Goal: Information Seeking & Learning: Learn about a topic

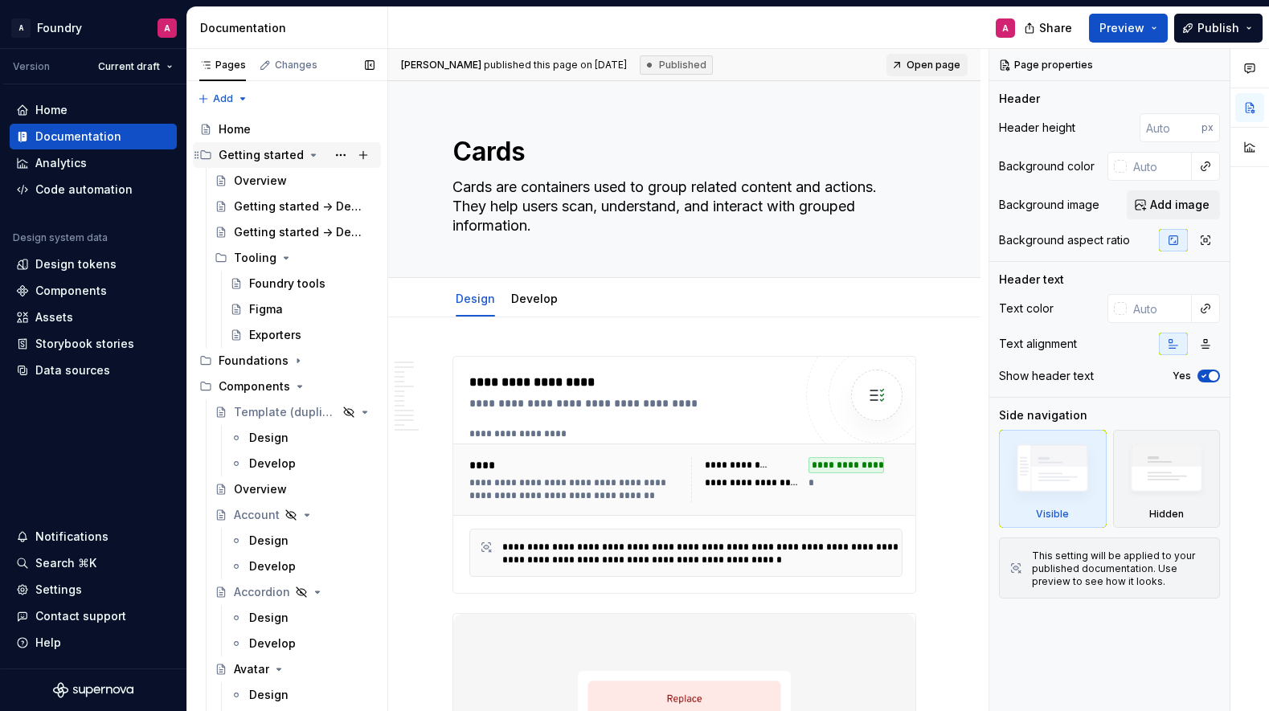
click at [307, 152] on icon "Page tree" at bounding box center [313, 155] width 13 height 13
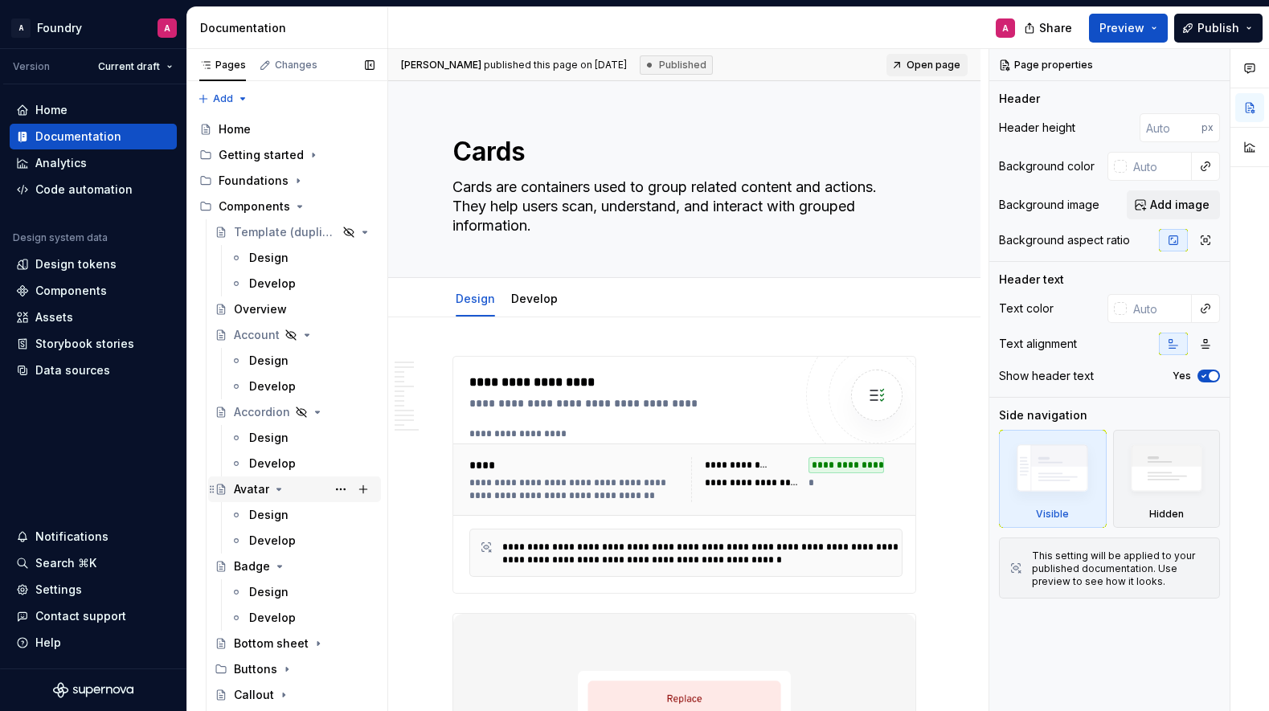
click at [276, 484] on icon "Page tree" at bounding box center [278, 489] width 13 height 13
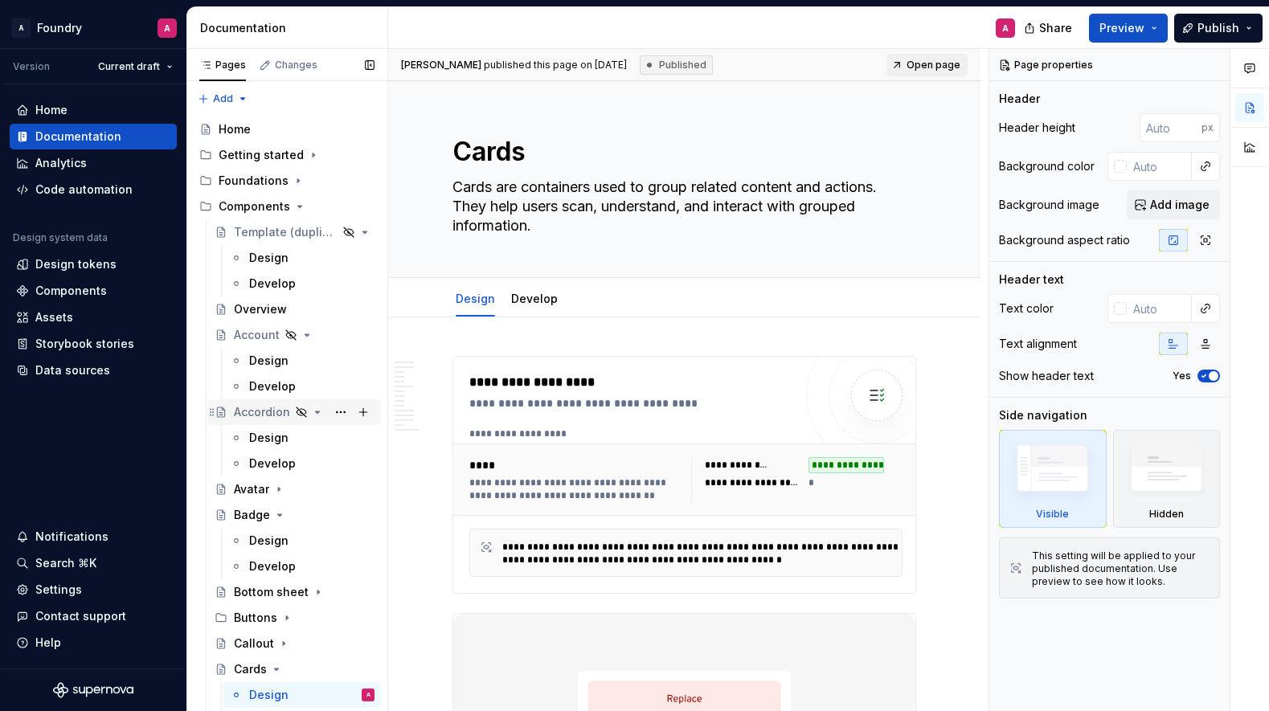
click at [316, 410] on icon "Page tree" at bounding box center [317, 412] width 13 height 13
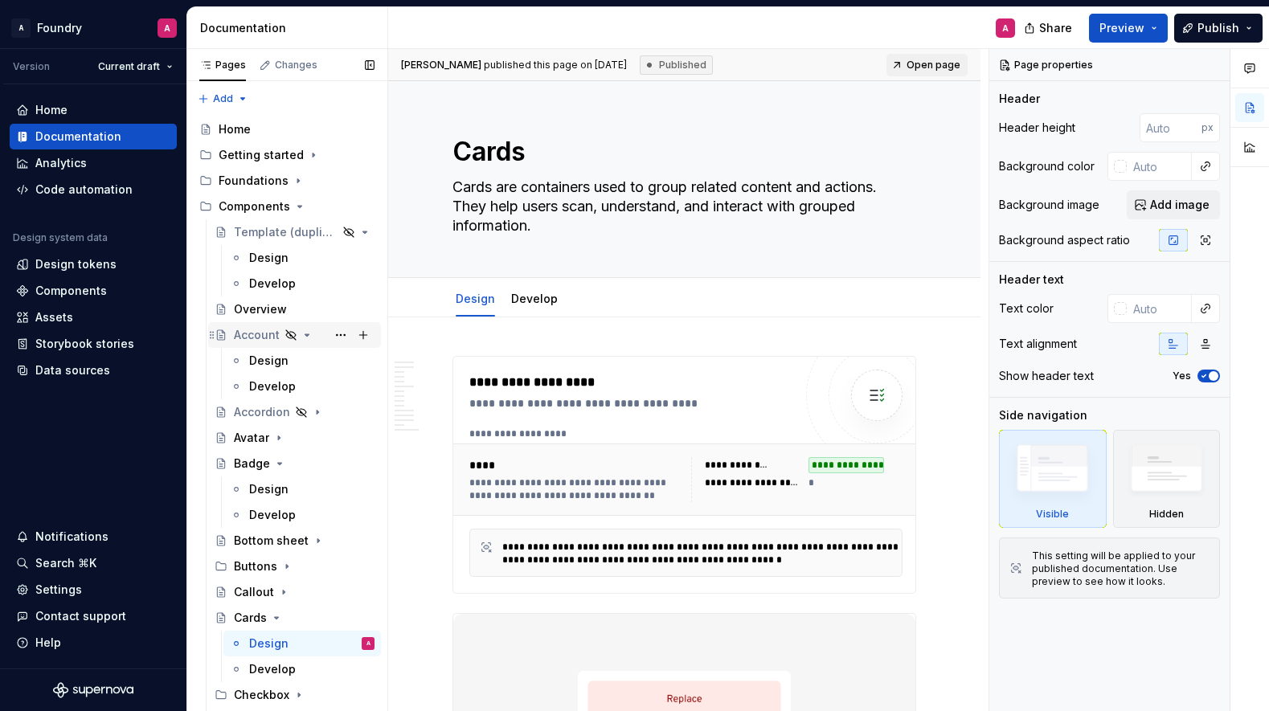
click at [306, 334] on icon "Page tree" at bounding box center [307, 335] width 4 height 2
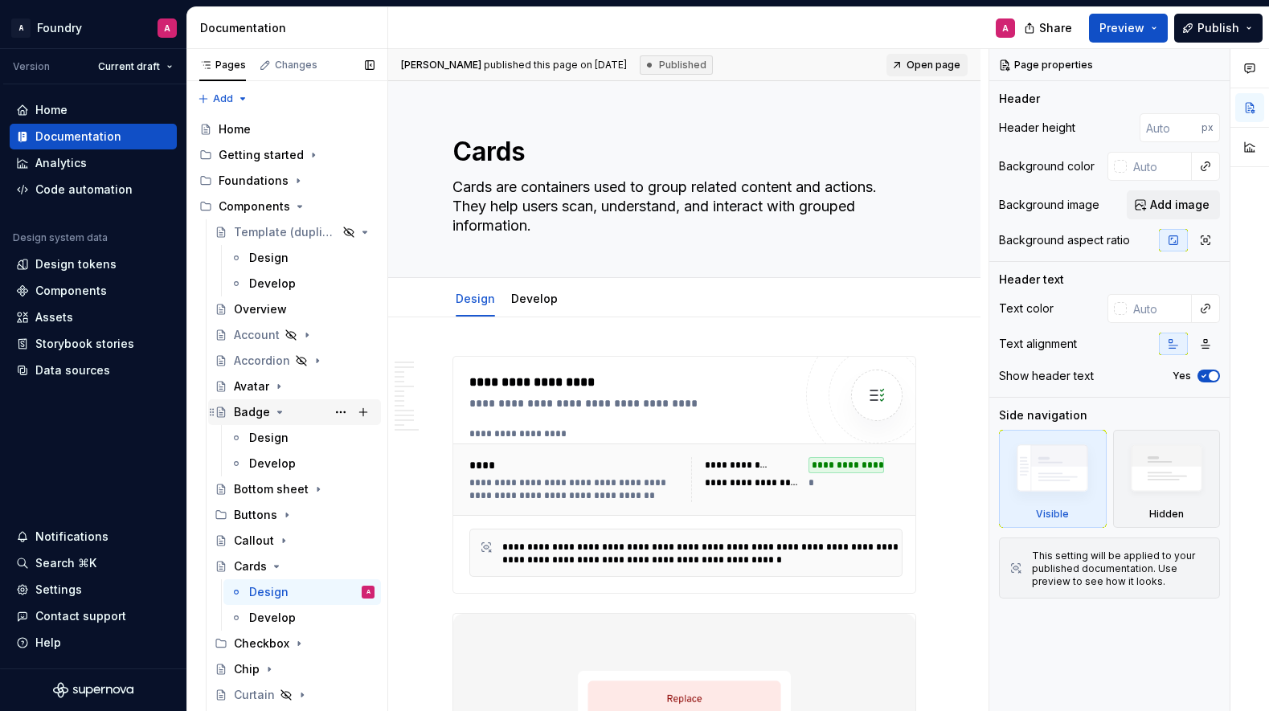
click at [278, 413] on icon "Page tree" at bounding box center [280, 413] width 4 height 2
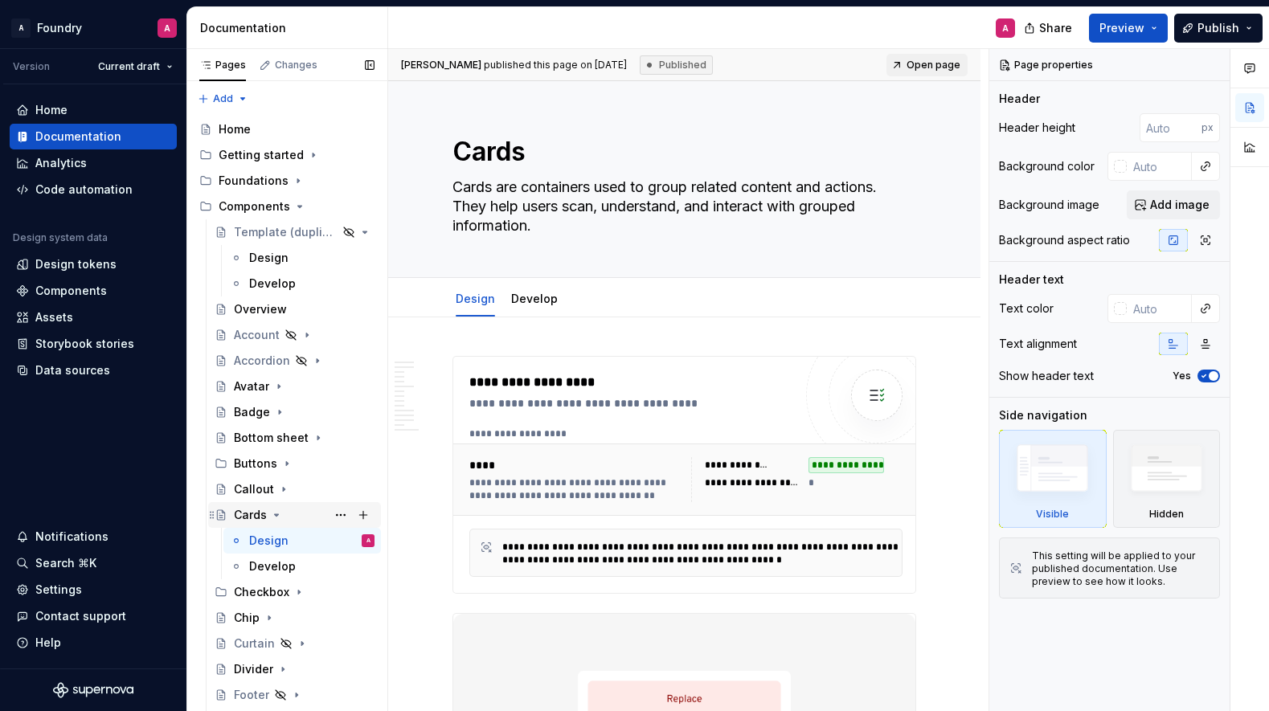
click at [274, 510] on icon "Page tree" at bounding box center [276, 515] width 13 height 13
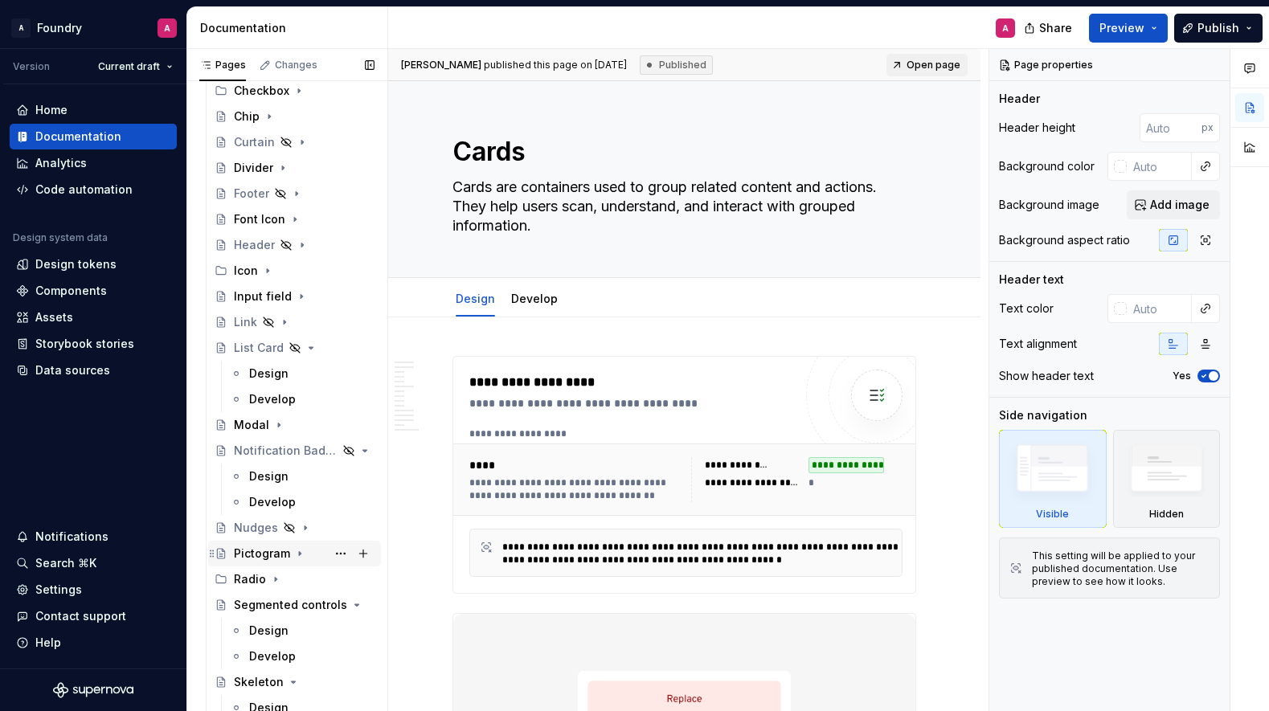
scroll to position [473, 0]
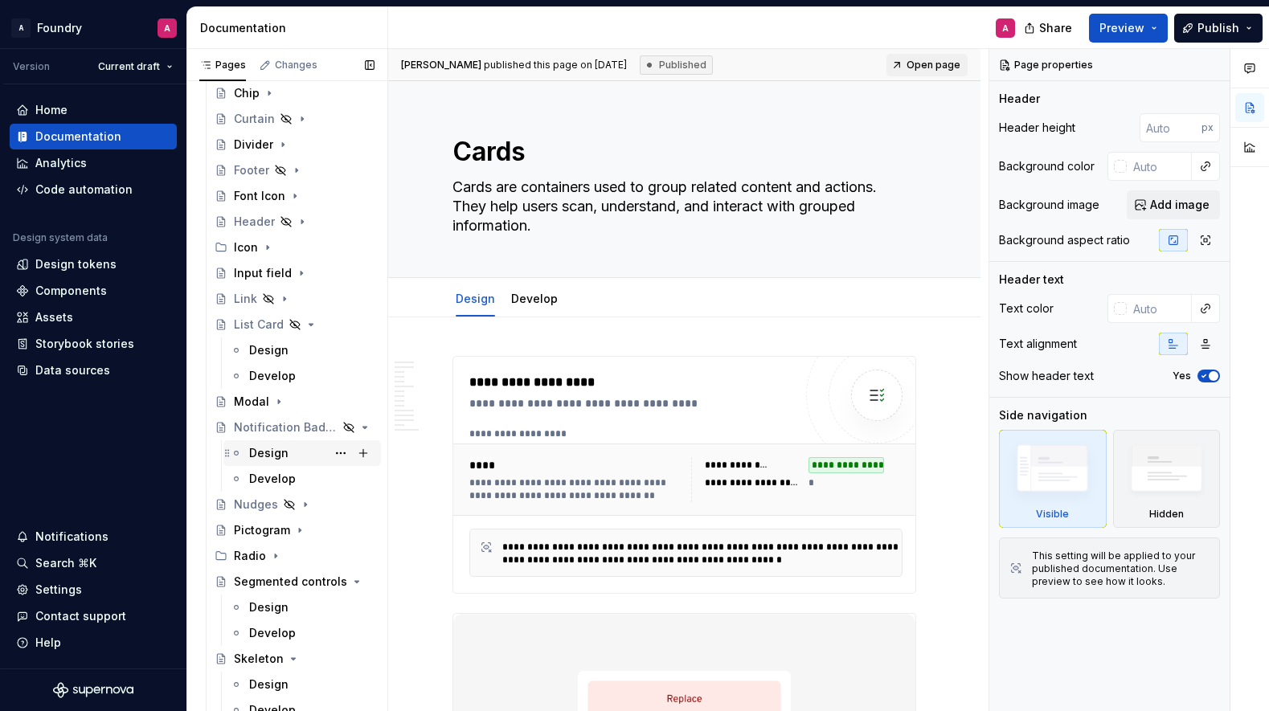
click at [276, 456] on div "Design" at bounding box center [268, 453] width 39 height 16
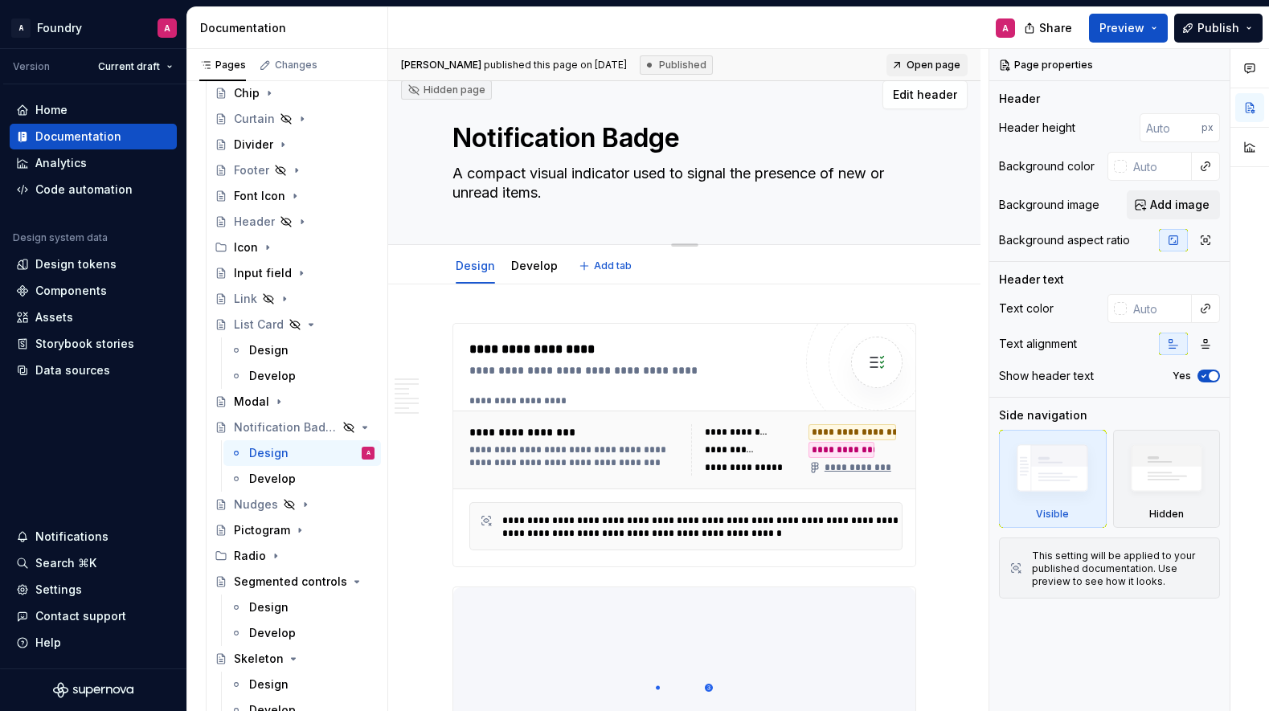
click at [729, 172] on textarea "A compact visual indicator used to signal the presence of new or unread items." at bounding box center [681, 183] width 464 height 45
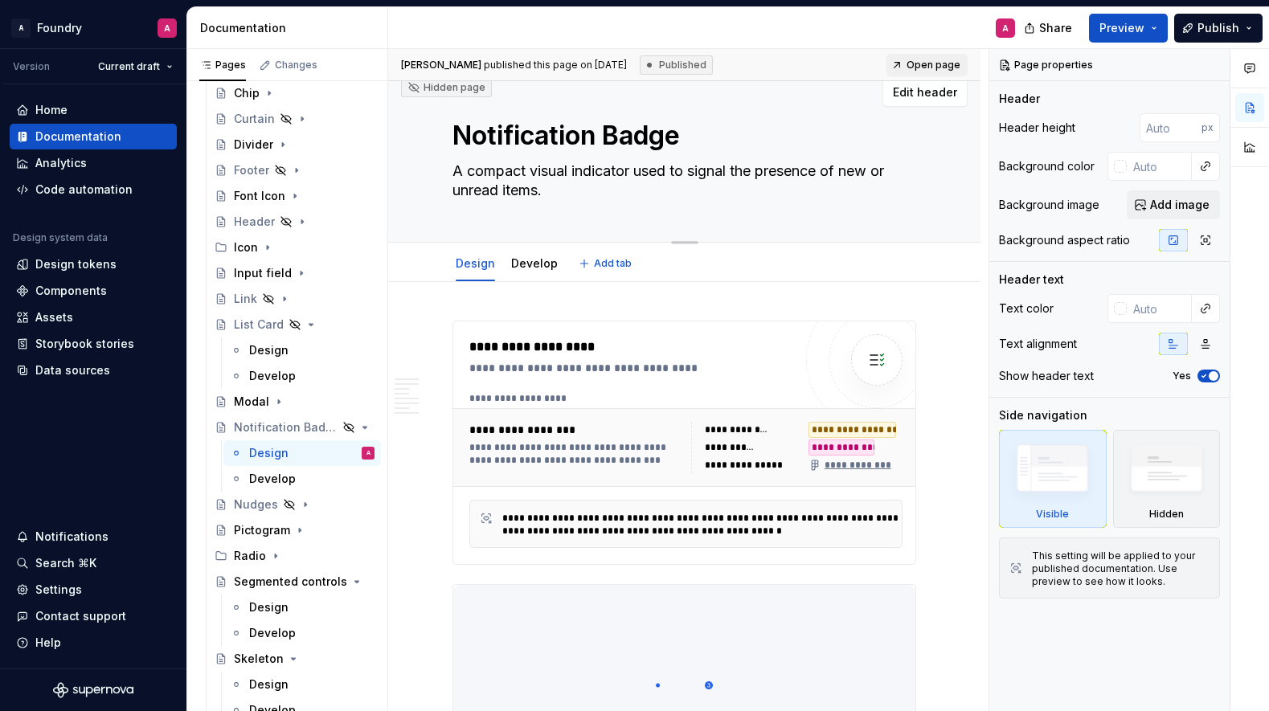
click at [729, 172] on textarea "A compact visual indicator used to signal the presence of new or unread items." at bounding box center [681, 180] width 464 height 45
click at [729, 172] on textarea "A compact visual indicator used to signal the presence of new or unread items." at bounding box center [681, 182] width 464 height 45
click at [588, 174] on textarea "A compact visual indicator used to signal the presence of new or unread items." at bounding box center [681, 180] width 464 height 45
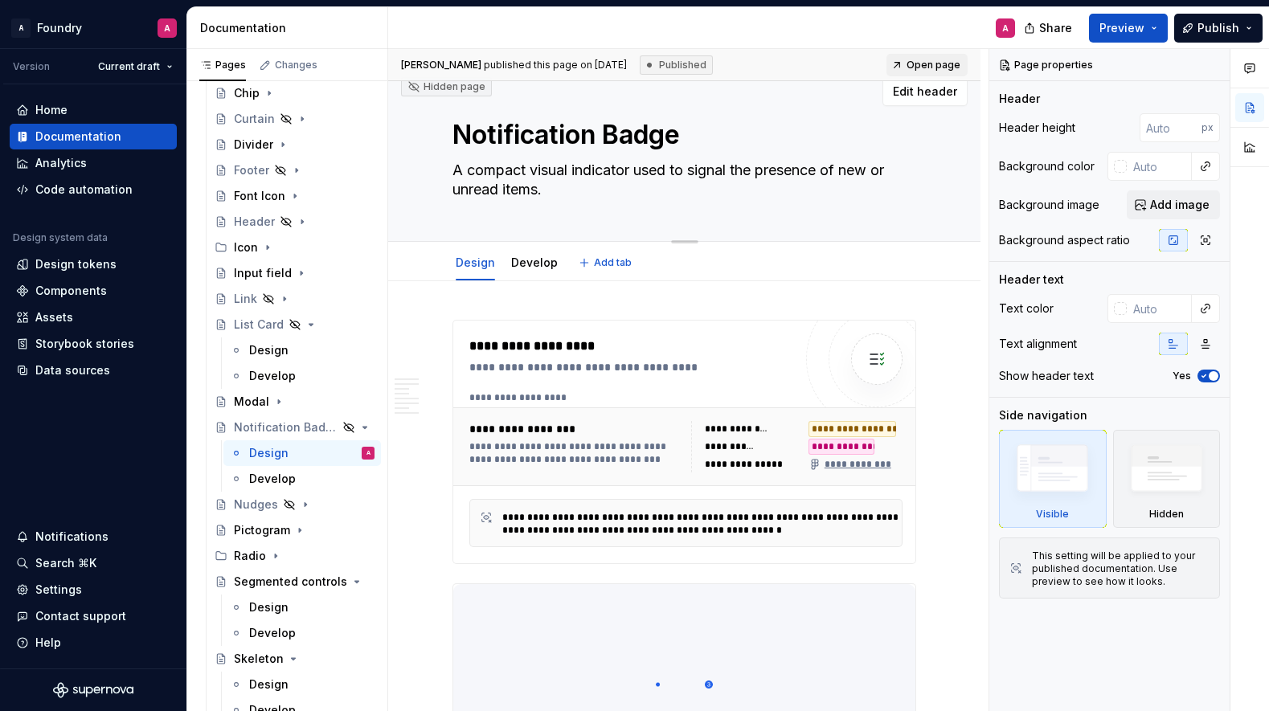
click at [588, 174] on textarea "A compact visual indicator used to signal the presence of new or unread items." at bounding box center [681, 180] width 464 height 45
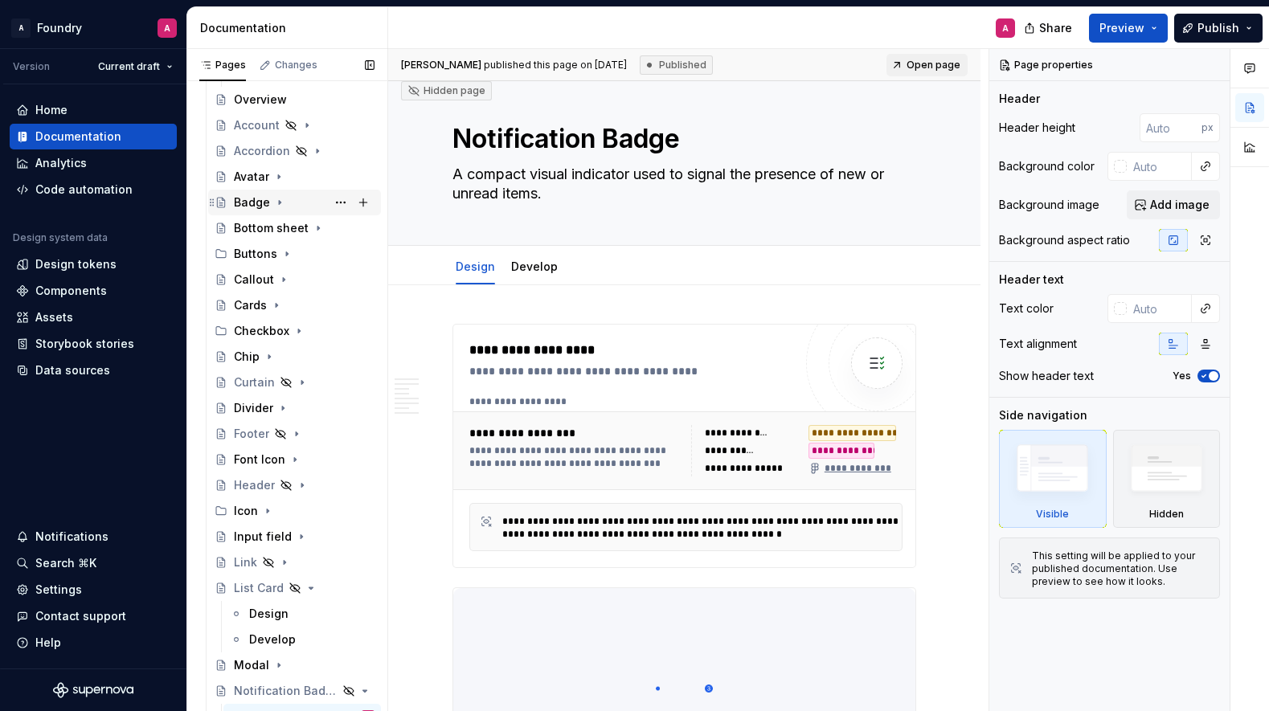
scroll to position [203, 0]
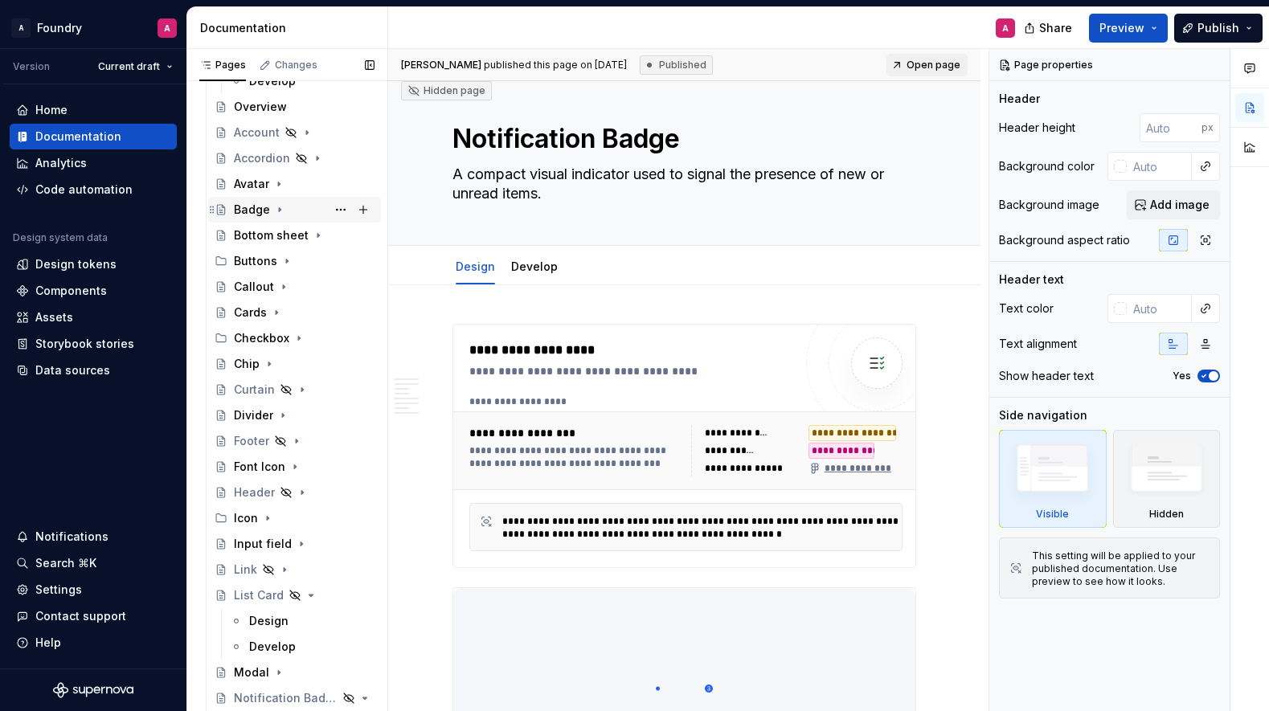
click at [260, 204] on div "Badge" at bounding box center [252, 210] width 36 height 16
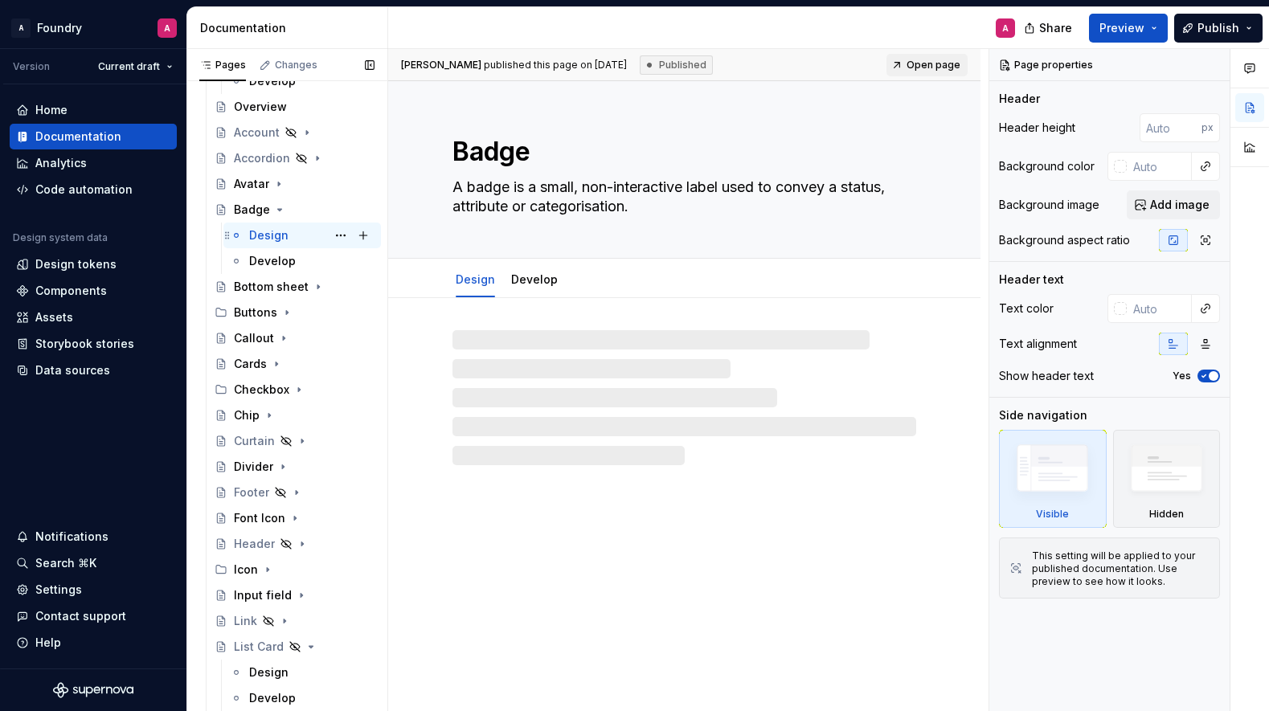
click at [277, 231] on div "Design" at bounding box center [268, 235] width 39 height 16
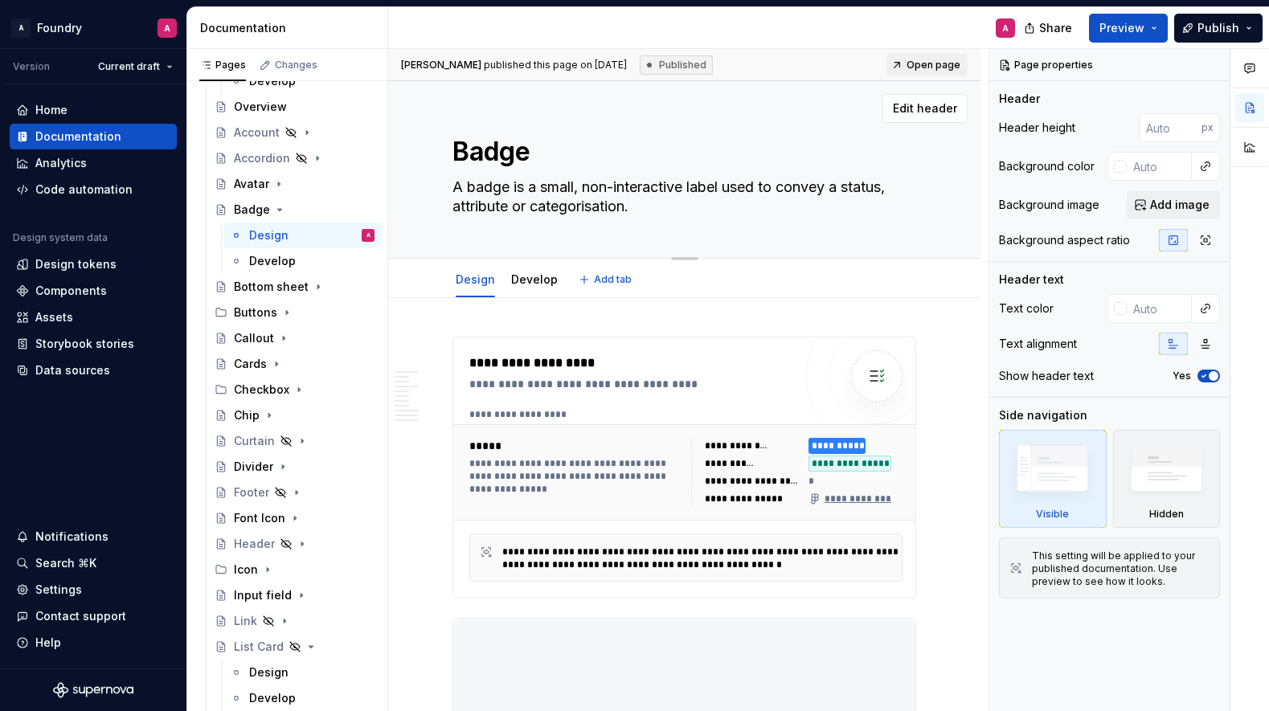
click at [606, 195] on textarea "A badge is a small, non-interactive label used to convey a status, attribute or…" at bounding box center [681, 196] width 464 height 45
click at [645, 189] on textarea "A badge is a small, non-interactive label used to convey a status, attribute or…" at bounding box center [681, 196] width 464 height 45
drag, startPoint x: 679, startPoint y: 188, endPoint x: 591, endPoint y: 190, distance: 88.4
click at [576, 189] on textarea "A badge is a small, non-interactive label used to convey a status, attribute or…" at bounding box center [681, 196] width 464 height 45
type textarea "*"
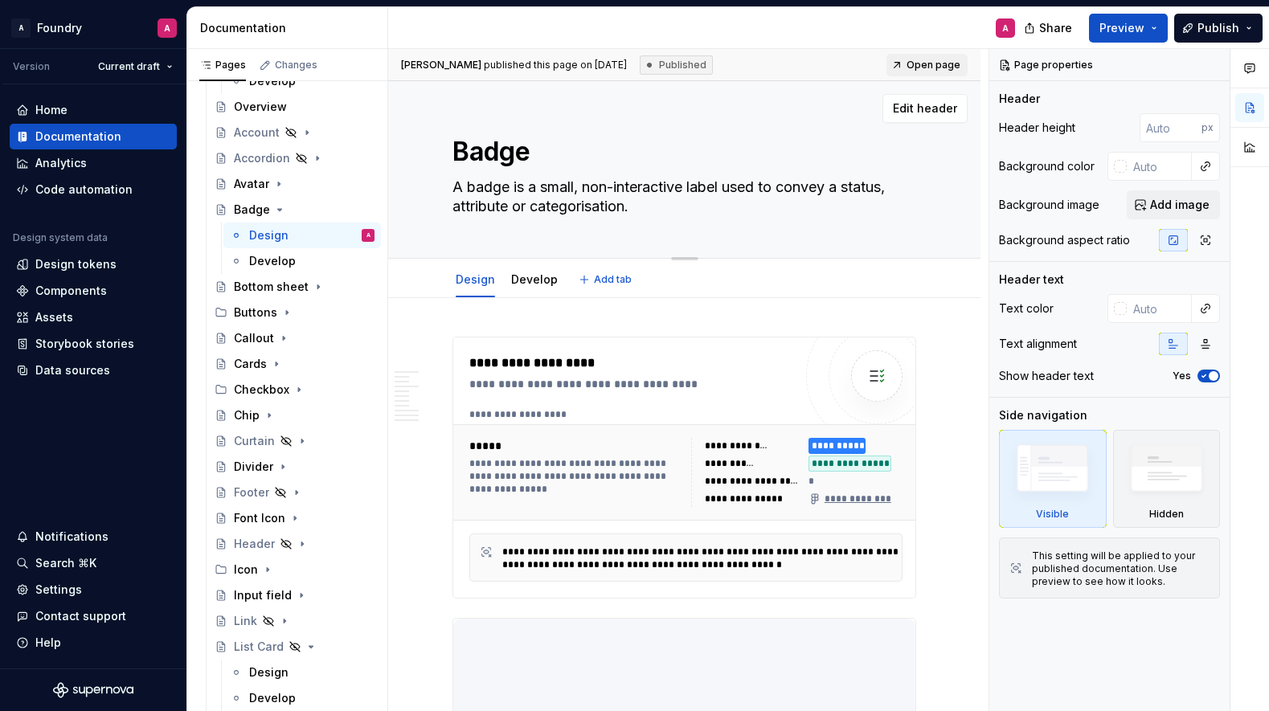
type textarea "A badge is a small label used to convey a status, attribute or categorisation."
click at [641, 179] on textarea "A badge is a small label used to convey a status, attribute or categorisation." at bounding box center [681, 196] width 464 height 45
click at [735, 182] on textarea "A badge is a small label used to convey a status, attribute or categorisation." at bounding box center [681, 196] width 464 height 45
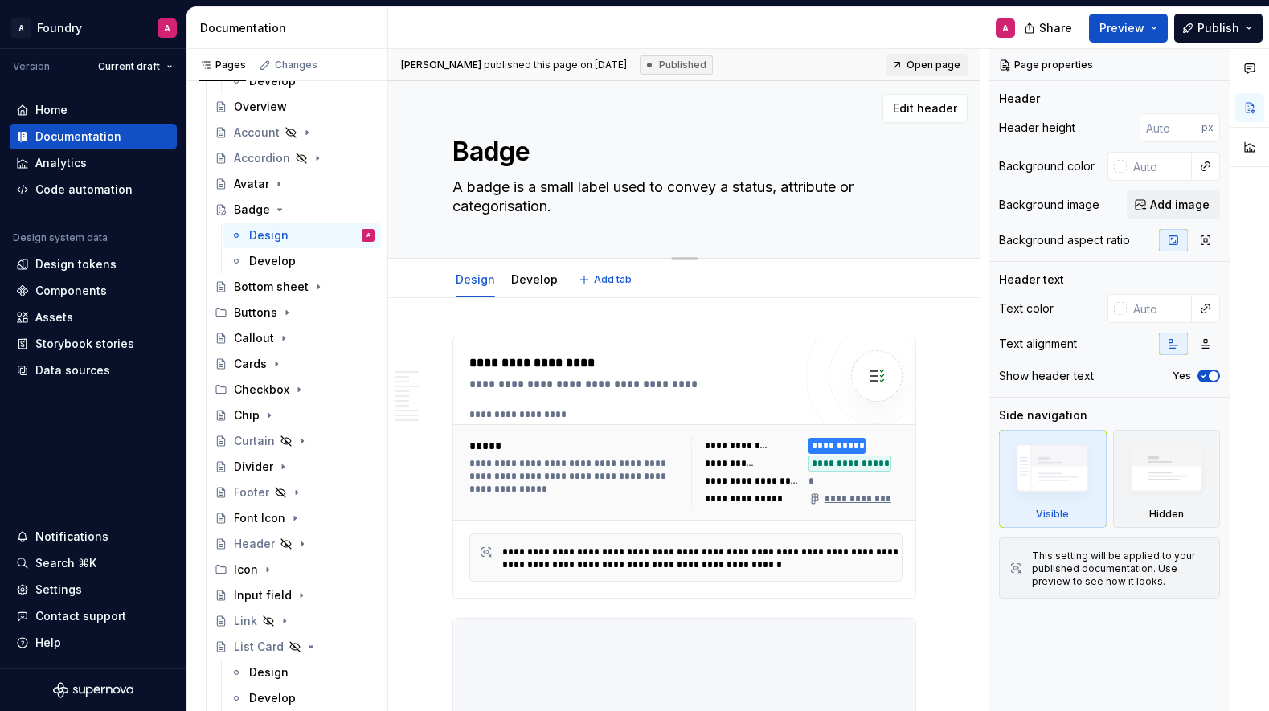
click at [641, 185] on textarea "A badge is a small label used to convey a status, attribute or categorisation." at bounding box center [681, 196] width 464 height 45
type textarea "*"
type textarea "A badge is a small label used to convey a status, attribute or categorisation."
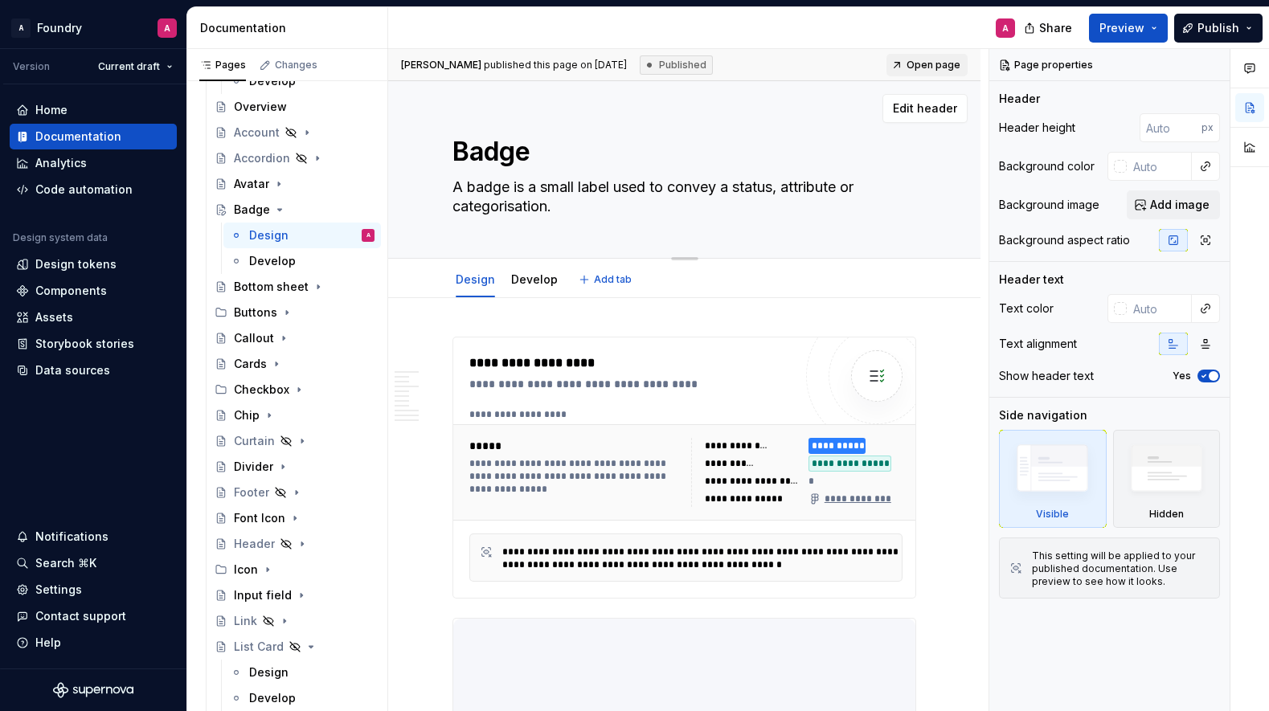
click at [447, 122] on div "Edit header" at bounding box center [678, 108] width 580 height 29
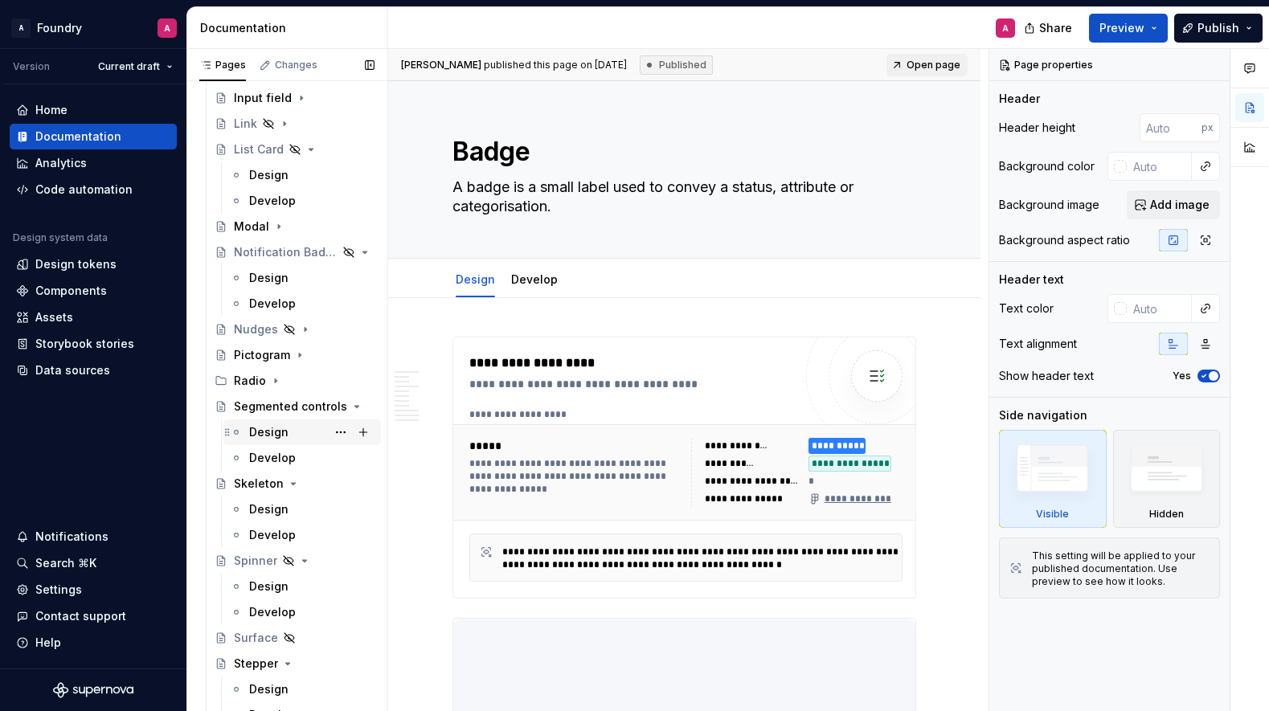
scroll to position [667, 0]
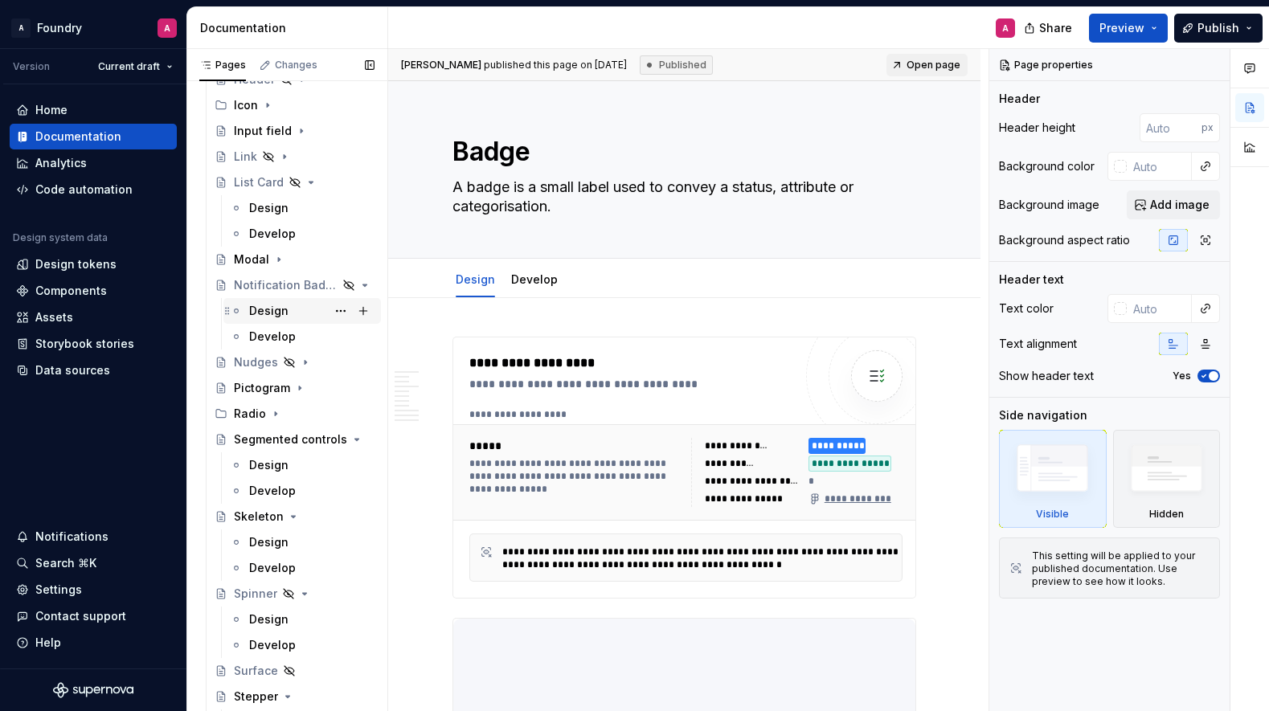
click at [269, 307] on div "Design" at bounding box center [268, 311] width 39 height 16
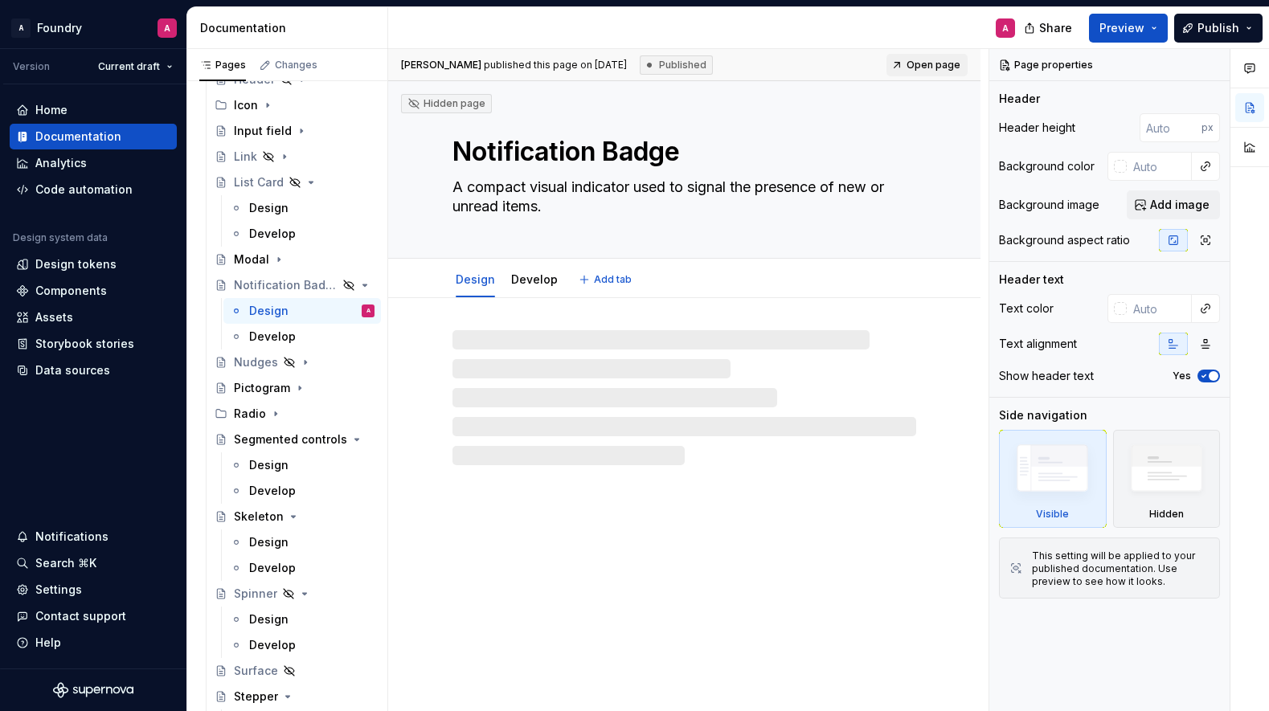
drag, startPoint x: 548, startPoint y: 206, endPoint x: 453, endPoint y: 148, distance: 111.1
click at [453, 141] on div "Notification Badge A compact visual indicator used to signal the presence of ne…" at bounding box center [685, 169] width 464 height 177
click at [453, 150] on textarea "Notification Badge" at bounding box center [681, 152] width 464 height 39
drag, startPoint x: 455, startPoint y: 150, endPoint x: 564, endPoint y: 217, distance: 128.5
click at [564, 217] on div "Notification Badge A compact visual indicator used to signal the presence of ne…" at bounding box center [685, 169] width 464 height 177
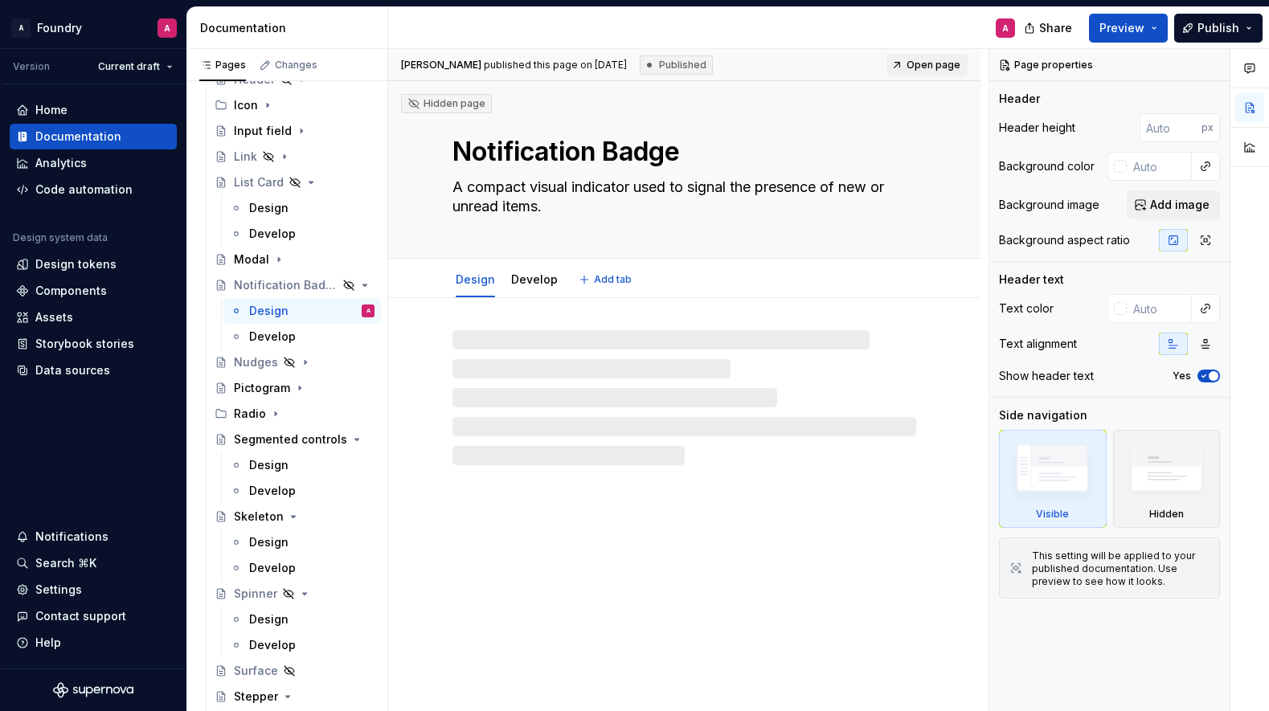
drag, startPoint x: 540, startPoint y: 208, endPoint x: 453, endPoint y: 186, distance: 89.5
click at [452, 186] on textarea "A compact visual indicator used to signal the presence of new or unread items." at bounding box center [681, 196] width 464 height 45
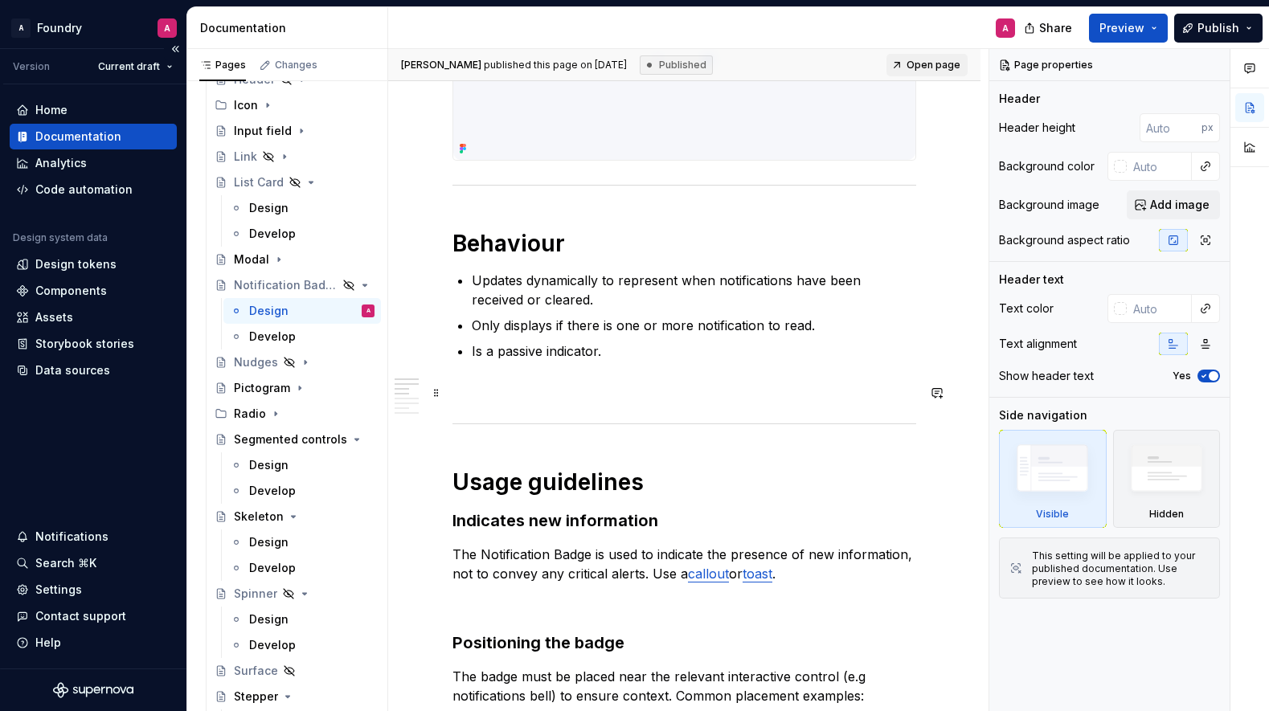
scroll to position [641, 0]
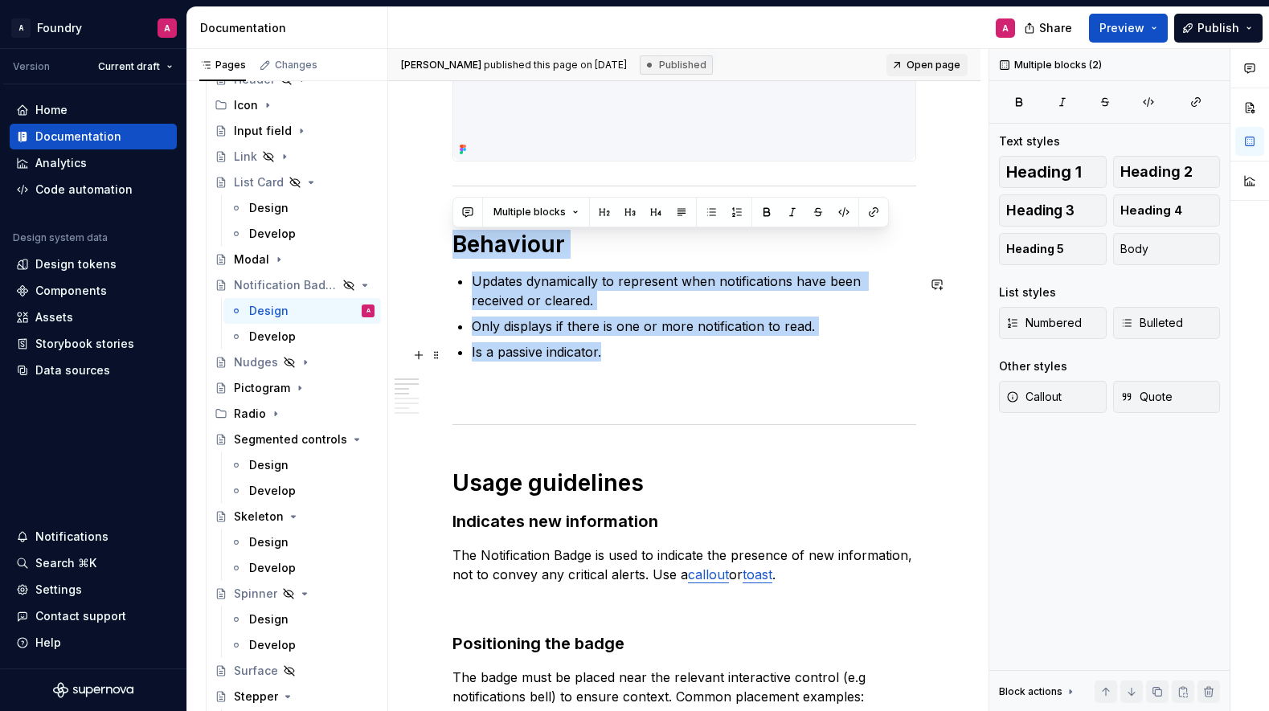
drag, startPoint x: 453, startPoint y: 244, endPoint x: 607, endPoint y: 361, distance: 193.9
copy div "Behaviour Updates dynamically to represent when notifications have been receive…"
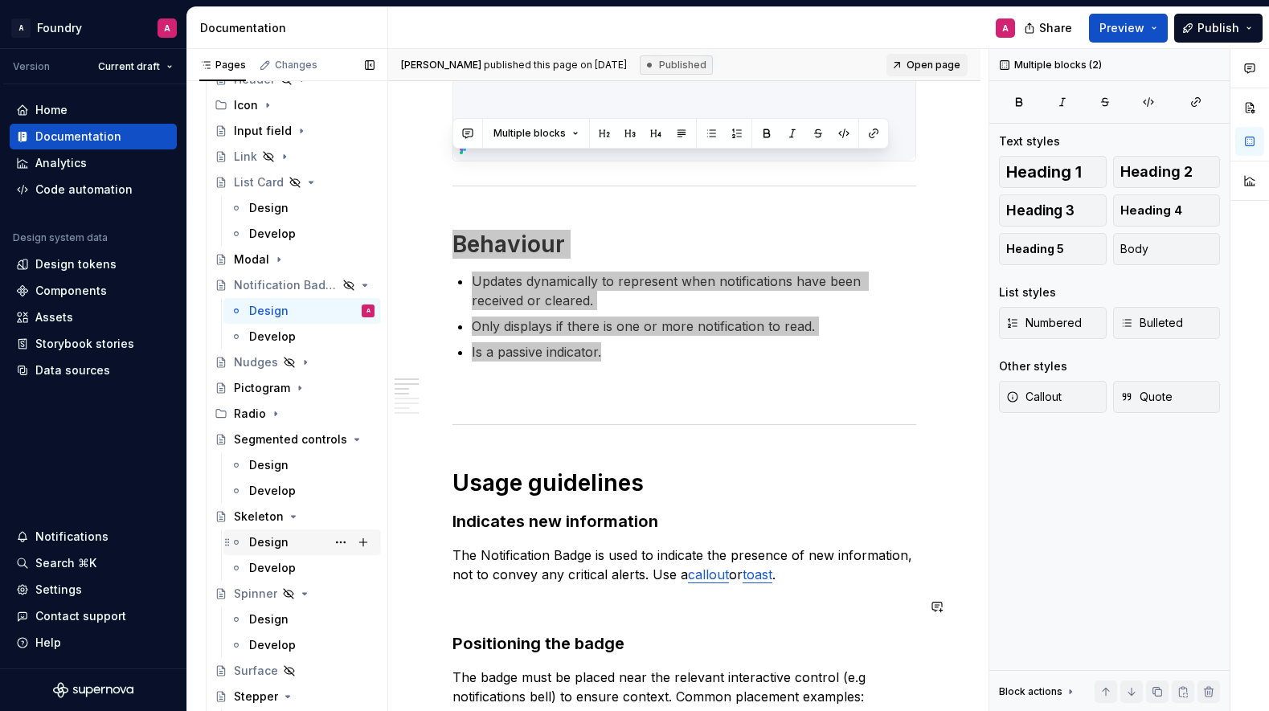
scroll to position [797, 0]
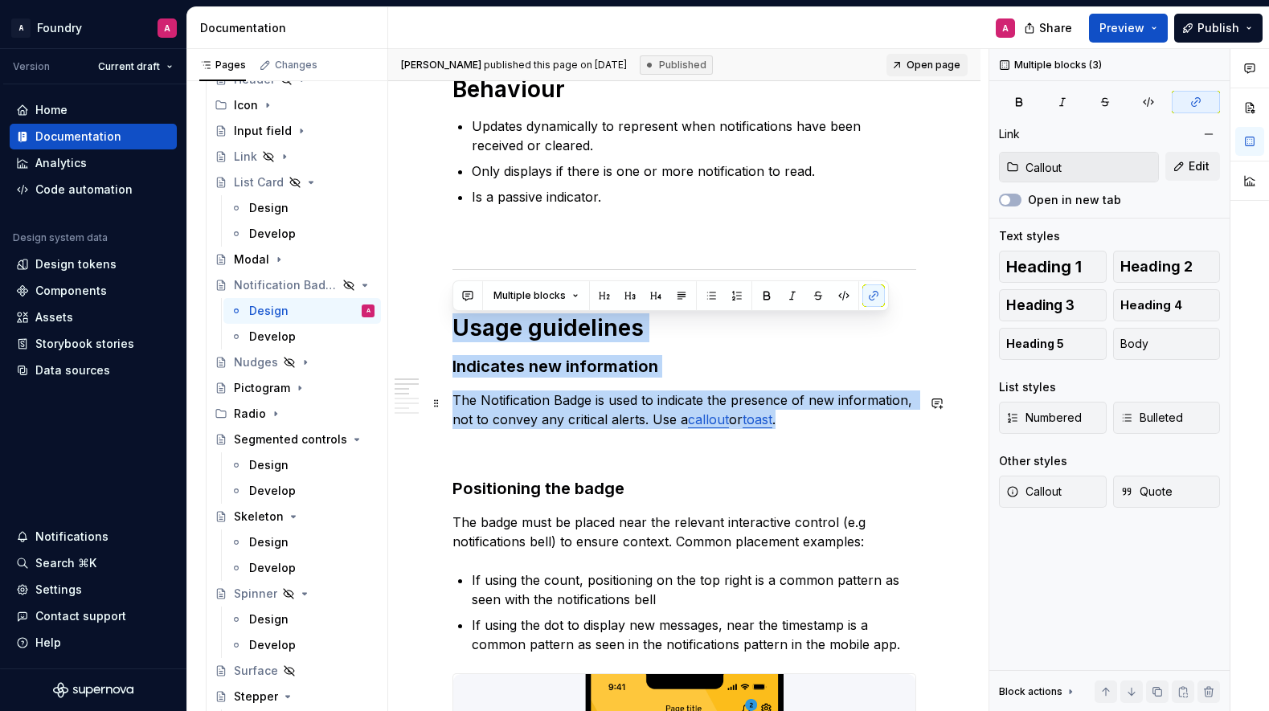
drag, startPoint x: 457, startPoint y: 330, endPoint x: 795, endPoint y: 428, distance: 352.1
click at [796, 428] on div "**********" at bounding box center [685, 589] width 464 height 2099
copy div "Usage guidelines Indicates new information The Notification Badge is used to in…"
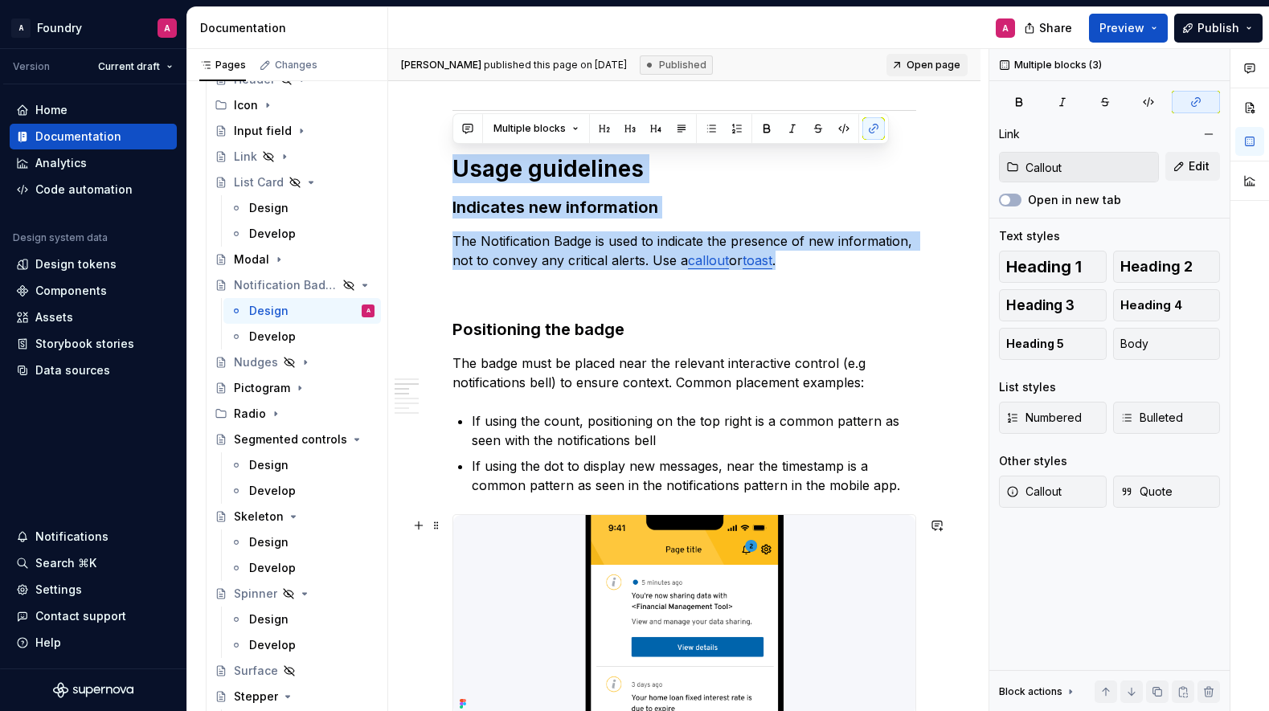
scroll to position [979, 0]
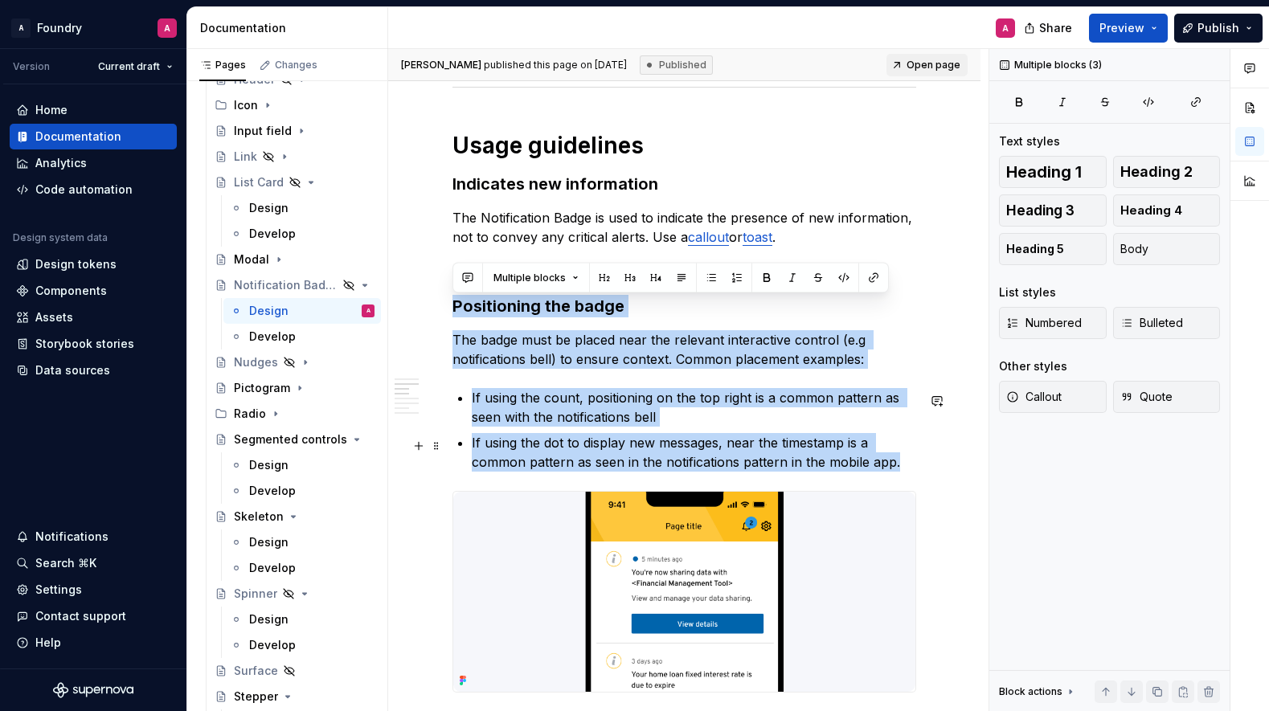
drag, startPoint x: 453, startPoint y: 308, endPoint x: 915, endPoint y: 464, distance: 487.8
click at [915, 464] on div "**********" at bounding box center [685, 407] width 464 height 2099
copy div "Positioning the badge The badge must be placed near the relevant interactive co…"
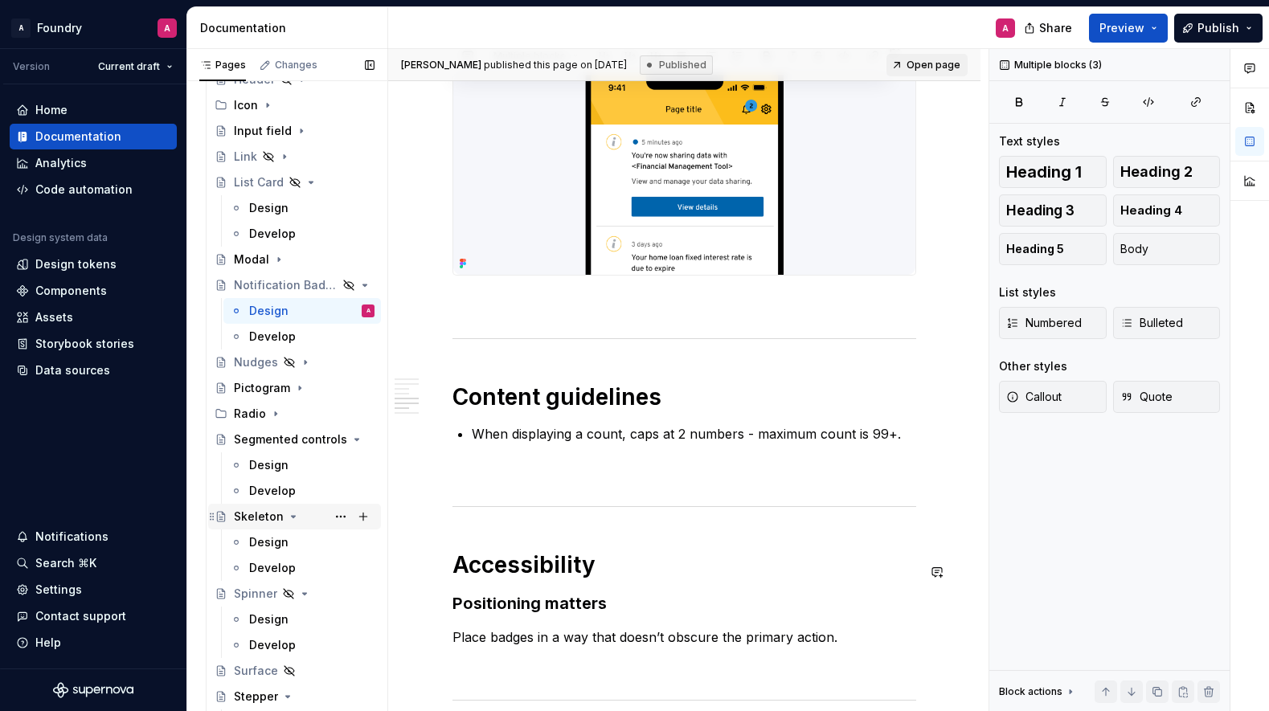
scroll to position [1391, 0]
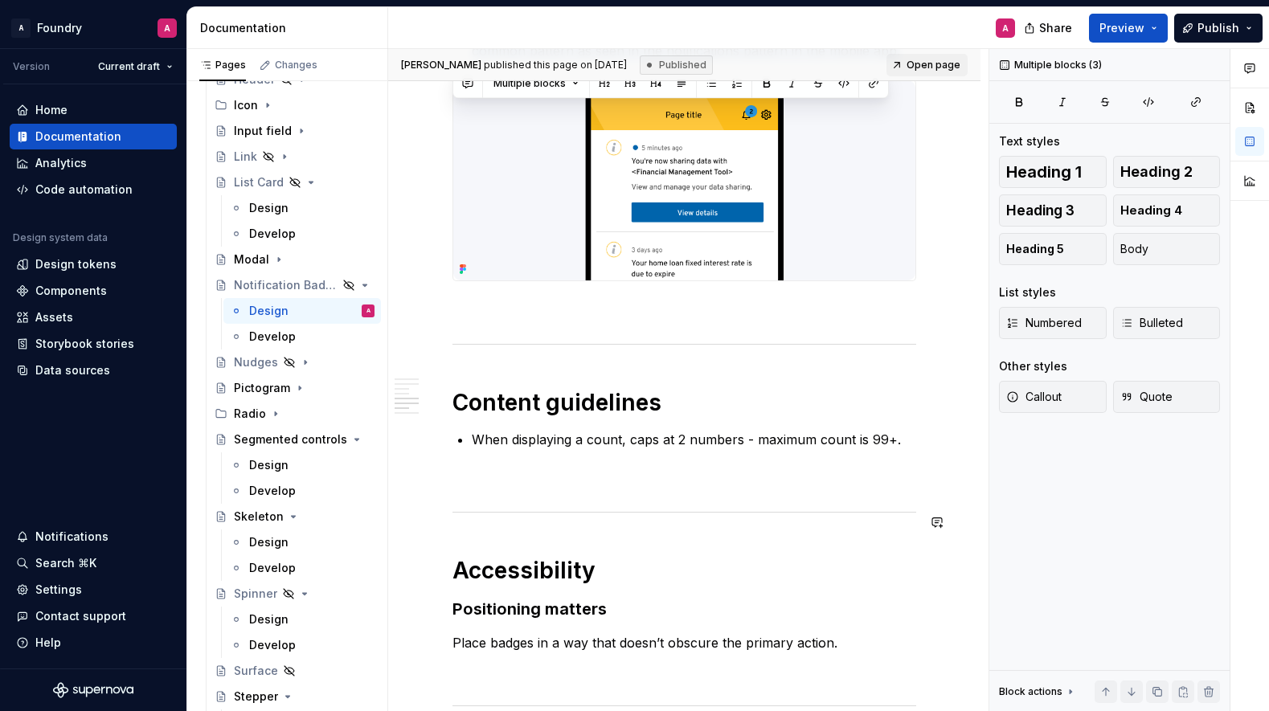
click at [785, 441] on p "When displaying a count, caps at 2 numbers - maximum count is 99+." at bounding box center [694, 439] width 445 height 19
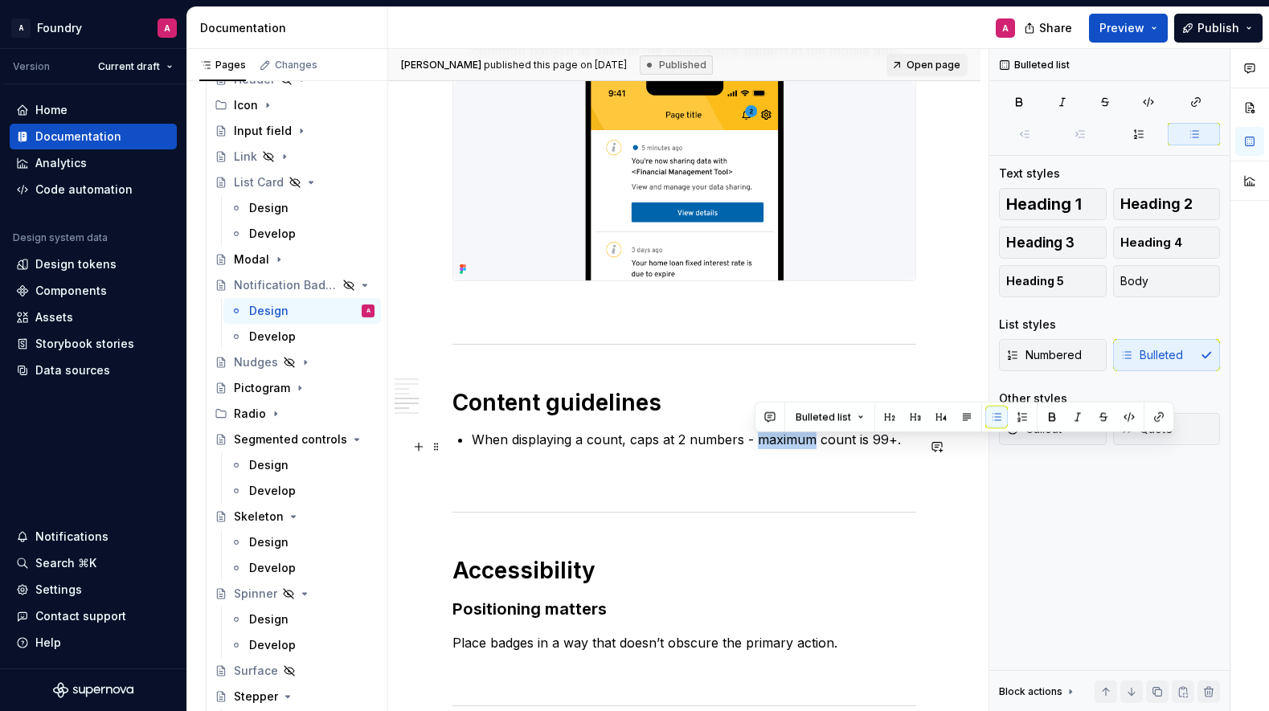
click at [785, 441] on p "When displaying a count, caps at 2 numbers - maximum count is 99+." at bounding box center [694, 439] width 445 height 19
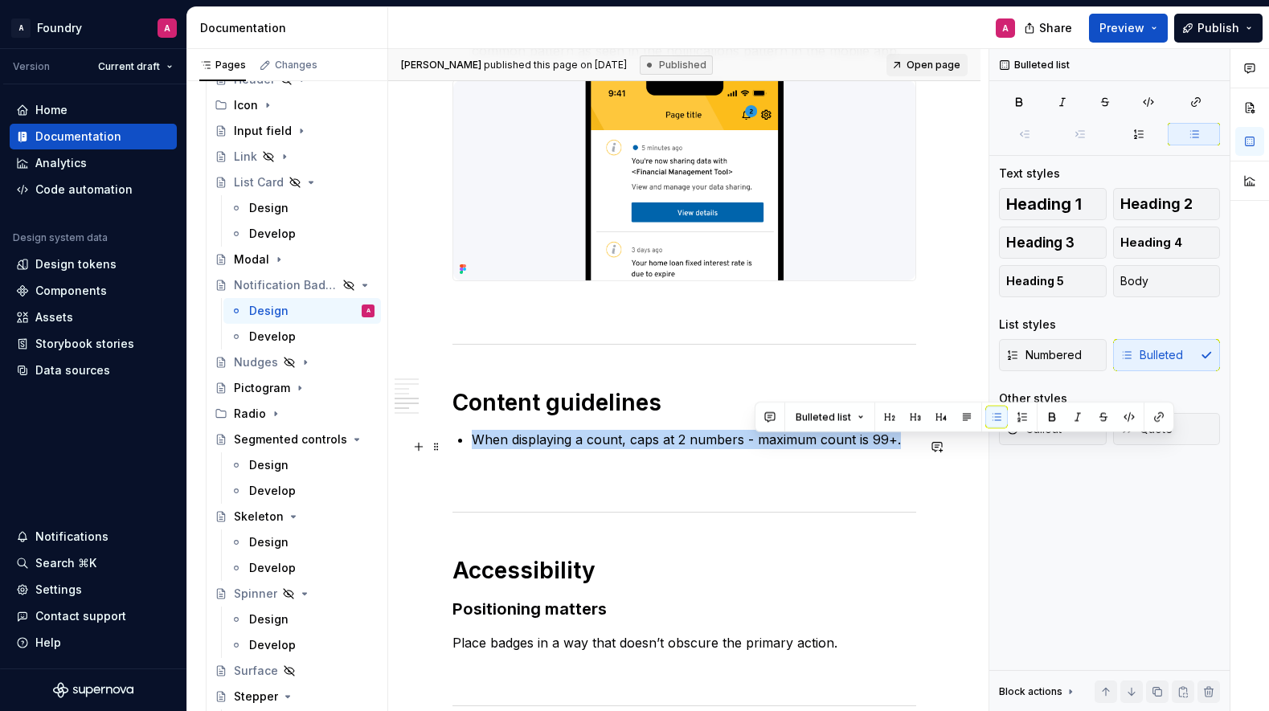
click at [785, 442] on p "When displaying a count, caps at 2 numbers - maximum count is 99+." at bounding box center [694, 439] width 445 height 19
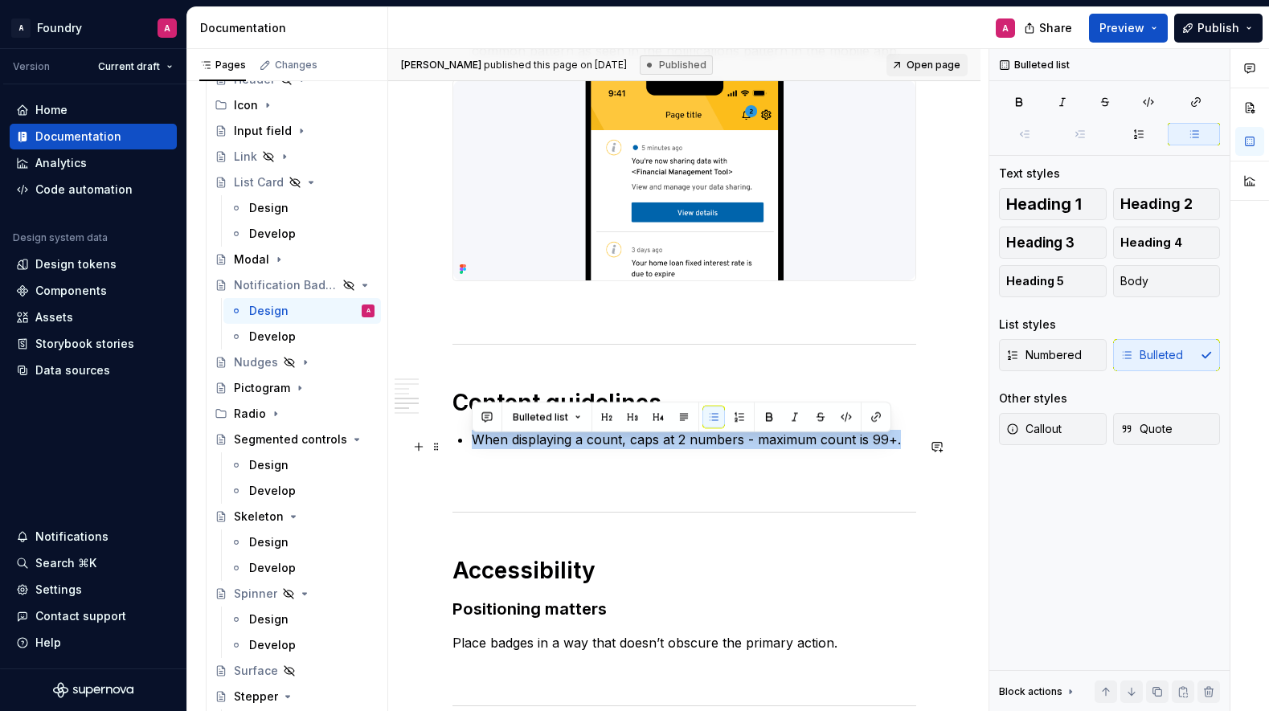
drag, startPoint x: 708, startPoint y: 447, endPoint x: 860, endPoint y: 454, distance: 152.1
click at [708, 447] on p "When displaying a count, caps at 2 numbers - maximum count is 99+." at bounding box center [694, 439] width 445 height 19
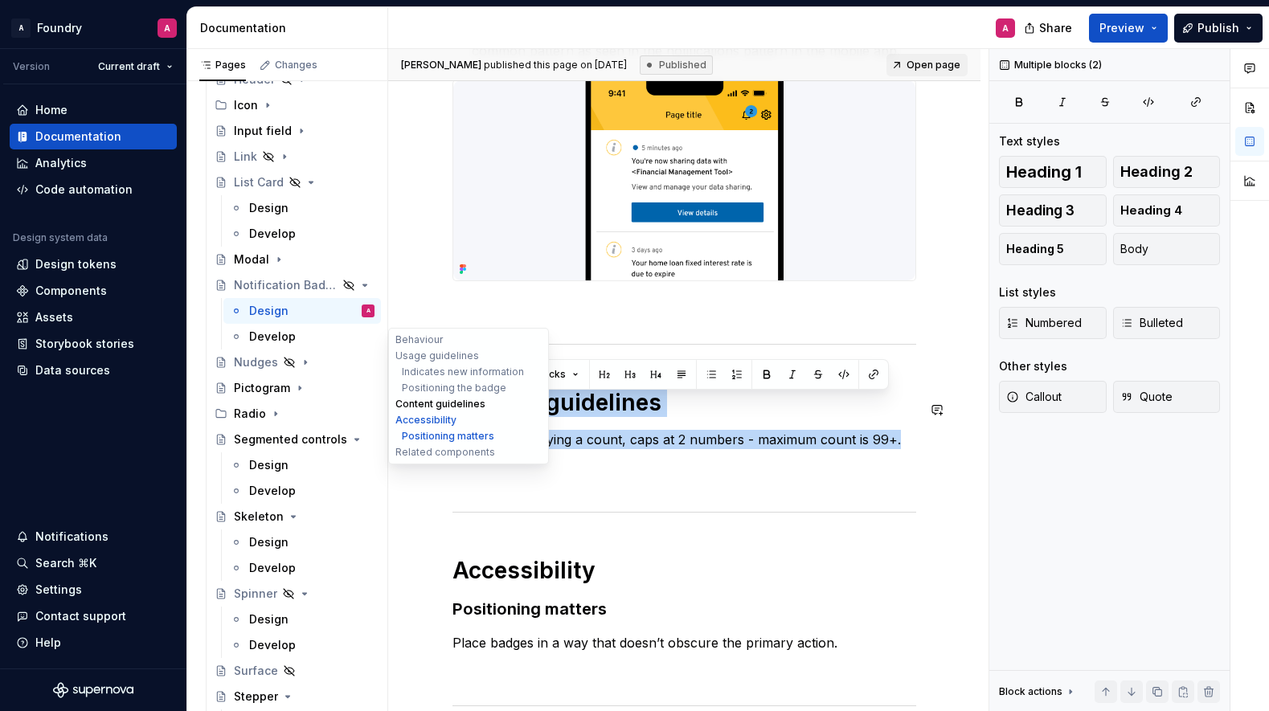
drag, startPoint x: 909, startPoint y: 449, endPoint x: 493, endPoint y: 405, distance: 418.7
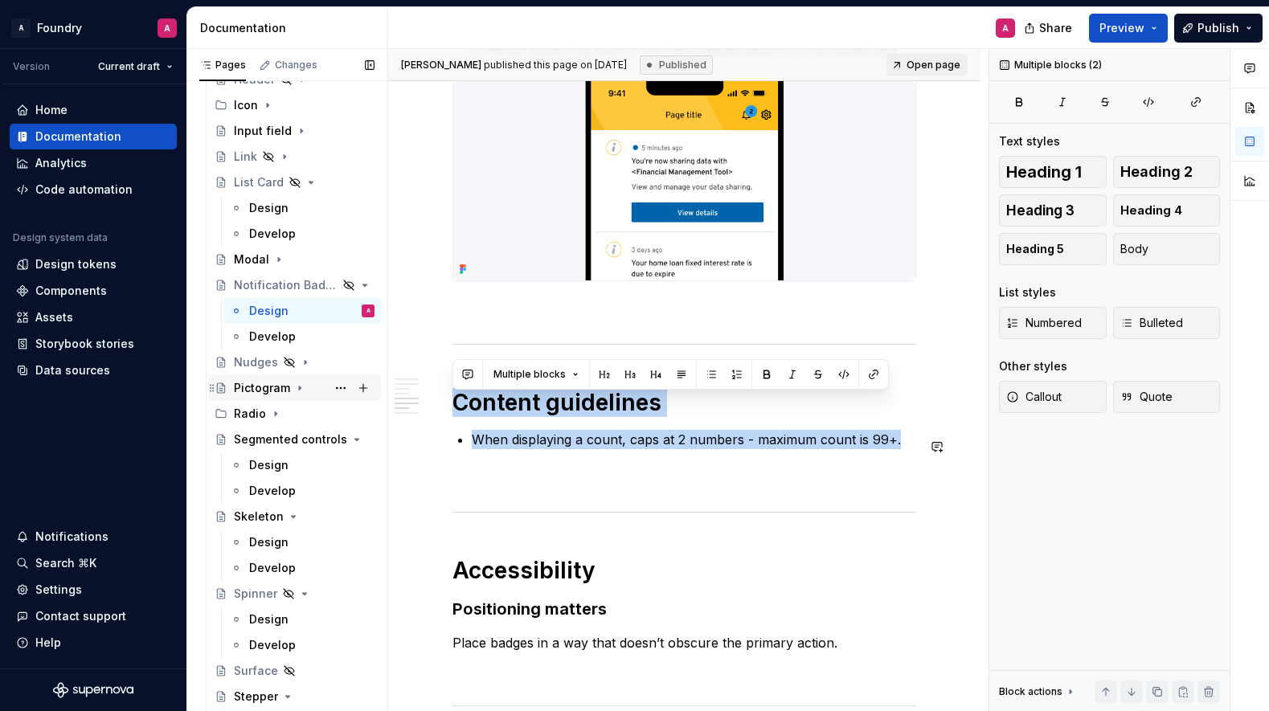
copy div "Content guidelines When displaying a count, caps at 2 numbers - maximum count i…"
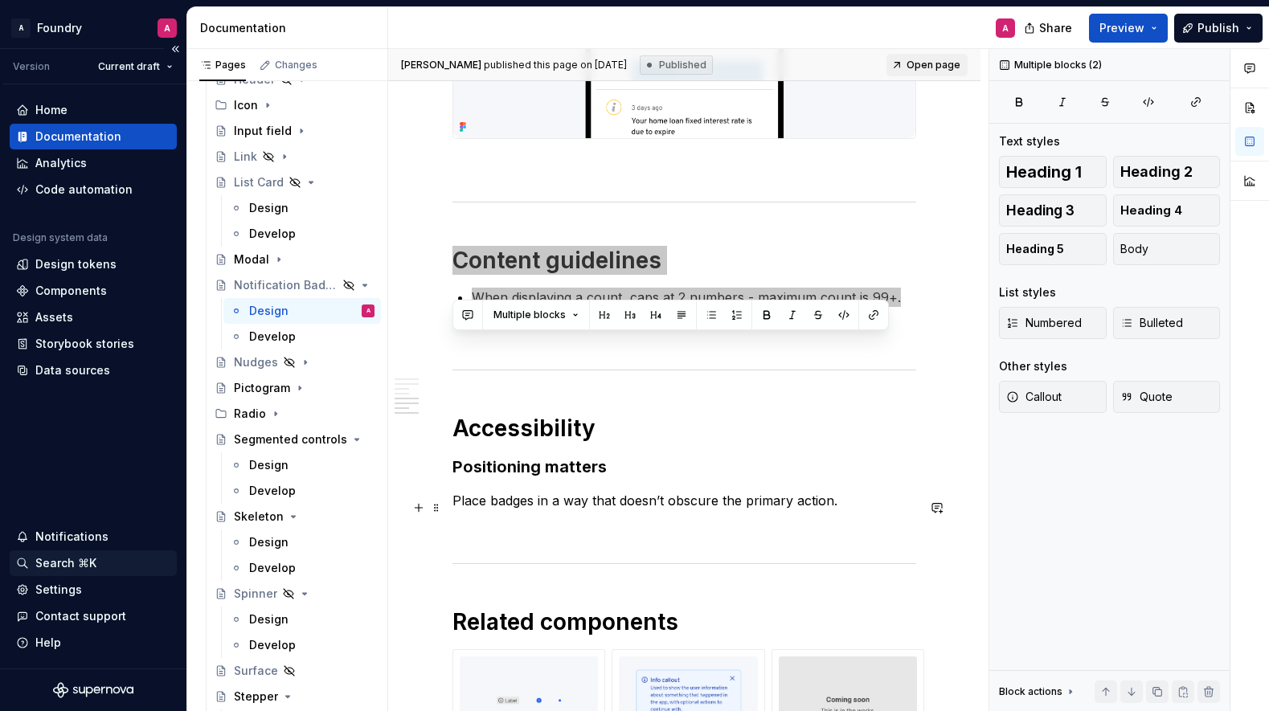
scroll to position [1567, 0]
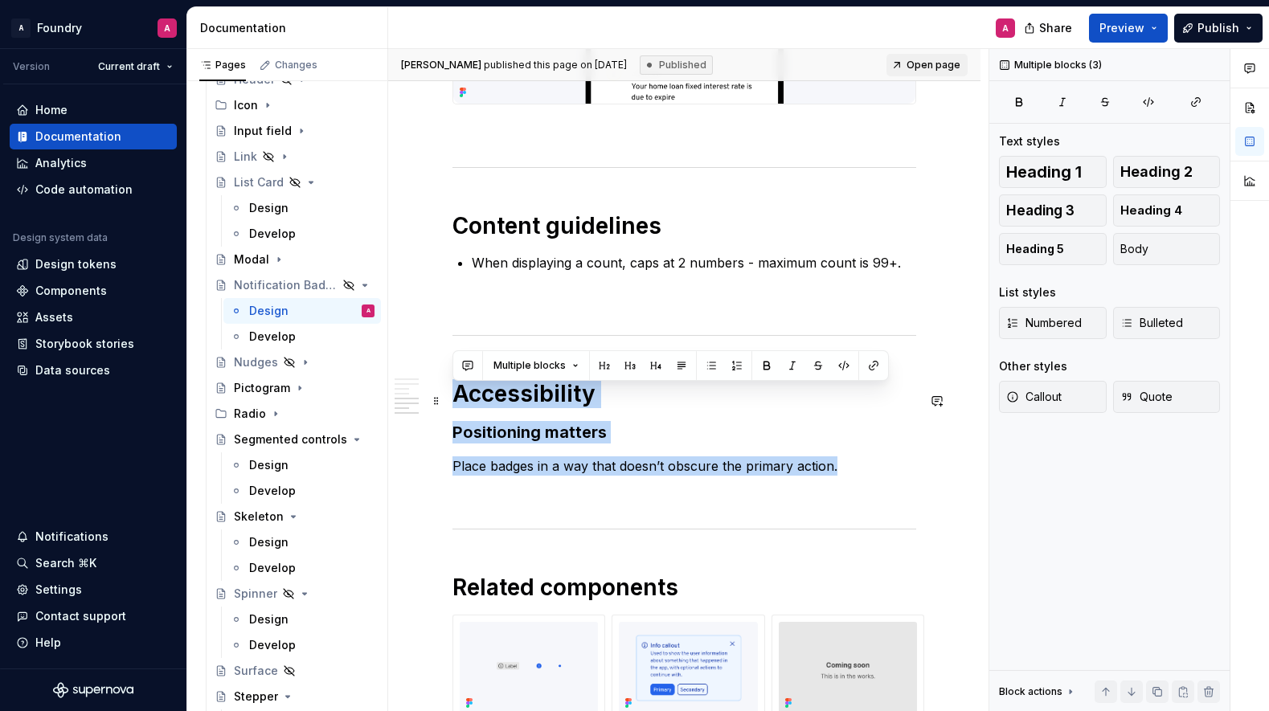
drag, startPoint x: 831, startPoint y: 474, endPoint x: 452, endPoint y: 412, distance: 384.4
copy div "Accessibility Positioning matters Place badges in a way that doesn’t obscure th…"
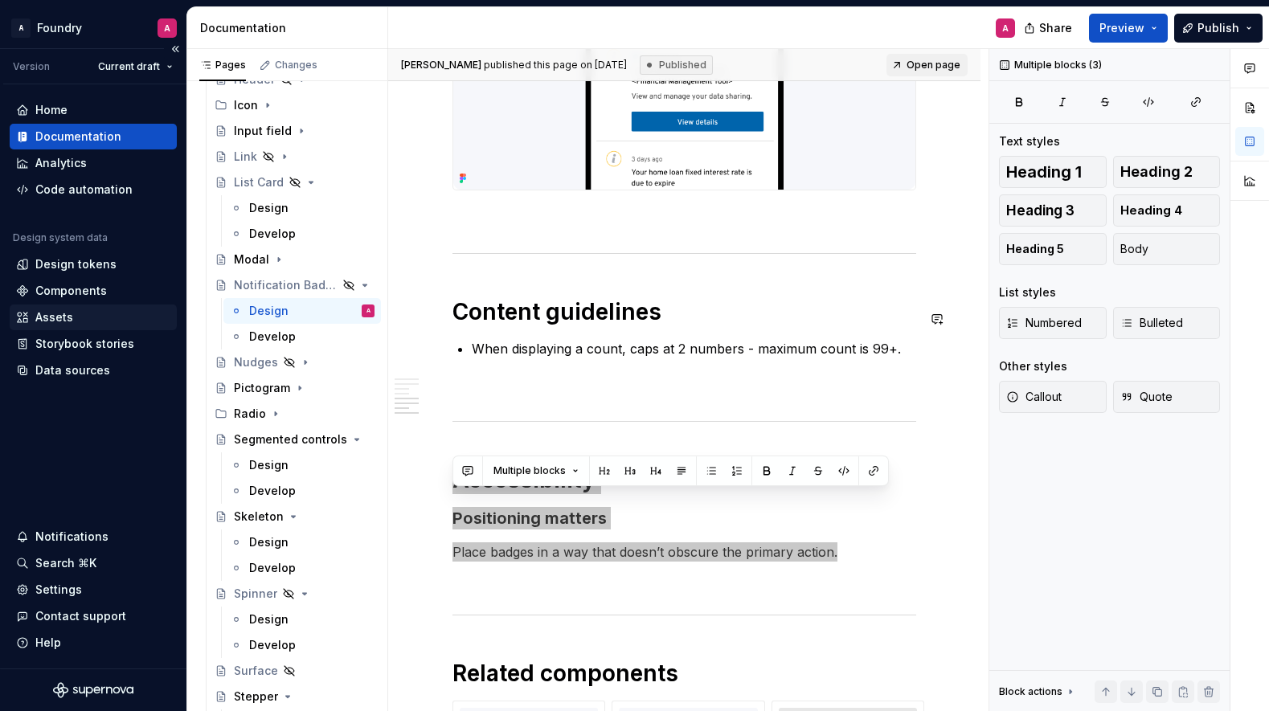
scroll to position [1459, 0]
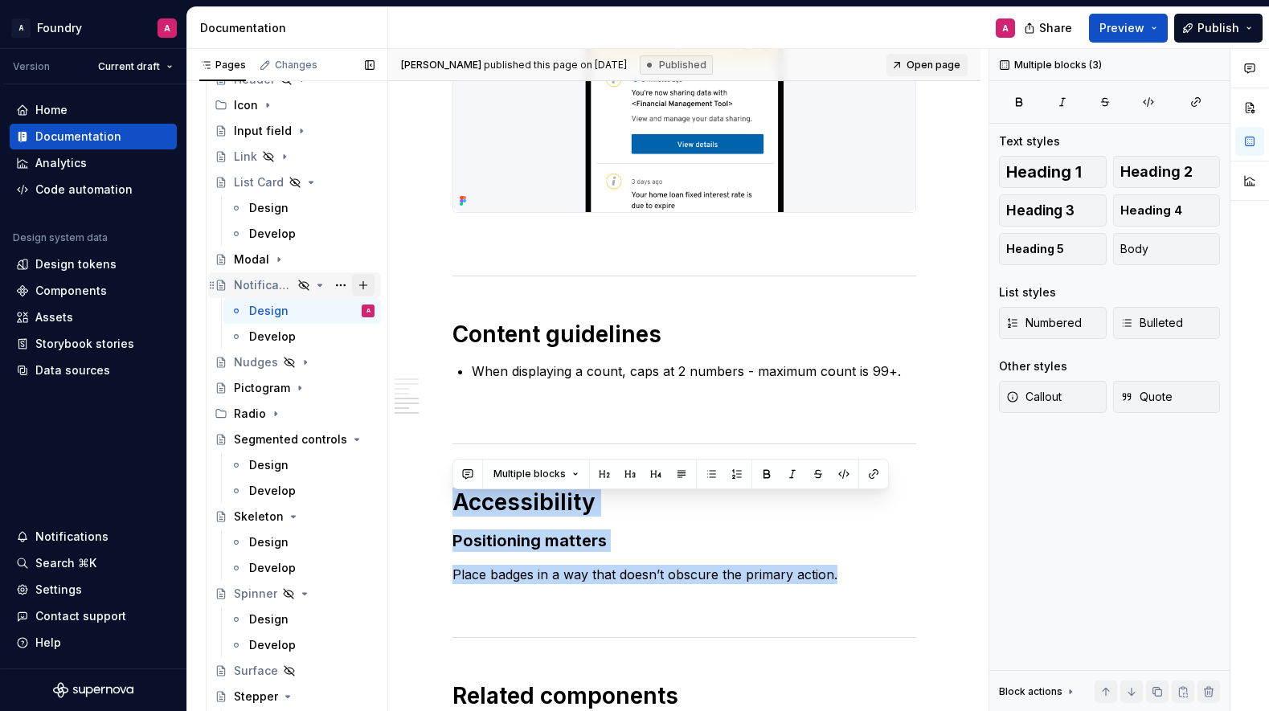
click at [363, 285] on button "Page tree" at bounding box center [363, 285] width 23 height 23
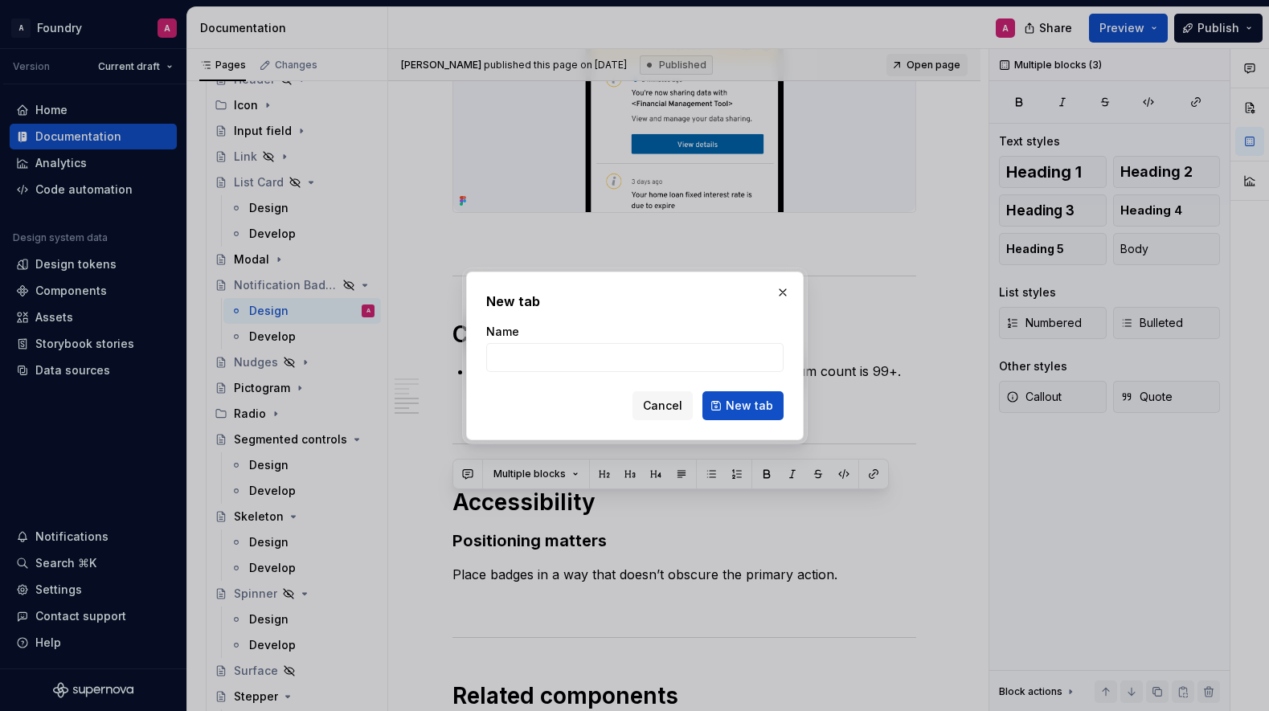
click at [782, 284] on button "button" at bounding box center [783, 292] width 23 height 23
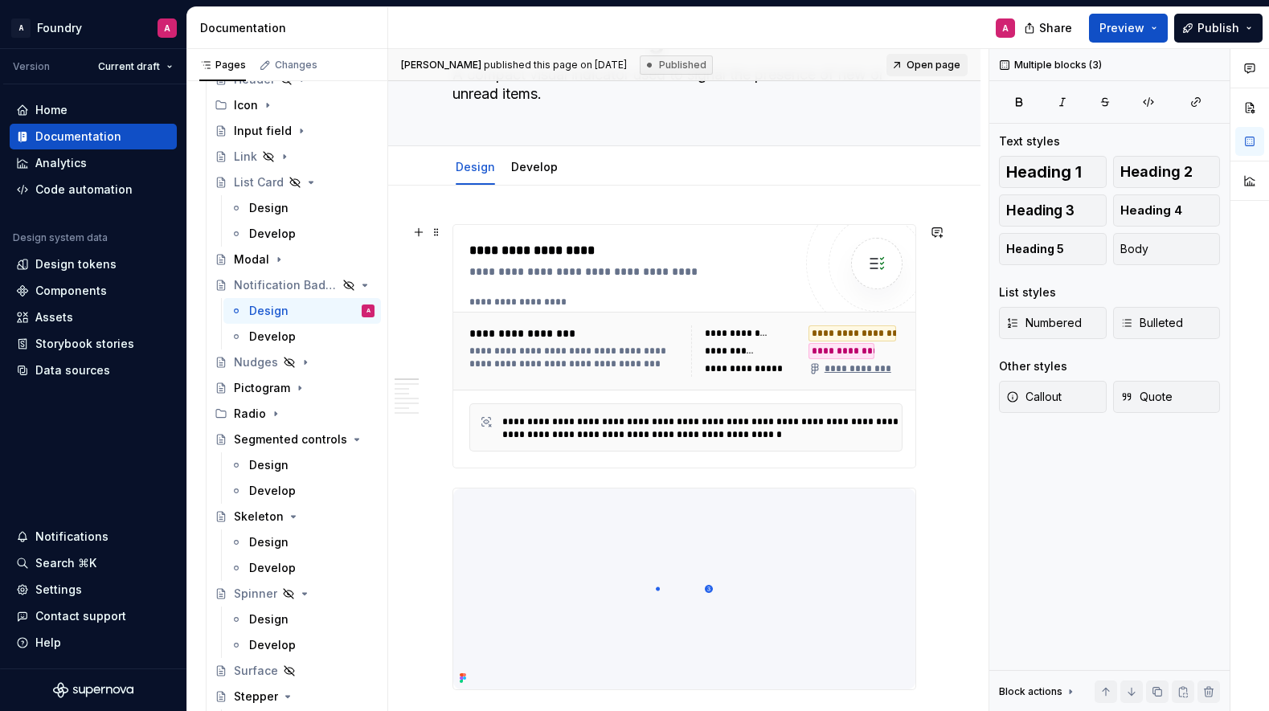
scroll to position [0, 0]
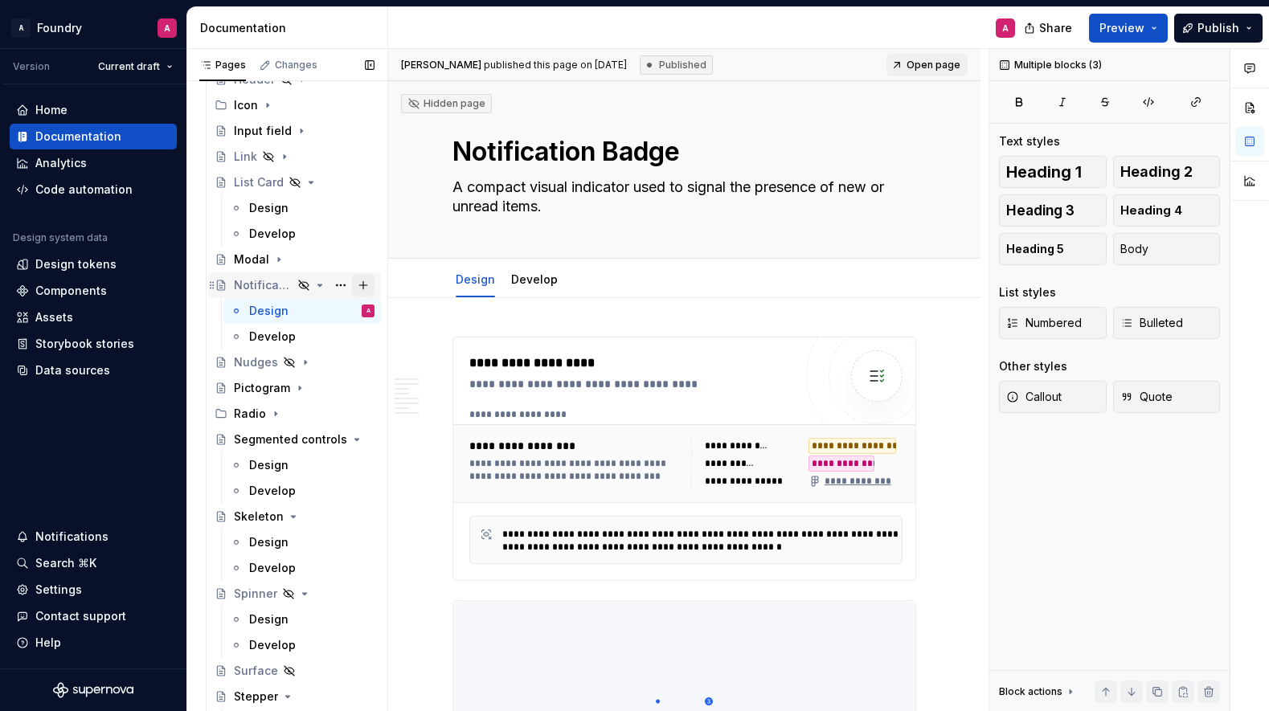
click at [363, 283] on button "Page tree" at bounding box center [363, 285] width 23 height 23
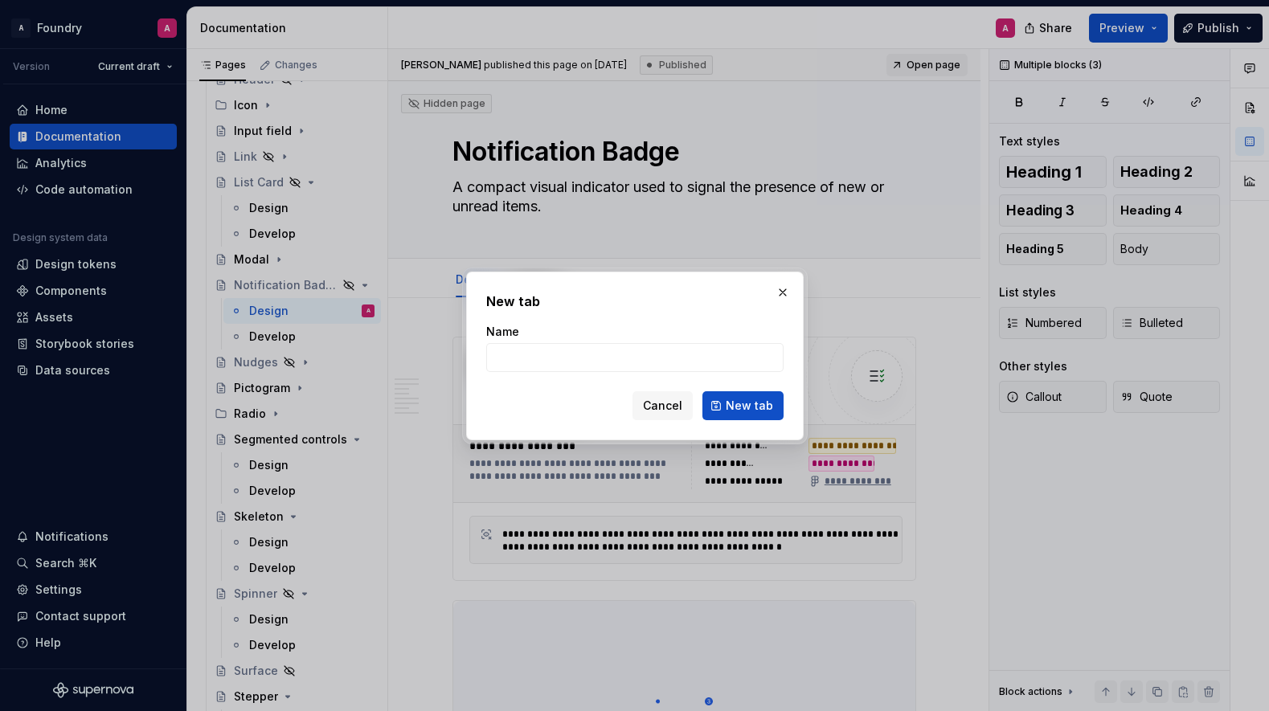
drag, startPoint x: 782, startPoint y: 287, endPoint x: 726, endPoint y: 286, distance: 56.3
click at [782, 287] on button "button" at bounding box center [783, 292] width 23 height 23
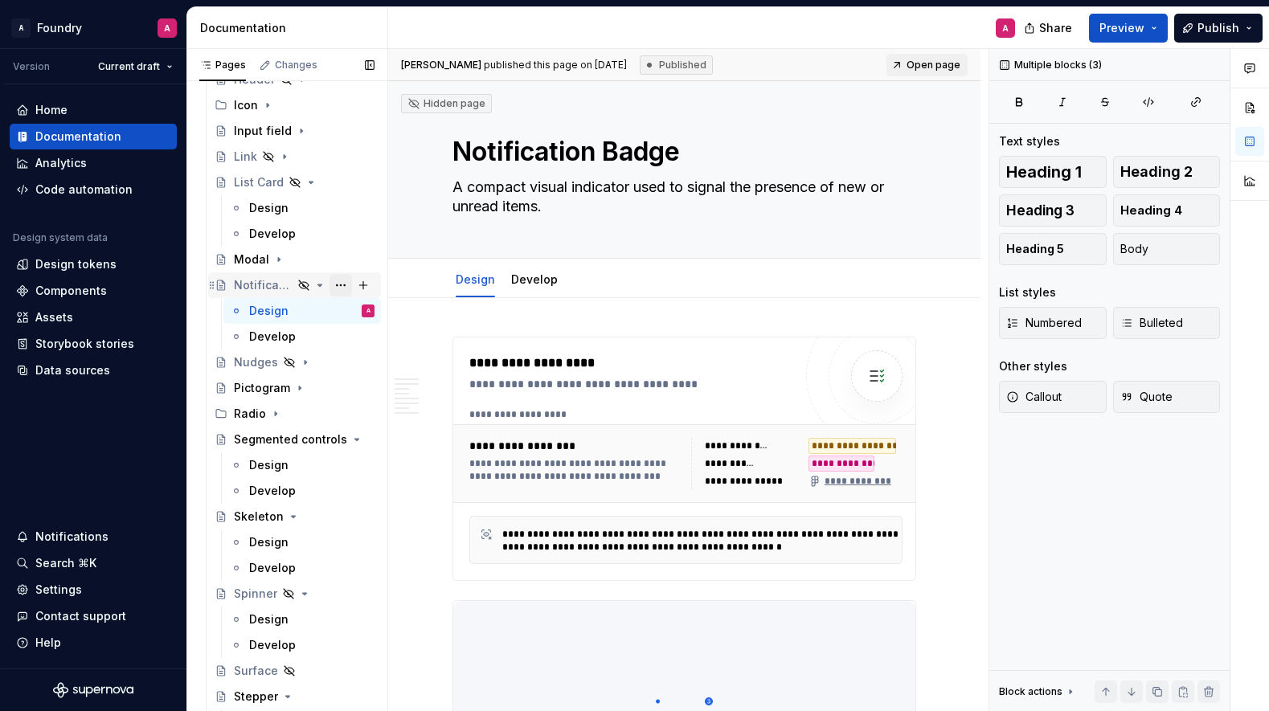
click at [338, 284] on button "Page tree" at bounding box center [341, 285] width 23 height 23
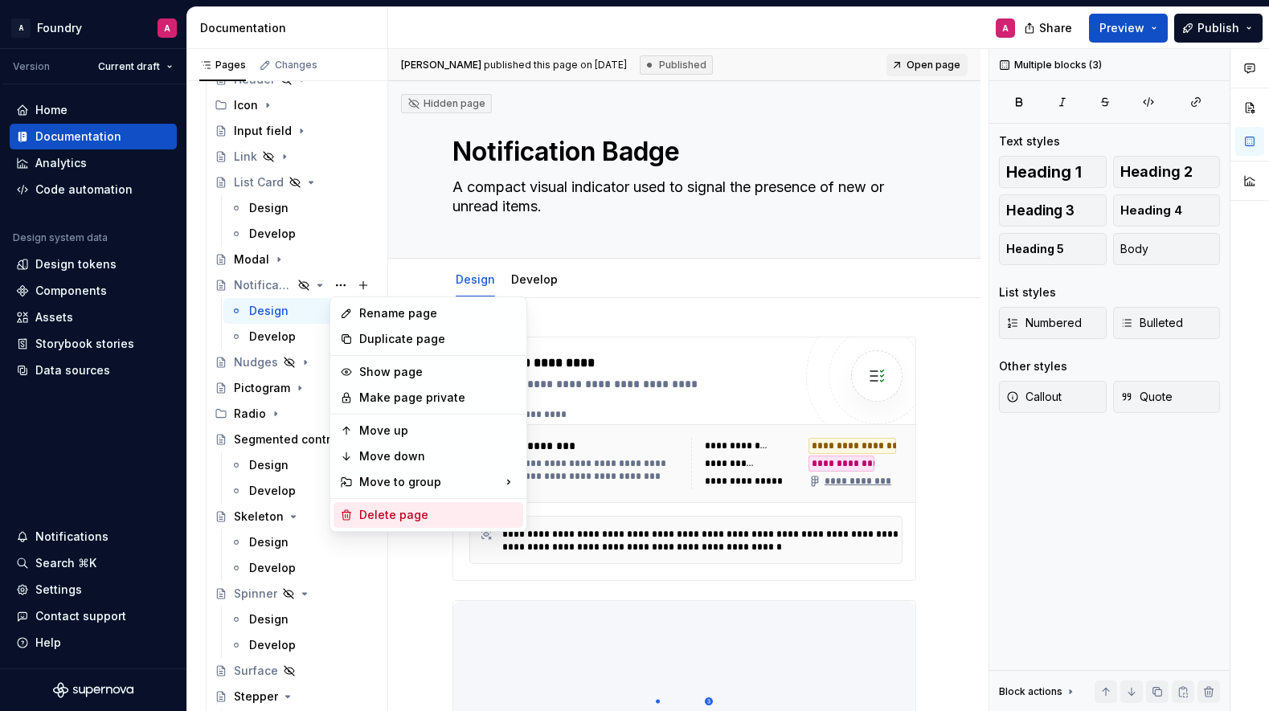
click at [385, 513] on div "Delete page" at bounding box center [438, 515] width 158 height 16
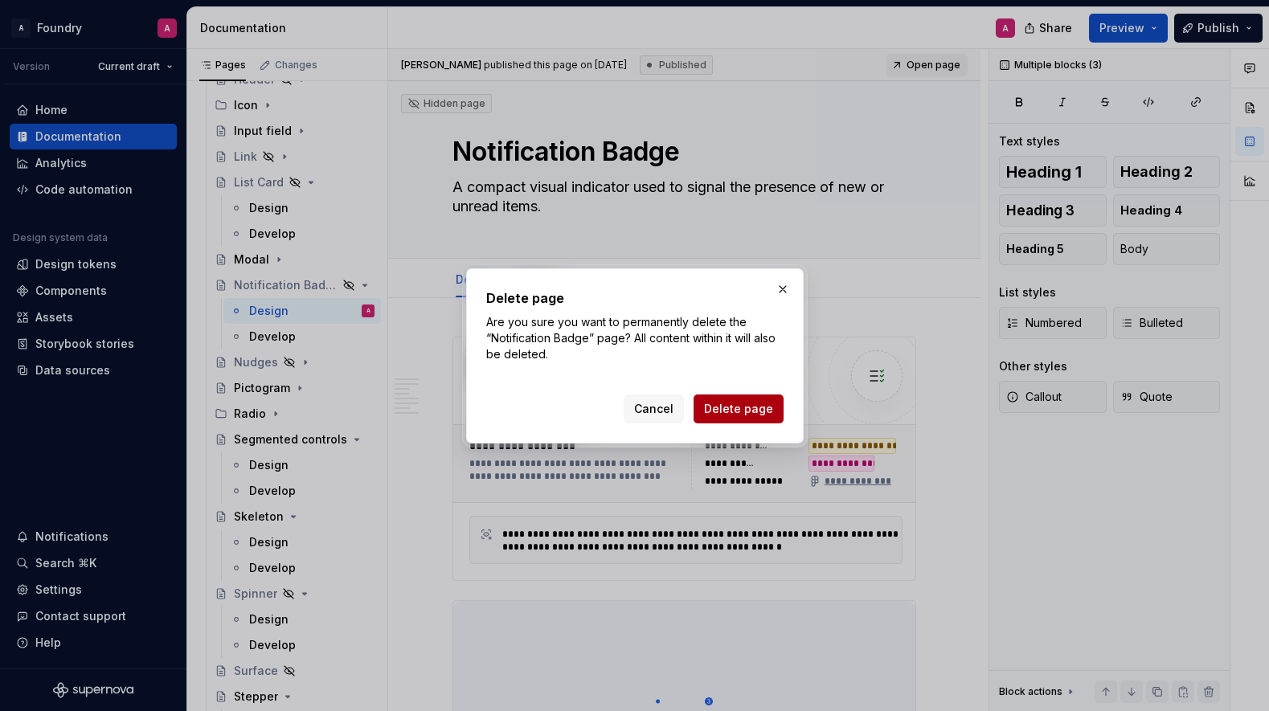
click at [748, 404] on span "Delete page" at bounding box center [738, 409] width 69 height 16
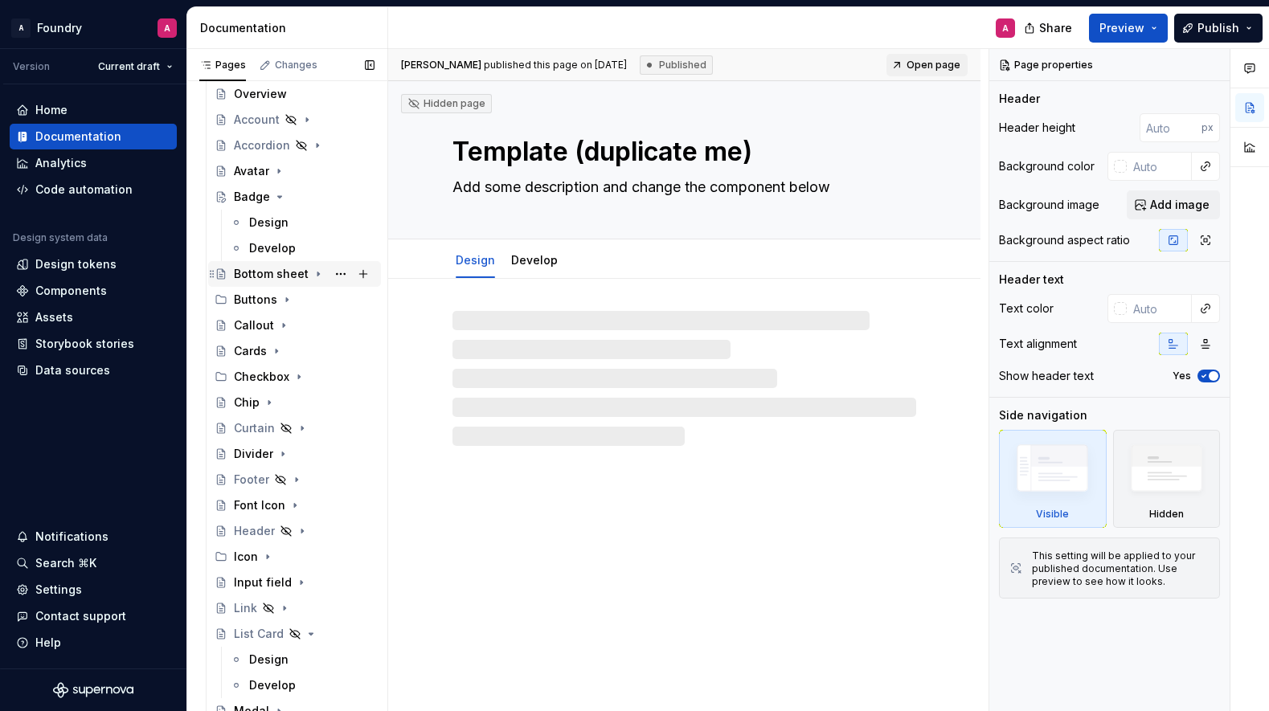
scroll to position [214, 0]
click at [272, 216] on div "Design" at bounding box center [268, 224] width 39 height 16
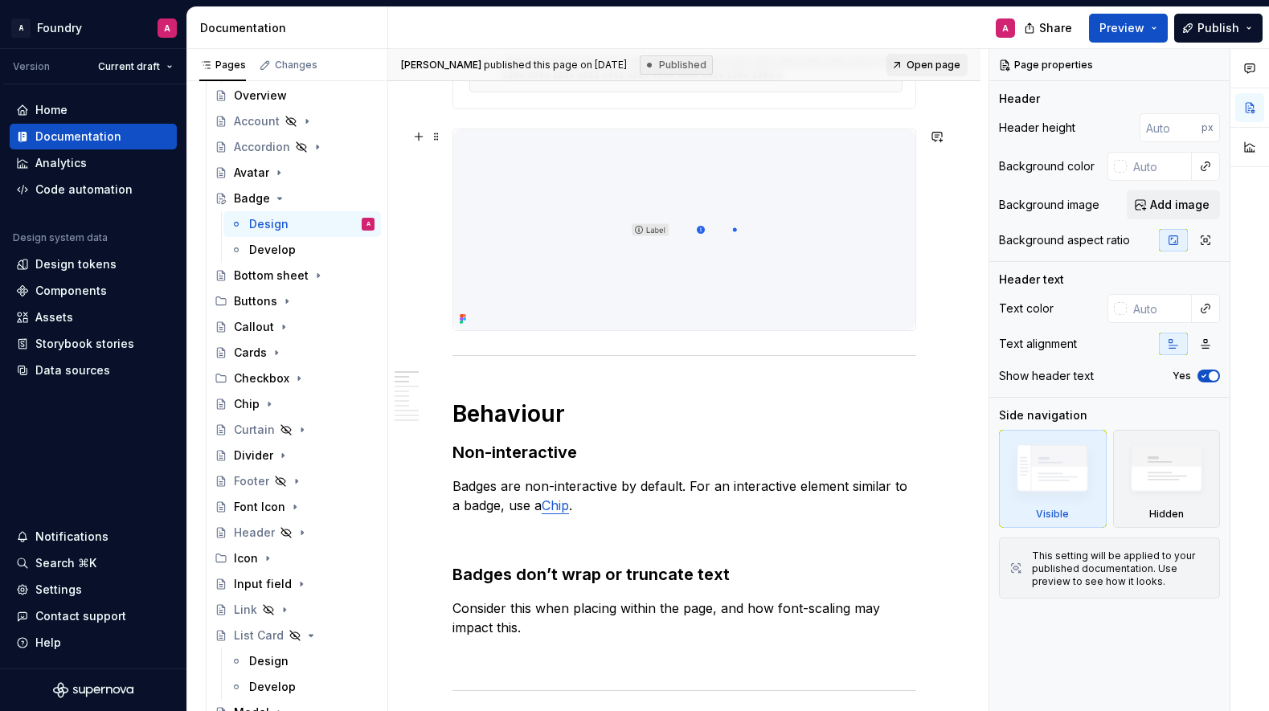
scroll to position [547, 0]
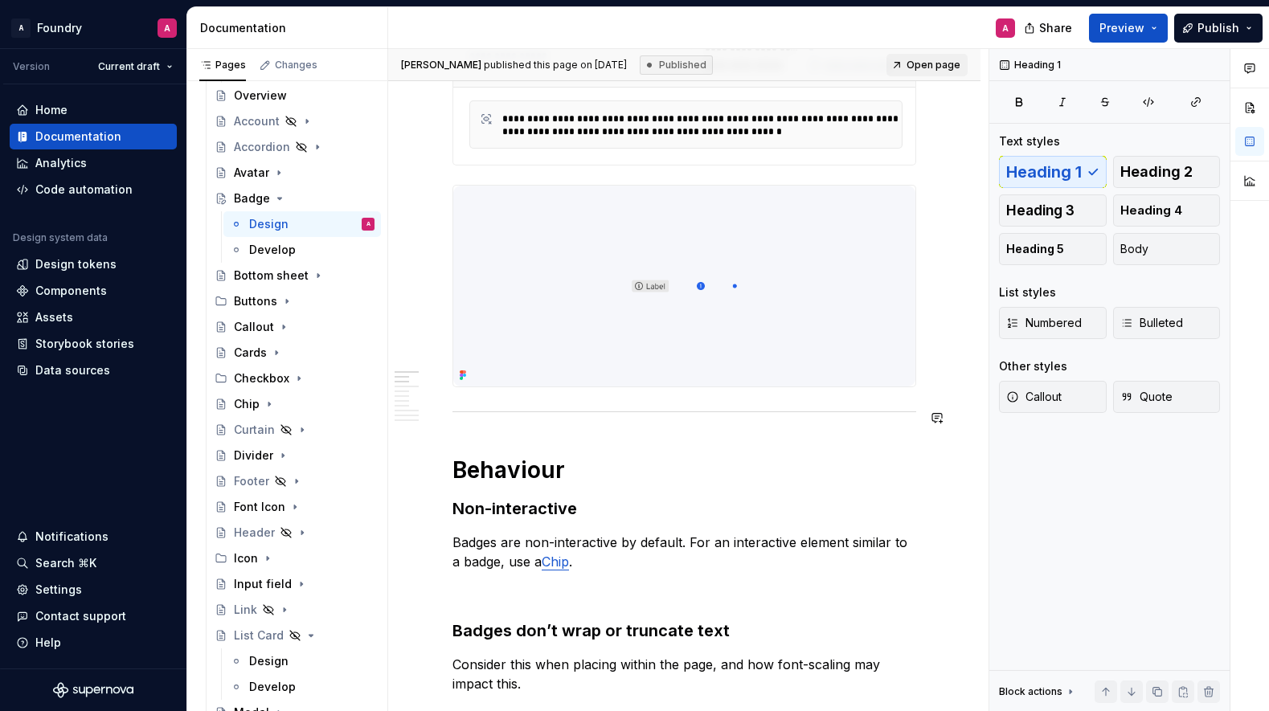
scroll to position [432, 0]
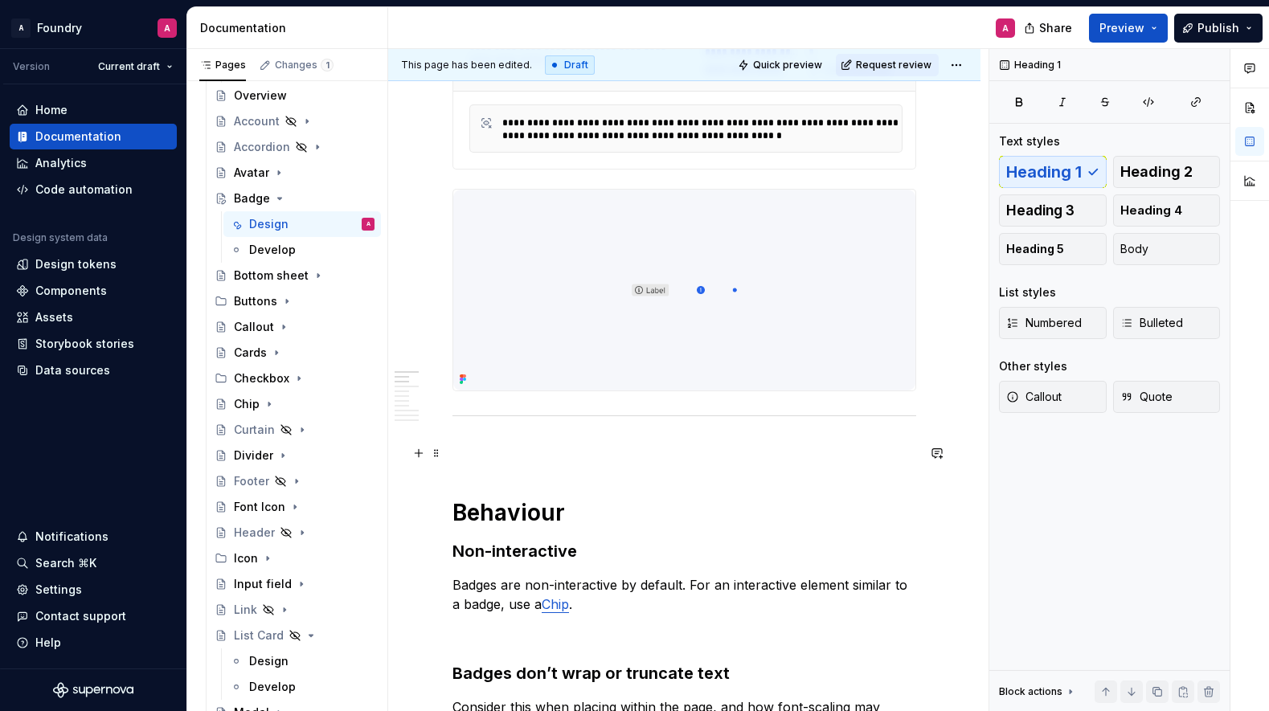
click at [480, 453] on p at bounding box center [685, 449] width 464 height 19
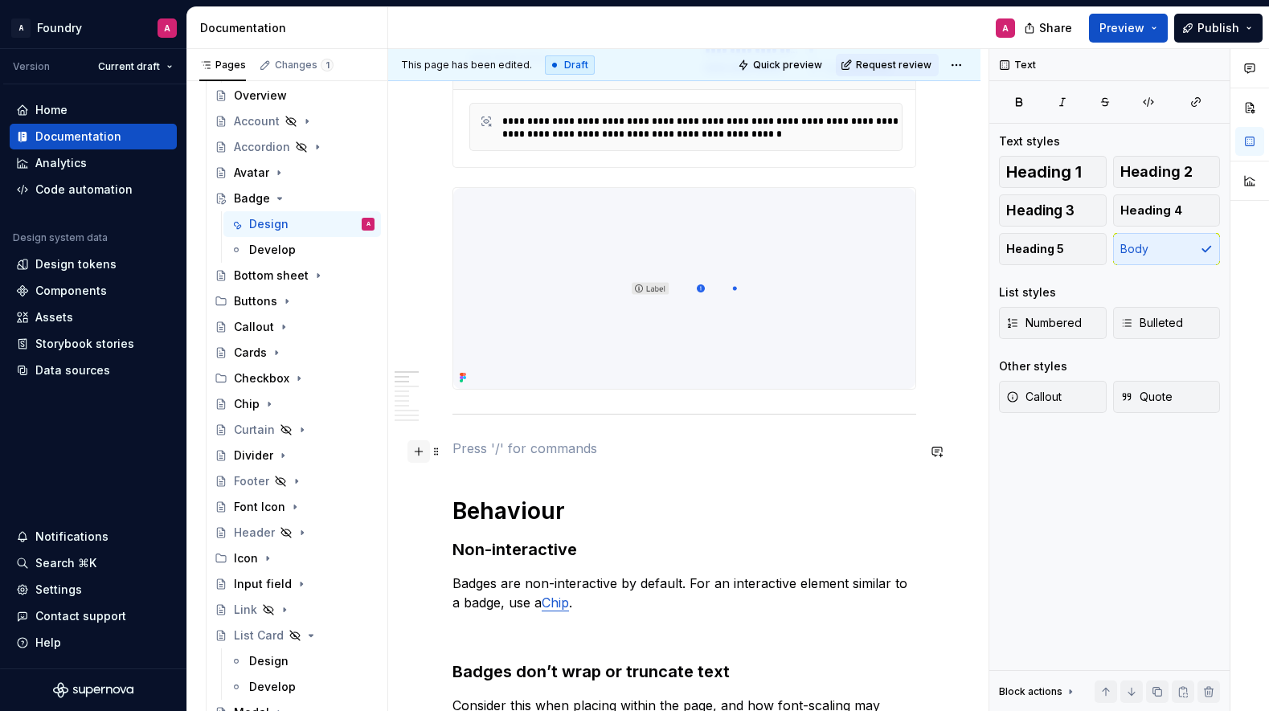
type textarea "*"
click at [420, 452] on button "button" at bounding box center [419, 451] width 23 height 23
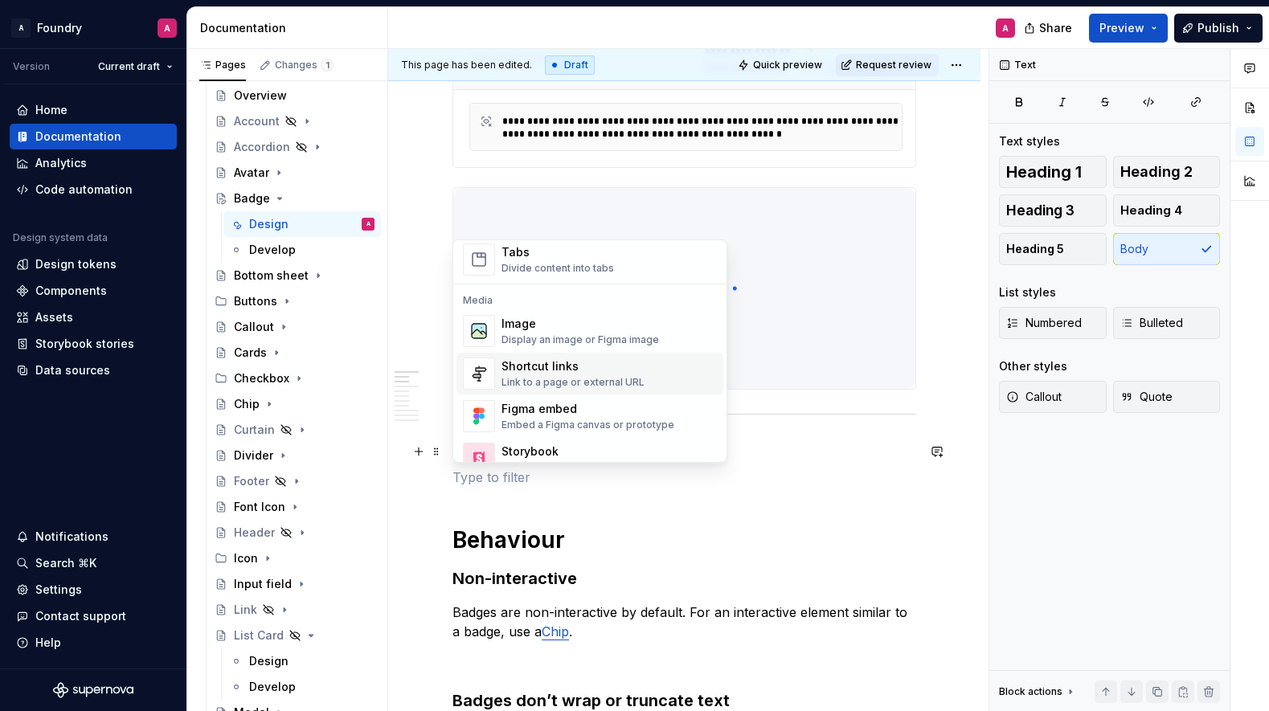
scroll to position [637, 0]
click at [522, 337] on div "Display an image or Figma image" at bounding box center [581, 342] width 158 height 13
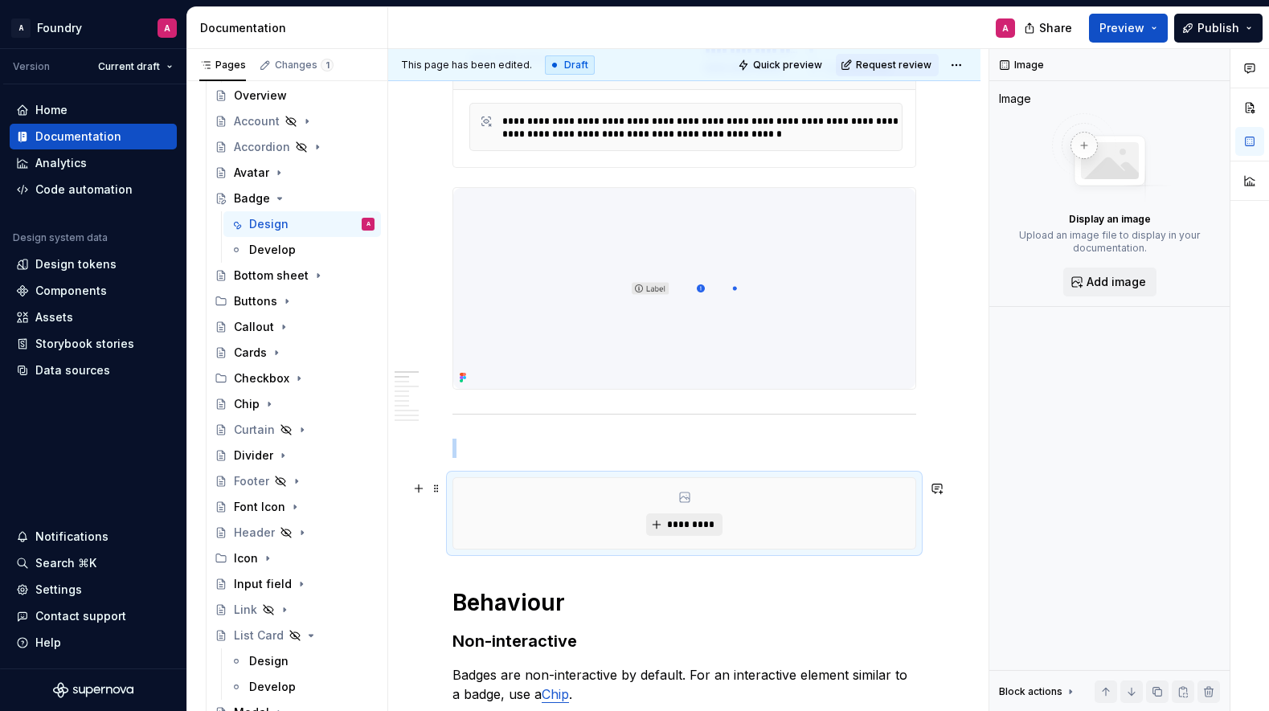
click at [699, 531] on span "*********" at bounding box center [690, 524] width 49 height 13
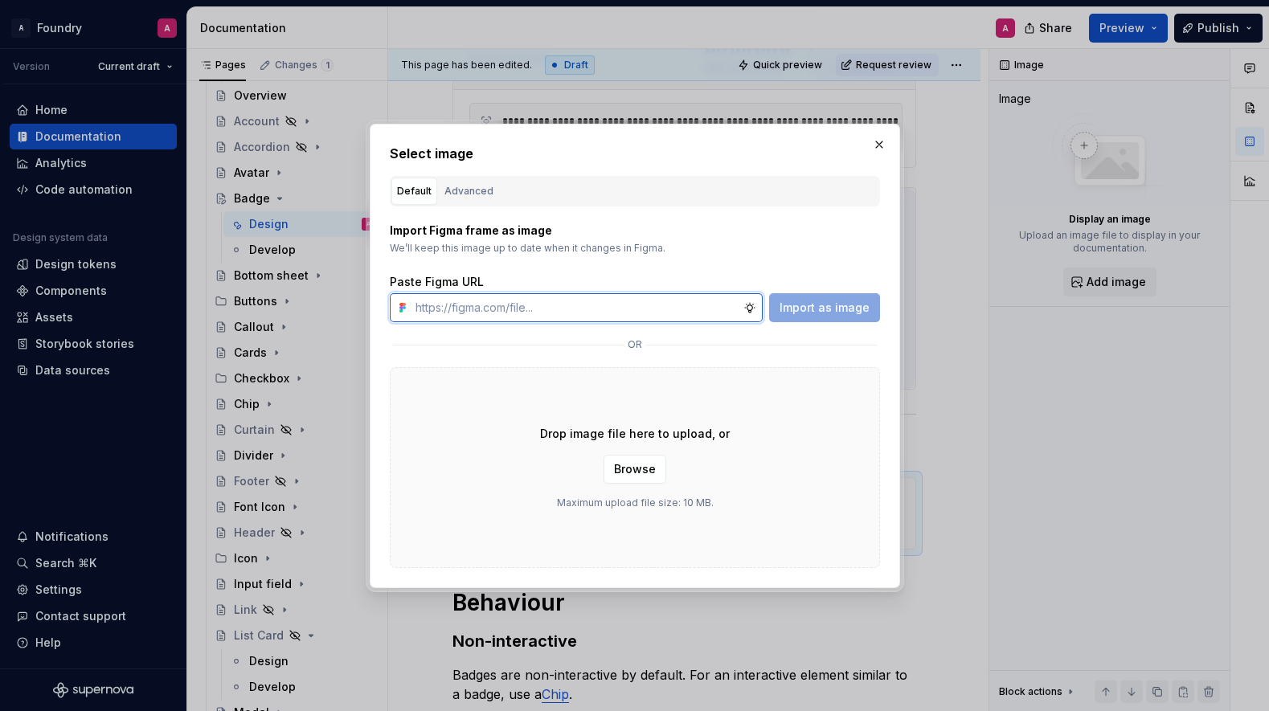
paste input "[URL][DOMAIN_NAME]"
type input "[URL][DOMAIN_NAME]"
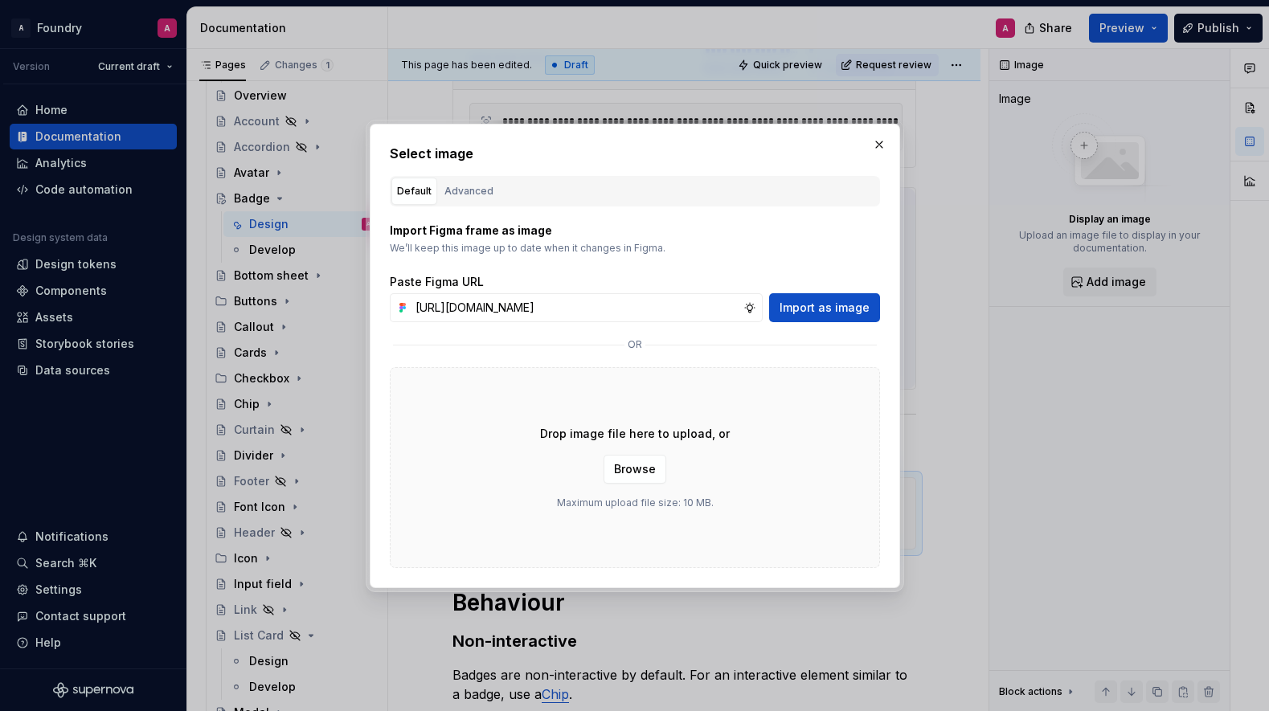
drag, startPoint x: 817, startPoint y: 313, endPoint x: 727, endPoint y: 310, distance: 90.1
click at [817, 313] on span "Import as image" at bounding box center [825, 308] width 90 height 16
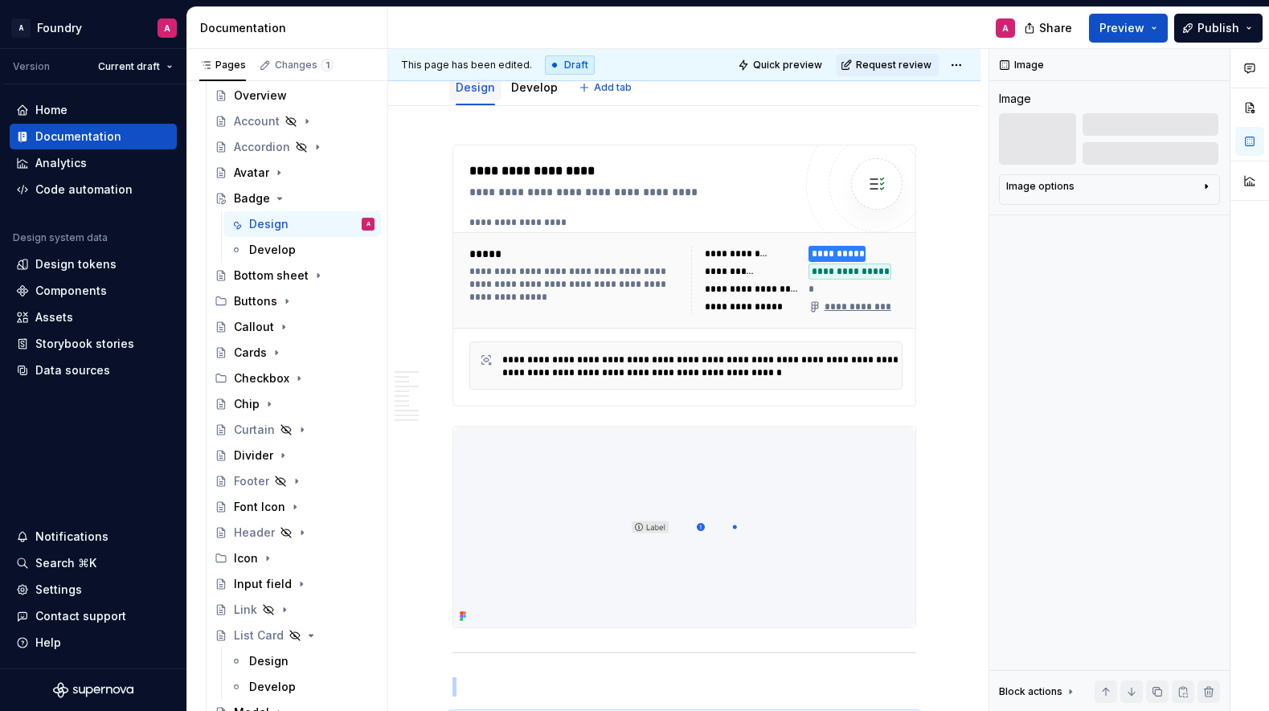
scroll to position [0, 0]
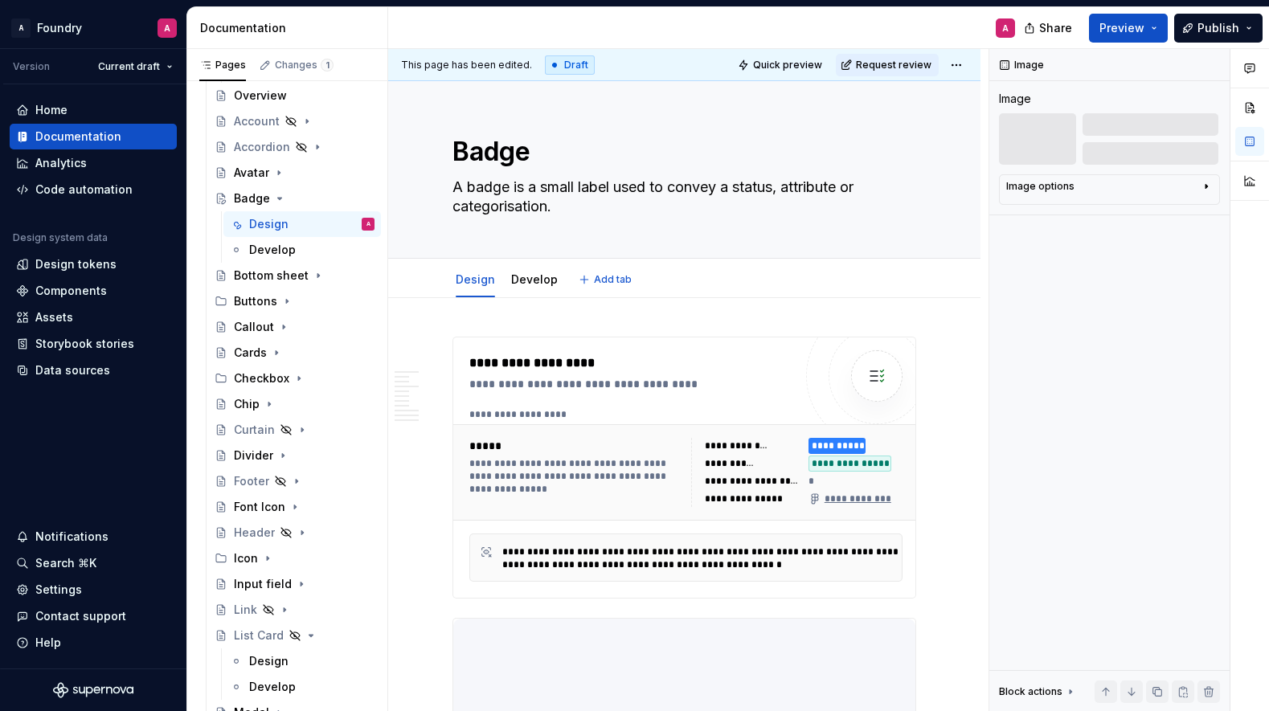
type textarea "*"
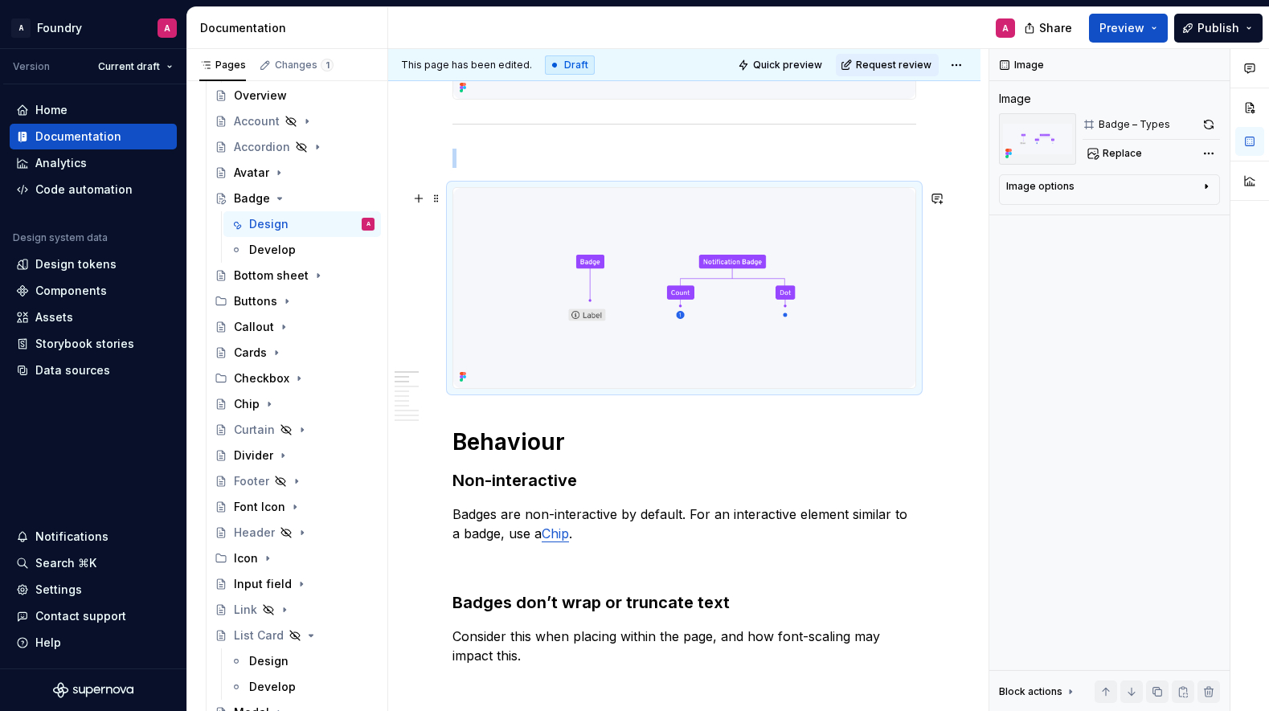
scroll to position [720, 0]
click at [508, 444] on h1 "Behaviour" at bounding box center [685, 442] width 464 height 29
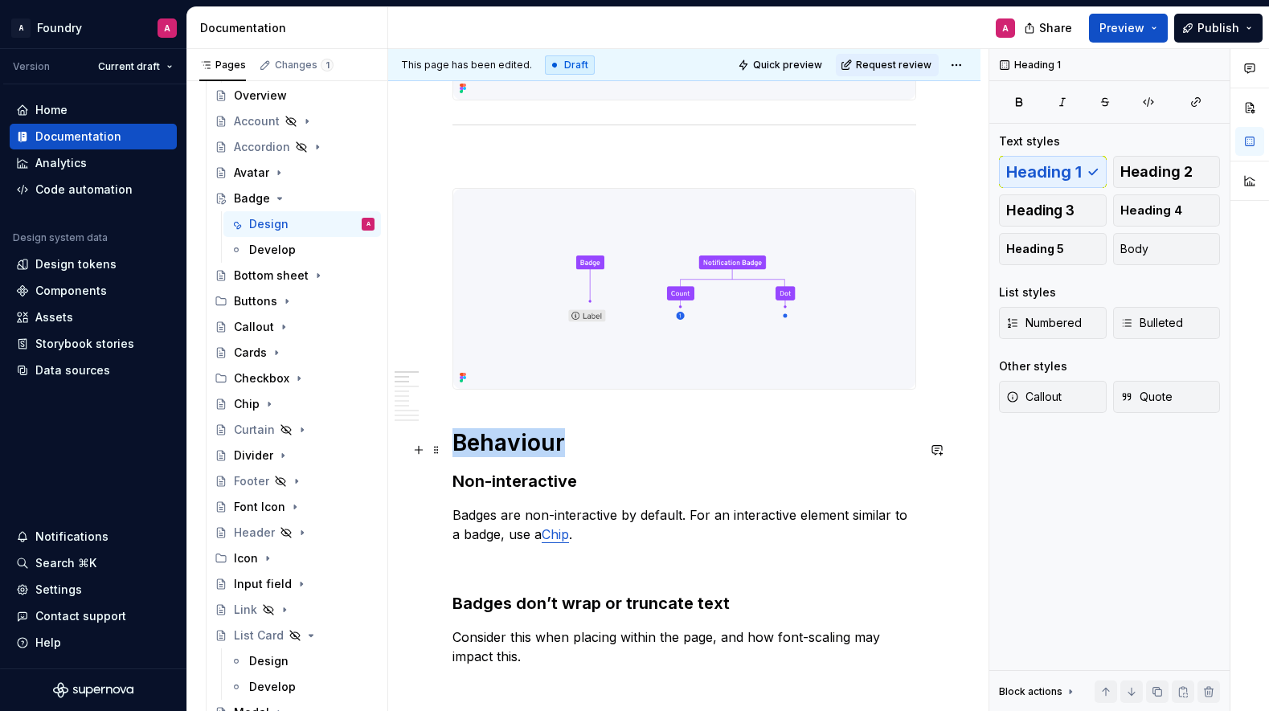
click at [508, 444] on h1 "Behaviour" at bounding box center [685, 442] width 464 height 29
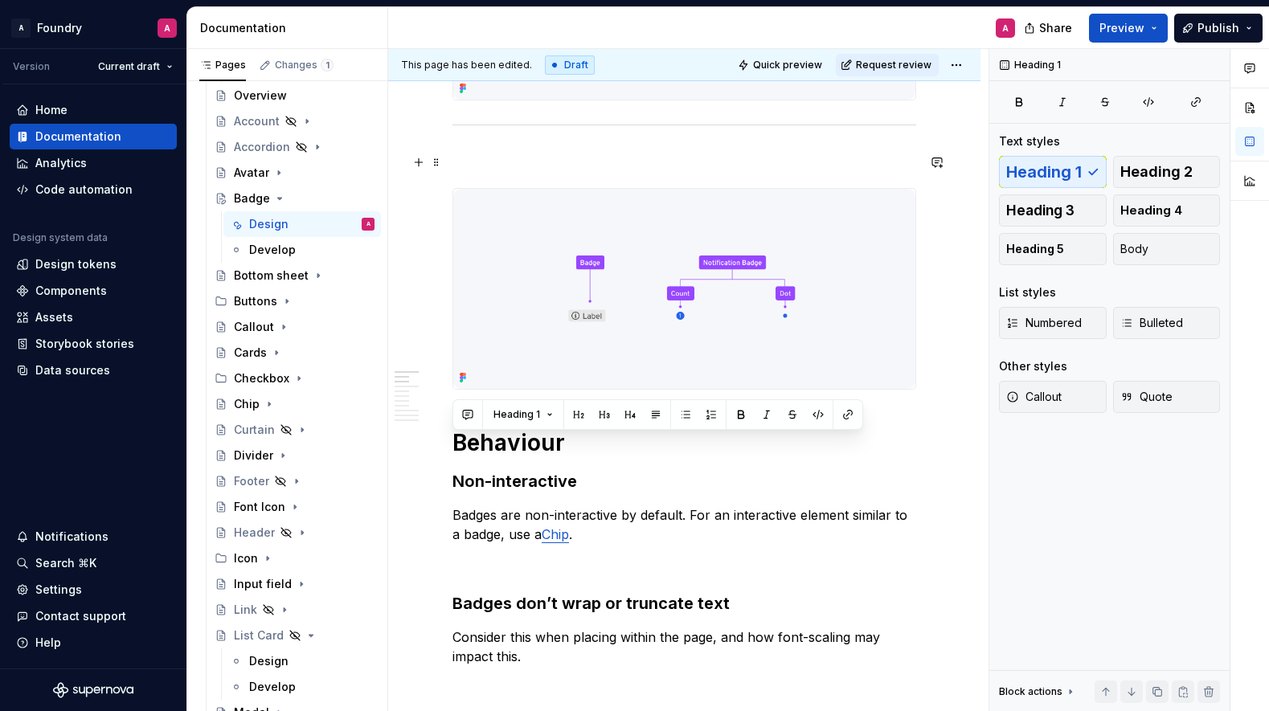
click at [512, 168] on p at bounding box center [685, 159] width 464 height 19
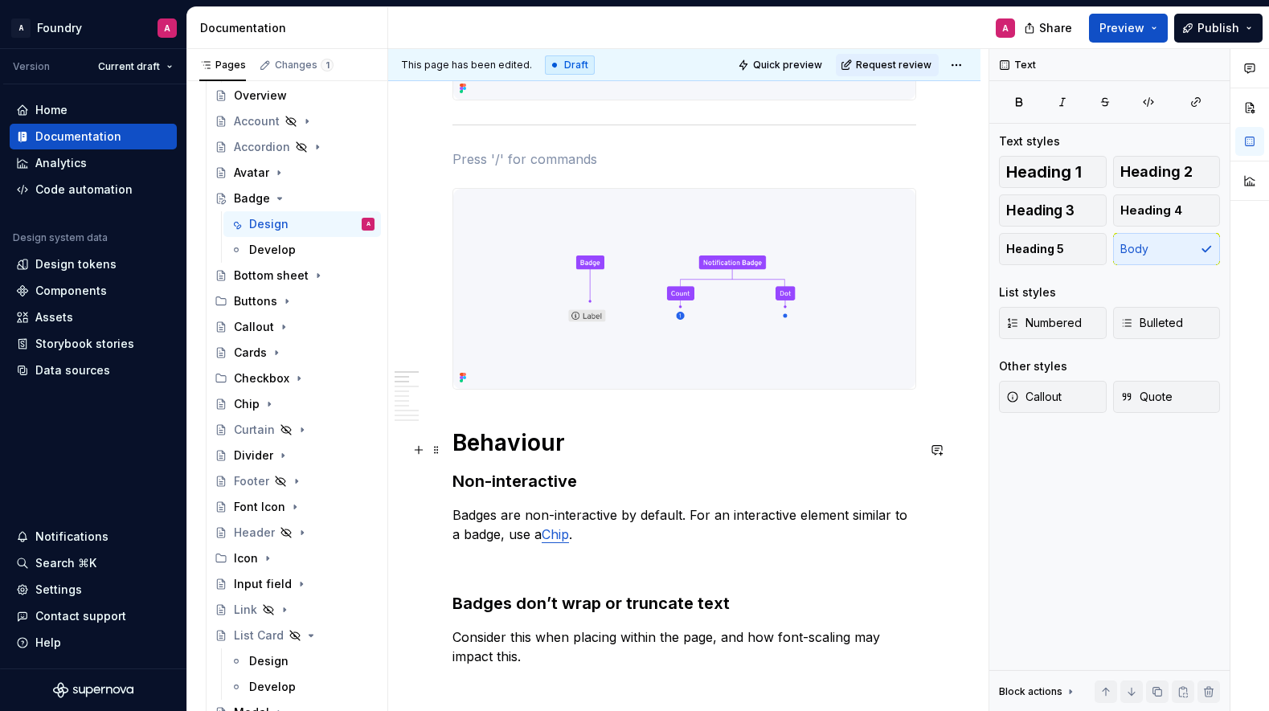
click at [485, 457] on h1 "Behaviour" at bounding box center [685, 442] width 464 height 29
click at [508, 158] on p at bounding box center [685, 159] width 464 height 19
click at [1065, 172] on span "Heading 1" at bounding box center [1044, 172] width 76 height 16
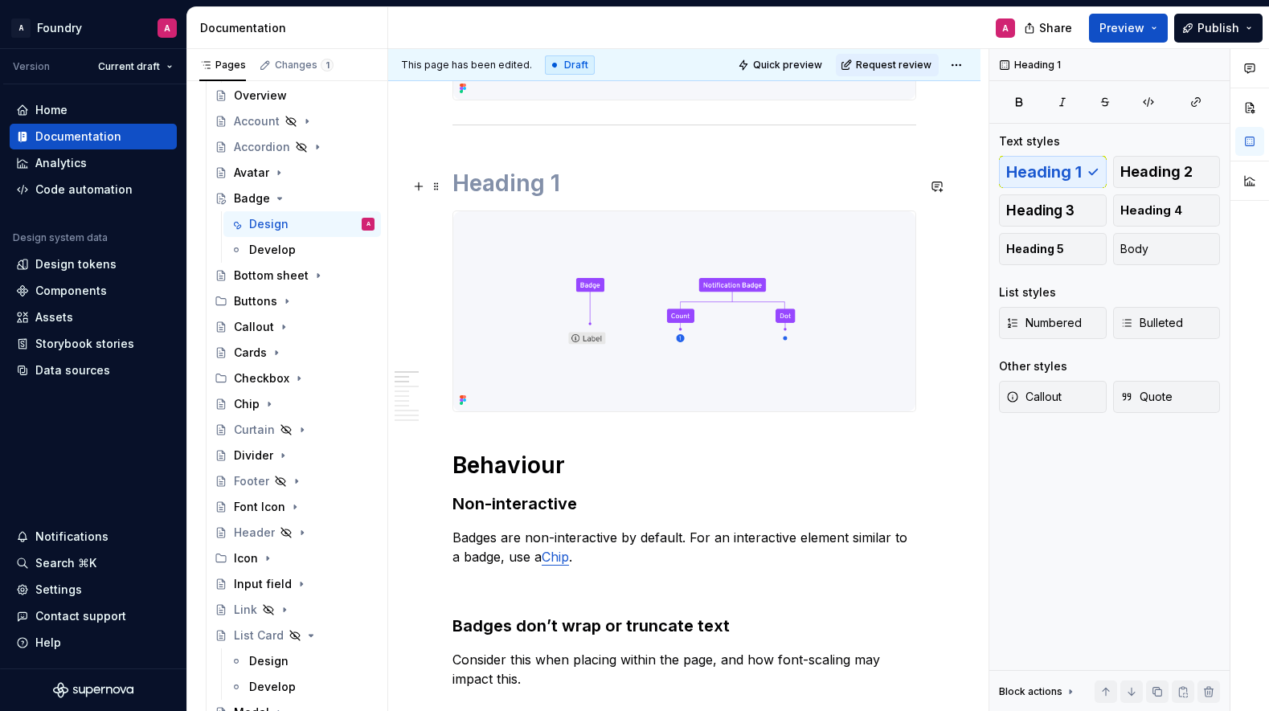
click at [513, 194] on h1 at bounding box center [685, 183] width 464 height 29
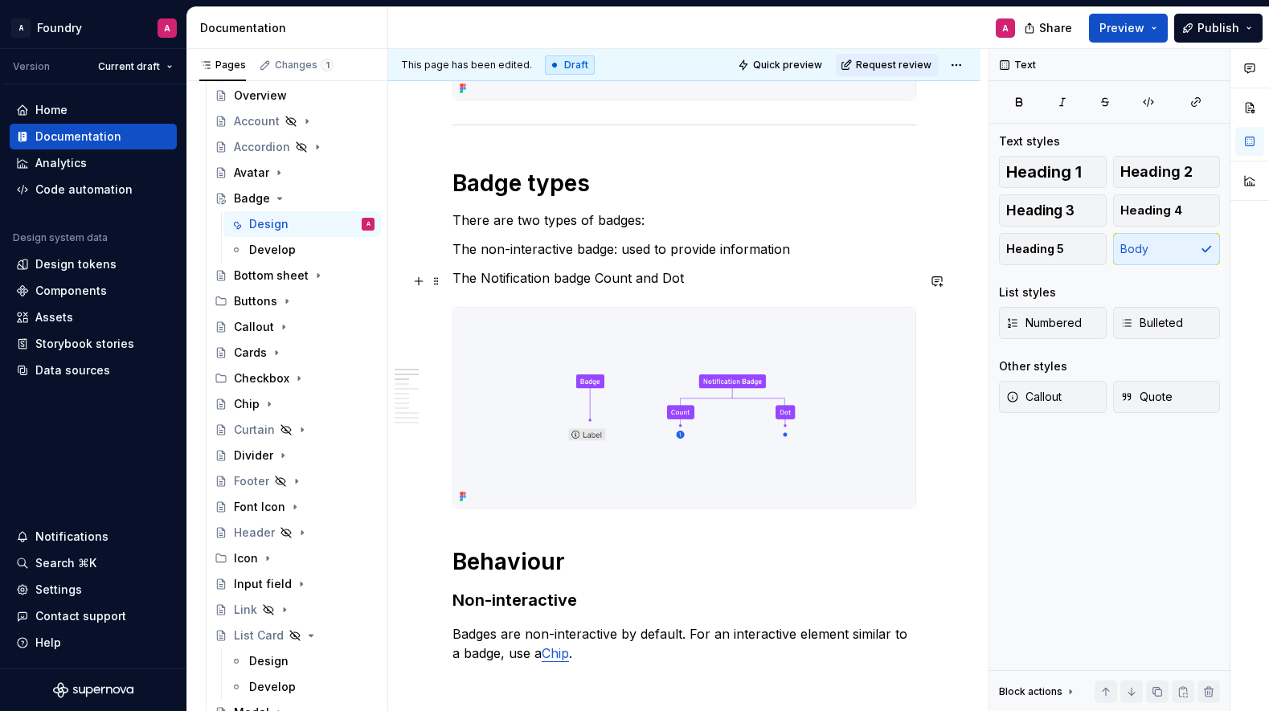
click at [561, 281] on p "The Notification badge Count and Dot" at bounding box center [685, 277] width 464 height 19
click at [690, 277] on p "The Notification Badge Count and Dot" at bounding box center [685, 277] width 464 height 19
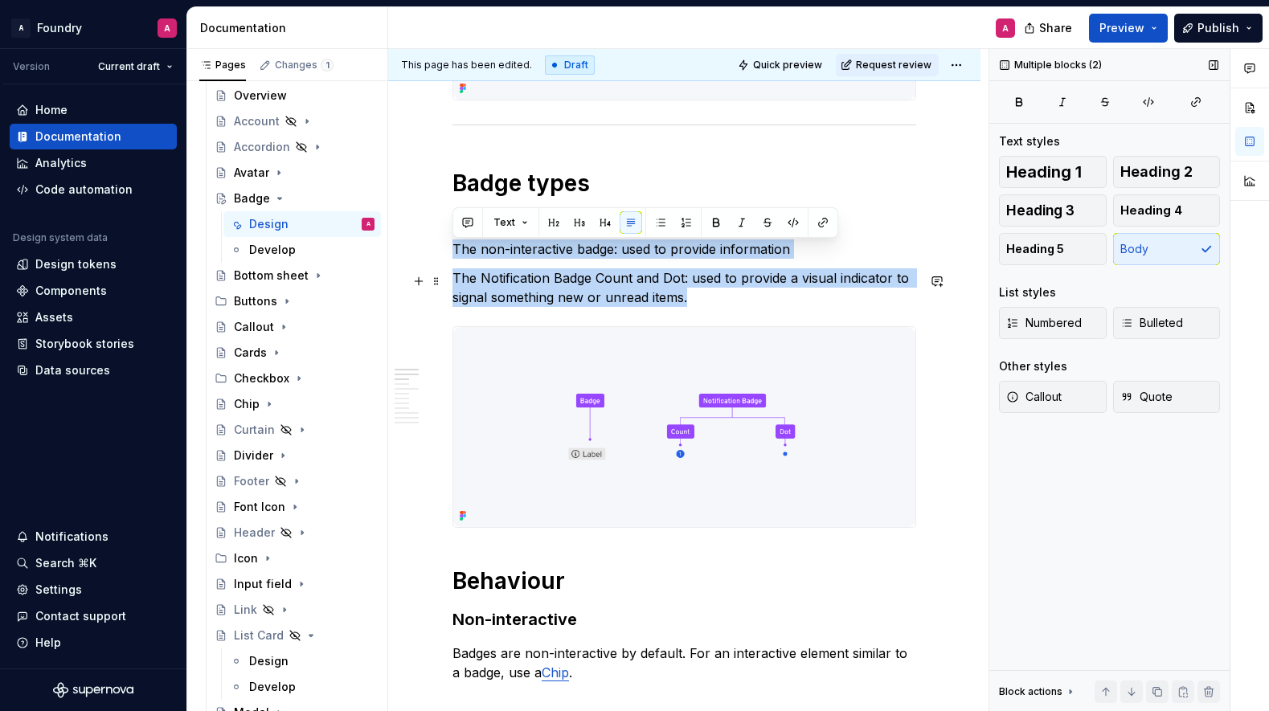
drag, startPoint x: 455, startPoint y: 251, endPoint x: 1046, endPoint y: 367, distance: 602.2
click at [1165, 323] on span "Bulleted" at bounding box center [1152, 323] width 63 height 16
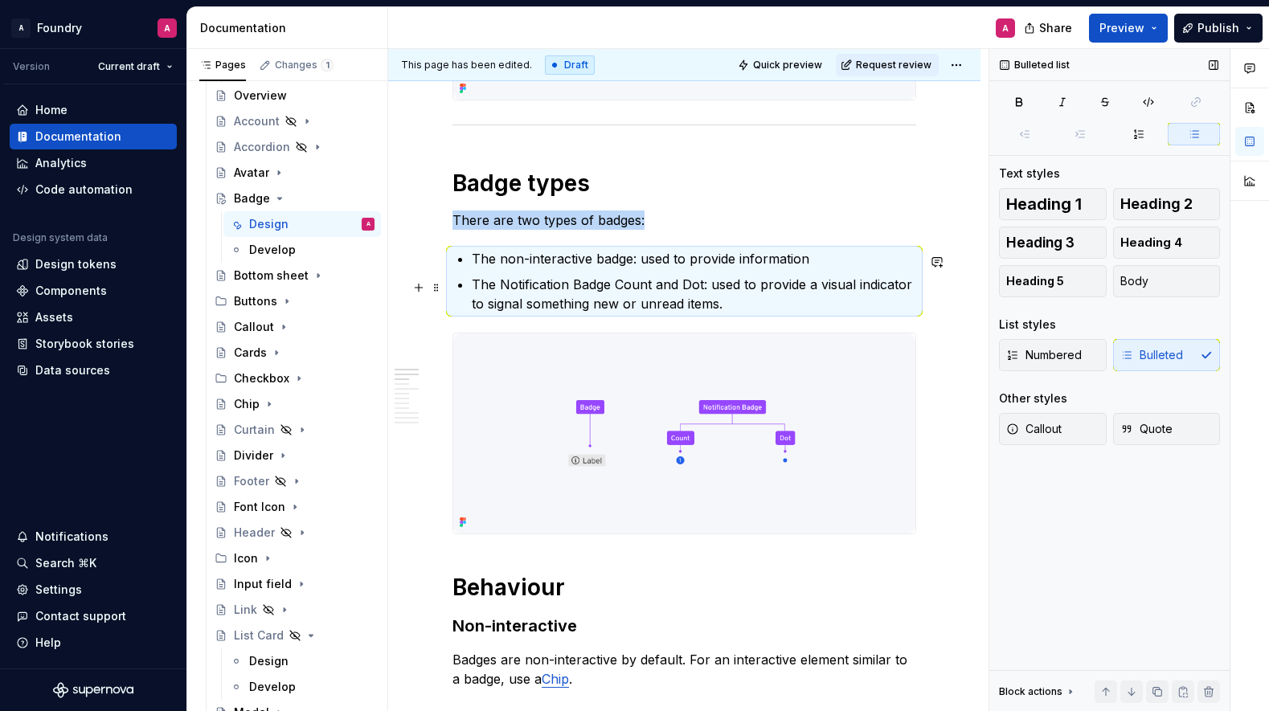
click at [723, 290] on p "The Notification Badge Count and Dot: used to provide a visual indicator to sig…" at bounding box center [694, 294] width 445 height 39
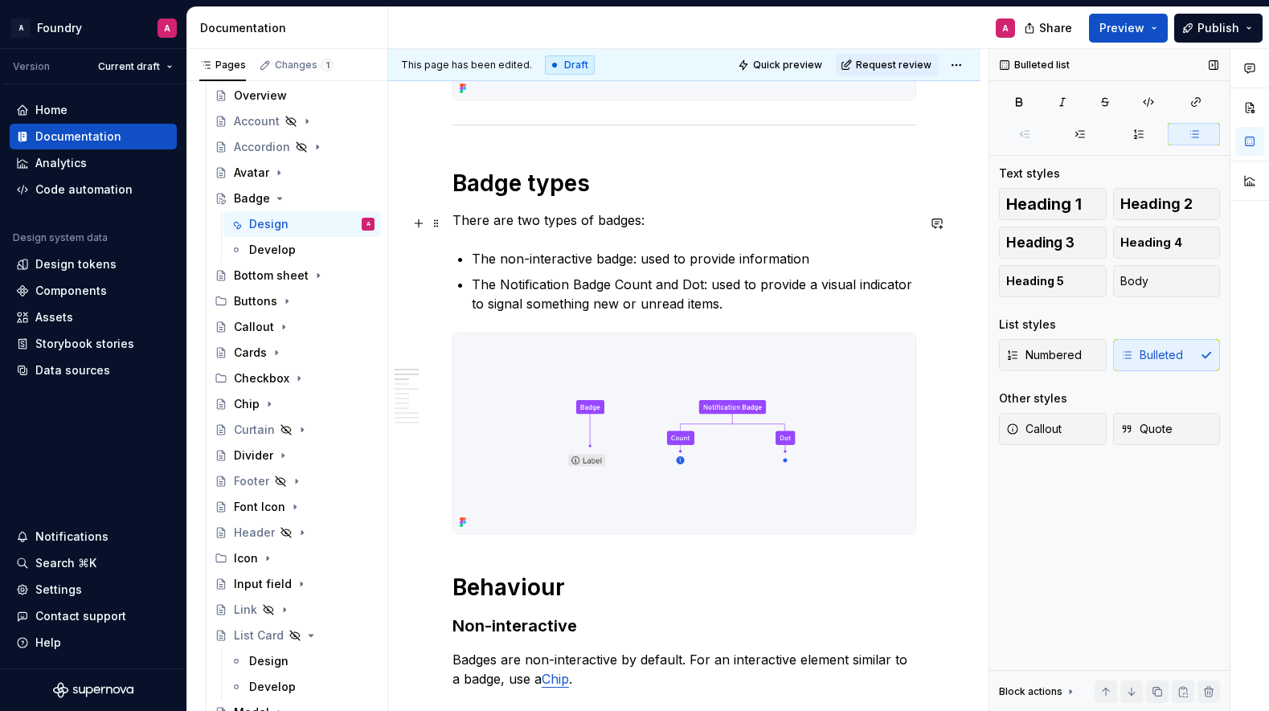
click at [667, 229] on p "There are two types of badges:" at bounding box center [685, 220] width 464 height 19
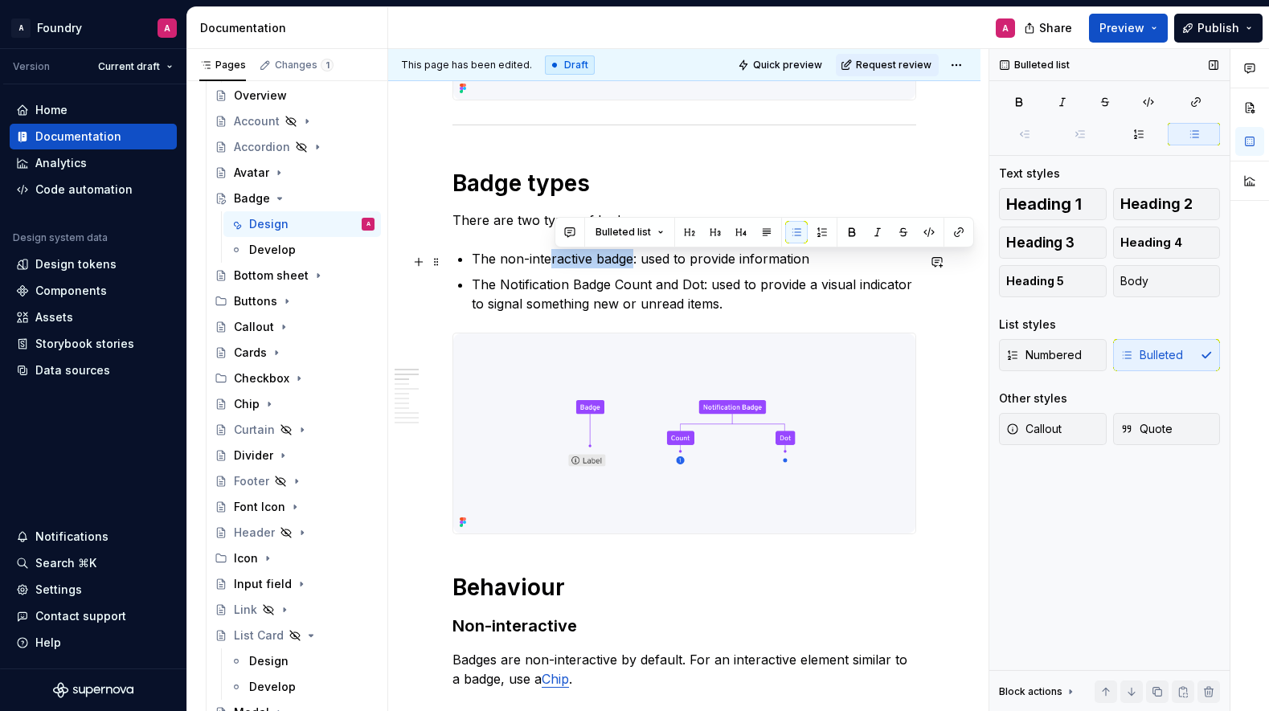
drag, startPoint x: 633, startPoint y: 264, endPoint x: 566, endPoint y: 264, distance: 66.7
click at [548, 263] on p "The non-interactive badge: used to provide information" at bounding box center [694, 258] width 445 height 19
click at [586, 264] on p "The non-interactive badge: used to provide information" at bounding box center [694, 258] width 445 height 19
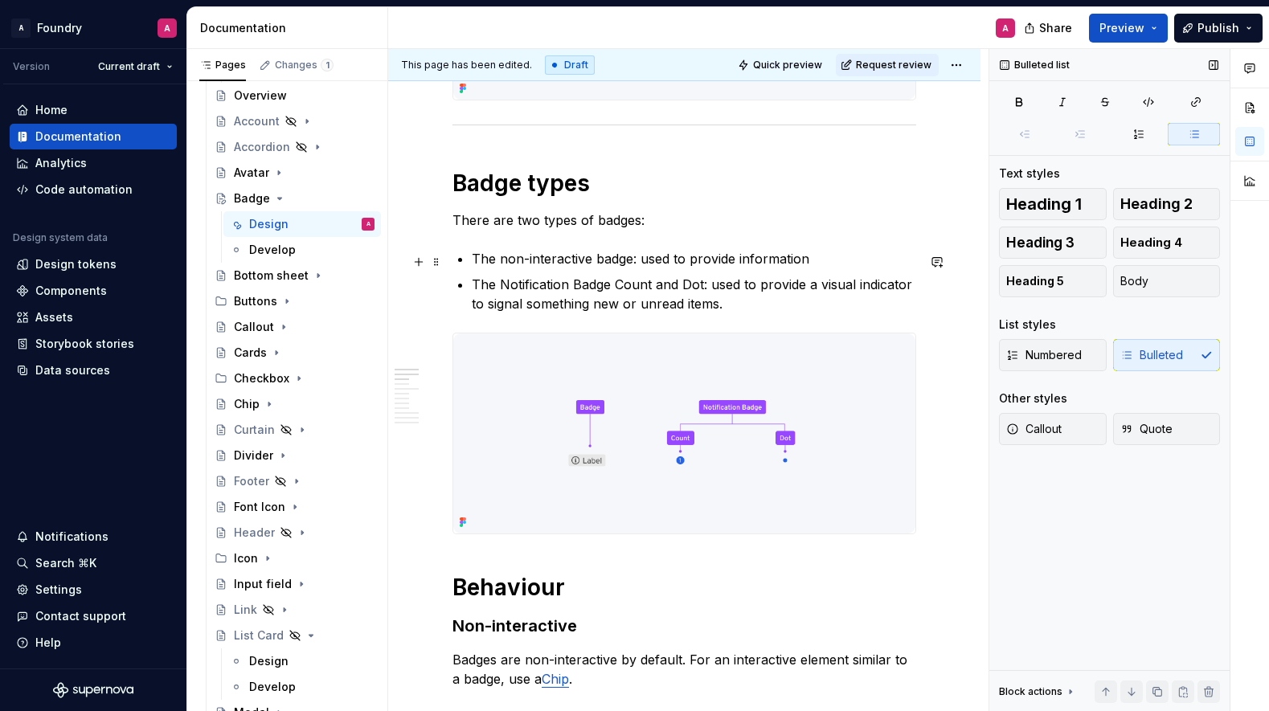
click at [612, 263] on p "The non-interactive badge: used to provide information" at bounding box center [694, 258] width 445 height 19
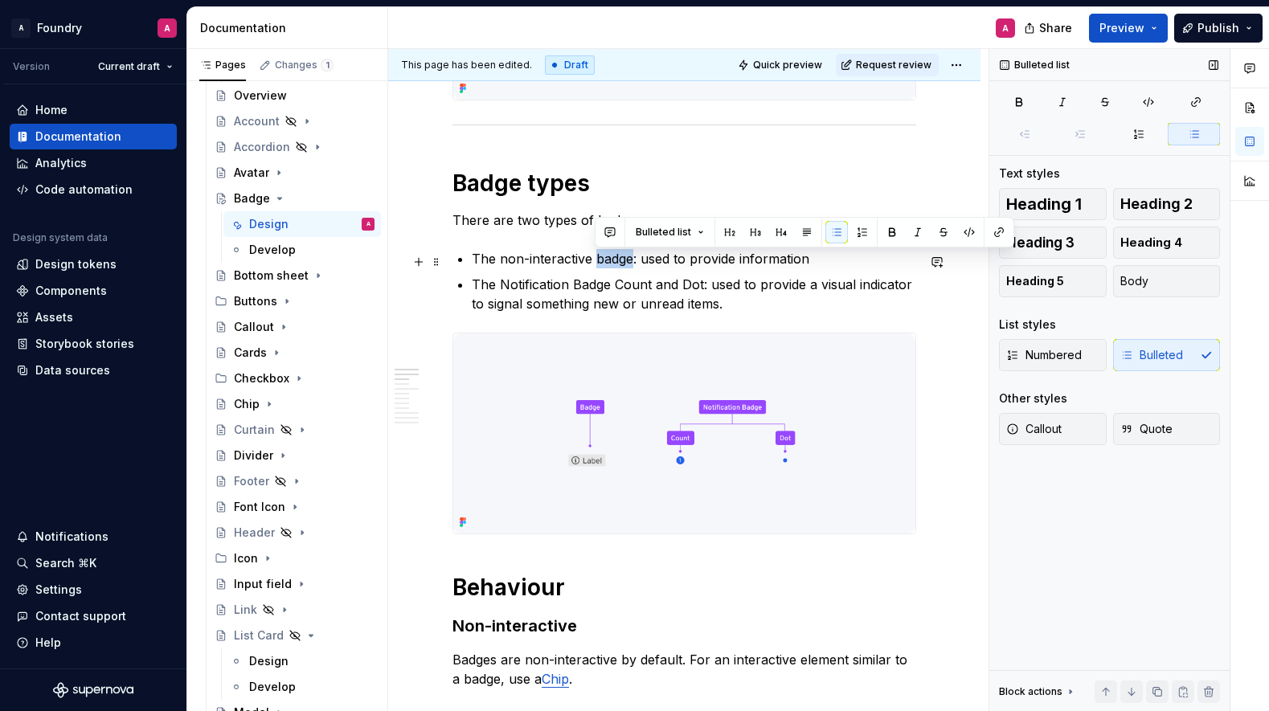
click at [612, 263] on p "The non-interactive badge: used to provide information" at bounding box center [694, 258] width 445 height 19
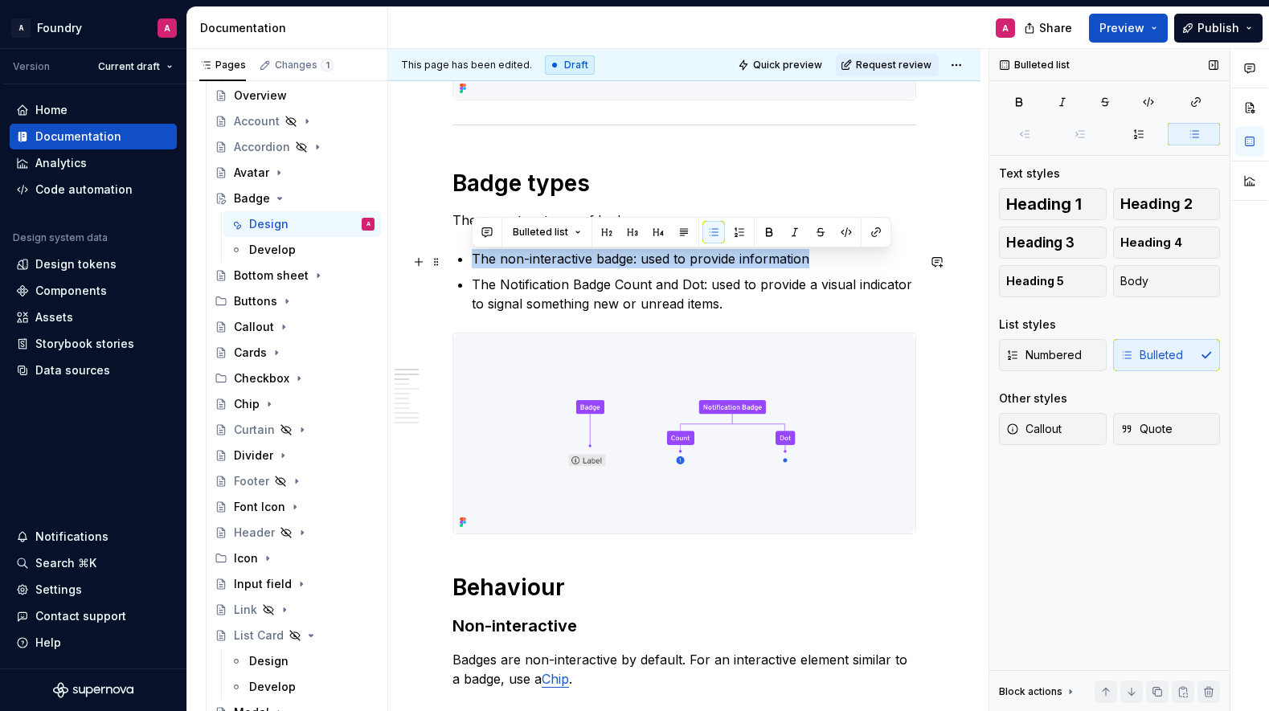
click at [605, 264] on p "The non-interactive badge: used to provide information" at bounding box center [694, 258] width 445 height 19
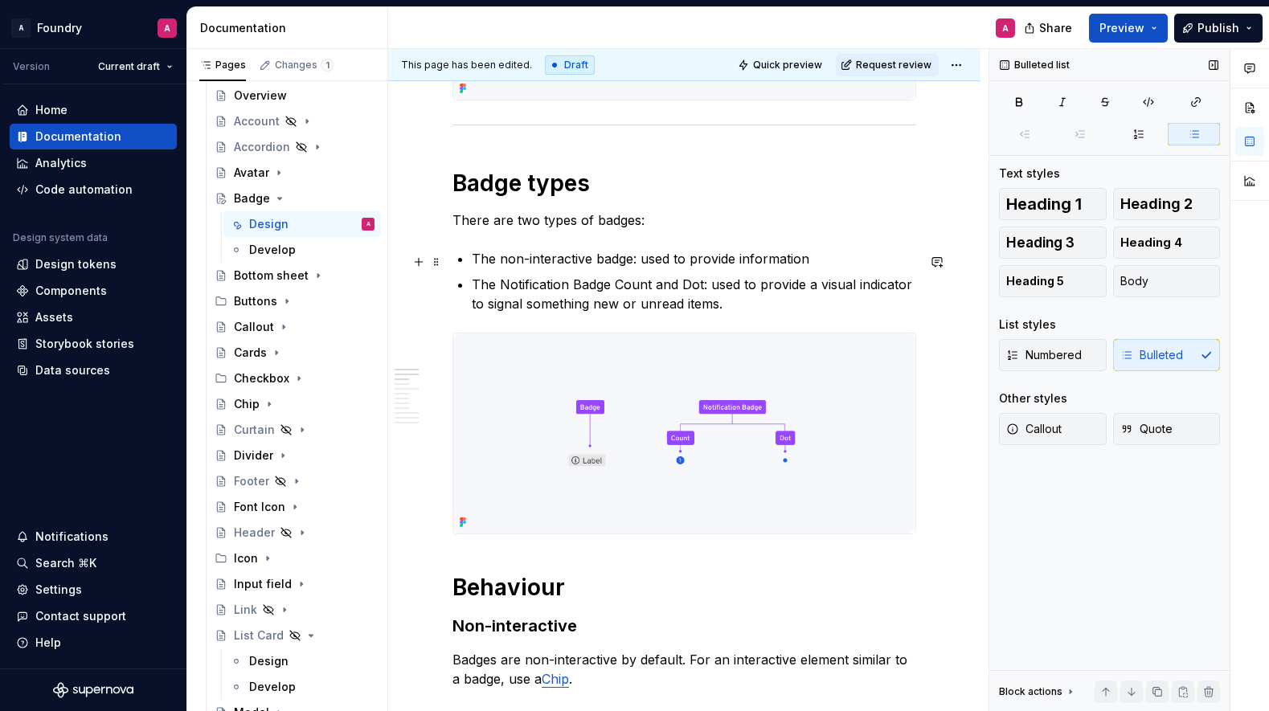
click at [603, 261] on p "The non-interactive badge: used to provide information" at bounding box center [694, 258] width 445 height 19
click at [613, 262] on p "The non-interactive Badge: used to provide information" at bounding box center [694, 258] width 445 height 19
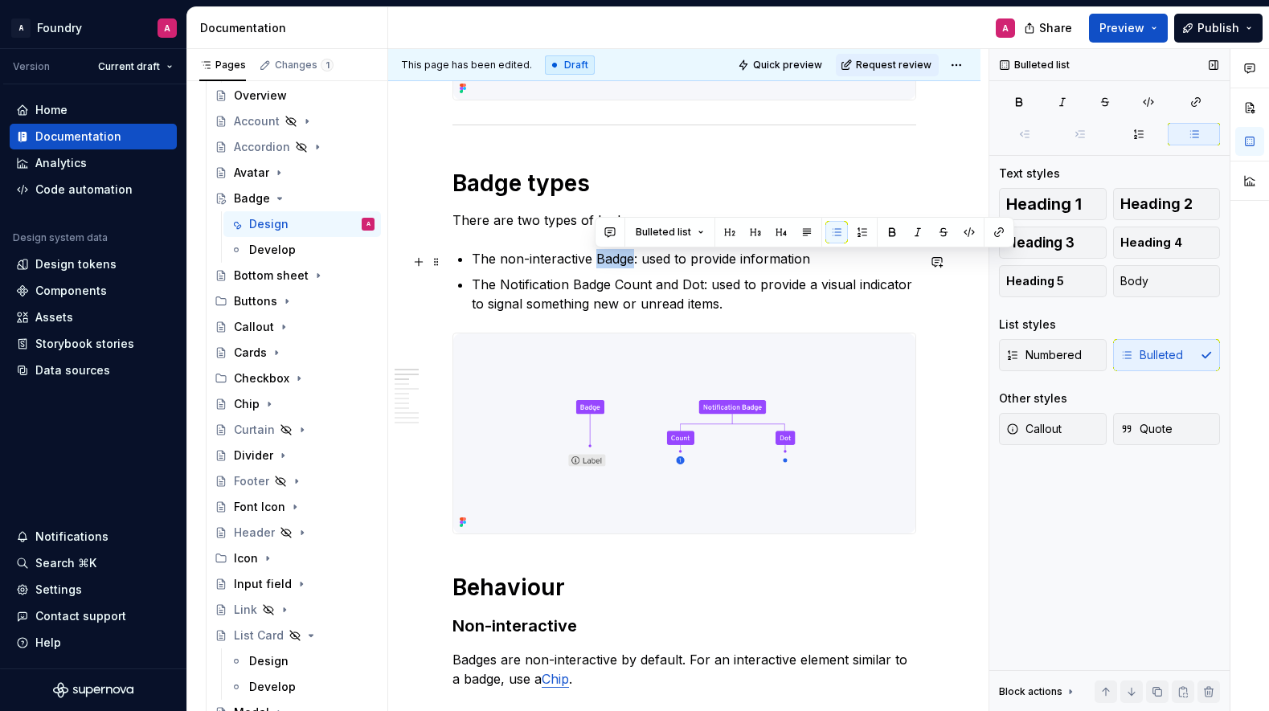
click at [613, 262] on p "The non-interactive Badge: used to provide information" at bounding box center [694, 258] width 445 height 19
drag, startPoint x: 643, startPoint y: 303, endPoint x: 633, endPoint y: 299, distance: 10.4
click at [643, 303] on p "The Notification Badge Count and Dot: used to provide a visual indicator to sig…" at bounding box center [694, 294] width 445 height 39
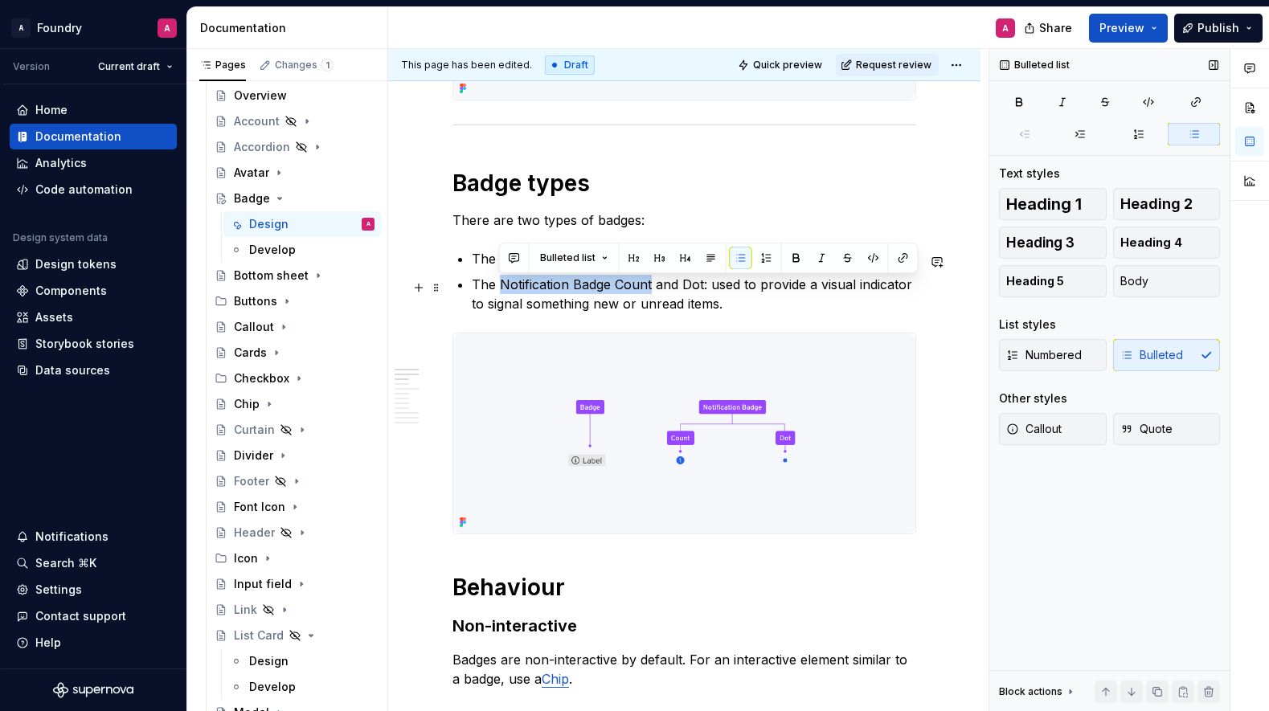
drag, startPoint x: 498, startPoint y: 288, endPoint x: 651, endPoint y: 284, distance: 152.8
click at [651, 284] on p "The Notification Badge Count and Dot: used to provide a visual indicator to sig…" at bounding box center [694, 294] width 445 height 39
drag, startPoint x: 803, startPoint y: 258, endPoint x: 767, endPoint y: 268, distance: 37.4
click at [802, 258] on button "button" at bounding box center [796, 258] width 23 height 23
click at [698, 287] on p "The Notification Badge Count and Dot: used to provide a visual indicator to sig…" at bounding box center [694, 294] width 445 height 39
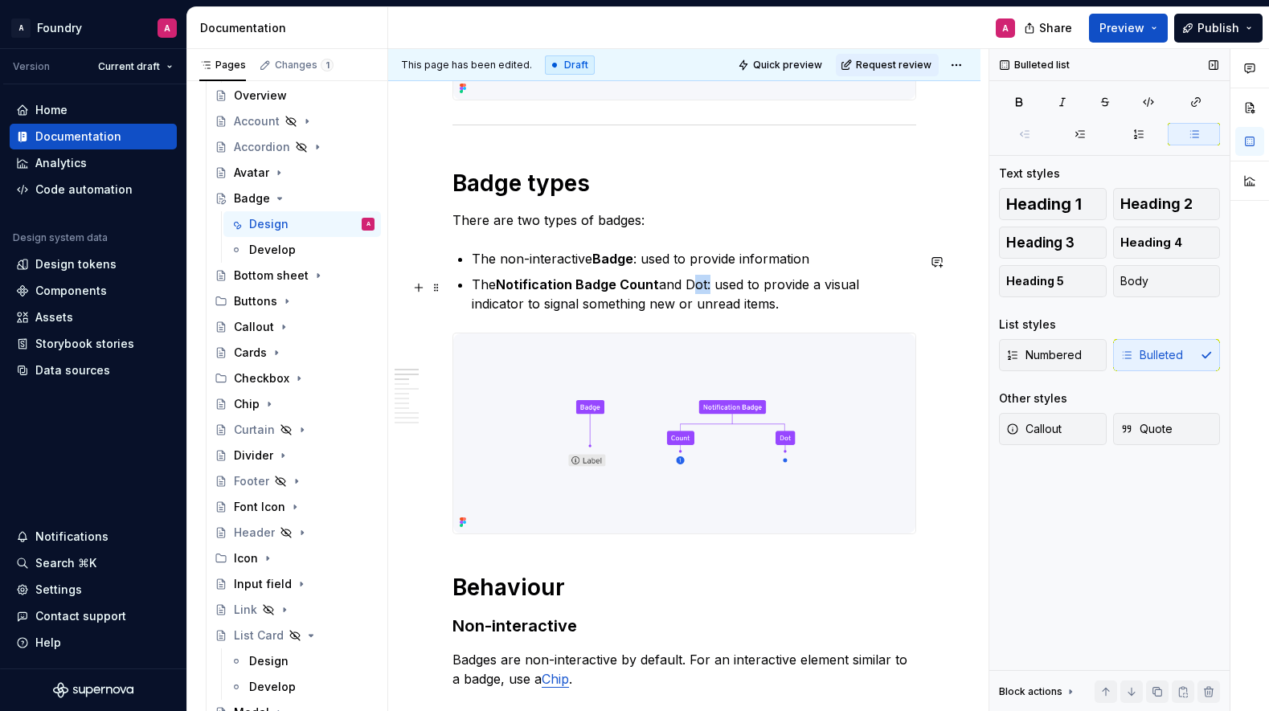
drag, startPoint x: 698, startPoint y: 287, endPoint x: 753, endPoint y: 279, distance: 56.0
click at [699, 286] on p "The Notification Badge Count and Dot: used to provide a visual indicator to sig…" at bounding box center [694, 294] width 445 height 39
click at [985, 256] on button "button" at bounding box center [983, 258] width 23 height 23
click at [756, 313] on p "The Notification Badge Count and Dot : used to provide a visual indicator to si…" at bounding box center [694, 294] width 445 height 39
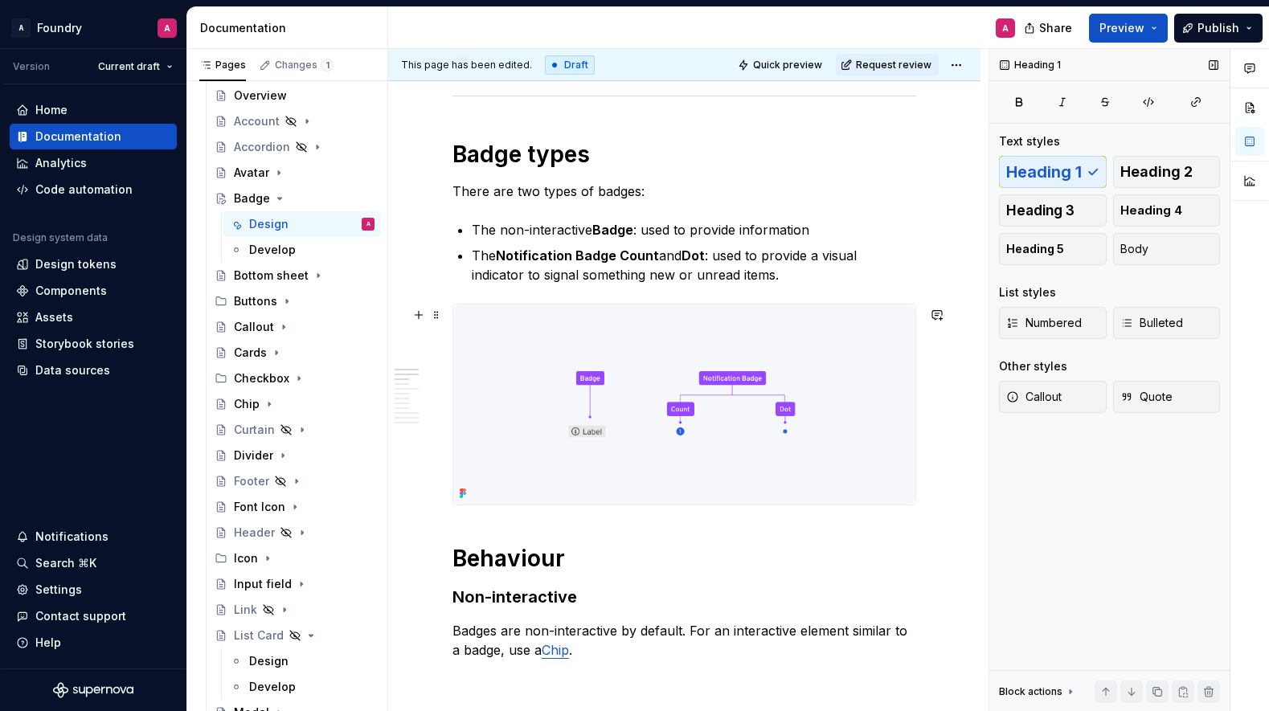
scroll to position [751, 0]
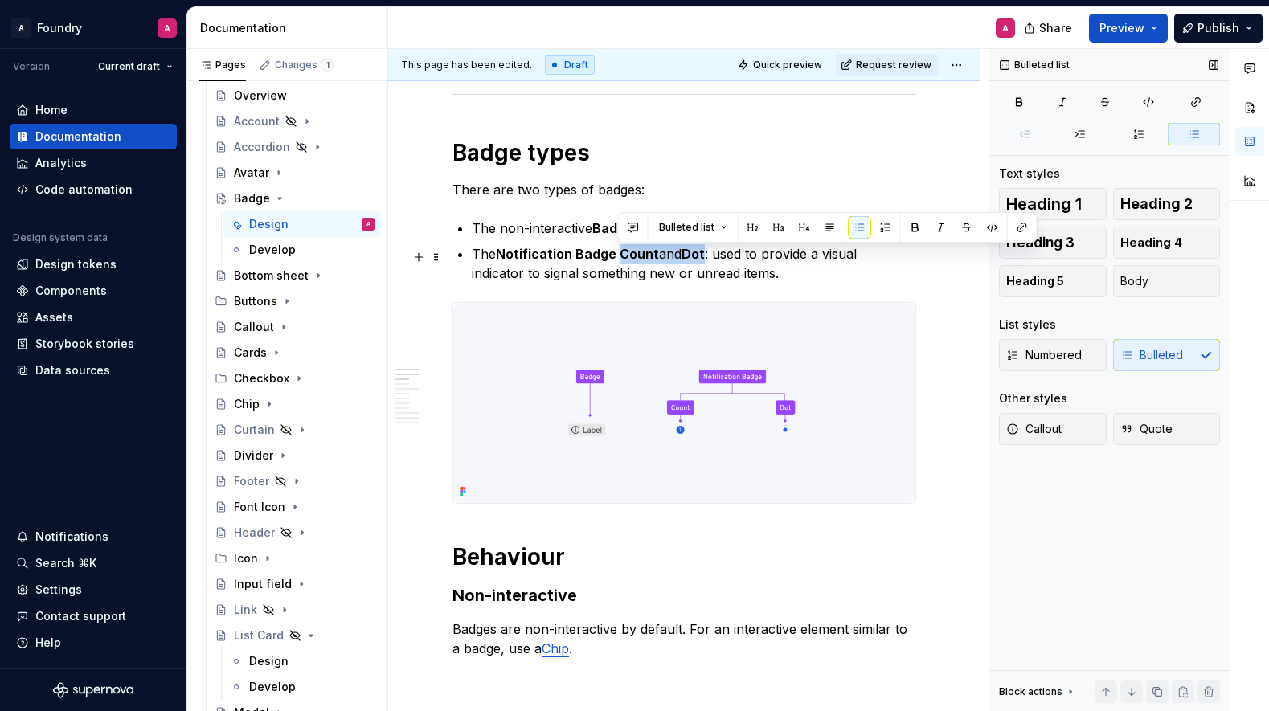
drag, startPoint x: 674, startPoint y: 256, endPoint x: 707, endPoint y: 256, distance: 32.2
click at [706, 256] on p "The Notification Badge Count and Dot : used to provide a visual indicator to si…" at bounding box center [694, 263] width 445 height 39
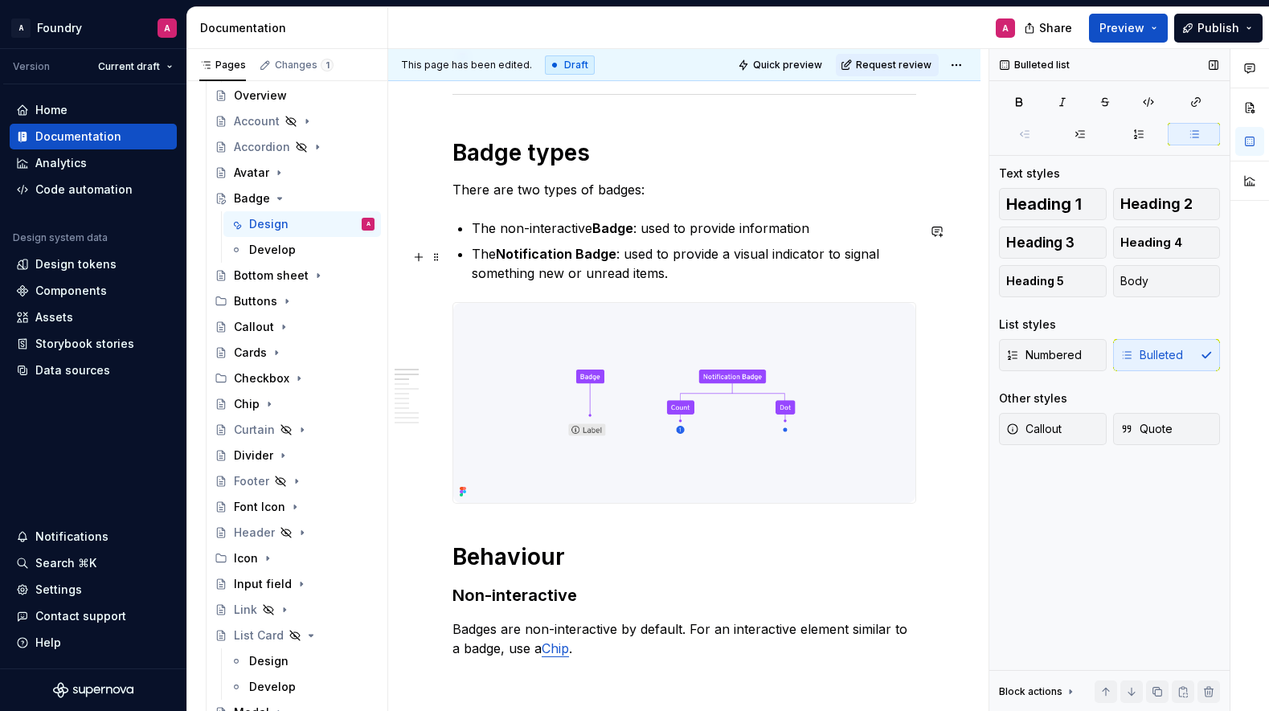
click at [696, 272] on p "The Notification Badge : used to provide a visual indicator to signal something…" at bounding box center [694, 263] width 445 height 39
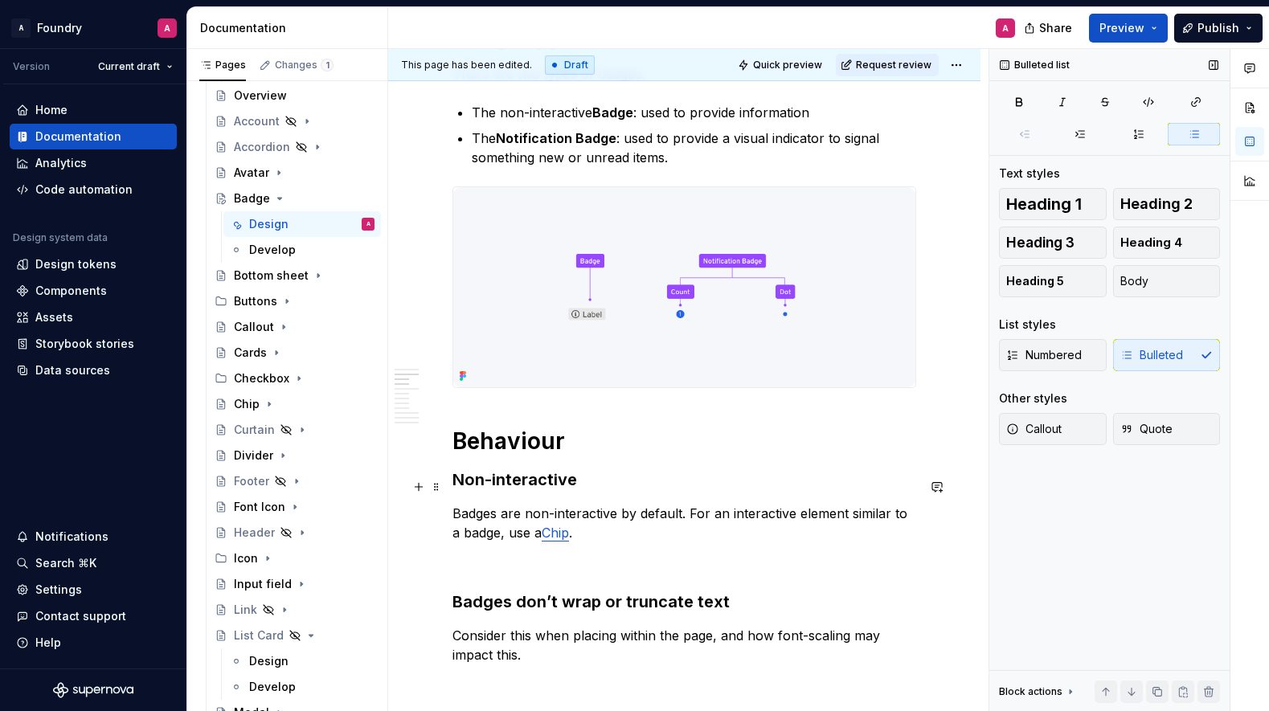
scroll to position [875, 0]
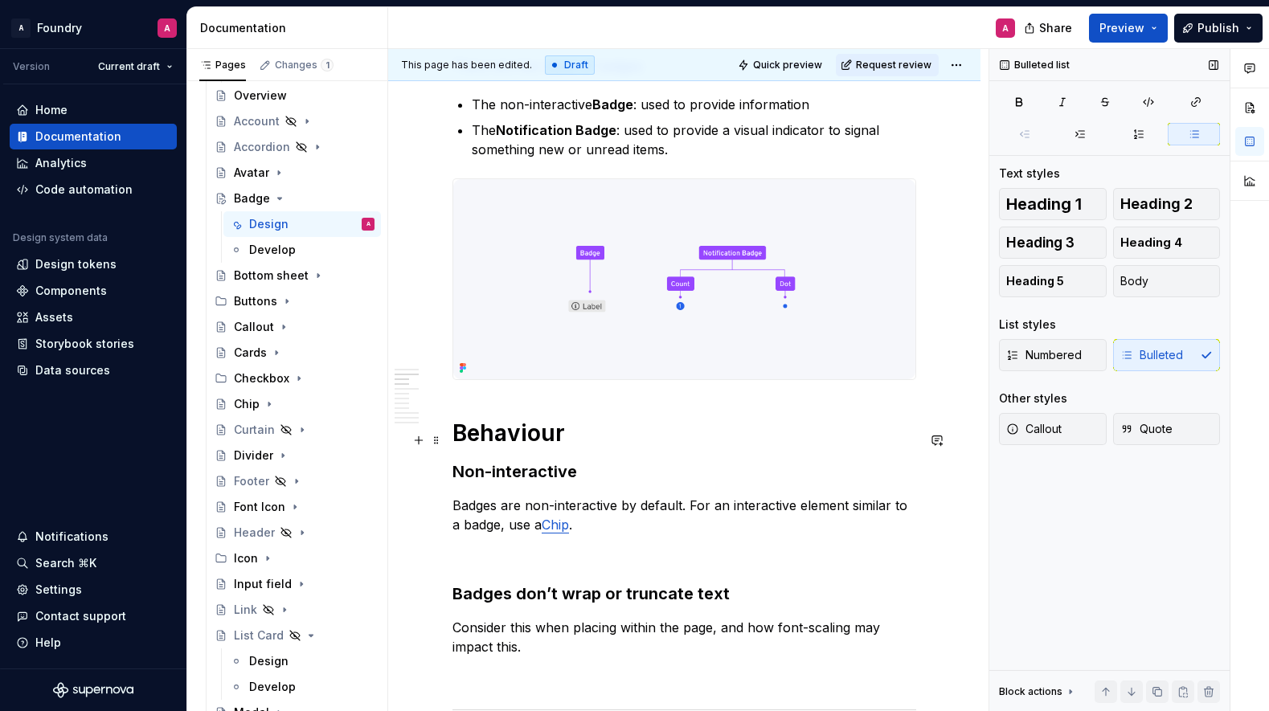
click at [468, 440] on h1 "Behaviour" at bounding box center [685, 433] width 464 height 29
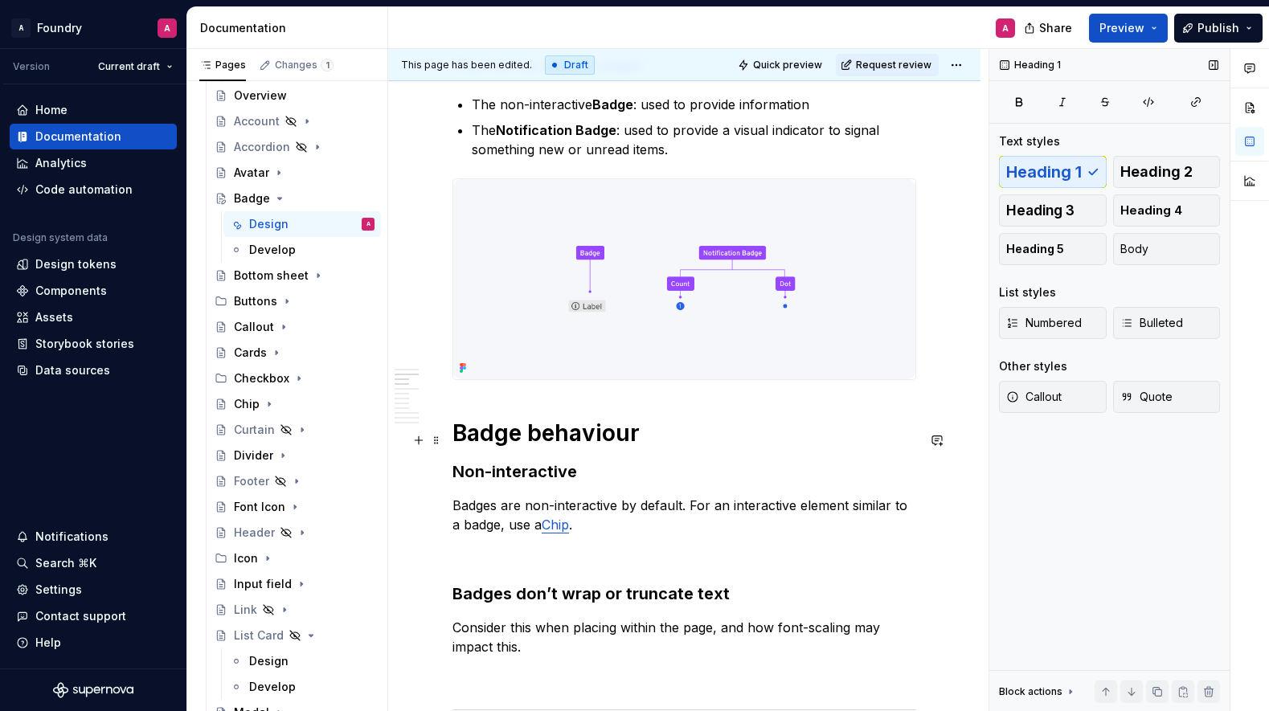
click at [481, 439] on h1 "Badge behaviour" at bounding box center [685, 433] width 464 height 29
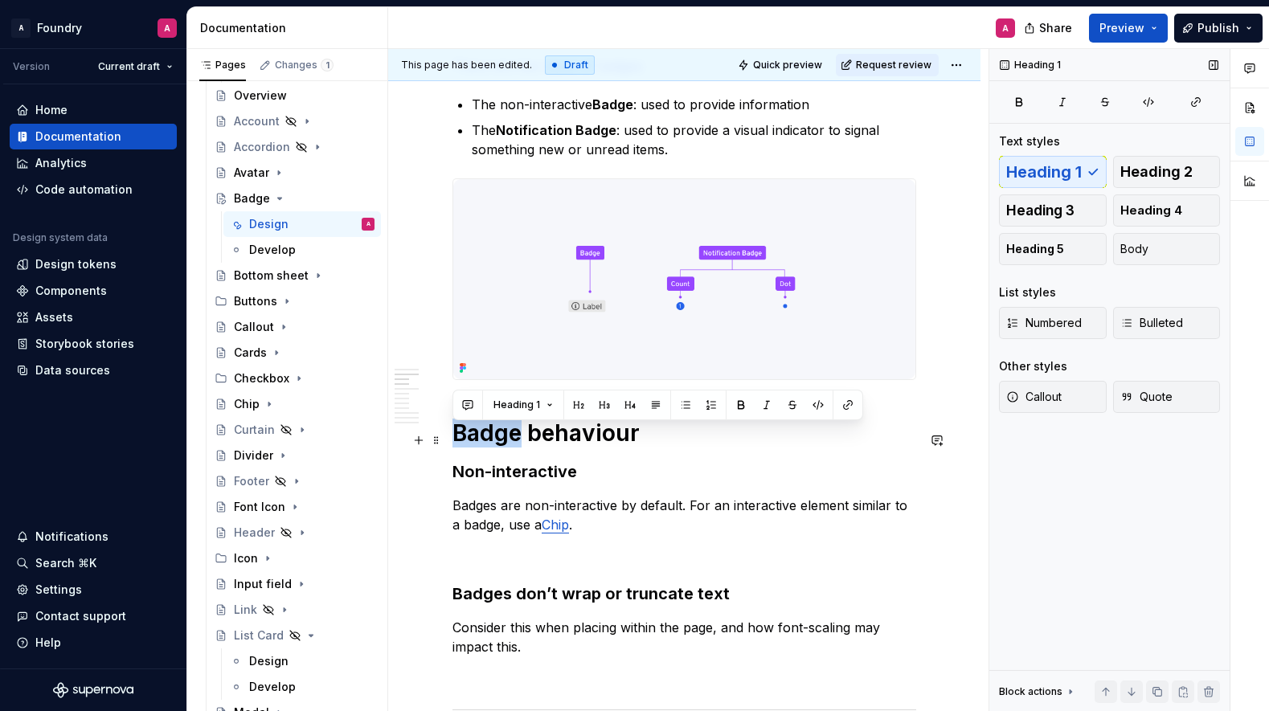
click at [481, 439] on h1 "Badge behaviour" at bounding box center [685, 433] width 464 height 29
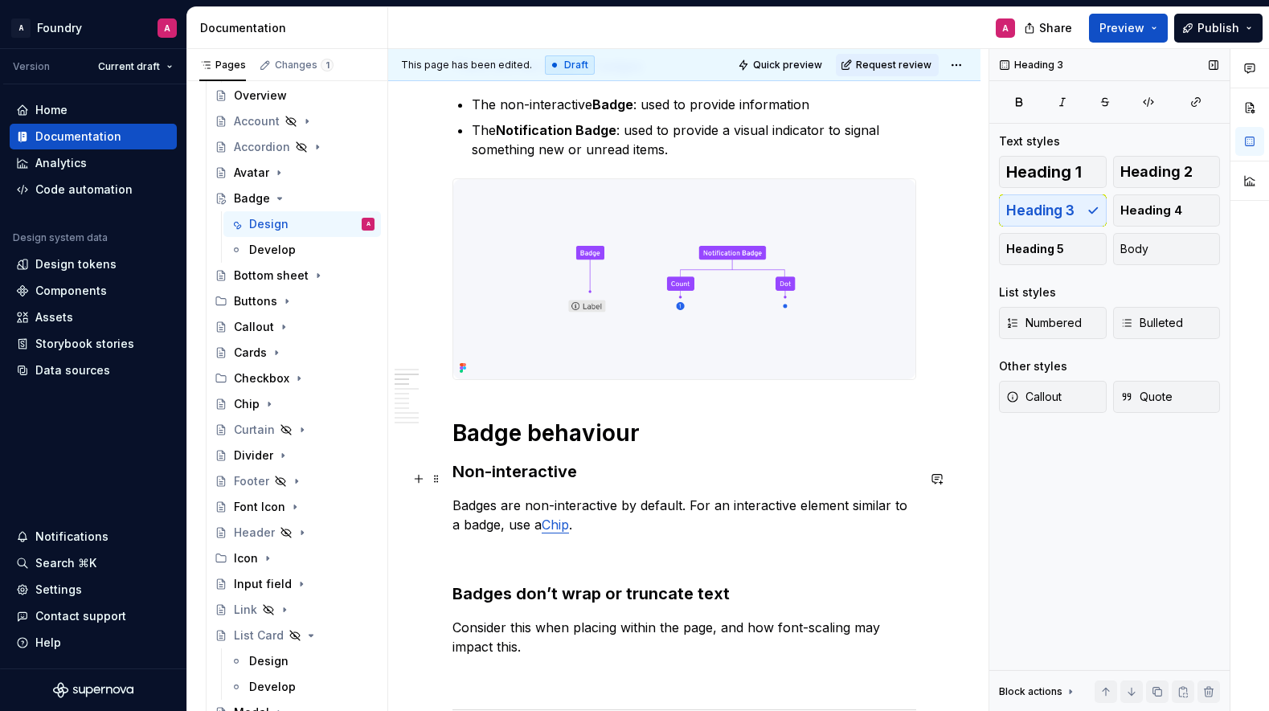
click at [506, 481] on h3 "Non-interactive" at bounding box center [685, 472] width 464 height 23
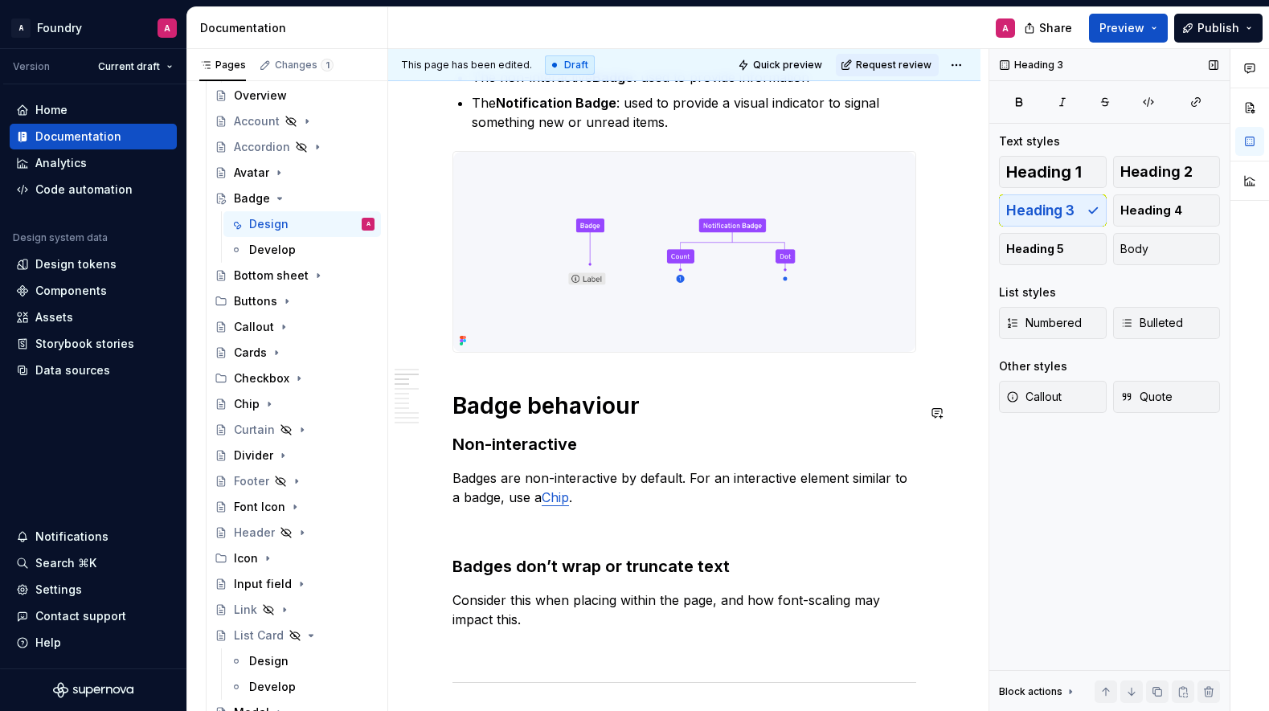
scroll to position [899, 0]
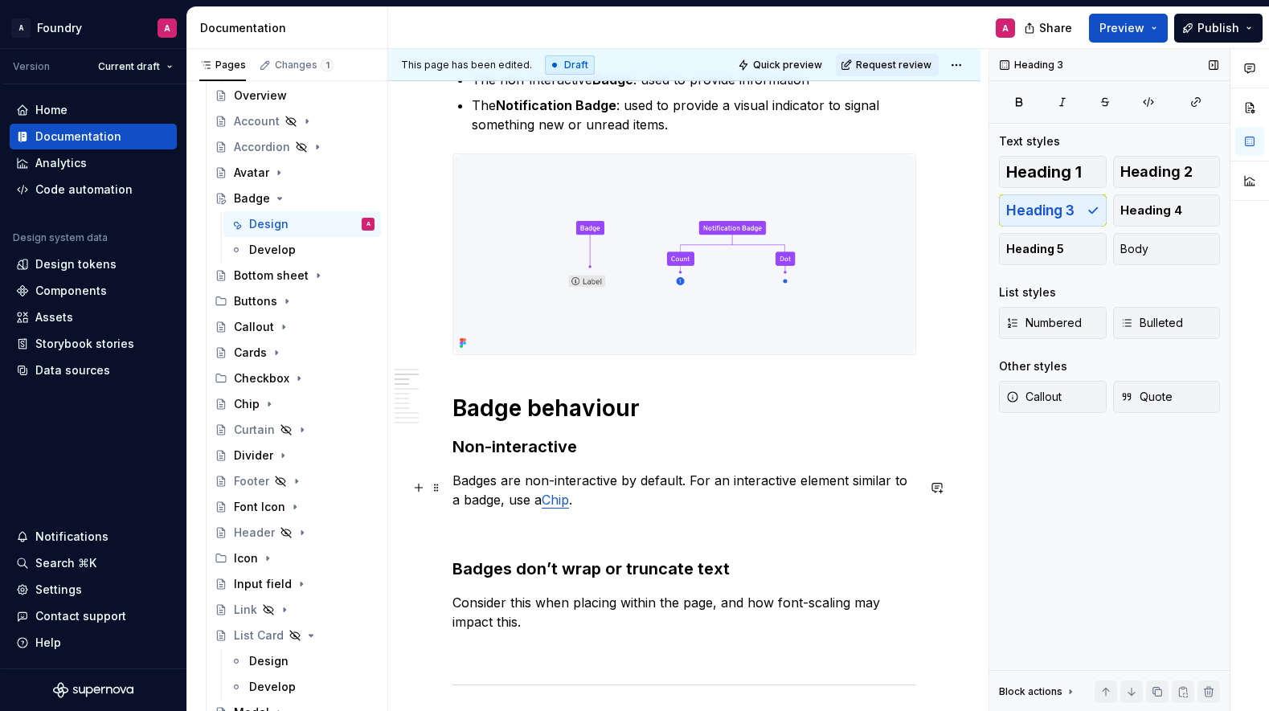
click at [454, 489] on p "Badges are non-interactive by default. For an interactive element similar to a …" at bounding box center [685, 490] width 464 height 39
click at [455, 453] on h3 "Non-interactive" at bounding box center [685, 447] width 464 height 23
click at [1155, 260] on button "Body" at bounding box center [1167, 249] width 108 height 32
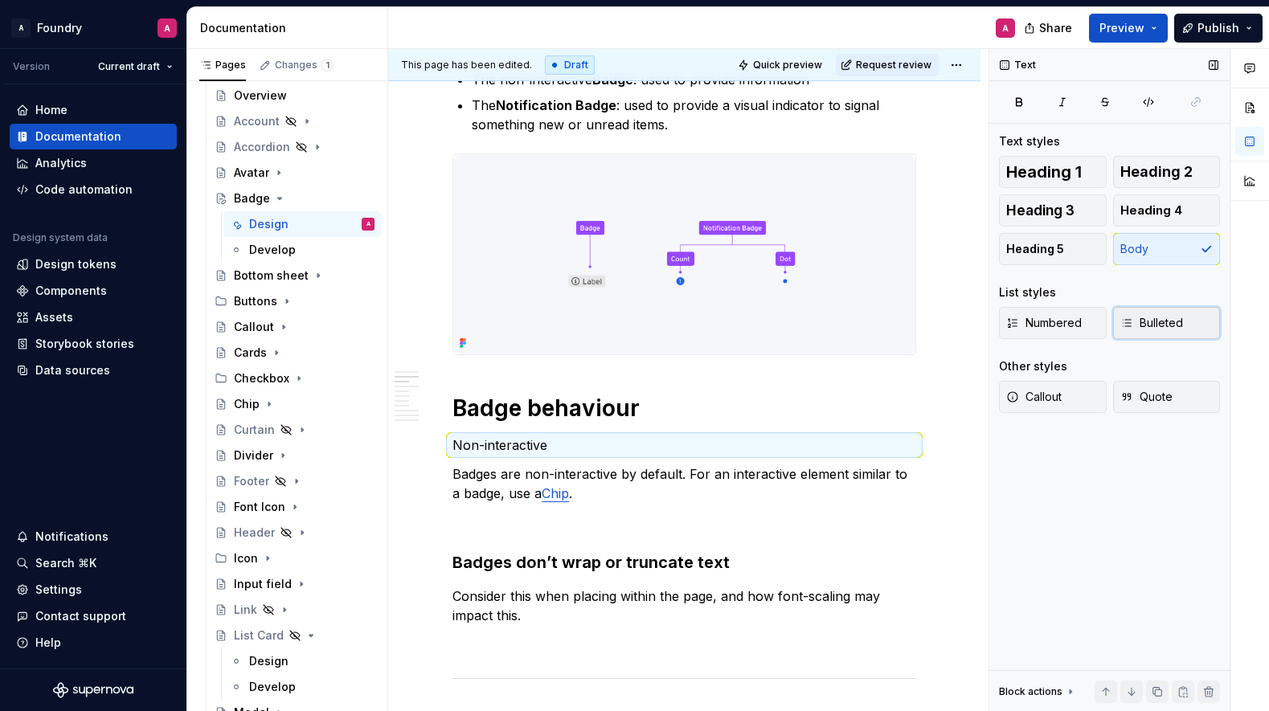
click at [1166, 318] on span "Bulleted" at bounding box center [1152, 323] width 63 height 16
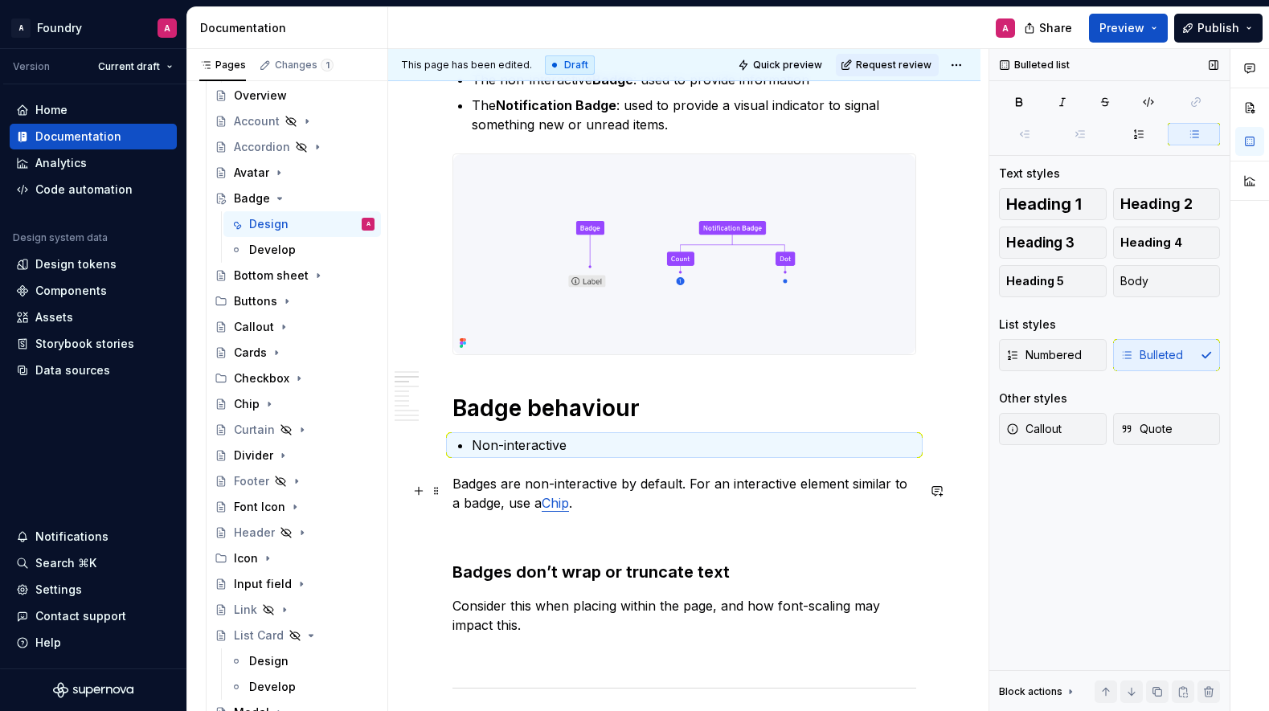
click at [453, 490] on p "Badges are non-interactive by default. For an interactive element similar to a …" at bounding box center [685, 493] width 464 height 39
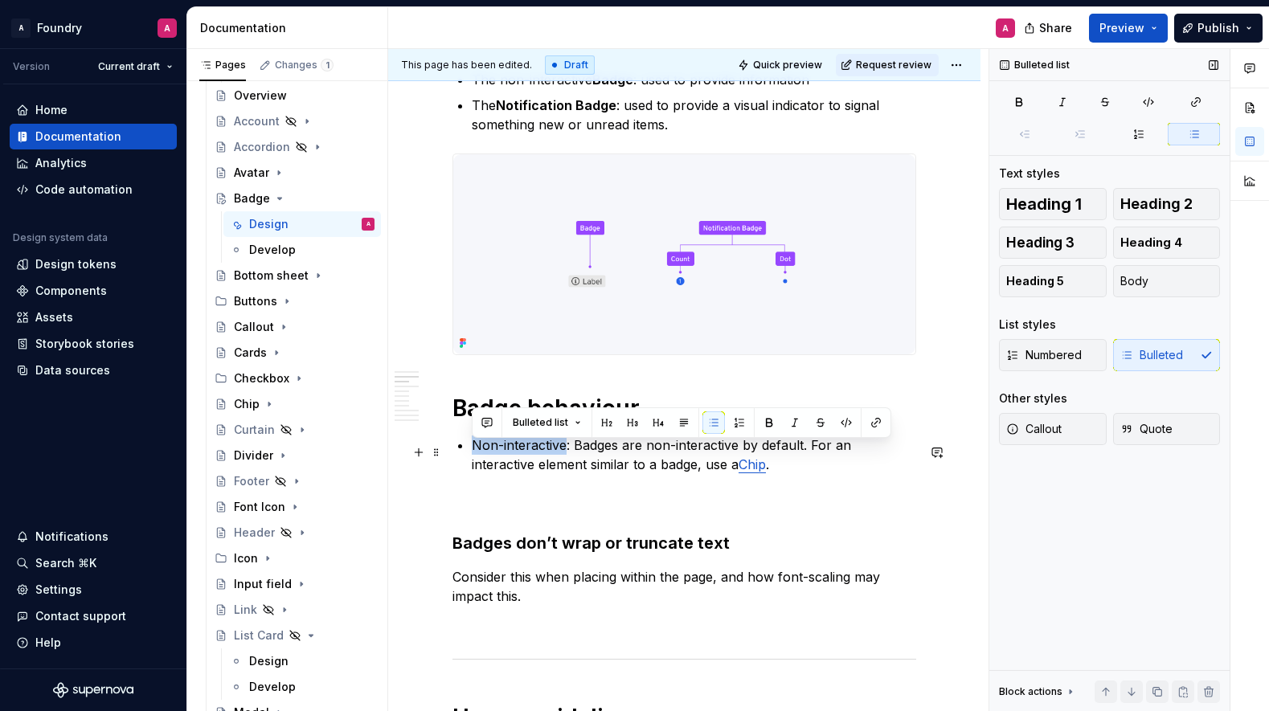
drag, startPoint x: 555, startPoint y: 454, endPoint x: 471, endPoint y: 453, distance: 84.4
click at [472, 453] on p "Non-interactive: Badges are non-interactive by default. For an interactive elem…" at bounding box center [694, 455] width 445 height 39
click at [604, 473] on p "Non-interactive : Badges are non-interactive by default. For an interactive ele…" at bounding box center [694, 455] width 445 height 39
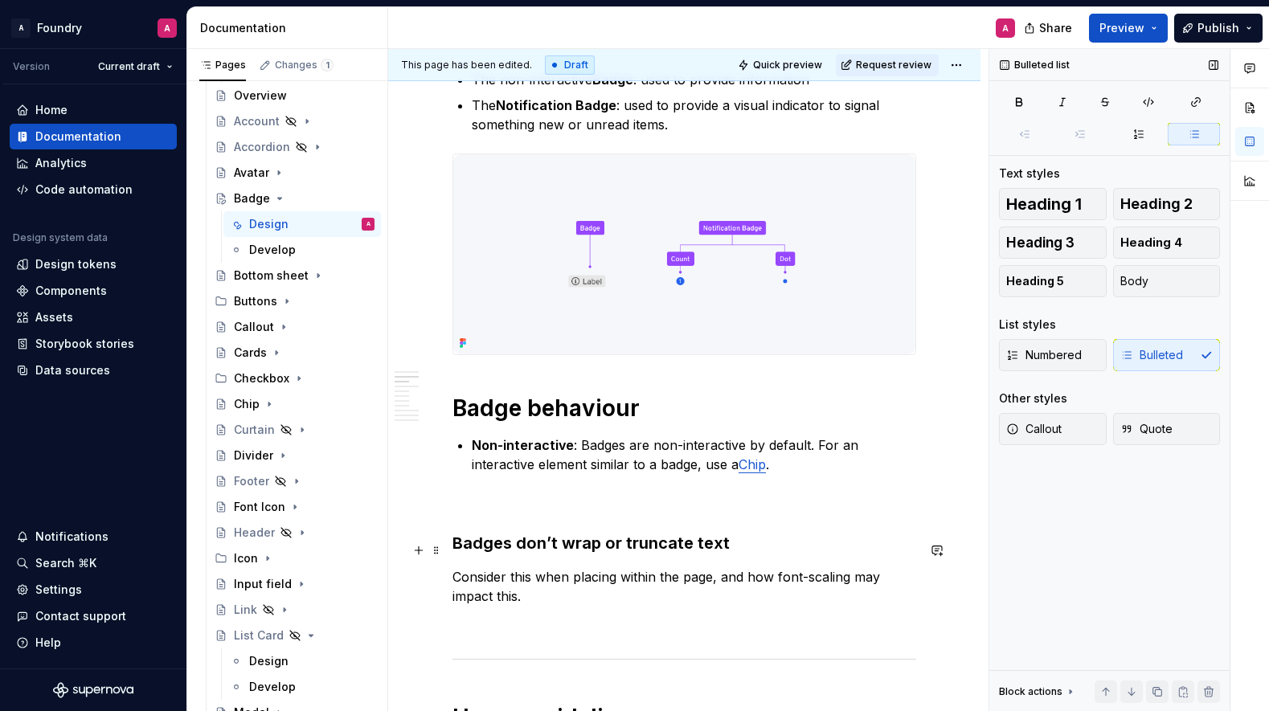
click at [617, 555] on h3 "Badges don’t wrap or truncate text" at bounding box center [685, 543] width 464 height 23
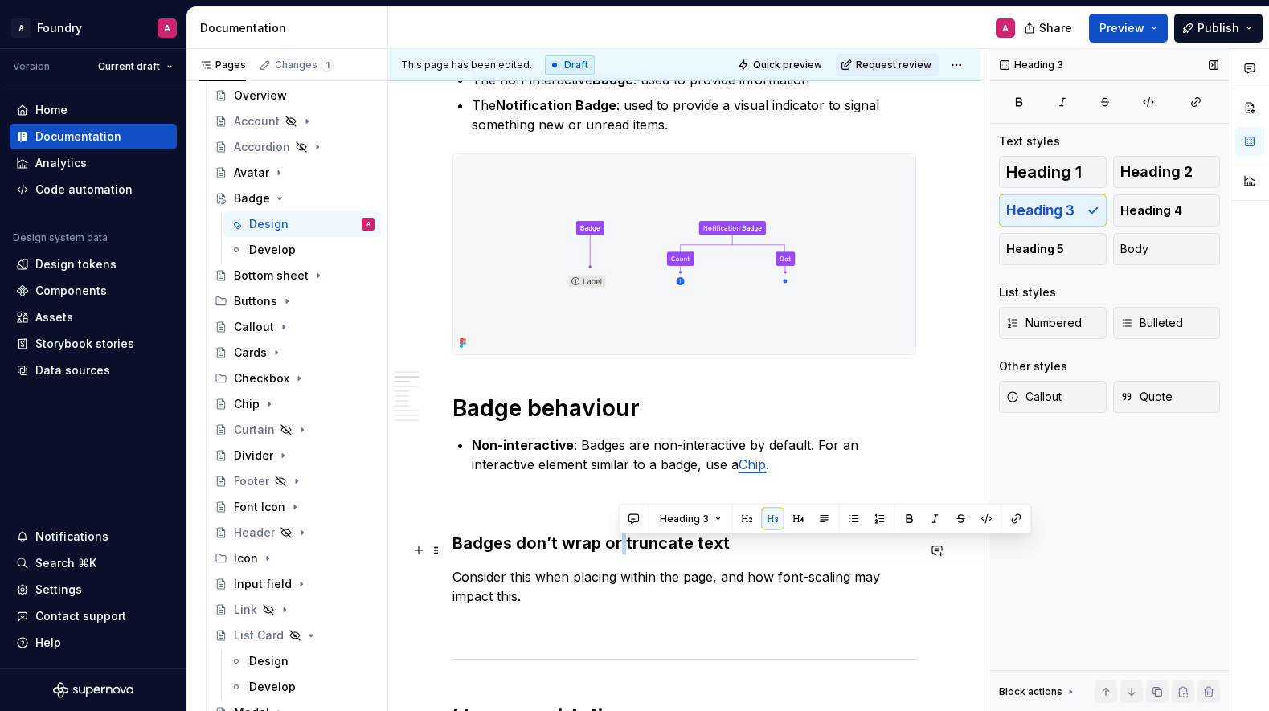
click at [617, 555] on h3 "Badges don’t wrap or truncate text" at bounding box center [685, 543] width 464 height 23
click at [515, 555] on h3 "Badges don’t wrap or truncate text" at bounding box center [685, 543] width 464 height 23
click at [453, 551] on h3 "Badges don’t wrap or truncate text" at bounding box center [685, 543] width 464 height 23
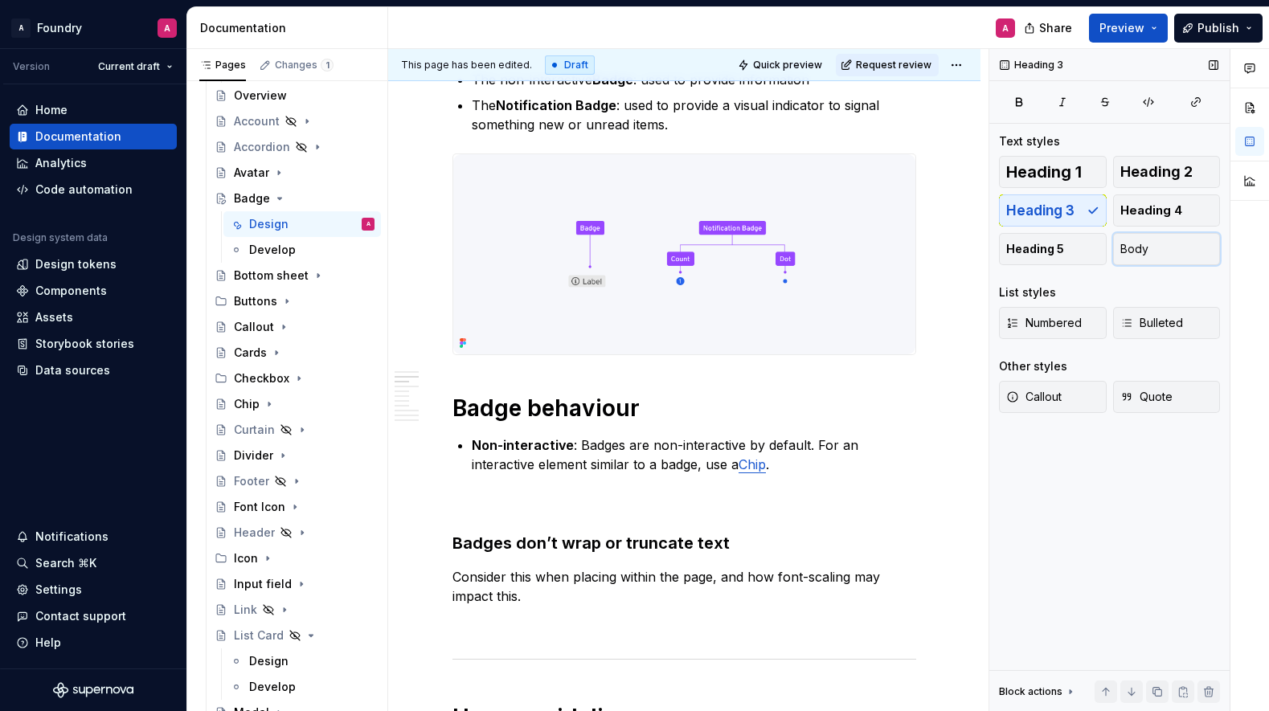
drag, startPoint x: 1161, startPoint y: 254, endPoint x: 1110, endPoint y: 275, distance: 54.8
click at [1160, 255] on button "Body" at bounding box center [1167, 249] width 108 height 32
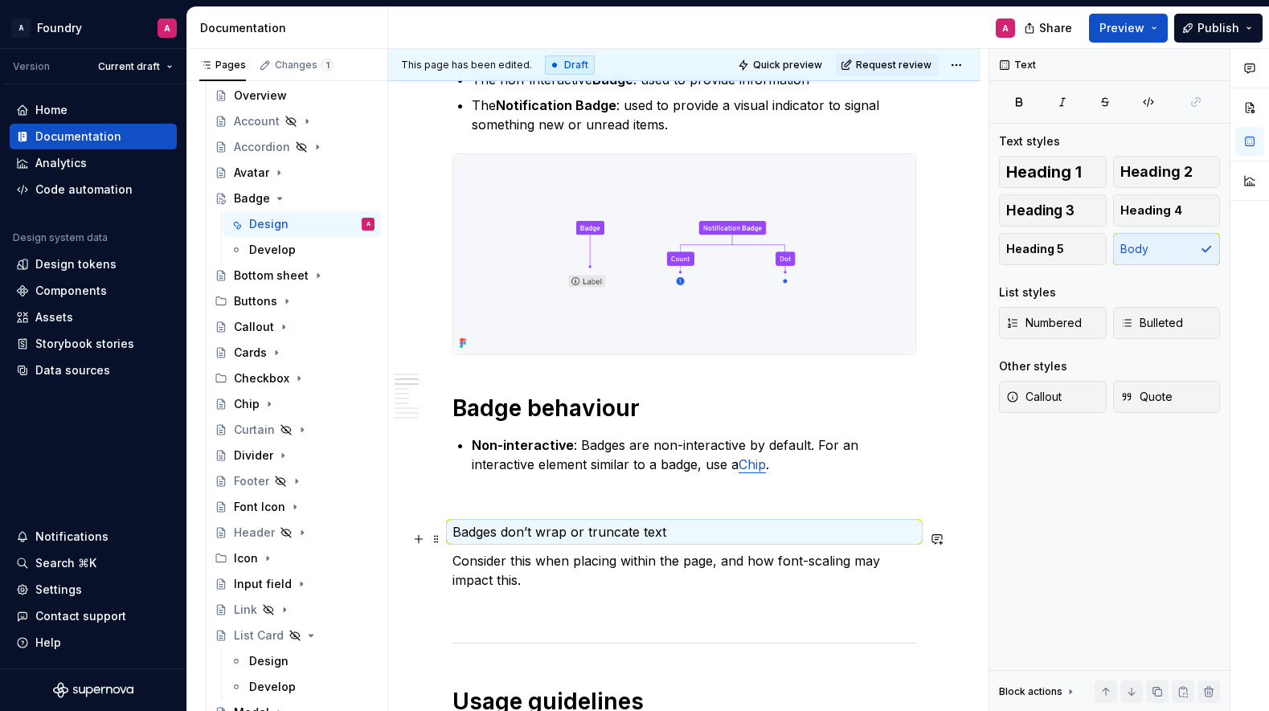
drag, startPoint x: 456, startPoint y: 538, endPoint x: 482, endPoint y: 543, distance: 27.1
click at [456, 538] on p "Badges don’t wrap or truncate text" at bounding box center [685, 531] width 464 height 19
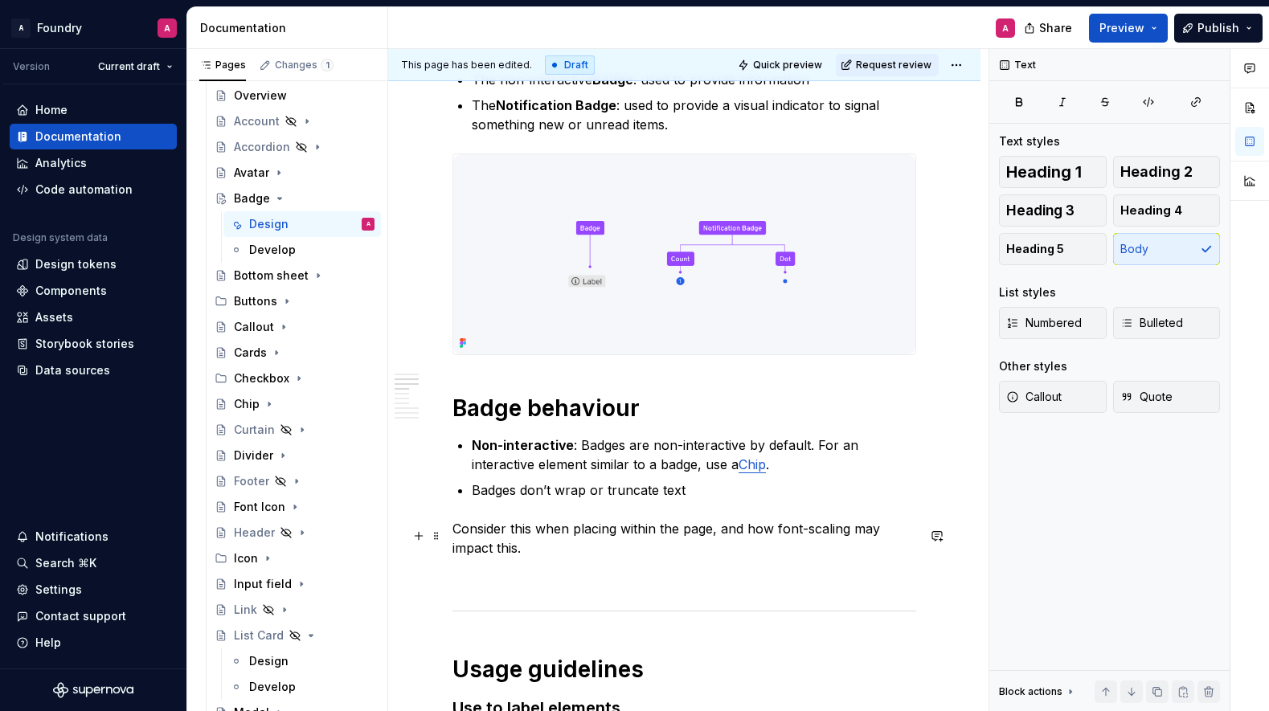
click at [455, 537] on p "Consider this when placing within the page, and how font-scaling may impact thi…" at bounding box center [685, 538] width 464 height 39
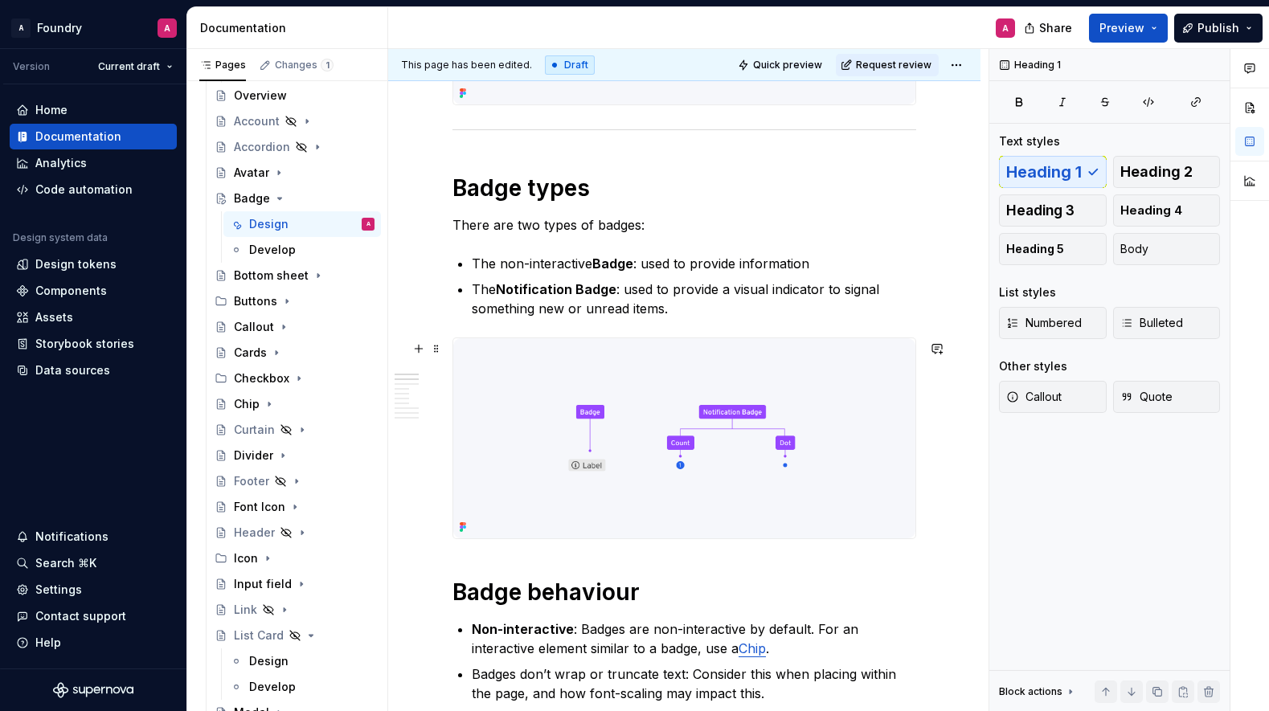
scroll to position [766, 0]
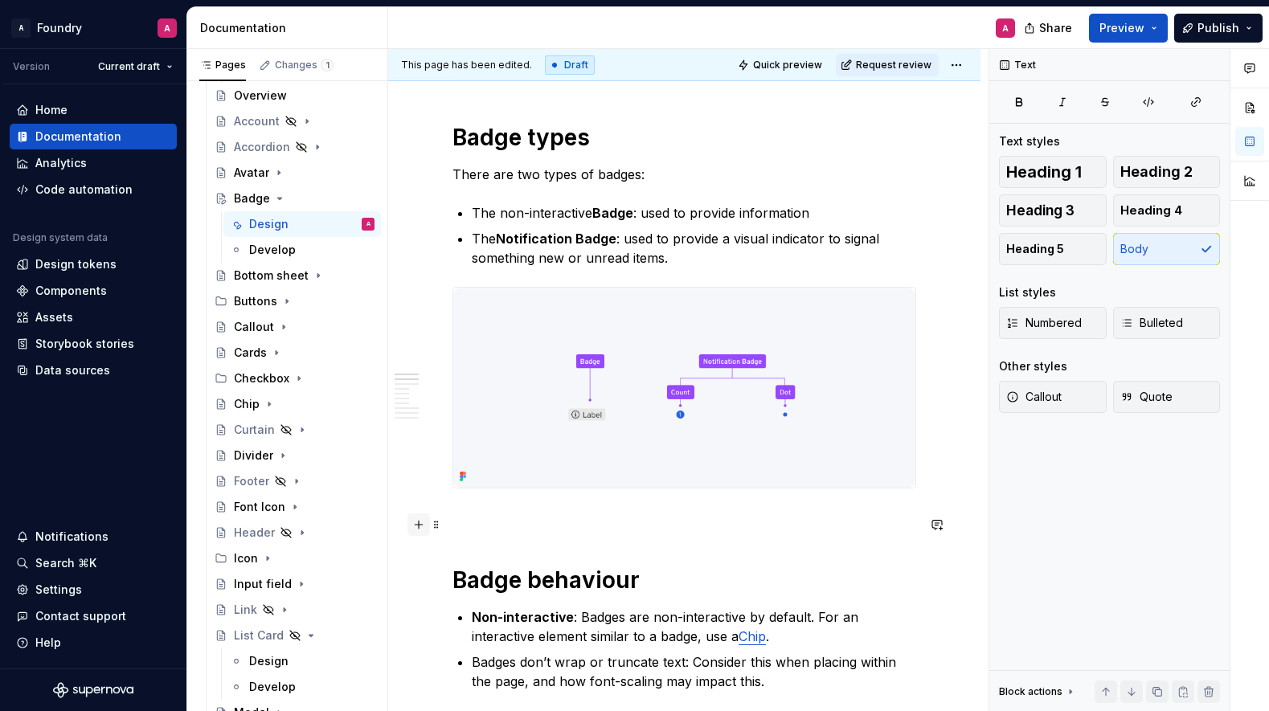
click at [417, 522] on button "button" at bounding box center [419, 525] width 23 height 23
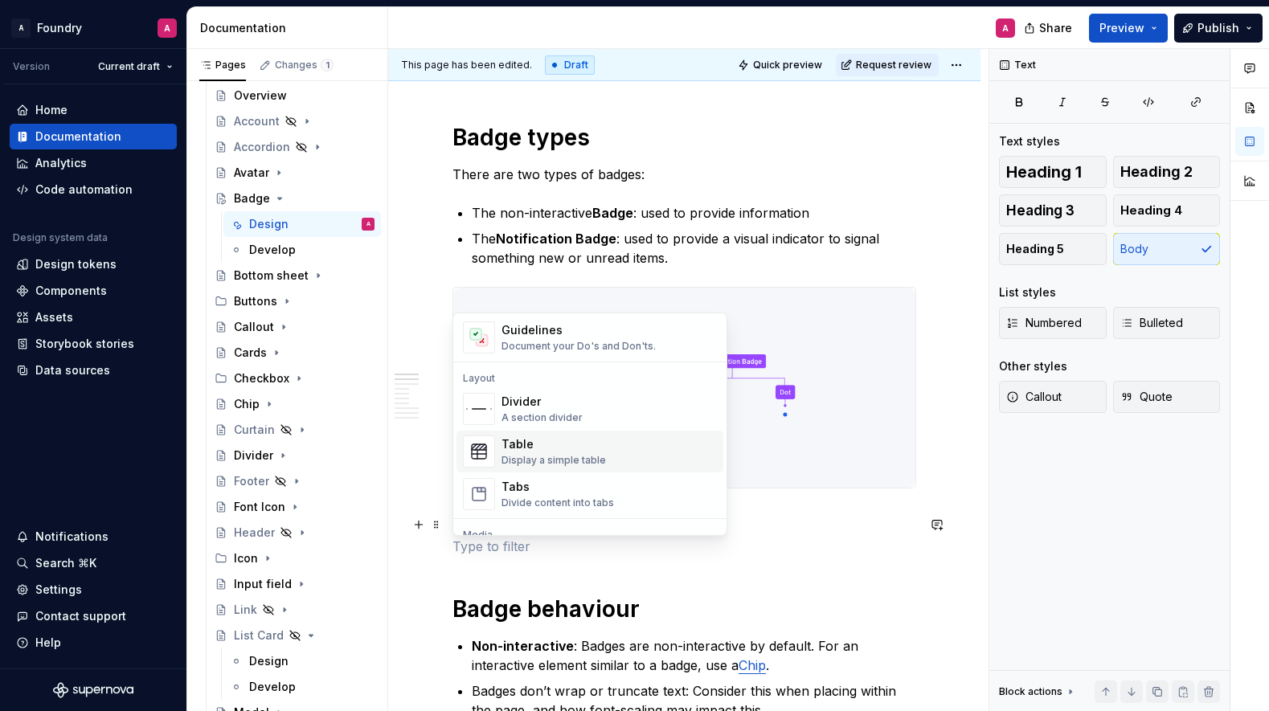
scroll to position [527, 0]
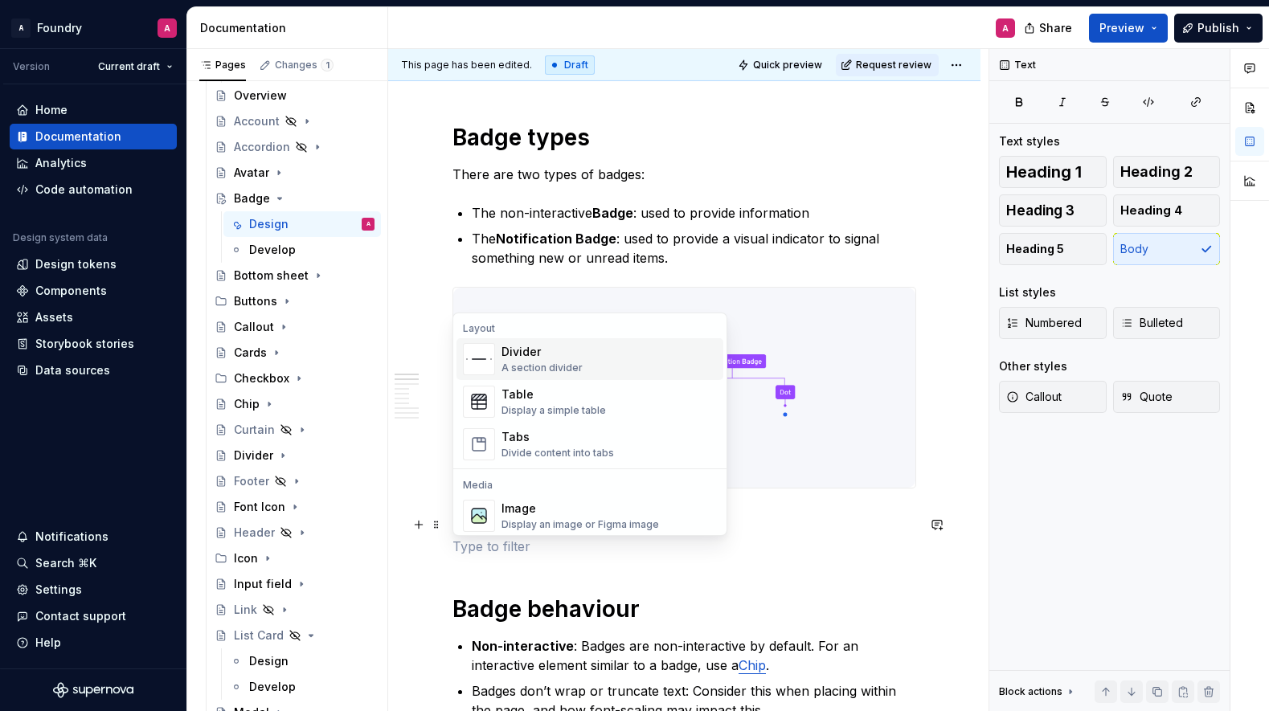
click at [547, 357] on div "Divider" at bounding box center [542, 352] width 81 height 16
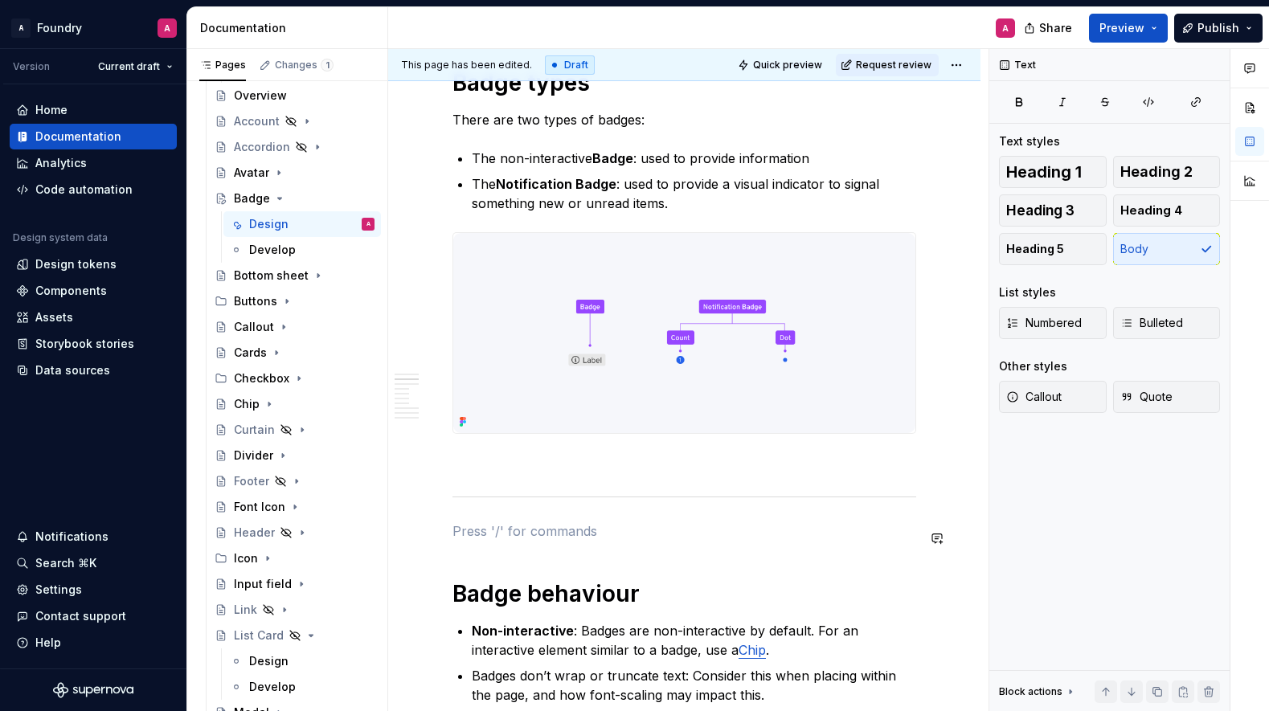
scroll to position [935, 0]
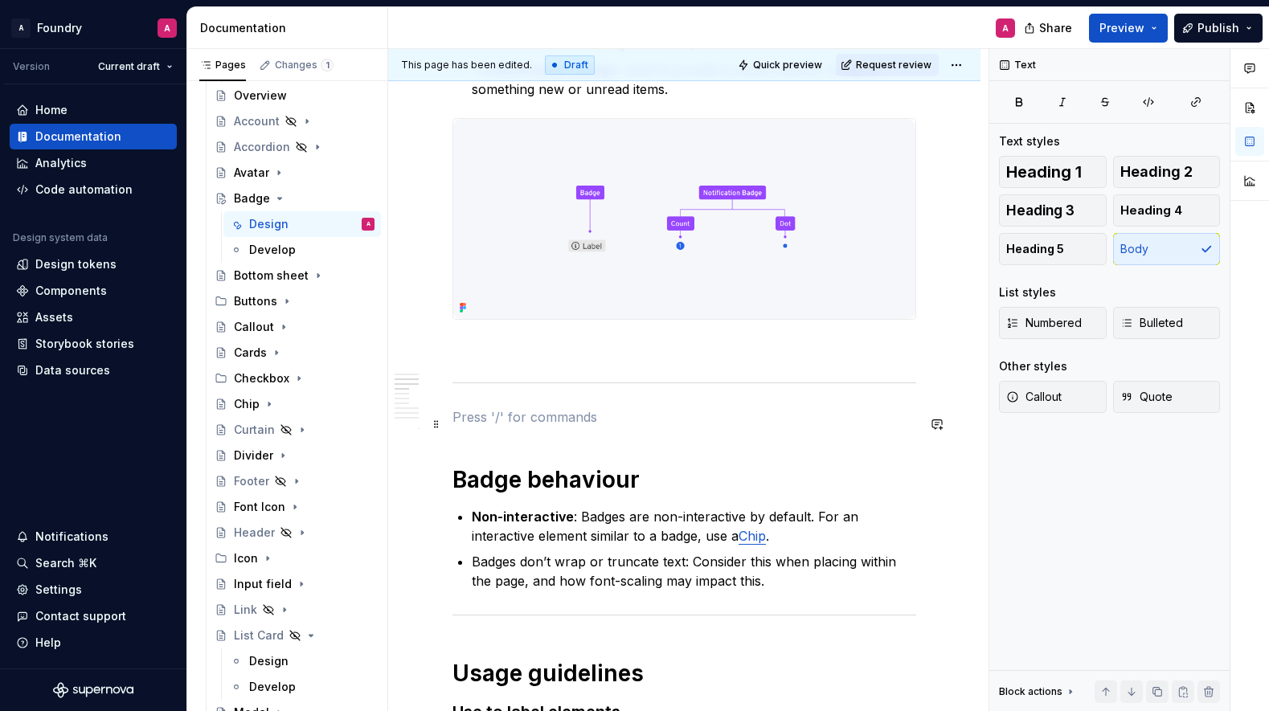
click at [604, 424] on p at bounding box center [685, 417] width 464 height 19
click at [440, 426] on span at bounding box center [436, 424] width 13 height 23
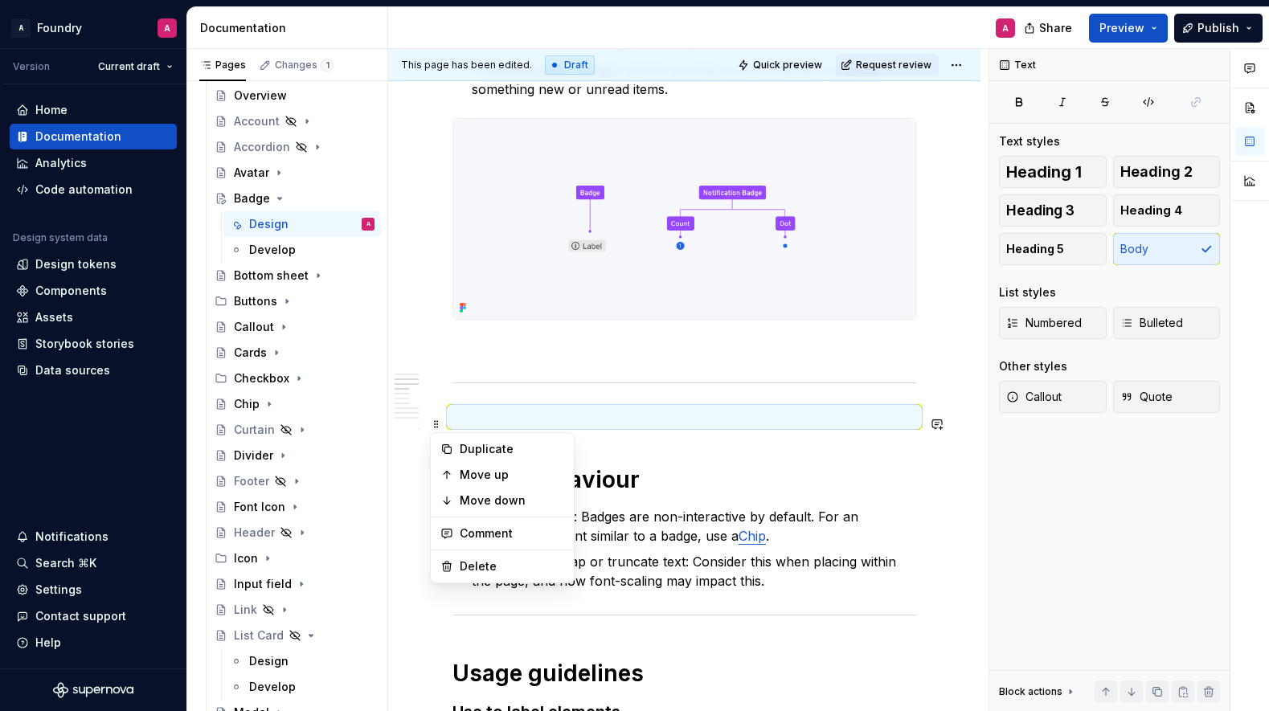
click at [562, 416] on p at bounding box center [685, 417] width 464 height 19
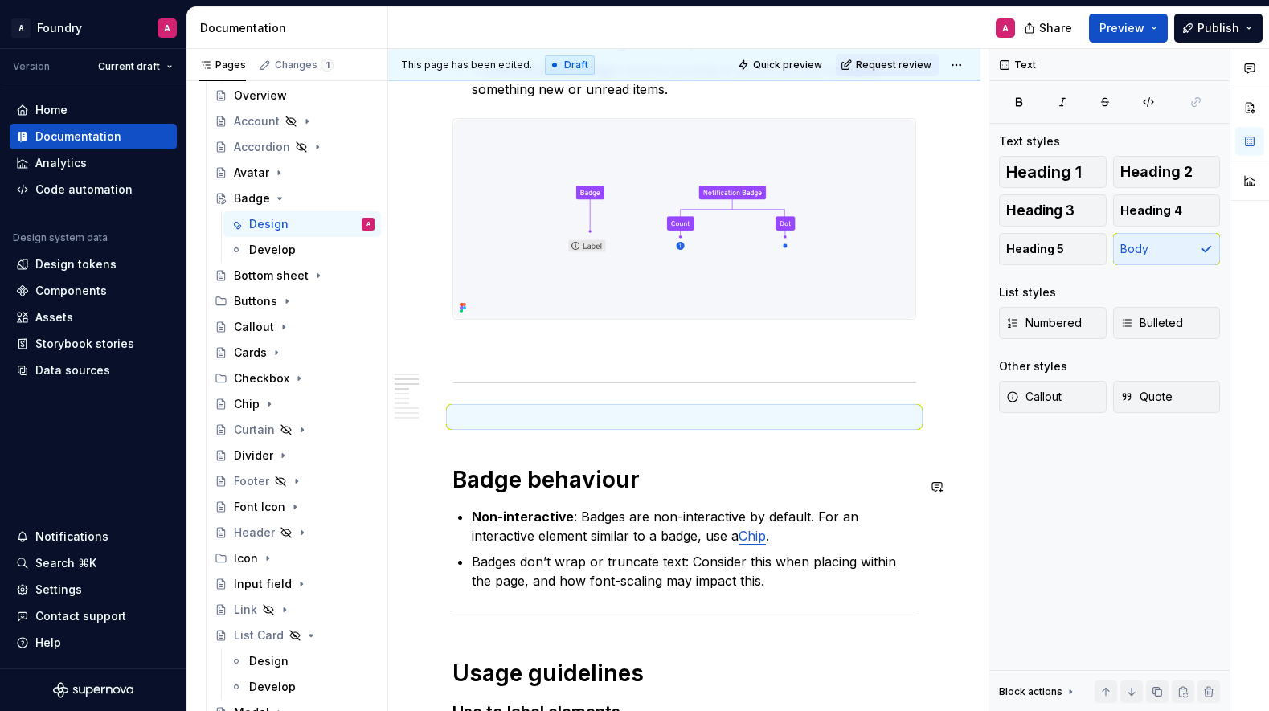
click at [378, 528] on div "Header" at bounding box center [294, 533] width 173 height 26
click at [476, 424] on p at bounding box center [685, 417] width 464 height 19
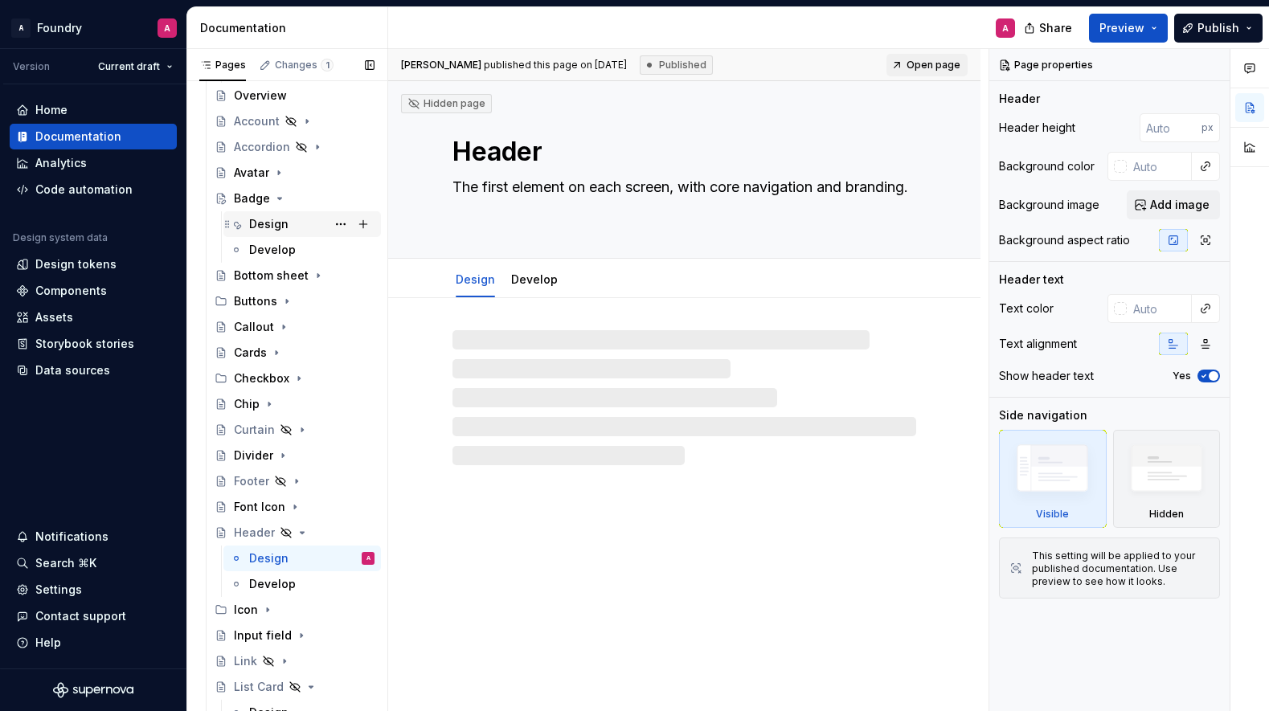
click at [272, 231] on div "Design" at bounding box center [268, 224] width 39 height 16
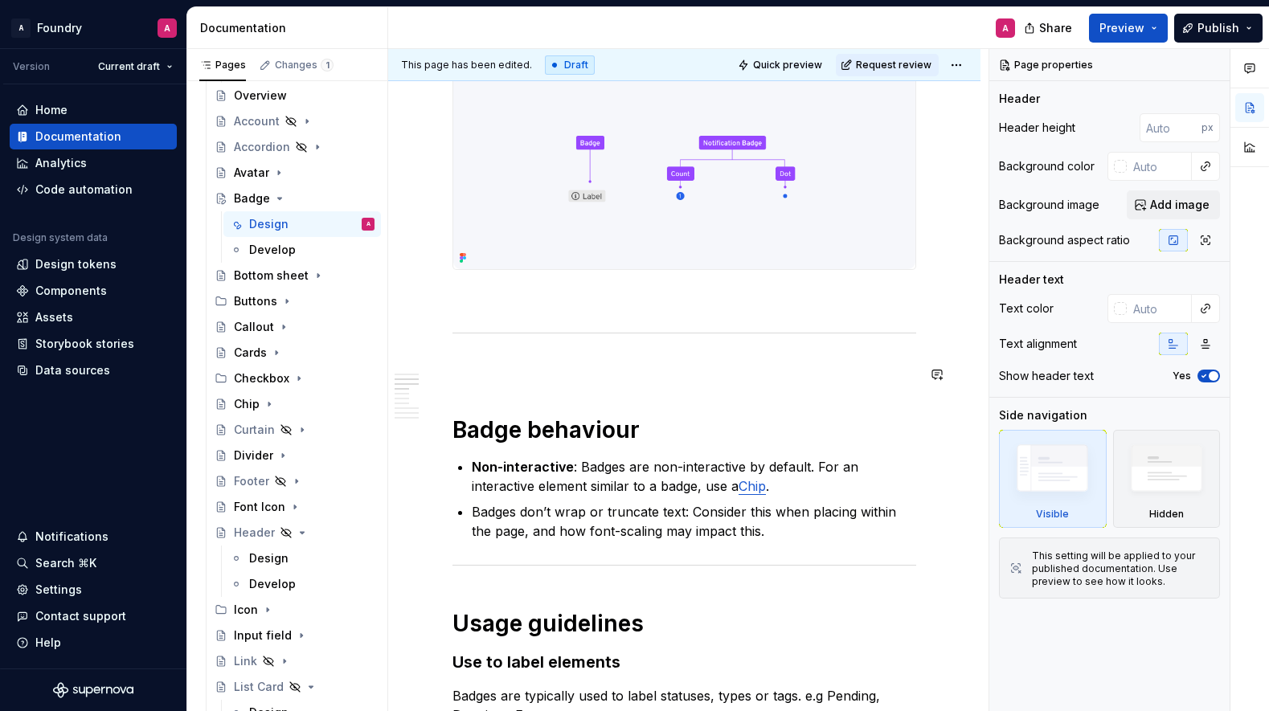
scroll to position [1010, 0]
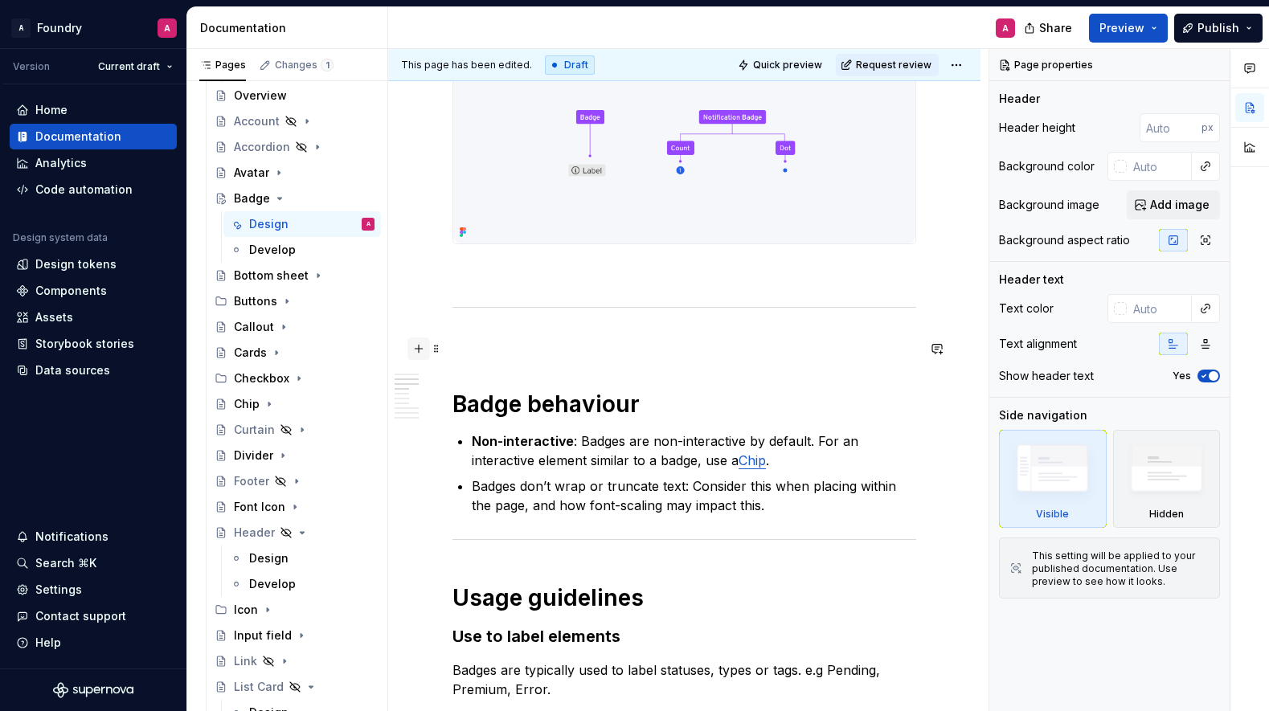
type textarea "*"
click at [421, 347] on button "button" at bounding box center [419, 349] width 23 height 23
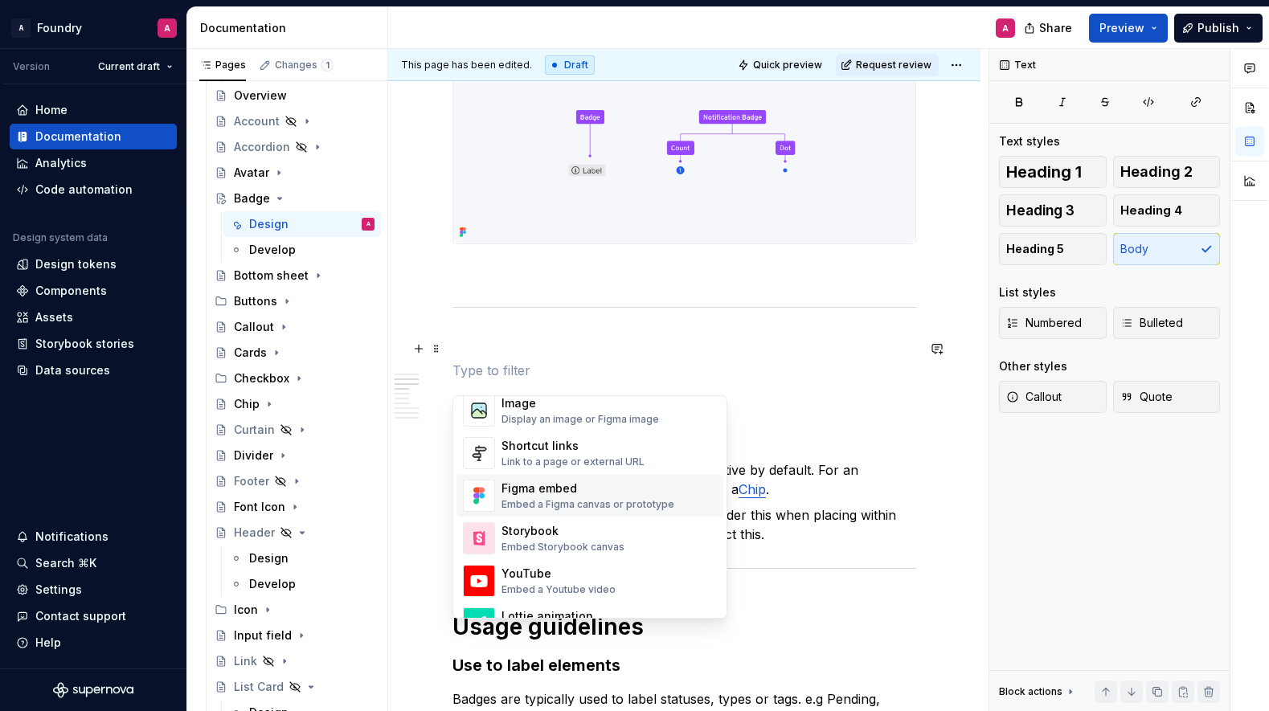
scroll to position [648, 0]
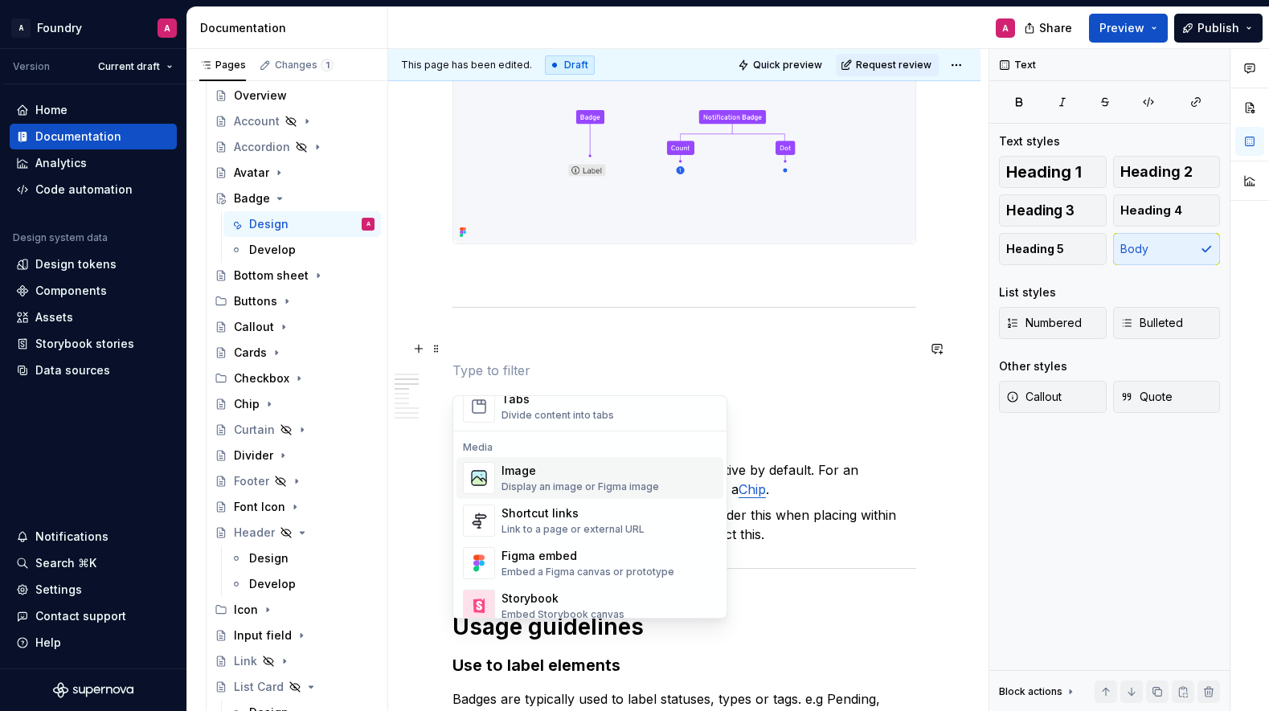
click at [531, 477] on div "Image" at bounding box center [581, 471] width 158 height 16
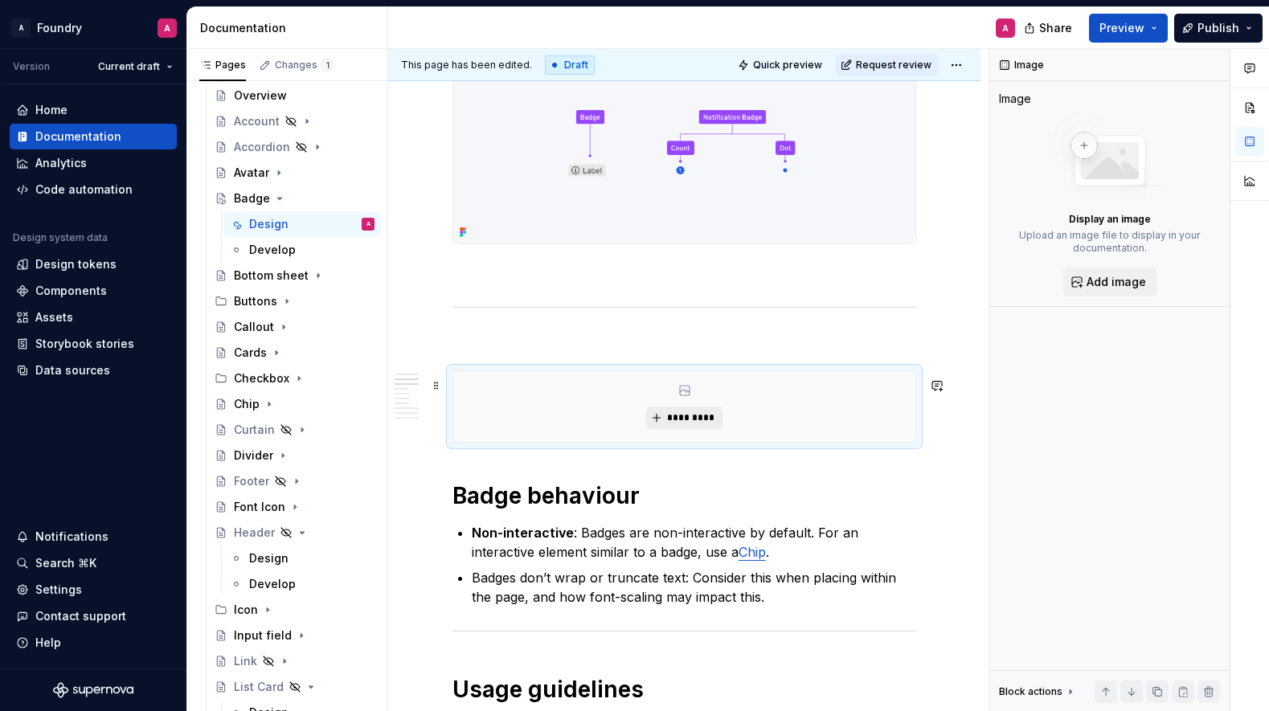
click at [699, 424] on span "*********" at bounding box center [690, 418] width 49 height 13
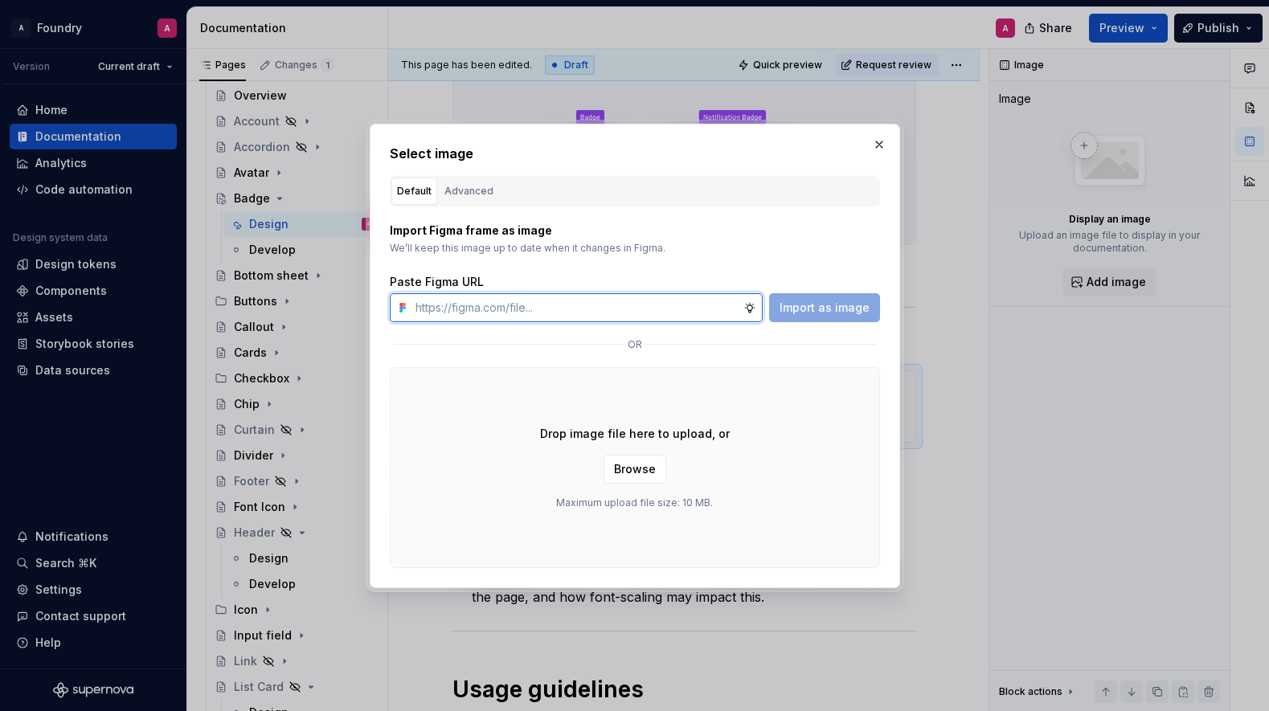
paste input "[URL][DOMAIN_NAME]"
type input "[URL][DOMAIN_NAME]"
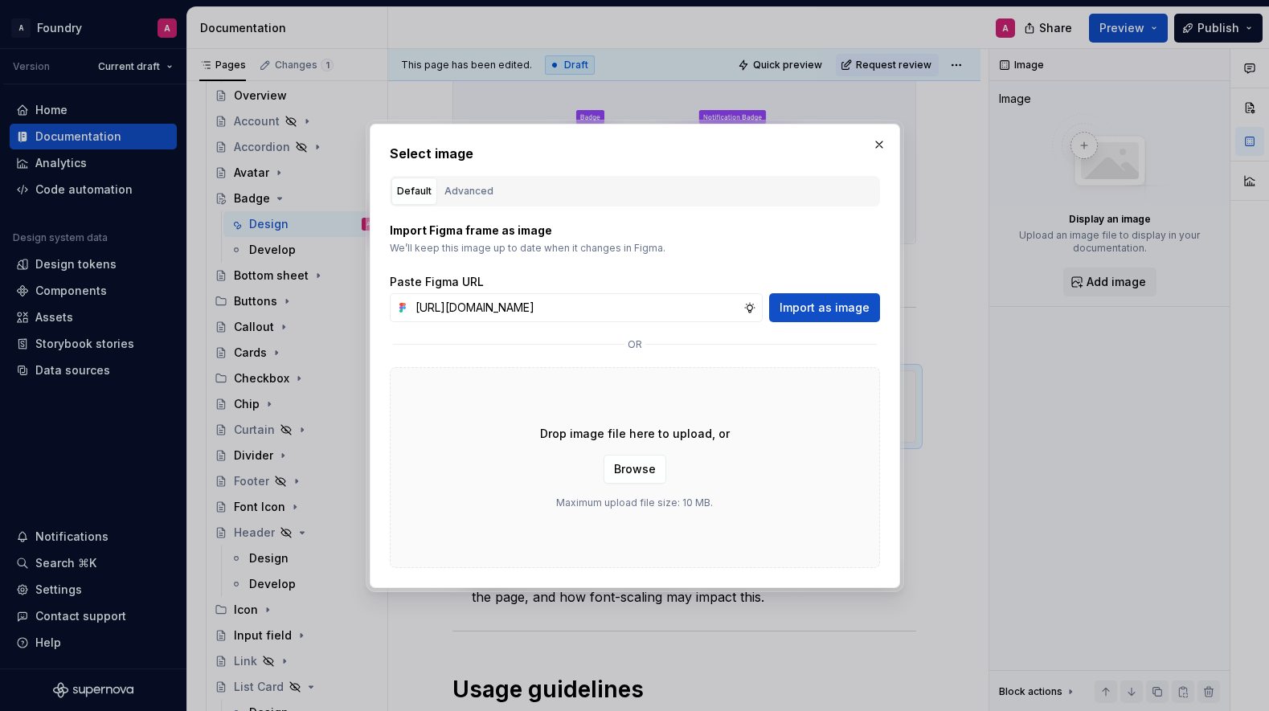
click at [843, 310] on span "Import as image" at bounding box center [825, 308] width 90 height 16
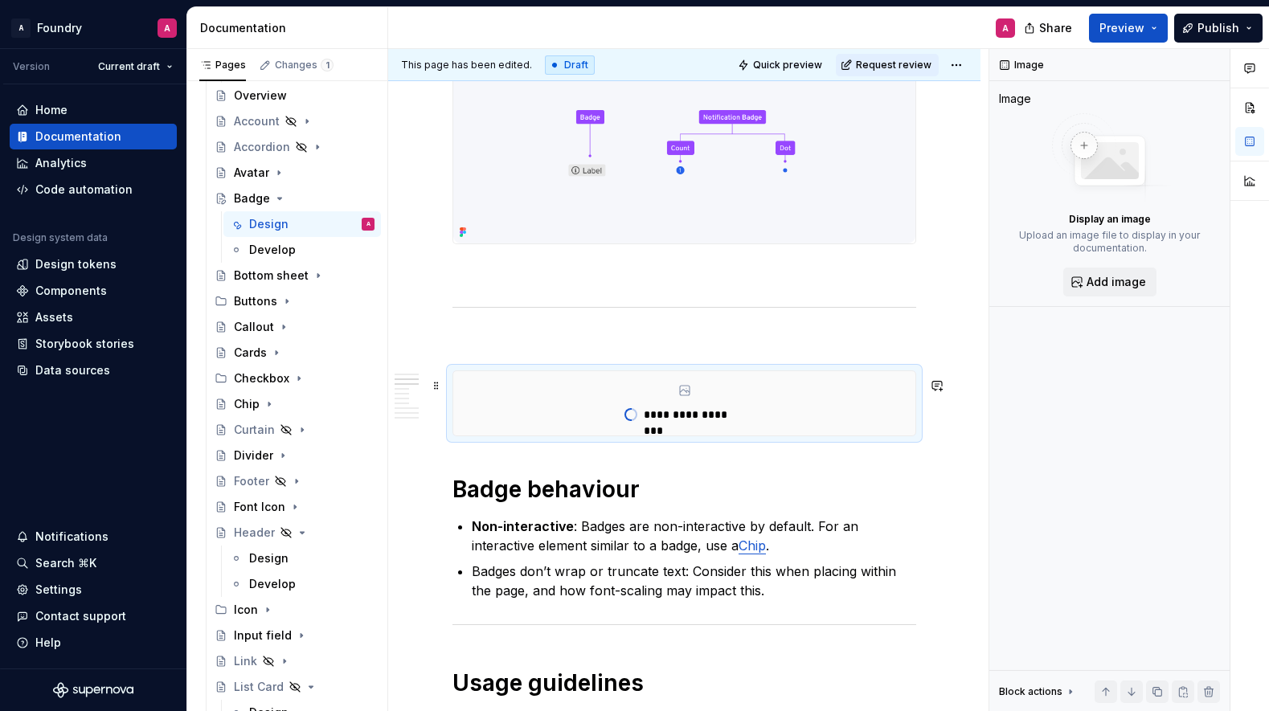
type textarea "*"
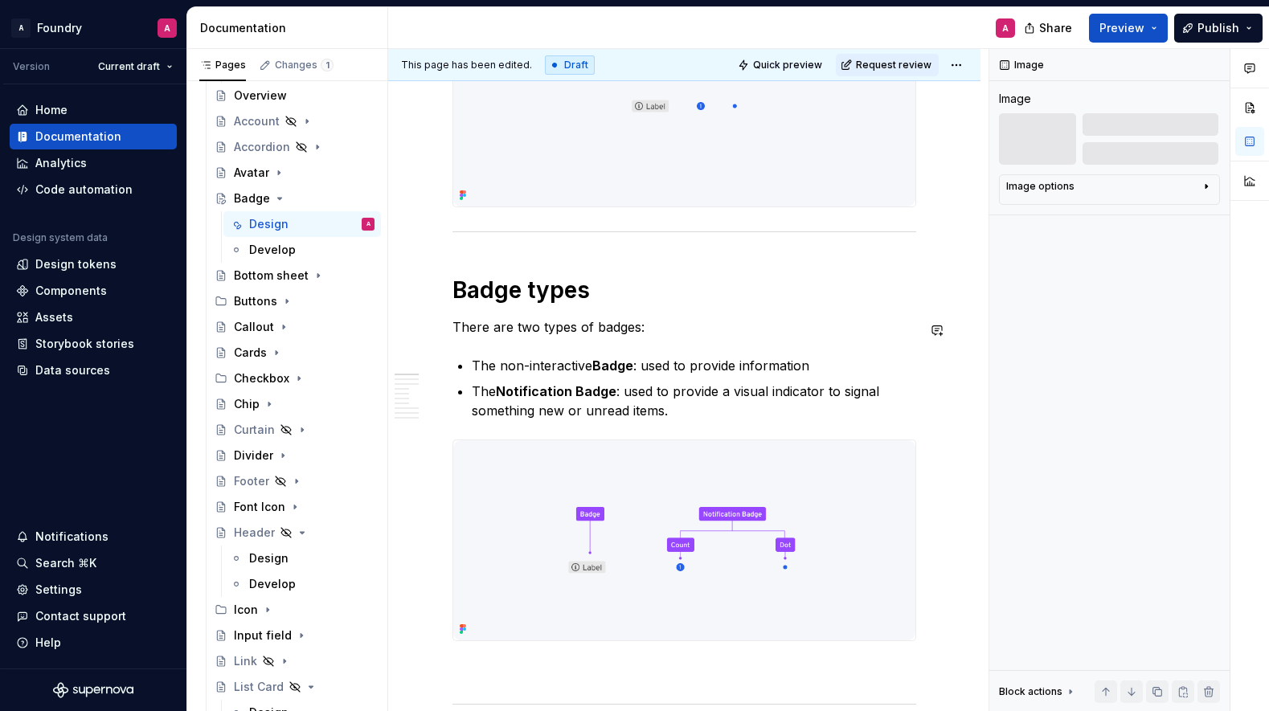
scroll to position [681, 0]
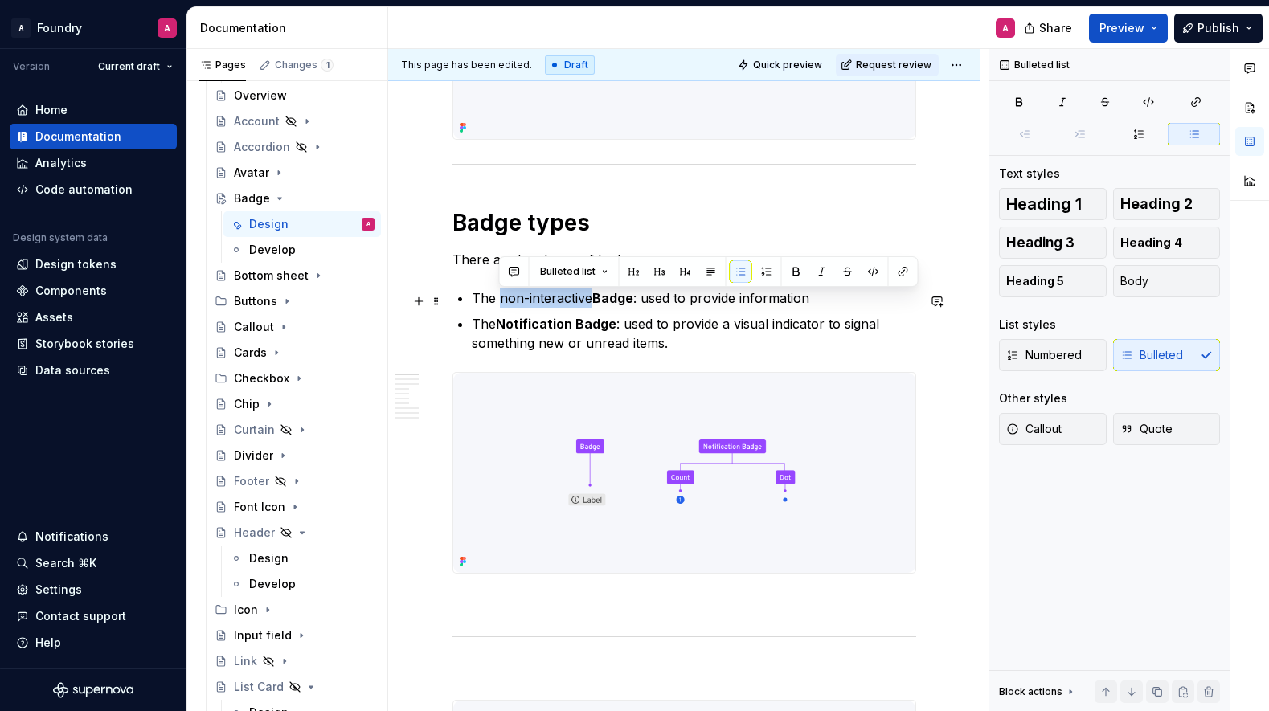
drag, startPoint x: 592, startPoint y: 302, endPoint x: 521, endPoint y: 316, distance: 72.0
click at [498, 301] on p "The non-interactive Badge : used to provide information" at bounding box center [694, 298] width 445 height 19
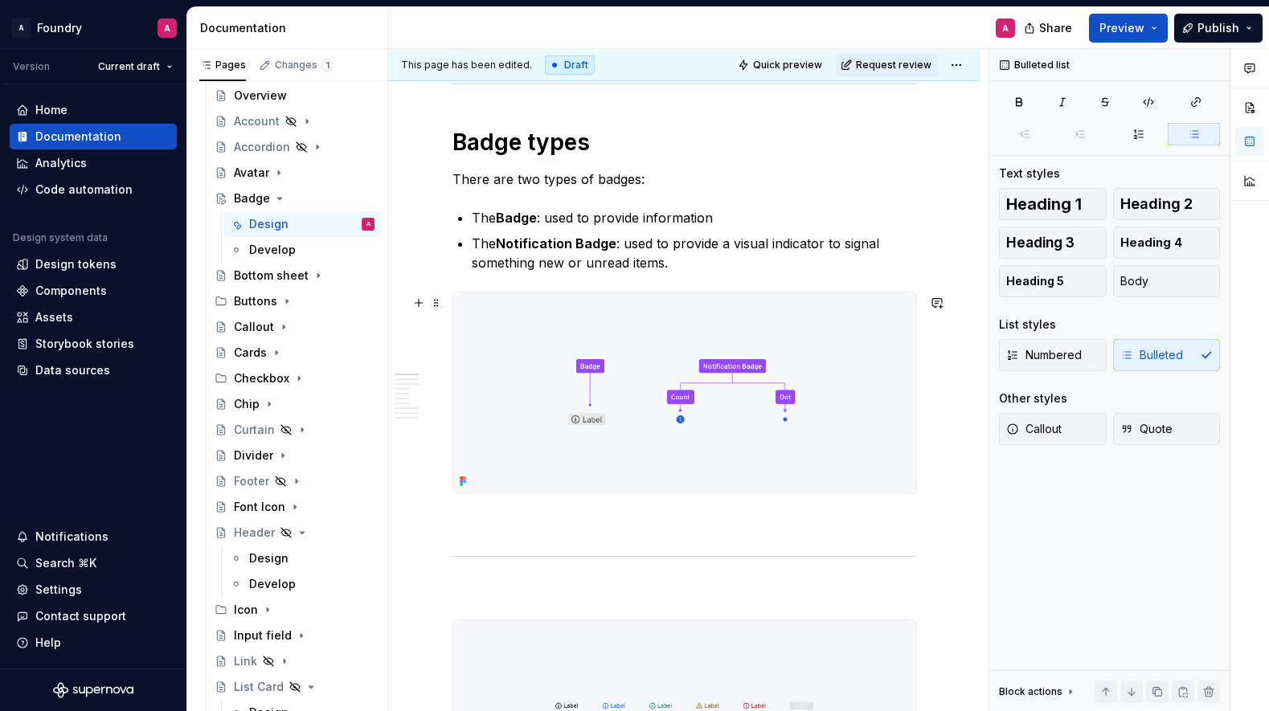
scroll to position [762, 0]
click at [711, 222] on p "The Badge : used to provide information" at bounding box center [694, 216] width 445 height 19
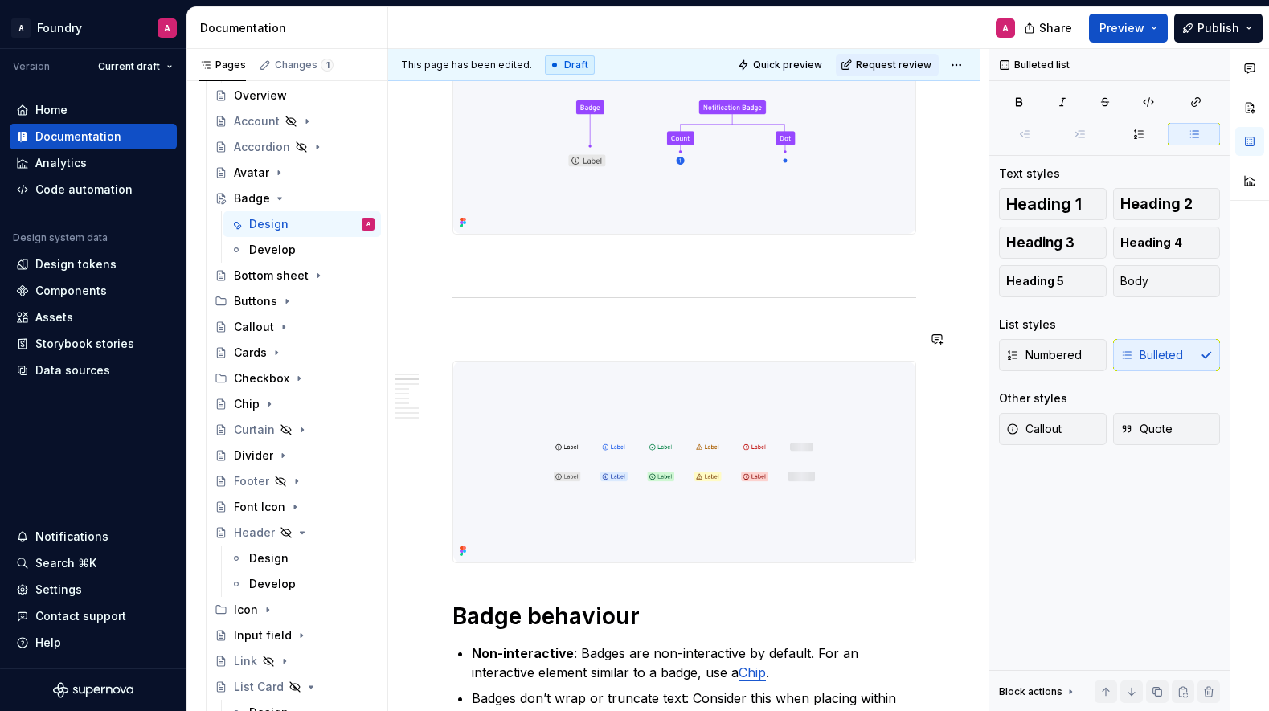
scroll to position [1041, 0]
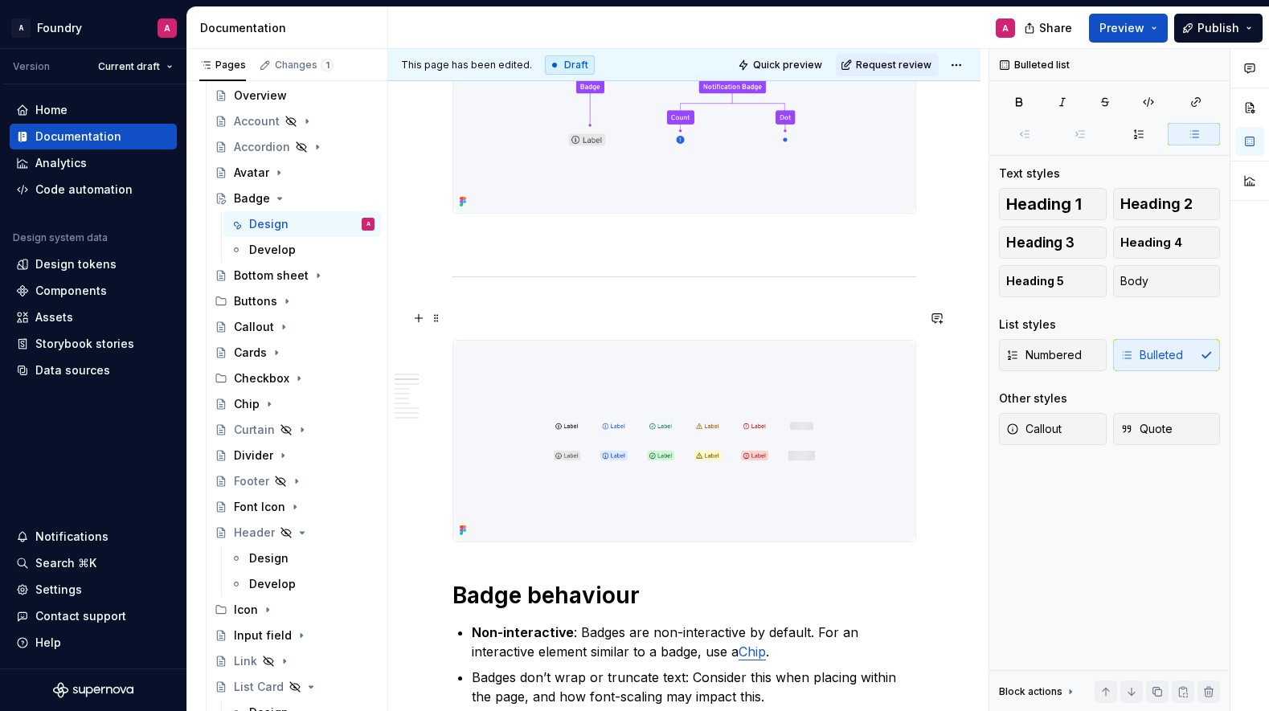
click at [490, 313] on p at bounding box center [685, 310] width 464 height 19
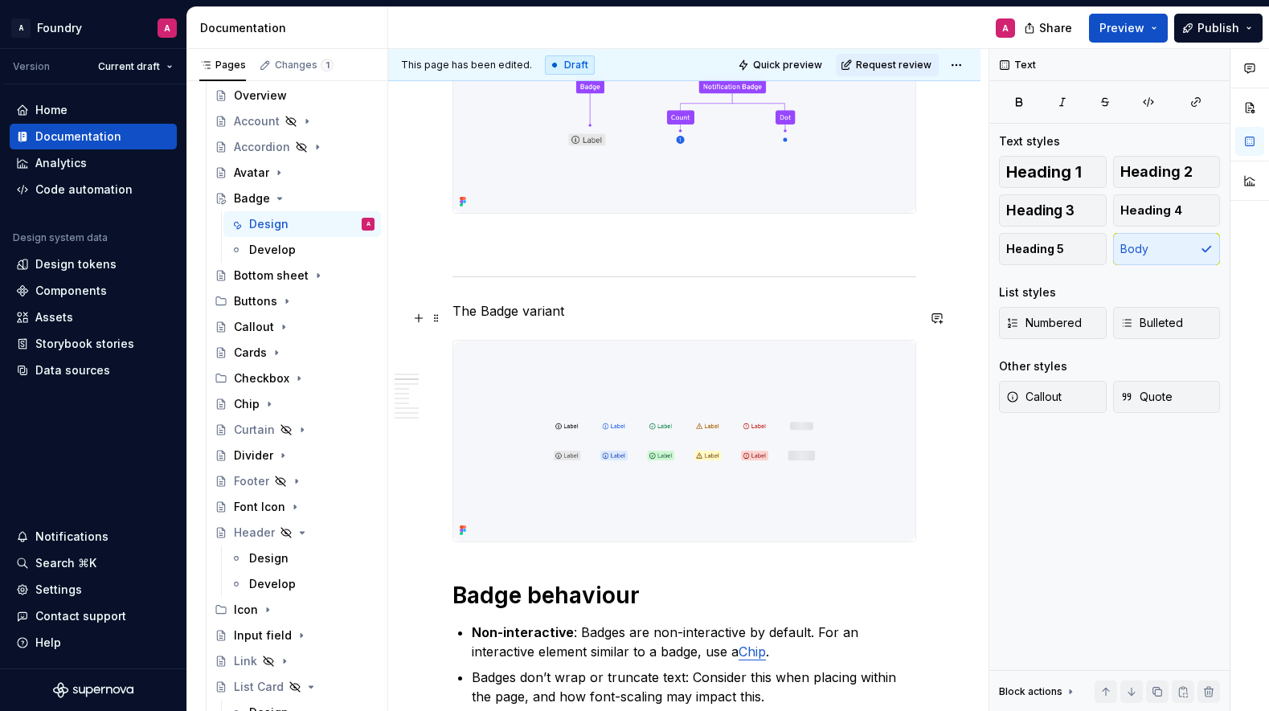
click at [549, 319] on p "The Badge variant" at bounding box center [685, 310] width 464 height 19
click at [551, 319] on p "The Badge variant" at bounding box center [685, 310] width 464 height 19
drag, startPoint x: 486, startPoint y: 318, endPoint x: 698, endPoint y: 331, distance: 212.6
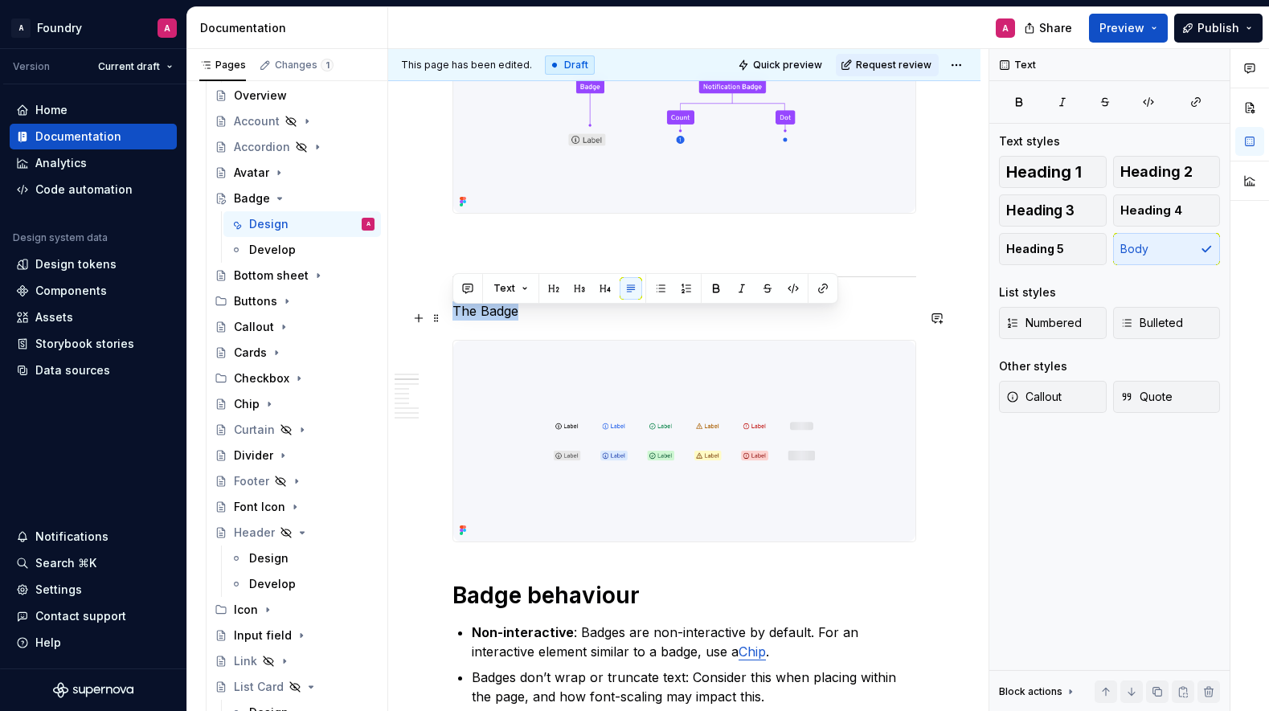
click at [1068, 175] on span "Heading 1" at bounding box center [1044, 172] width 76 height 16
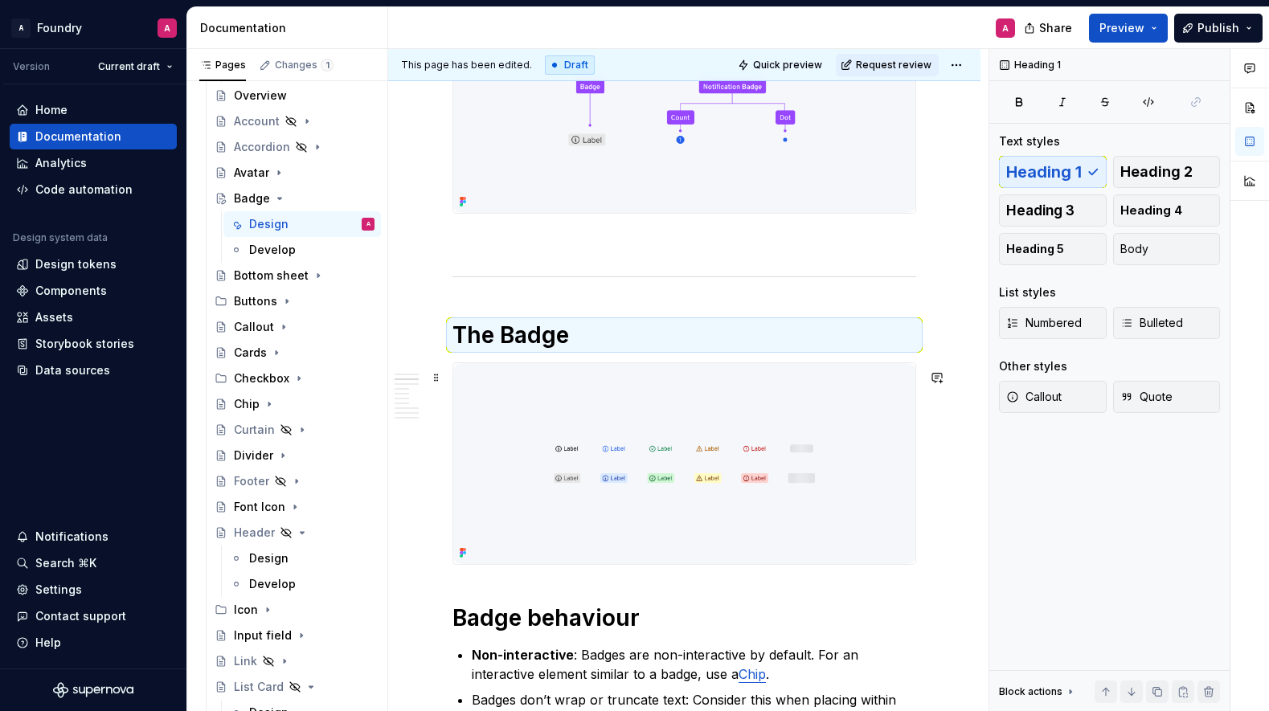
scroll to position [1090, 0]
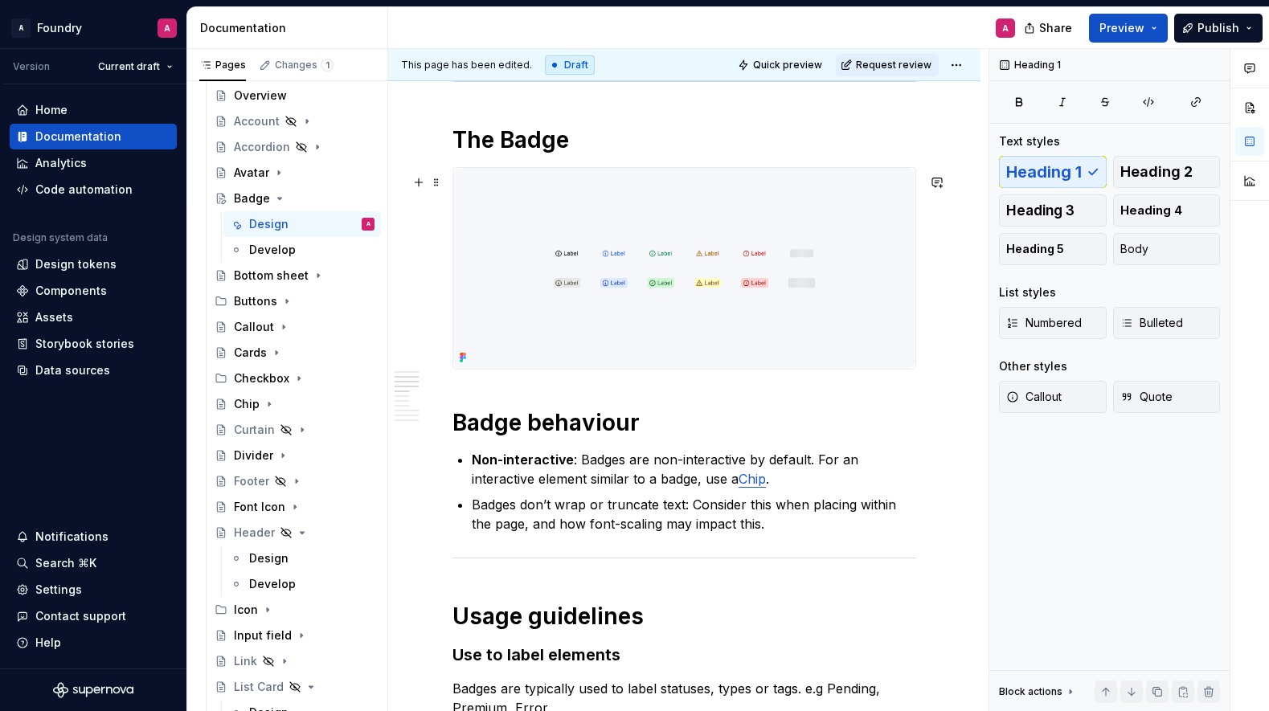
scroll to position [1265, 0]
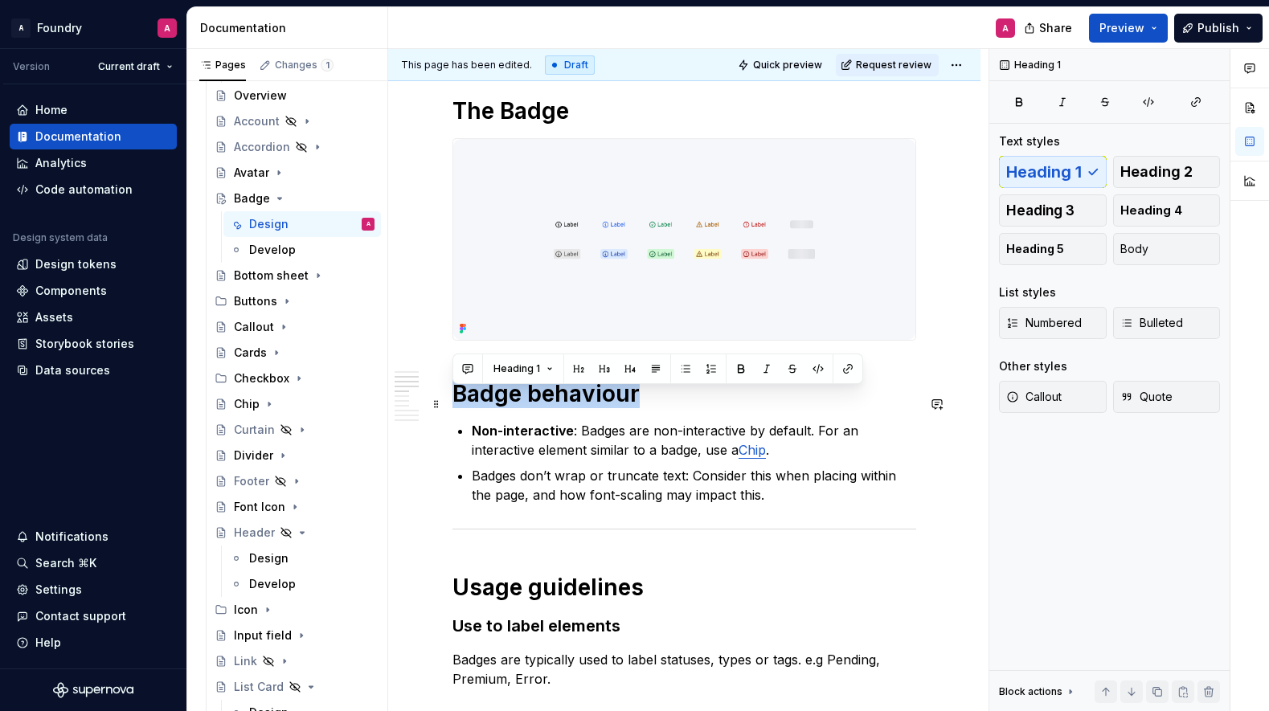
drag, startPoint x: 633, startPoint y: 405, endPoint x: 563, endPoint y: 362, distance: 82.3
click at [415, 397] on div "**********" at bounding box center [684, 609] width 592 height 3587
click at [1160, 171] on span "Heading 2" at bounding box center [1157, 172] width 72 height 16
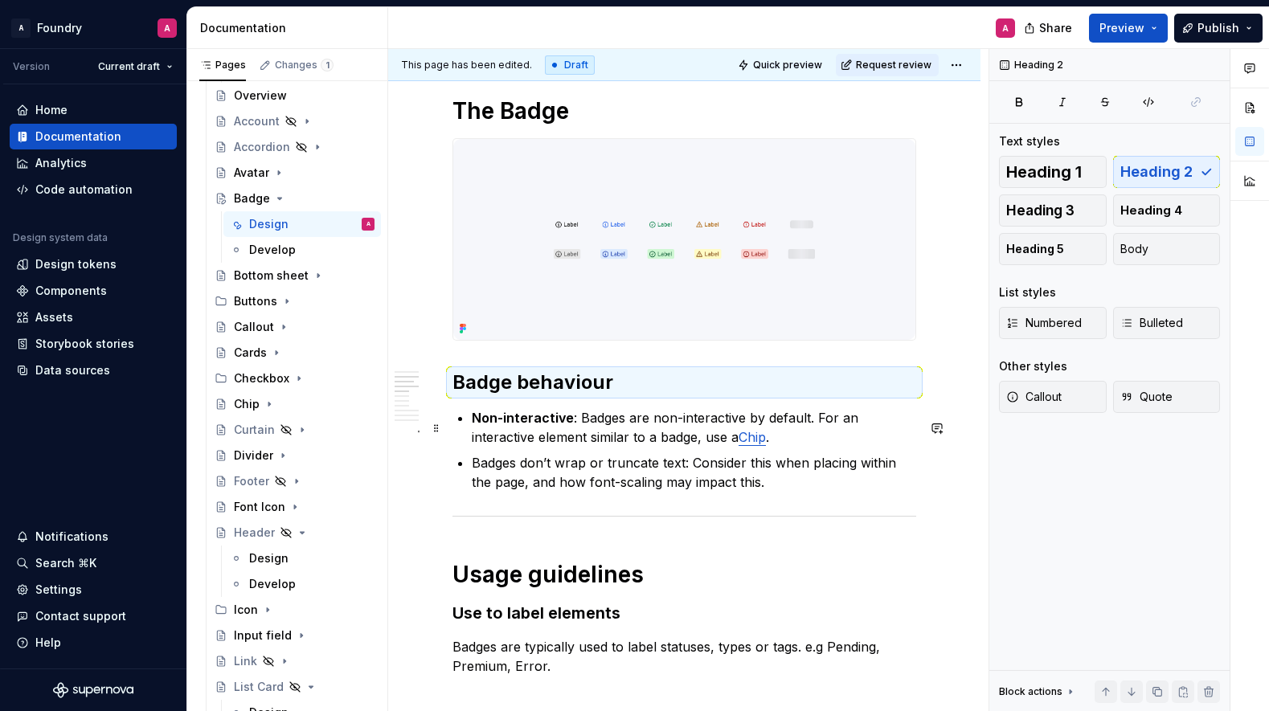
click at [551, 419] on p "Non-interactive : Badges are non-interactive by default. For an interactive ele…" at bounding box center [694, 427] width 445 height 39
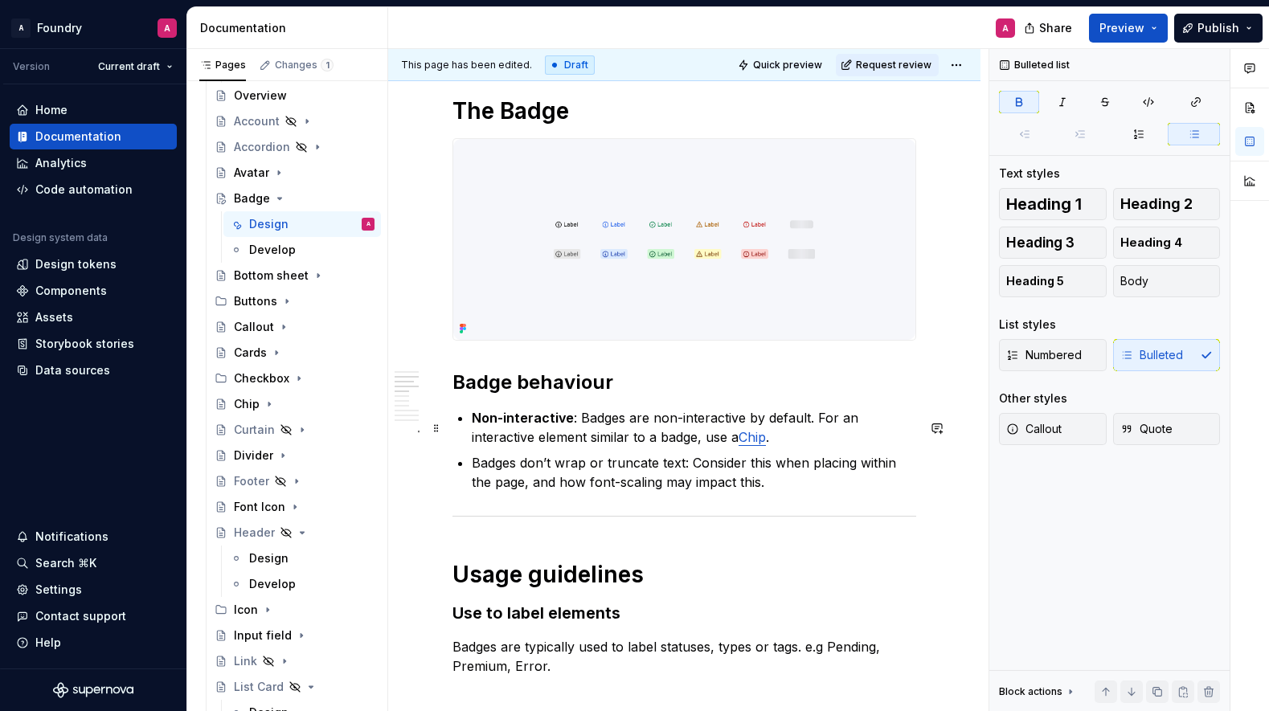
scroll to position [1292, 0]
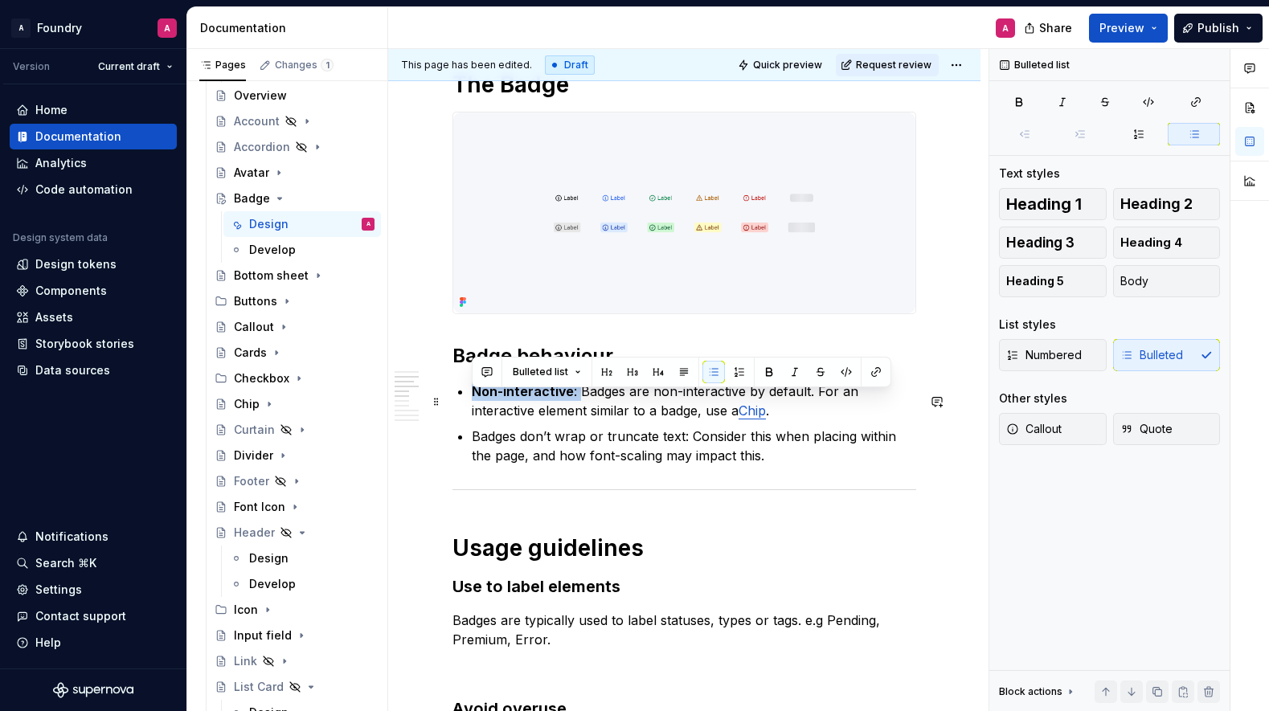
drag, startPoint x: 576, startPoint y: 404, endPoint x: 592, endPoint y: 408, distance: 16.6
click at [469, 400] on div "**********" at bounding box center [685, 588] width 464 height 3086
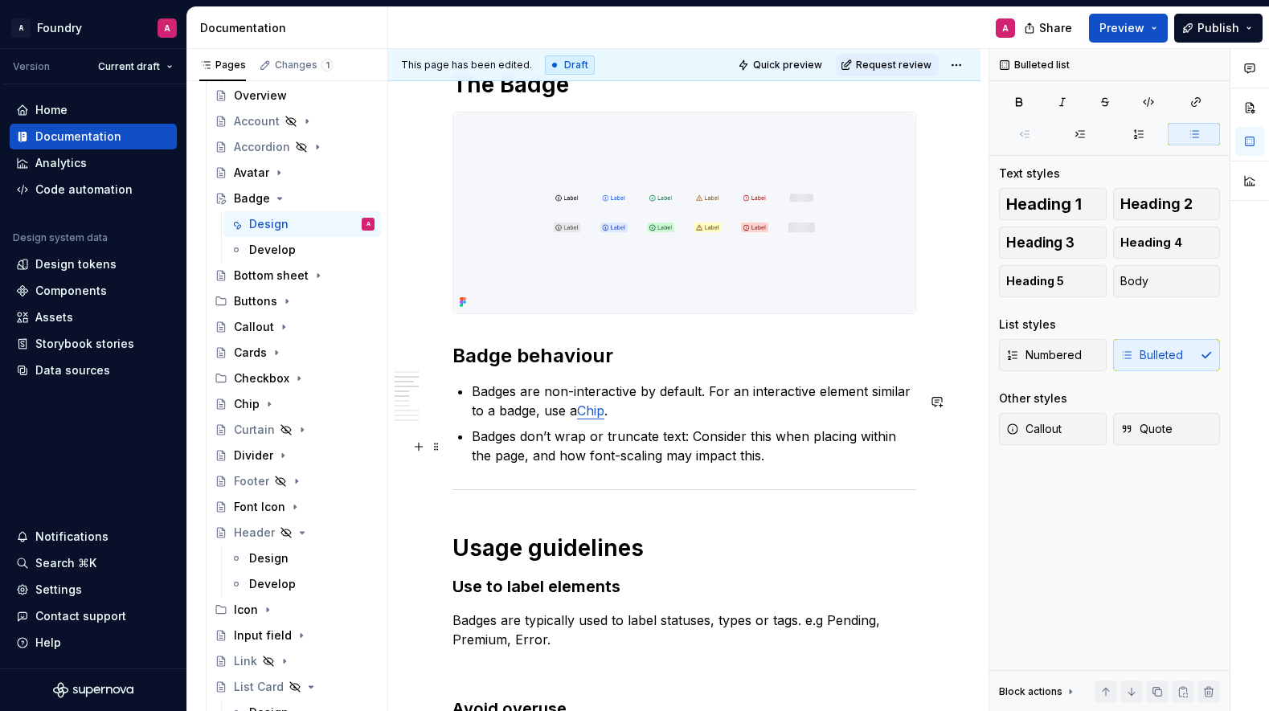
click at [687, 448] on p "Badges don’t wrap or truncate text: Consider this when placing within the page,…" at bounding box center [694, 446] width 445 height 39
drag, startPoint x: 742, startPoint y: 465, endPoint x: 761, endPoint y: 465, distance: 19.3
click at [742, 465] on p "Badges don’t wrap or truncate text. Consider this when placing within the page,…" at bounding box center [694, 446] width 445 height 39
drag, startPoint x: 761, startPoint y: 465, endPoint x: 711, endPoint y: 464, distance: 50.7
click at [761, 465] on p "Badges don’t wrap or truncate text. Consider this when placing within the page,…" at bounding box center [694, 446] width 445 height 39
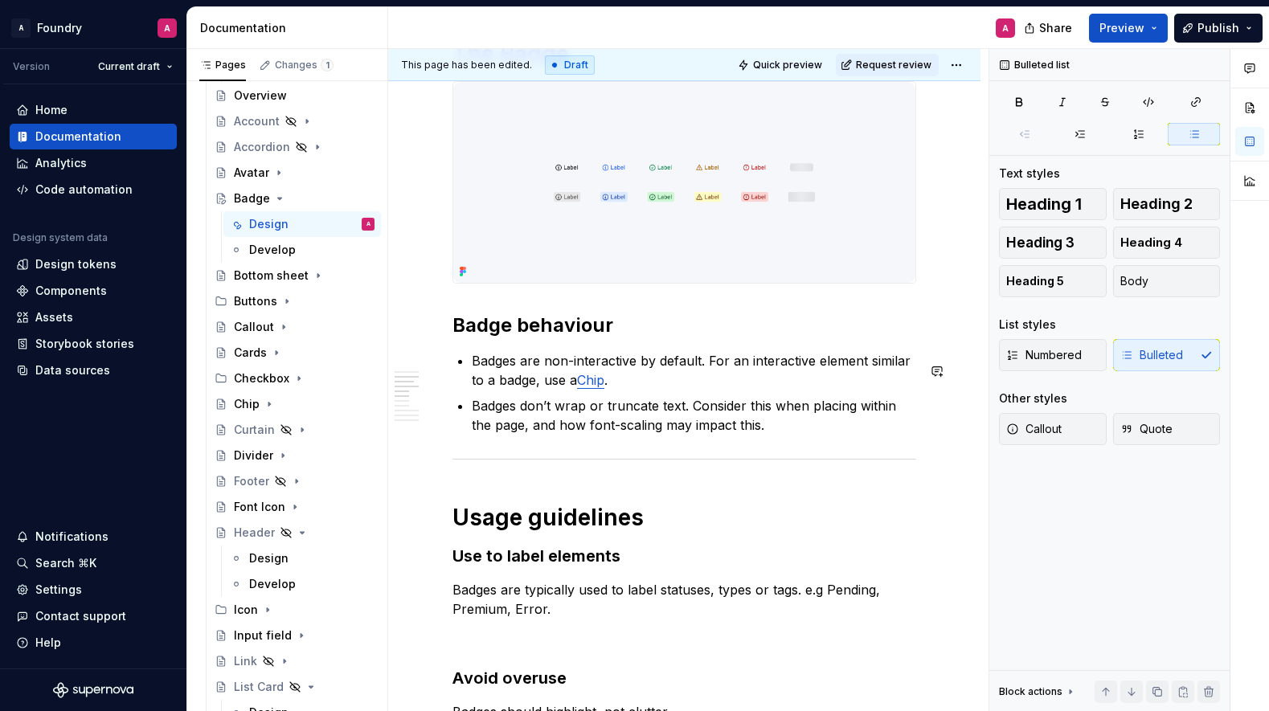
scroll to position [1338, 0]
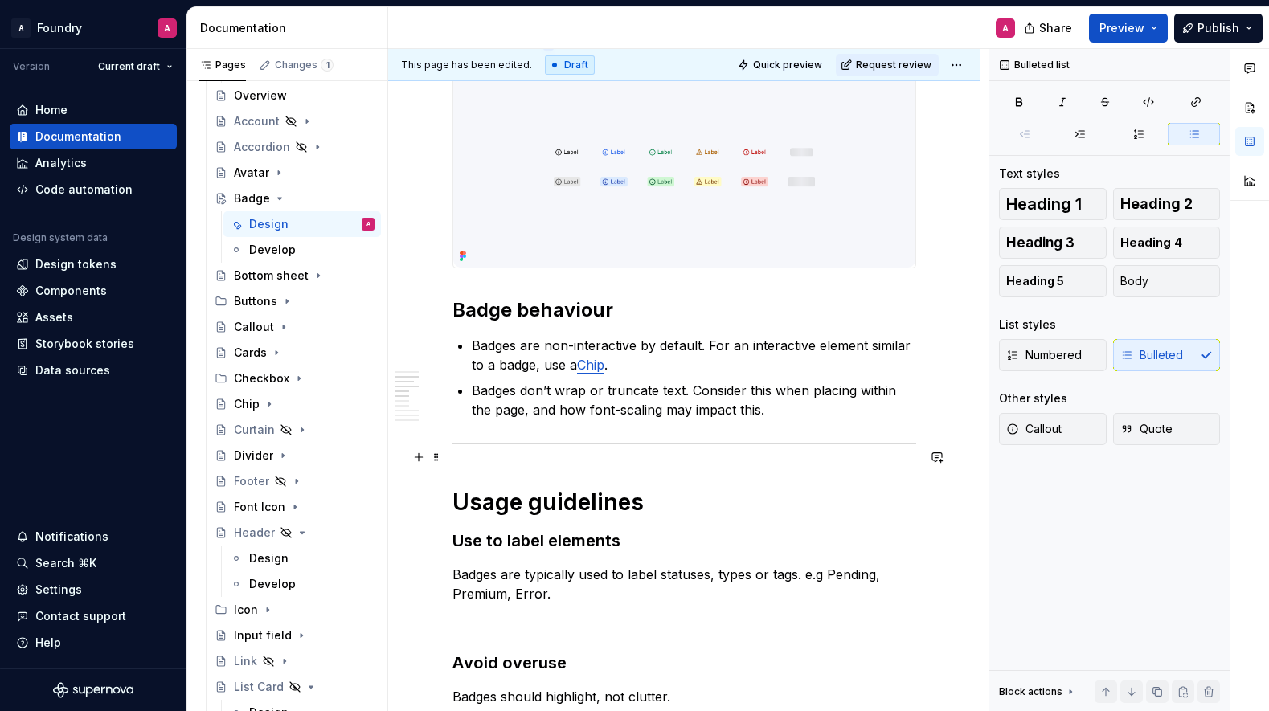
click at [811, 449] on div at bounding box center [685, 444] width 464 height 10
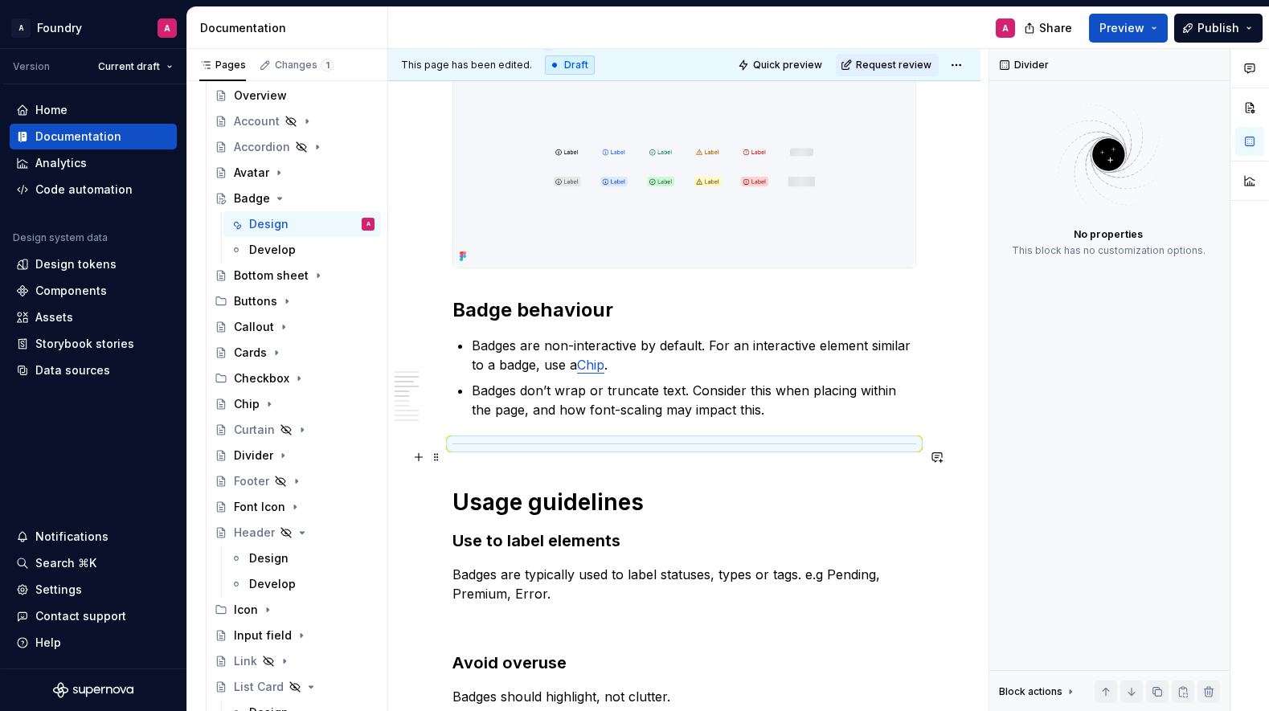
click at [652, 460] on div "**********" at bounding box center [685, 542] width 464 height 3086
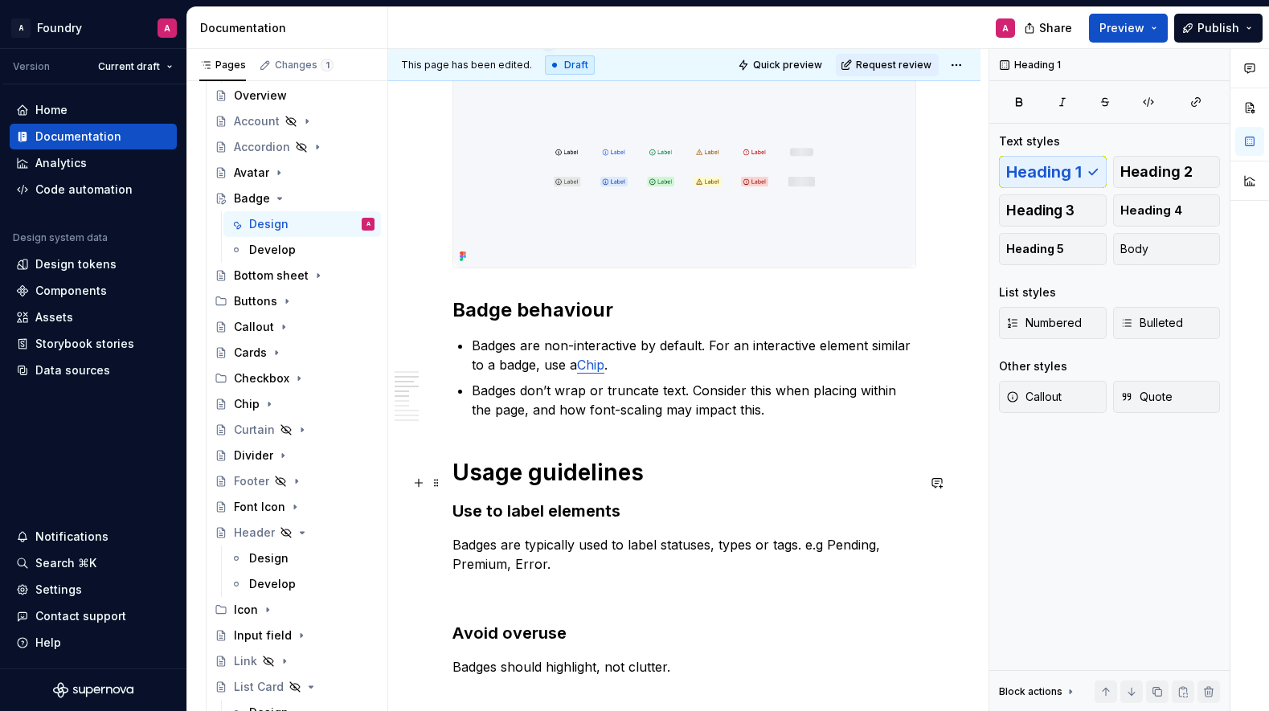
click at [621, 483] on h1 "Usage guidelines" at bounding box center [685, 472] width 464 height 29
click at [612, 487] on h1 "Usage guidelines" at bounding box center [685, 472] width 464 height 29
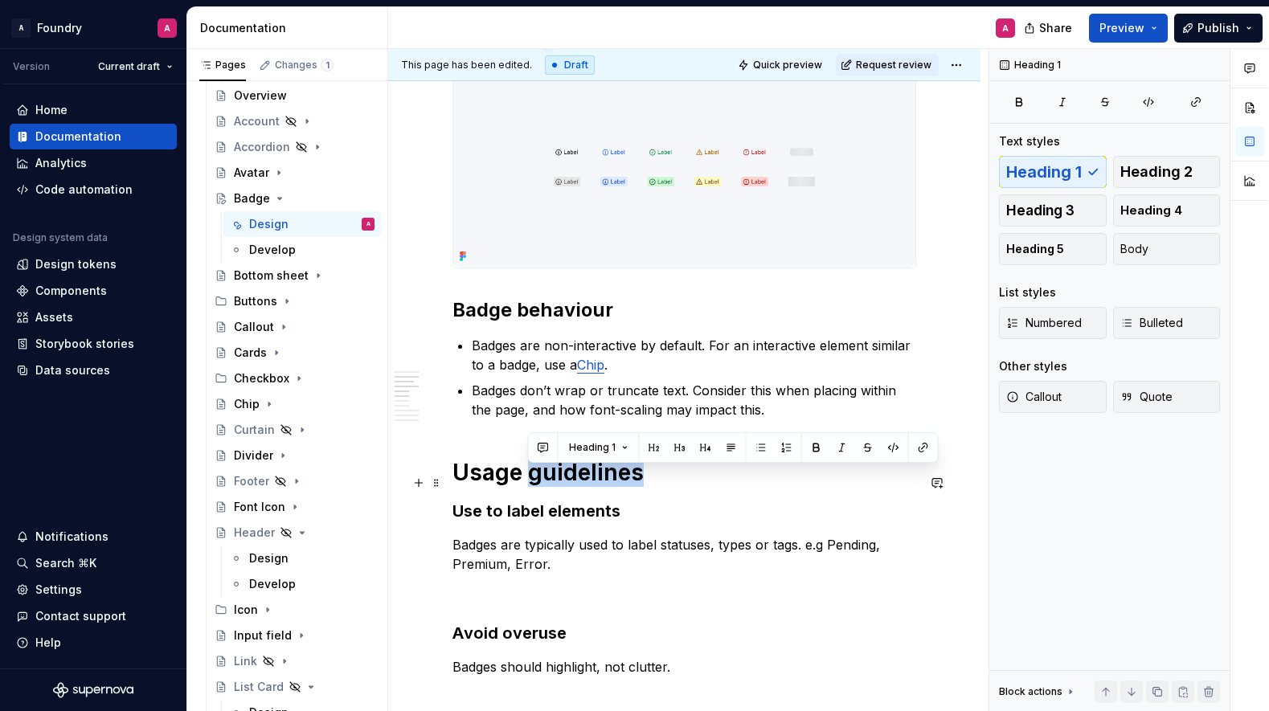
click at [612, 487] on h1 "Usage guidelines" at bounding box center [685, 472] width 464 height 29
click at [1186, 171] on span "Heading 2" at bounding box center [1157, 172] width 72 height 16
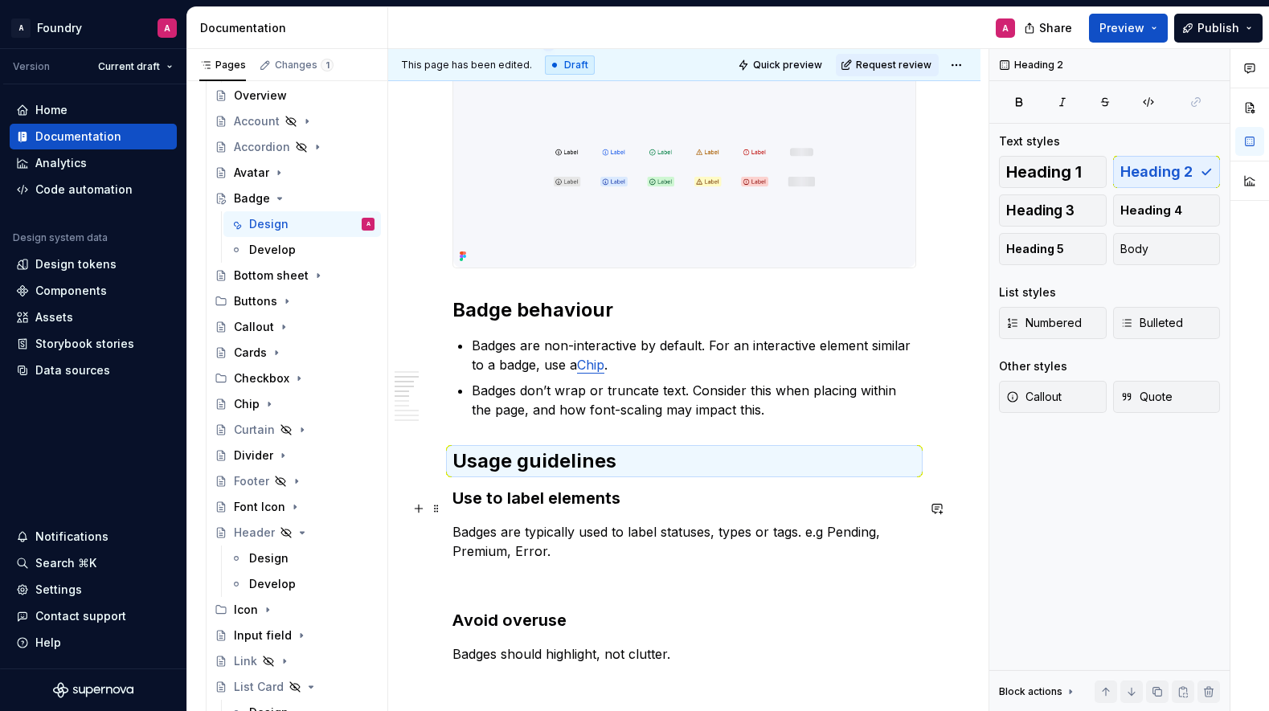
click at [567, 510] on h3 "Use to label elements" at bounding box center [685, 498] width 464 height 23
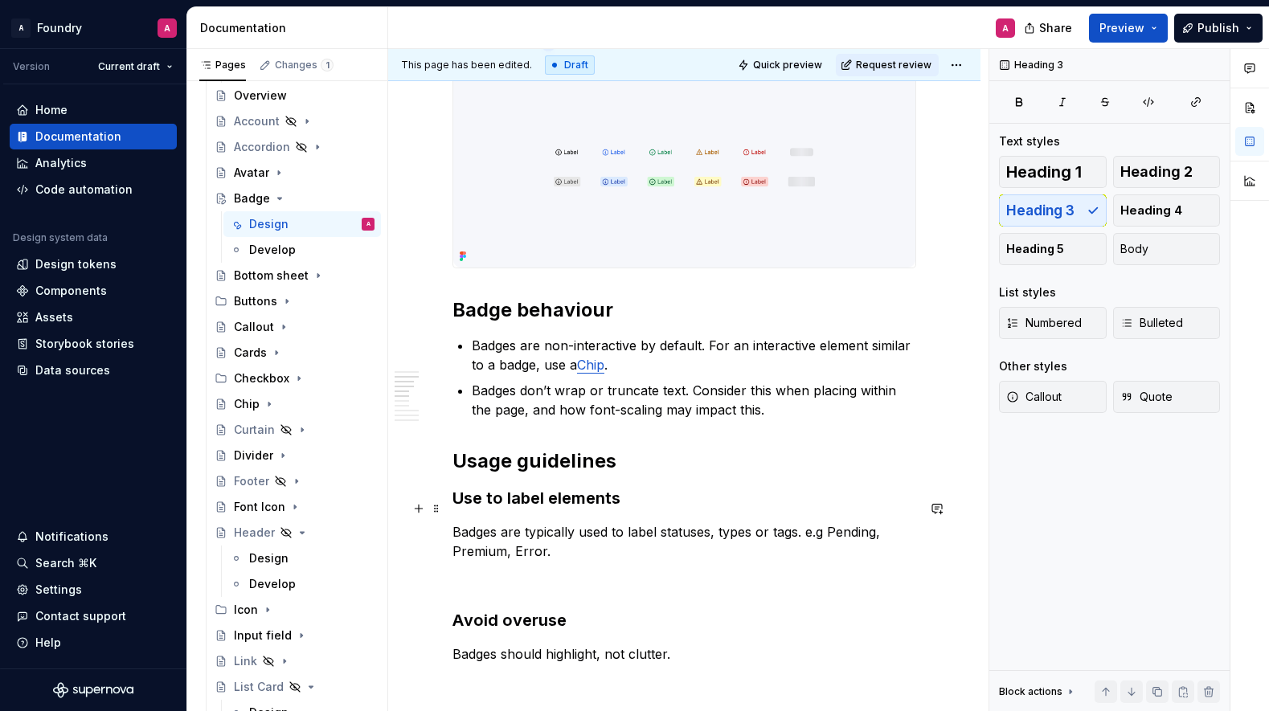
click at [568, 510] on h3 "Use to label elements" at bounding box center [685, 498] width 464 height 23
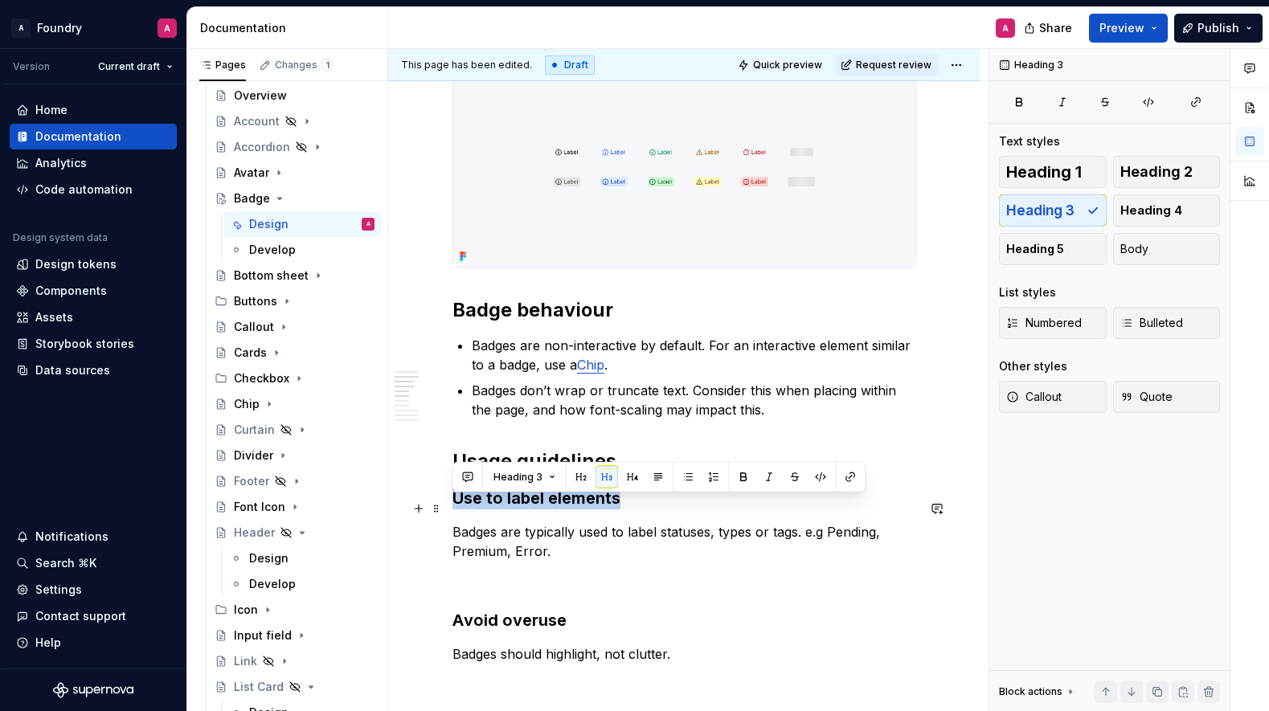
click at [568, 510] on h3 "Use to label elements" at bounding box center [685, 498] width 464 height 23
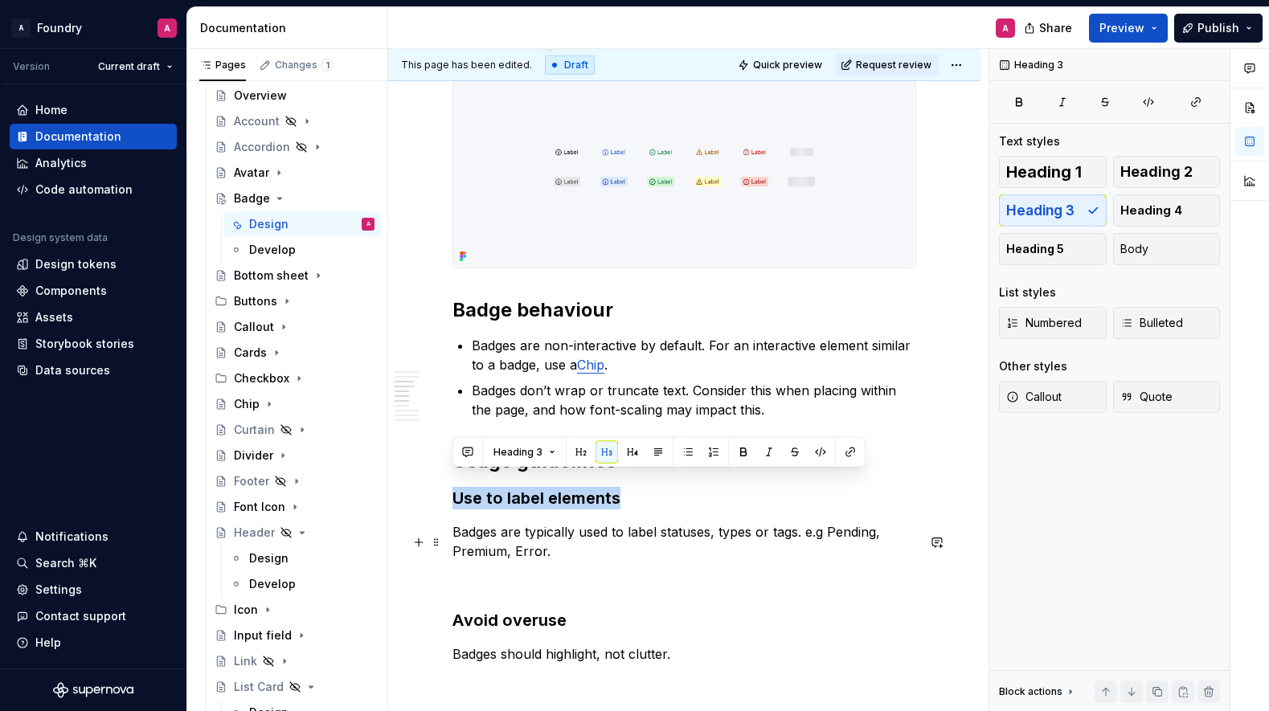
scroll to position [1378, 0]
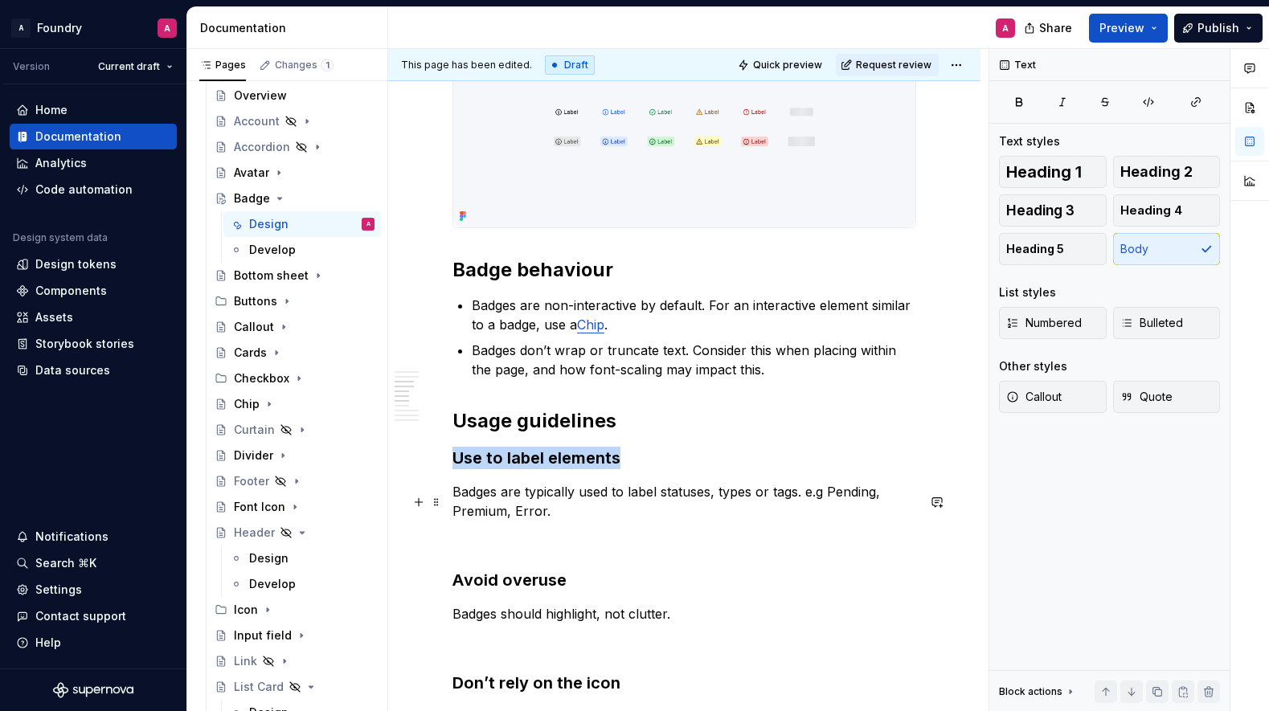
click at [562, 514] on p "Badges are typically used to label statuses, types or tags. e.g Pending, Premiu…" at bounding box center [685, 501] width 464 height 39
click at [648, 503] on p "Badges are typically used to label statuses, types or tags. e.g Pending, Premiu…" at bounding box center [685, 501] width 464 height 39
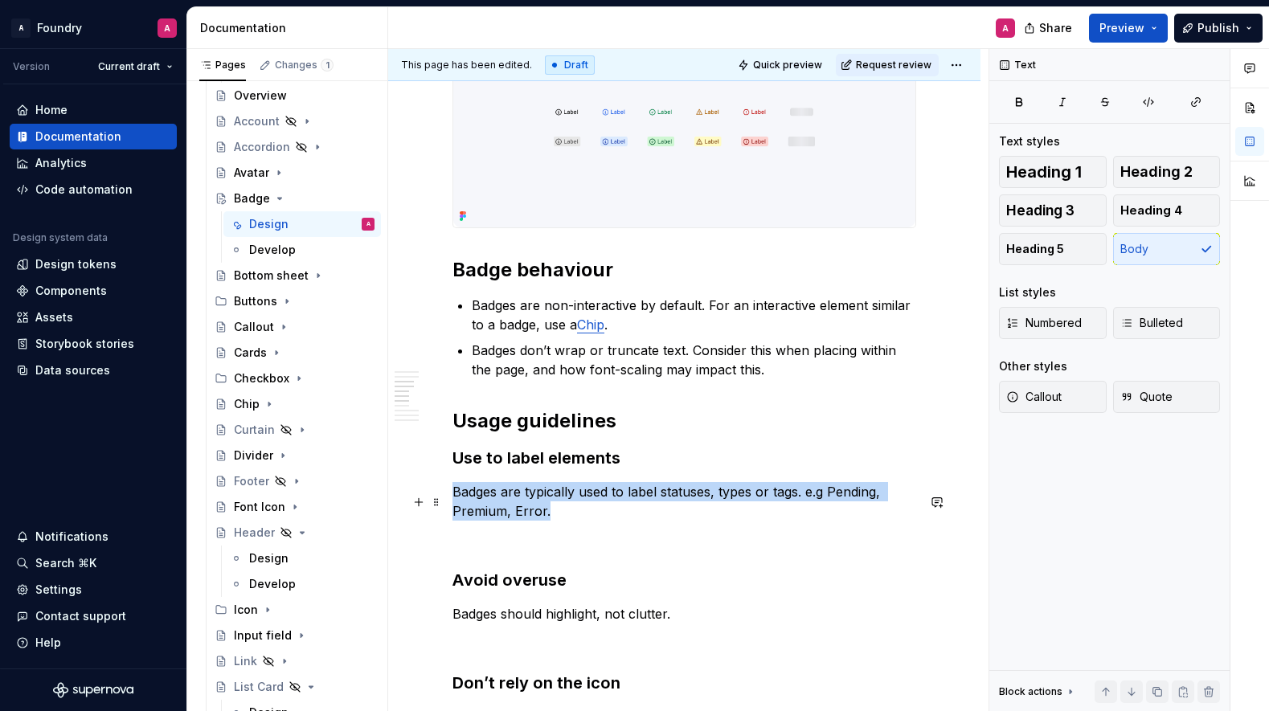
click at [648, 503] on p "Badges are typically used to label statuses, types or tags. e.g Pending, Premiu…" at bounding box center [685, 501] width 464 height 39
click at [669, 507] on p "Badges are typically used to label statuses, types or tags. e.g Pending, Premiu…" at bounding box center [685, 501] width 464 height 39
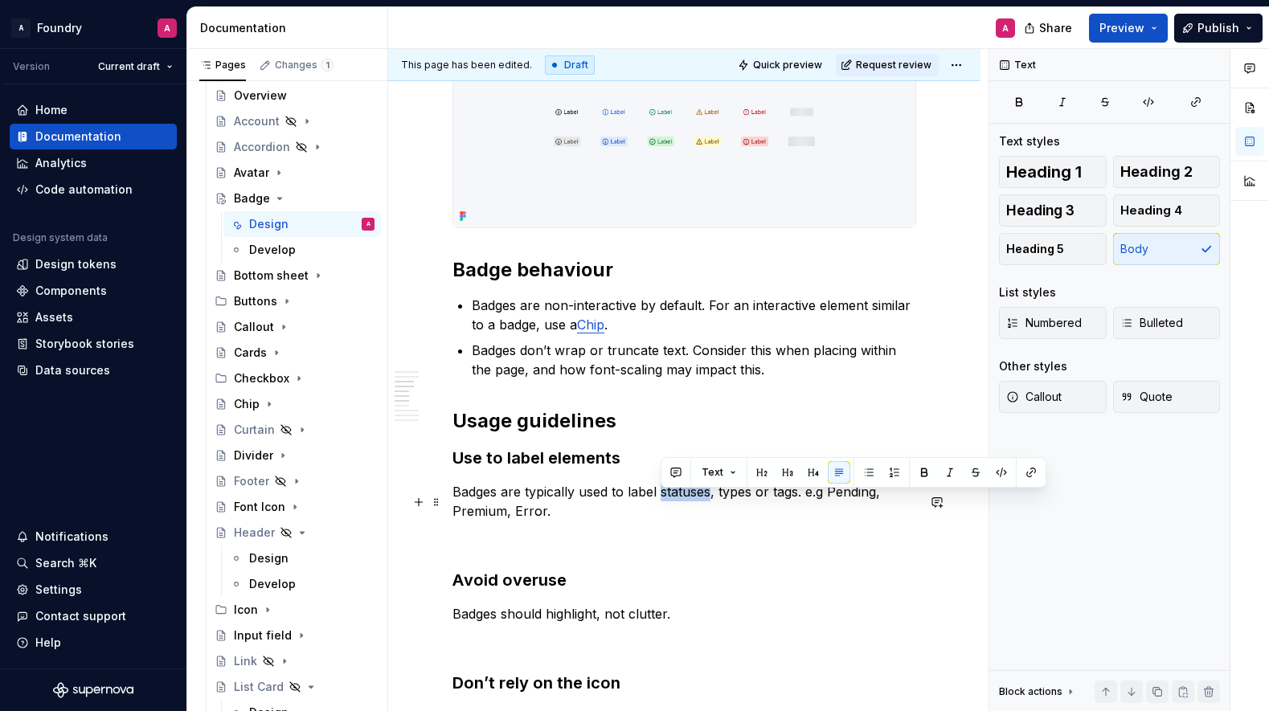
click at [669, 507] on p "Badges are typically used to label statuses, types or tags. e.g Pending, Premiu…" at bounding box center [685, 501] width 464 height 39
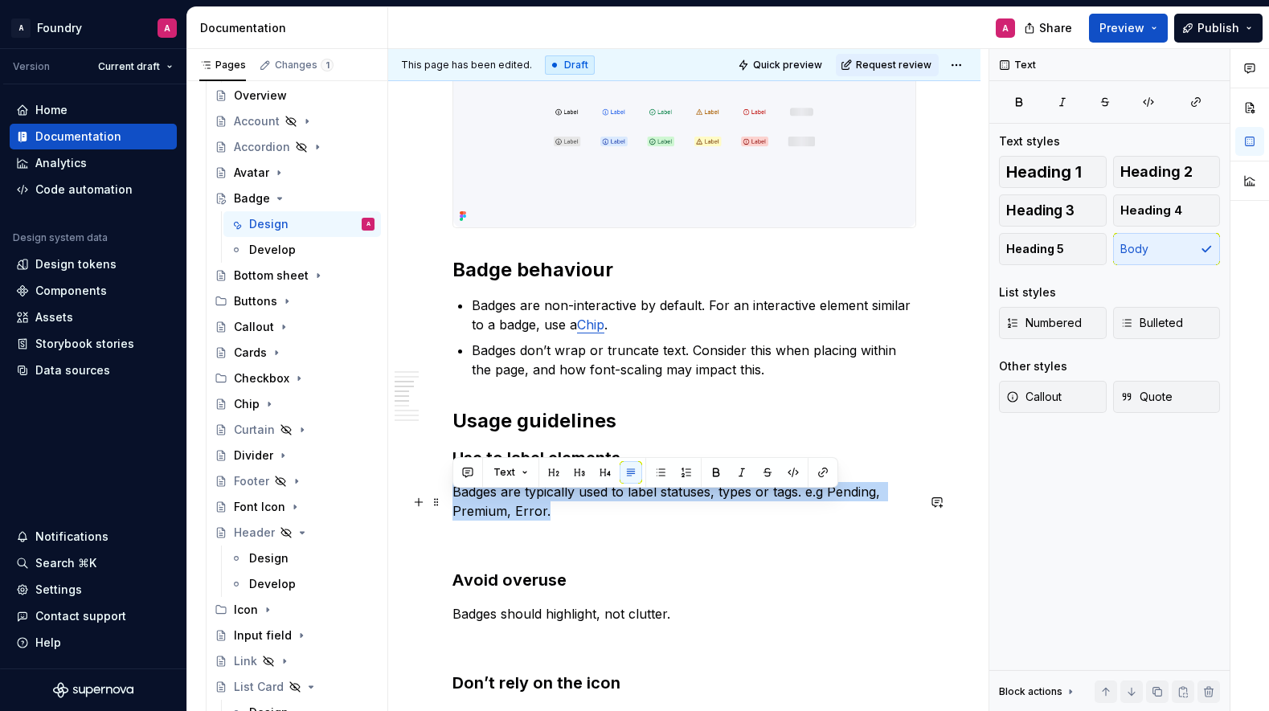
click at [669, 507] on p "Badges are typically used to label statuses, types or tags. e.g Pending, Premiu…" at bounding box center [685, 501] width 464 height 39
click at [761, 506] on p "Badges are typically used to label statuses, types or tags. e.g Pending, Premiu…" at bounding box center [685, 501] width 464 height 39
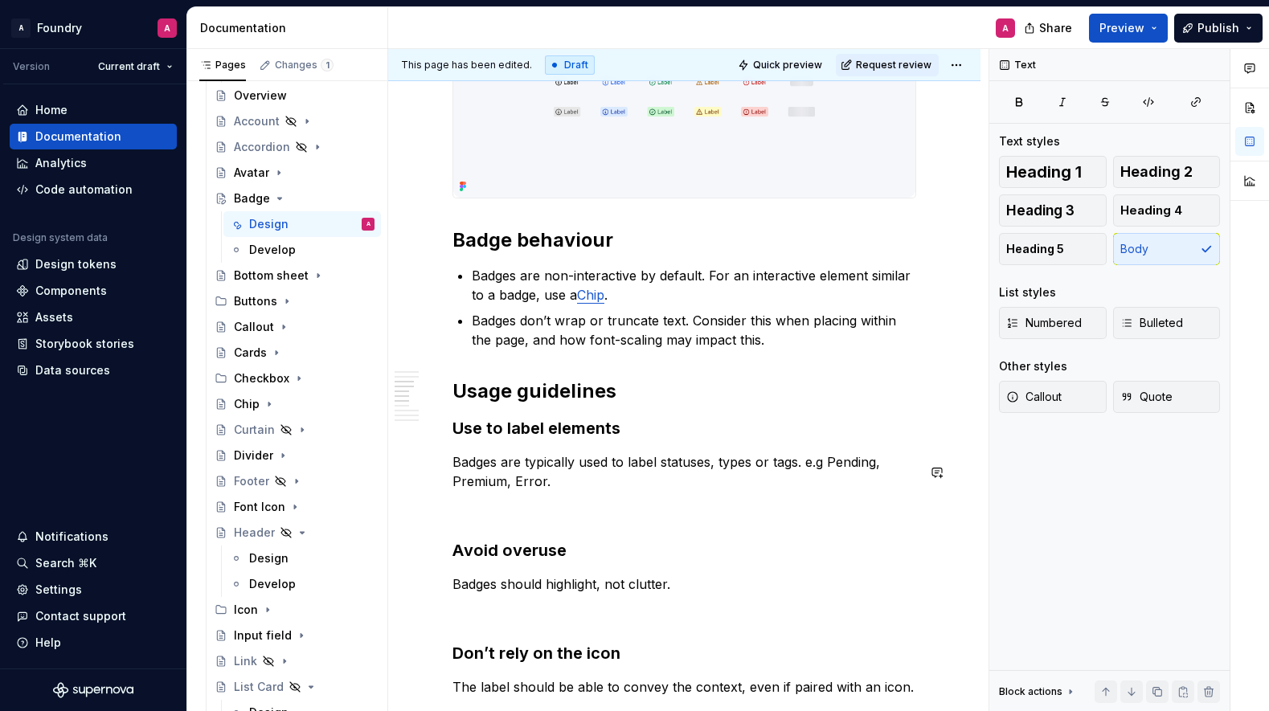
scroll to position [1420, 0]
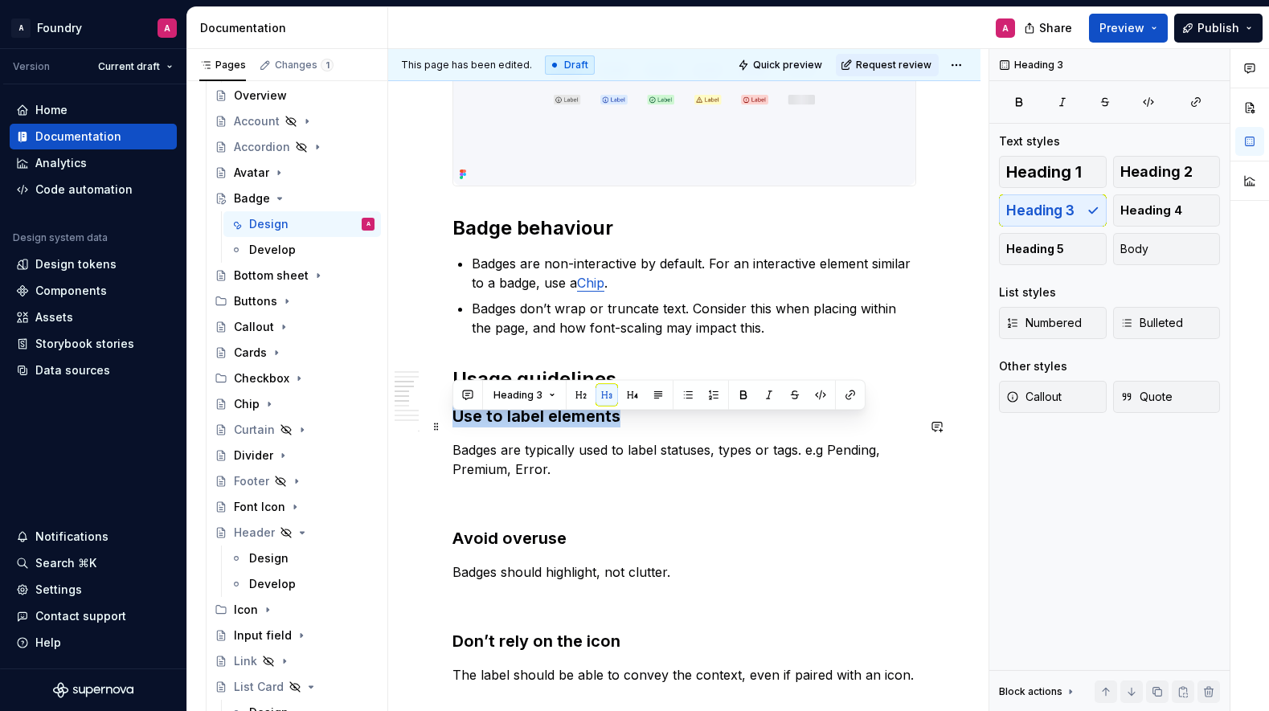
drag, startPoint x: 622, startPoint y: 429, endPoint x: 455, endPoint y: 428, distance: 167.2
click at [455, 428] on h3 "Use to label elements" at bounding box center [685, 416] width 464 height 23
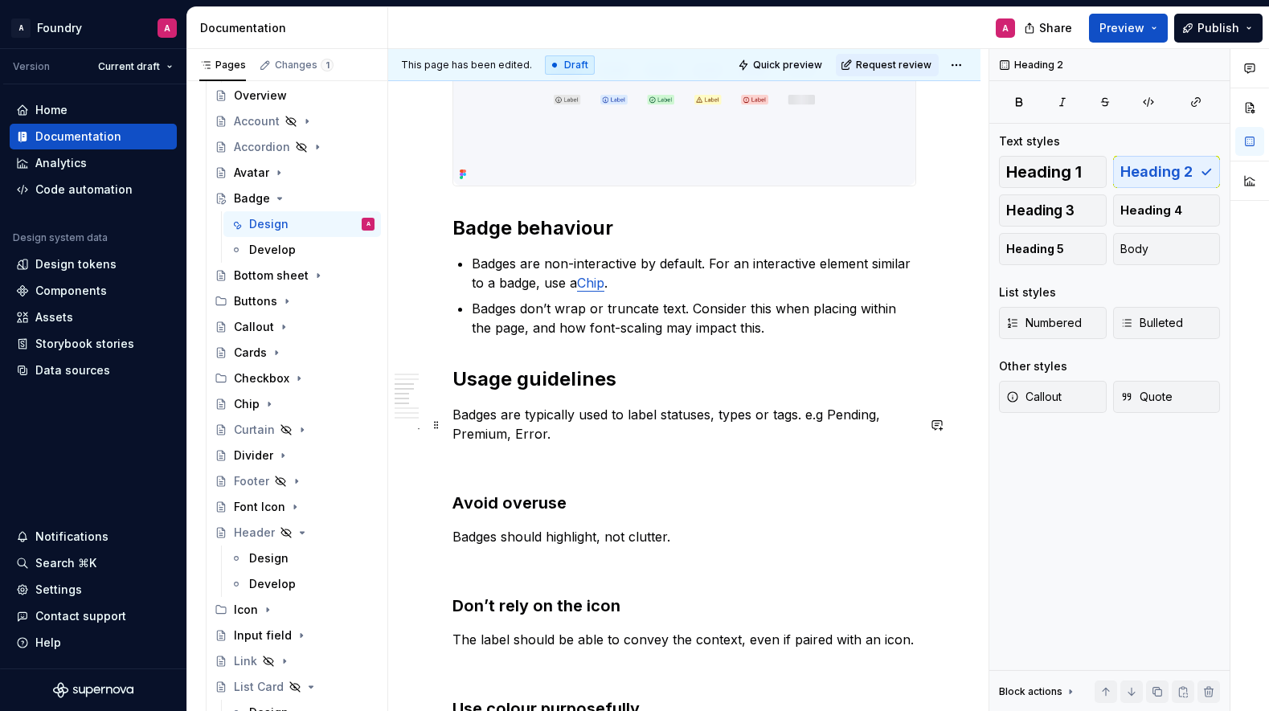
click at [453, 427] on p "Badges are typically used to label statuses, types or tags. e.g Pending, Premiu…" at bounding box center [685, 424] width 464 height 39
click at [1160, 316] on span "Bulleted" at bounding box center [1152, 323] width 63 height 16
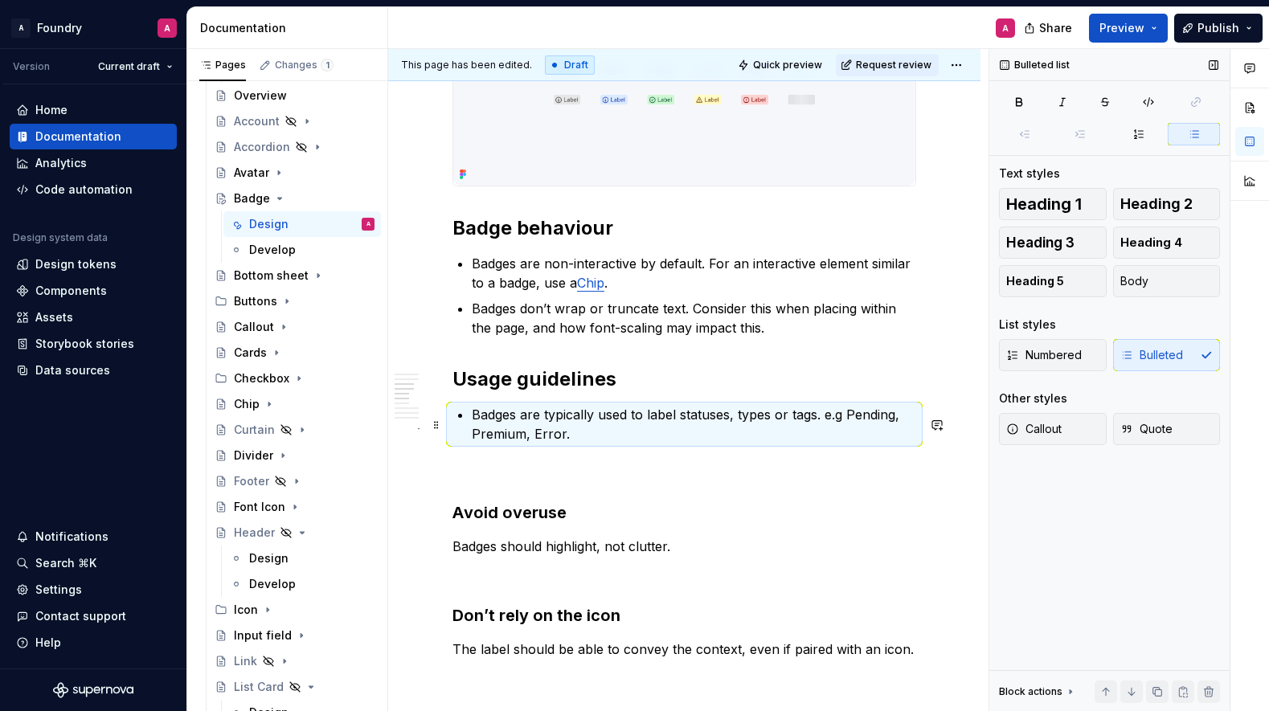
click at [572, 443] on p "Badges are typically used to label statuses, types or tags. e.g Pending, Premiu…" at bounding box center [694, 424] width 445 height 39
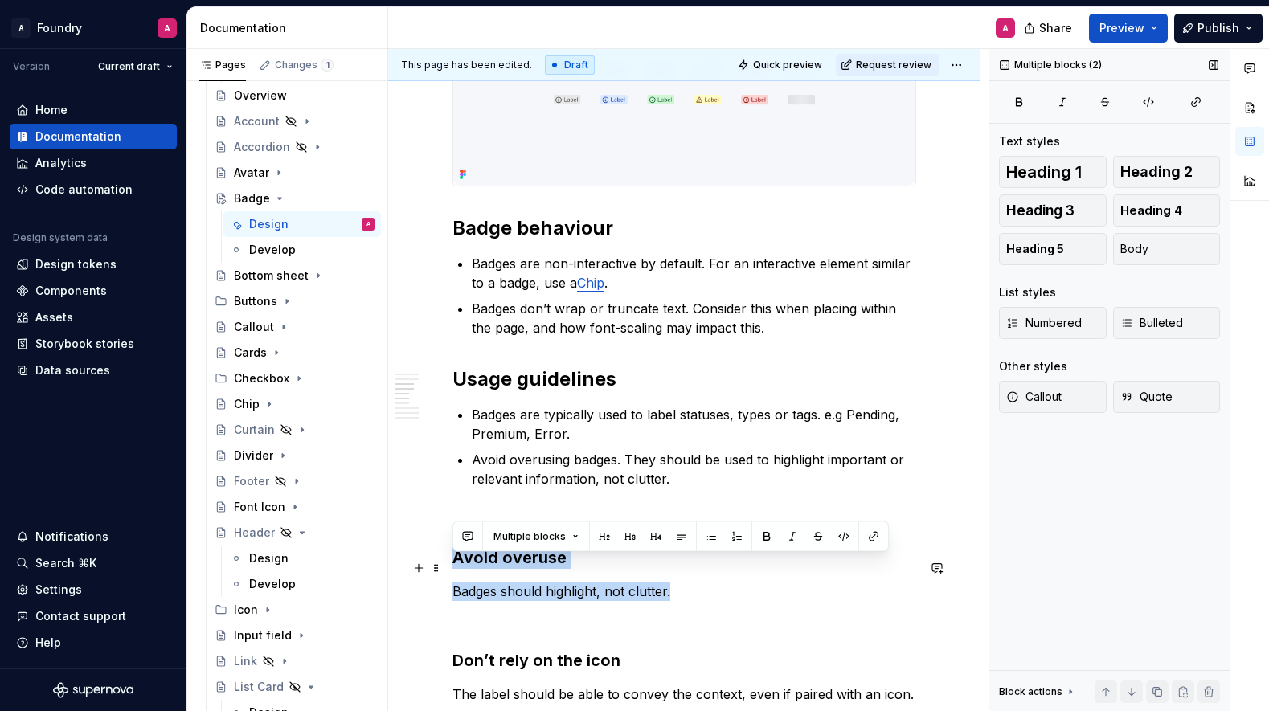
drag, startPoint x: 669, startPoint y: 604, endPoint x: 453, endPoint y: 564, distance: 219.8
click at [452, 564] on div "**********" at bounding box center [684, 546] width 592 height 3334
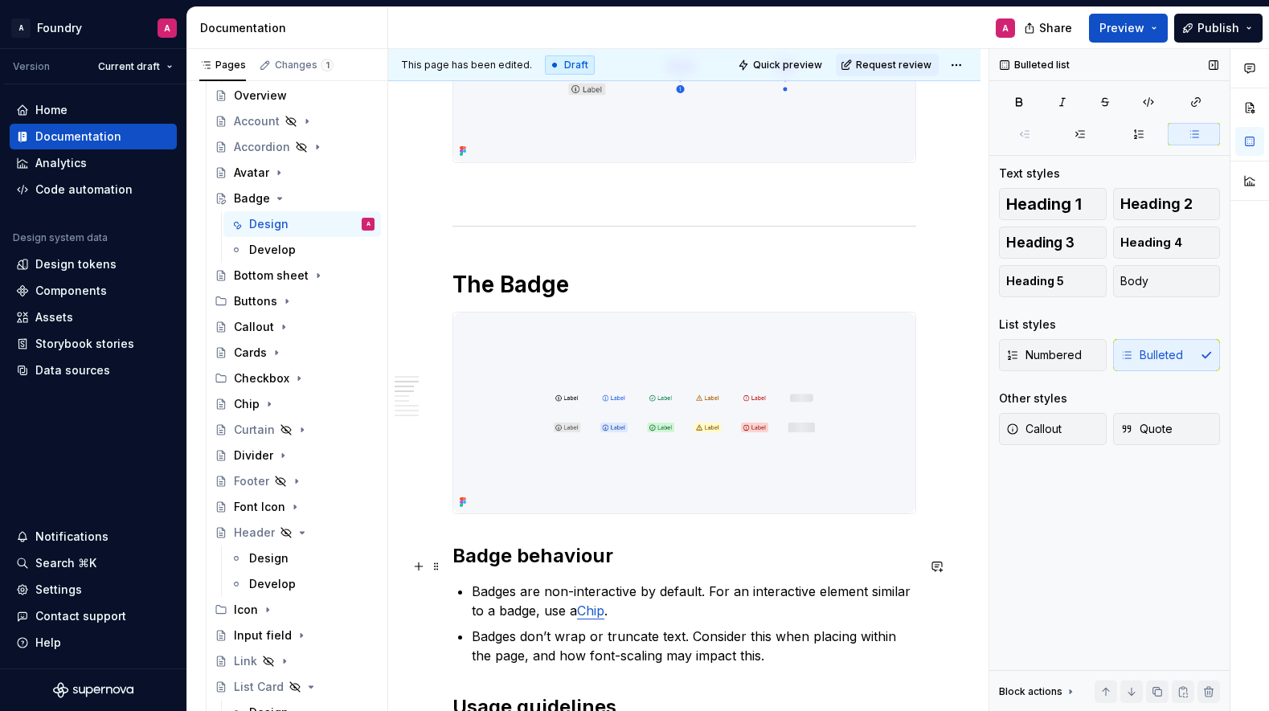
scroll to position [1305, 0]
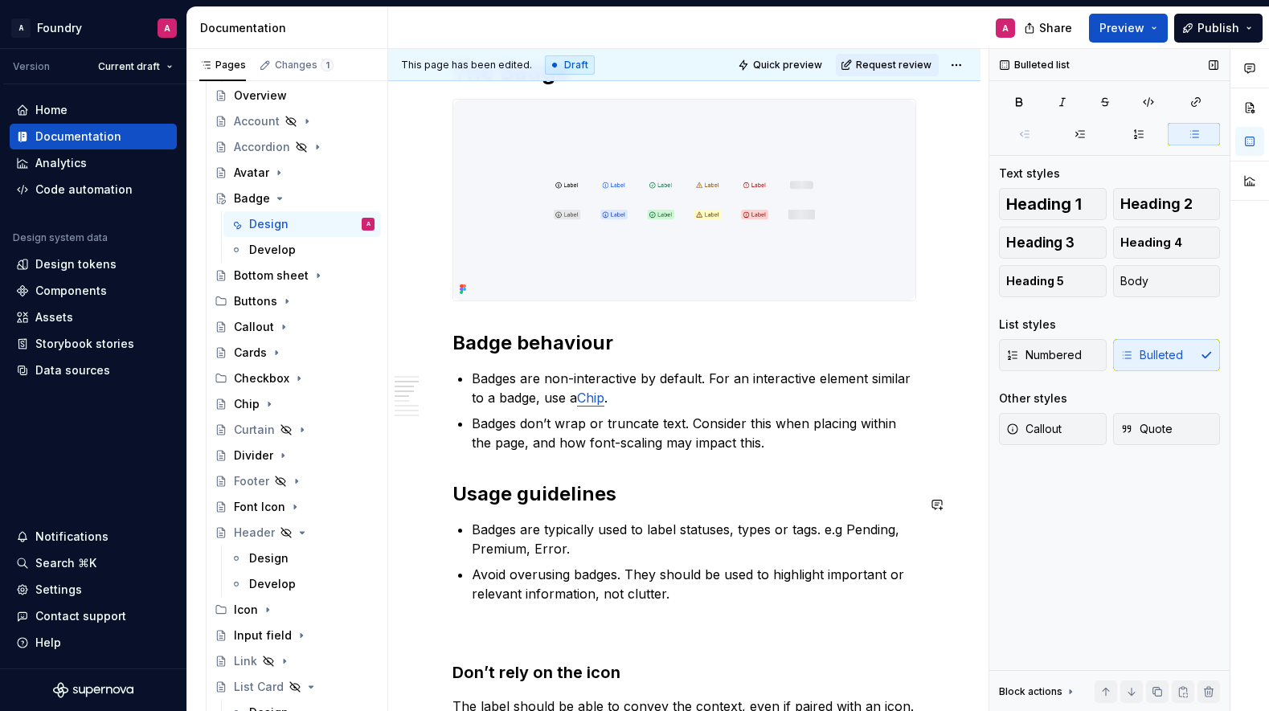
click at [555, 493] on h2 "Usage guidelines" at bounding box center [685, 494] width 464 height 26
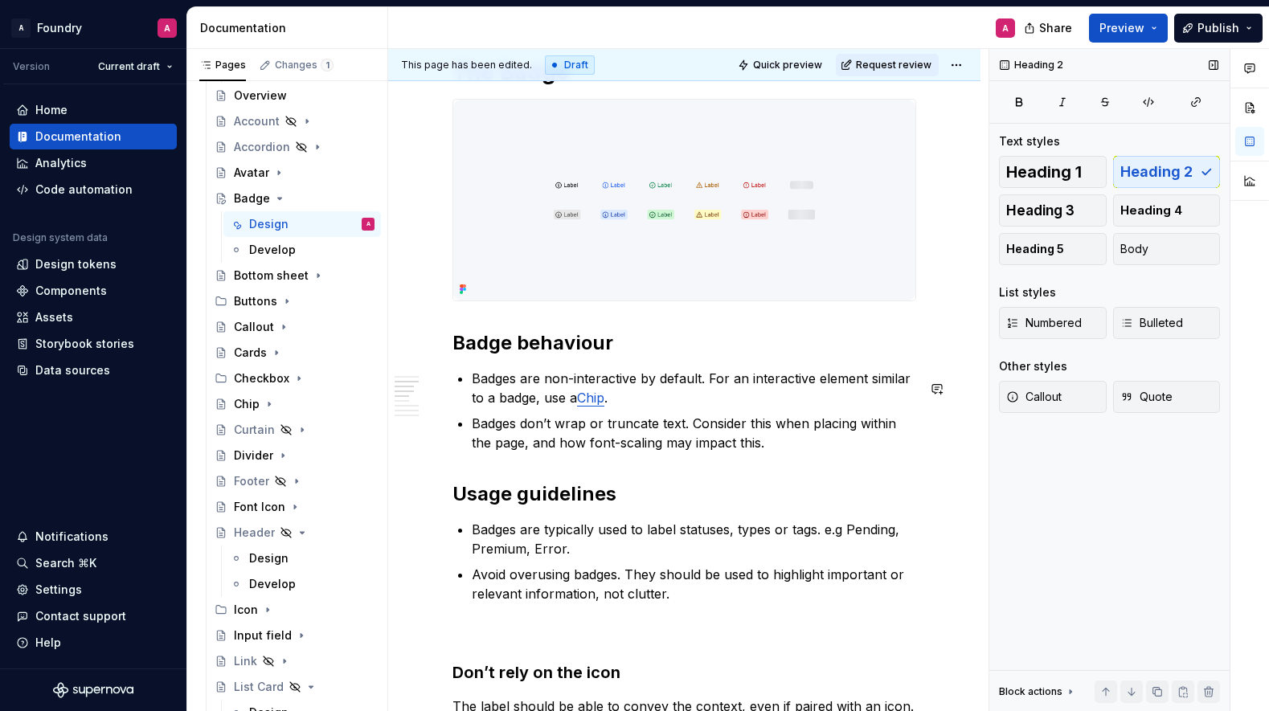
click at [539, 353] on h2 "Badge behaviour" at bounding box center [685, 343] width 464 height 26
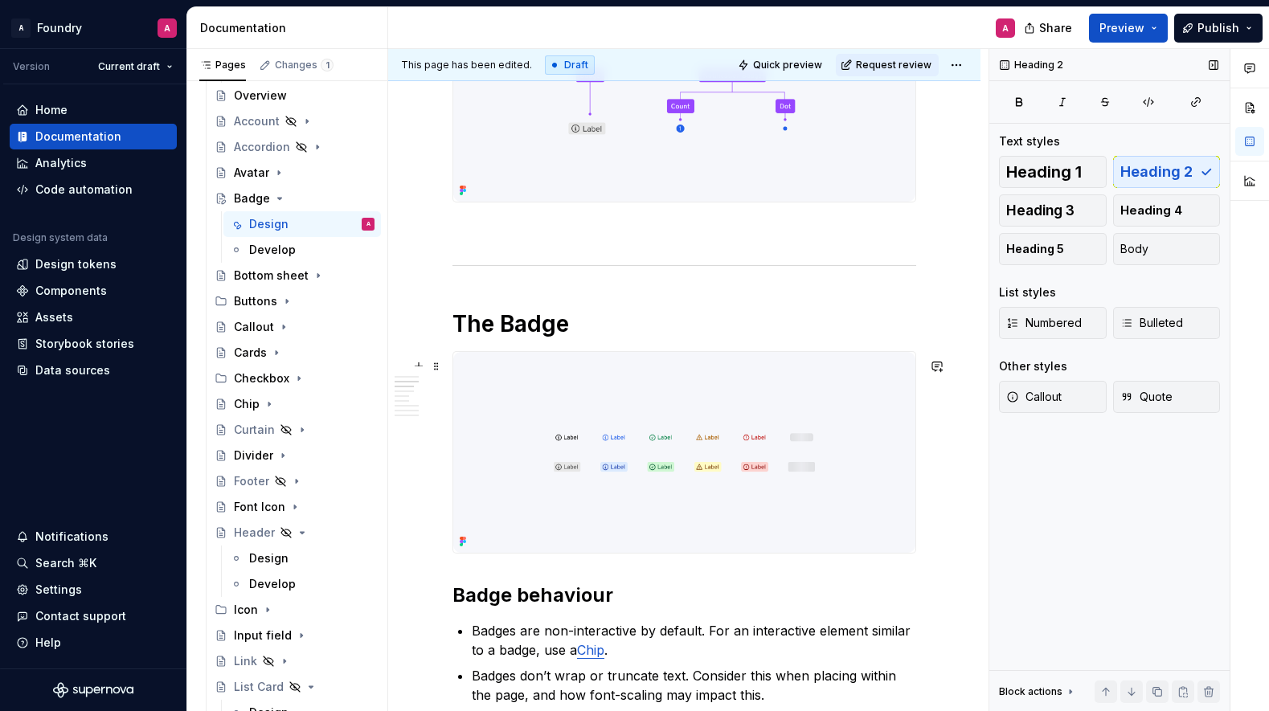
scroll to position [1049, 0]
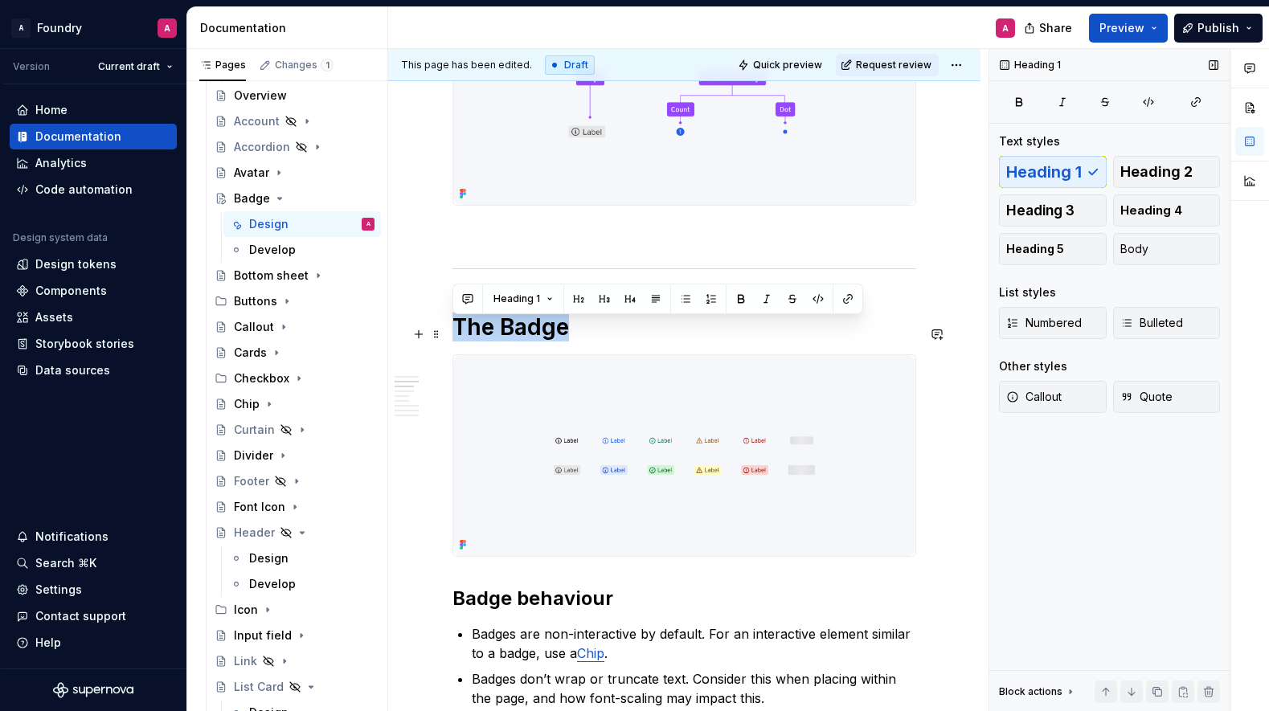
drag, startPoint x: 564, startPoint y: 335, endPoint x: 514, endPoint y: 335, distance: 50.6
click at [548, 335] on h1 "The Badge" at bounding box center [685, 327] width 464 height 29
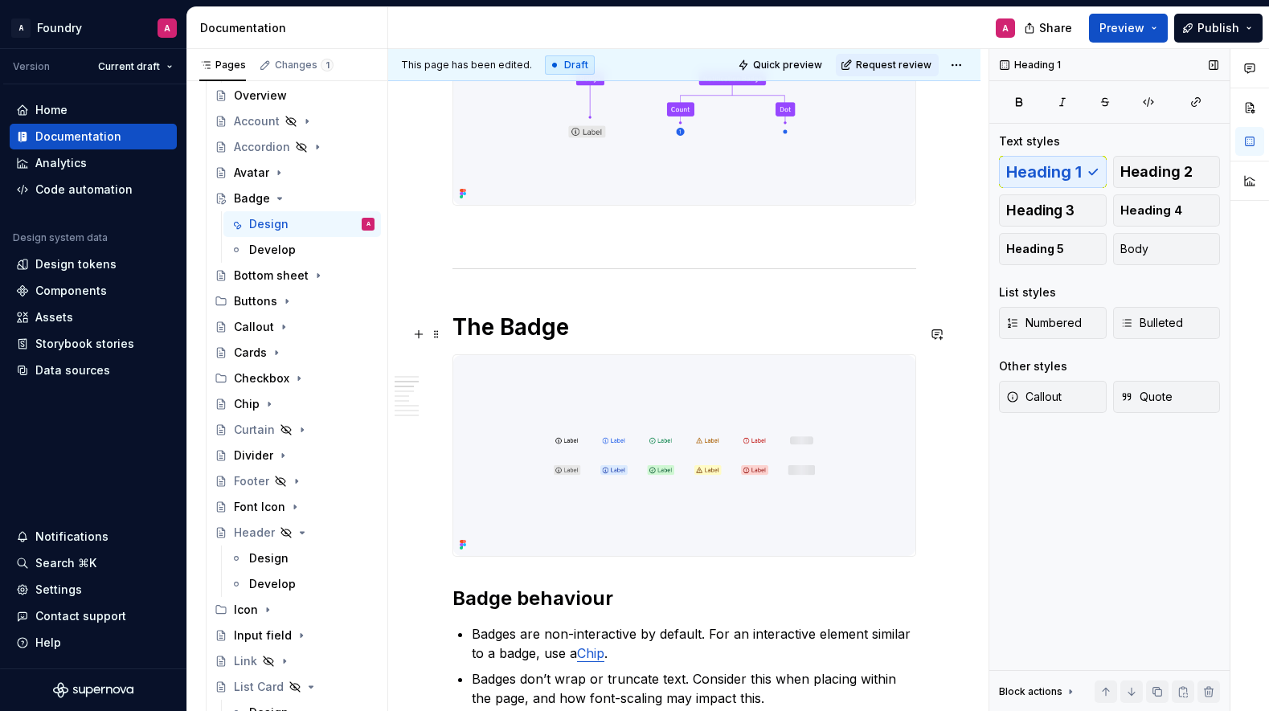
click at [568, 332] on h1 "The Badge" at bounding box center [685, 327] width 464 height 29
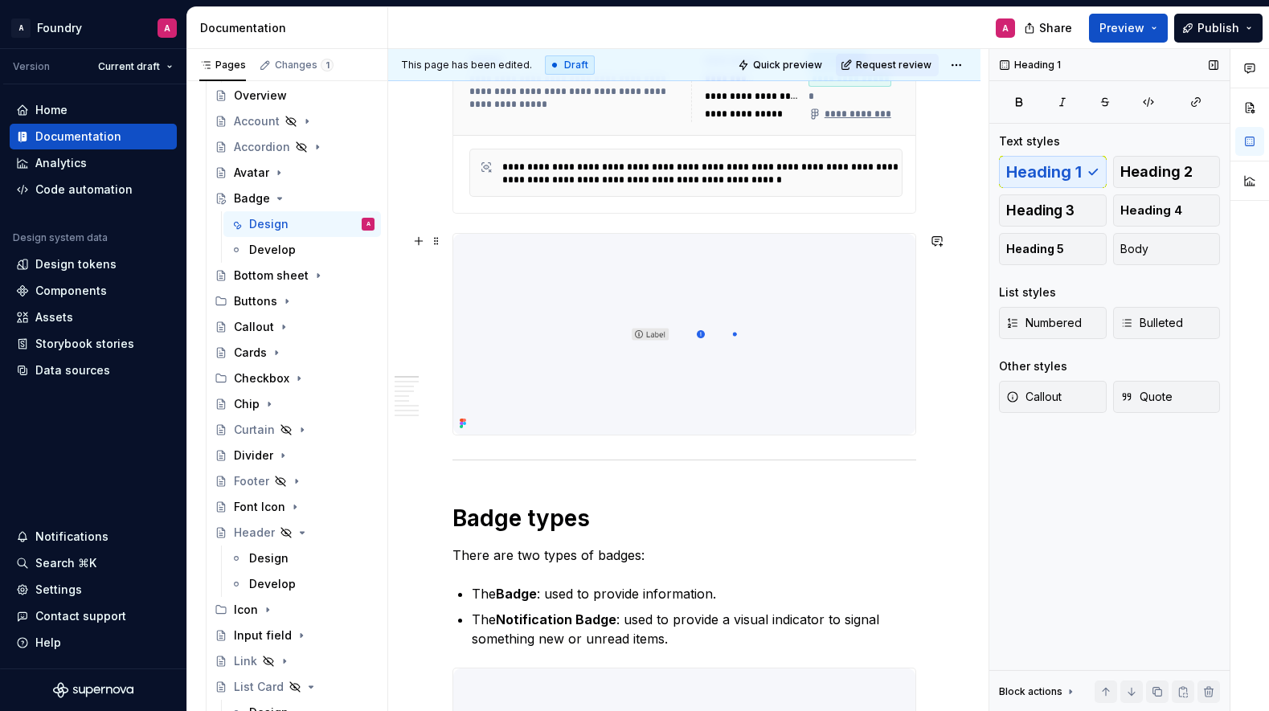
scroll to position [542, 0]
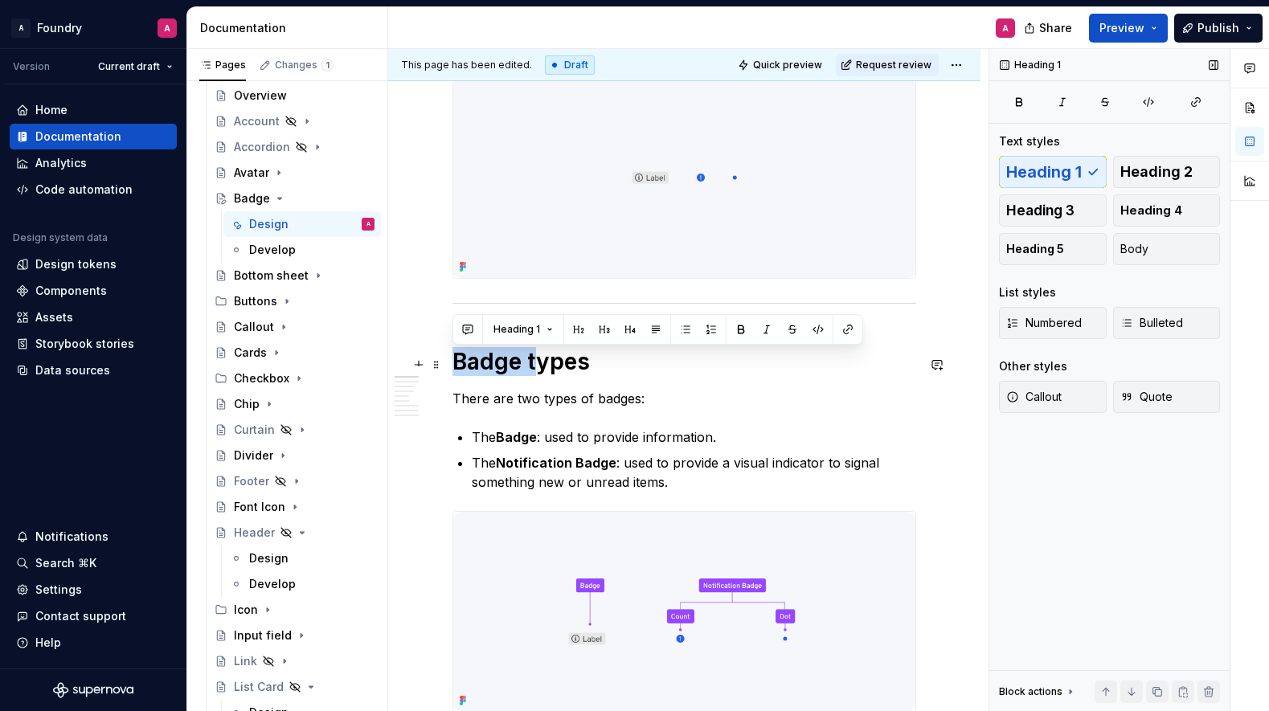
drag, startPoint x: 533, startPoint y: 354, endPoint x: 457, endPoint y: 360, distance: 75.8
click at [458, 360] on h1 "Badge types" at bounding box center [685, 361] width 464 height 29
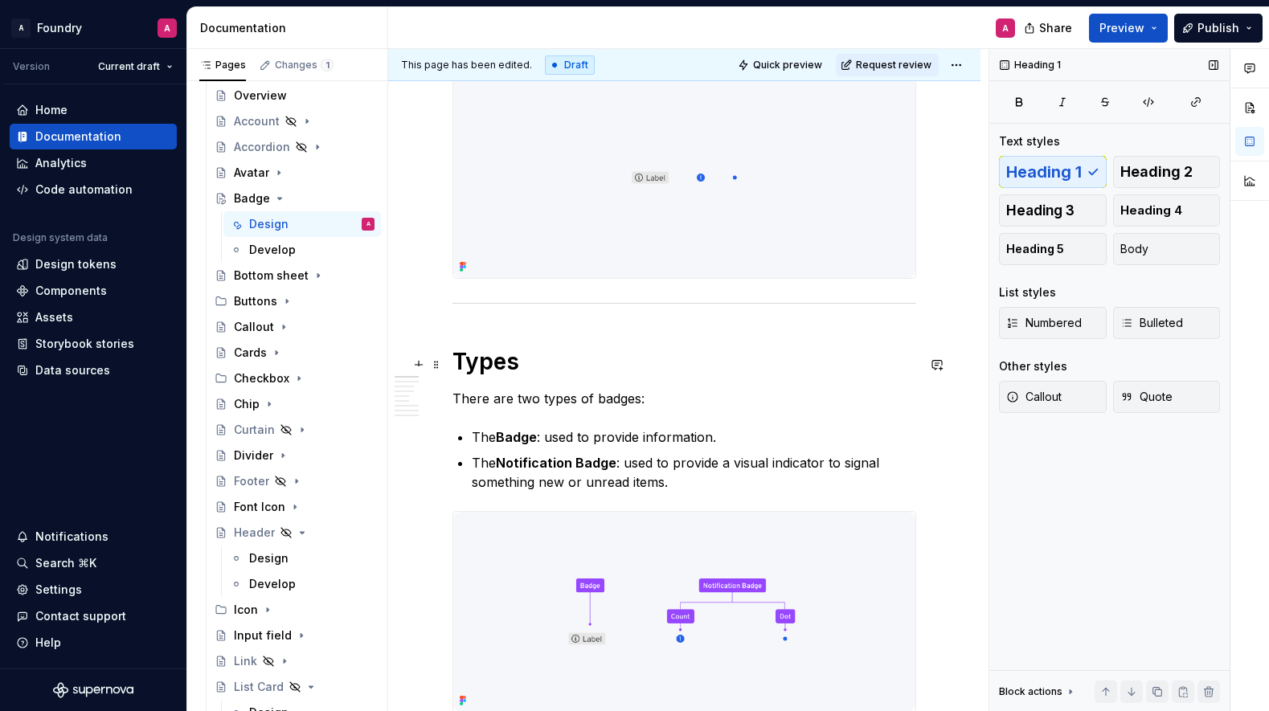
click at [526, 367] on h1 "Types" at bounding box center [685, 361] width 464 height 29
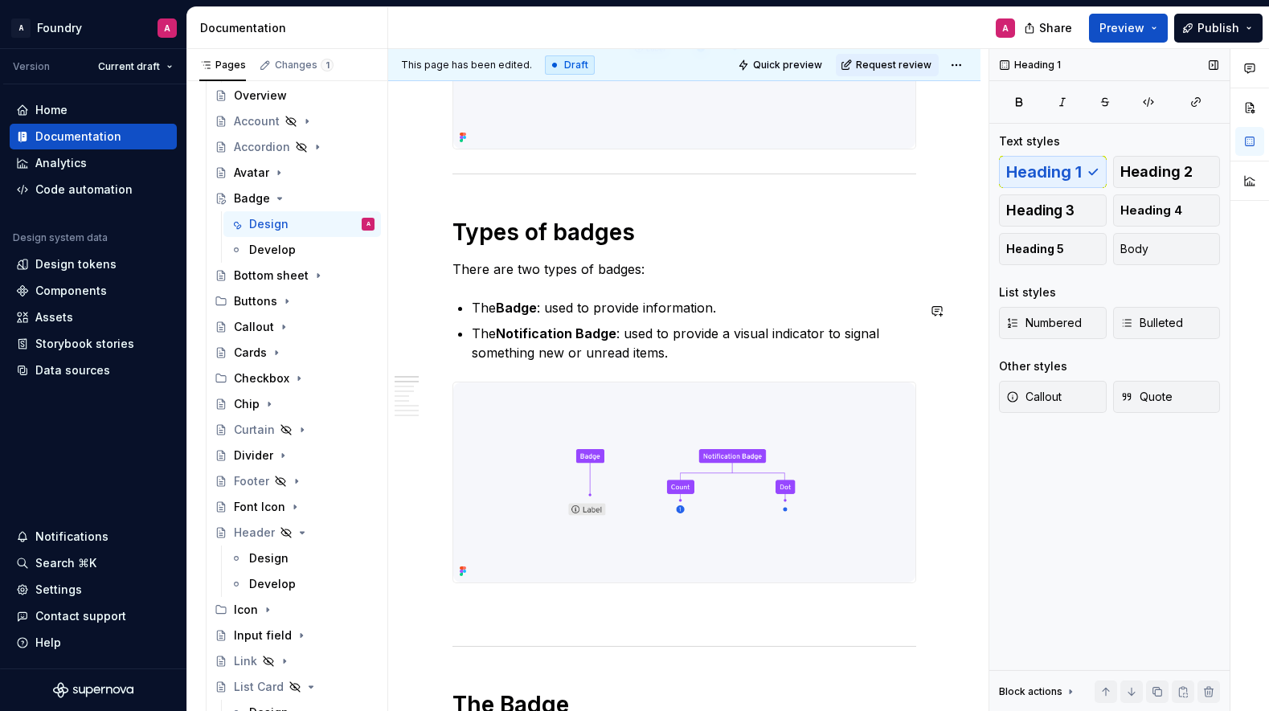
scroll to position [693, 0]
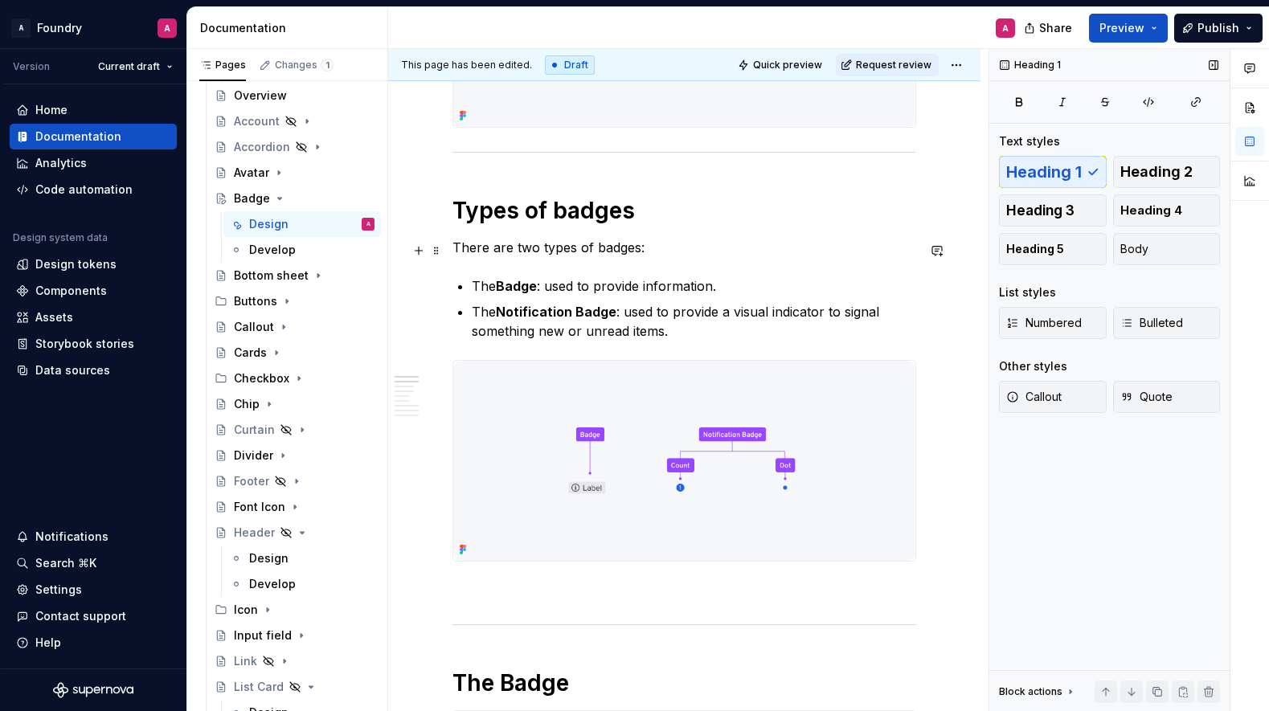
click at [568, 248] on p "There are two types of badges:" at bounding box center [685, 247] width 464 height 19
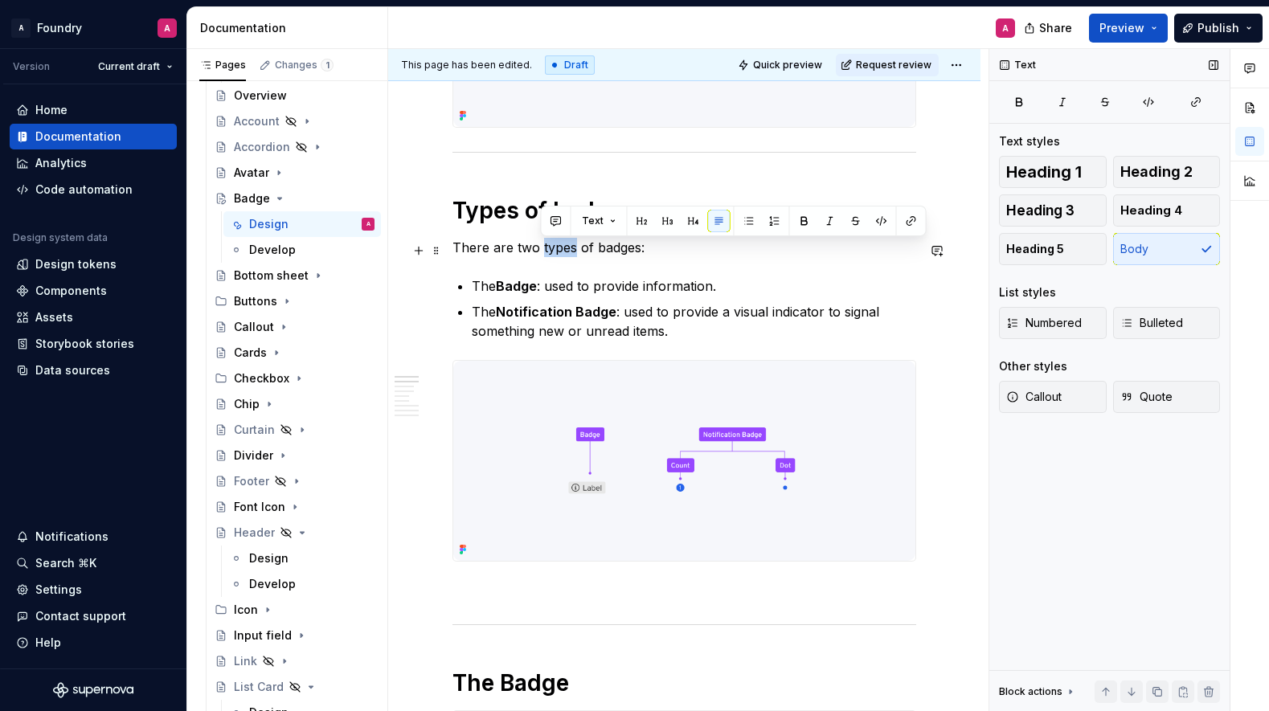
click at [568, 248] on p "There are two types of badges:" at bounding box center [685, 247] width 464 height 19
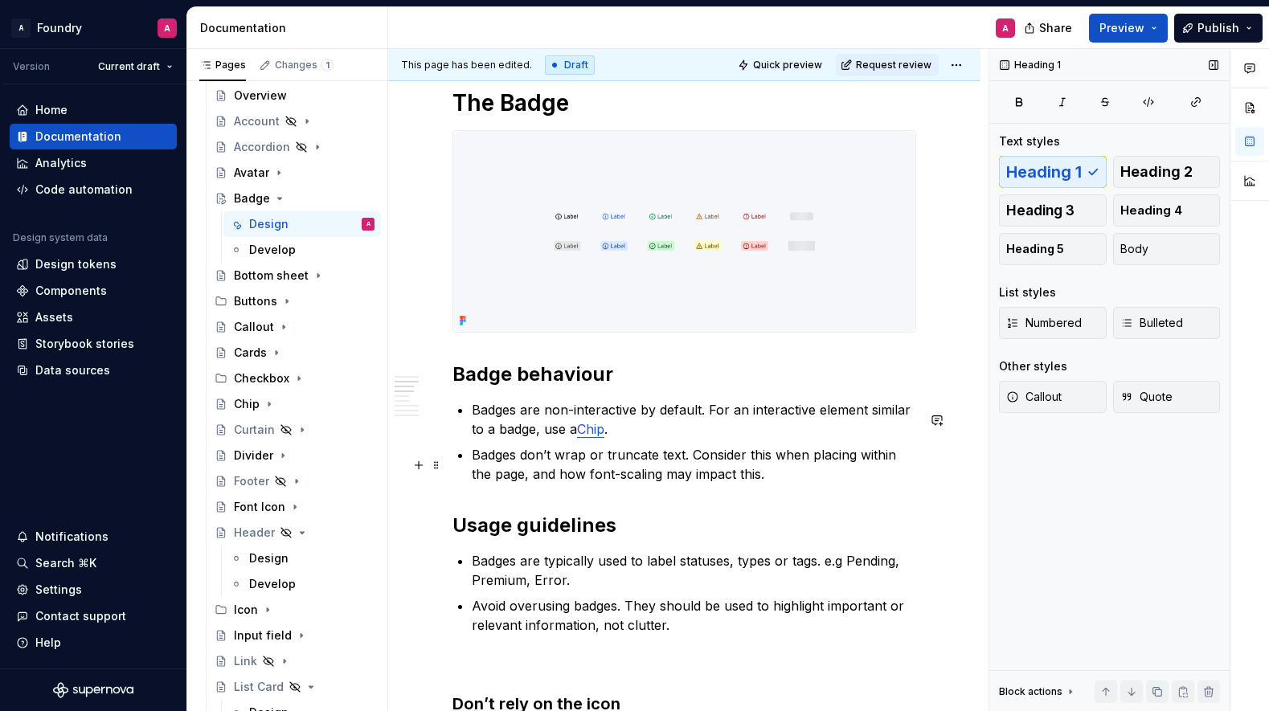
scroll to position [1258, 0]
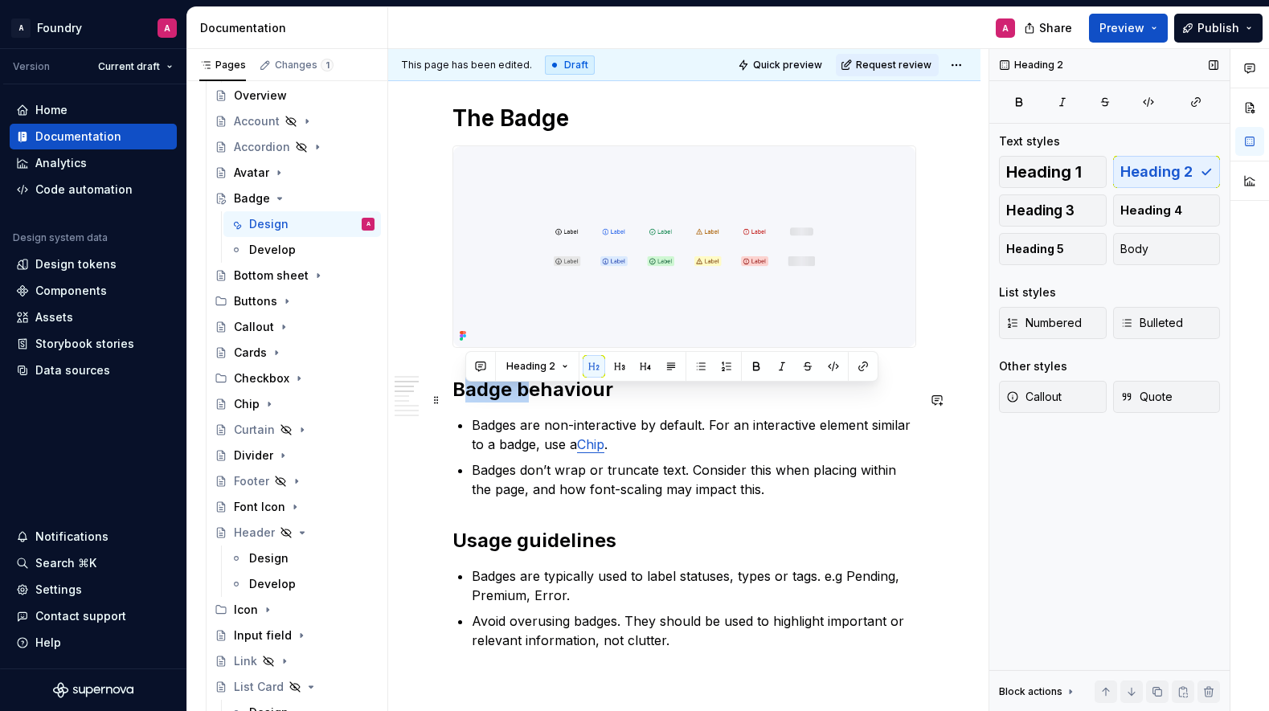
drag, startPoint x: 527, startPoint y: 399, endPoint x: 469, endPoint y: 400, distance: 58.7
click at [469, 400] on h2 "Badge behaviour" at bounding box center [685, 390] width 464 height 26
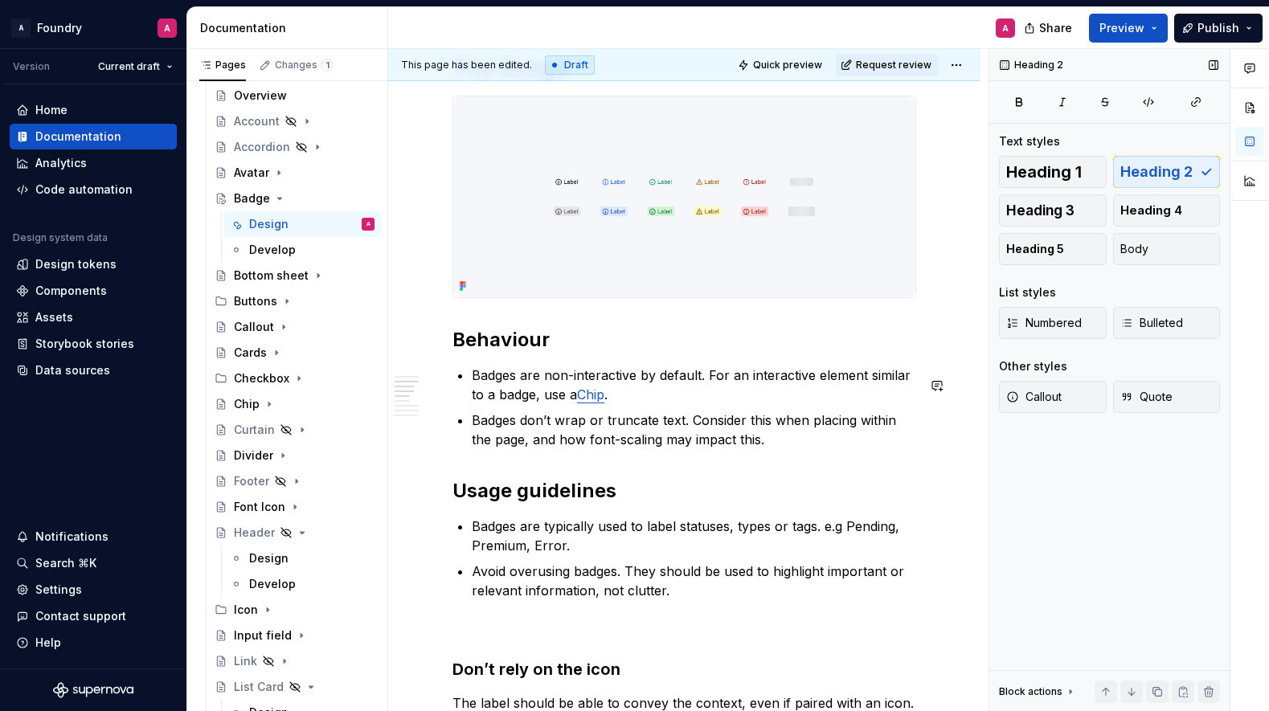
scroll to position [1321, 0]
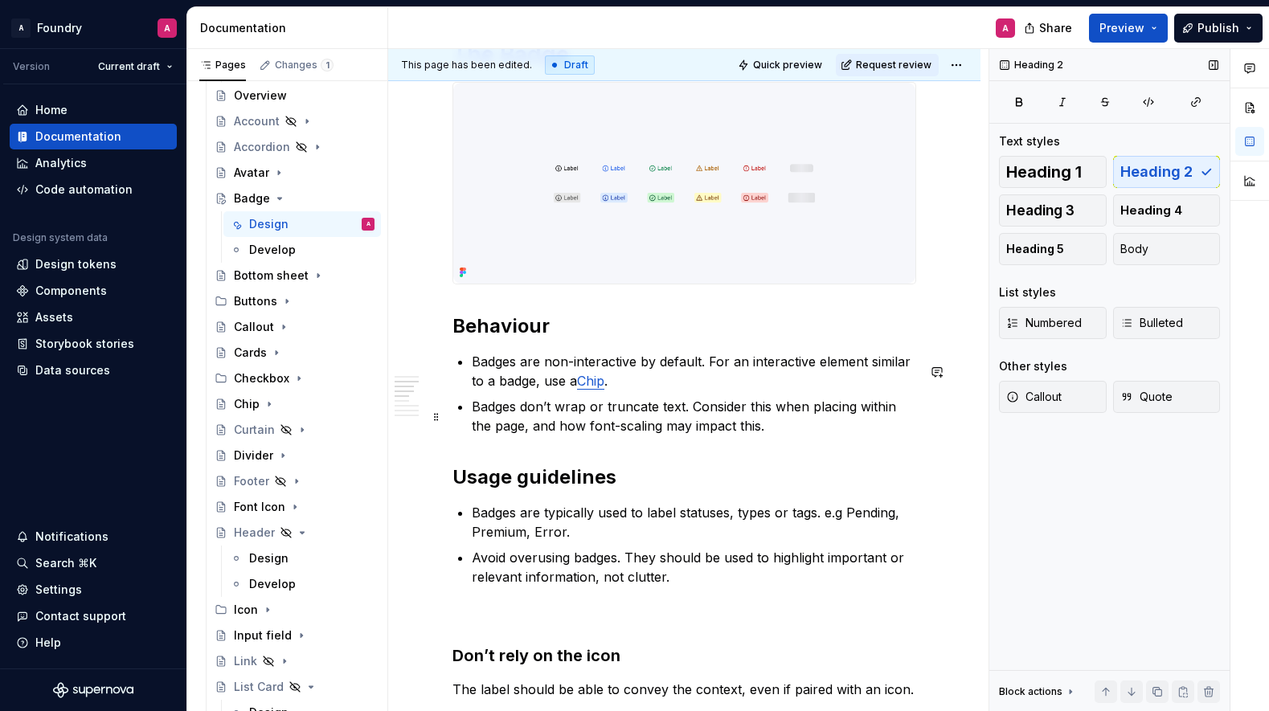
click at [515, 420] on p "Badges don’t wrap or truncate text. Consider this when placing within the page,…" at bounding box center [694, 416] width 445 height 39
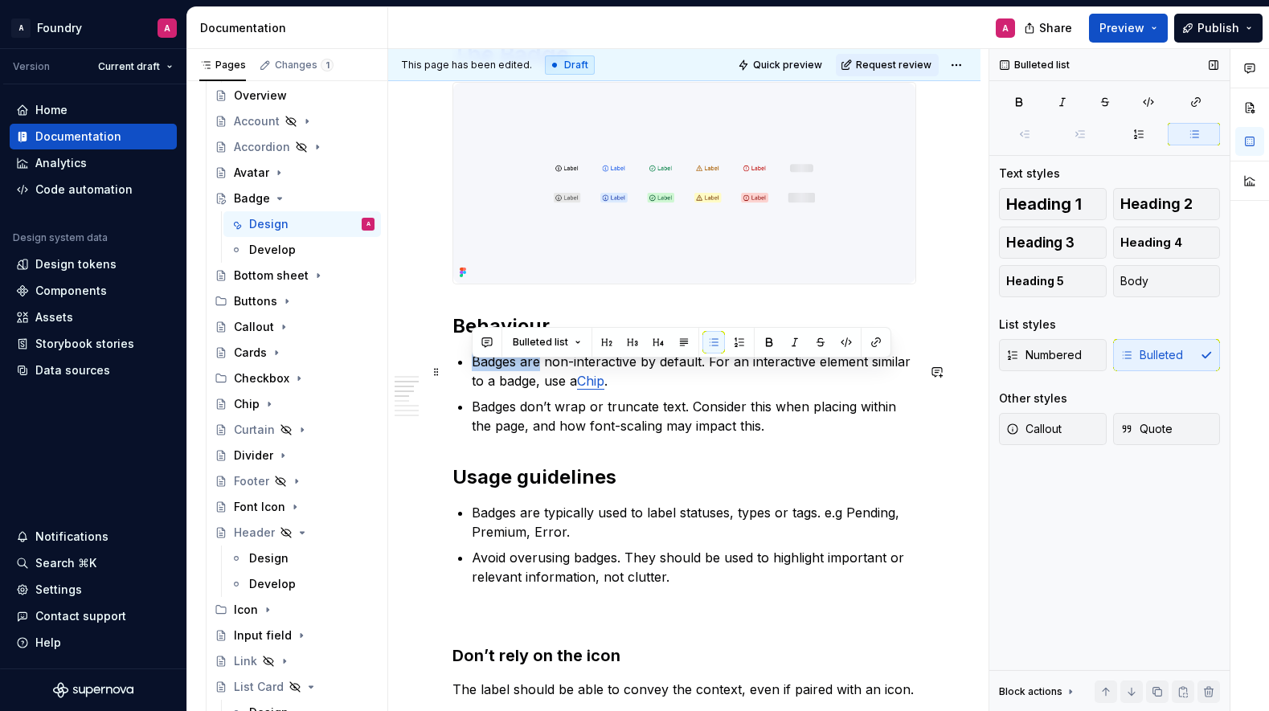
drag, startPoint x: 538, startPoint y: 371, endPoint x: 475, endPoint y: 371, distance: 62.7
click at [474, 371] on p "Badges are non-interactive by default. For an interactive element similar to a …" at bounding box center [694, 371] width 445 height 39
drag, startPoint x: 693, startPoint y: 371, endPoint x: 697, endPoint y: 383, distance: 12.7
click at [693, 371] on p "They are non-interactive by default. For an interactive element similar to a ba…" at bounding box center [694, 371] width 445 height 39
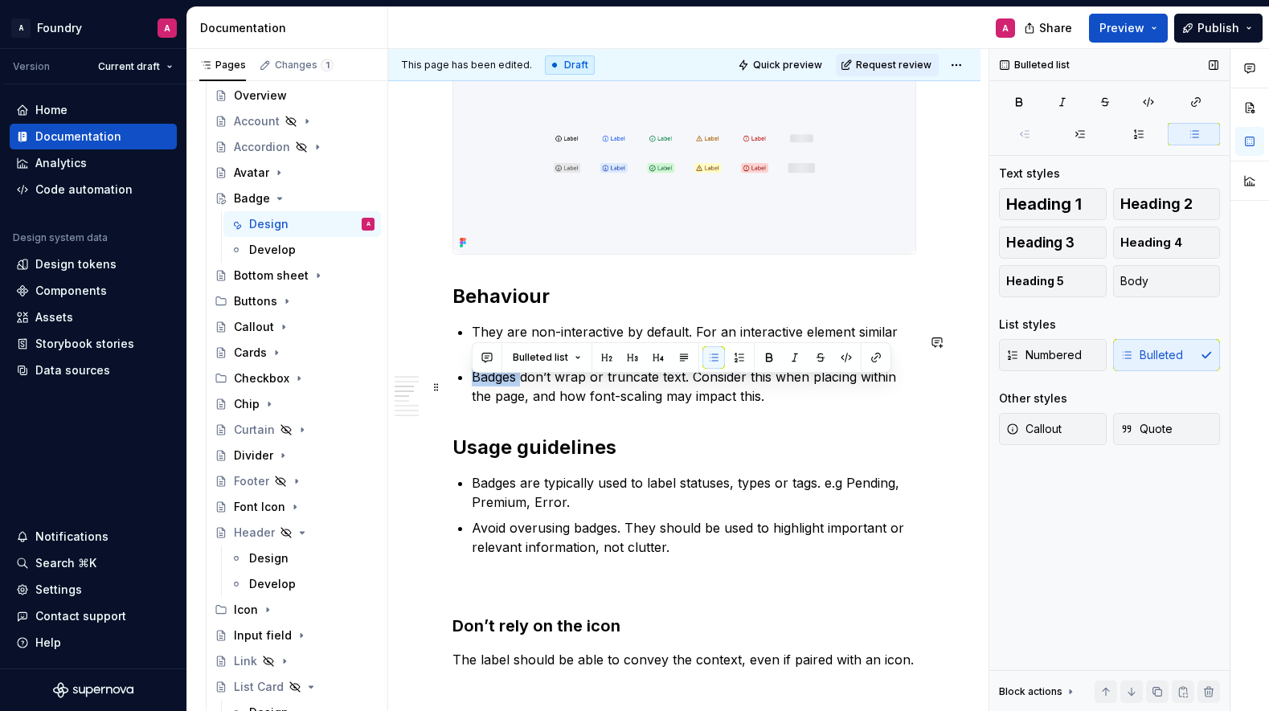
drag, startPoint x: 519, startPoint y: 387, endPoint x: 473, endPoint y: 386, distance: 46.6
click at [473, 385] on p "Badges don’t wrap or truncate text. Consider this when placing within the page,…" at bounding box center [694, 386] width 445 height 39
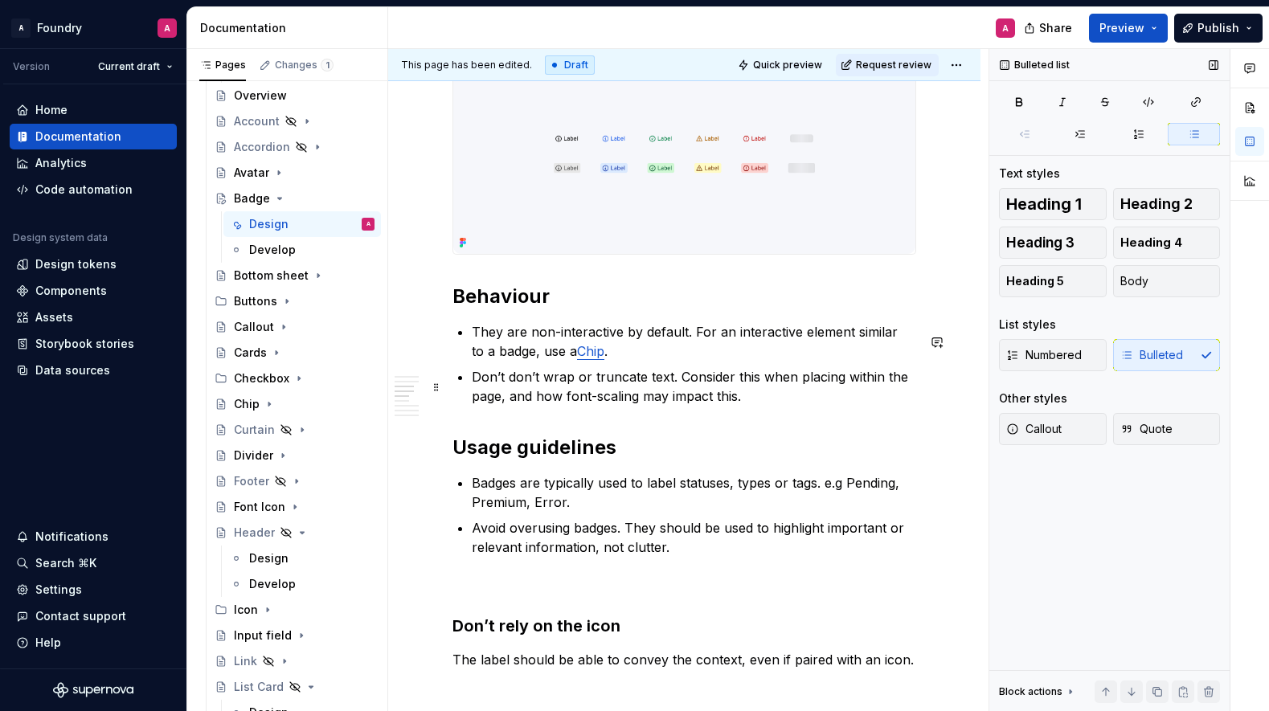
click at [525, 386] on p "Don’t don’t wrap or truncate text. Consider this when placing within the page, …" at bounding box center [694, 386] width 445 height 39
drag, startPoint x: 634, startPoint y: 389, endPoint x: 651, endPoint y: 391, distance: 17.0
click at [634, 389] on p "Don’t wrap or truncate text. Consider this when placing within the page, and ho…" at bounding box center [694, 386] width 445 height 39
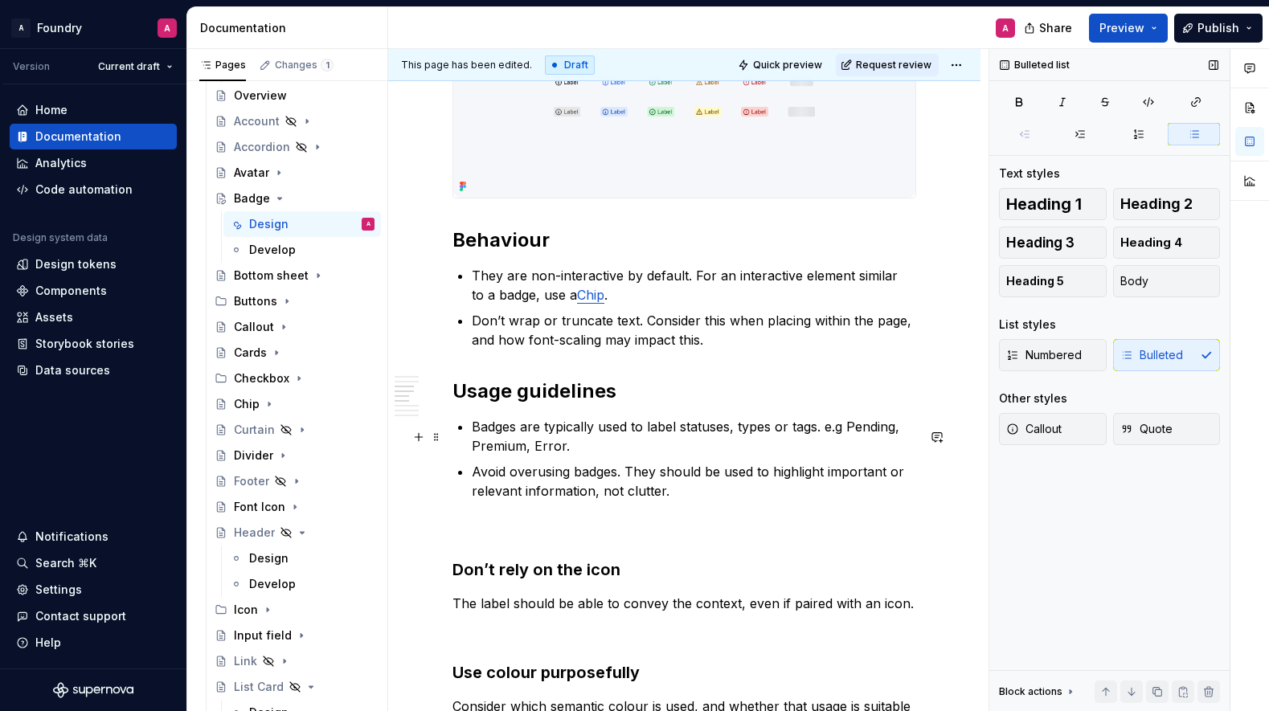
click at [494, 438] on p "Badges are typically used to label statuses, types or tags. e.g Pending, Premiu…" at bounding box center [694, 436] width 445 height 39
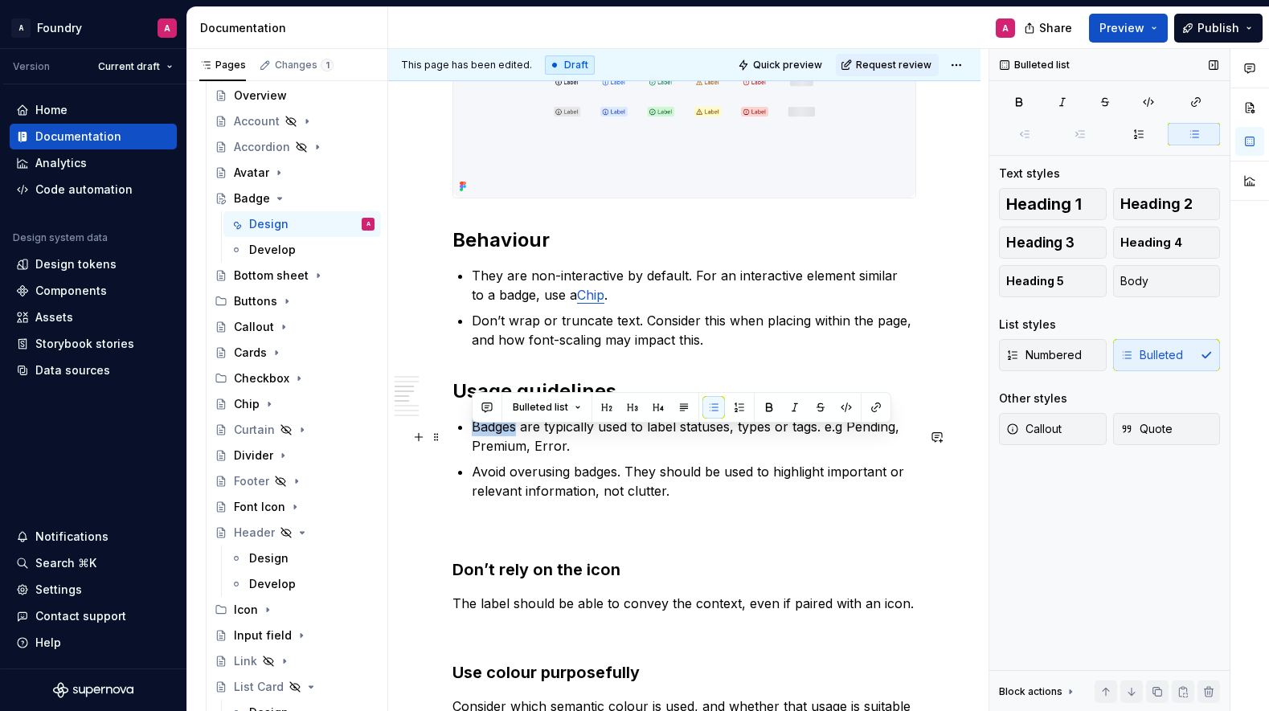
click at [495, 438] on p "Badges are typically used to label statuses, types or tags. e.g Pending, Premiu…" at bounding box center [694, 436] width 445 height 39
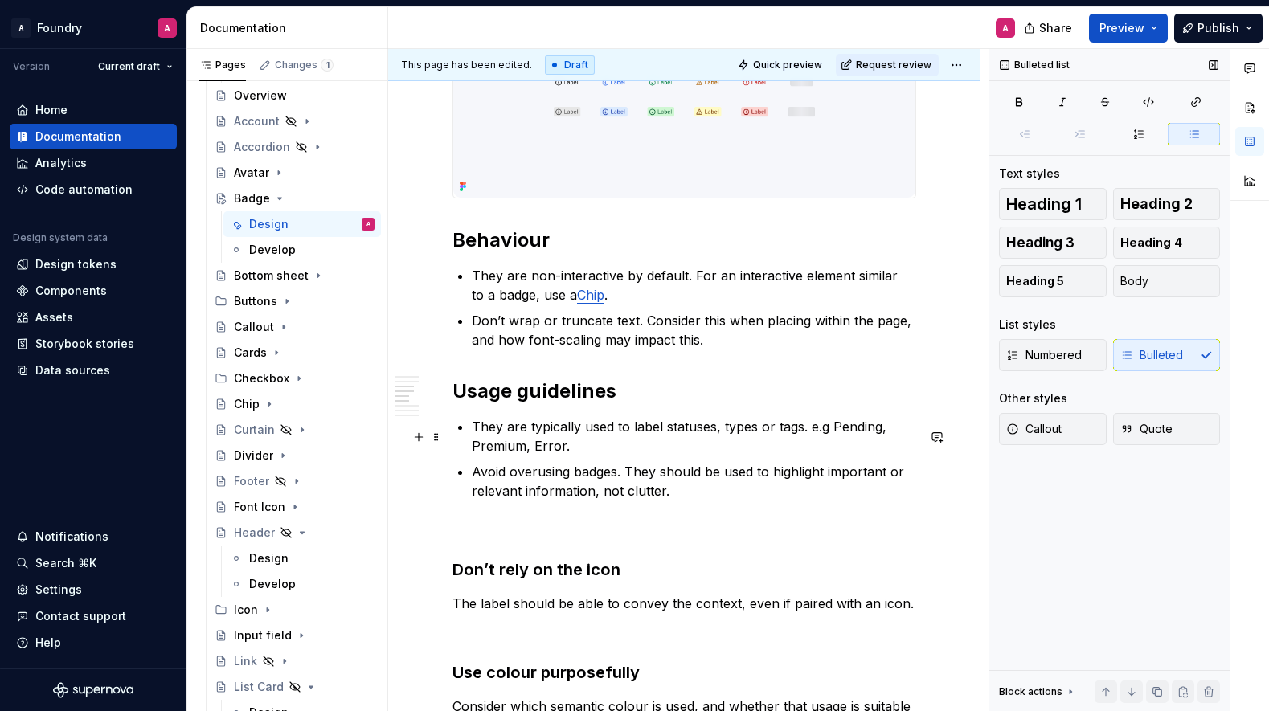
click at [501, 456] on p "They are typically used to label statuses, types or tags. e.g Pending, Premium,…" at bounding box center [694, 436] width 445 height 39
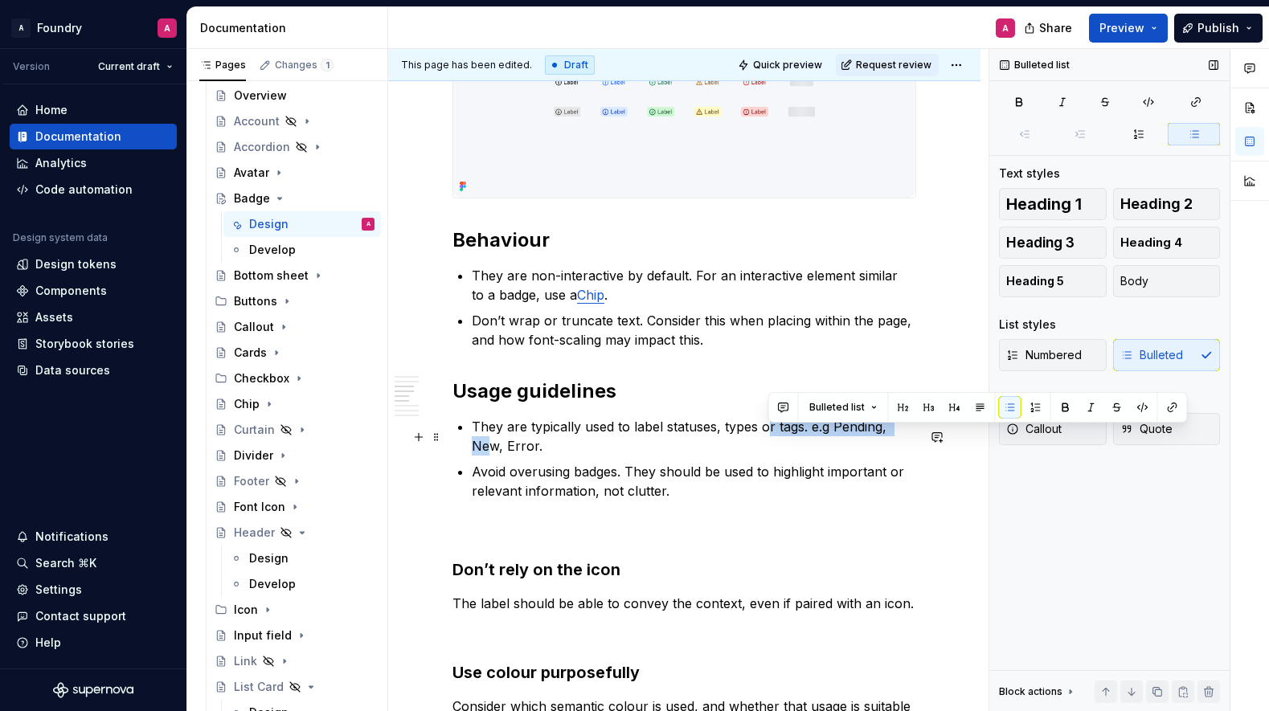
drag, startPoint x: 788, startPoint y: 437, endPoint x: 684, endPoint y: 442, distance: 103.8
click at [909, 436] on p "They are typically used to label statuses, types or tags. e.g Pending, New, Err…" at bounding box center [694, 436] width 445 height 39
click at [491, 437] on p "They are typically used to label statuses, types or tags. e.g Pending, New, Err…" at bounding box center [694, 436] width 445 height 39
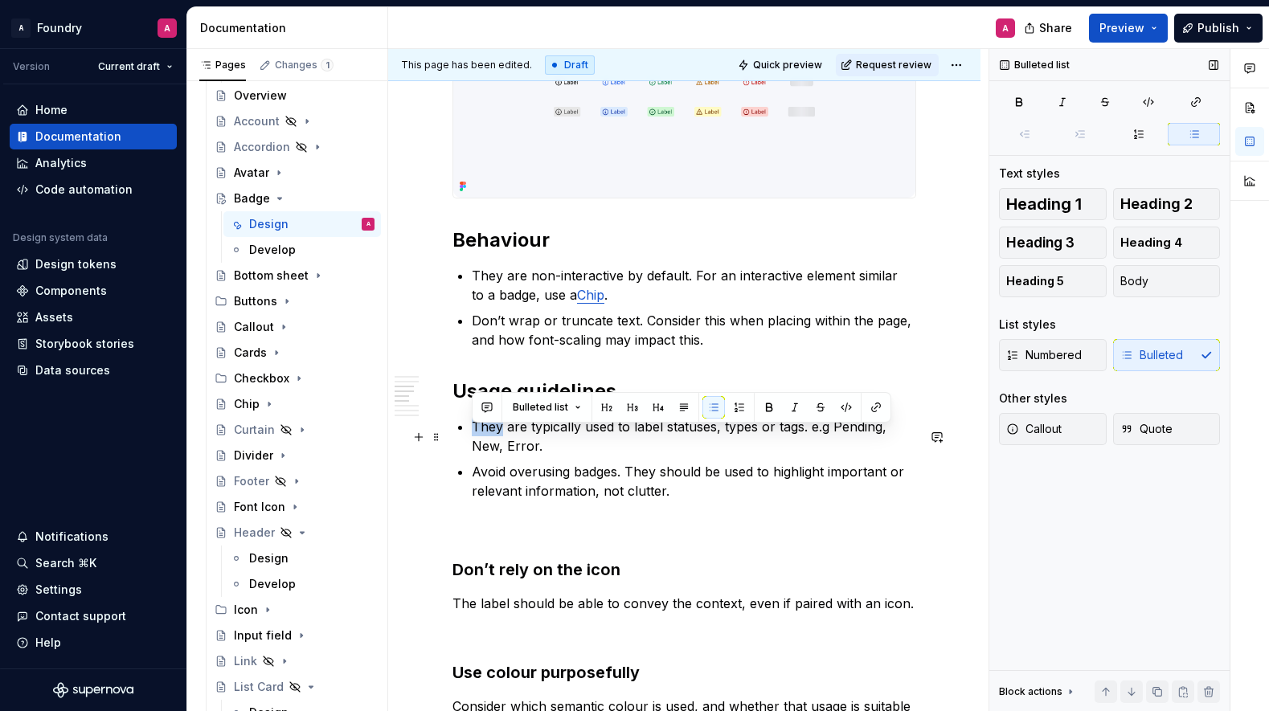
click at [492, 437] on p "They are typically used to label statuses, types or tags. e.g Pending, New, Err…" at bounding box center [694, 436] width 445 height 39
click at [495, 437] on p "They are typically used to label statuses, types or tags. e.g Pending, New, Err…" at bounding box center [694, 436] width 445 height 39
click at [744, 441] on p "They are typically used to label statuses, types or tags. e.g Pending, New, Err…" at bounding box center [694, 436] width 445 height 39
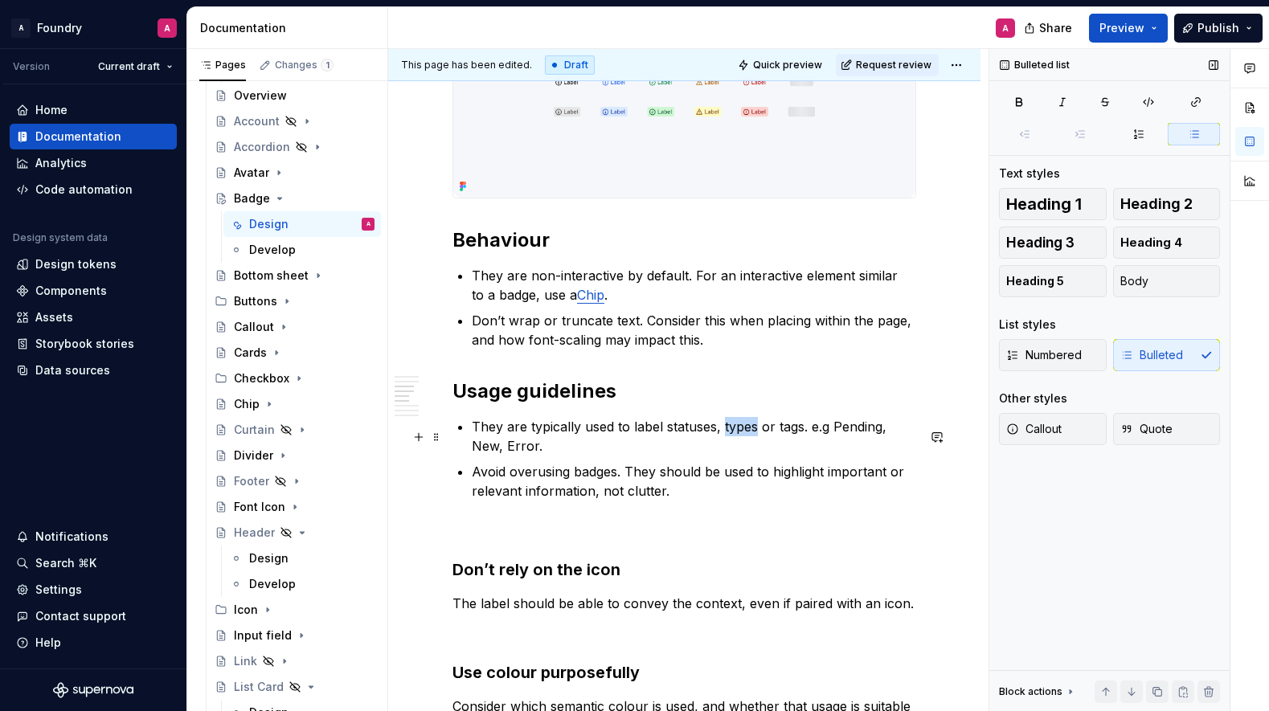
click at [744, 441] on p "They are typically used to label statuses, types or tags. e.g Pending, New, Err…" at bounding box center [694, 436] width 445 height 39
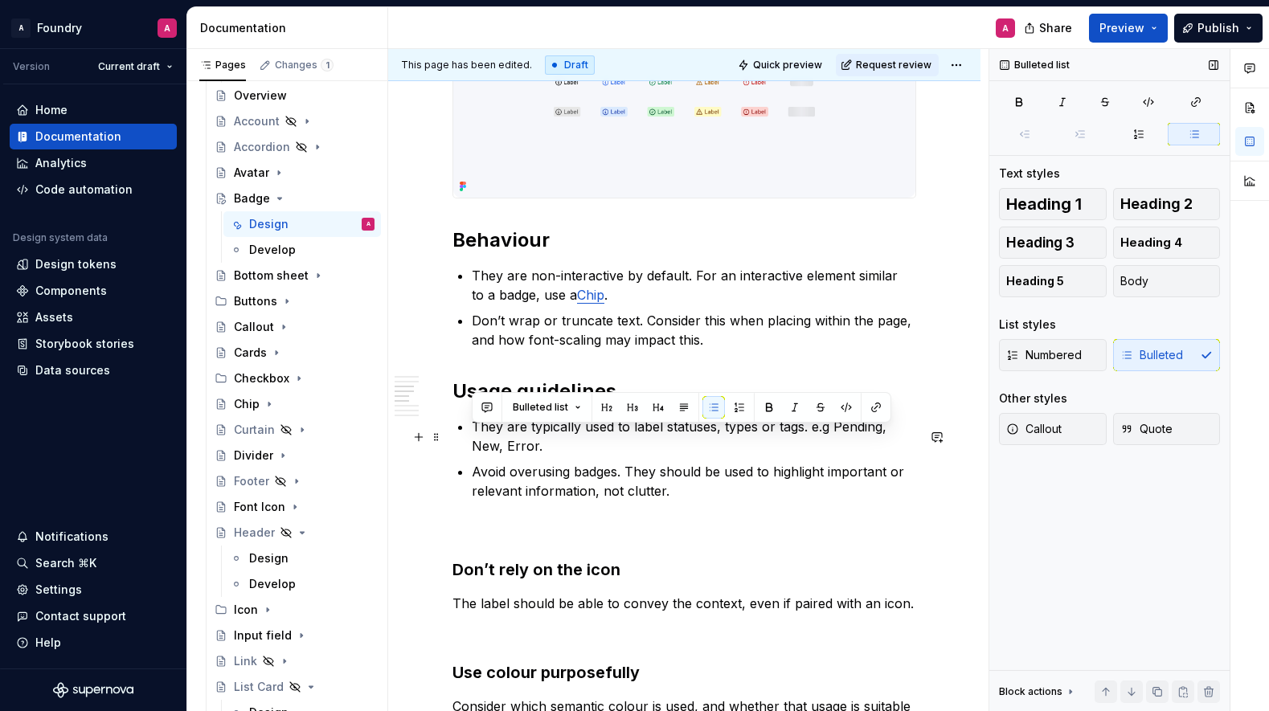
click at [807, 435] on p "They are typically used to label statuses, types or tags. e.g Pending, New, Err…" at bounding box center [694, 436] width 445 height 39
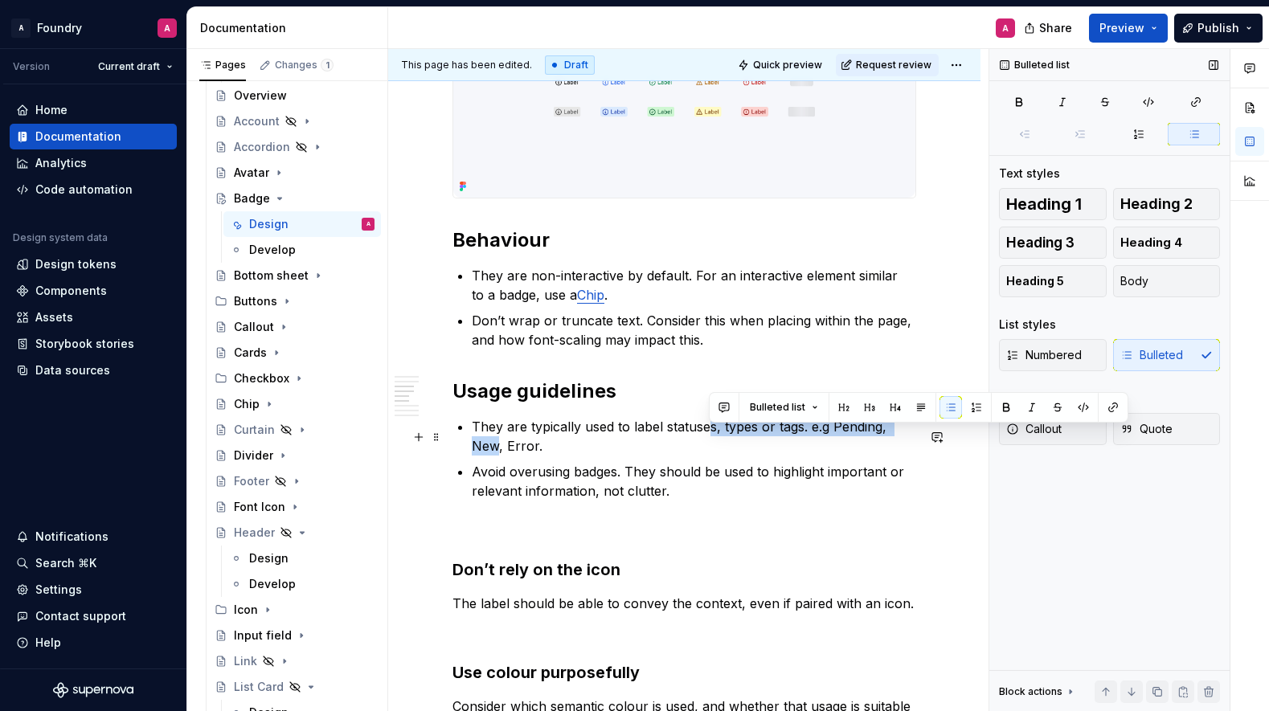
drag, startPoint x: 711, startPoint y: 440, endPoint x: 896, endPoint y: 442, distance: 184.9
click at [915, 440] on p "They are typically used to label statuses, types or tags. e.g Pending, New, Err…" at bounding box center [694, 436] width 445 height 39
click at [884, 439] on p "They are typically used to label statuses, types or tags. e.g Pending, New, Err…" at bounding box center [694, 436] width 445 height 39
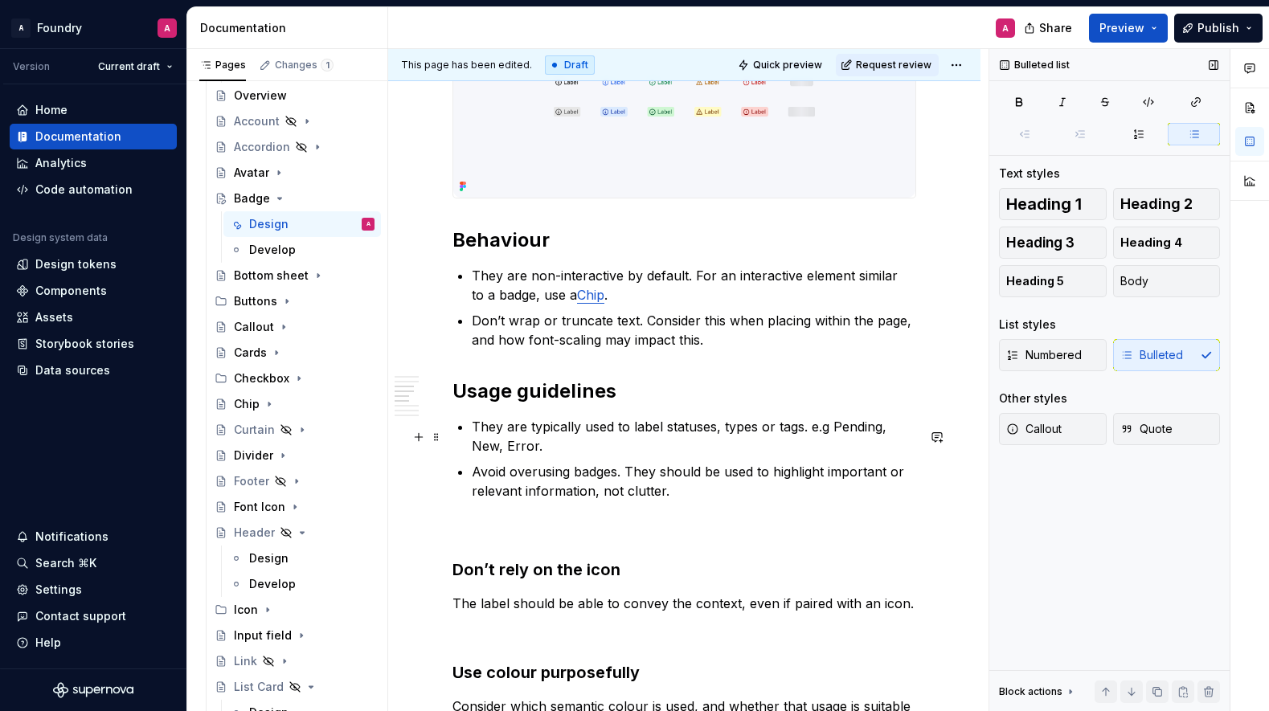
click at [905, 436] on p "They are typically used to label statuses, types or tags. e.g Pending, New, Err…" at bounding box center [694, 436] width 445 height 39
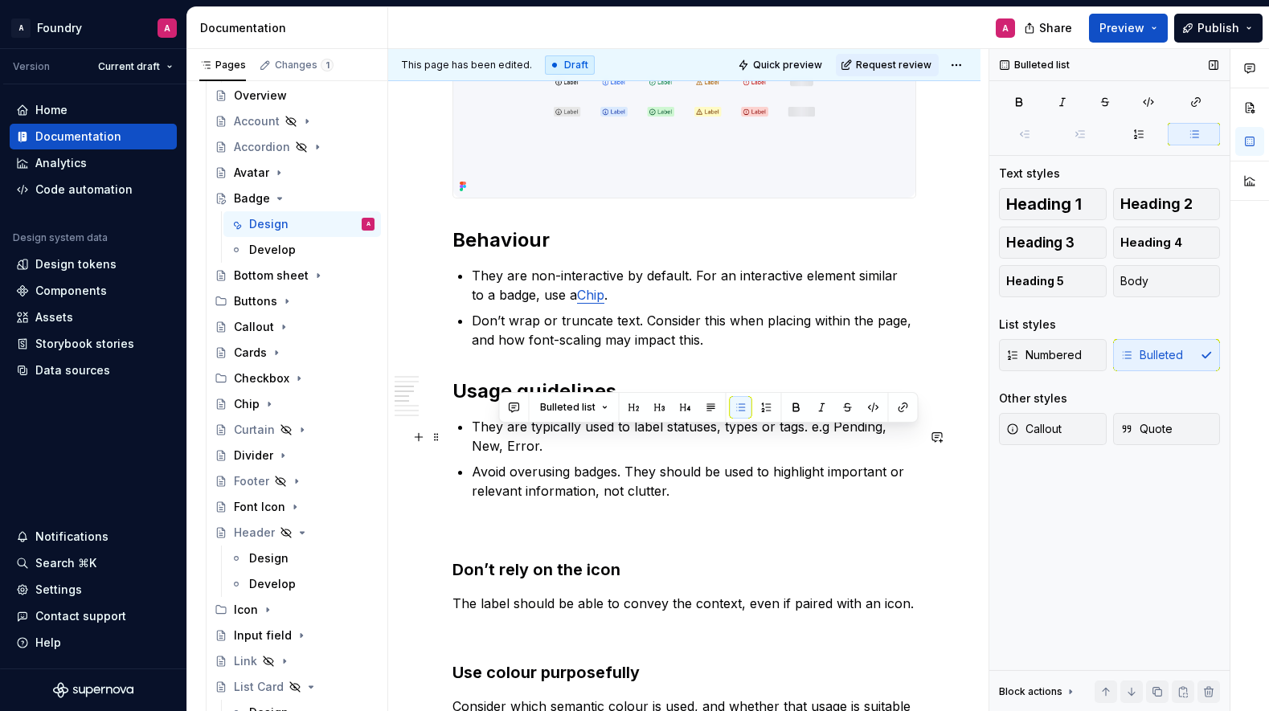
click at [858, 436] on p "They are typically used to label statuses, types or tags. e.g Pending, New, Err…" at bounding box center [694, 436] width 445 height 39
drag, startPoint x: 849, startPoint y: 436, endPoint x: 837, endPoint y: 437, distance: 12.1
click at [849, 436] on p "They are typically used to label statuses, types or tags. e.g Pending, New, Err…" at bounding box center [694, 436] width 445 height 39
click at [828, 437] on p "They are typically used to label statuses, types or tags. e.g Pending, New, Err…" at bounding box center [694, 436] width 445 height 39
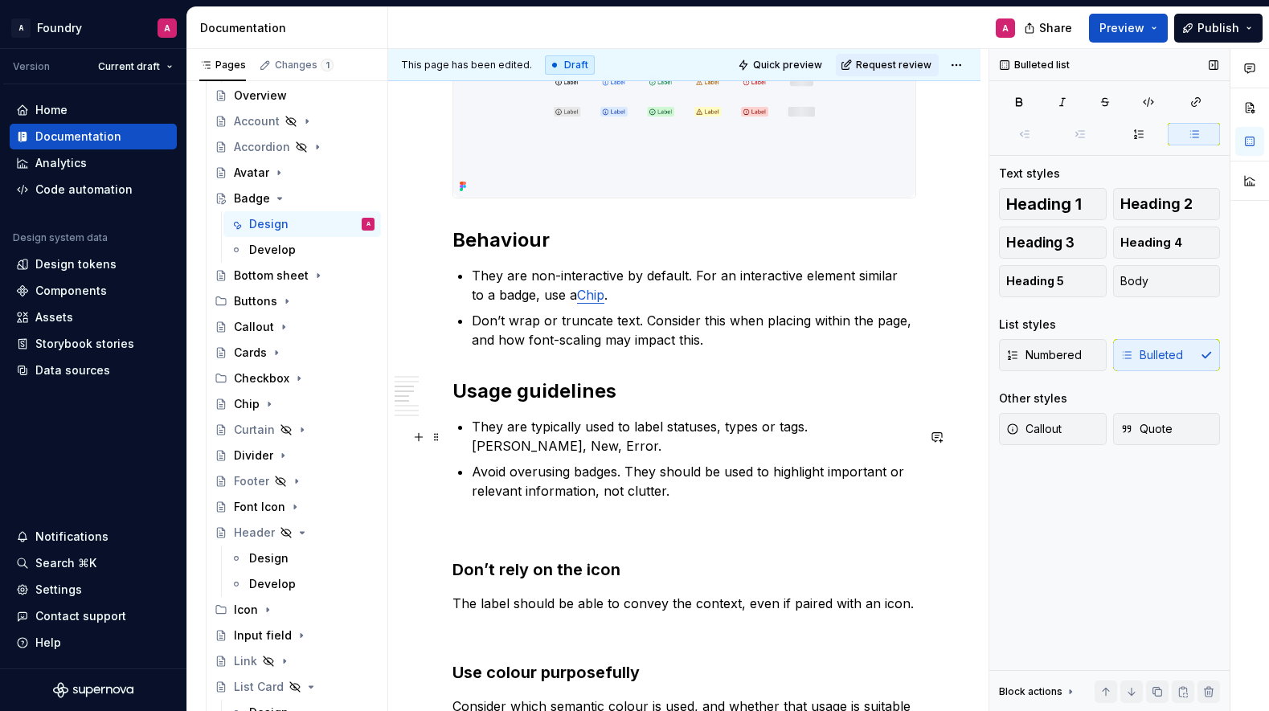
click at [893, 439] on p "They are typically used to label statuses, types or tags. [PERSON_NAME], New, E…" at bounding box center [694, 436] width 445 height 39
click at [508, 456] on p "They are typically used to label statuses, types or tags. [PERSON_NAME], New, E…" at bounding box center [694, 436] width 445 height 39
click at [604, 452] on p "They are typically used to label statuses, types or tags. [PERSON_NAME], New, F…" at bounding box center [694, 436] width 445 height 39
click at [604, 453] on p "They are typically used to label statuses, types or tags. [PERSON_NAME], New, F…" at bounding box center [694, 436] width 445 height 39
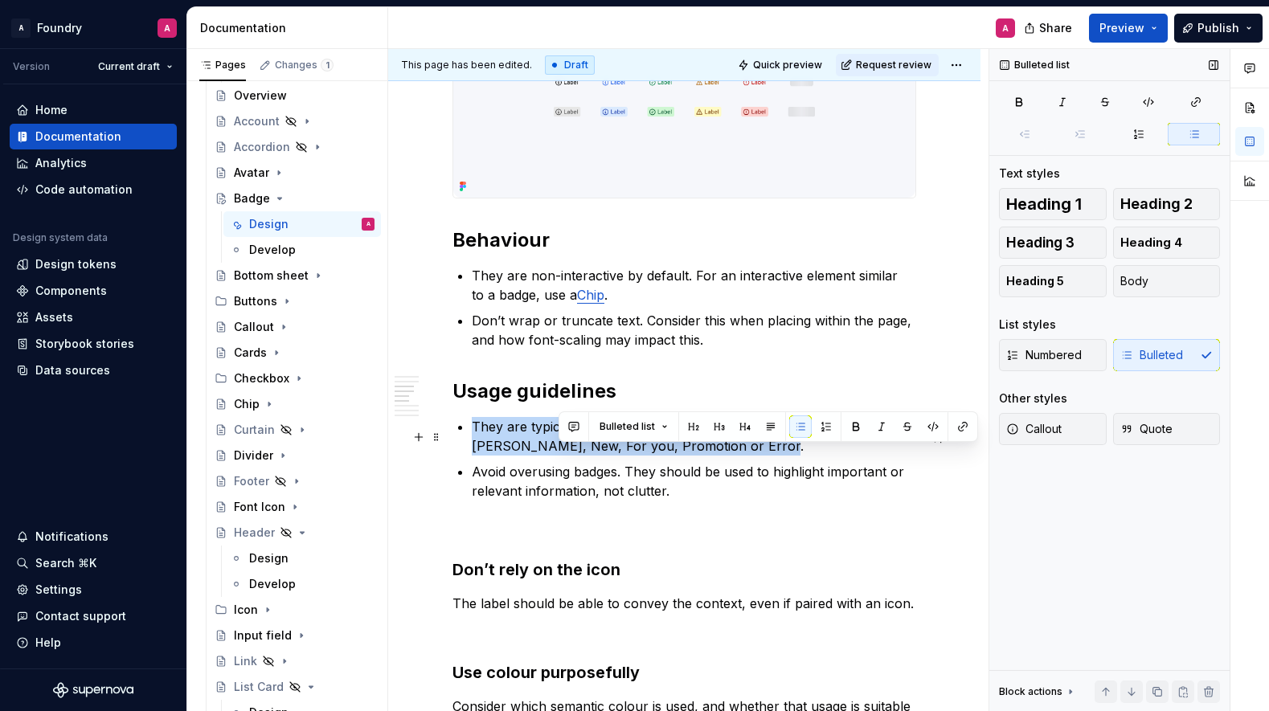
click at [604, 453] on p "They are typically used to label statuses, types or tags. [PERSON_NAME], New, F…" at bounding box center [694, 436] width 445 height 39
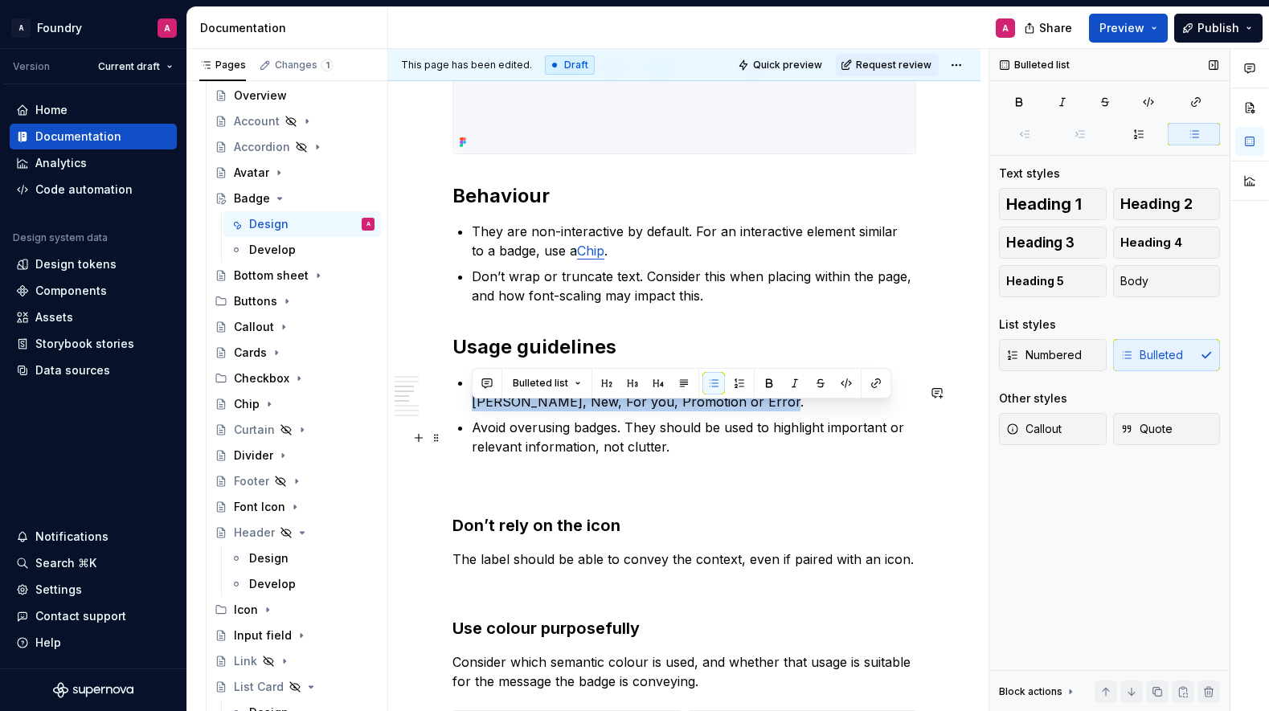
scroll to position [1473, 0]
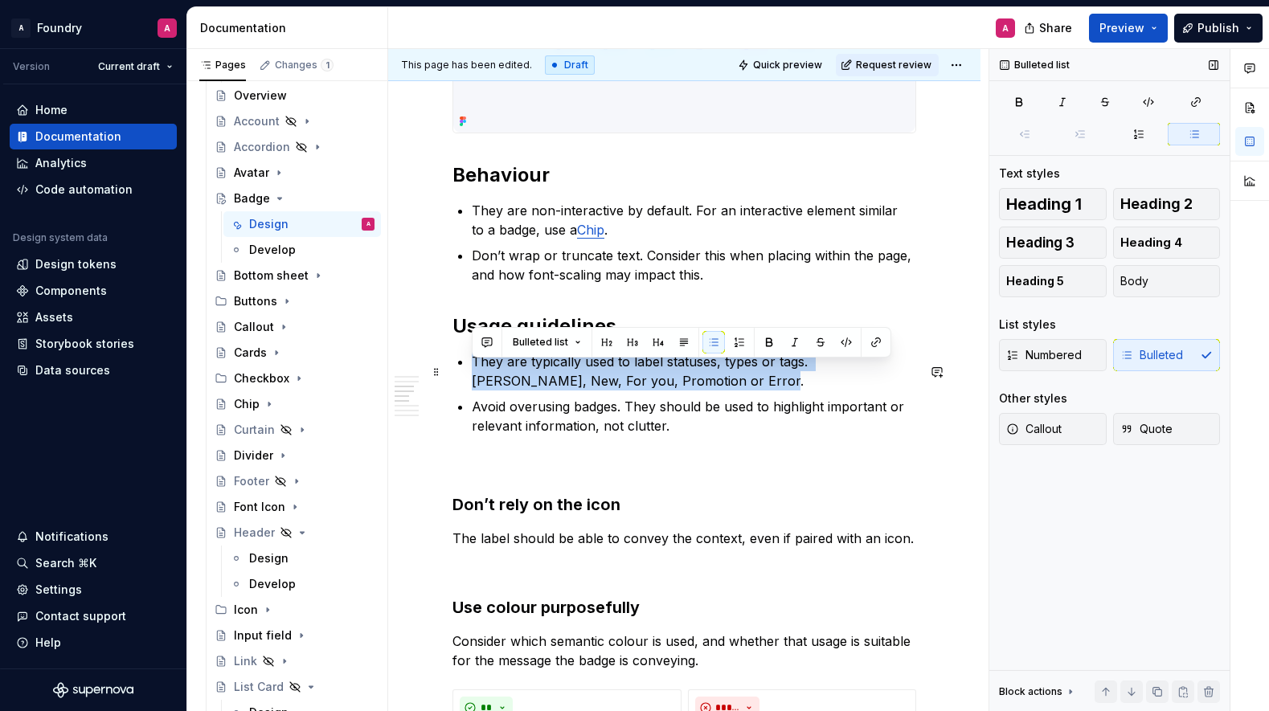
click at [580, 379] on p "They are typically used to label statuses, types or tags. [PERSON_NAME], New, F…" at bounding box center [694, 371] width 445 height 39
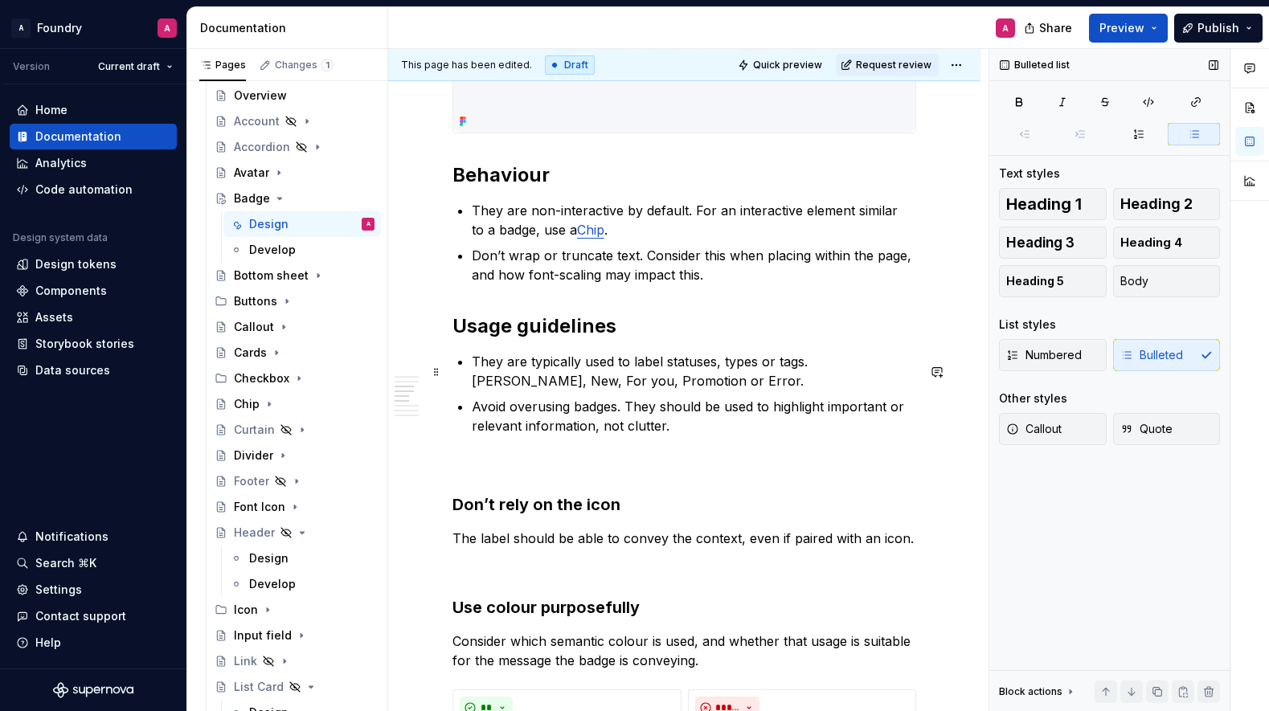
click at [573, 382] on p "They are typically used to label statuses, types or tags. [PERSON_NAME], New, F…" at bounding box center [694, 371] width 445 height 39
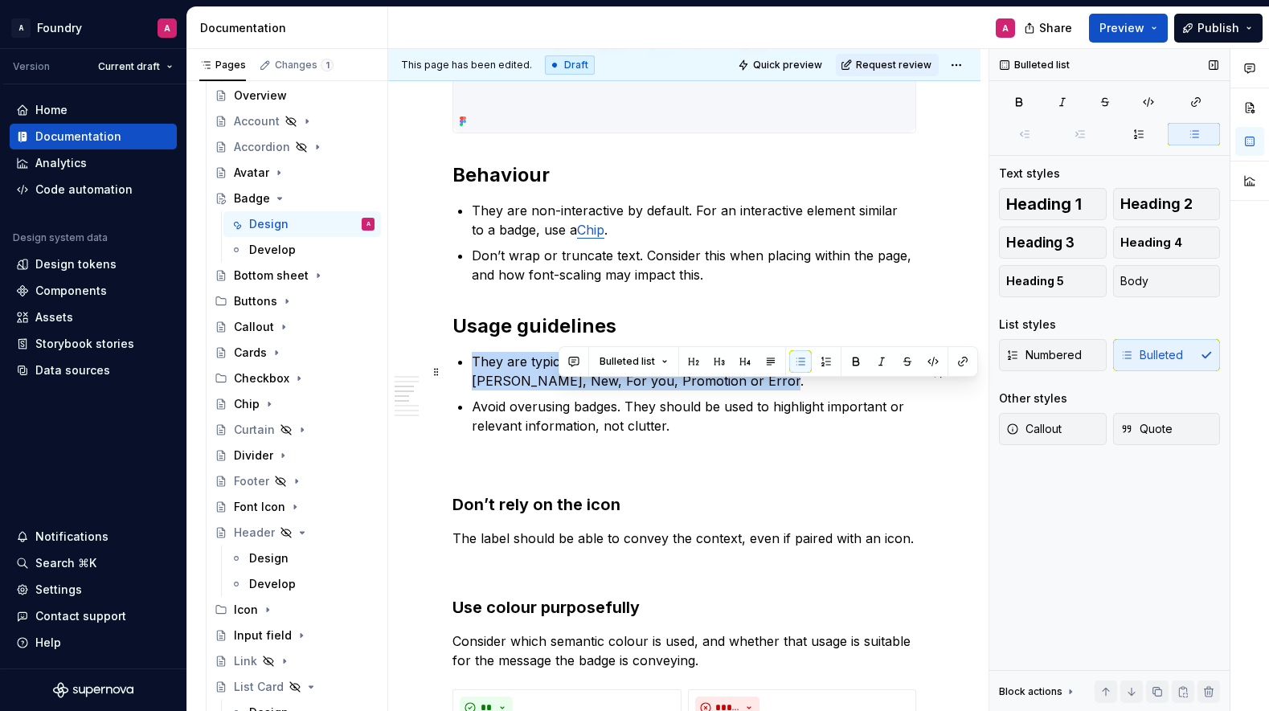
click at [573, 382] on p "They are typically used to label statuses, types or tags. [PERSON_NAME], New, F…" at bounding box center [694, 371] width 445 height 39
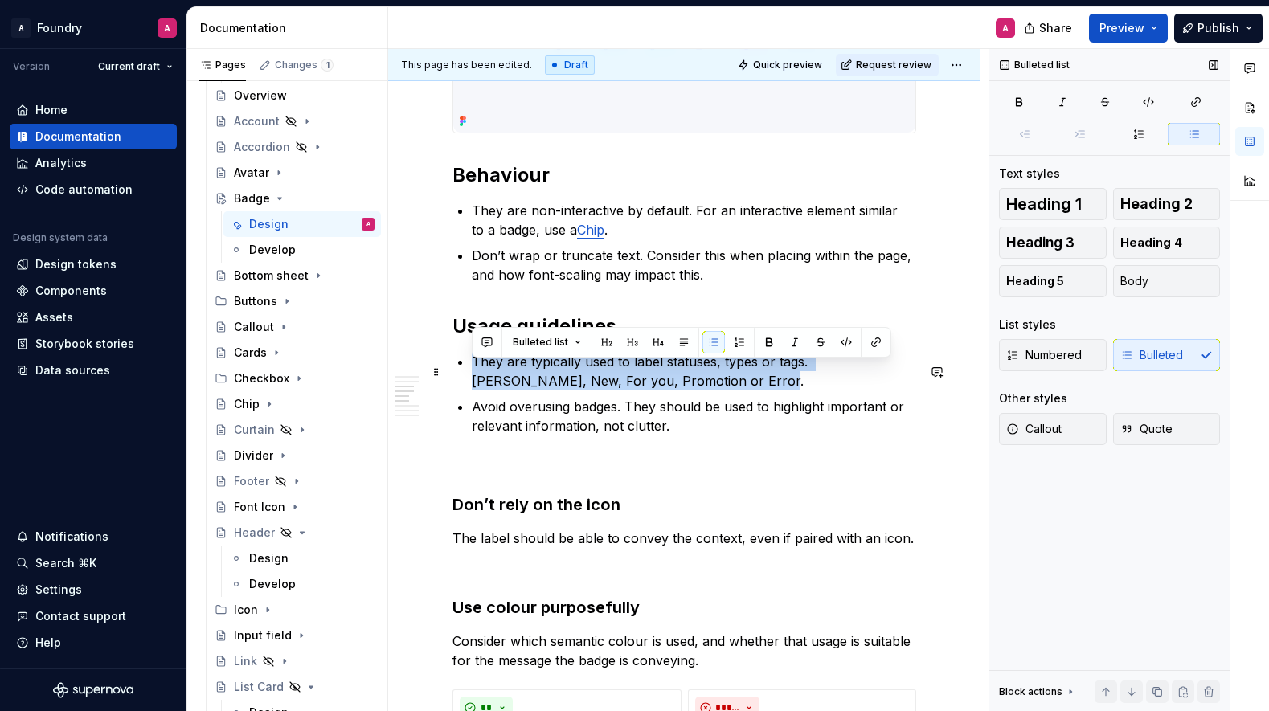
click at [649, 381] on p "They are typically used to label statuses, types or tags. [PERSON_NAME], New, F…" at bounding box center [694, 371] width 445 height 39
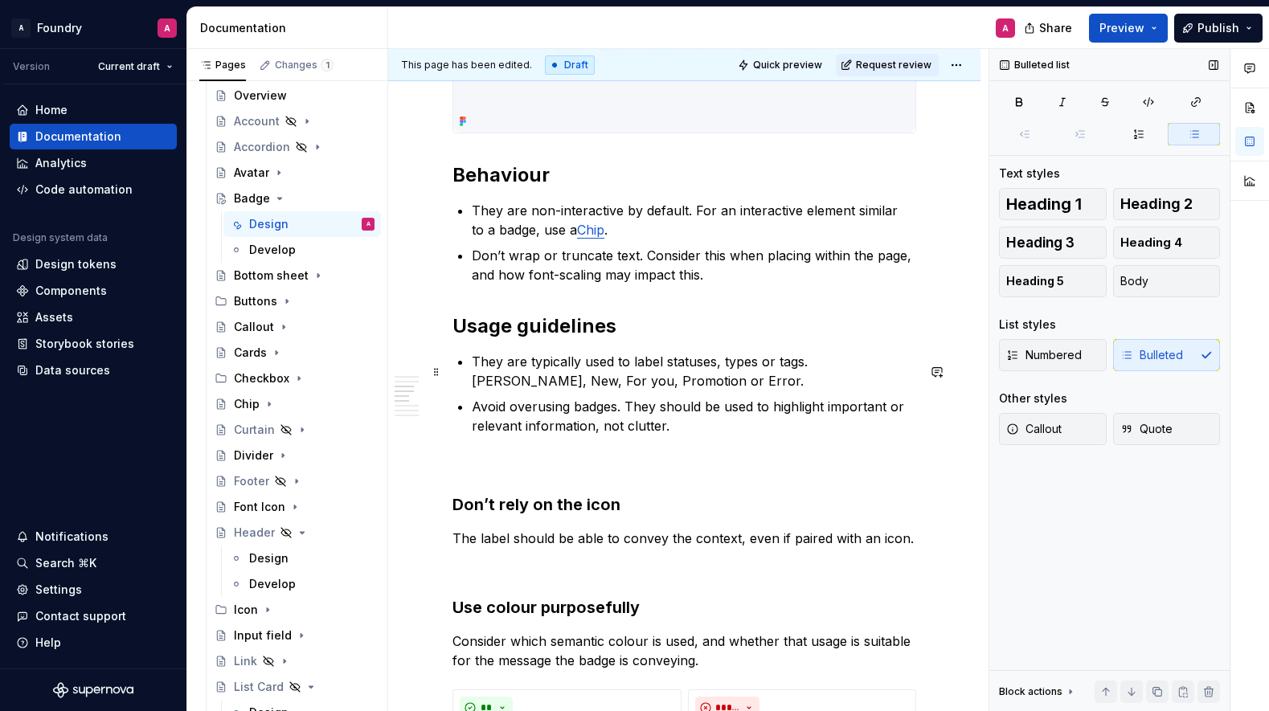
click at [645, 379] on p "They are typically used to label statuses, types or tags. [PERSON_NAME], New, F…" at bounding box center [694, 371] width 445 height 39
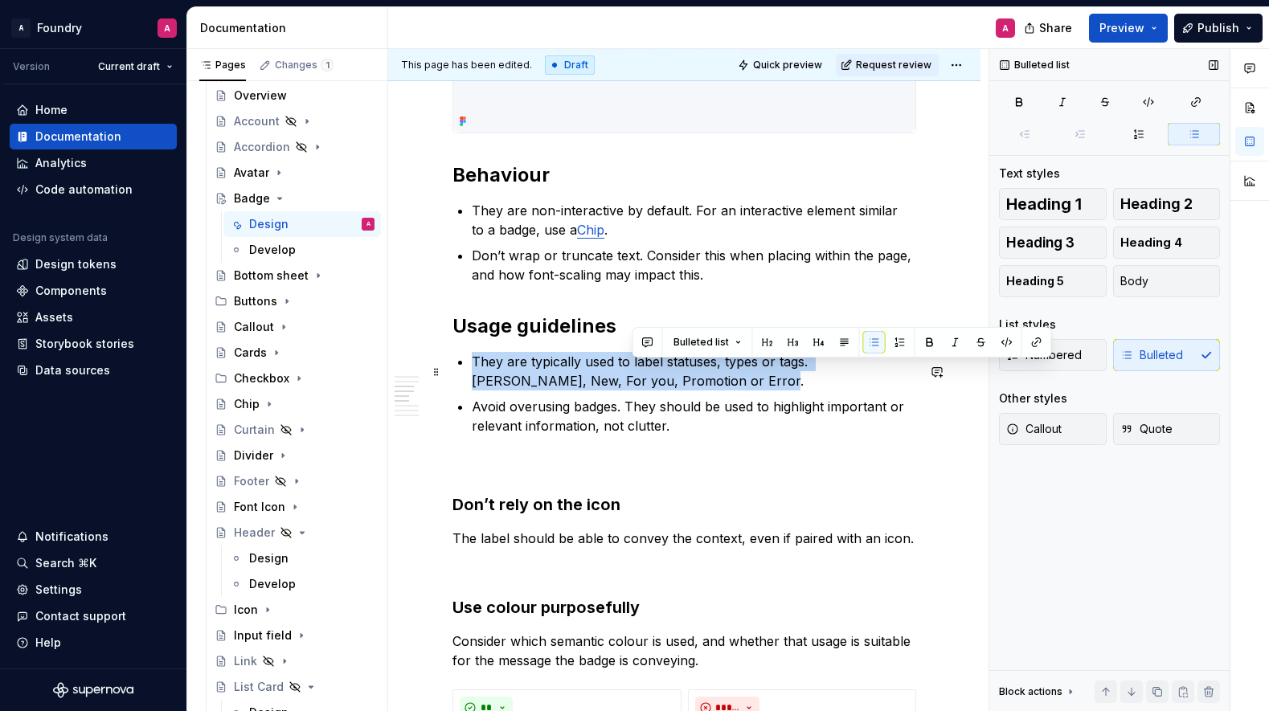
click at [645, 379] on p "They are typically used to label statuses, types or tags. [PERSON_NAME], New, F…" at bounding box center [694, 371] width 445 height 39
click at [645, 380] on p "They are typically used to label statuses, types or tags. [PERSON_NAME], New, F…" at bounding box center [694, 371] width 445 height 39
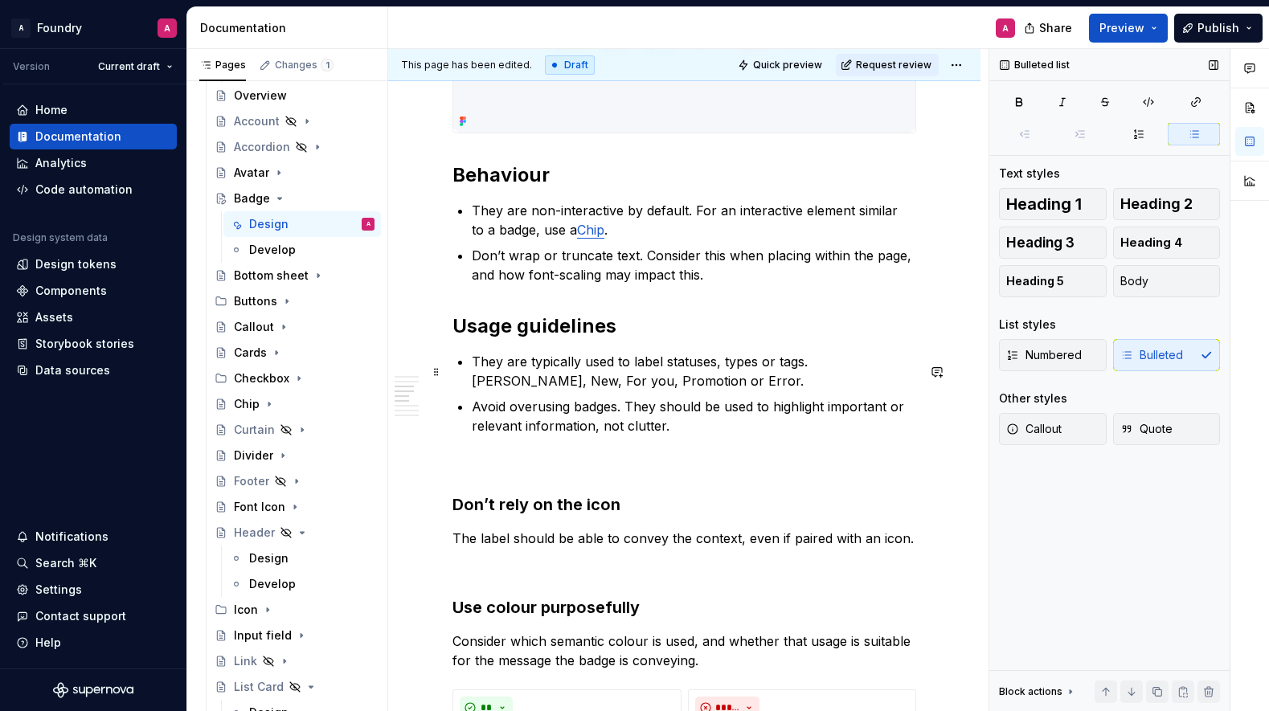
click at [538, 384] on p "They are typically used to label statuses, types or tags. [PERSON_NAME], New, F…" at bounding box center [694, 371] width 445 height 39
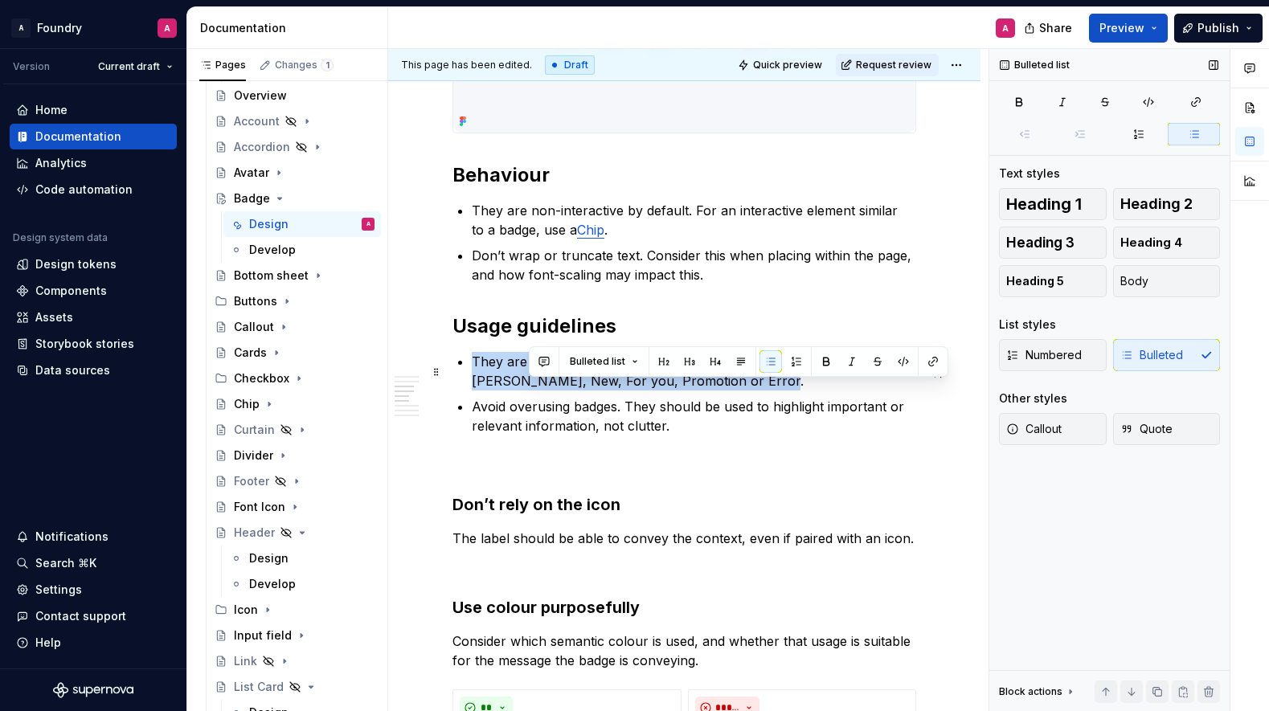
click at [538, 384] on p "They are typically used to label statuses, types or tags. [PERSON_NAME], New, F…" at bounding box center [694, 371] width 445 height 39
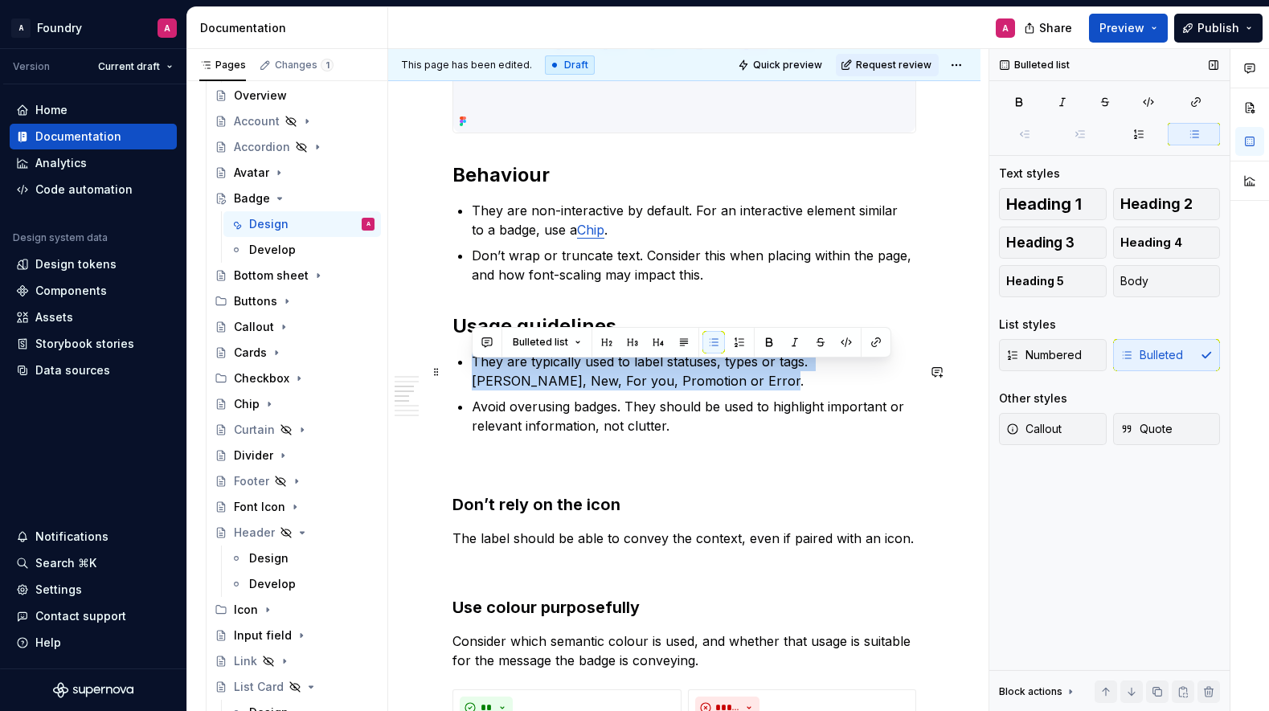
click at [639, 387] on p "They are typically used to label statuses, types or tags. [PERSON_NAME], New, F…" at bounding box center [694, 371] width 445 height 39
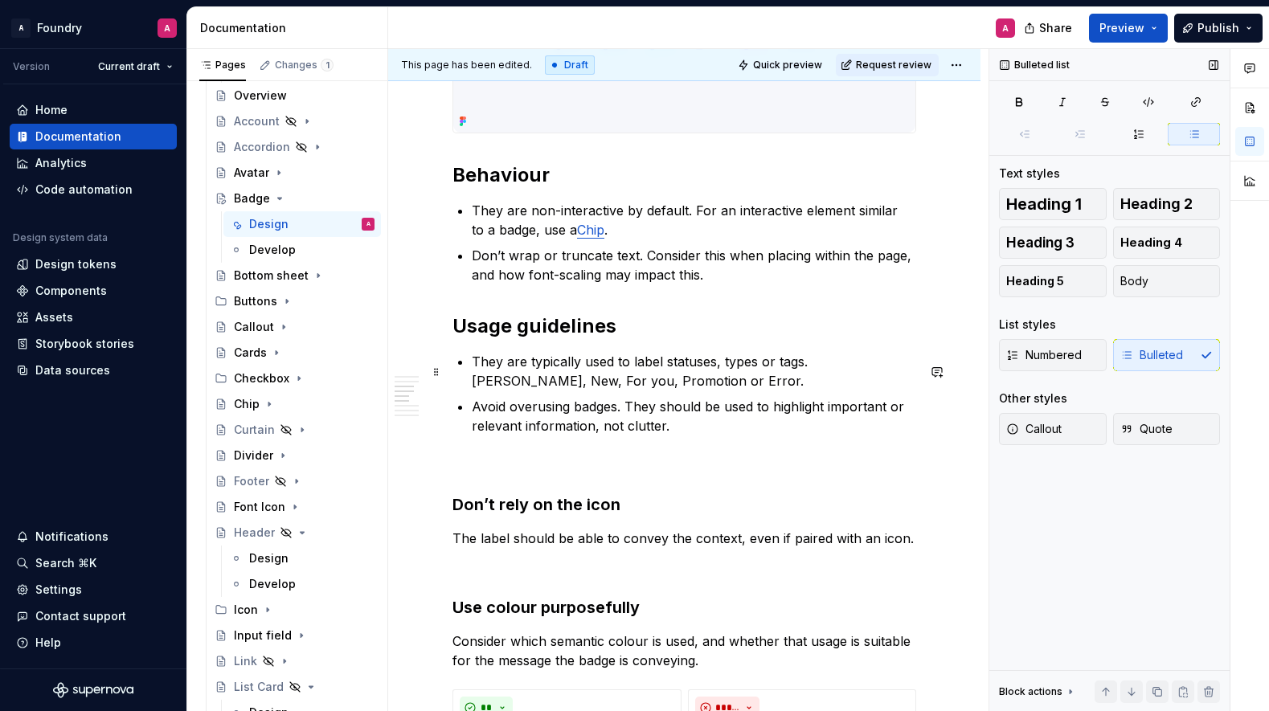
click at [552, 379] on p "They are typically used to label statuses, types or tags. [PERSON_NAME], New, F…" at bounding box center [694, 371] width 445 height 39
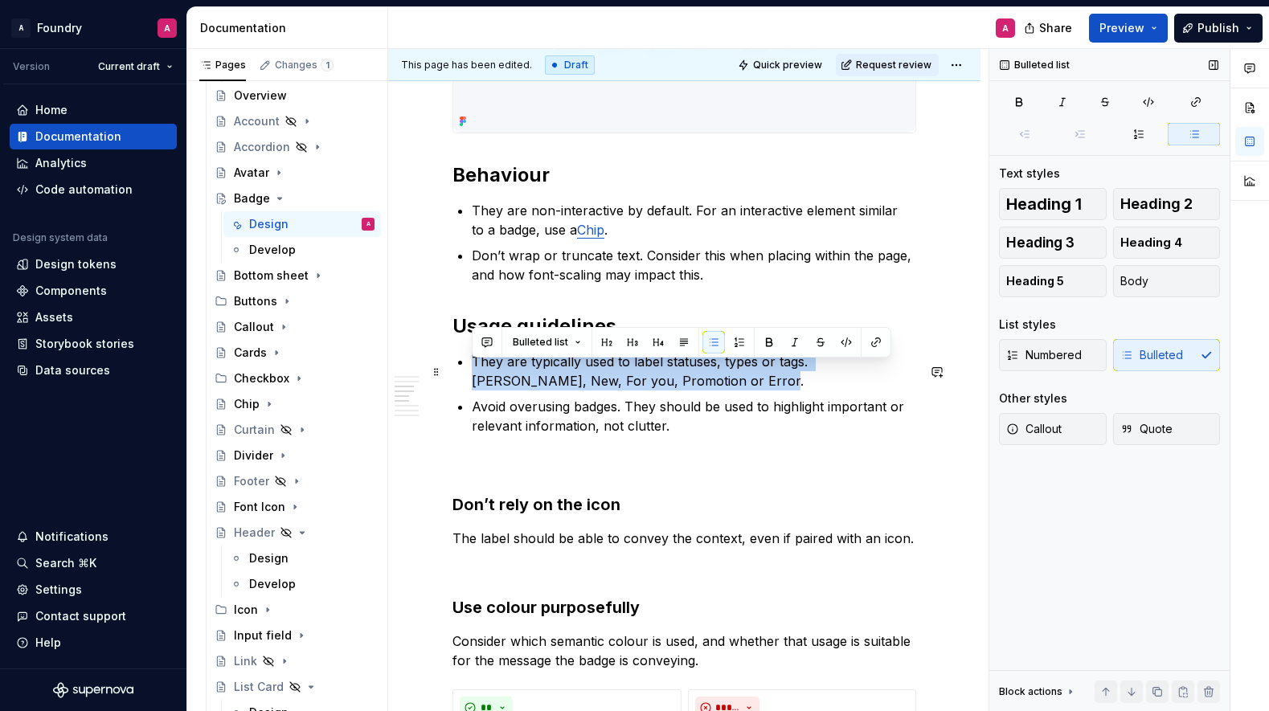
click at [552, 379] on p "They are typically used to label statuses, types or tags. [PERSON_NAME], New, F…" at bounding box center [694, 371] width 445 height 39
click at [568, 380] on p "They are typically used to label statuses, types or tags. [PERSON_NAME], New, F…" at bounding box center [694, 371] width 445 height 39
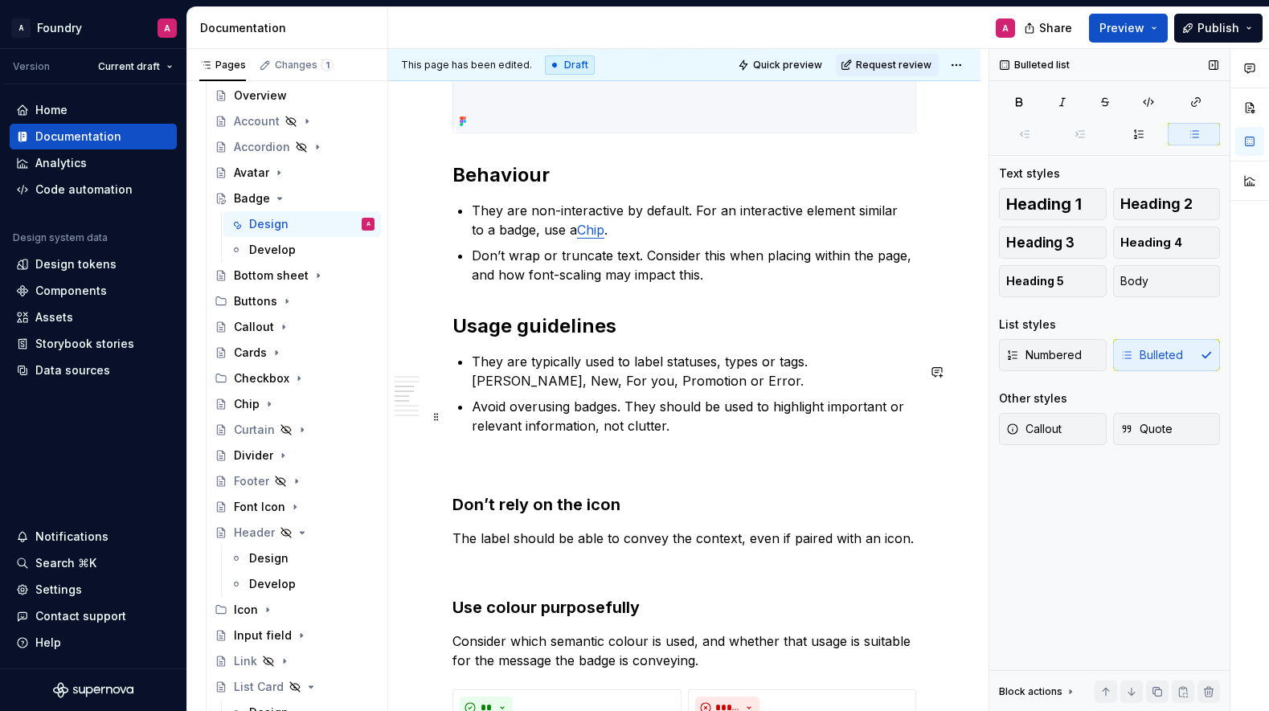
click at [608, 421] on p "Avoid overusing badges. They should be used to highlight important or relevant …" at bounding box center [694, 416] width 445 height 39
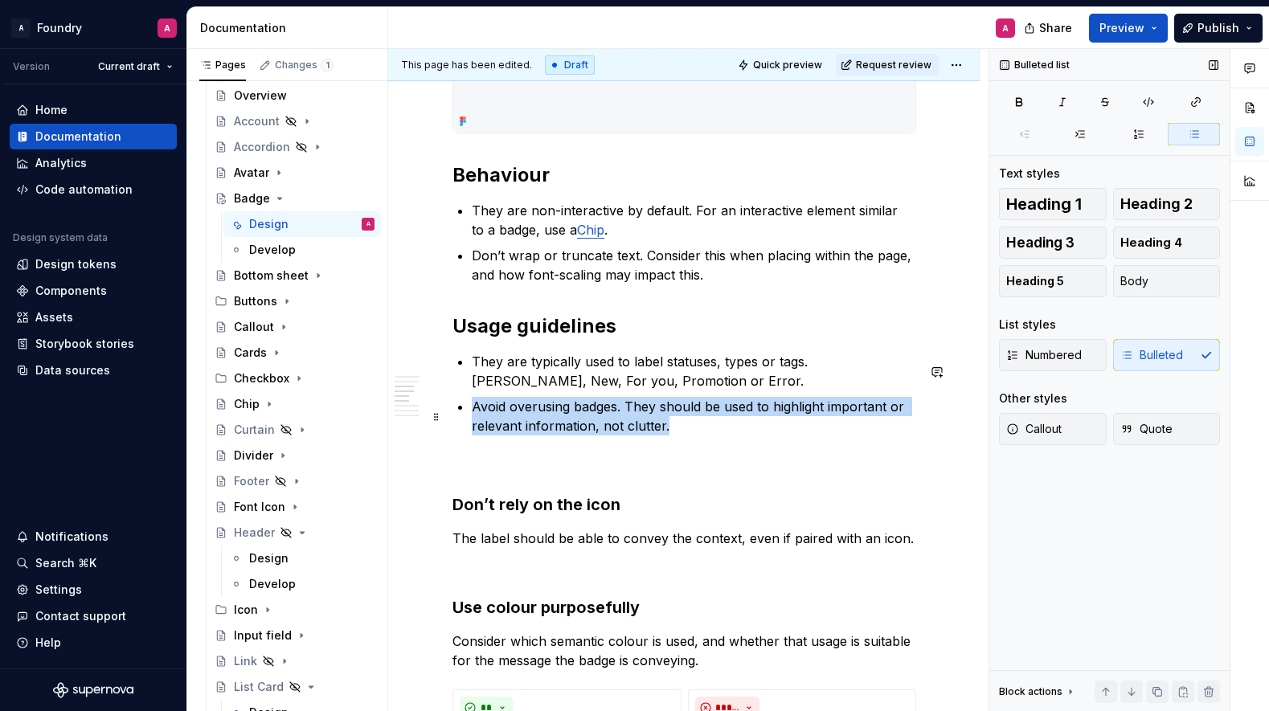
click at [608, 420] on p "Avoid overusing badges. They should be used to highlight important or relevant …" at bounding box center [694, 416] width 445 height 39
click at [680, 421] on p "Avoid overusing badges. They should be used to highlight important or relevant …" at bounding box center [694, 416] width 445 height 39
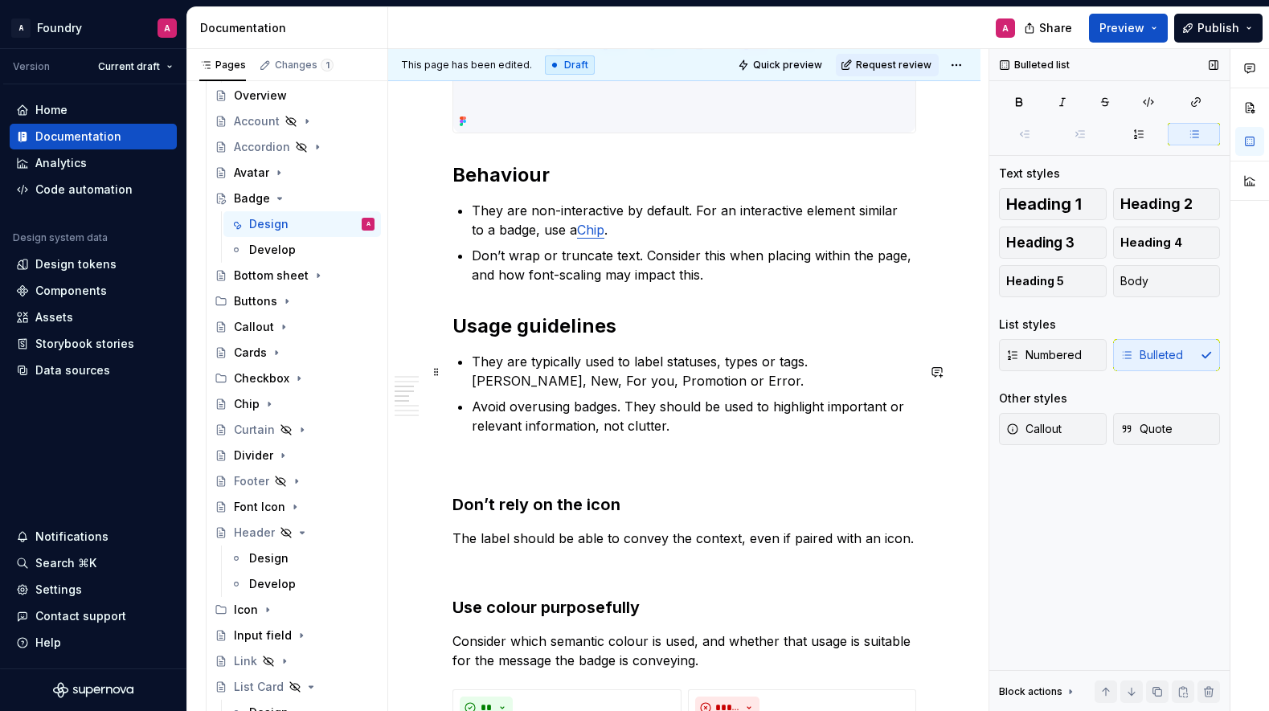
drag, startPoint x: 810, startPoint y: 372, endPoint x: 882, endPoint y: 380, distance: 72.0
click at [810, 372] on p "They are typically used to label statuses, types or tags. [PERSON_NAME], New, F…" at bounding box center [694, 371] width 445 height 39
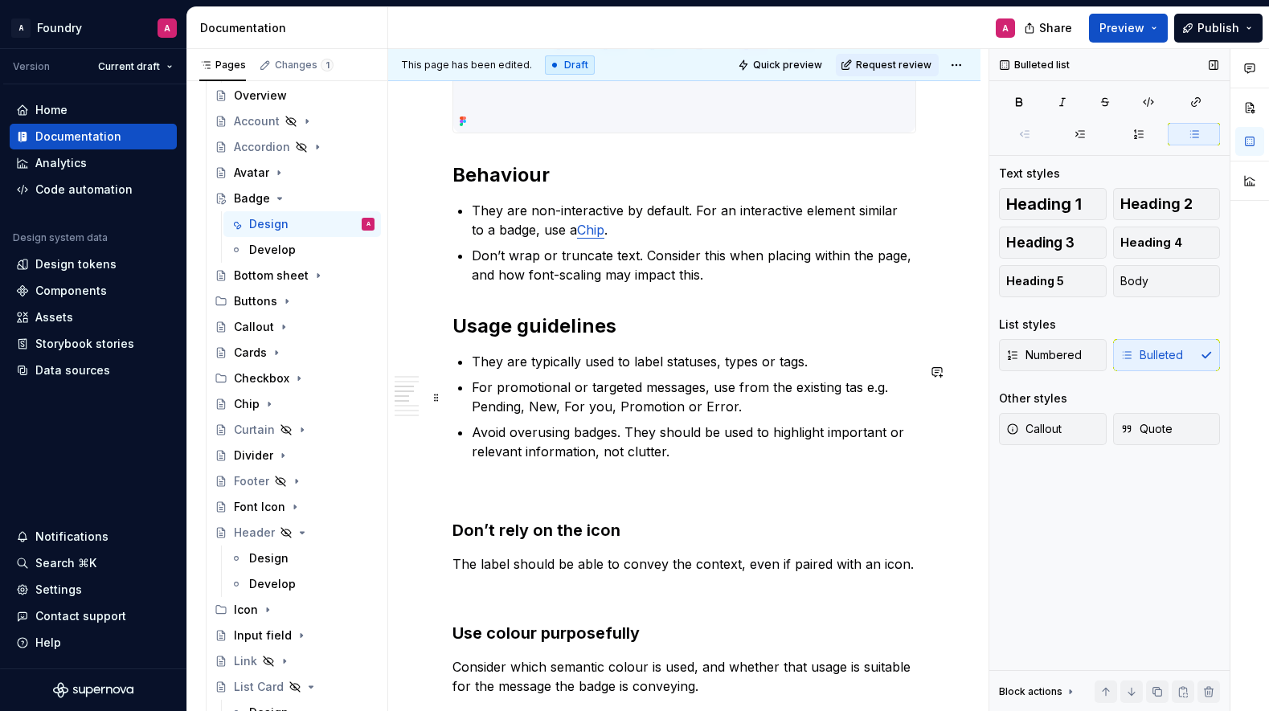
click at [852, 399] on p "For promotional or targeted messages, use from the existing tas e.g. Pending, N…" at bounding box center [694, 397] width 445 height 39
click at [871, 397] on p "For promotional or targeted messages, use from the existing tags e.g. Pending, …" at bounding box center [694, 397] width 445 height 39
click at [841, 399] on p "For promotional or targeted messages, use from the existing tags e.g. Pending, …" at bounding box center [694, 397] width 445 height 39
click at [484, 416] on p "For promotional or targeted messages, use from the existing badge labels tags e…" at bounding box center [694, 397] width 445 height 39
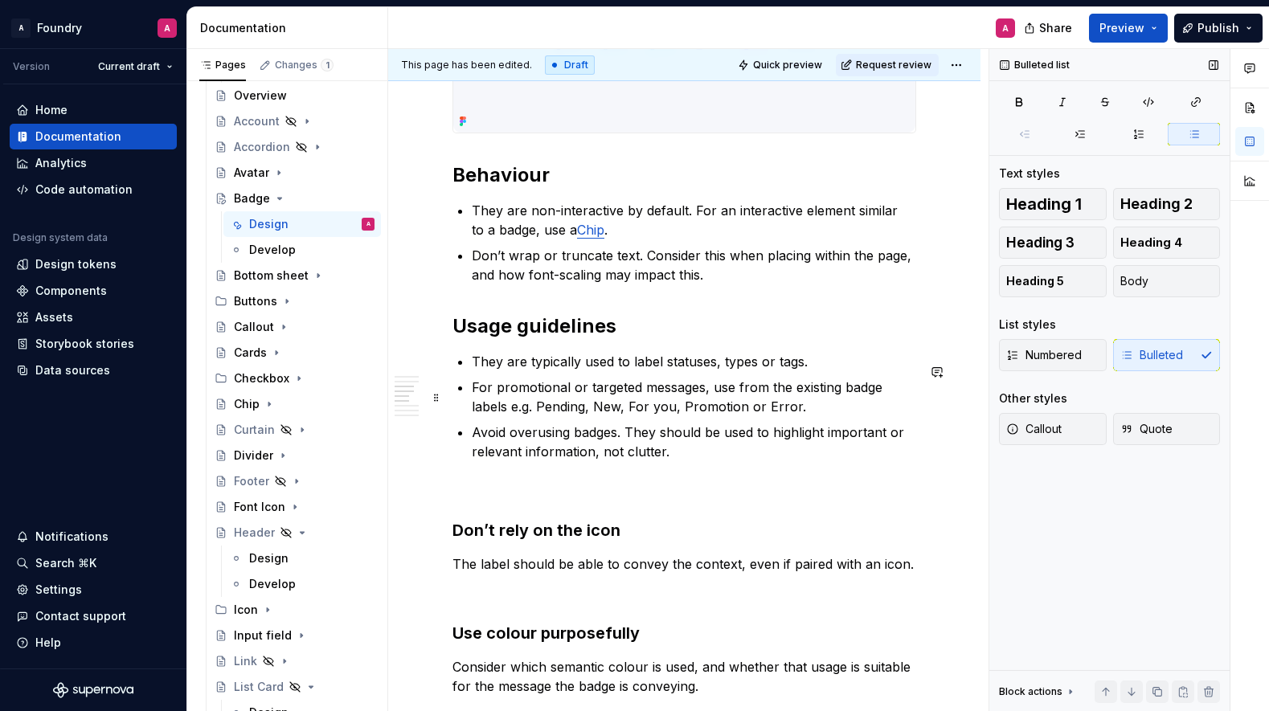
click at [529, 416] on p "For promotional or targeted messages, use from the existing badge labels e.g. P…" at bounding box center [694, 397] width 445 height 39
click at [517, 416] on p "For promotional or targeted messages, use from the existing badge labels e.g. P…" at bounding box center [694, 397] width 445 height 39
click at [586, 416] on p "For promotional or targeted messages, use from the existing badge labels e.g. P…" at bounding box center [694, 397] width 445 height 39
click at [802, 371] on p "They are typically used to label statuses, types or tags." at bounding box center [694, 361] width 445 height 19
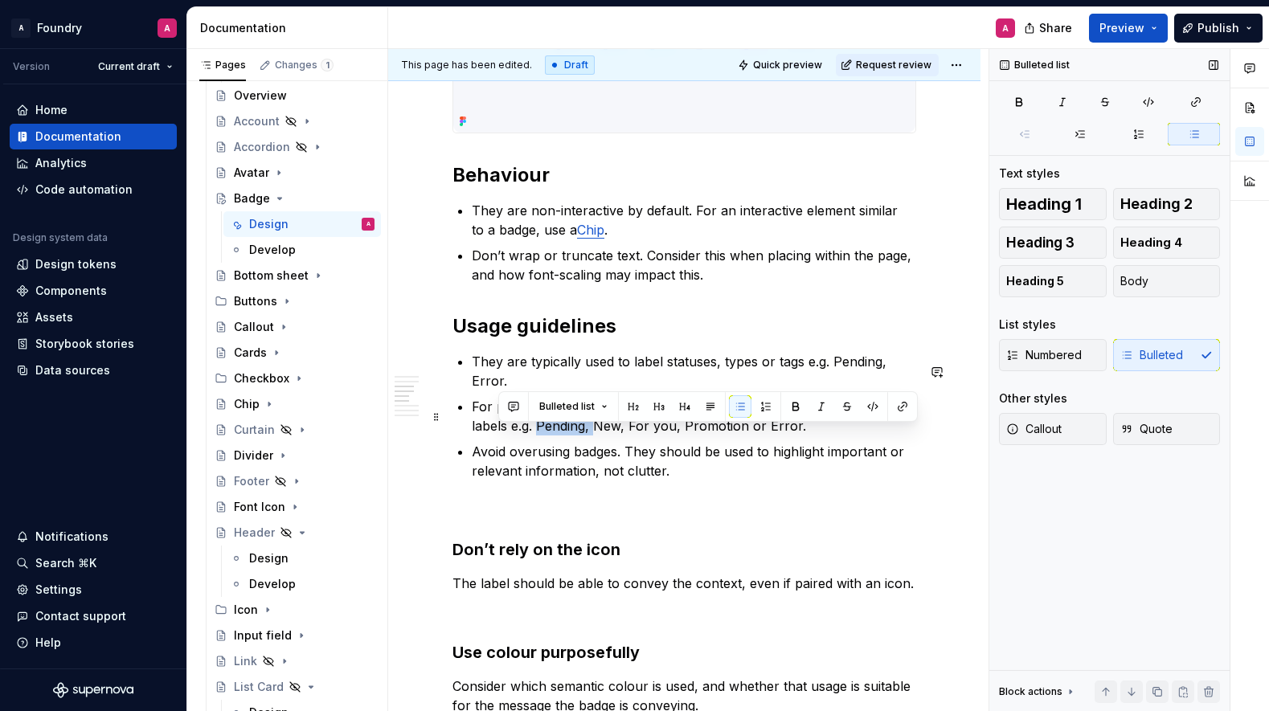
drag, startPoint x: 549, startPoint y: 437, endPoint x: 500, endPoint y: 436, distance: 49.0
click at [500, 436] on p "For promotional or targeted messages, use from the existing badge labels e.g. P…" at bounding box center [694, 416] width 445 height 39
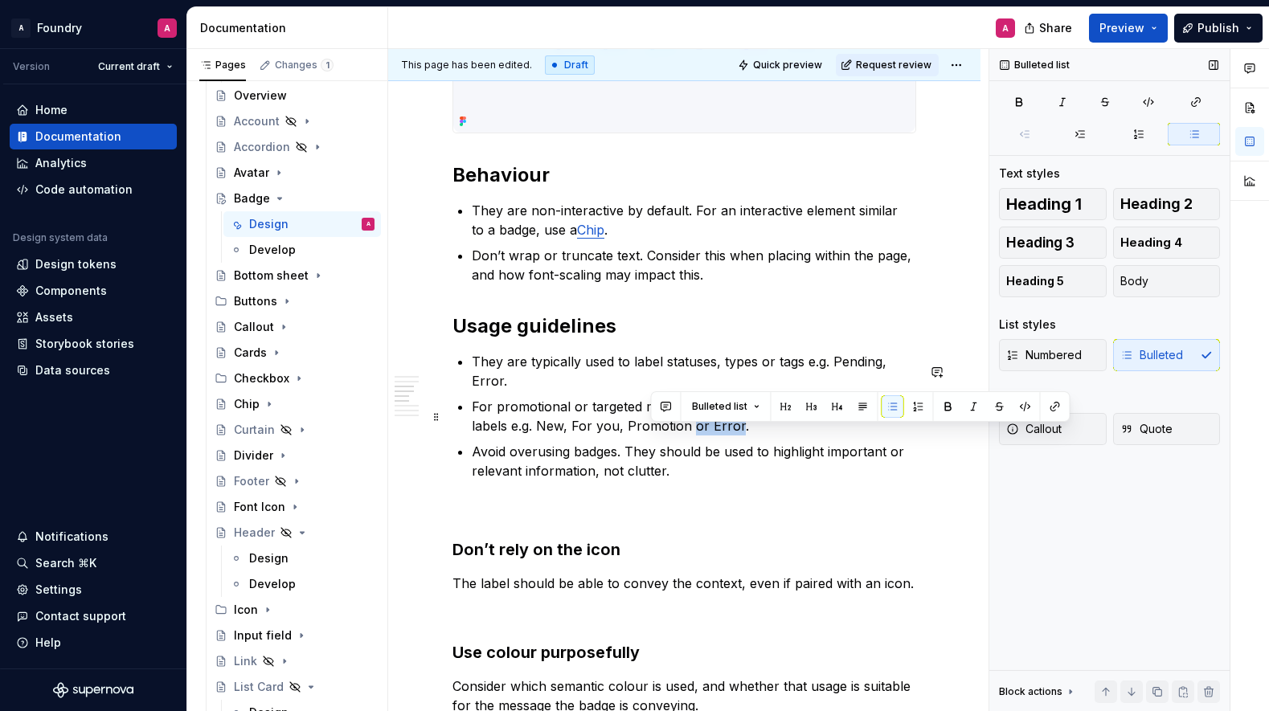
drag, startPoint x: 665, startPoint y: 436, endPoint x: 649, endPoint y: 436, distance: 15.3
click at [649, 436] on p "For promotional or targeted messages, use from the existing badge labels e.g. N…" at bounding box center [694, 416] width 445 height 39
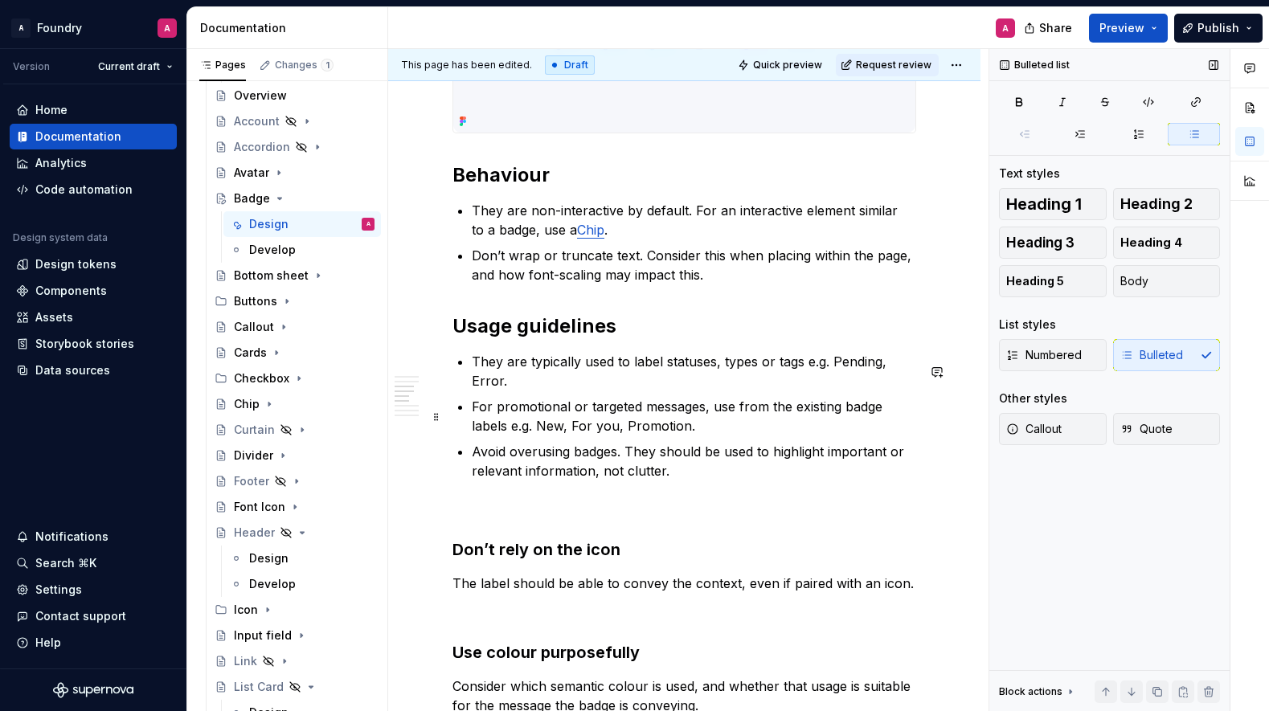
click at [586, 436] on p "For promotional or targeted messages, use from the existing badge labels e.g. N…" at bounding box center [694, 416] width 445 height 39
click at [559, 436] on p "For promotional or targeted messages, use from the existing badge labels e.g. N…" at bounding box center [694, 416] width 445 height 39
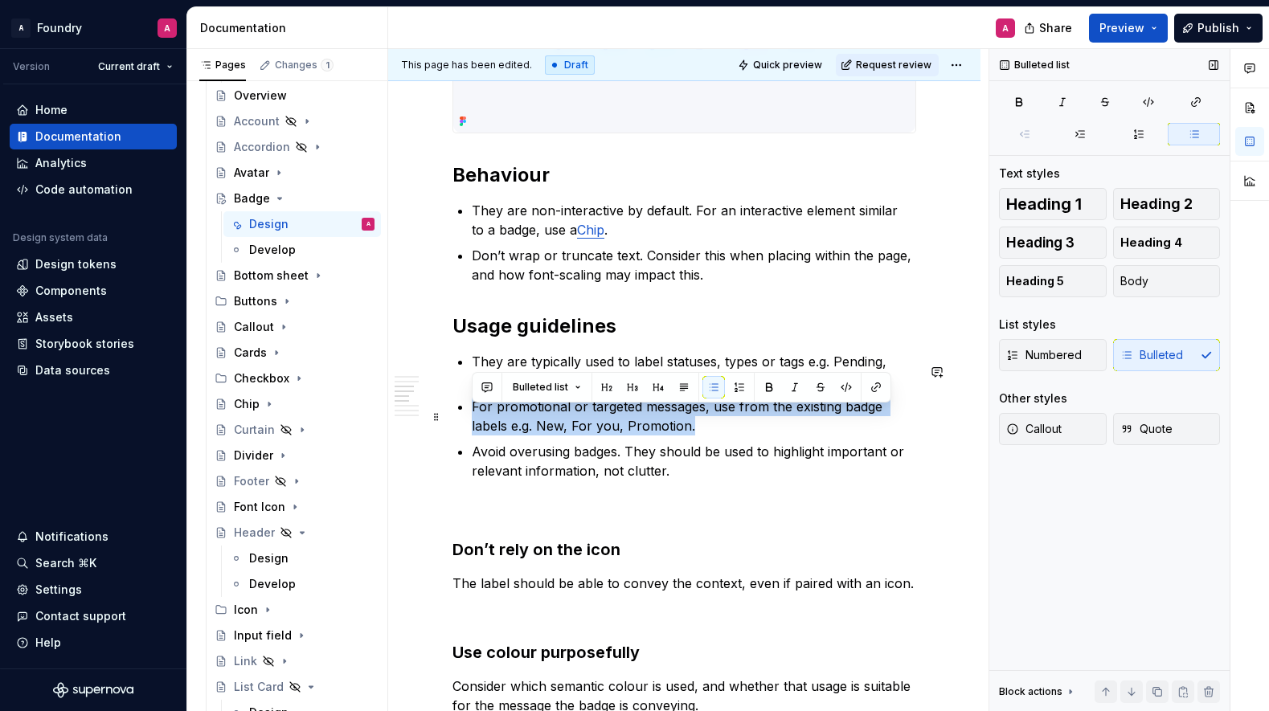
click at [559, 436] on p "For promotional or targeted messages, use from the existing badge labels e.g. N…" at bounding box center [694, 416] width 445 height 39
click at [657, 436] on p "For promotional or targeted messages, use from the existing badge labels e.g. N…" at bounding box center [694, 416] width 445 height 39
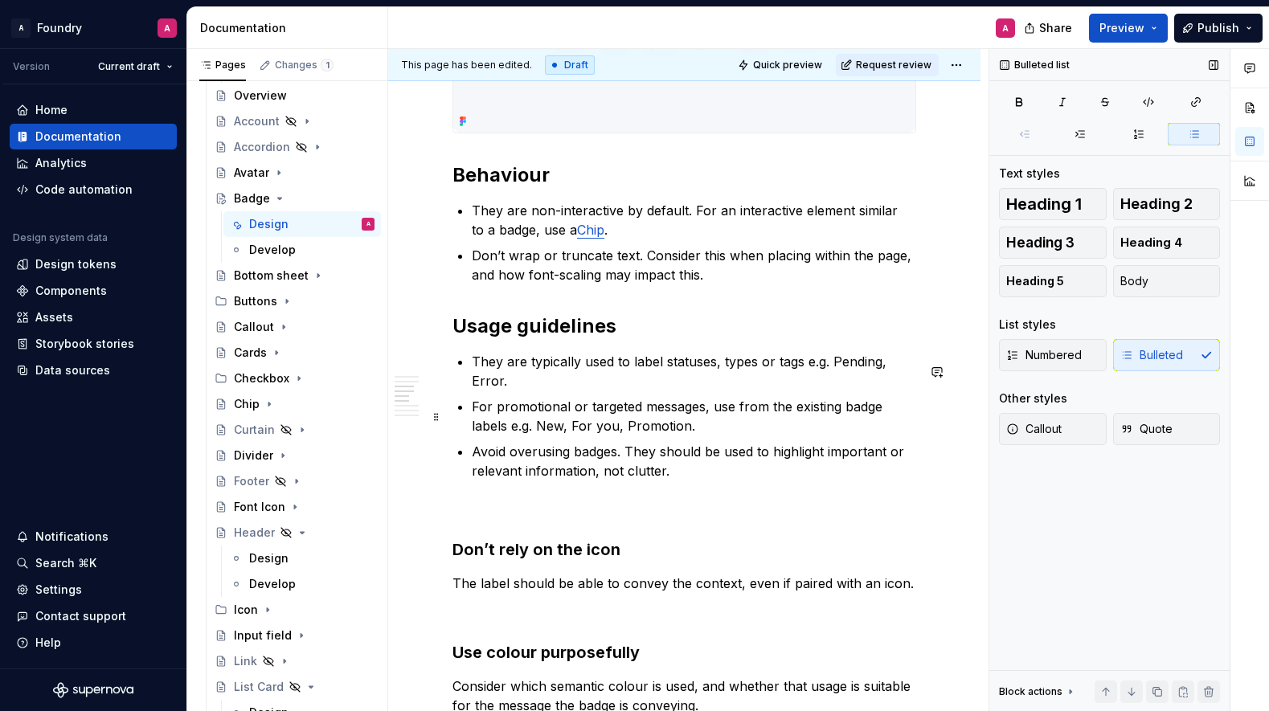
click at [593, 430] on p "For promotional or targeted messages, use from the existing badge labels e.g. N…" at bounding box center [694, 416] width 445 height 39
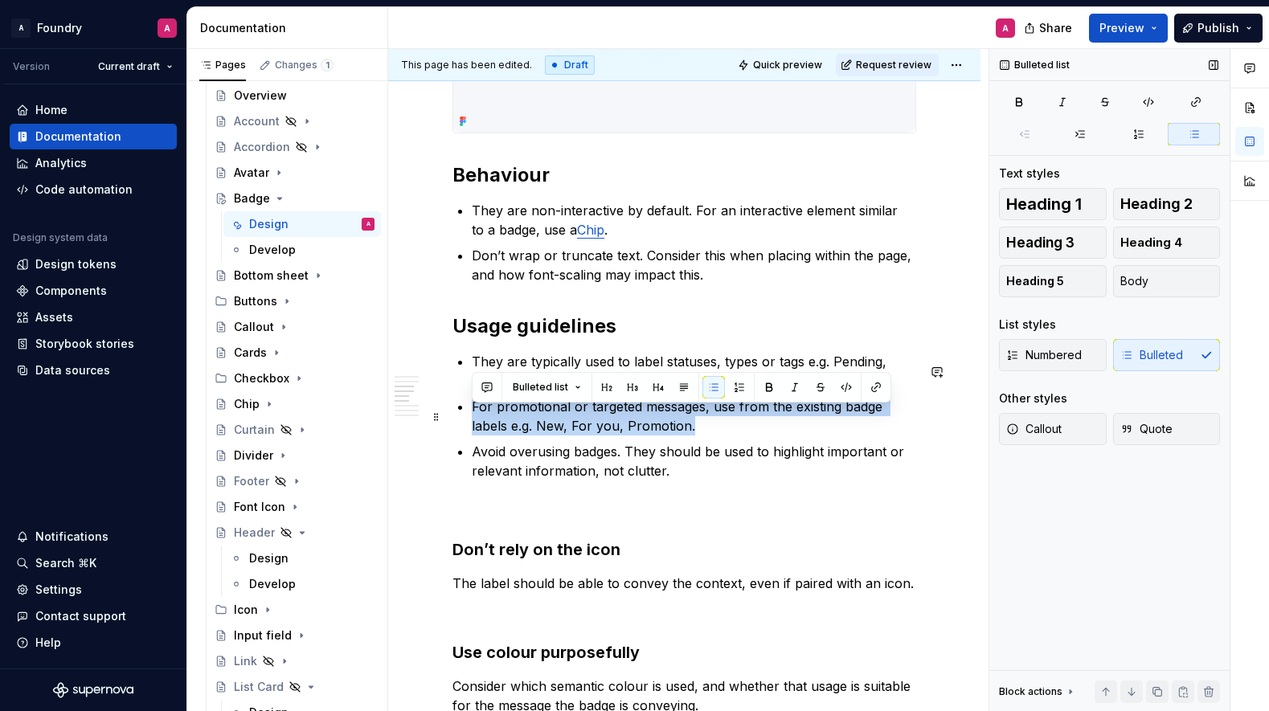
click at [593, 429] on p "For promotional or targeted messages, use from the existing badge labels e.g. N…" at bounding box center [694, 416] width 445 height 39
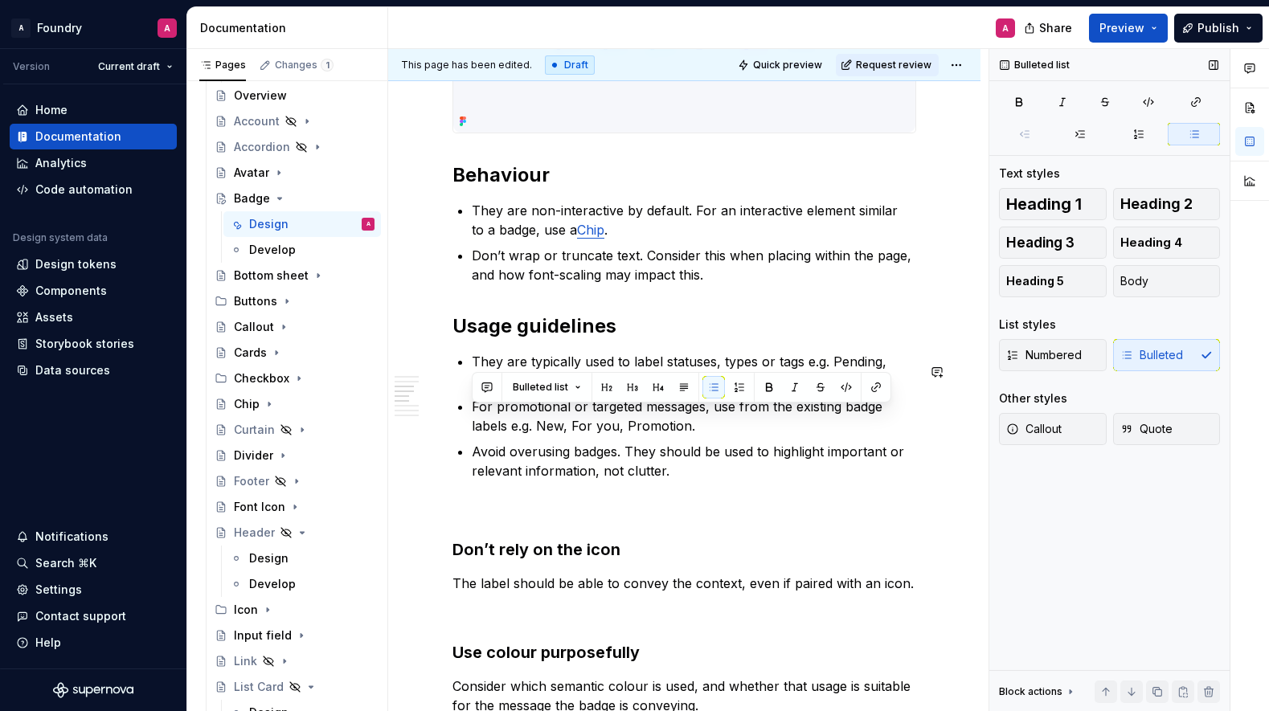
click at [531, 519] on p at bounding box center [685, 509] width 464 height 19
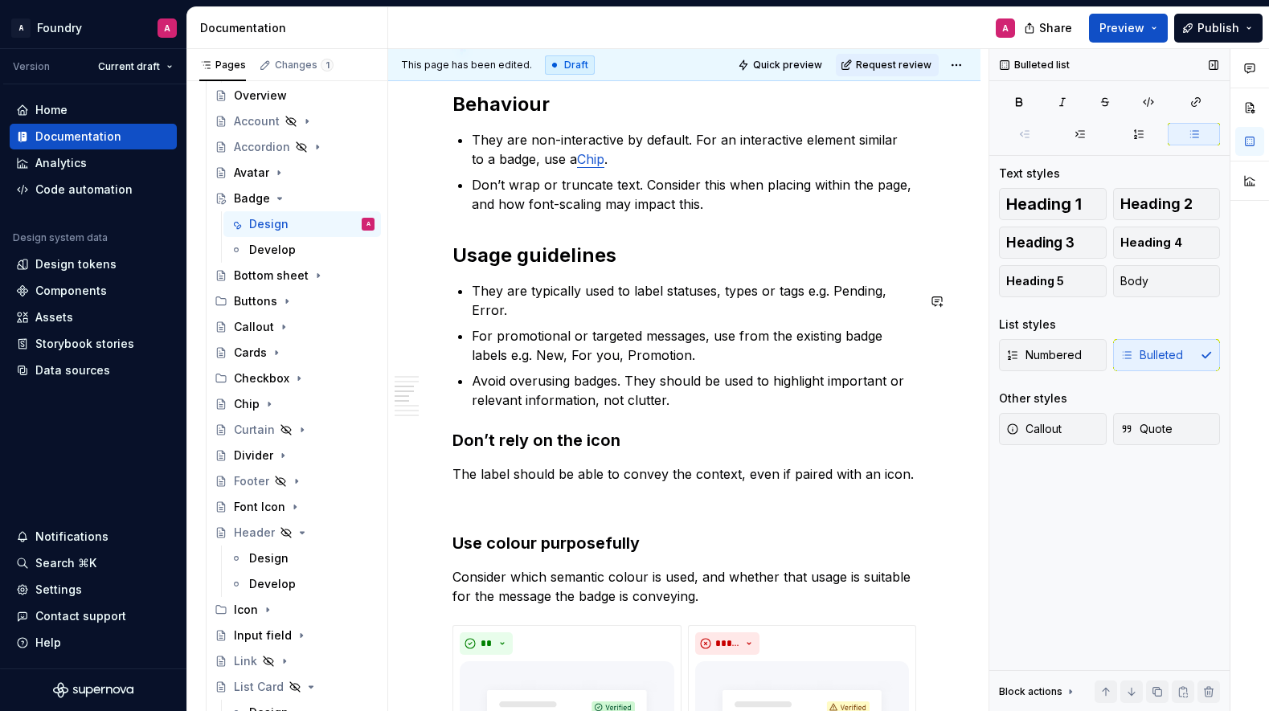
scroll to position [1613, 0]
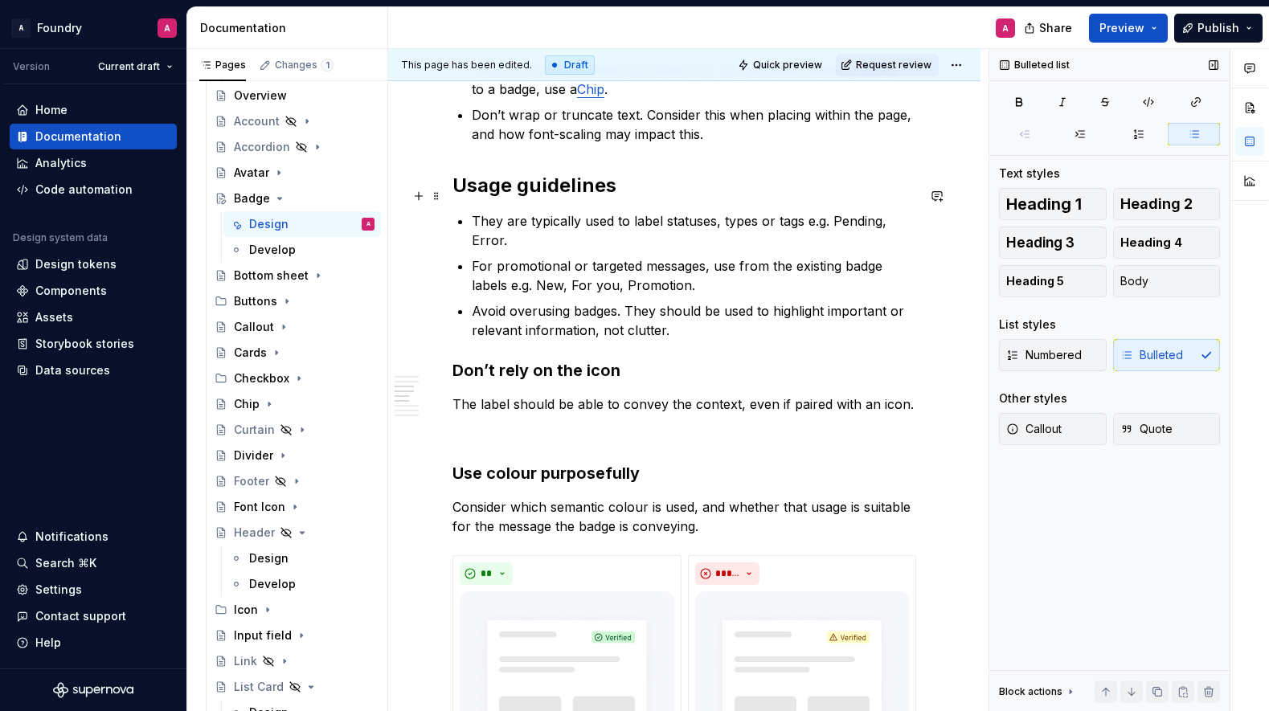
click at [525, 192] on h2 "Usage guidelines" at bounding box center [685, 186] width 464 height 26
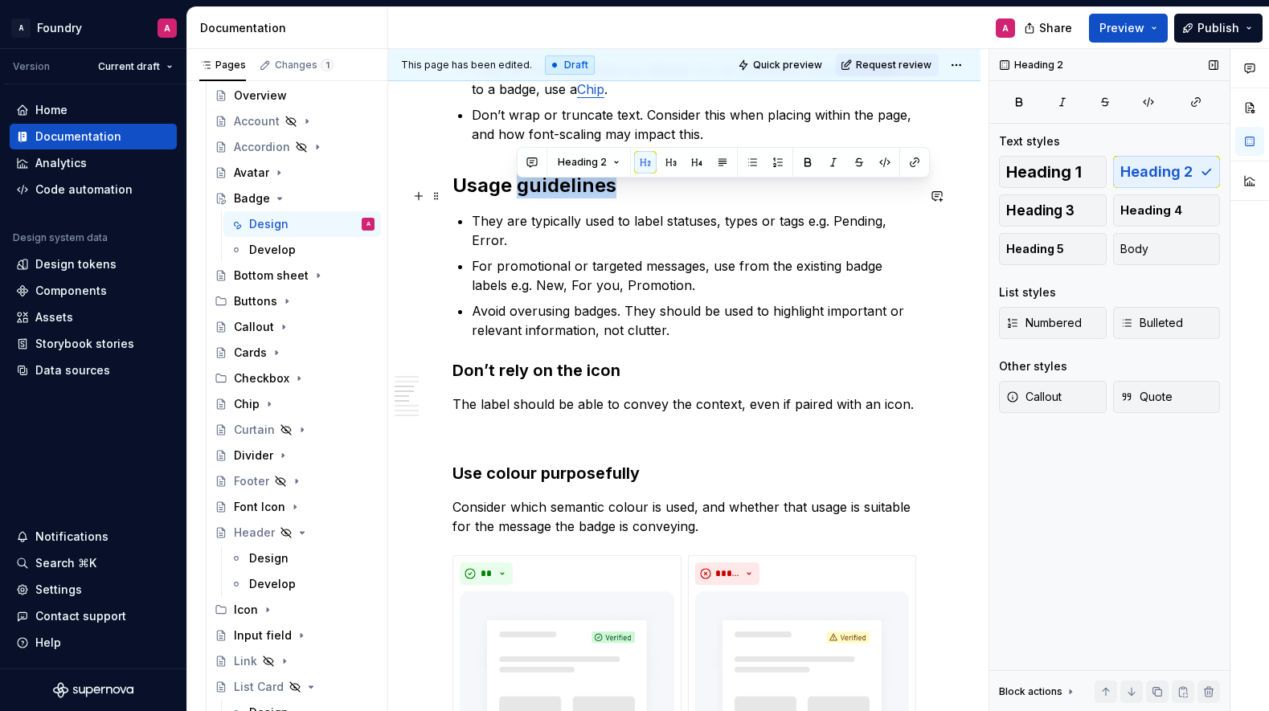
click at [525, 192] on h2 "Usage guidelines" at bounding box center [685, 186] width 464 height 26
click at [510, 195] on h2 "Usage guidelines" at bounding box center [685, 186] width 464 height 26
click at [536, 382] on h3 "Don’t rely on the icon" at bounding box center [685, 370] width 464 height 23
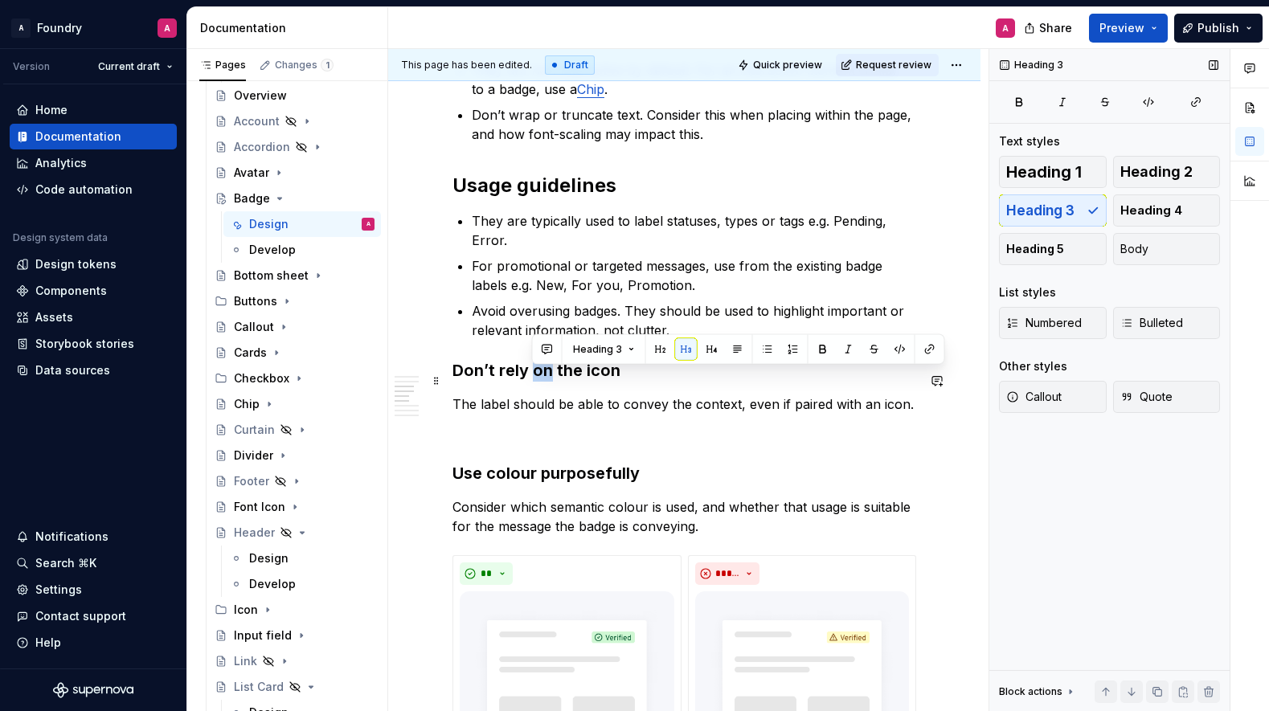
click at [536, 382] on h3 "Don’t rely on the icon" at bounding box center [685, 370] width 464 height 23
click at [556, 414] on p "The label should be able to convey the context, even if paired with an icon." at bounding box center [685, 404] width 464 height 19
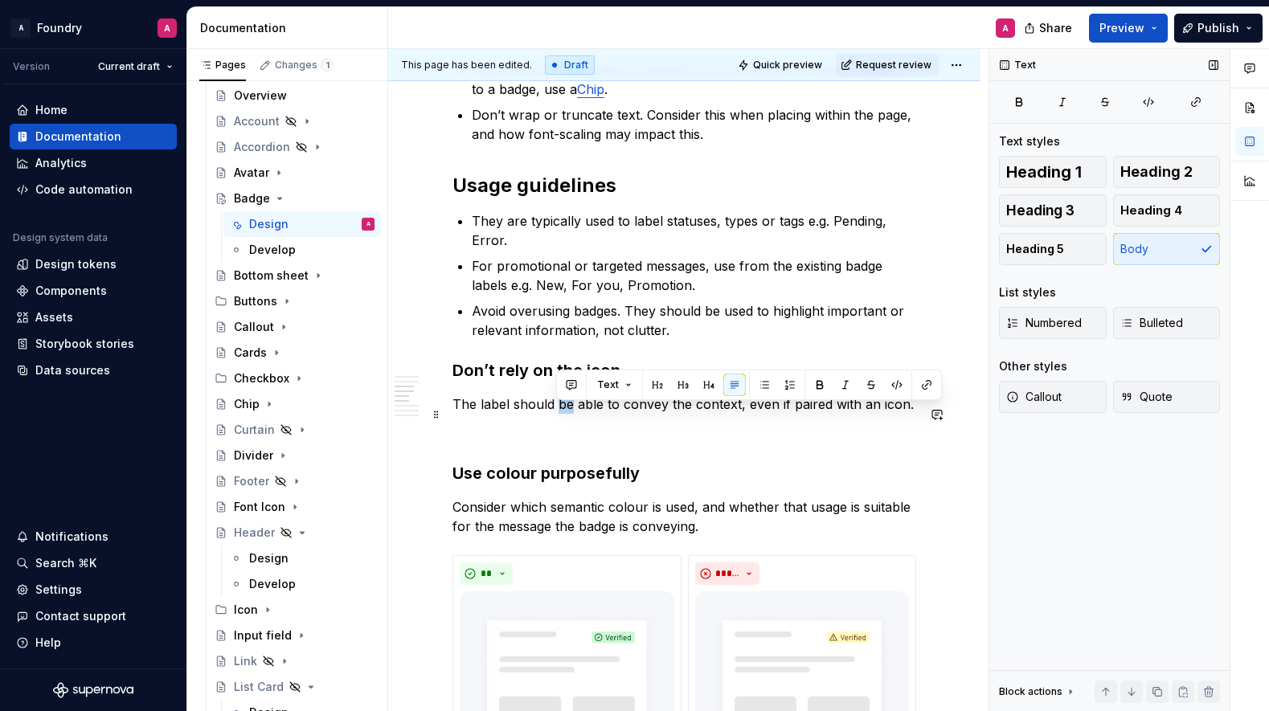
click at [556, 414] on p "The label should be able to convey the context, even if paired with an icon." at bounding box center [685, 404] width 464 height 19
click at [570, 412] on p "The label should be able to convey the context, even if paired with an icon." at bounding box center [685, 404] width 464 height 19
click at [641, 414] on p "The label should be able to convey the context, even if paired with an icon." at bounding box center [685, 404] width 464 height 19
click at [640, 414] on p "The label should be able to convey the context, even if paired with an icon." at bounding box center [685, 404] width 464 height 19
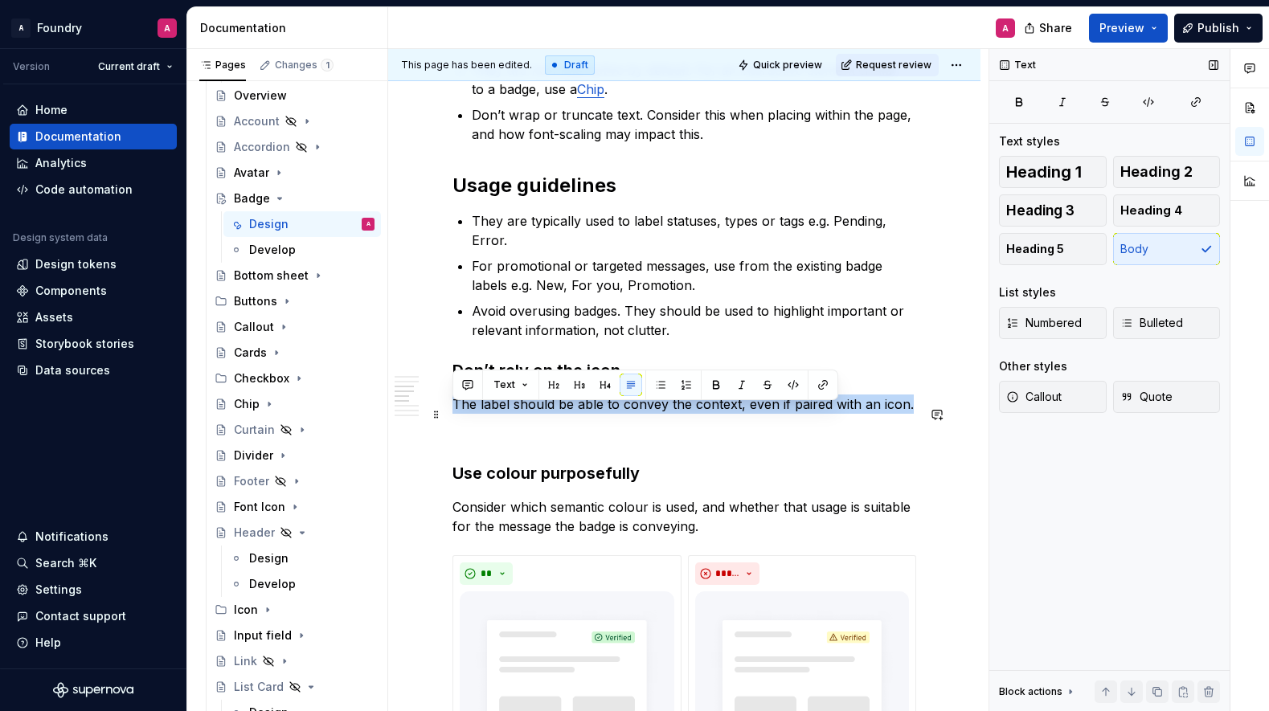
click at [641, 414] on p "The label should be able to convey the context, even if paired with an icon." at bounding box center [685, 404] width 464 height 19
click at [707, 413] on p "The label should be able to convey the context, even if paired with an icon." at bounding box center [685, 404] width 464 height 19
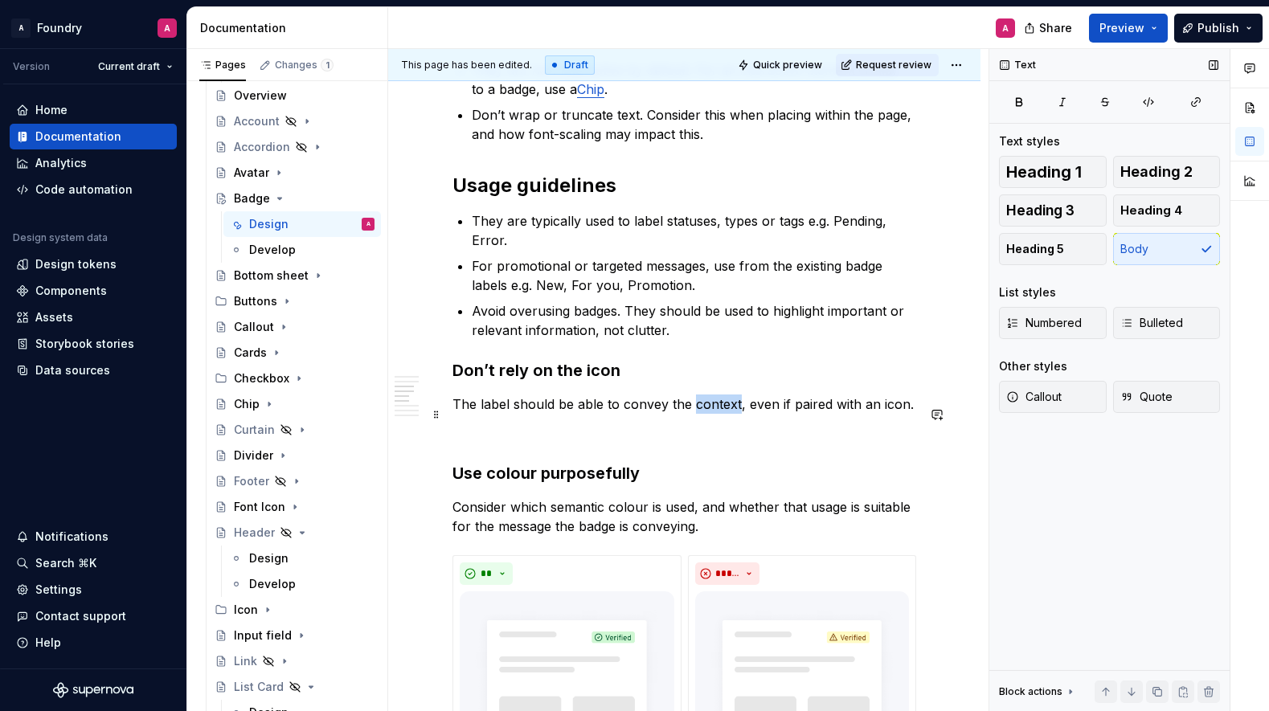
click at [707, 413] on p "The label should be able to convey the context, even if paired with an icon." at bounding box center [685, 404] width 464 height 19
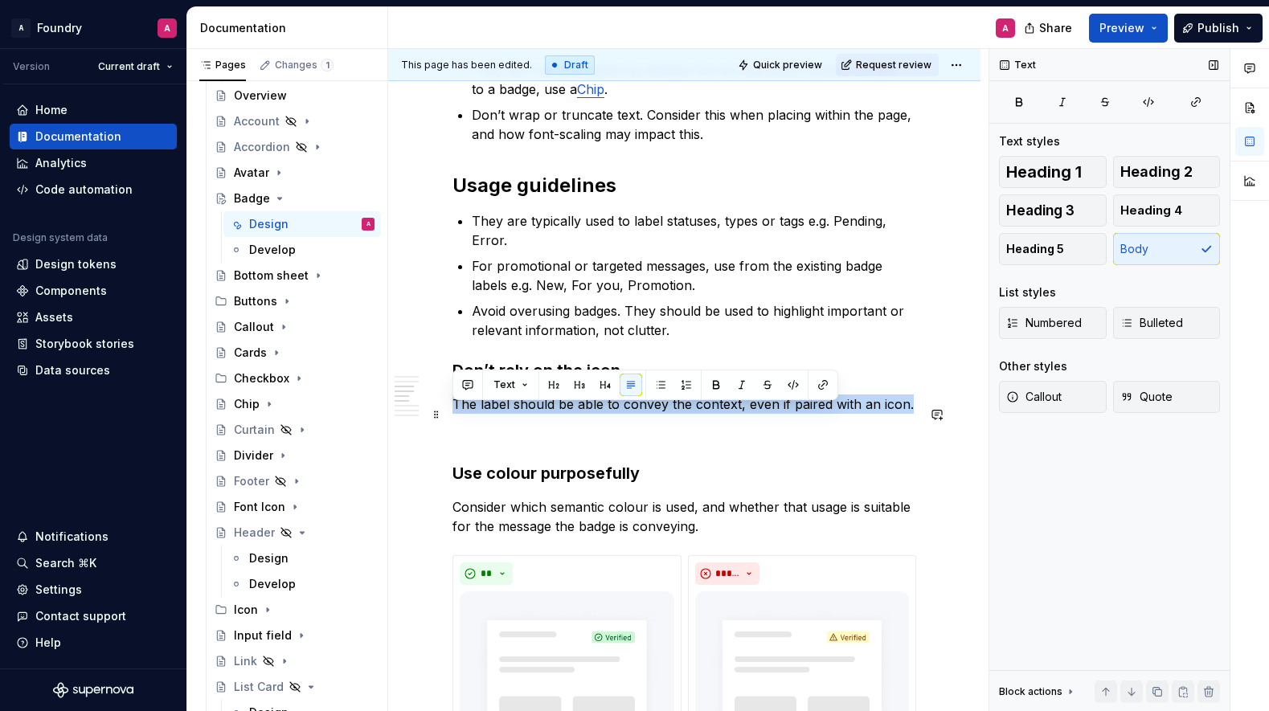
click at [707, 413] on p "The label should be able to convey the context, even if paired with an icon." at bounding box center [685, 404] width 464 height 19
click at [728, 413] on p "The label should be able to convey the context, even if paired with an icon." at bounding box center [685, 404] width 464 height 19
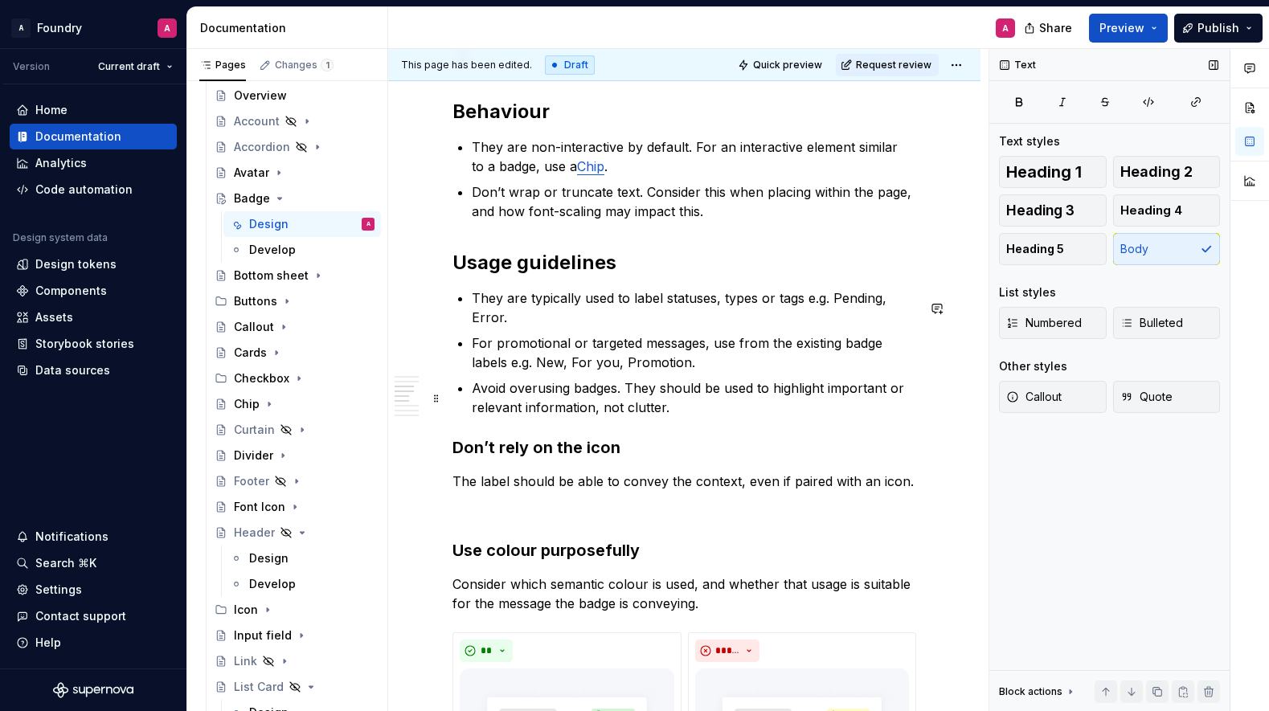
scroll to position [1544, 0]
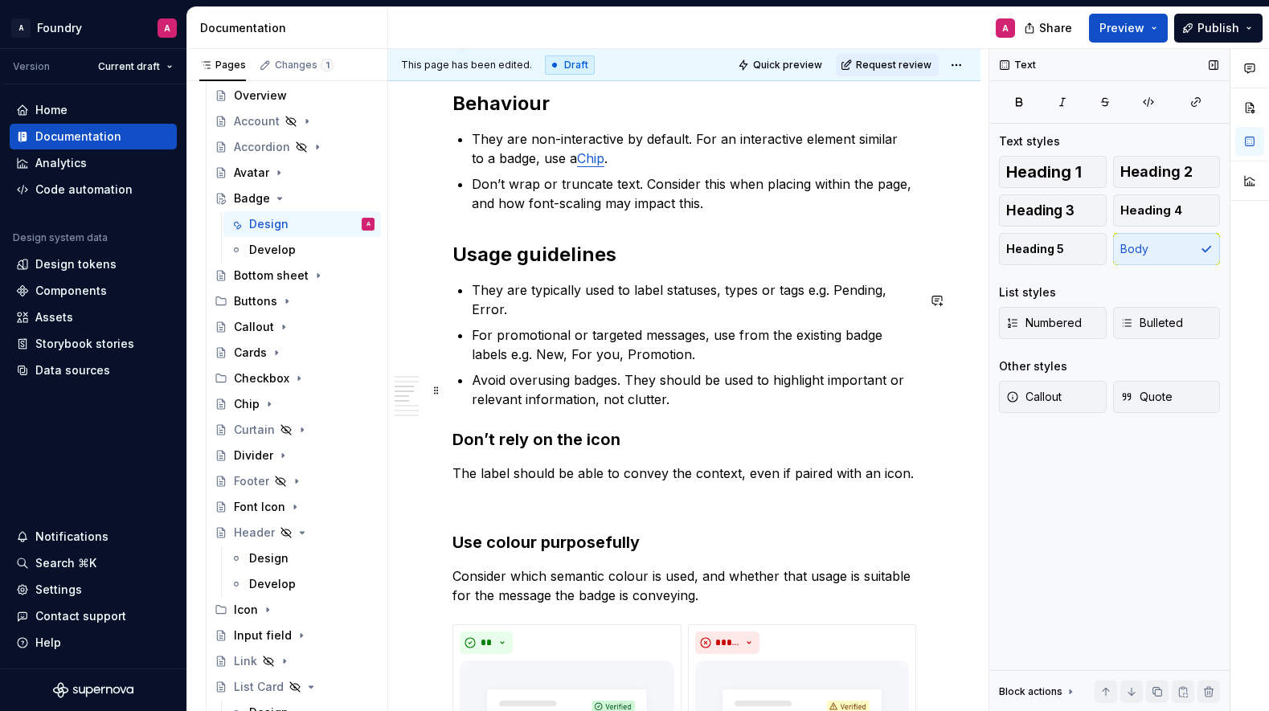
click at [678, 409] on p "Avoid overusing badges. They should be used to highlight important or relevant …" at bounding box center [694, 390] width 445 height 39
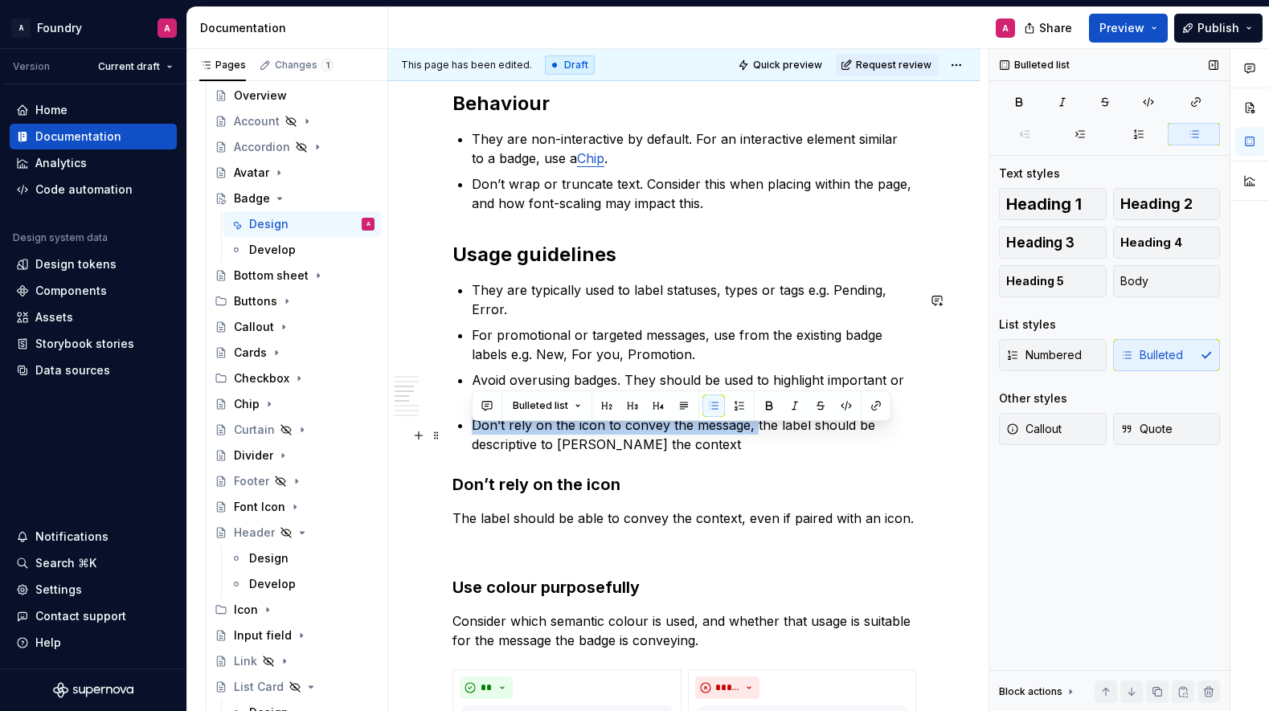
drag, startPoint x: 737, startPoint y: 436, endPoint x: 469, endPoint y: 435, distance: 268.5
click at [469, 434] on div "**********" at bounding box center [685, 298] width 464 height 3011
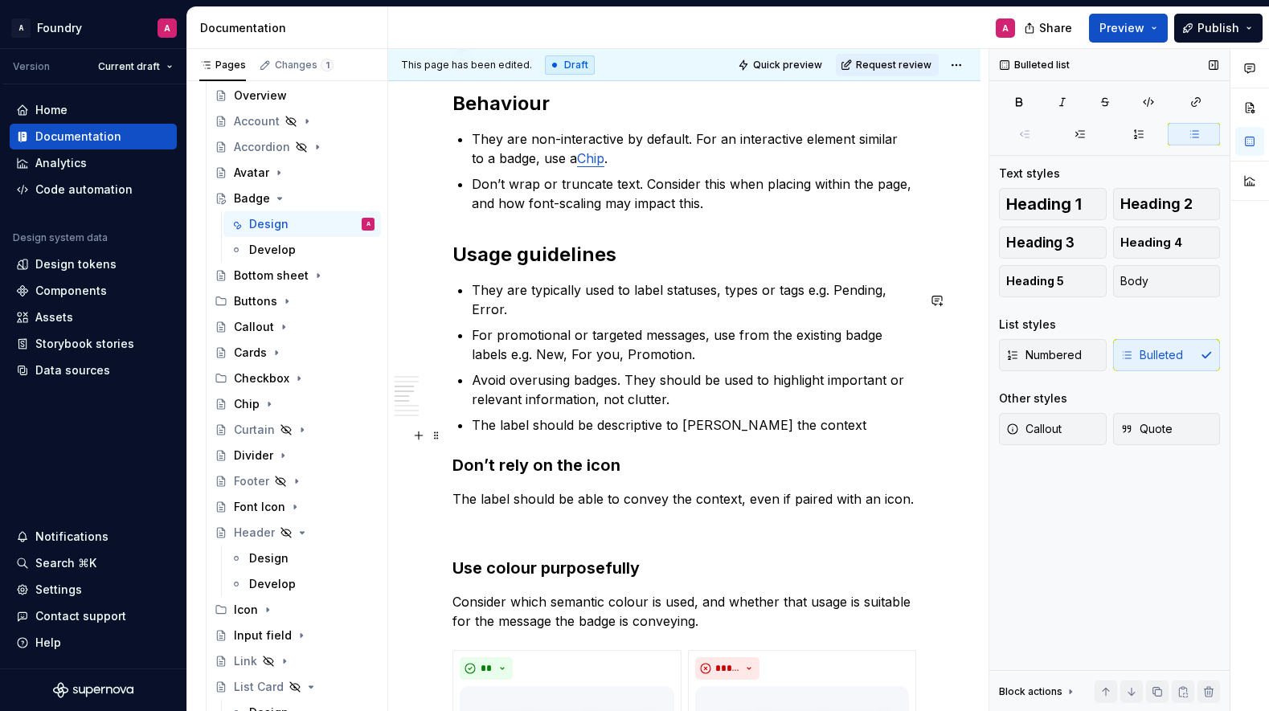
click at [632, 435] on p "The label should be descriptive to [PERSON_NAME] the context" at bounding box center [694, 425] width 445 height 19
click at [694, 430] on p "The label should be descriptive to [PERSON_NAME] the context" at bounding box center [694, 425] width 445 height 19
click at [723, 434] on p "The label should be descriptive to [PERSON_NAME] the context" at bounding box center [694, 425] width 445 height 19
click at [810, 430] on p "The label should be descriptive to convey the context" at bounding box center [694, 425] width 445 height 19
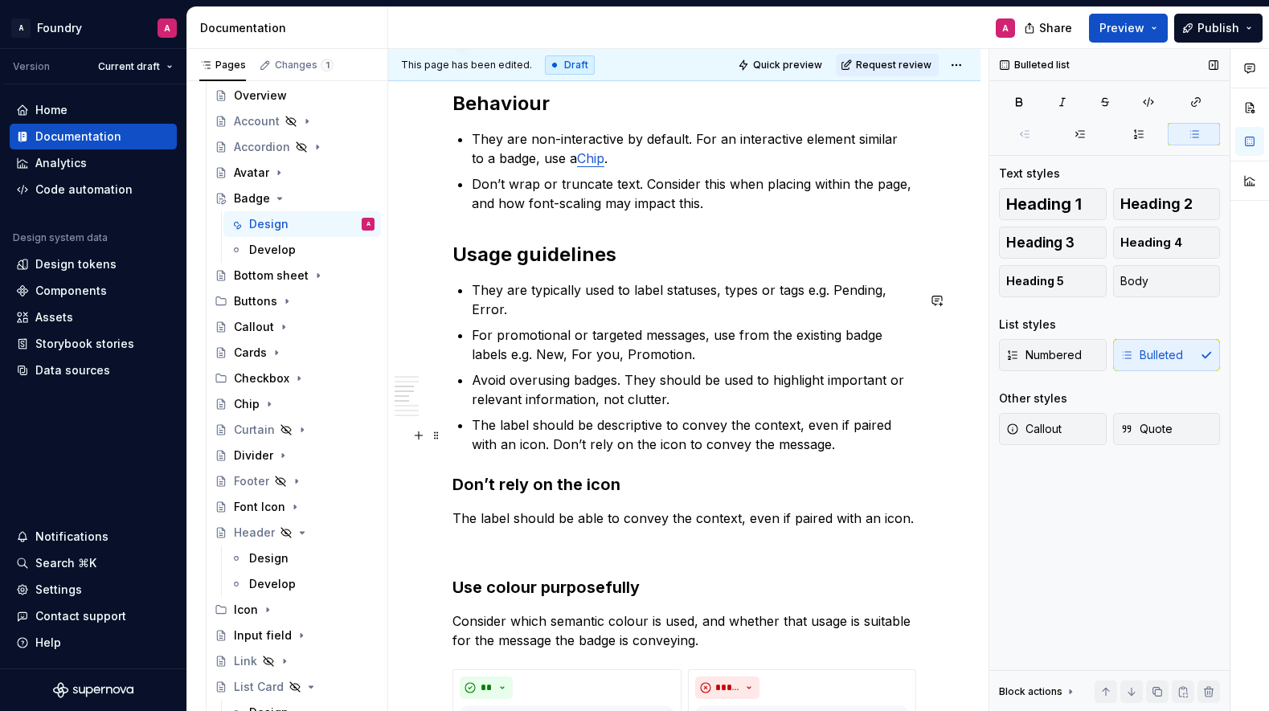
click at [586, 454] on p "The label should be descriptive to convey the context, even if paired with an i…" at bounding box center [694, 435] width 445 height 39
click at [807, 447] on p "The label should be descriptive to convey the context, even if paired with an i…" at bounding box center [694, 435] width 445 height 39
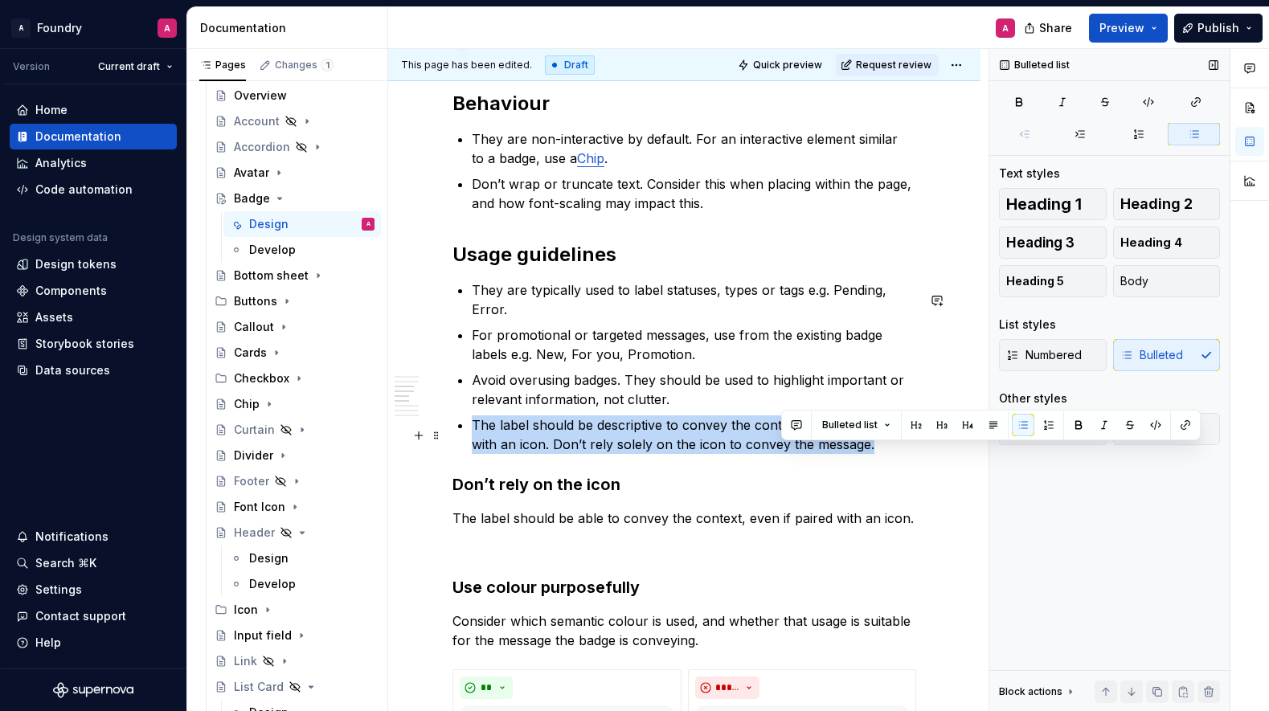
click at [807, 447] on p "The label should be descriptive to convey the context, even if paired with an i…" at bounding box center [694, 435] width 445 height 39
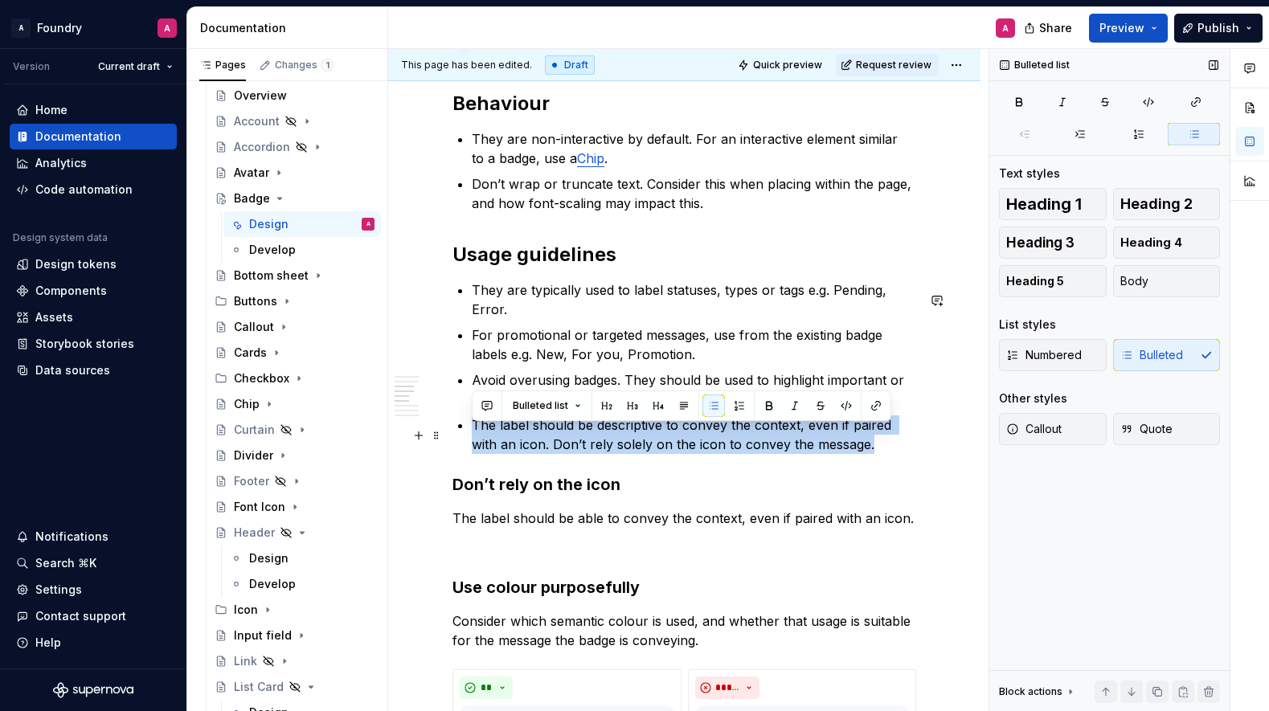
click at [793, 449] on p "The label should be descriptive to convey the context, even if paired with an i…" at bounding box center [694, 435] width 445 height 39
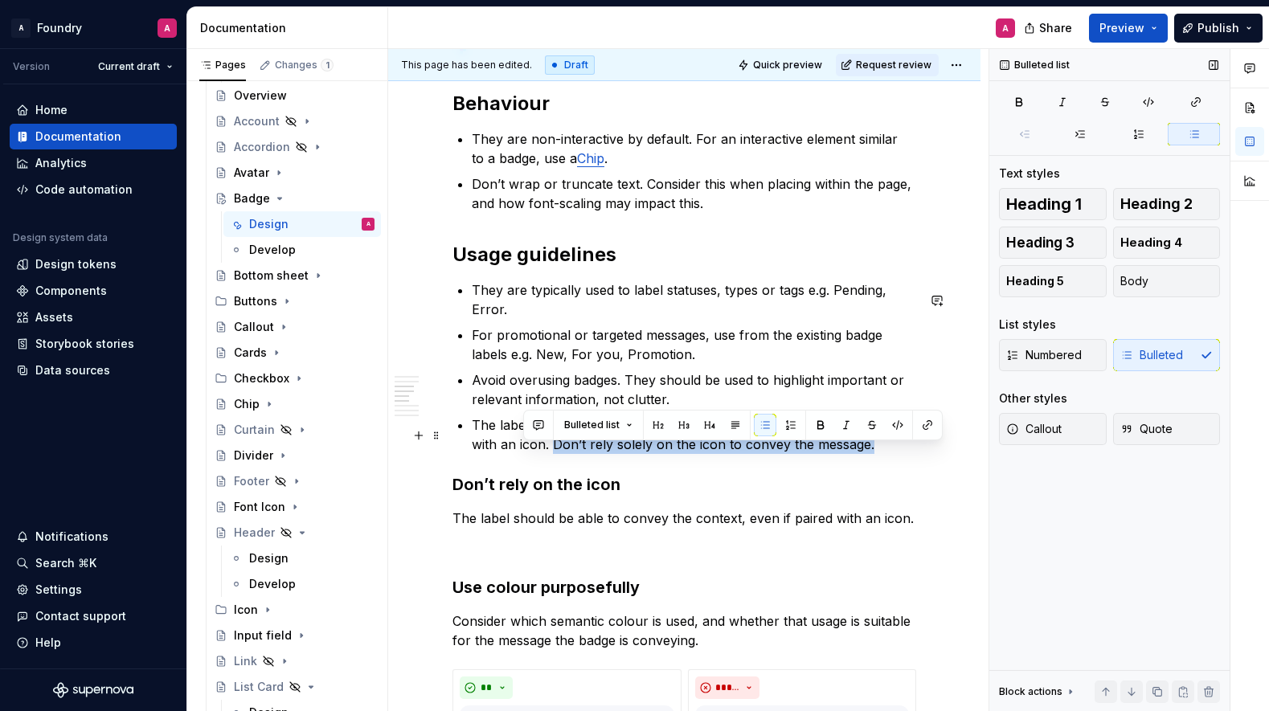
drag, startPoint x: 844, startPoint y: 457, endPoint x: 525, endPoint y: 454, distance: 319.1
click at [525, 454] on p "The label should be descriptive to convey the context, even if paired with an i…" at bounding box center [694, 435] width 445 height 39
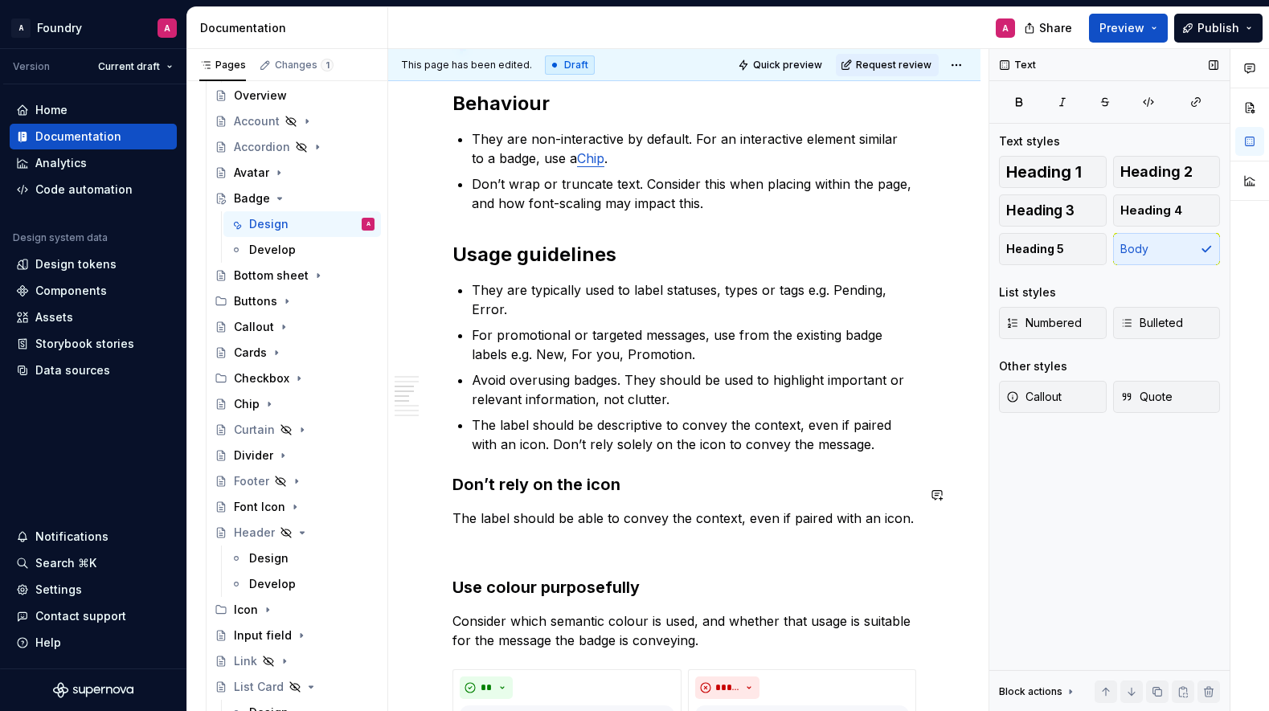
click at [623, 517] on div "**********" at bounding box center [685, 298] width 464 height 3011
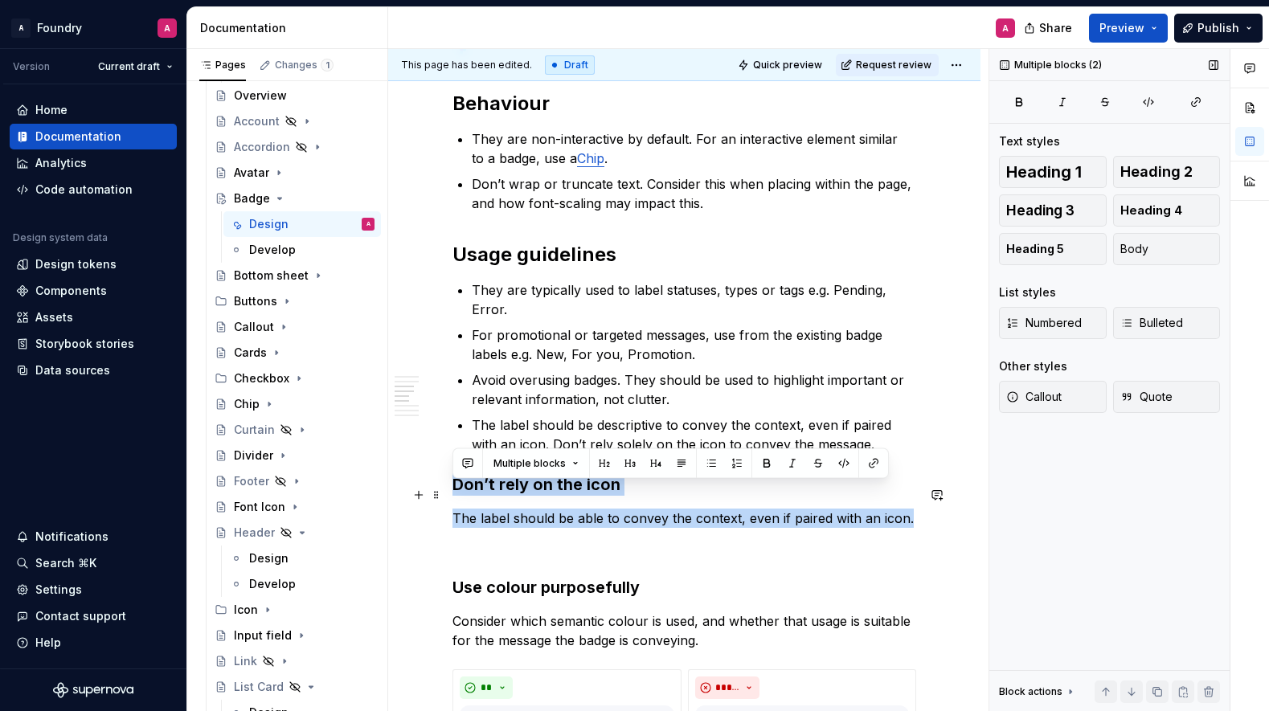
drag, startPoint x: 908, startPoint y: 532, endPoint x: 449, endPoint y: 493, distance: 459.9
click at [449, 493] on div "**********" at bounding box center [684, 395] width 592 height 3283
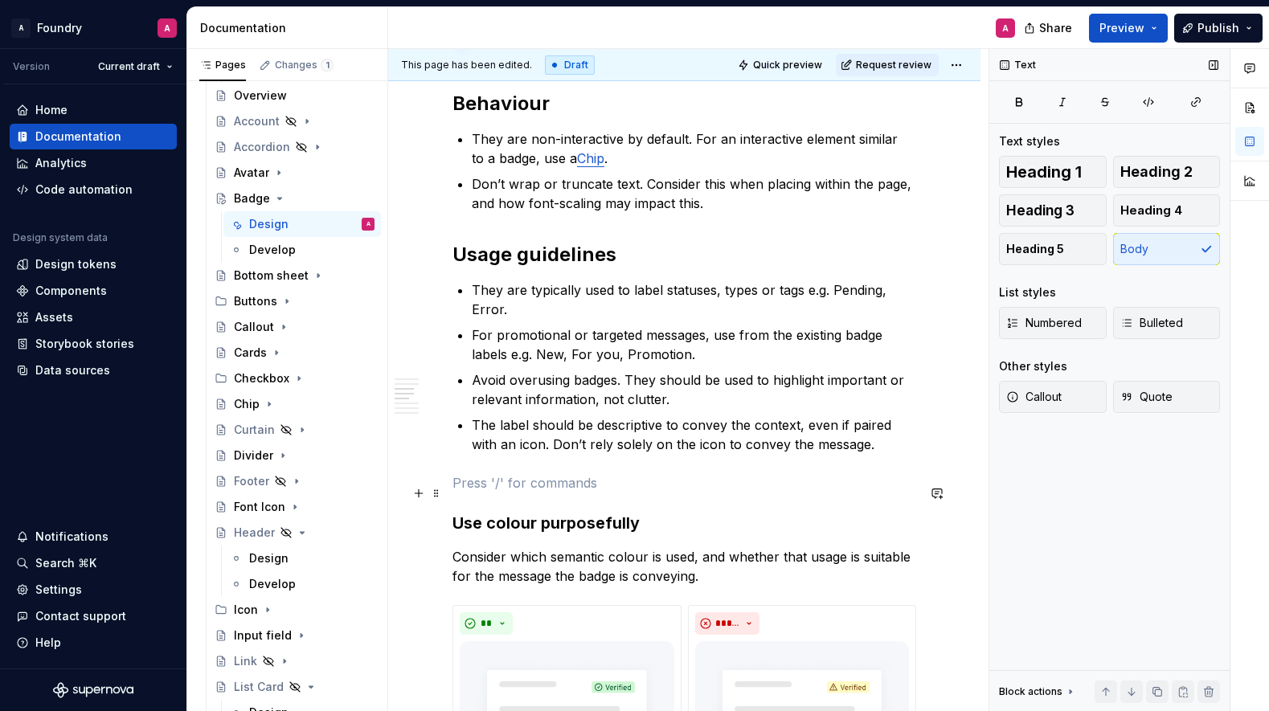
drag, startPoint x: 455, startPoint y: 497, endPoint x: 478, endPoint y: 509, distance: 26.2
click at [455, 493] on p at bounding box center [685, 482] width 464 height 19
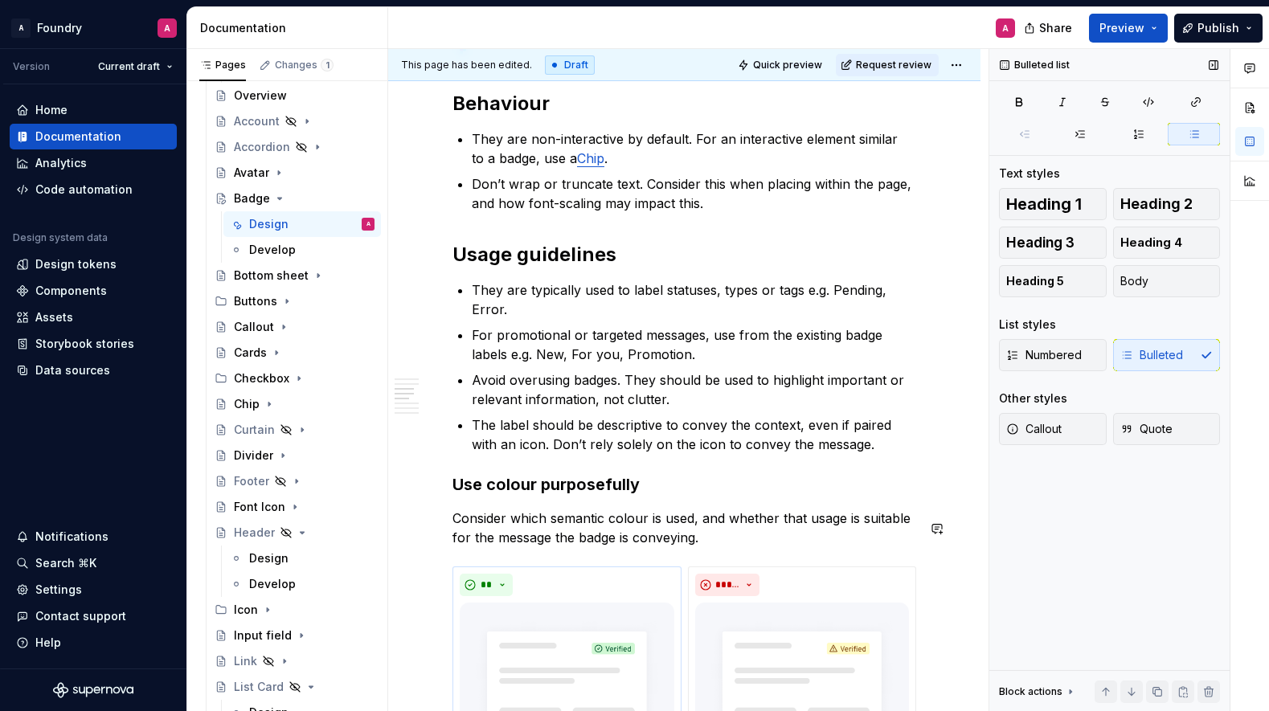
scroll to position [1760, 0]
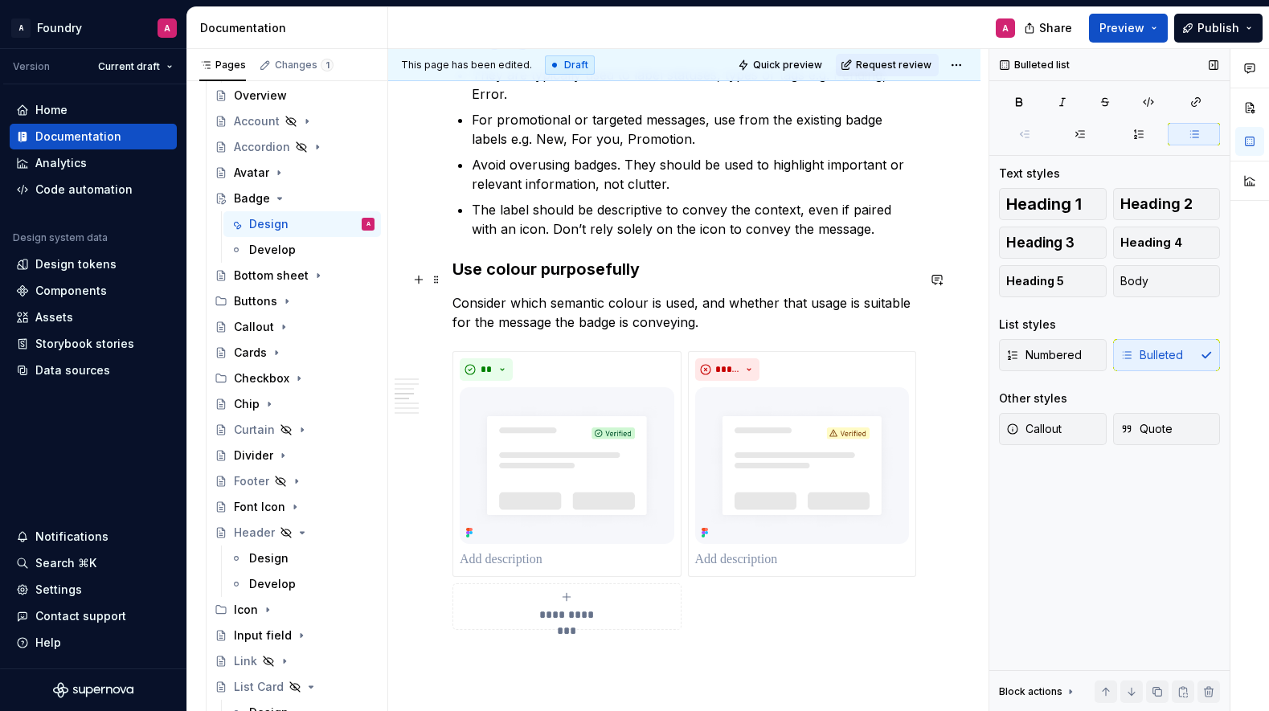
click at [538, 277] on h3 "Use colour purposefully" at bounding box center [685, 269] width 464 height 23
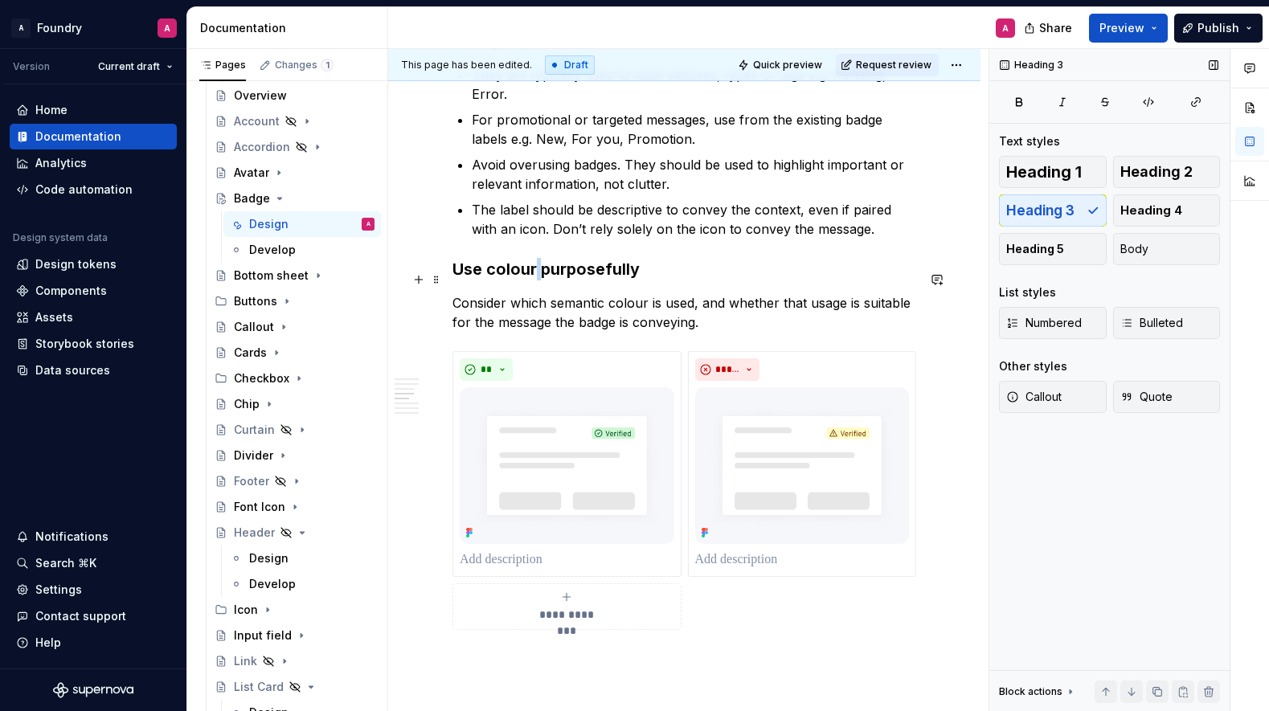
click at [538, 277] on h3 "Use colour purposefully" at bounding box center [685, 269] width 464 height 23
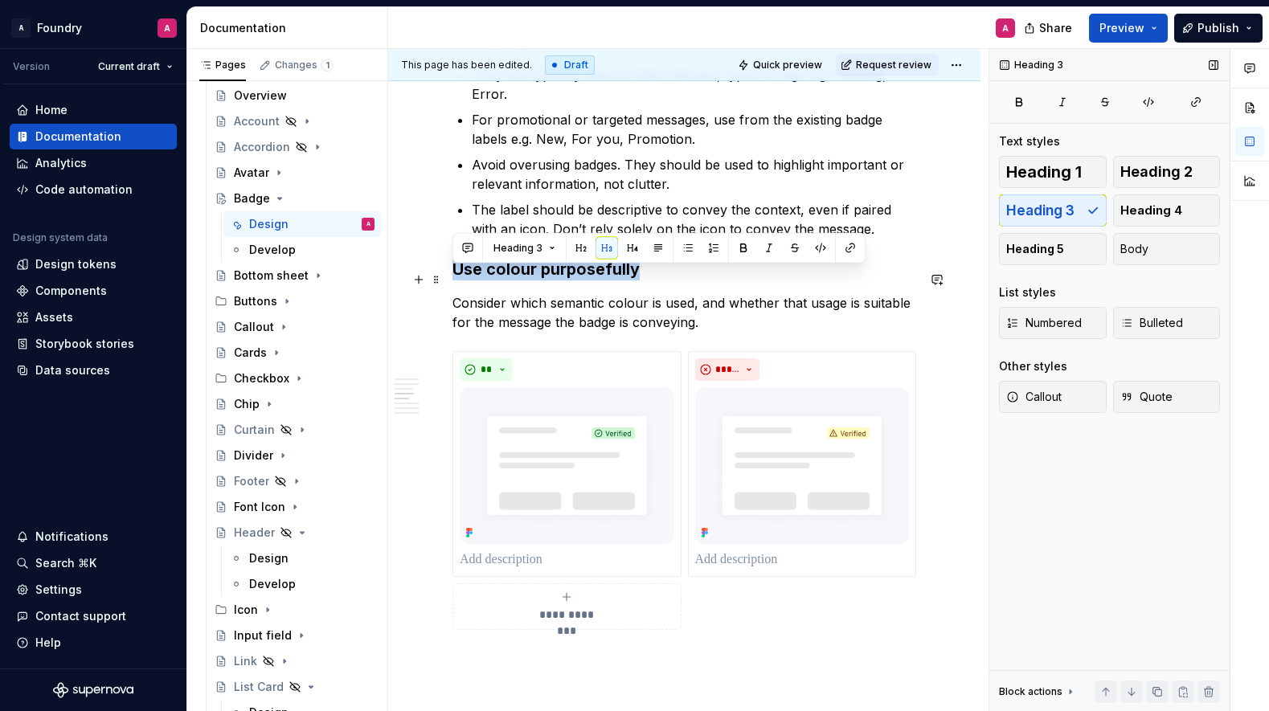
click at [538, 277] on h3 "Use colour purposefully" at bounding box center [685, 269] width 464 height 23
click at [611, 322] on p "Consider which semantic colour is used, and whether that usage is suitable for …" at bounding box center [685, 312] width 464 height 39
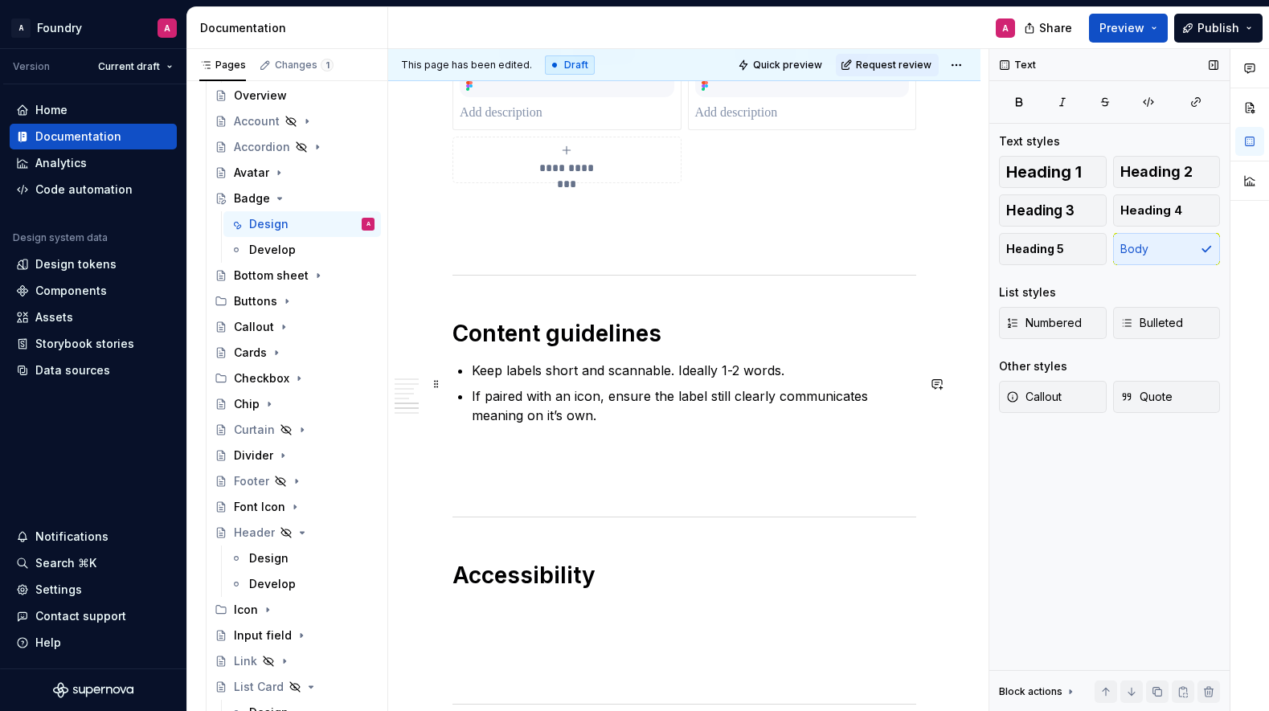
scroll to position [2234, 0]
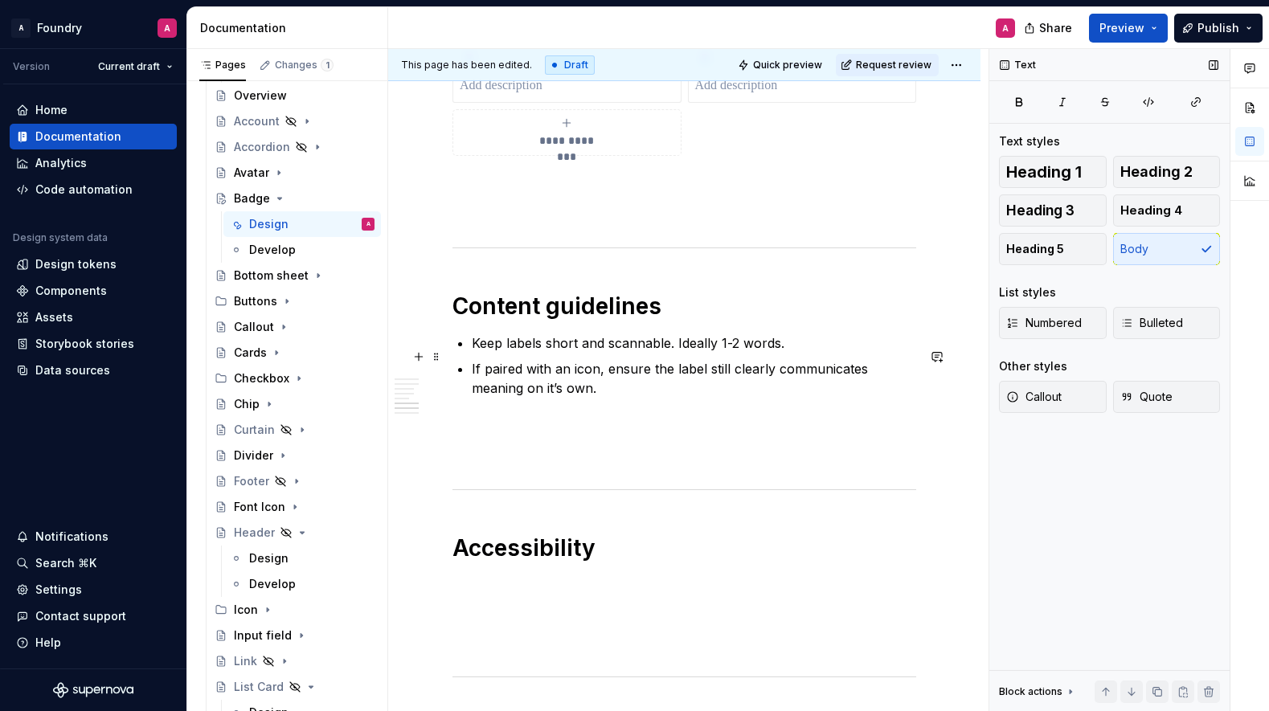
click at [645, 353] on p "Keep labels short and scannable. Ideally 1-2 words." at bounding box center [694, 343] width 445 height 19
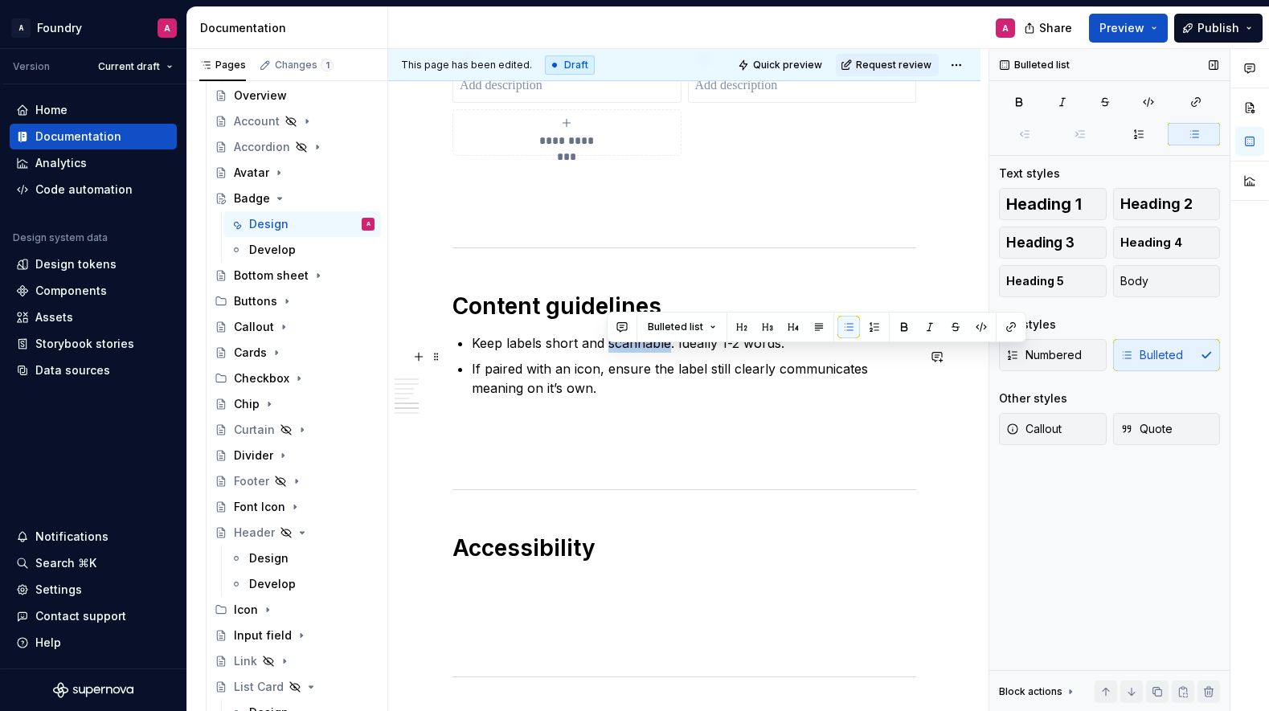
click at [645, 353] on p "Keep labels short and scannable. Ideally 1-2 words." at bounding box center [694, 343] width 445 height 19
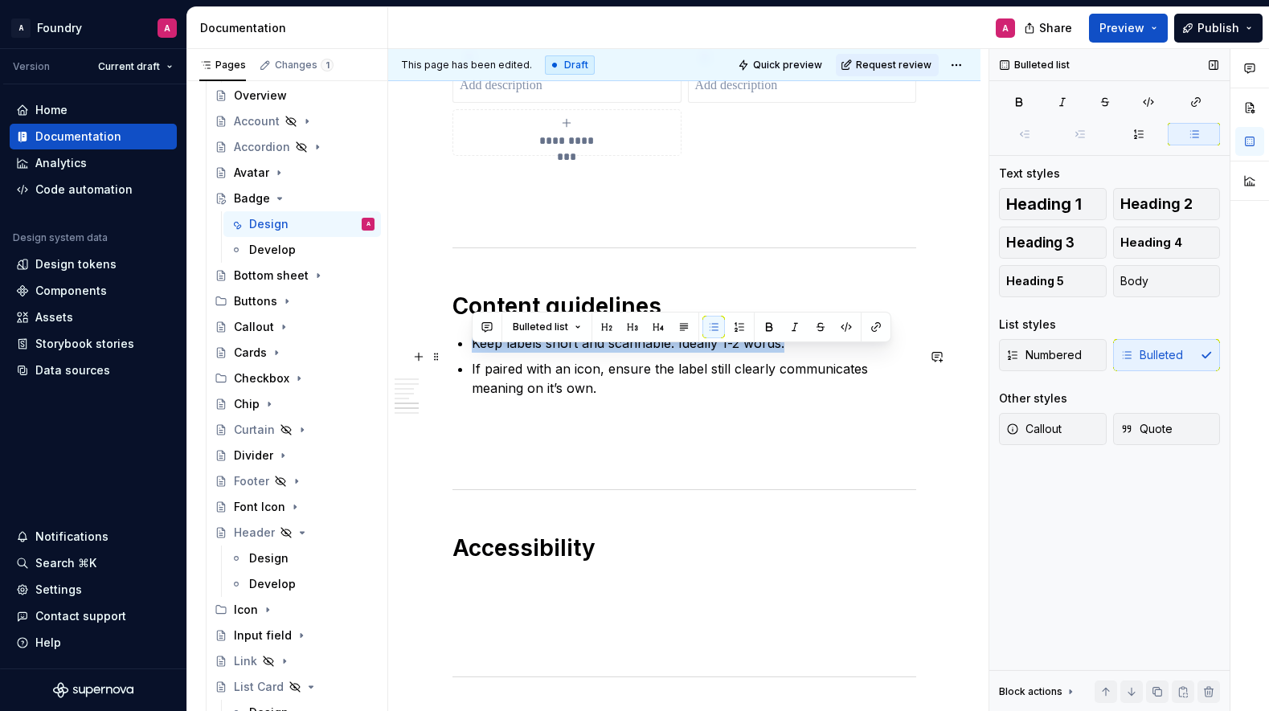
click at [645, 353] on p "Keep labels short and scannable. Ideally 1-2 words." at bounding box center [694, 343] width 445 height 19
click at [572, 353] on p "Keep labels short and scannable. Ideally 1-2 words." at bounding box center [694, 343] width 445 height 19
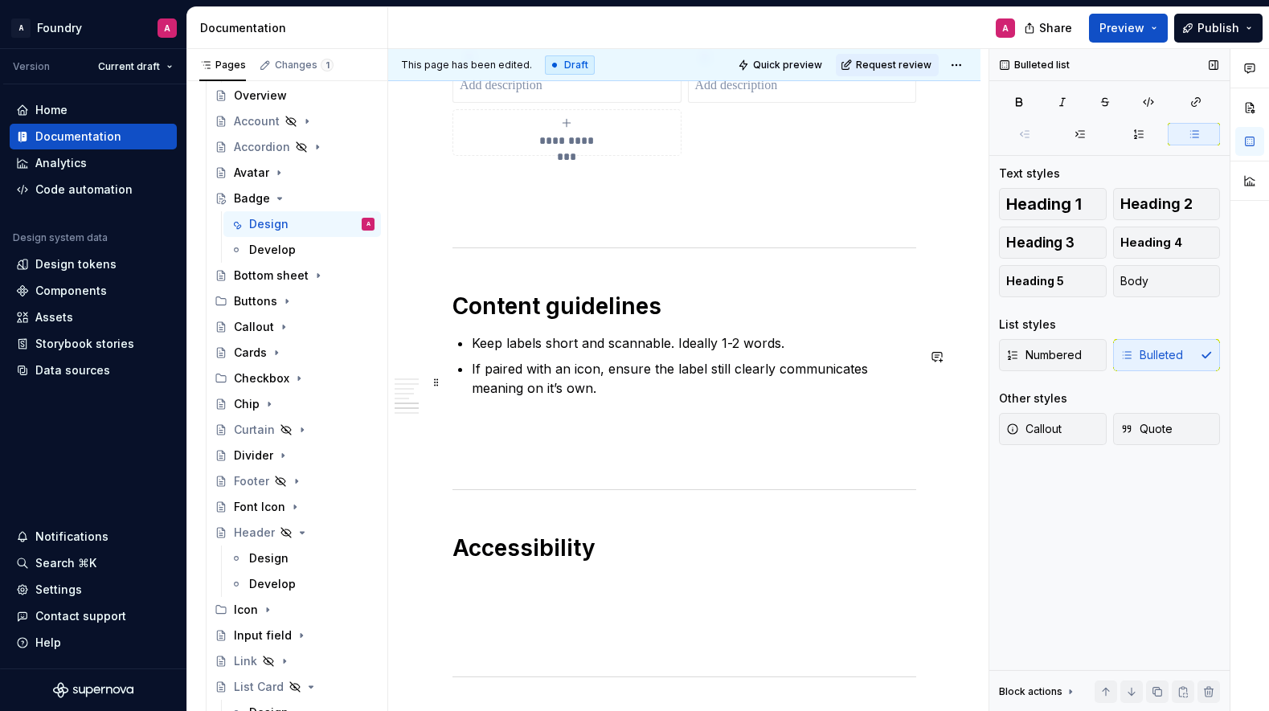
click at [631, 383] on p "If paired with an icon, ensure the label still clearly communicates meaning on …" at bounding box center [694, 378] width 445 height 39
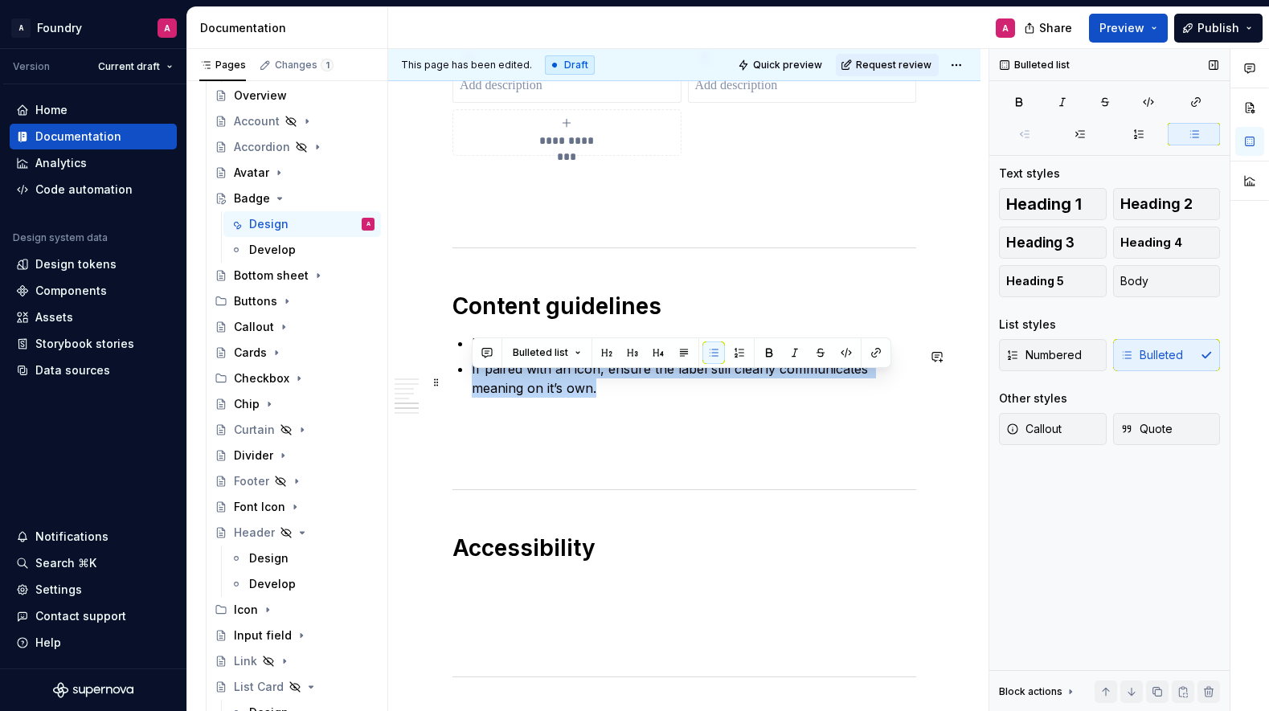
click at [631, 383] on p "If paired with an icon, ensure the label still clearly communicates meaning on …" at bounding box center [694, 378] width 445 height 39
click at [514, 391] on p "If paired with an icon, ensure the label still clearly communicates meaning on …" at bounding box center [694, 378] width 445 height 39
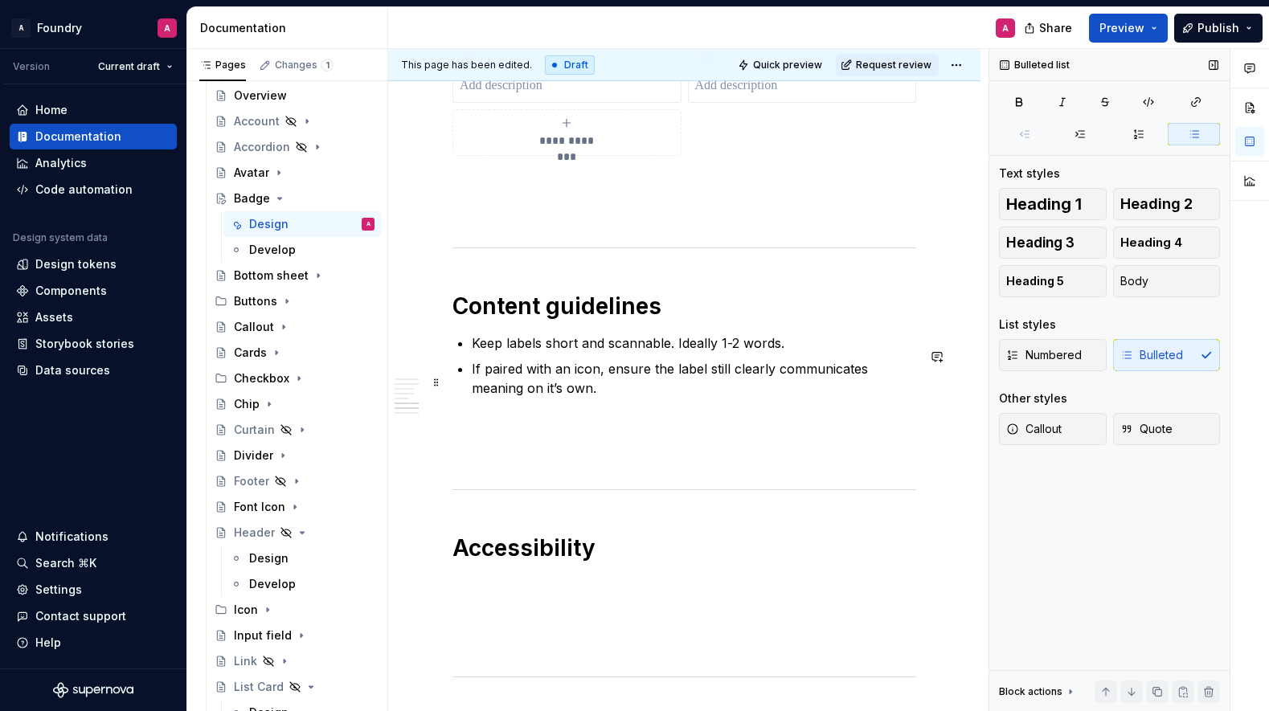
click at [585, 382] on p "If paired with an icon, ensure the label still clearly communicates meaning on …" at bounding box center [694, 378] width 445 height 39
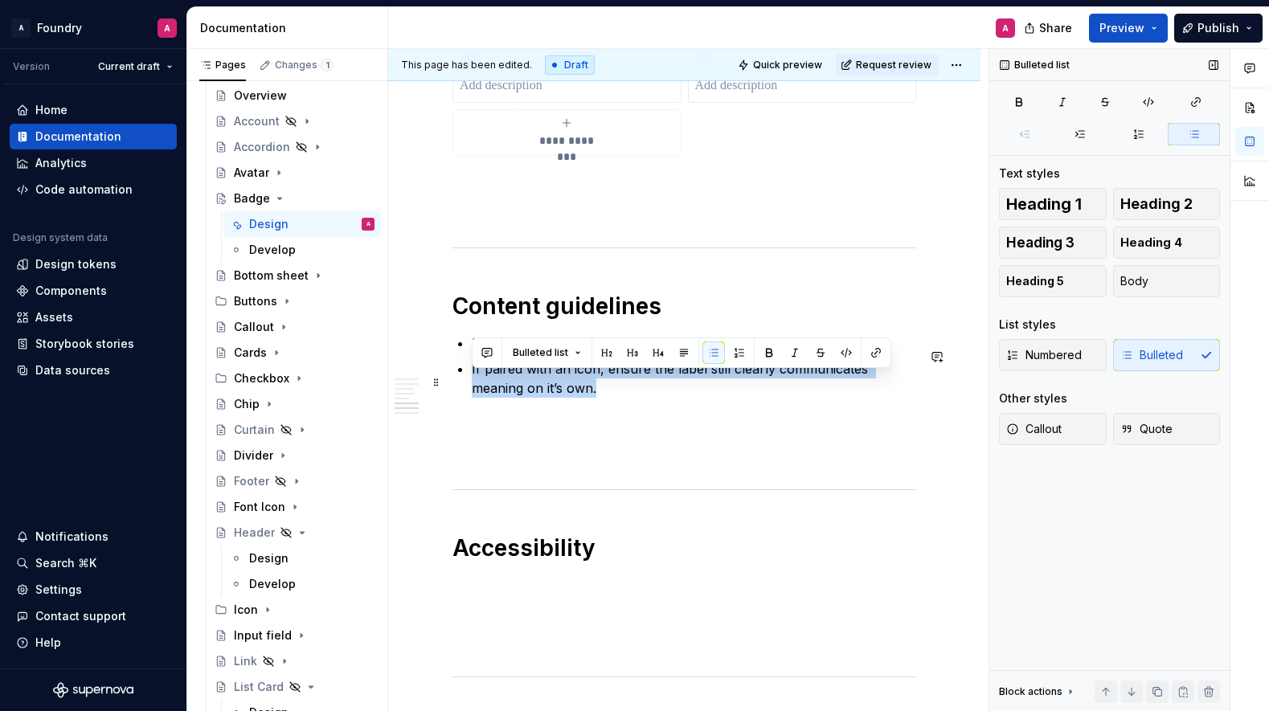
click at [585, 382] on p "If paired with an icon, ensure the label still clearly communicates meaning on …" at bounding box center [694, 378] width 445 height 39
click at [510, 391] on p "If paired with an icon, ensure the label still clearly communicates meaning on …" at bounding box center [694, 378] width 445 height 39
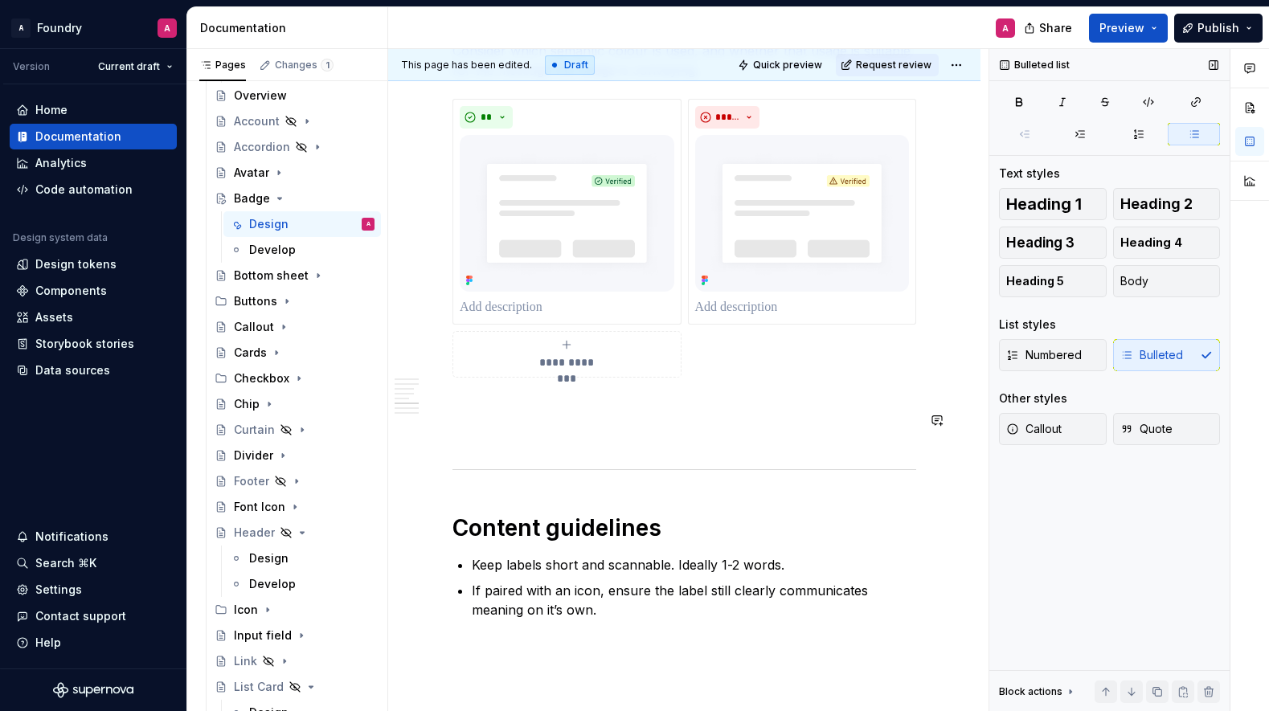
scroll to position [2010, 0]
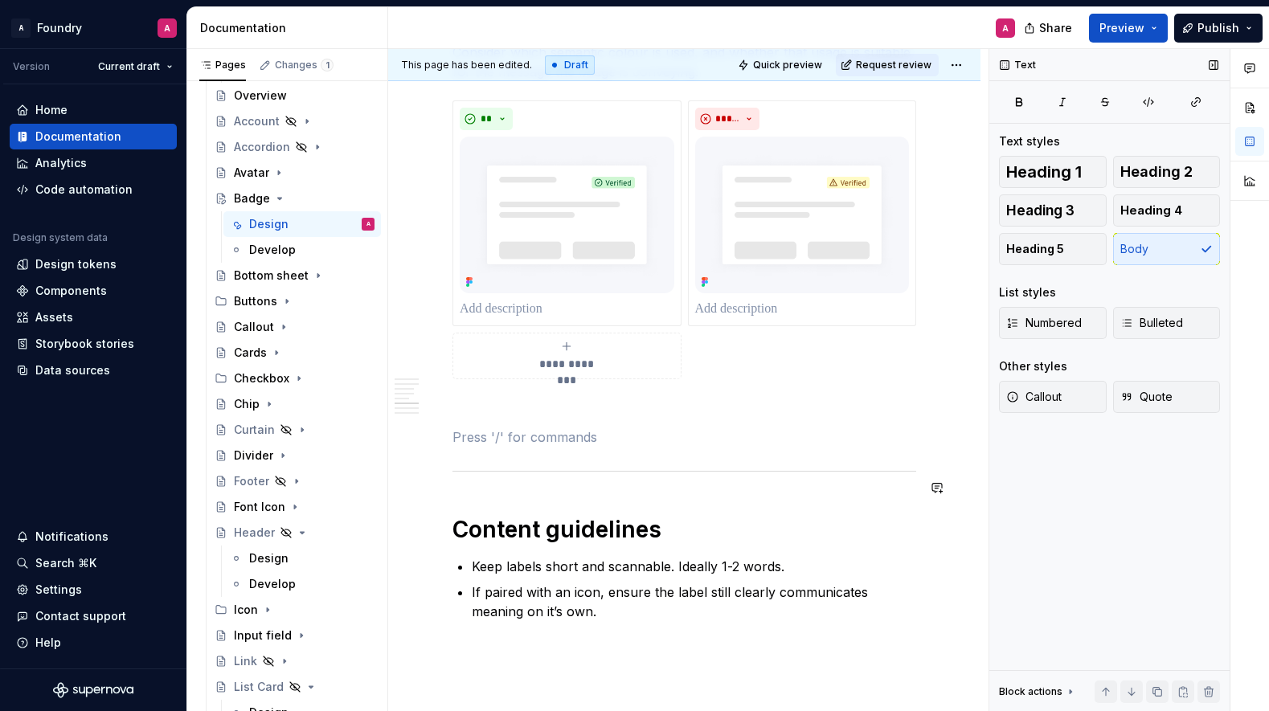
click at [472, 418] on p at bounding box center [685, 408] width 464 height 19
click at [661, 418] on p at bounding box center [685, 408] width 464 height 19
click at [420, 448] on button "button" at bounding box center [419, 451] width 23 height 23
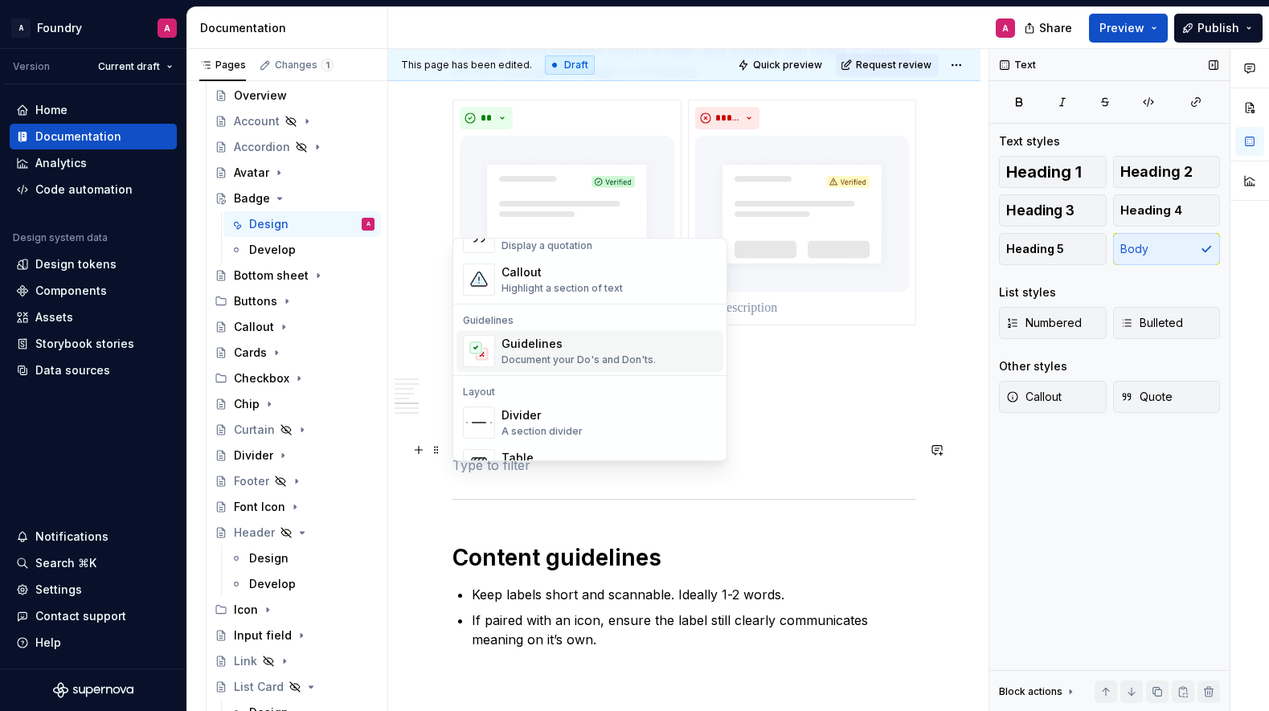
scroll to position [429, 0]
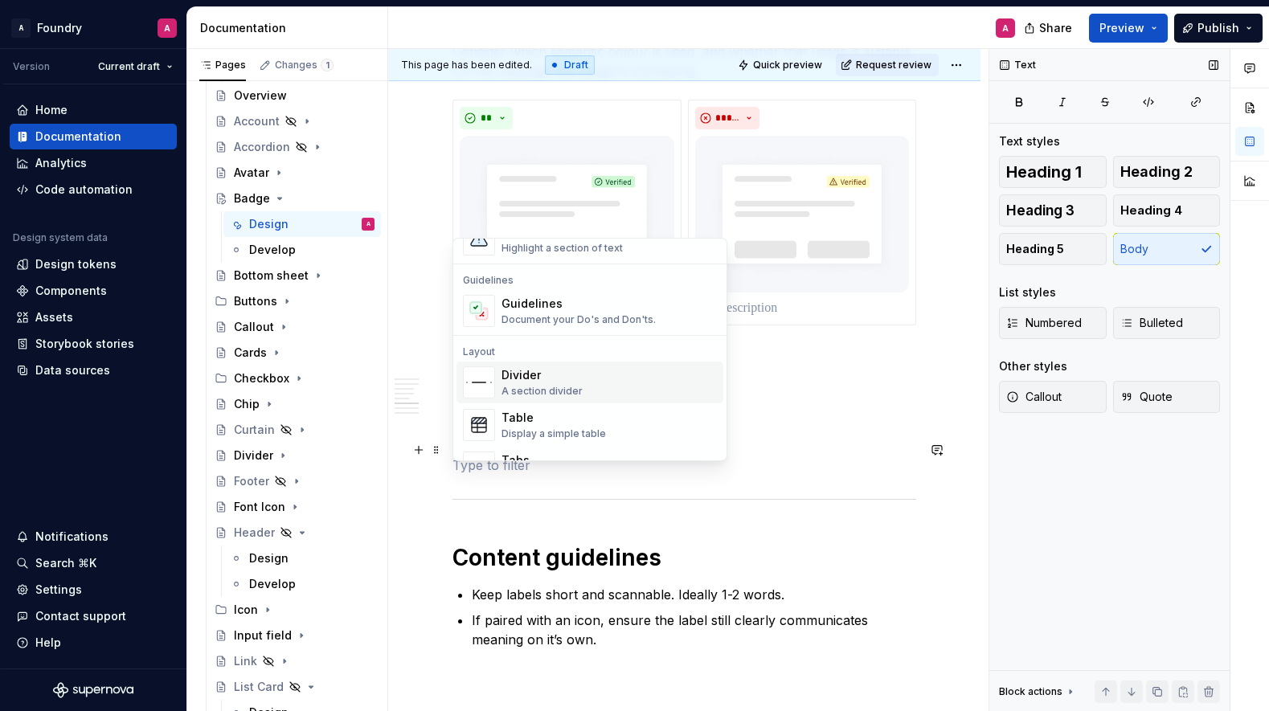
click at [532, 375] on div "Divider" at bounding box center [542, 375] width 81 height 16
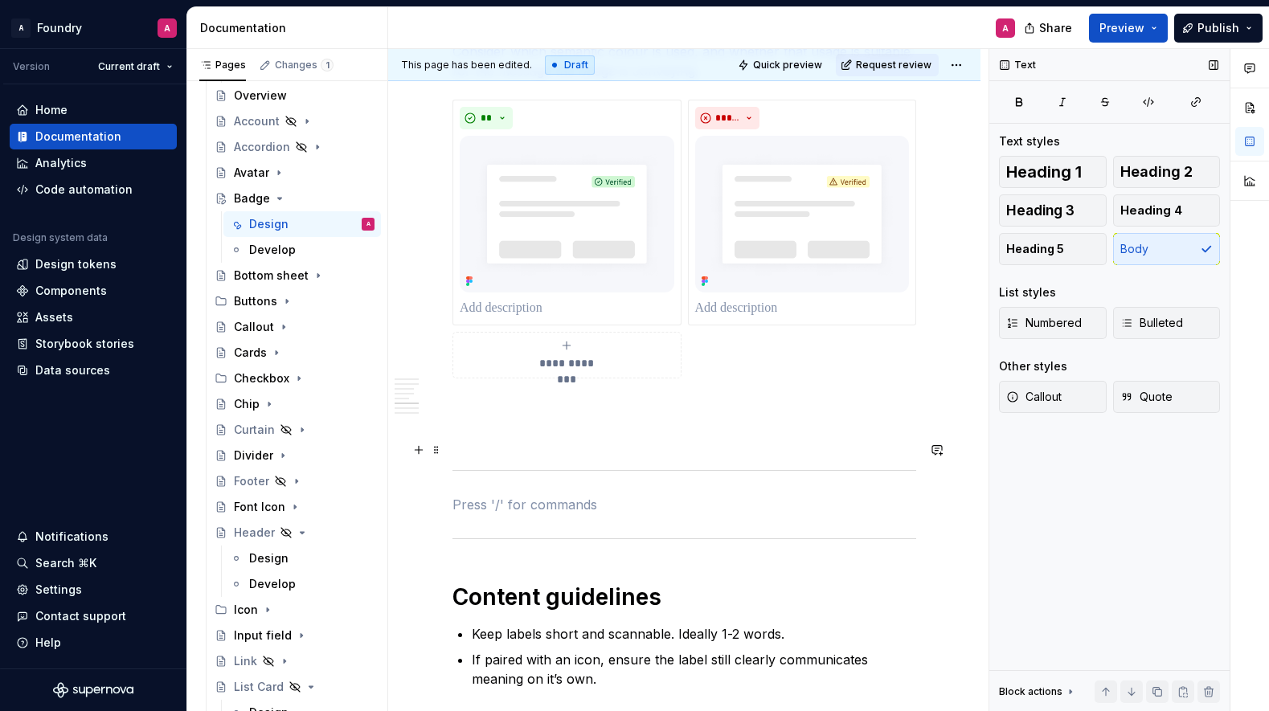
click at [518, 444] on p at bounding box center [685, 436] width 464 height 19
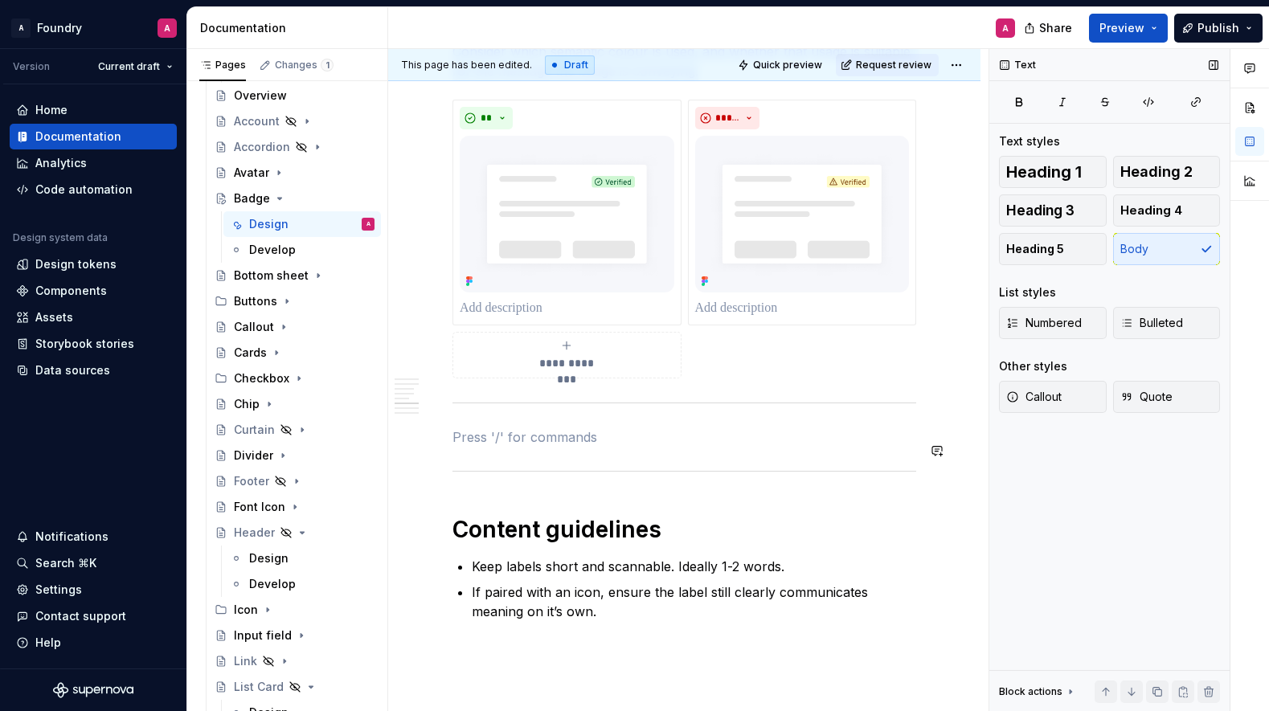
click at [547, 447] on p "Notification Badge" at bounding box center [685, 437] width 464 height 19
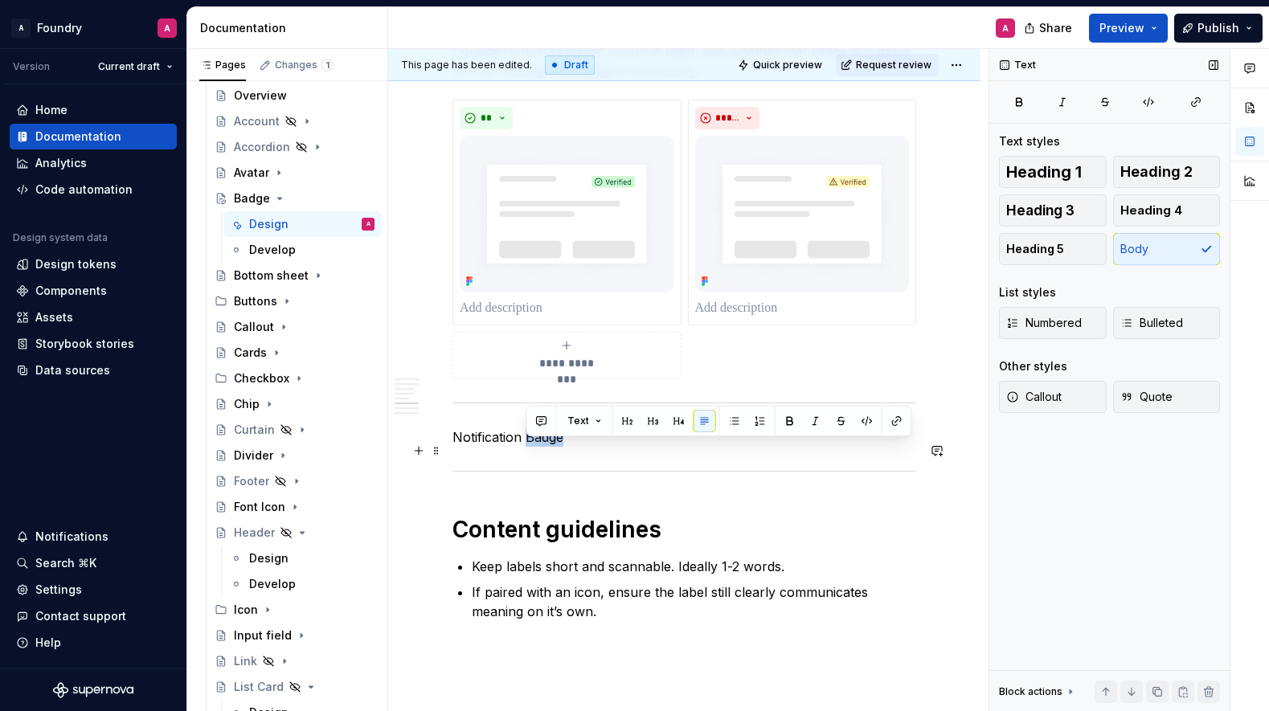
click at [547, 447] on p "Notification Badge" at bounding box center [685, 437] width 464 height 19
click at [1073, 174] on span "Heading 1" at bounding box center [1044, 172] width 76 height 16
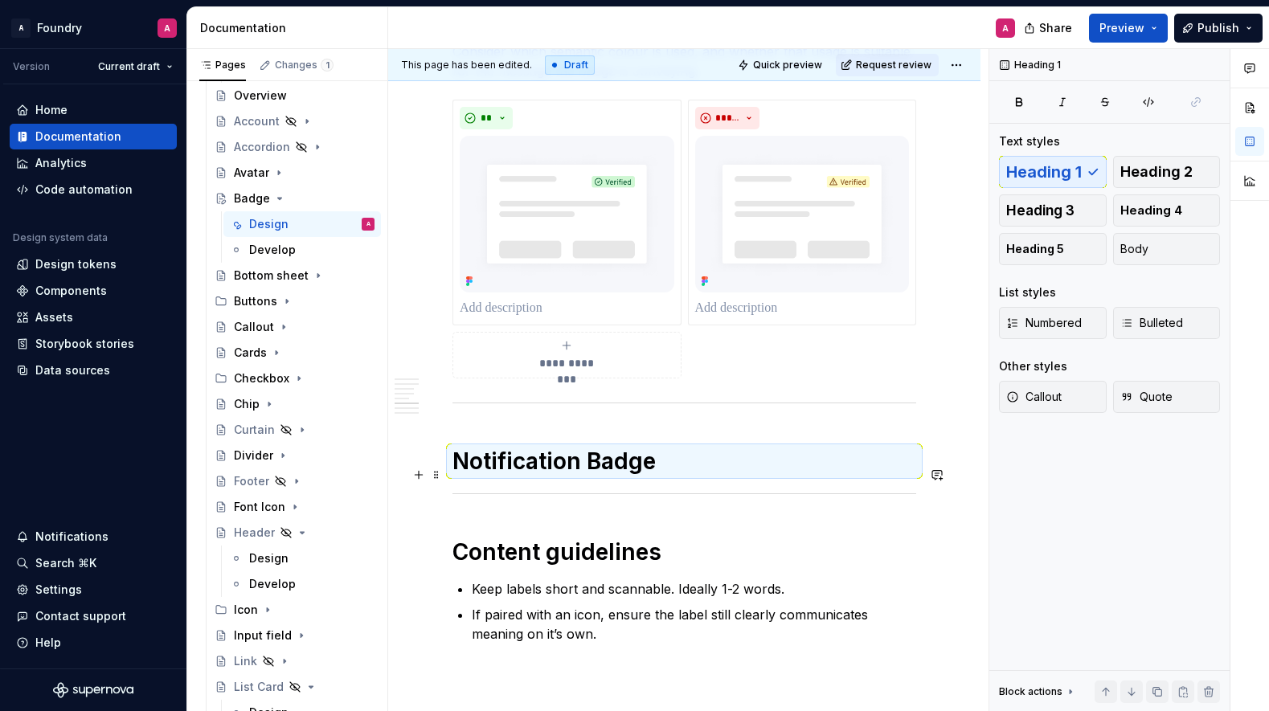
click at [702, 476] on h1 "Notification Badge" at bounding box center [685, 461] width 464 height 29
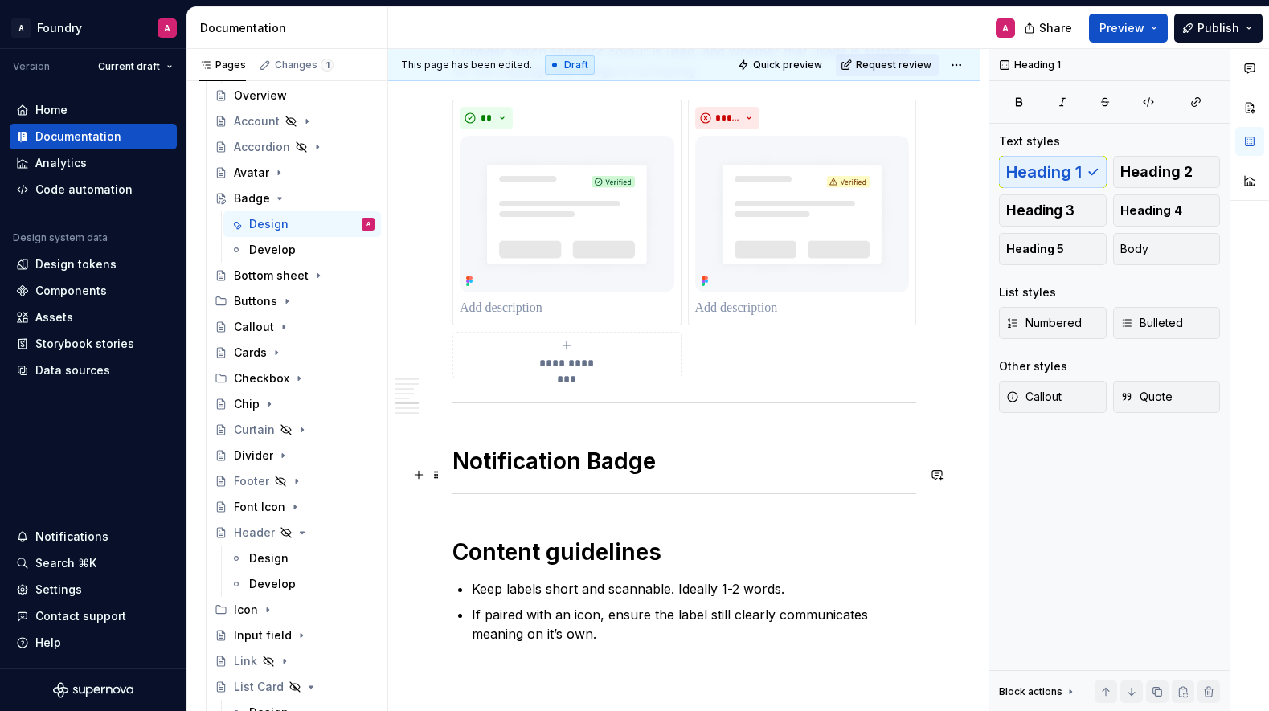
click at [670, 476] on h1 "Notification Badge" at bounding box center [685, 461] width 464 height 29
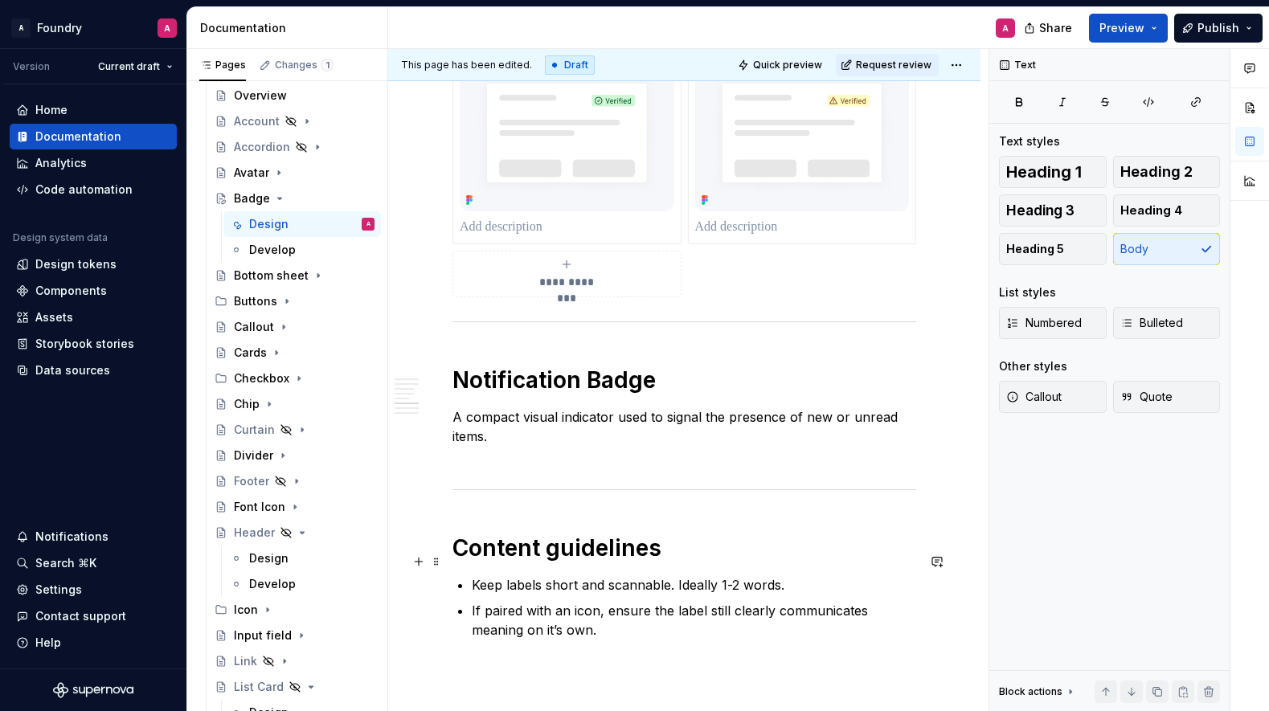
scroll to position [2168, 0]
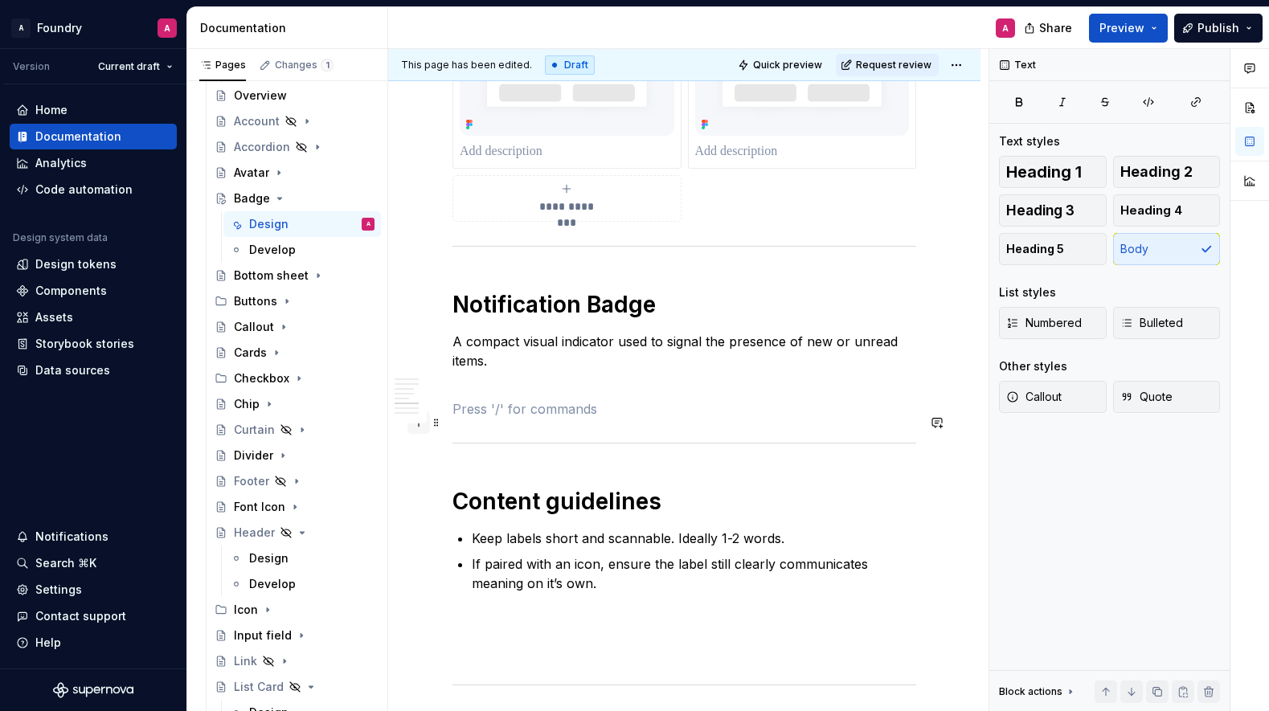
click at [419, 425] on button "button" at bounding box center [419, 423] width 23 height 23
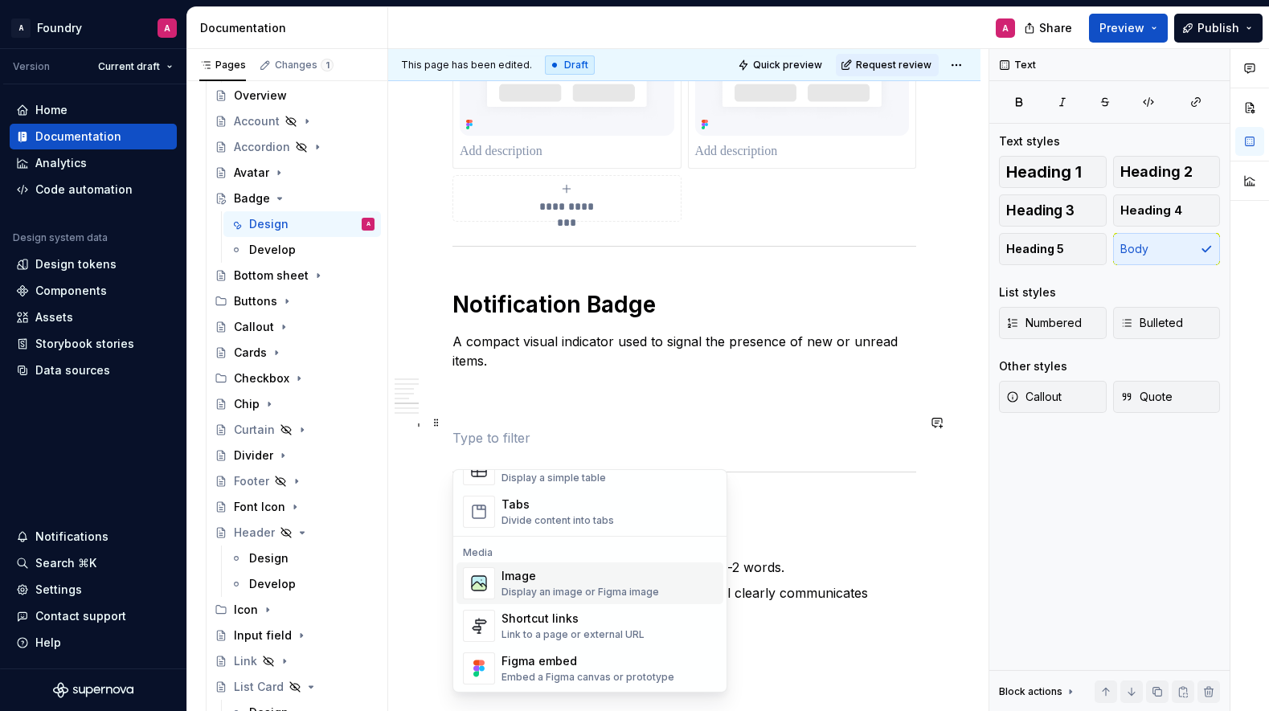
scroll to position [671, 0]
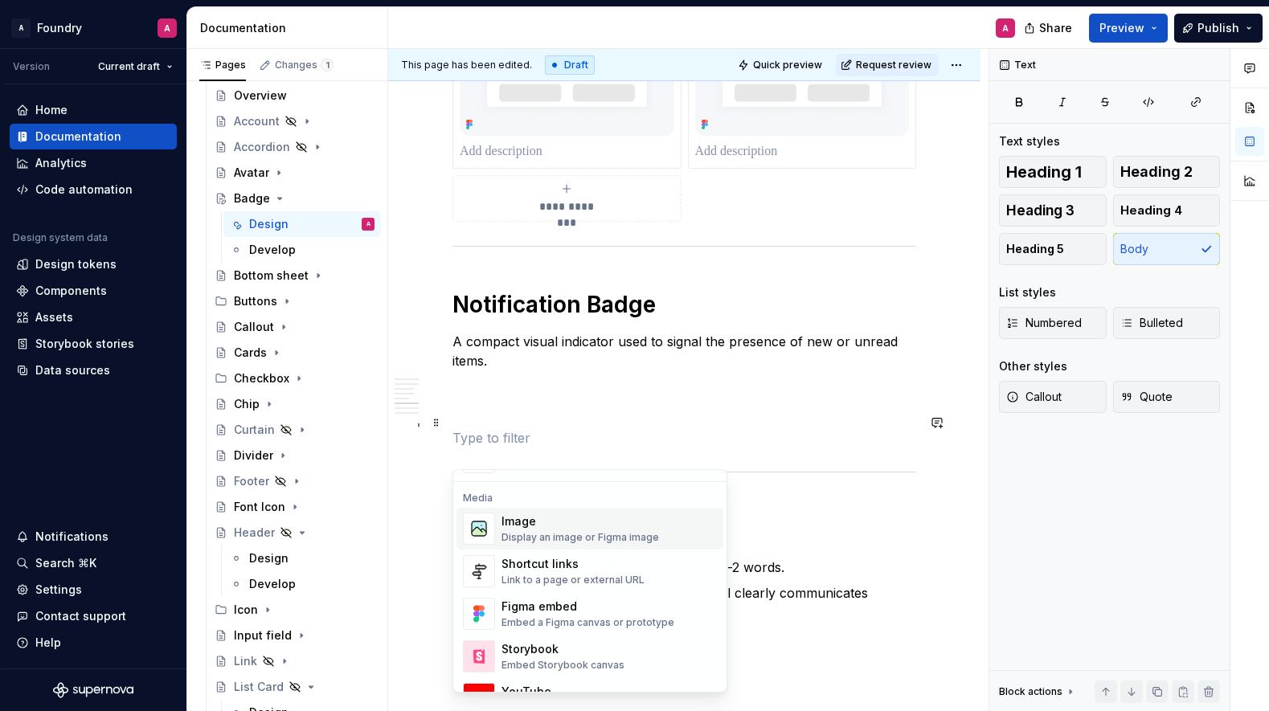
click at [539, 522] on div "Image" at bounding box center [581, 522] width 158 height 16
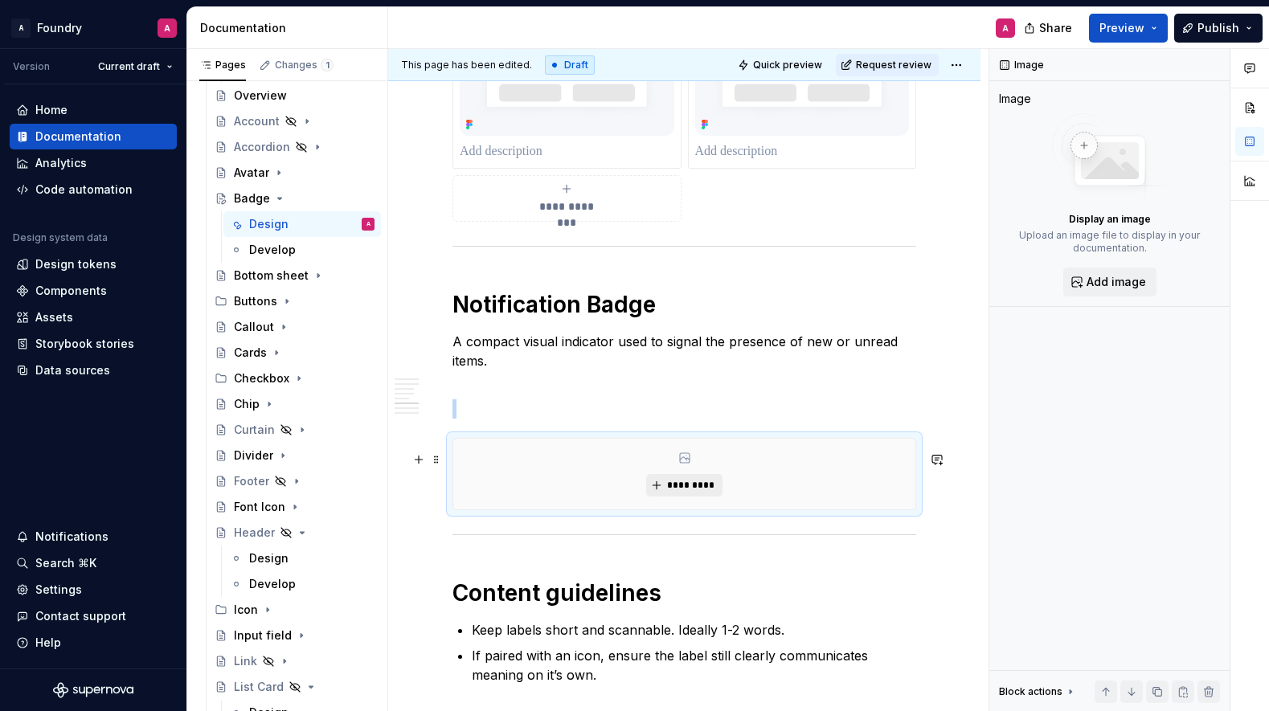
click at [692, 492] on span "*********" at bounding box center [690, 485] width 49 height 13
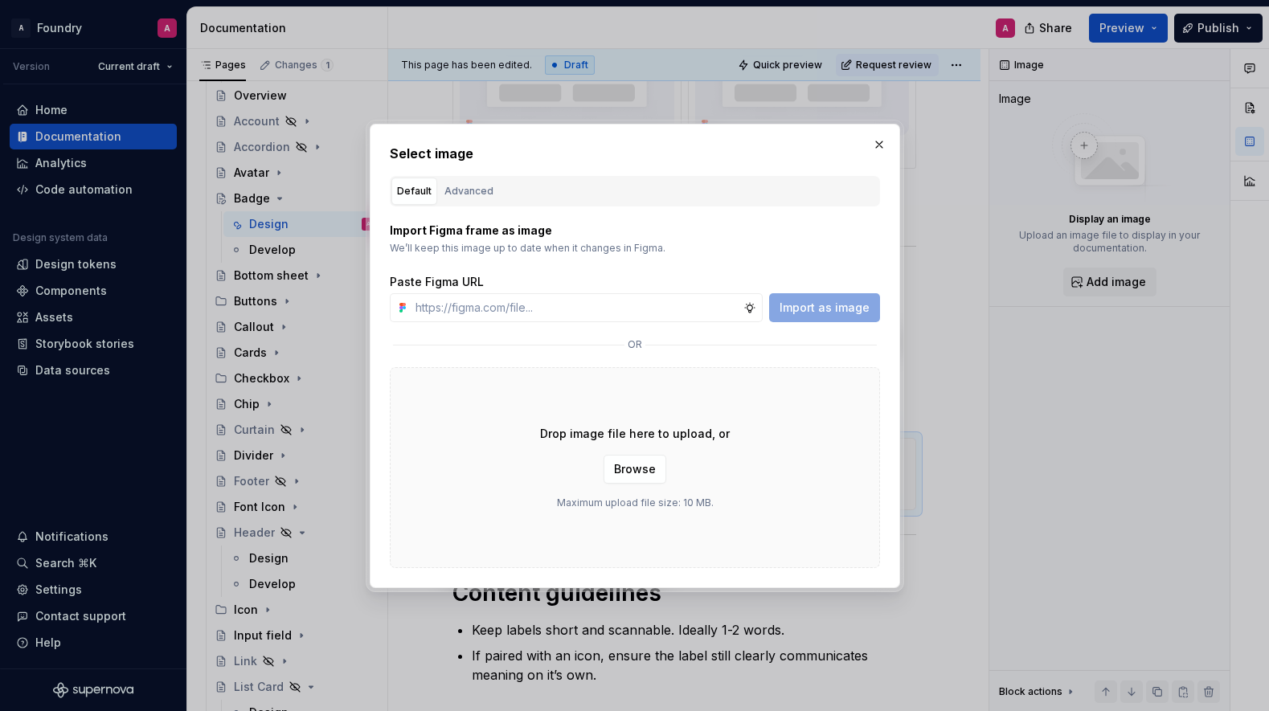
type textarea "*"
click at [475, 309] on input "text" at bounding box center [576, 307] width 334 height 29
paste input "[URL][DOMAIN_NAME]"
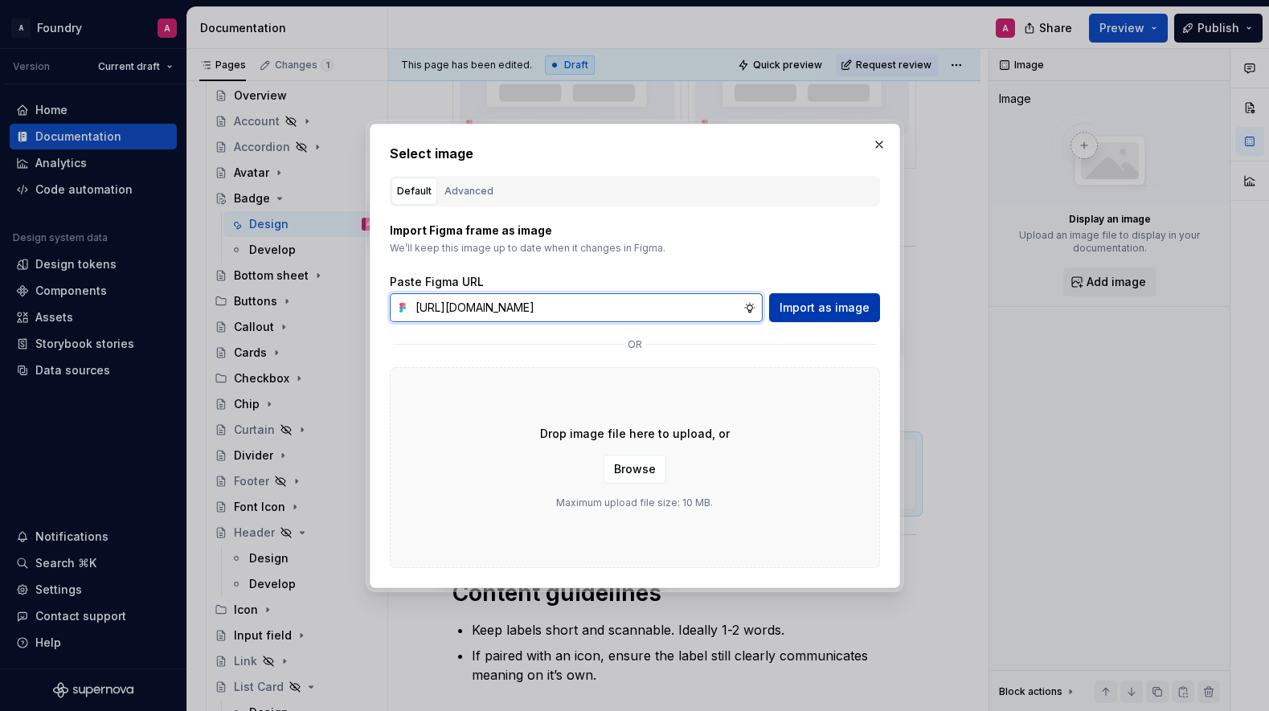
scroll to position [0, 537]
type input "[URL][DOMAIN_NAME]"
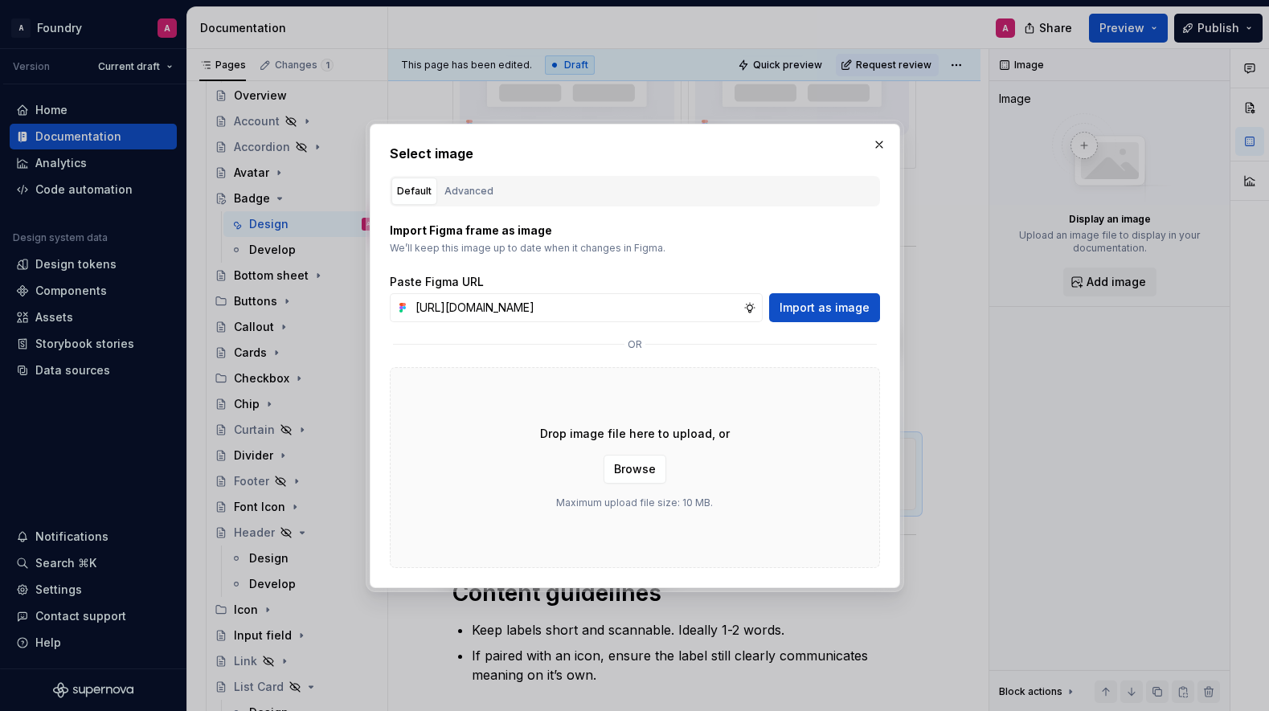
click at [821, 305] on span "Import as image" at bounding box center [825, 308] width 90 height 16
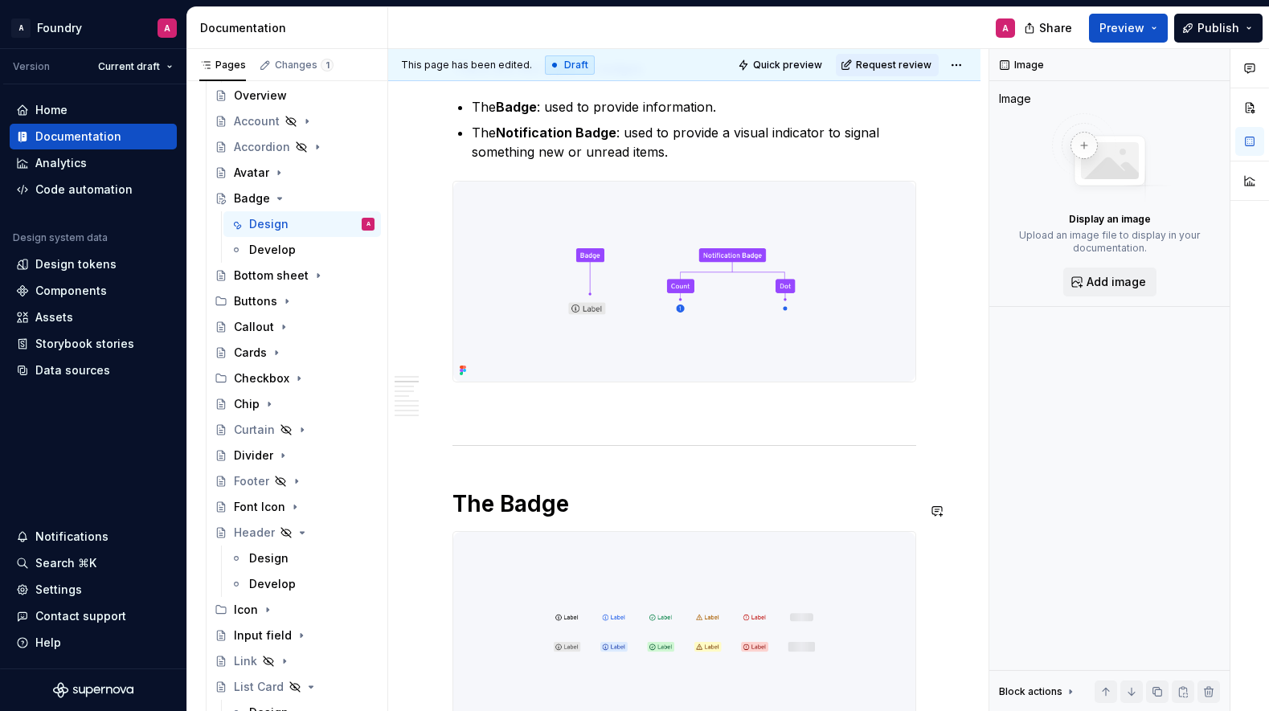
type textarea "*"
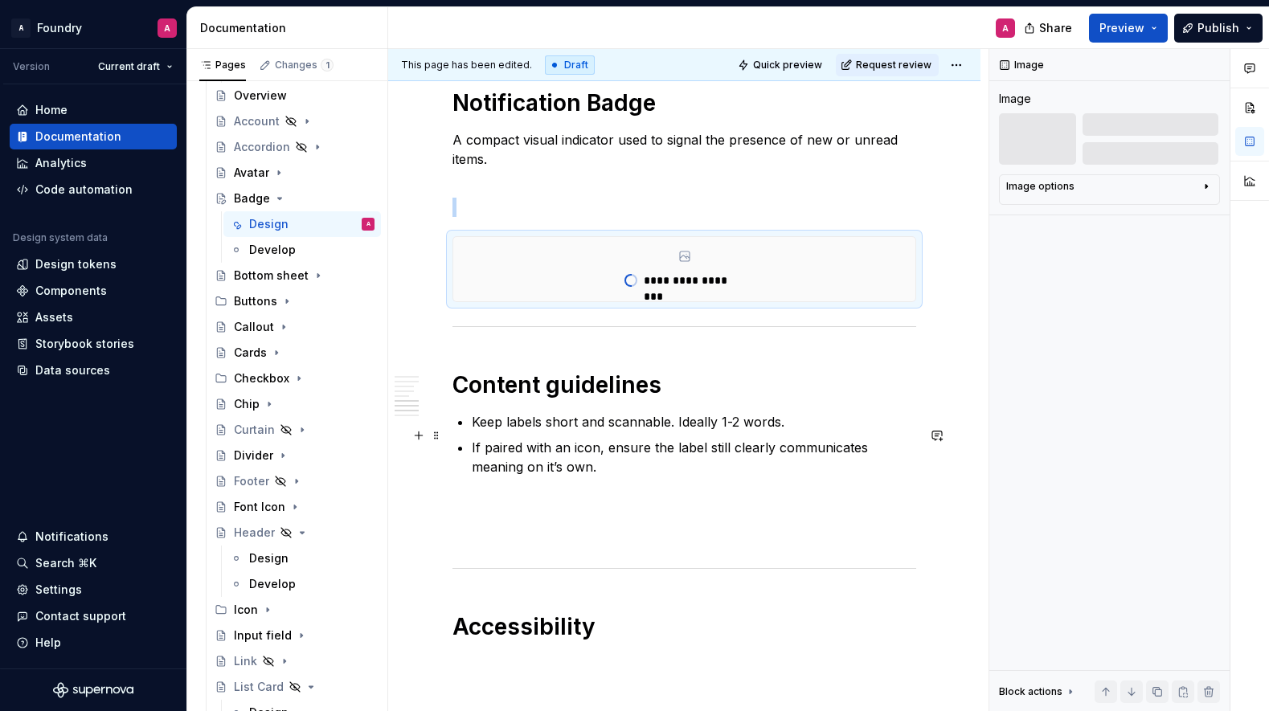
scroll to position [2367, 0]
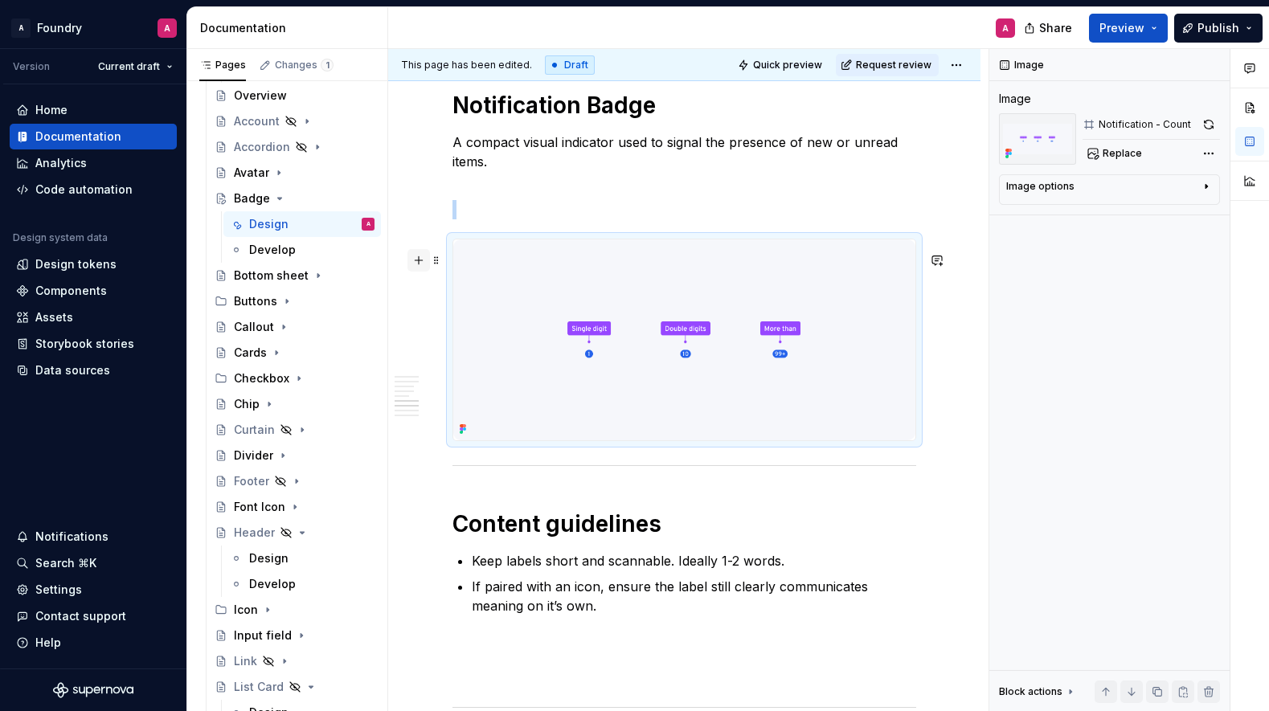
click at [422, 260] on button "button" at bounding box center [419, 260] width 23 height 23
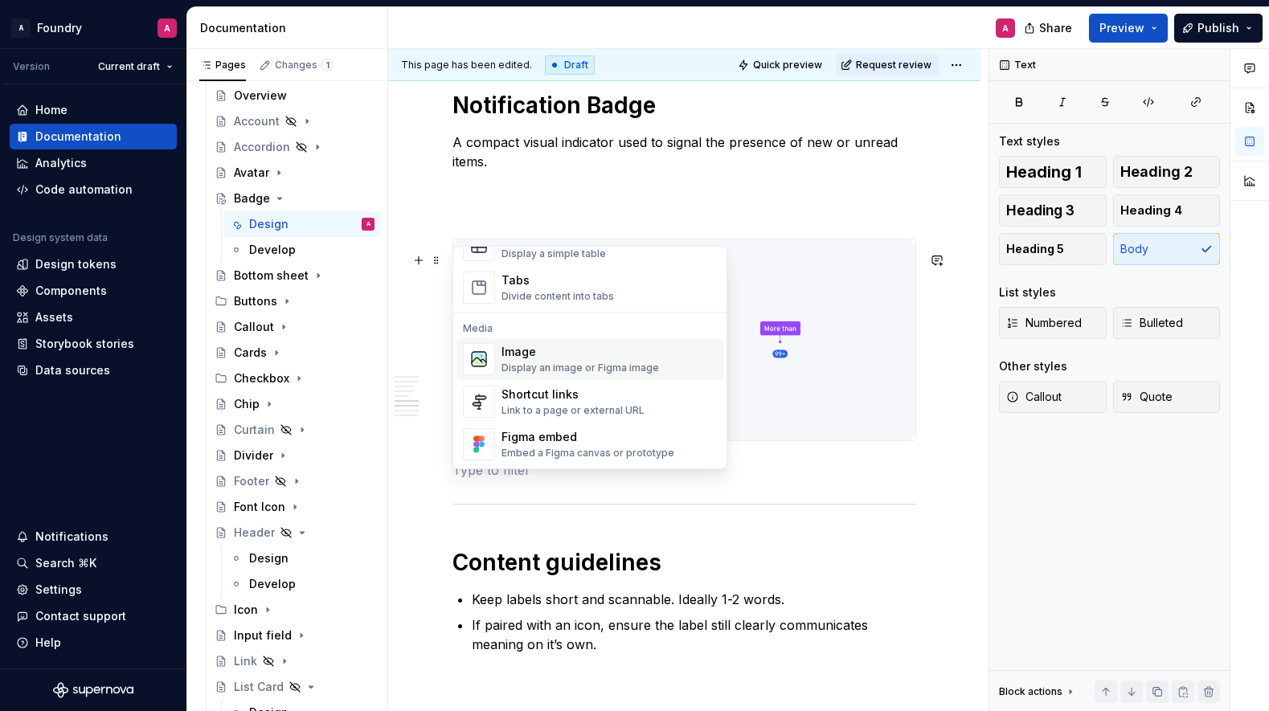
scroll to position [597, 0]
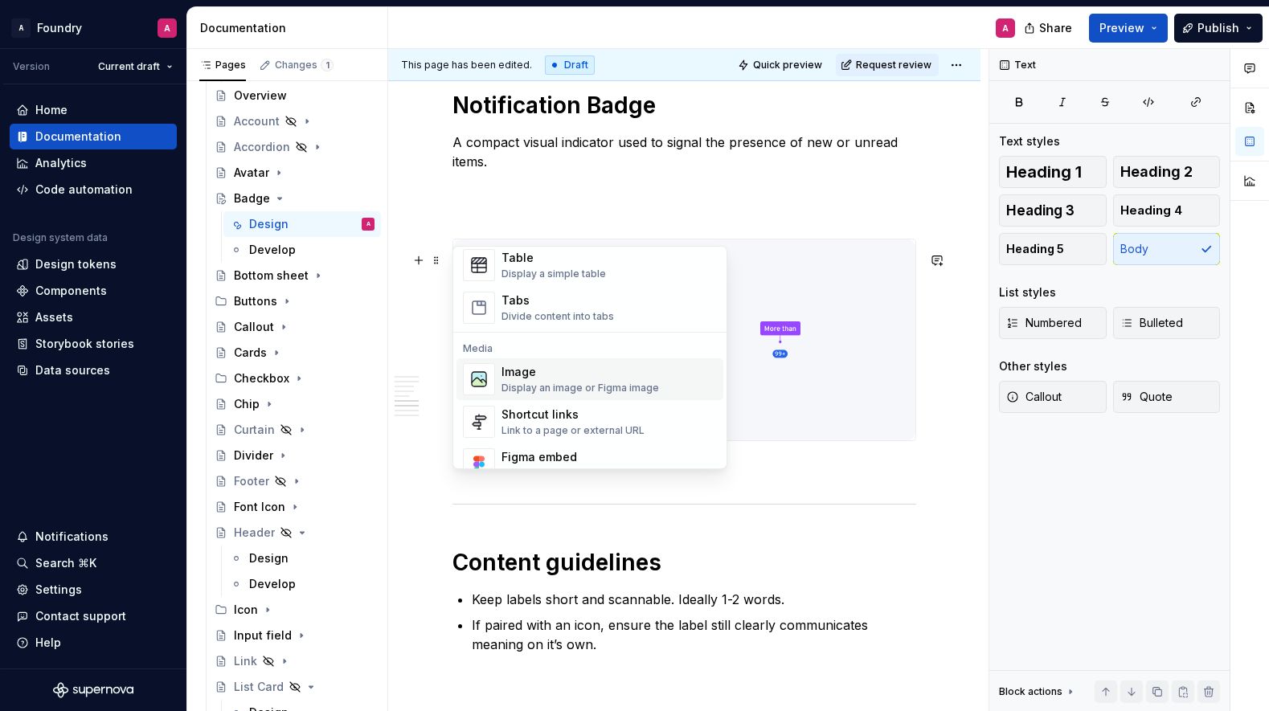
drag, startPoint x: 521, startPoint y: 371, endPoint x: 551, endPoint y: 373, distance: 29.8
click at [521, 371] on div "Image" at bounding box center [581, 372] width 158 height 16
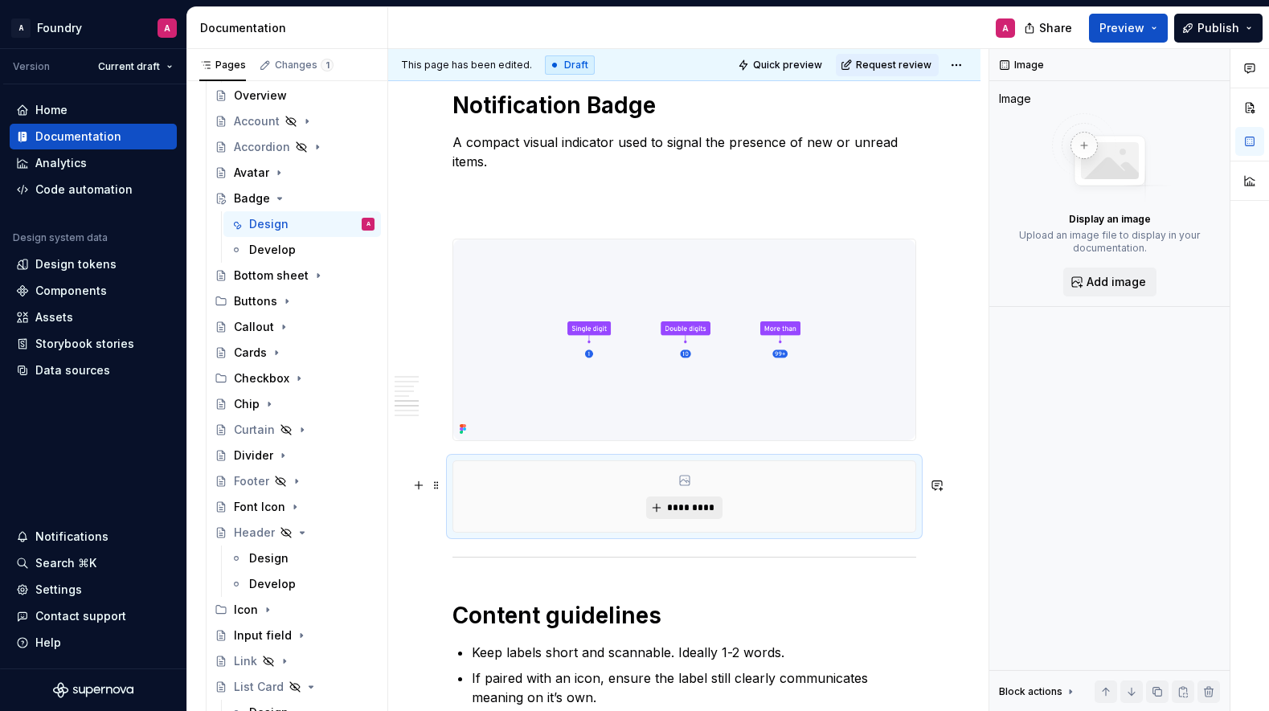
click at [678, 518] on button "*********" at bounding box center [684, 508] width 76 height 23
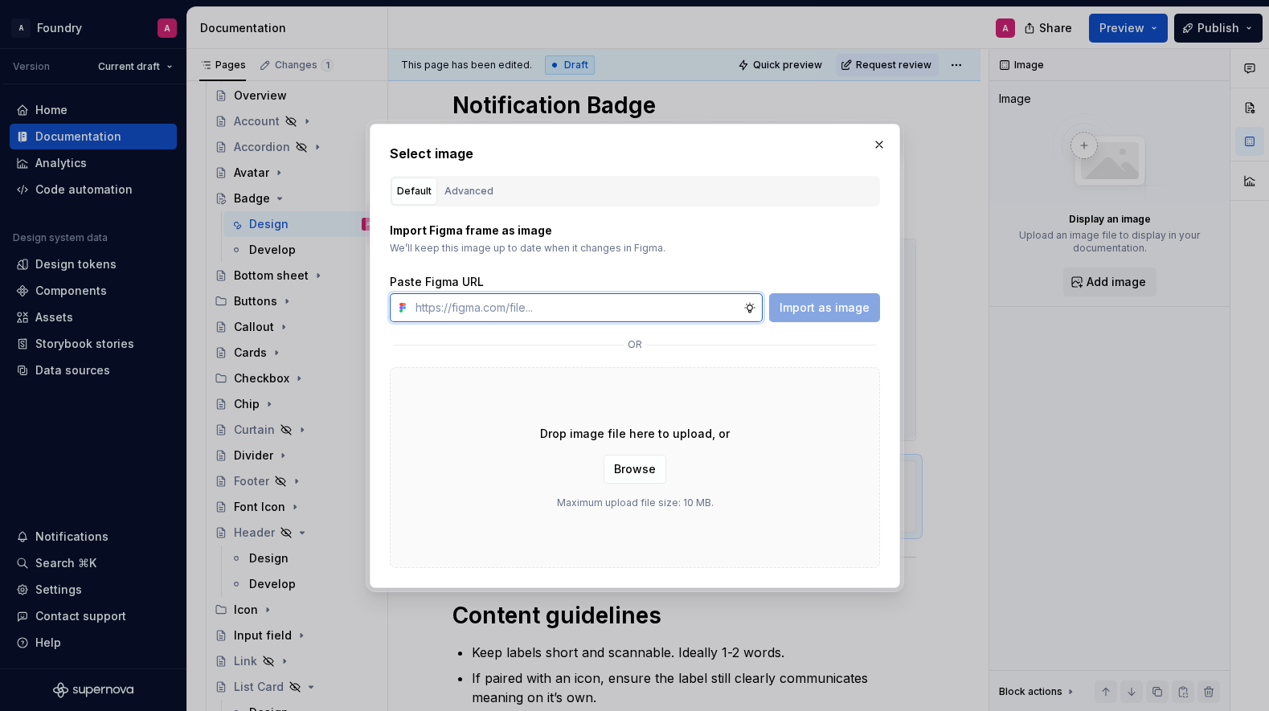
paste input "[URL][DOMAIN_NAME]"
type input "[URL][DOMAIN_NAME]"
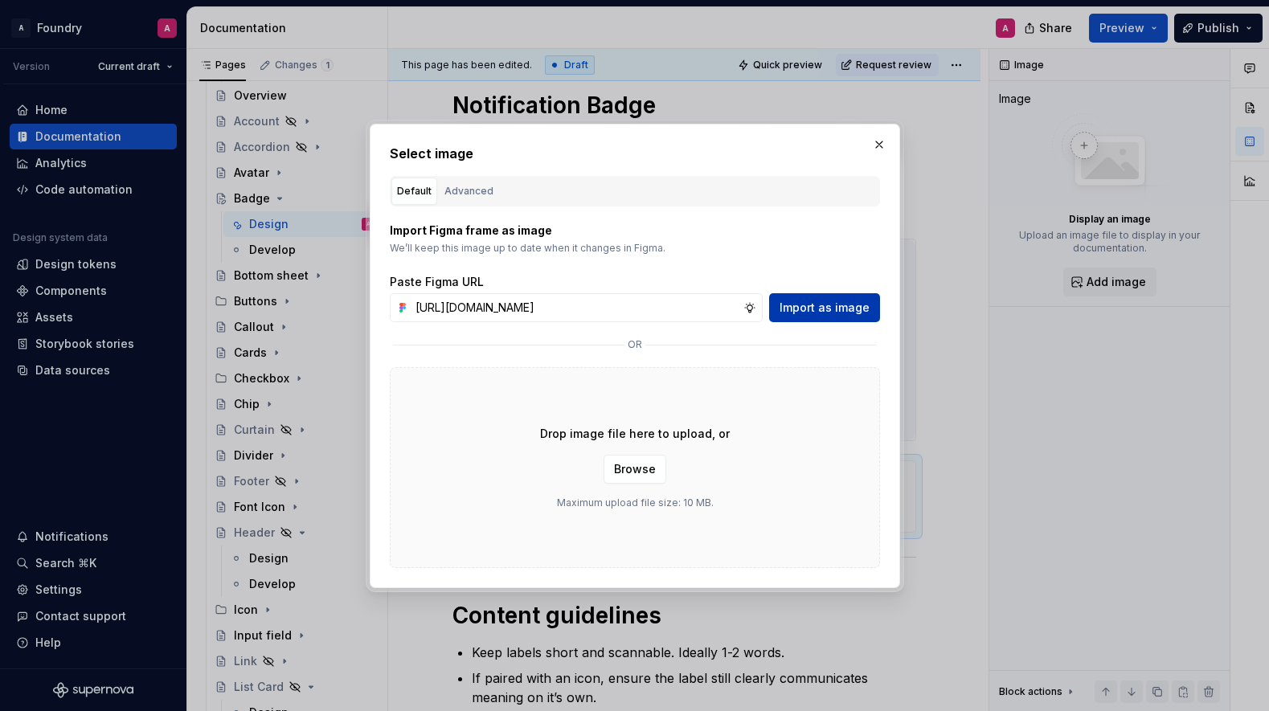
click at [834, 309] on span "Import as image" at bounding box center [825, 308] width 90 height 16
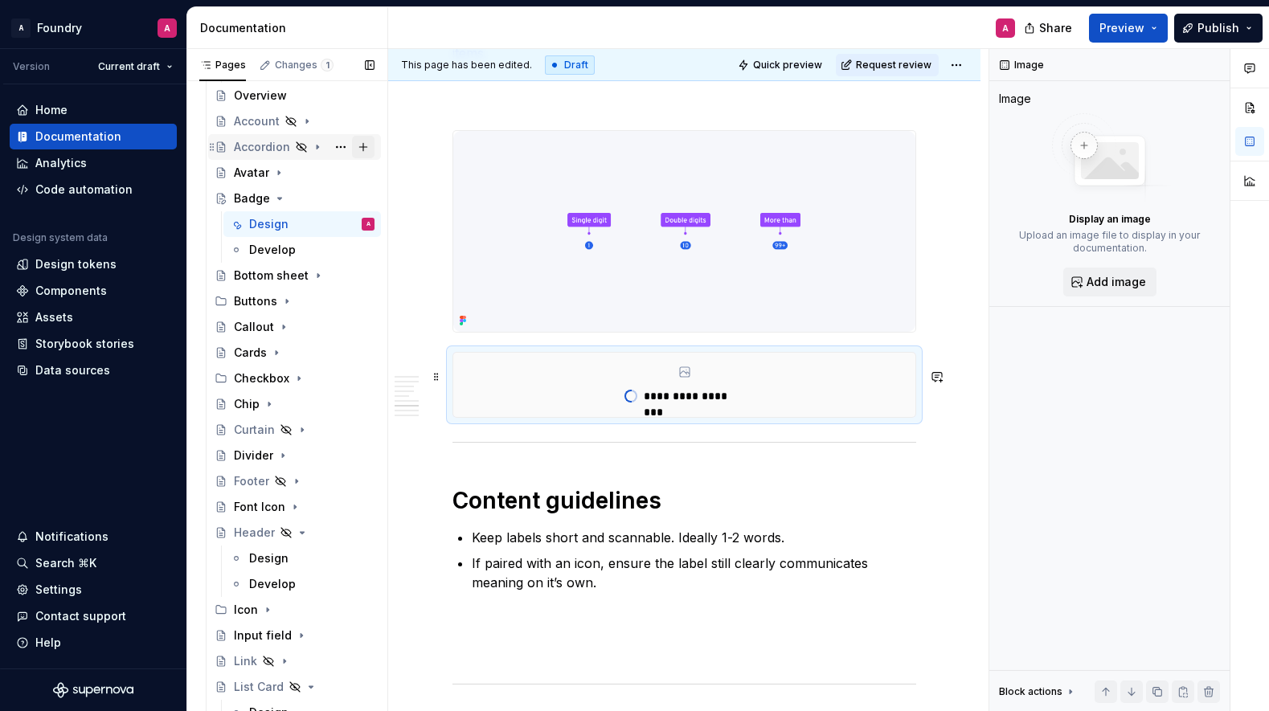
scroll to position [2490, 0]
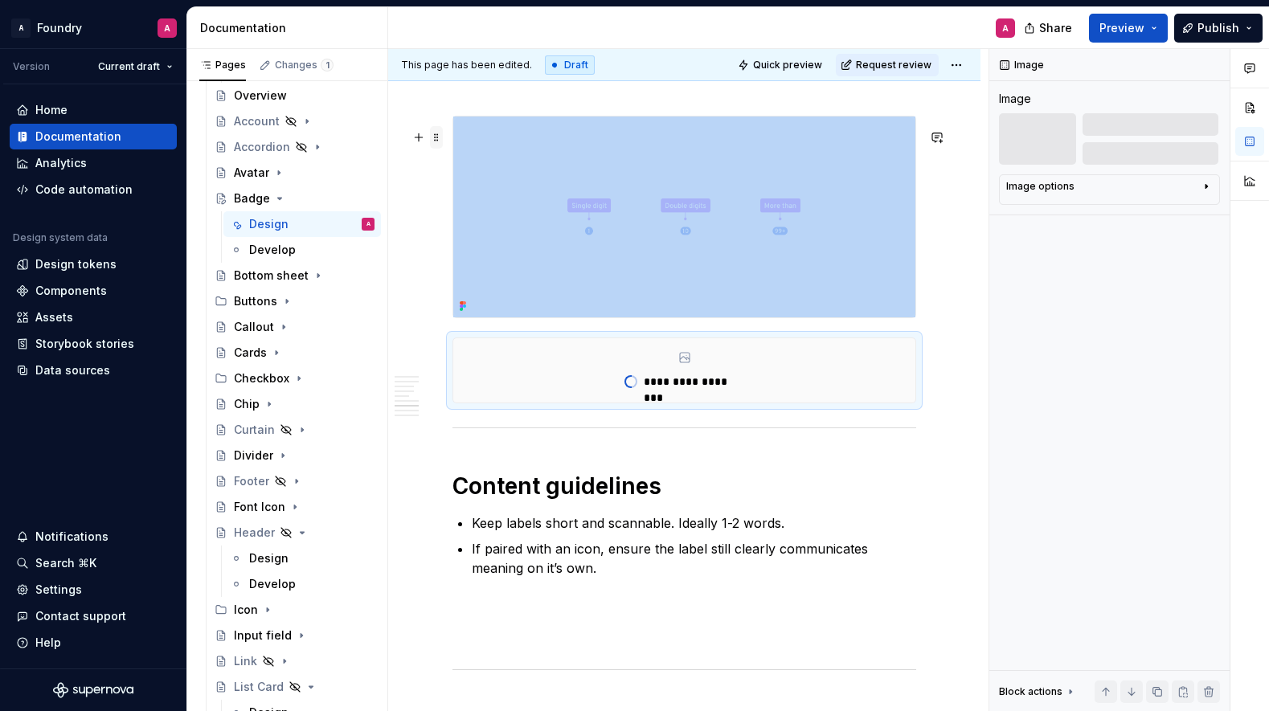
click at [436, 140] on span at bounding box center [436, 137] width 13 height 23
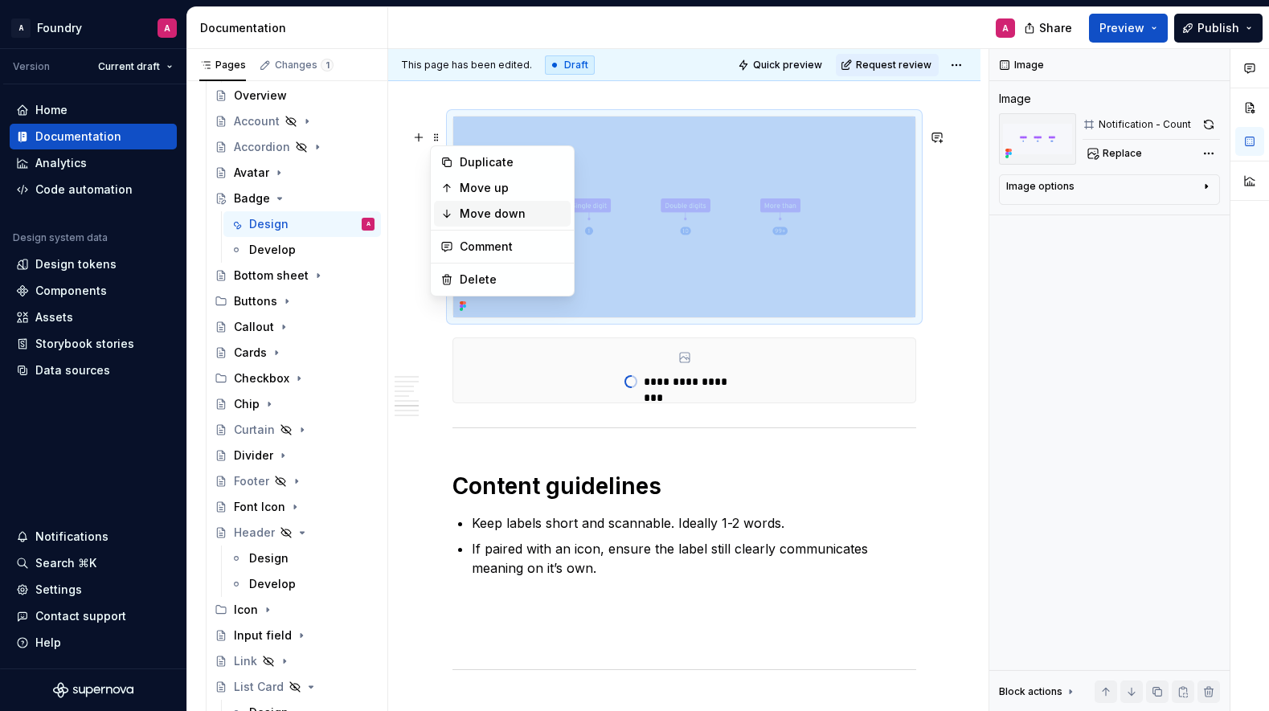
click at [502, 206] on div "Move down" at bounding box center [512, 214] width 104 height 16
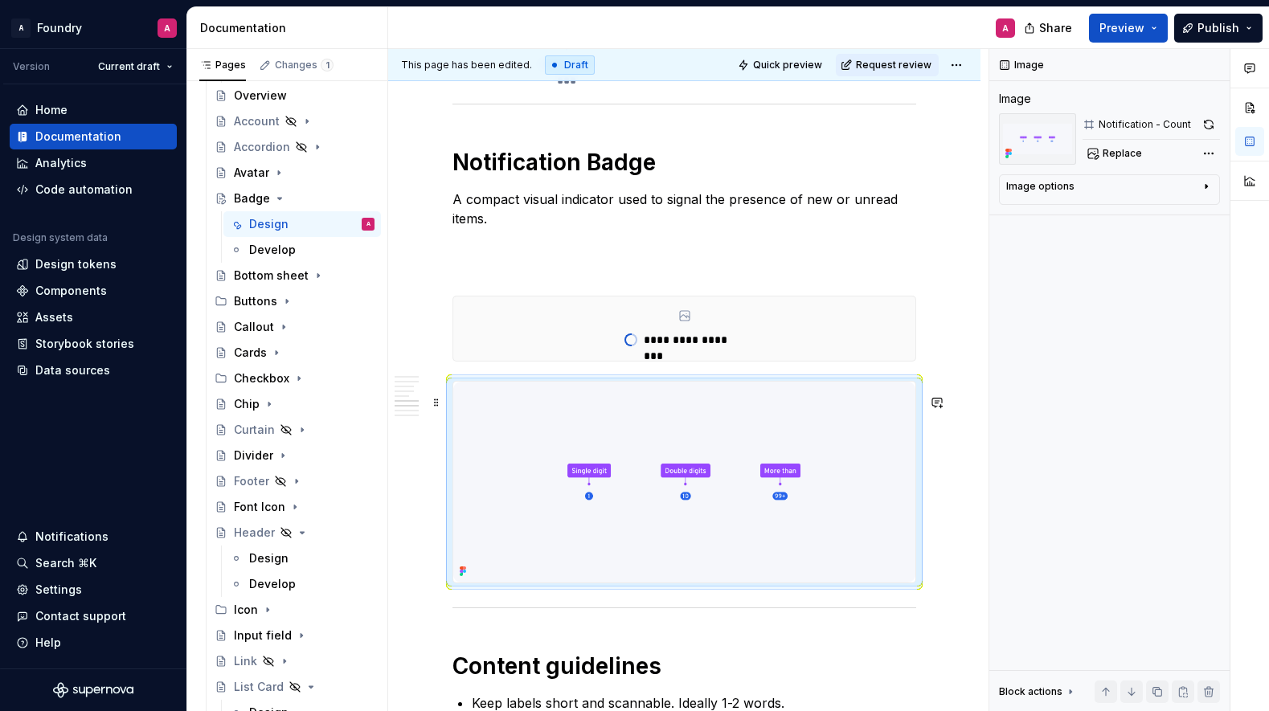
scroll to position [2436, 0]
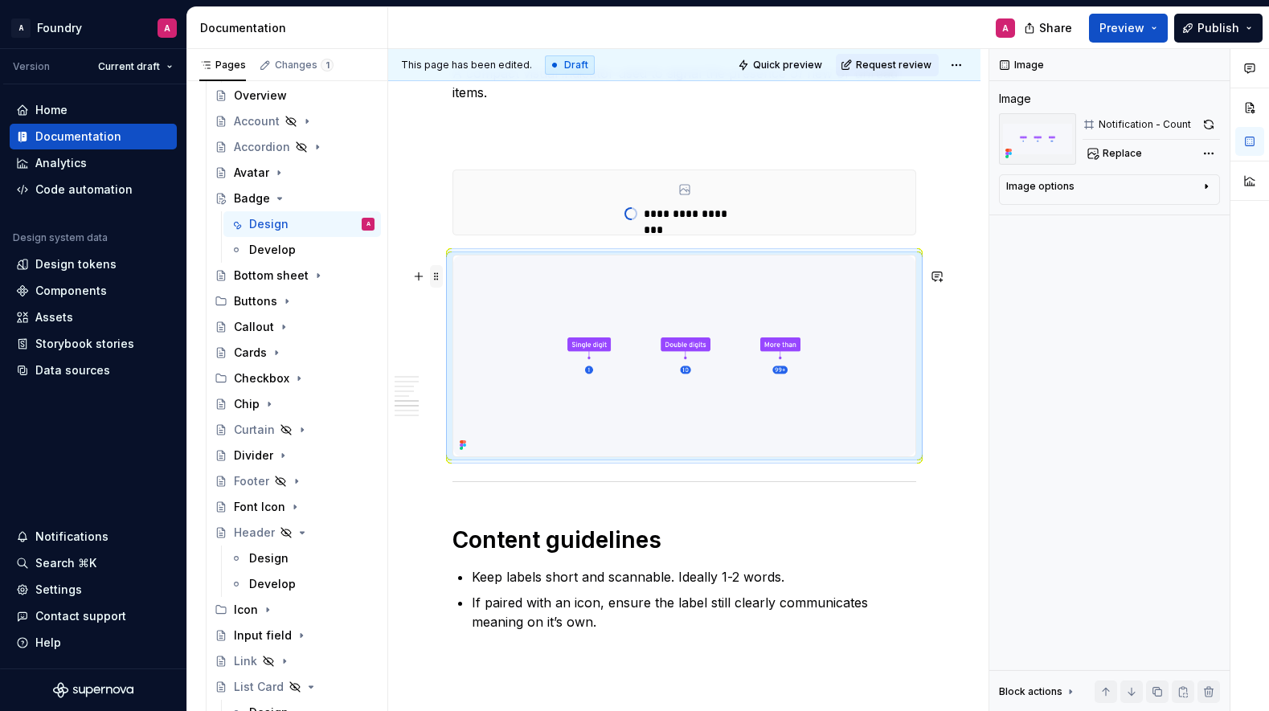
click at [436, 274] on span at bounding box center [436, 276] width 13 height 23
click at [496, 351] on div "Move down" at bounding box center [512, 353] width 104 height 16
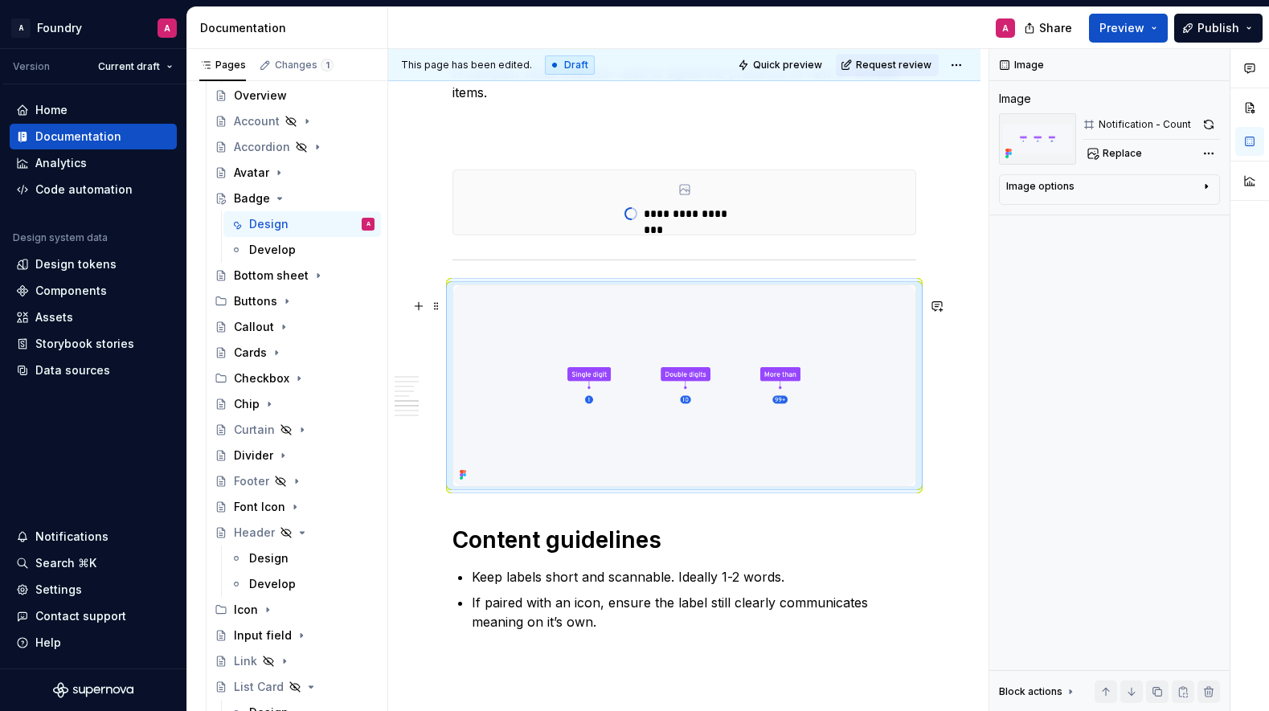
scroll to position [2456, 0]
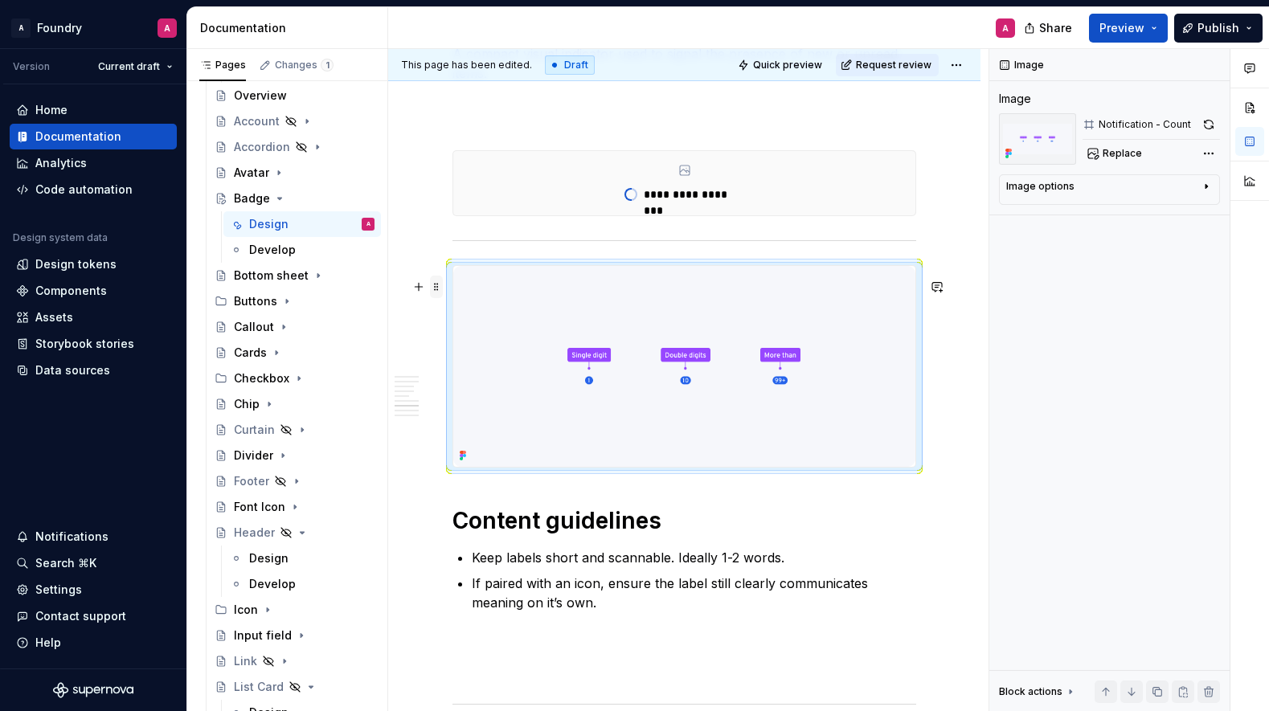
click at [438, 281] on span at bounding box center [436, 287] width 13 height 23
click at [473, 361] on div "Move down" at bounding box center [512, 363] width 104 height 16
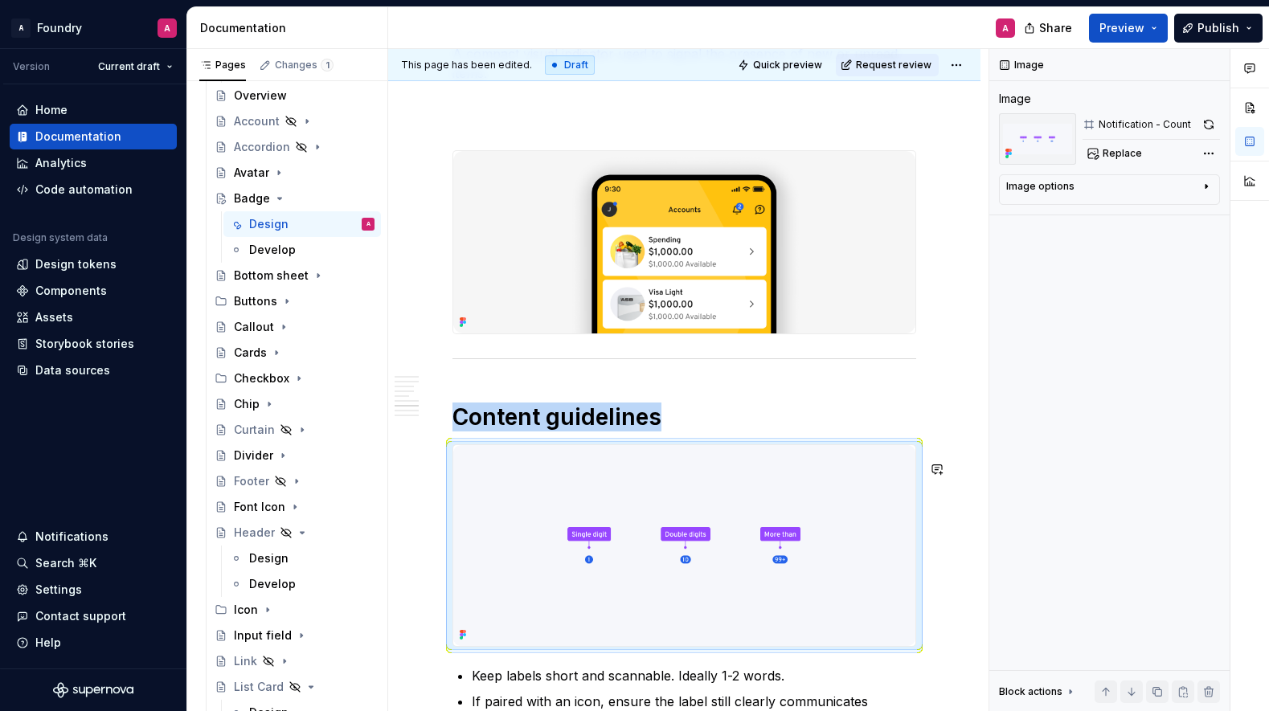
scroll to position [2557, 0]
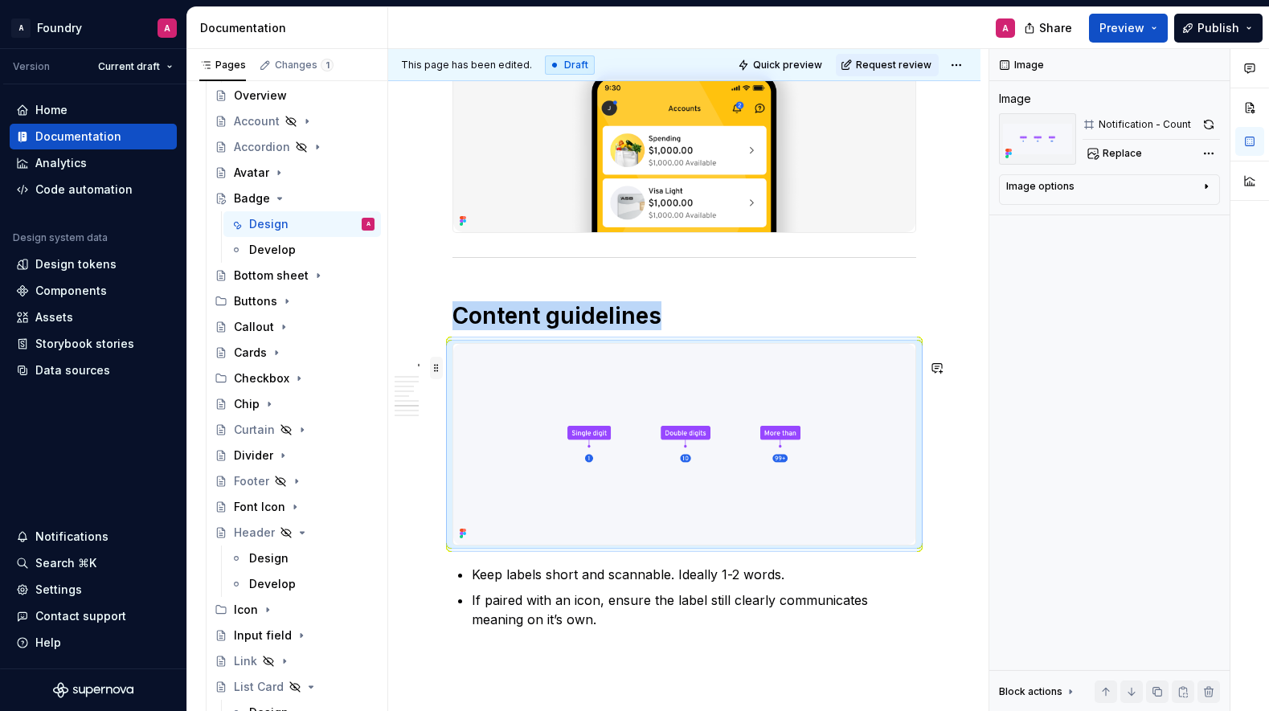
click at [438, 371] on span at bounding box center [436, 368] width 13 height 23
click at [509, 441] on div "Move down" at bounding box center [512, 444] width 104 height 16
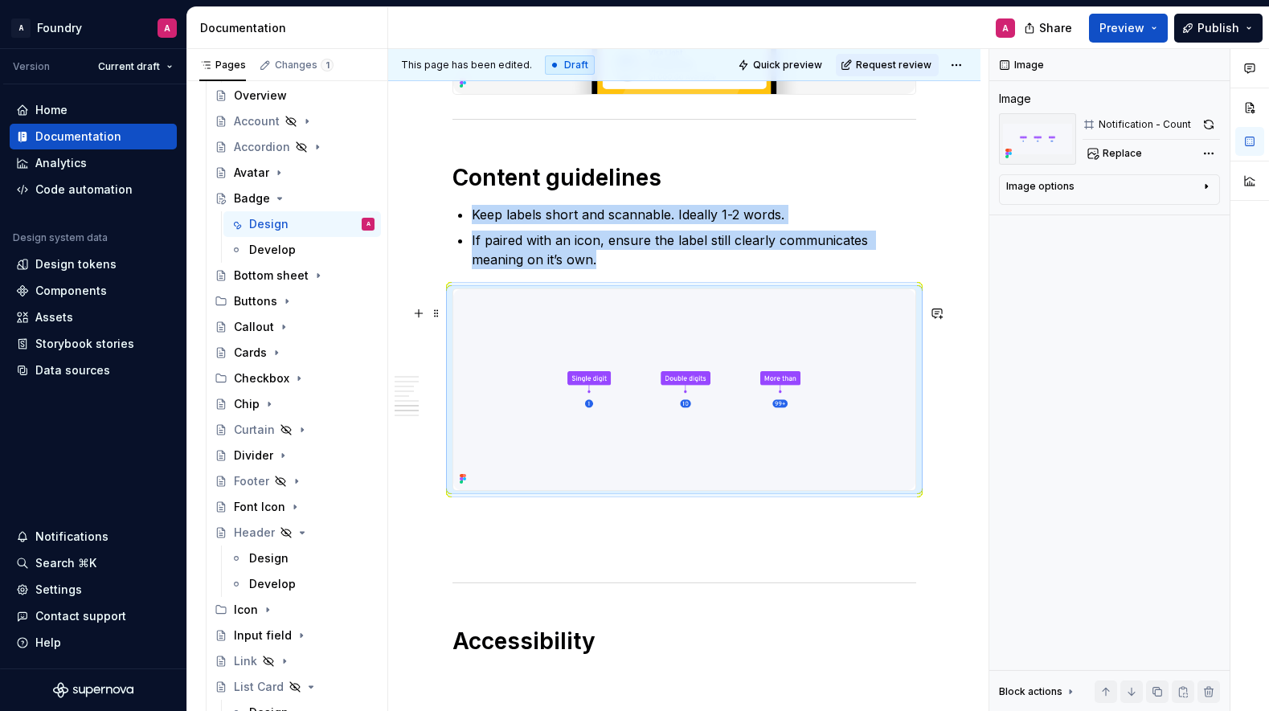
scroll to position [2682, 0]
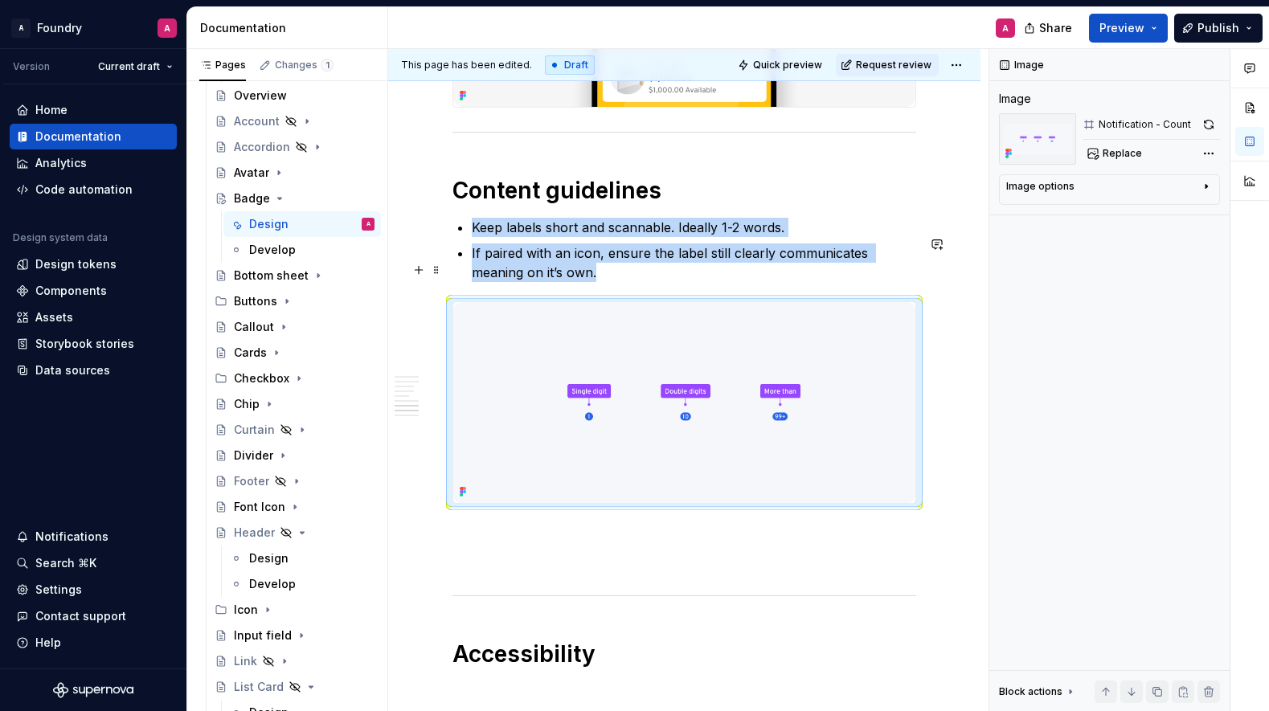
click at [558, 282] on p "If paired with an icon, ensure the label still clearly communicates meaning on …" at bounding box center [694, 263] width 445 height 39
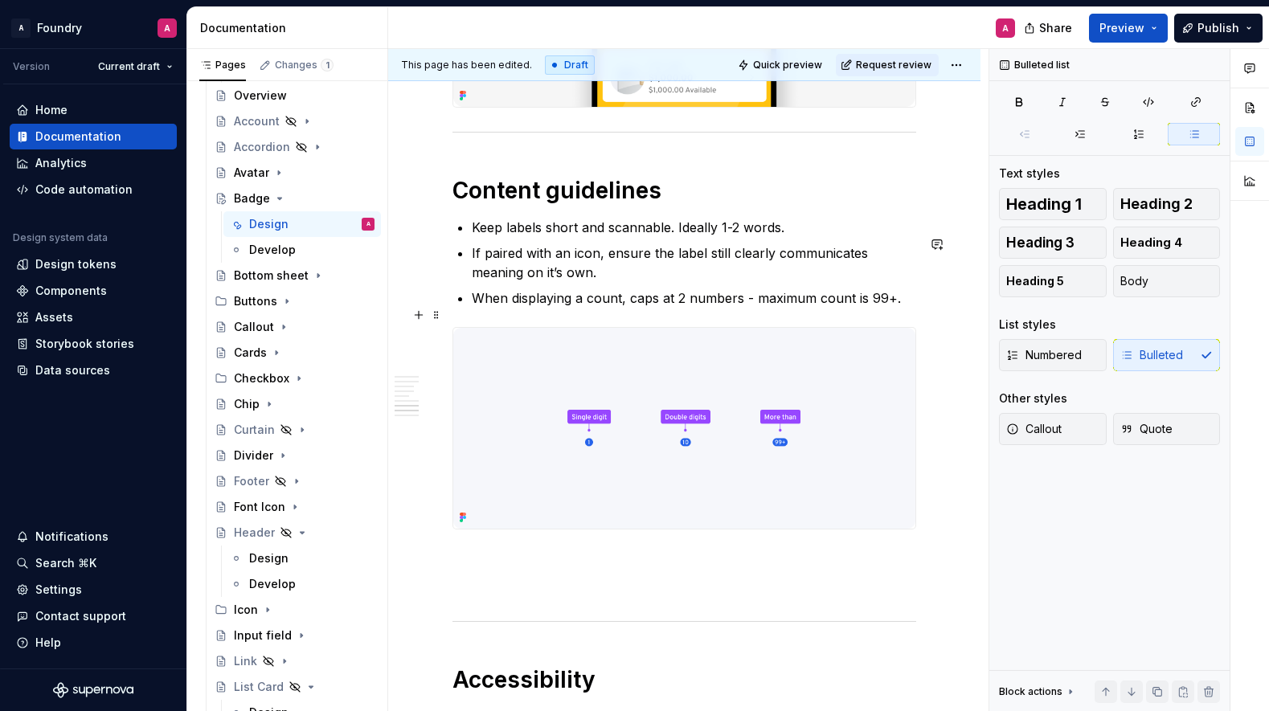
click at [690, 308] on p "When displaying a count, caps at 2 numbers - maximum count is 99+." at bounding box center [694, 298] width 445 height 19
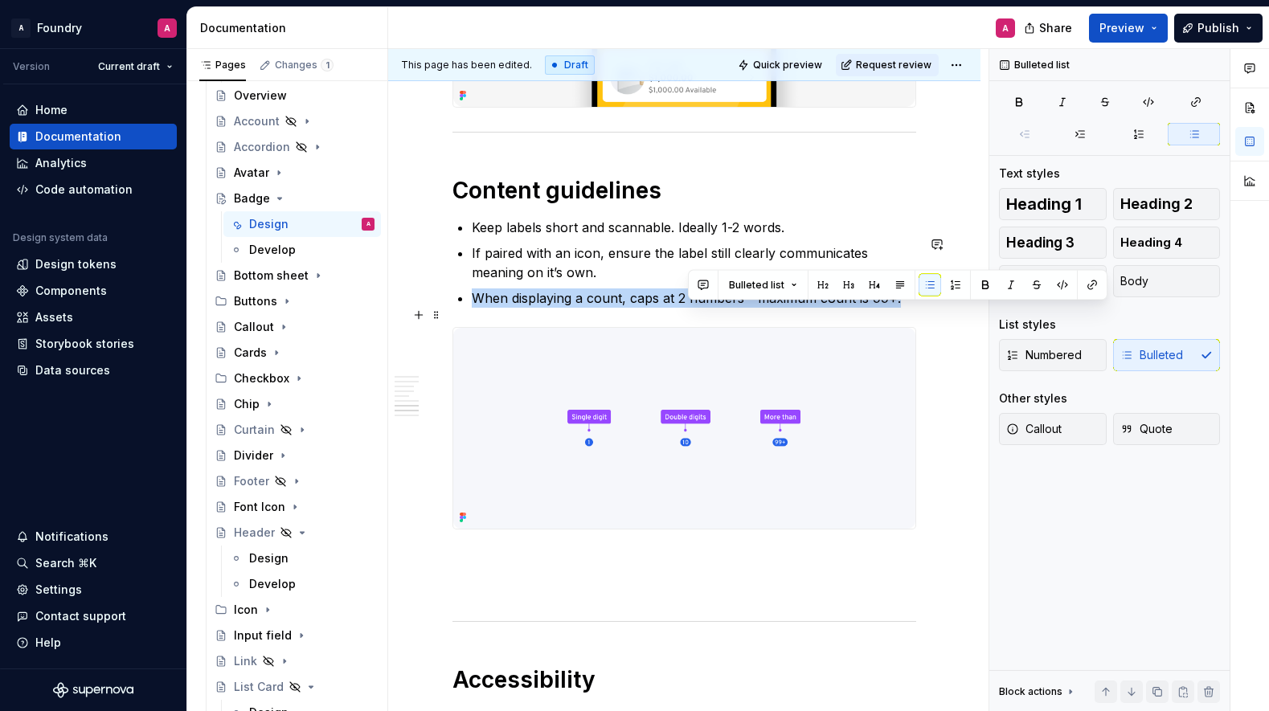
click at [690, 308] on p "When displaying a count, caps at 2 numbers - maximum count is 99+." at bounding box center [694, 298] width 445 height 19
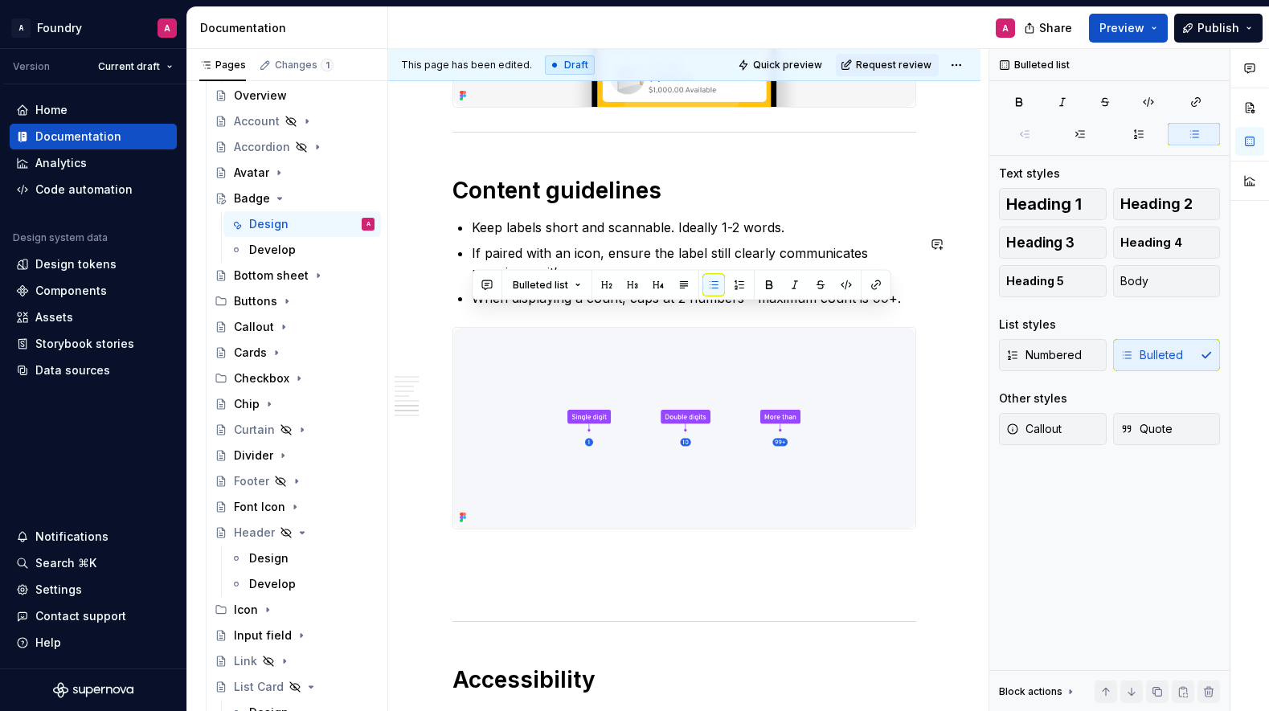
click at [603, 308] on p "When displaying a count, caps at 2 numbers - maximum count is 99+." at bounding box center [694, 298] width 445 height 19
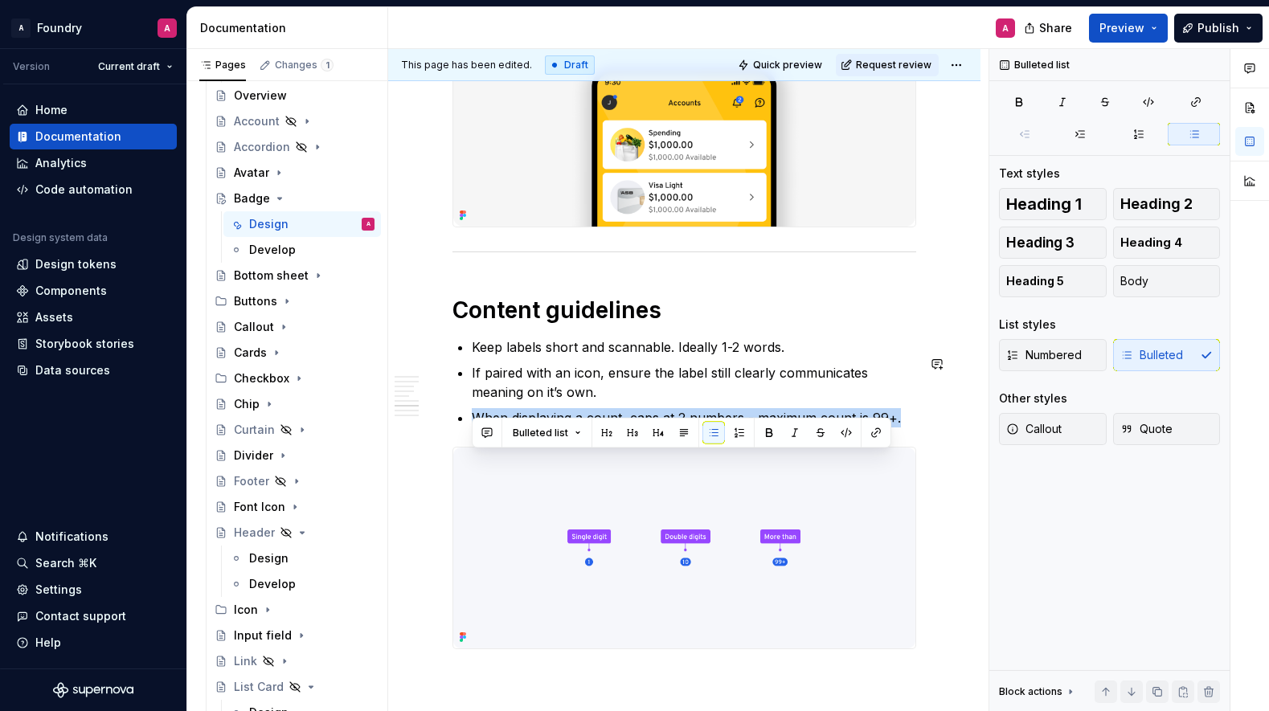
scroll to position [2534, 0]
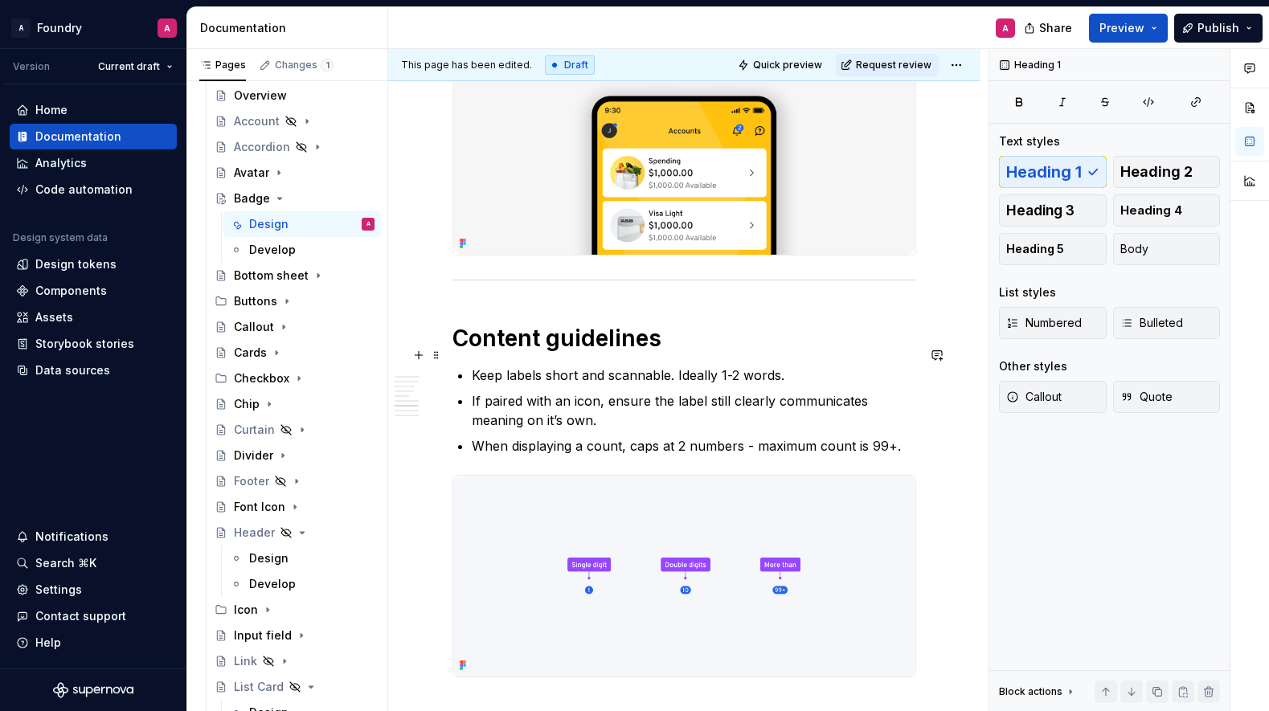
click at [598, 353] on h1 "Content guidelines" at bounding box center [685, 338] width 464 height 29
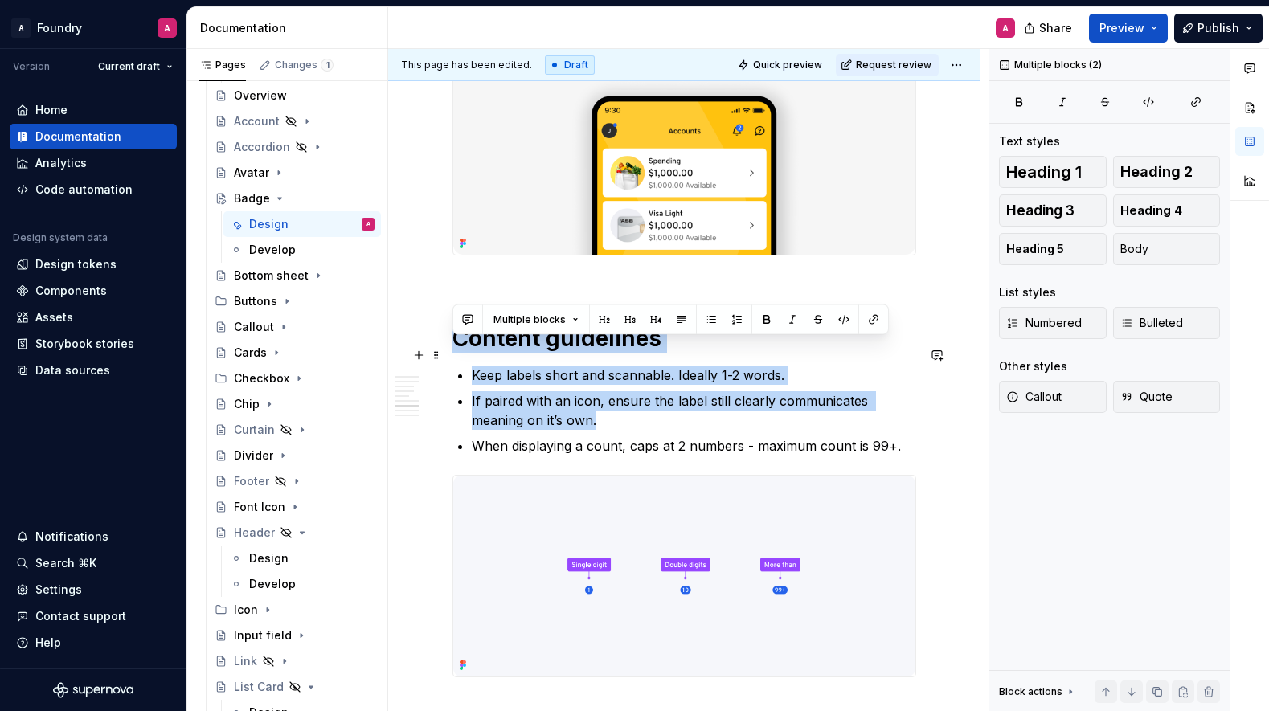
drag, startPoint x: 527, startPoint y: 424, endPoint x: 446, endPoint y: 352, distance: 108.7
copy div "Content guidelines Keep labels short and scannable. Ideally 1-2 words. If paire…"
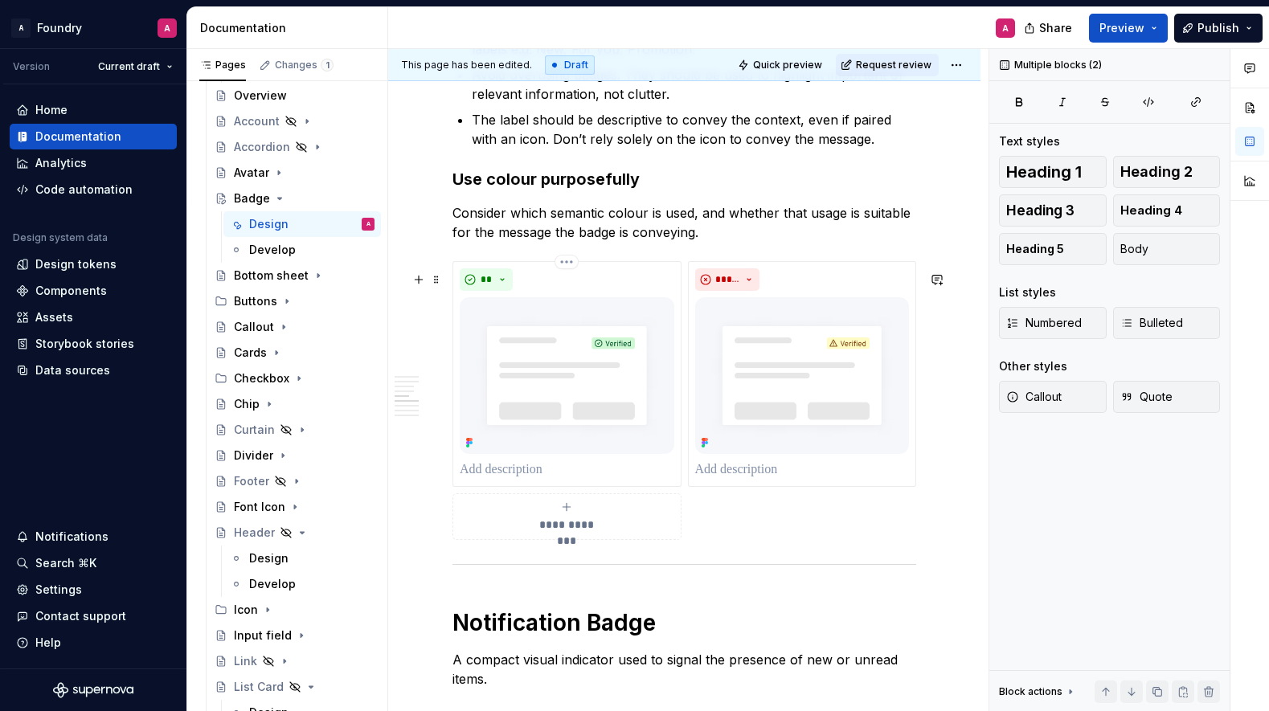
scroll to position [1866, 0]
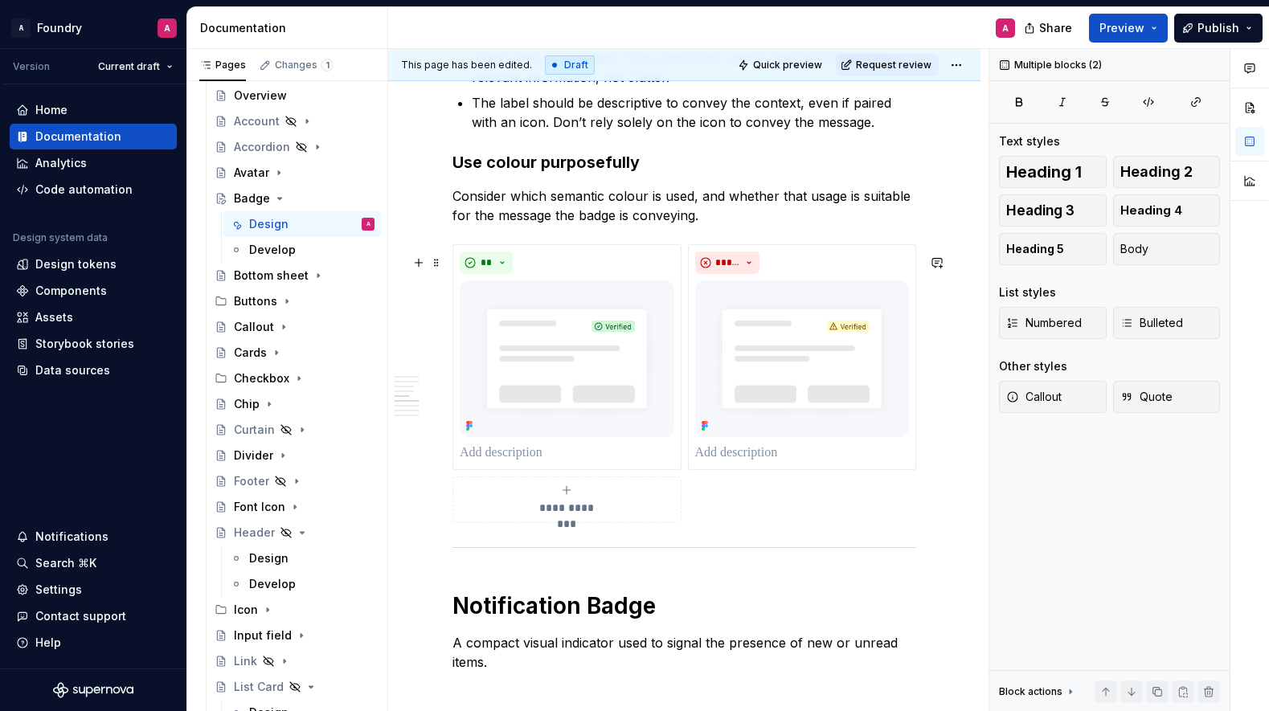
click at [535, 523] on div "**********" at bounding box center [685, 383] width 464 height 279
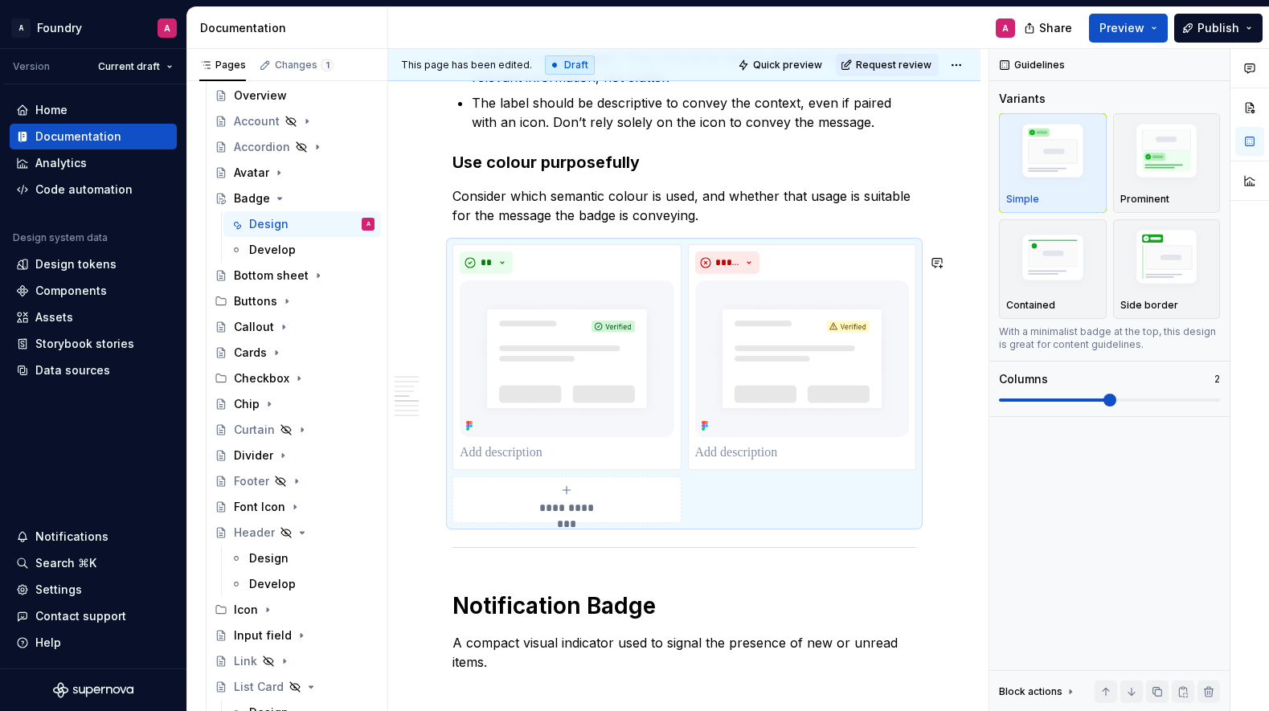
click at [559, 549] on div "**********" at bounding box center [685, 214] width 464 height 3488
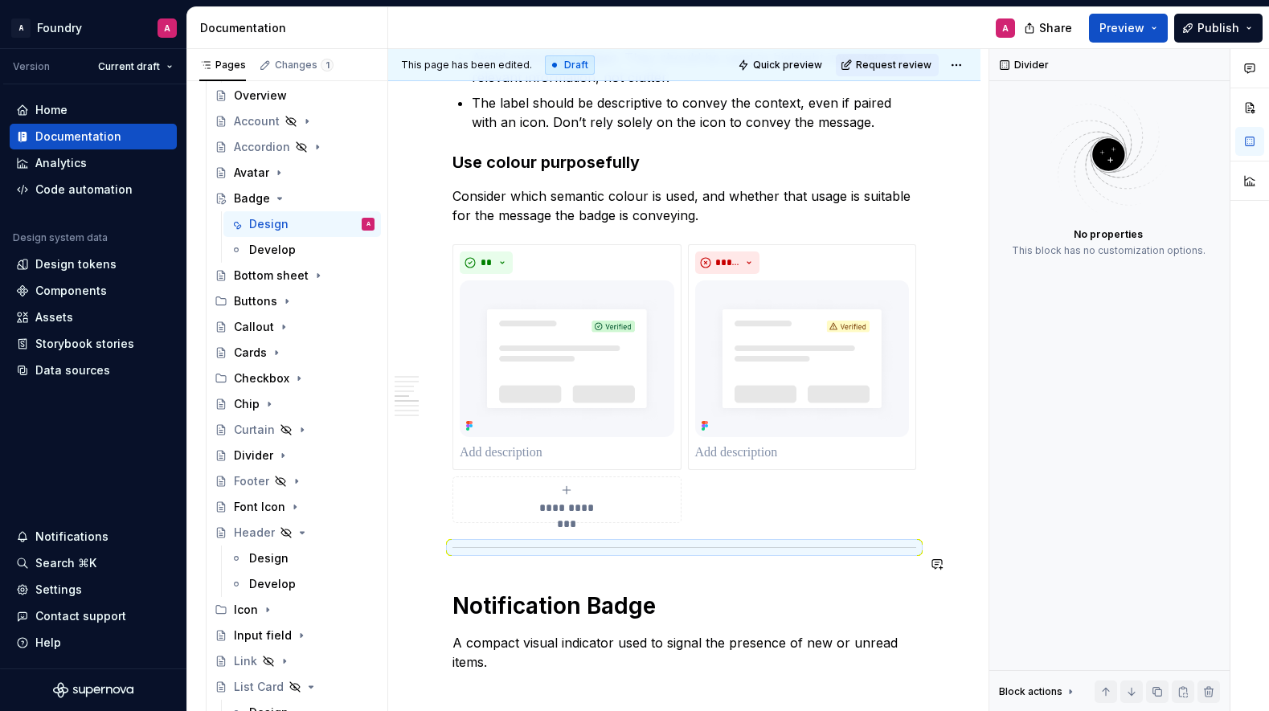
click at [589, 586] on div "**********" at bounding box center [685, 214] width 464 height 3488
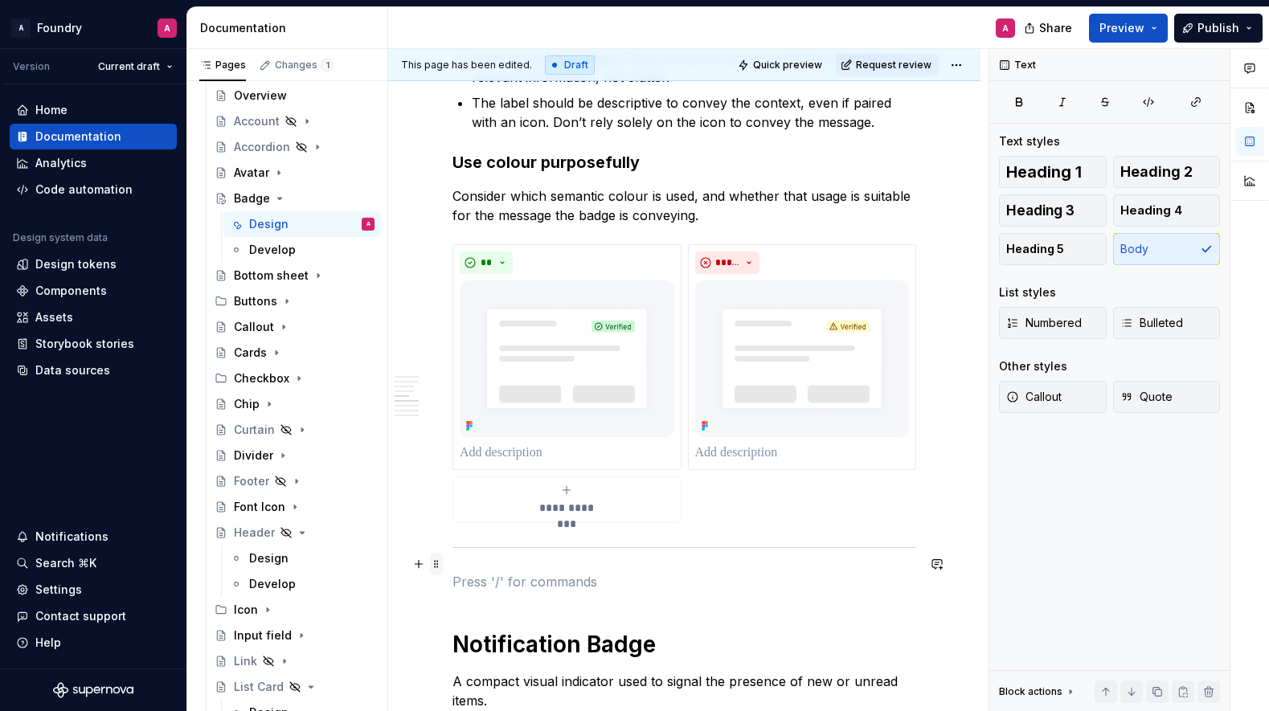
click at [439, 561] on span at bounding box center [436, 564] width 13 height 23
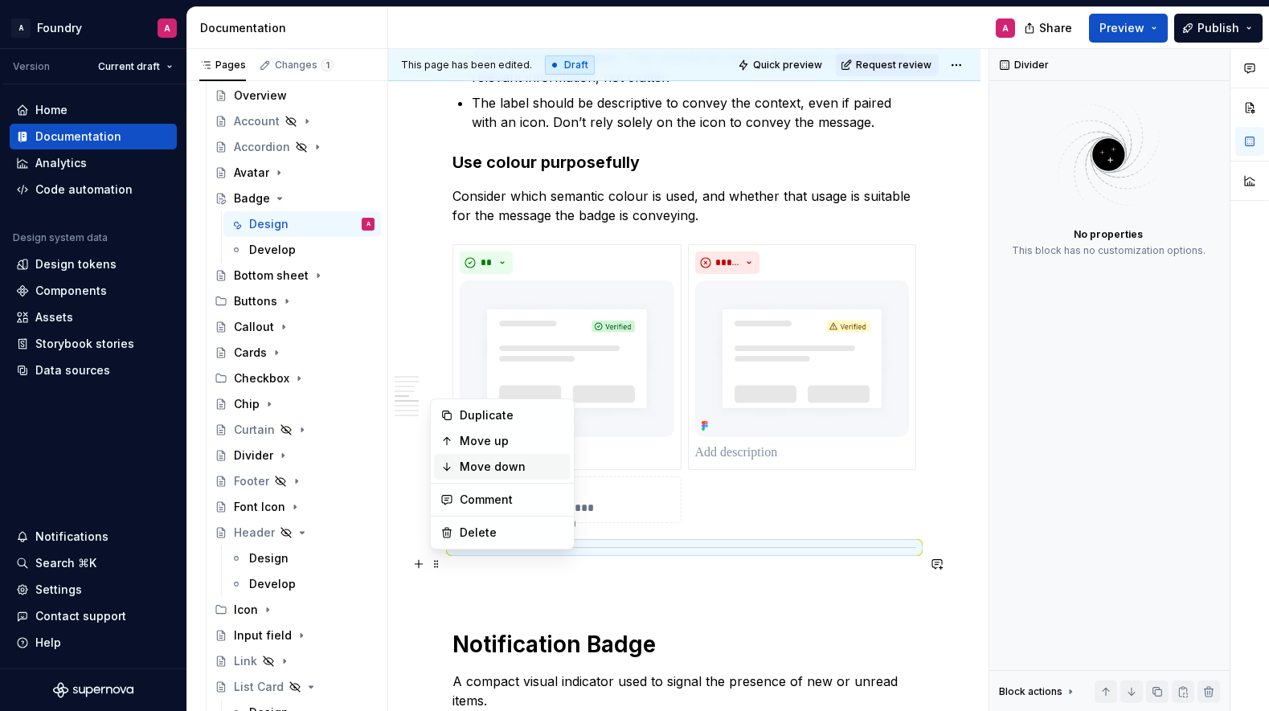
click at [494, 461] on div "Move down" at bounding box center [512, 467] width 104 height 16
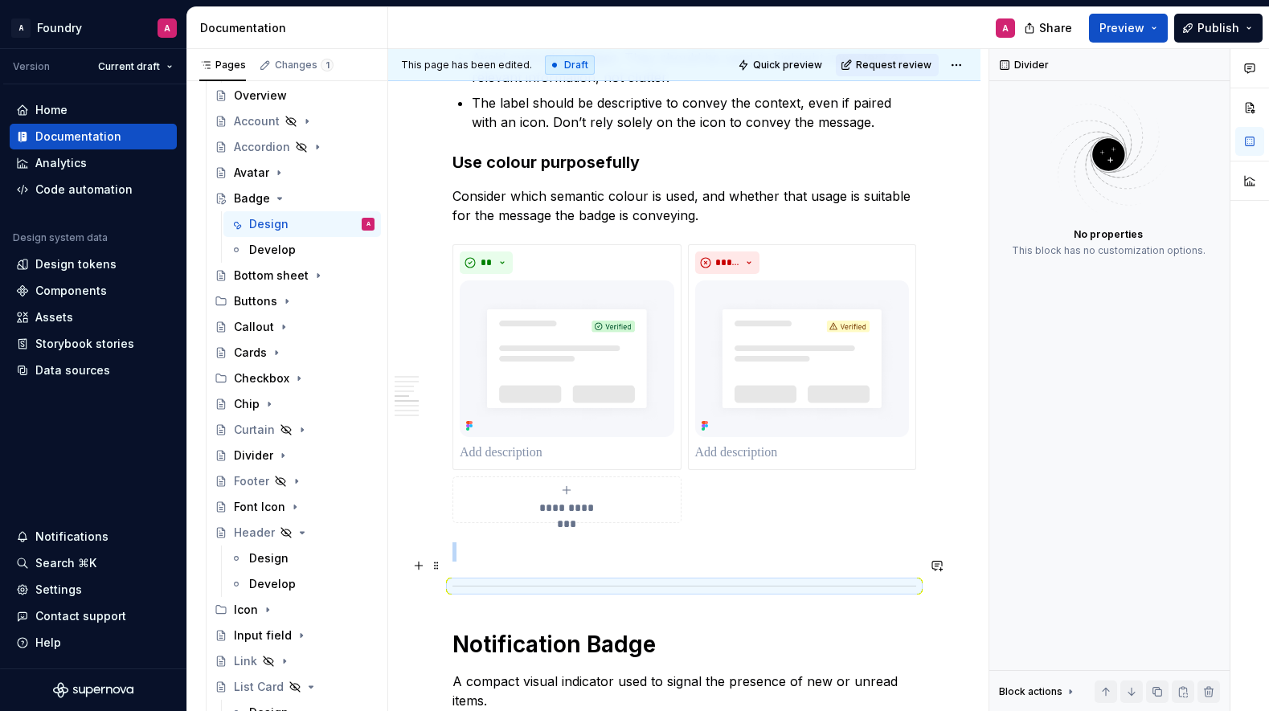
click at [502, 562] on p at bounding box center [685, 552] width 464 height 19
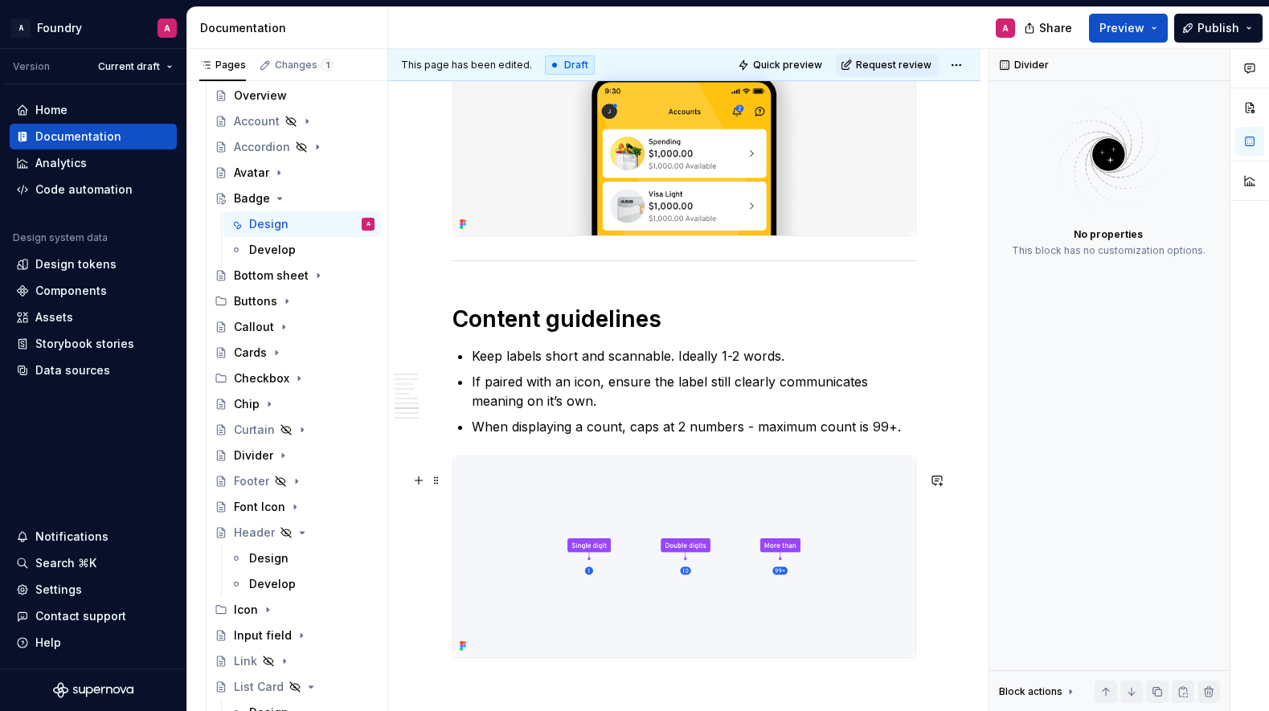
scroll to position [2733, 0]
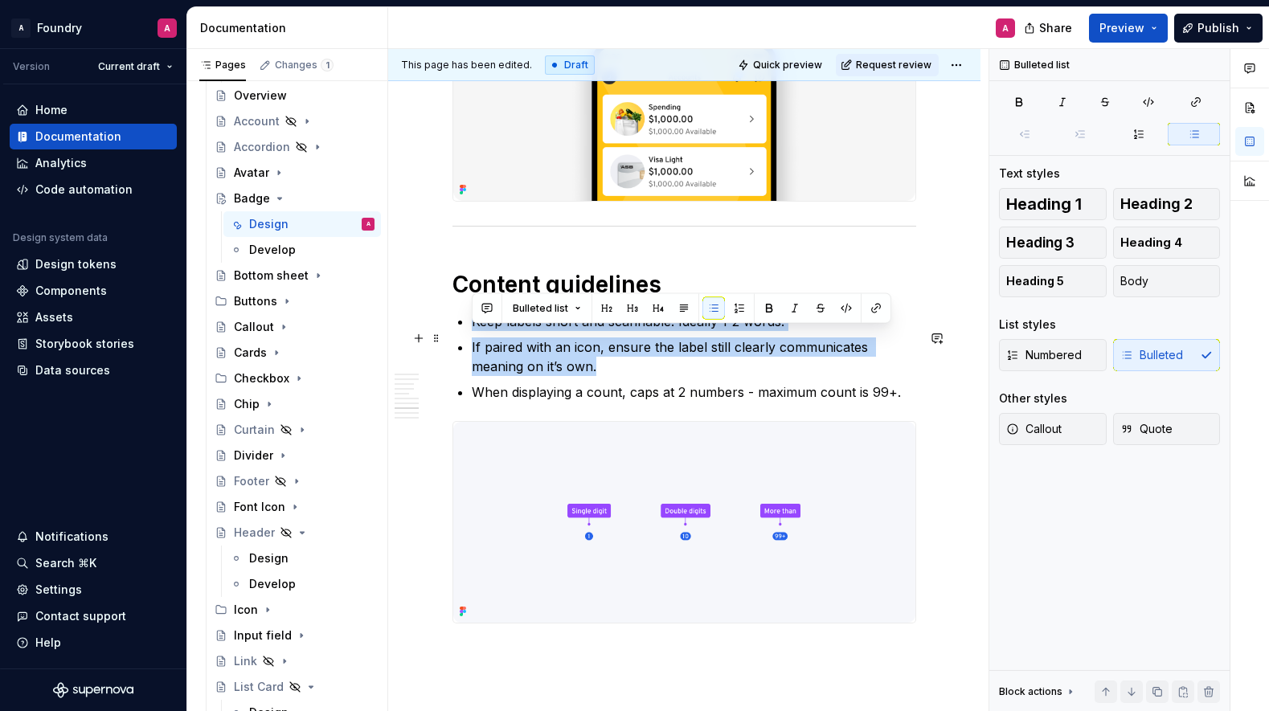
drag, startPoint x: 555, startPoint y: 379, endPoint x: 461, endPoint y: 342, distance: 100.6
click at [472, 342] on ul "Keep labels short and scannable. Ideally 1-2 words. If paired with an icon, ens…" at bounding box center [694, 357] width 445 height 90
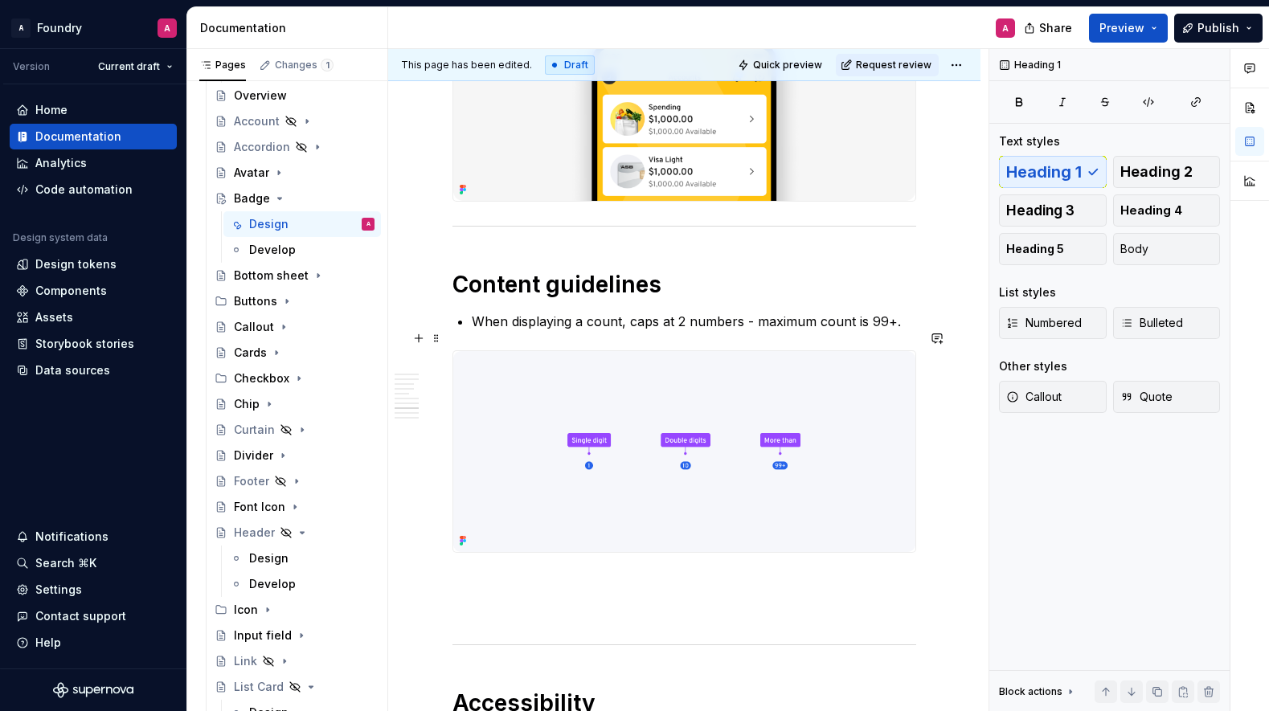
click at [722, 331] on p "When displaying a count, caps at 2 numbers - maximum count is 99+." at bounding box center [694, 321] width 445 height 19
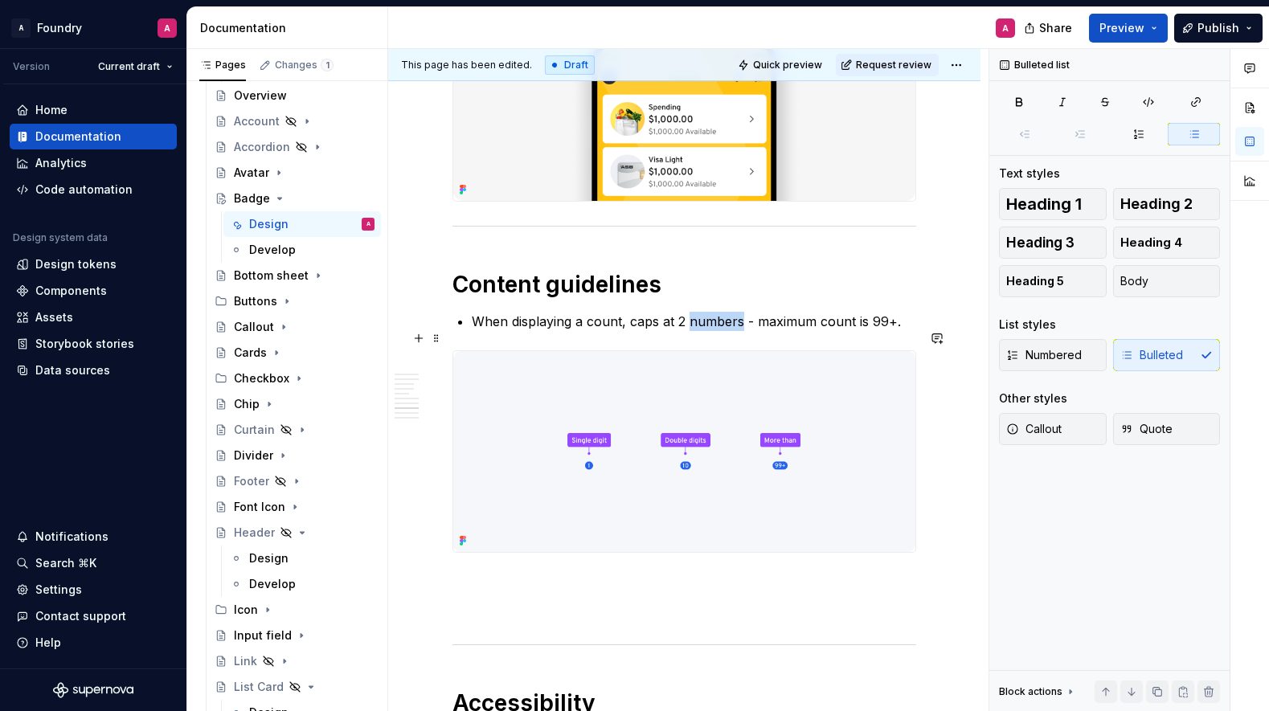
click at [722, 331] on p "When displaying a count, caps at 2 numbers - maximum count is 99+." at bounding box center [694, 321] width 445 height 19
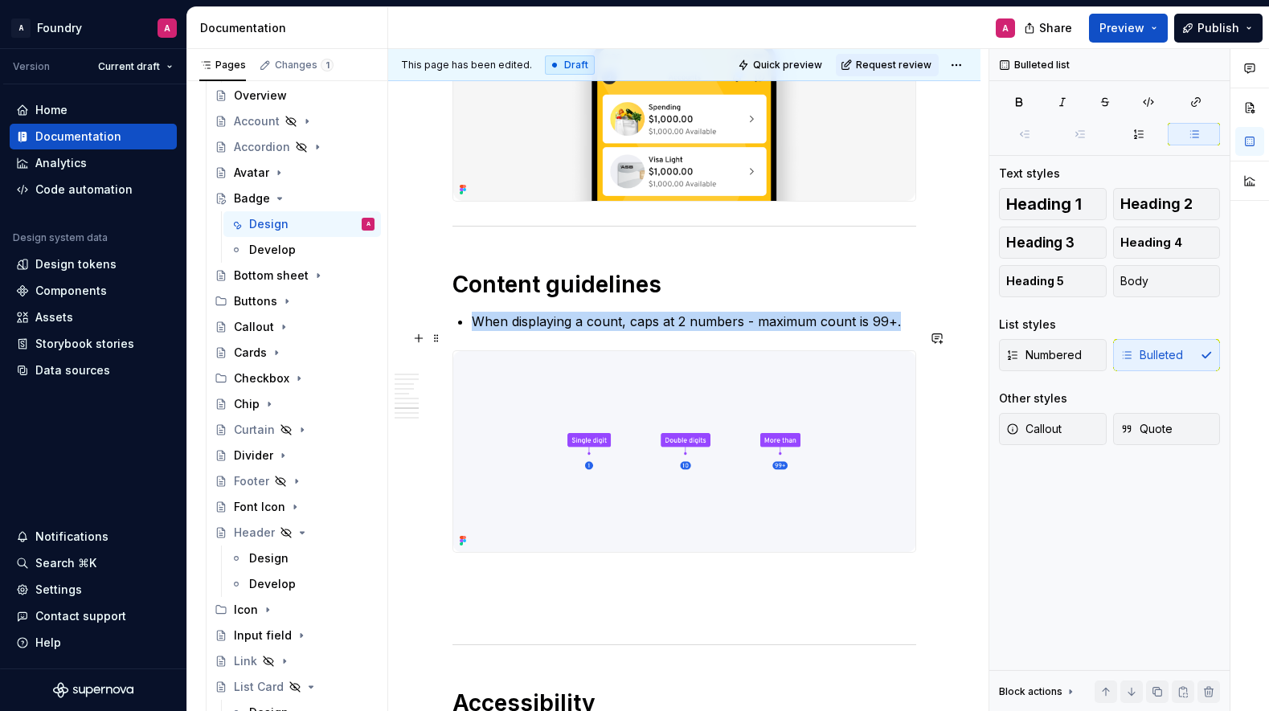
click at [722, 331] on p "When displaying a count, caps at 2 numbers - maximum count is 99+." at bounding box center [694, 321] width 445 height 19
click at [793, 331] on p "When displaying a count, caps at 2 numbers - maximum count is 99+." at bounding box center [694, 321] width 445 height 19
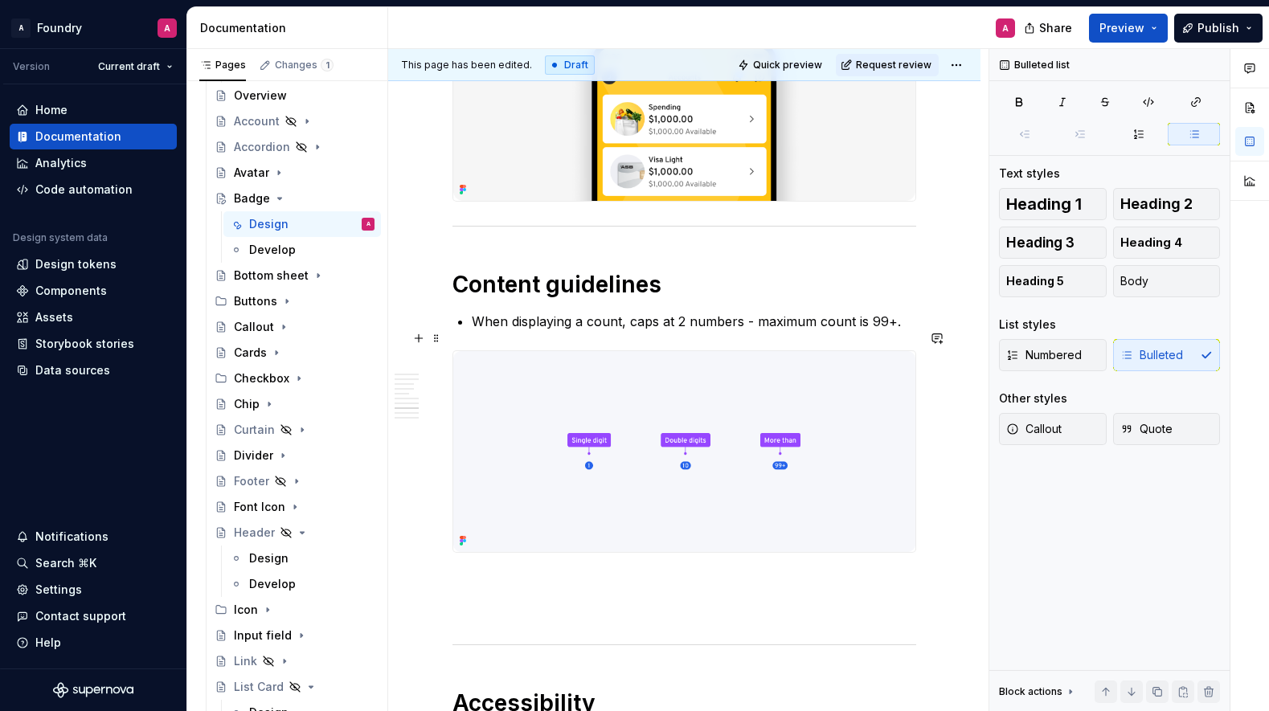
click at [752, 331] on p "When displaying a count, caps at 2 numbers - maximum count is 99+." at bounding box center [694, 321] width 445 height 19
click at [640, 331] on p "When displaying a count, caps at 2 numbers, maximum count is 99+." at bounding box center [694, 321] width 445 height 19
click at [671, 331] on p "When displaying a count, caps at 2 numbers, maximum count is 99+." at bounding box center [694, 321] width 445 height 19
click at [629, 331] on p "When displaying a count, caps at 2 numbers, maximum count is 99+." at bounding box center [694, 321] width 445 height 19
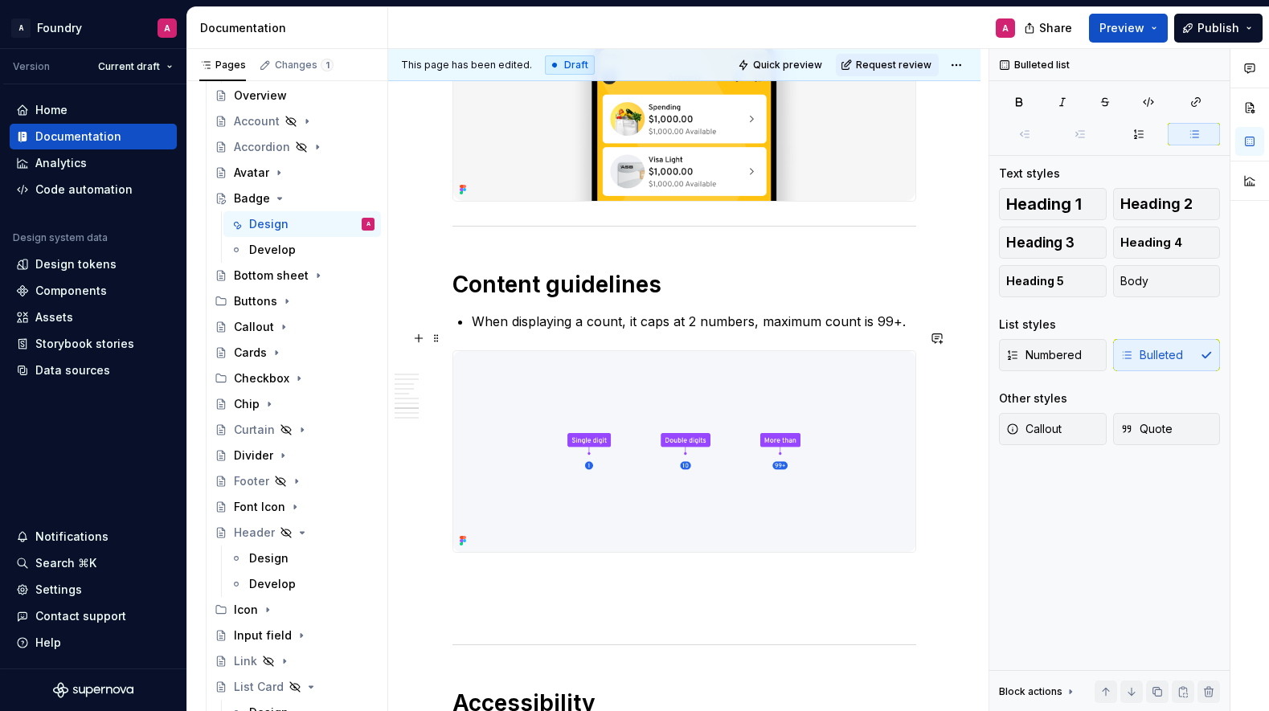
click at [755, 331] on p "When displaying a count, it caps at 2 numbers, maximum count is 99+." at bounding box center [694, 321] width 445 height 19
click at [896, 331] on p "When displaying a count, it caps at 2 numbers (maximum count is 99+." at bounding box center [694, 321] width 445 height 19
click at [732, 331] on p "When displaying a count, it caps at 2 numbers (maximum count is 99+)." at bounding box center [694, 321] width 445 height 19
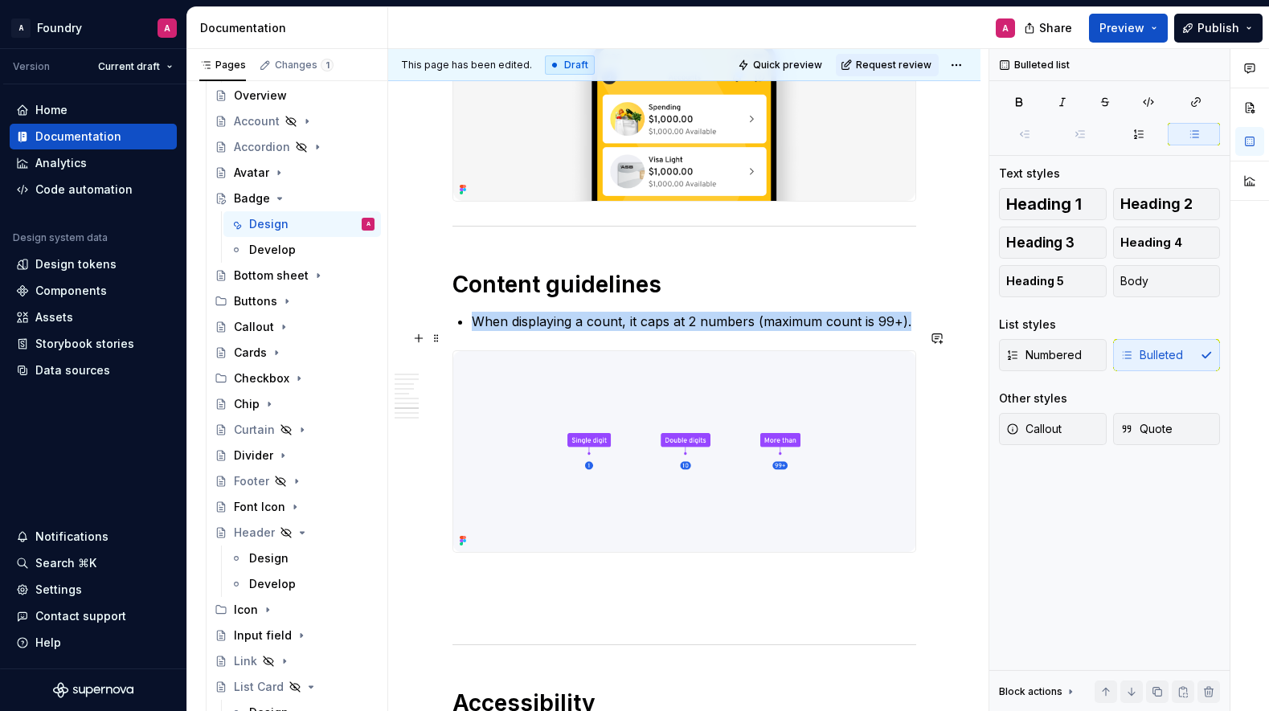
click at [732, 331] on p "When displaying a count, it caps at 2 numbers (maximum count is 99+)." at bounding box center [694, 321] width 445 height 19
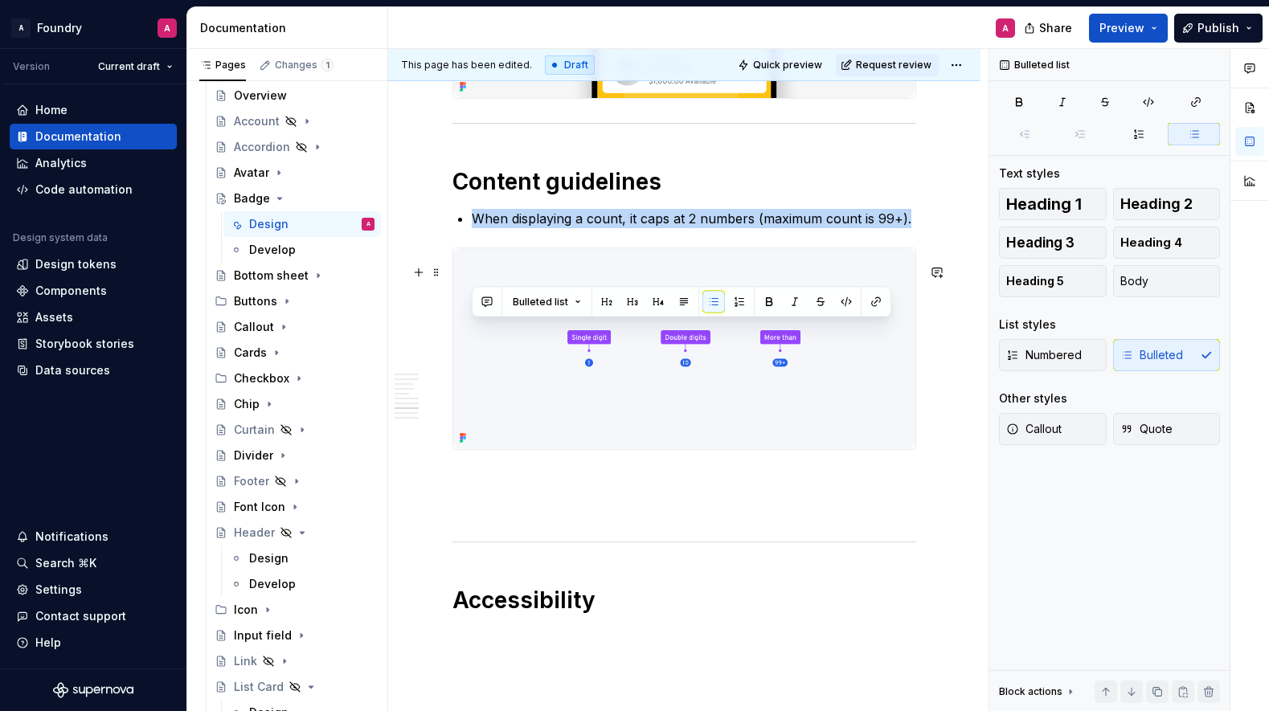
scroll to position [2921, 0]
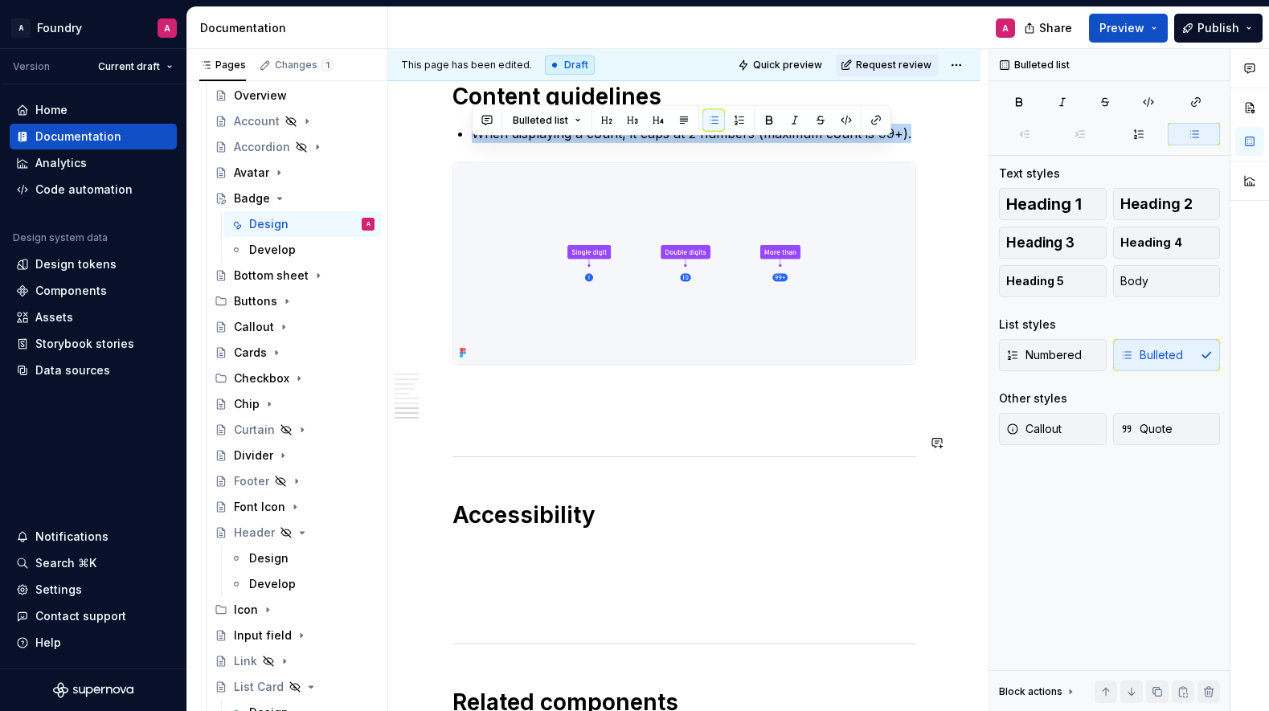
click at [548, 404] on p at bounding box center [685, 393] width 464 height 19
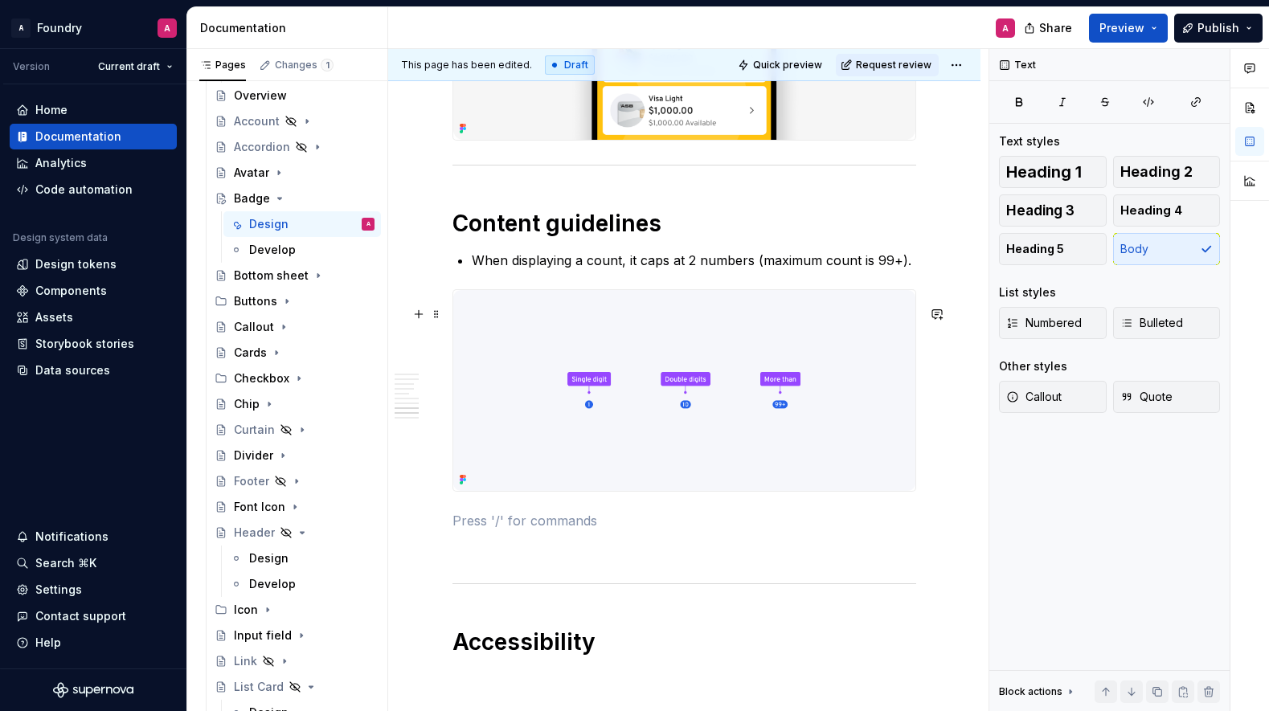
scroll to position [2751, 0]
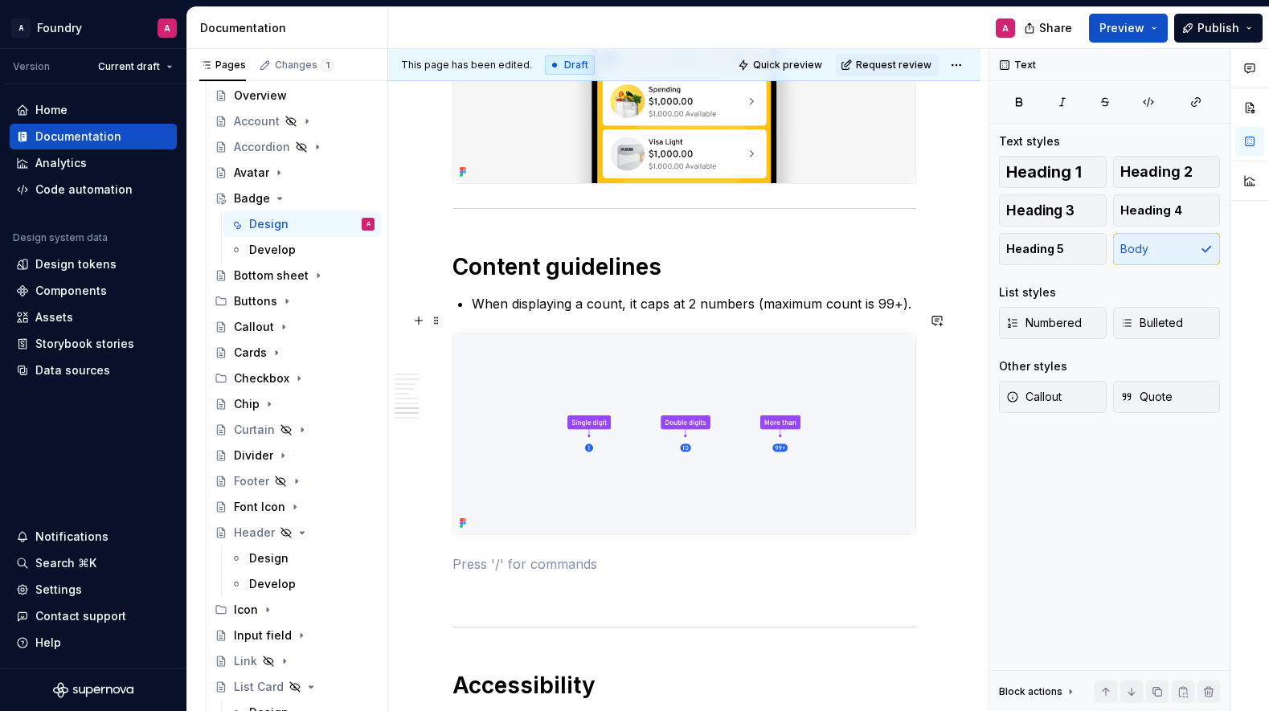
click at [654, 313] on p "When displaying a count, it caps at 2 numbers (maximum count is 99+)." at bounding box center [694, 303] width 445 height 19
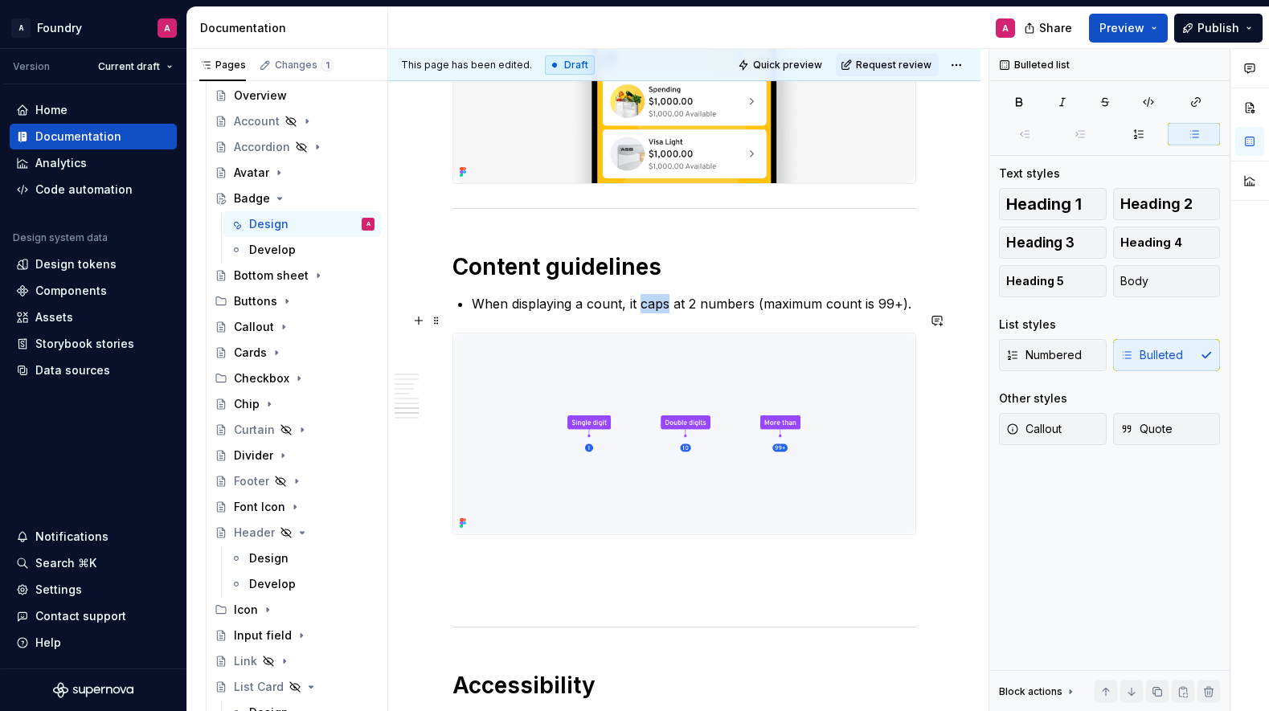
click at [654, 313] on p "When displaying a count, it caps at 2 numbers (maximum count is 99+)." at bounding box center [694, 303] width 445 height 19
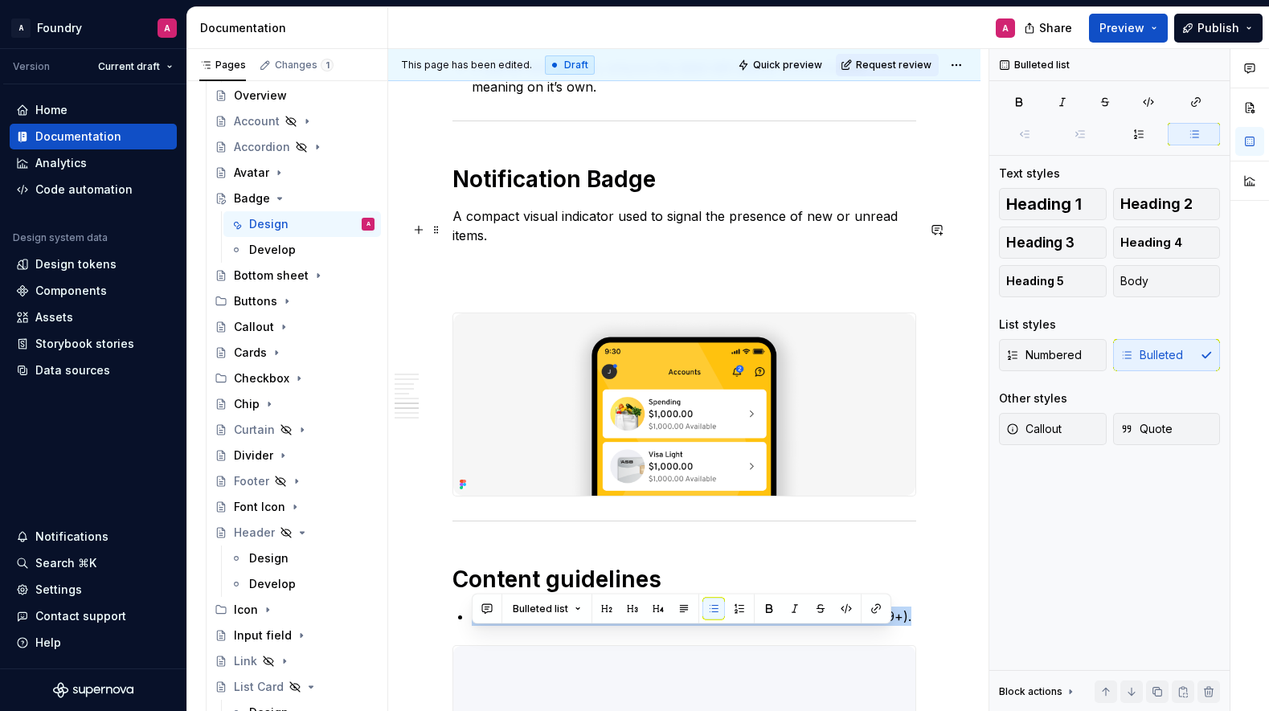
scroll to position [2432, 0]
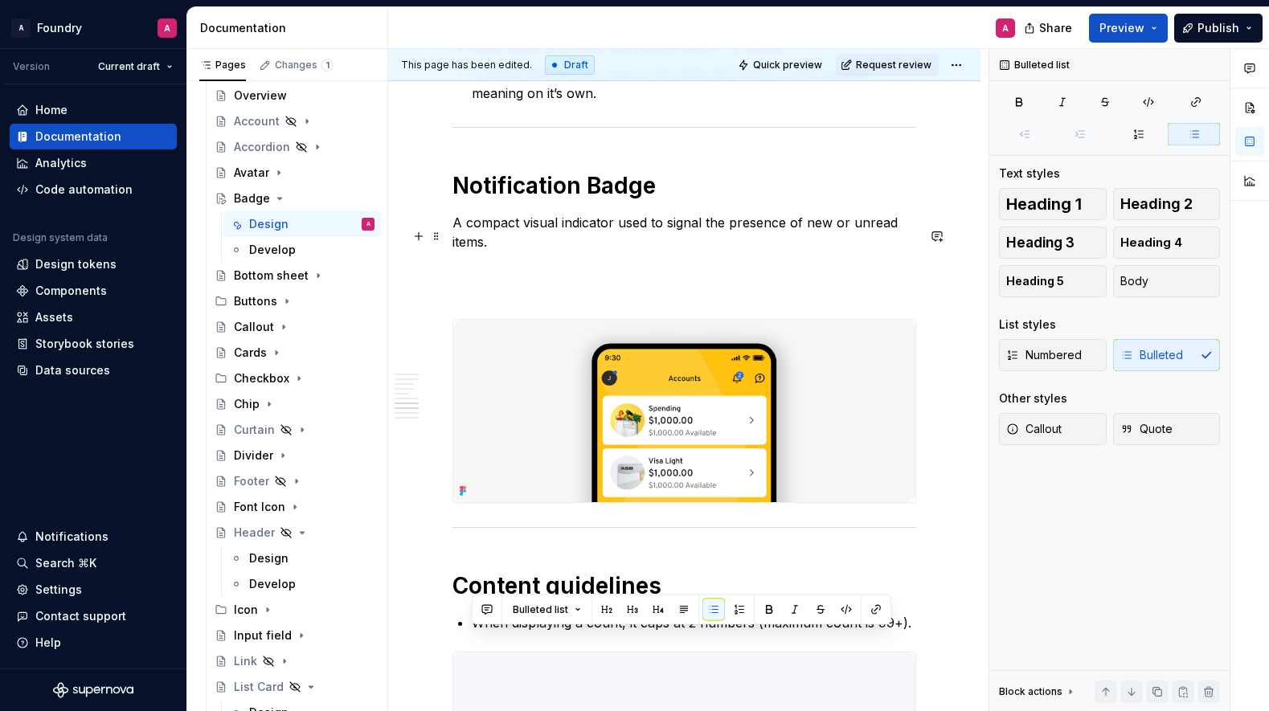
click at [498, 300] on p at bounding box center [685, 290] width 464 height 19
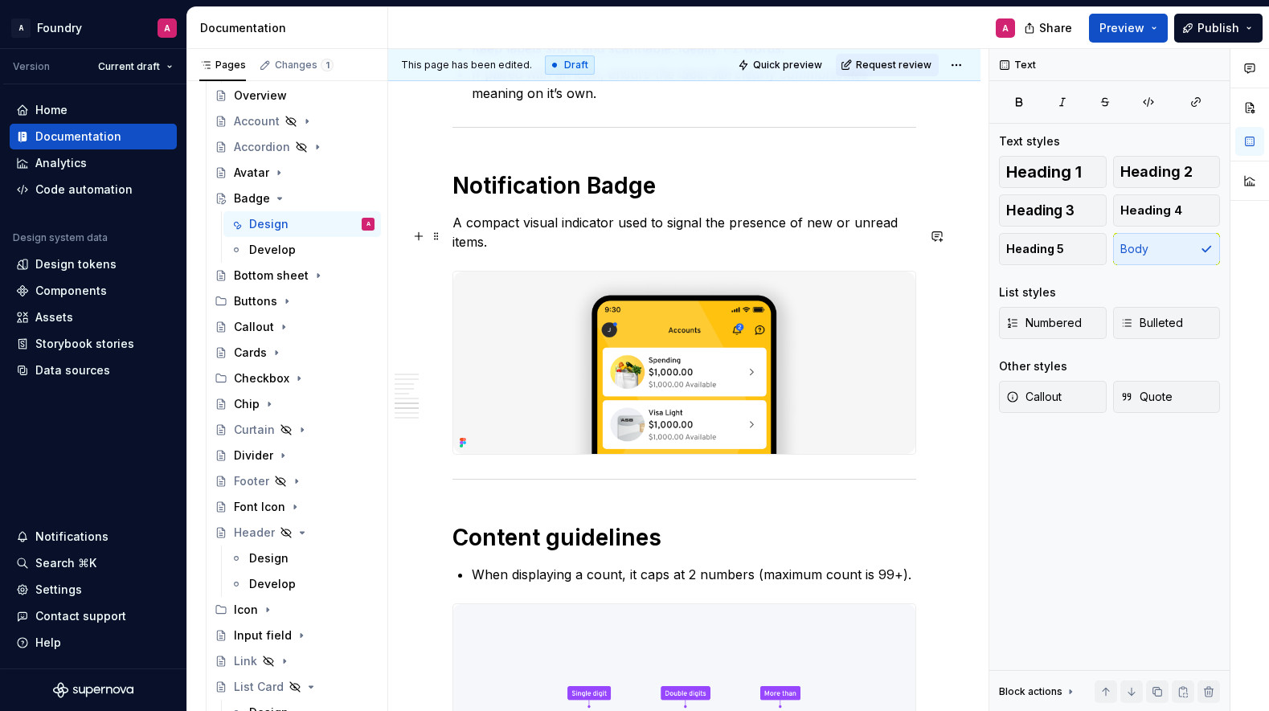
click at [699, 242] on p "A compact visual indicator used to signal the presence of new or unread items." at bounding box center [685, 232] width 464 height 39
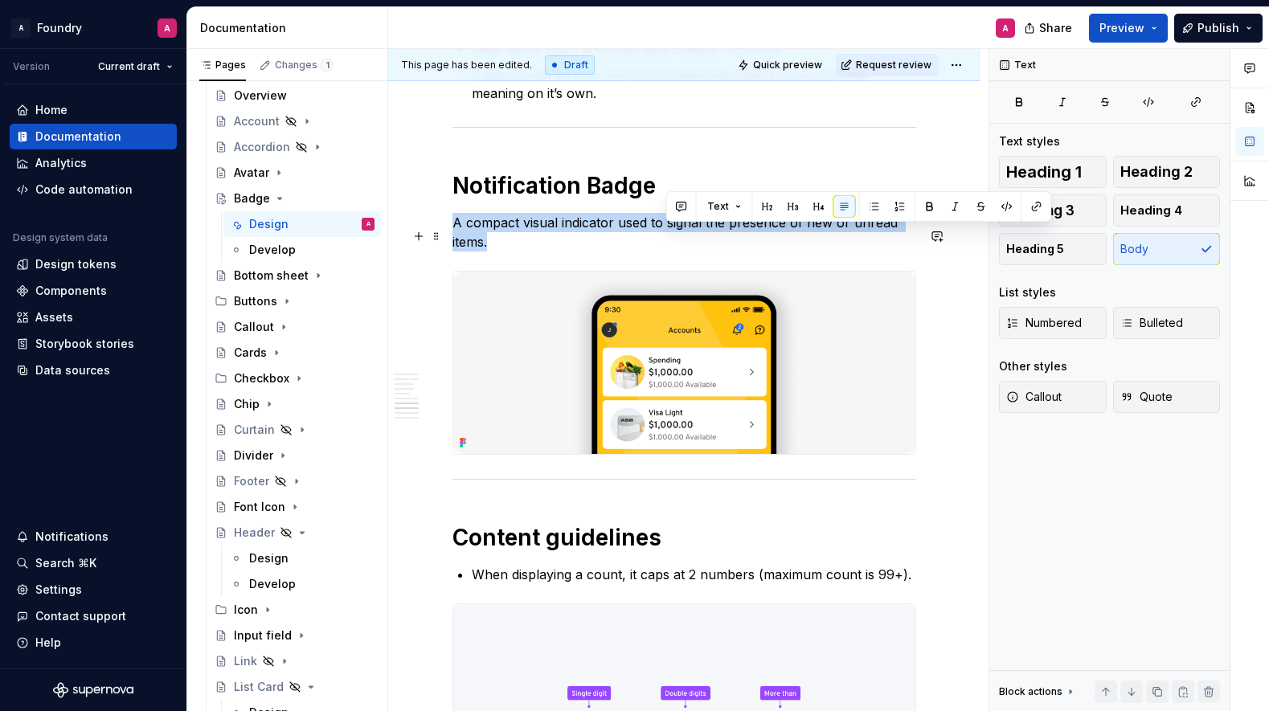
drag, startPoint x: 699, startPoint y: 242, endPoint x: 600, endPoint y: 244, distance: 98.9
click at [699, 242] on p "A compact visual indicator used to signal the presence of new or unread items." at bounding box center [685, 232] width 464 height 39
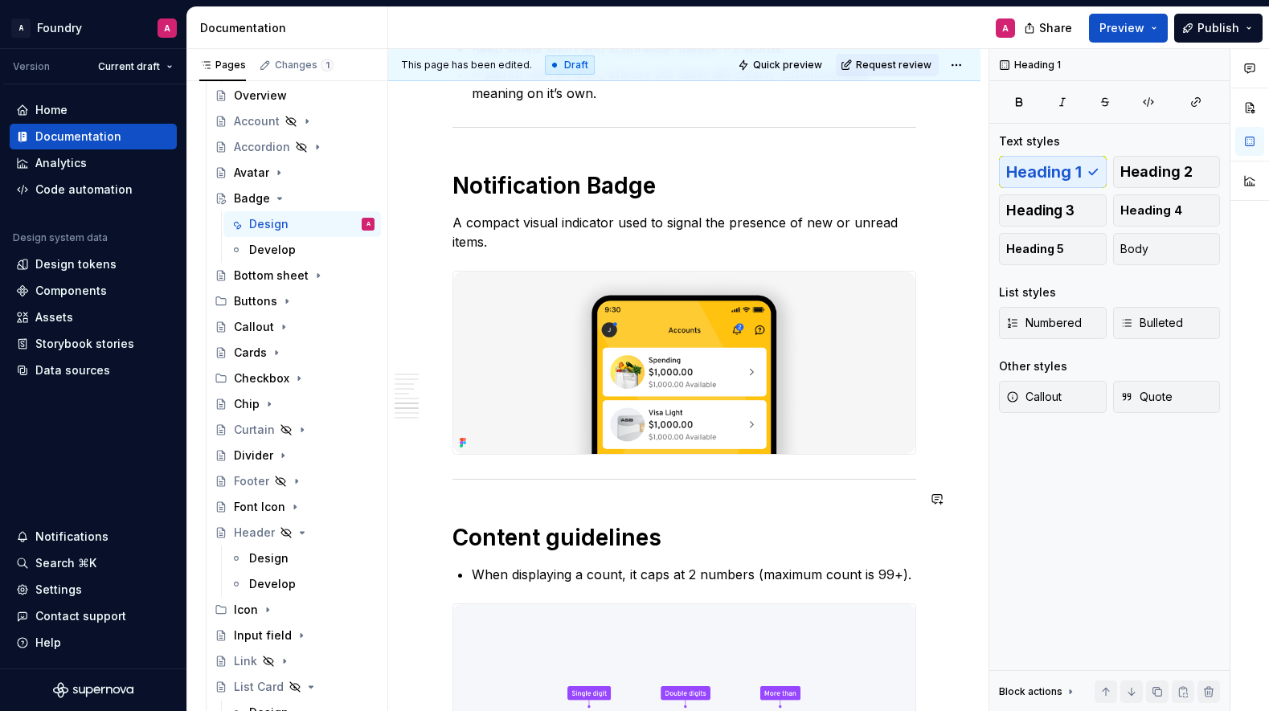
click at [432, 493] on span at bounding box center [436, 499] width 13 height 23
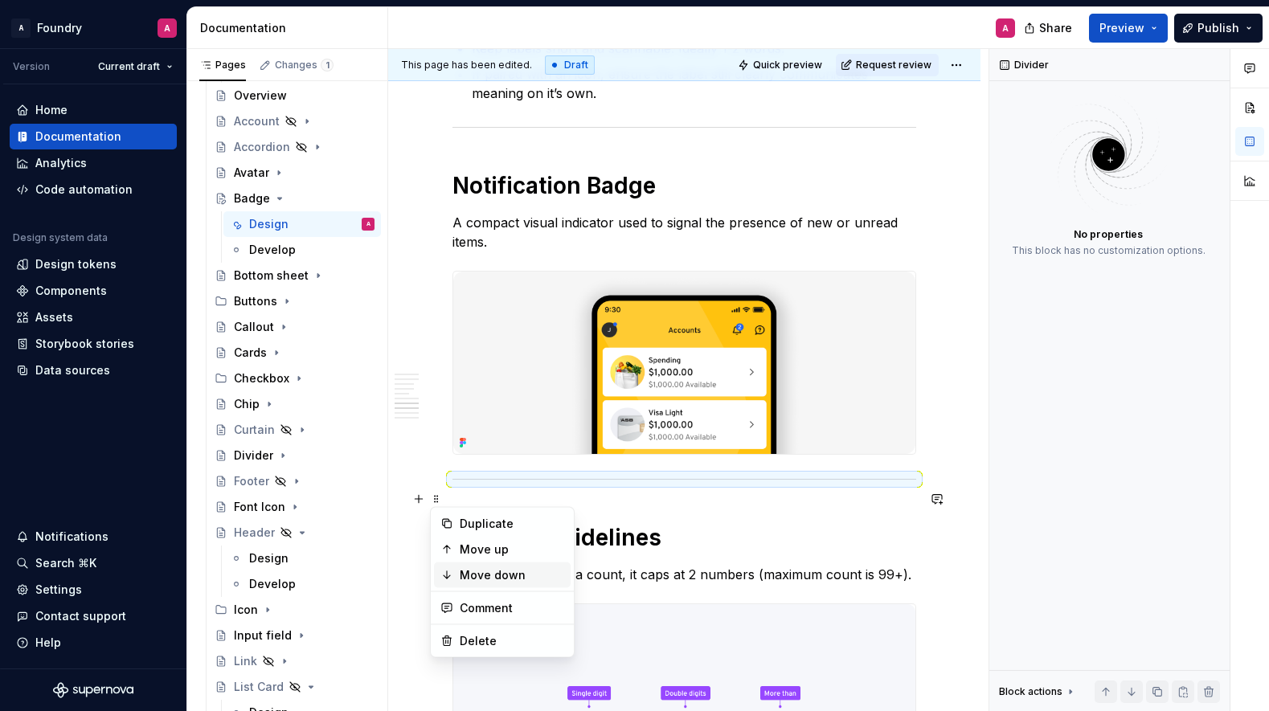
click at [508, 572] on div "Move down" at bounding box center [512, 575] width 104 height 16
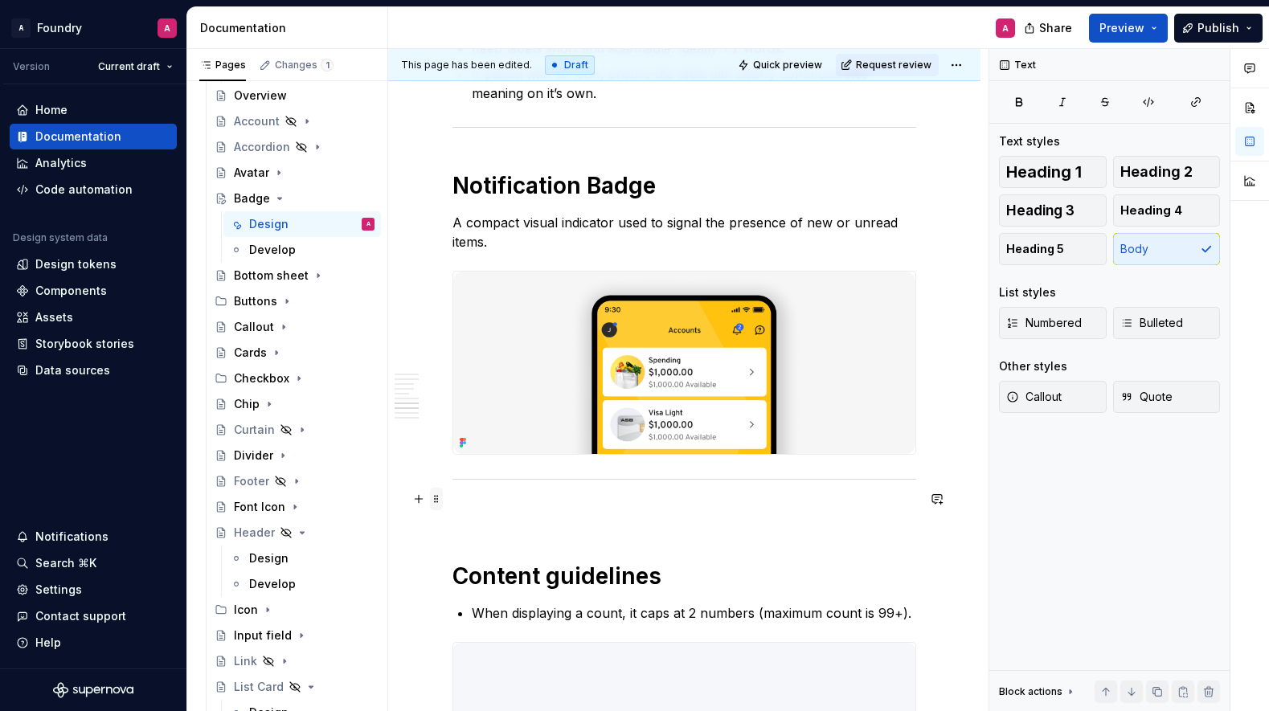
click at [432, 497] on span at bounding box center [436, 499] width 13 height 23
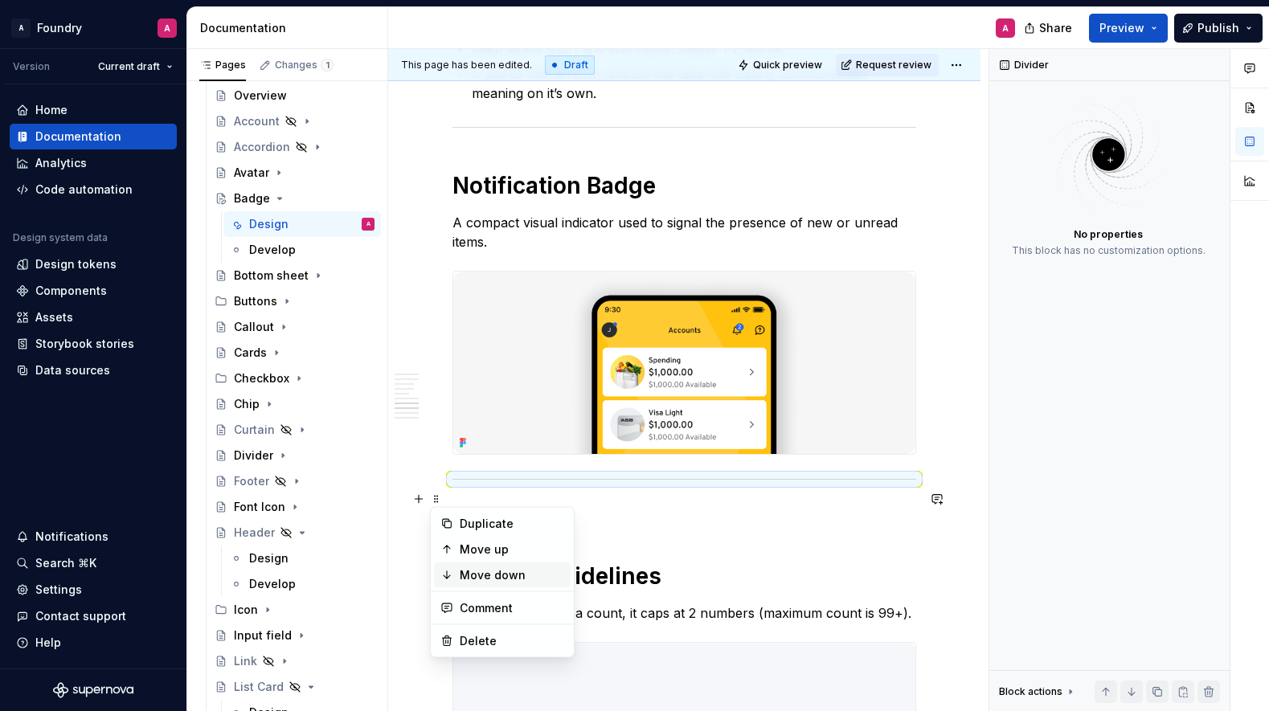
click at [495, 569] on div "Move down" at bounding box center [512, 575] width 104 height 16
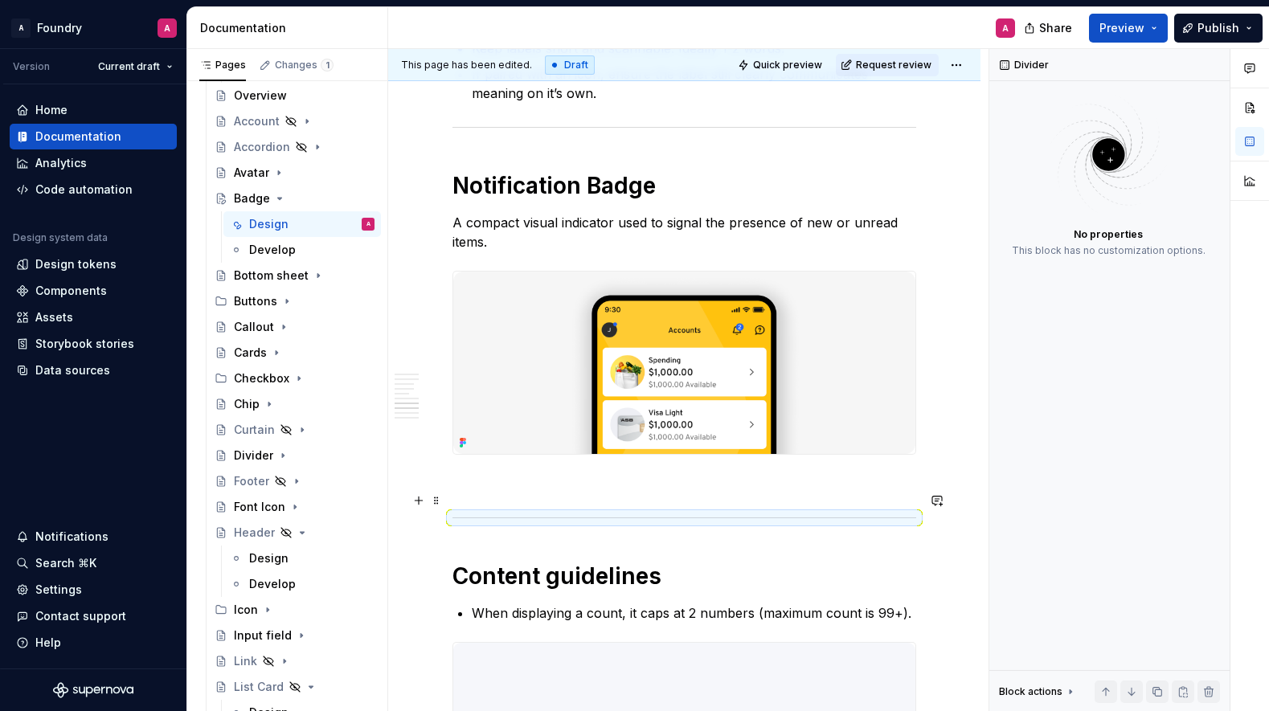
click at [493, 494] on p at bounding box center [685, 483] width 464 height 19
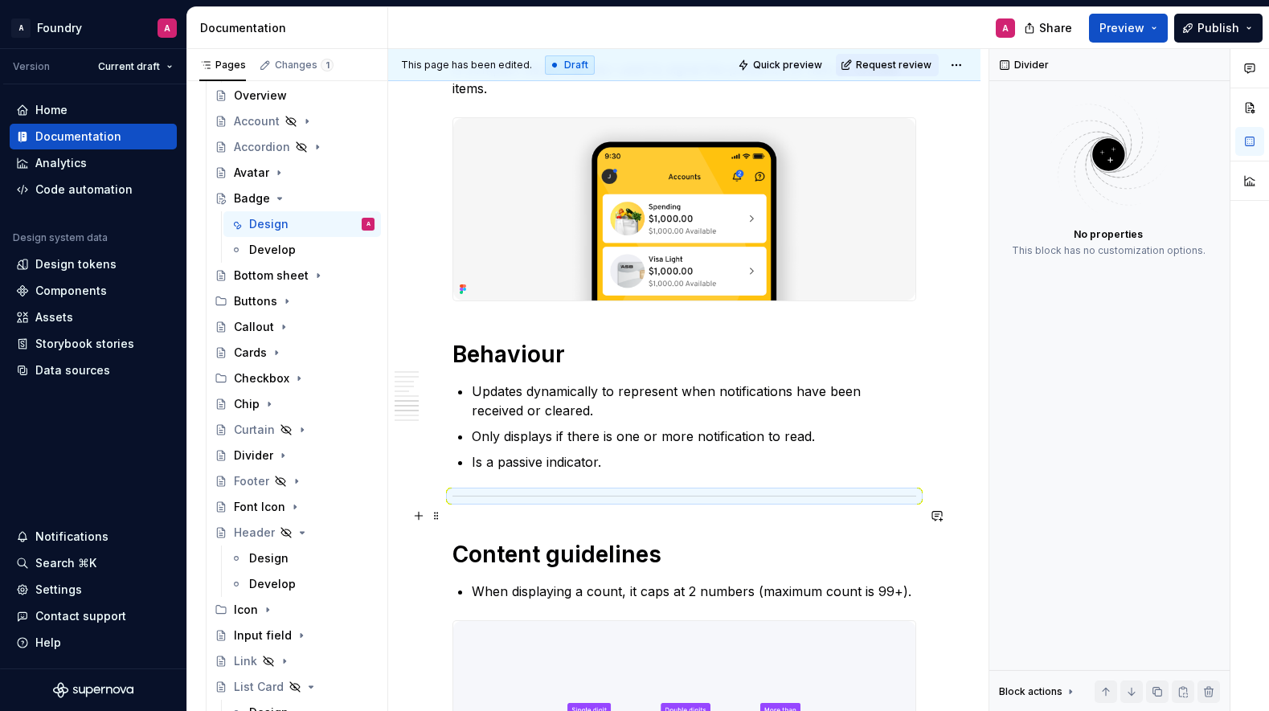
scroll to position [2619, 0]
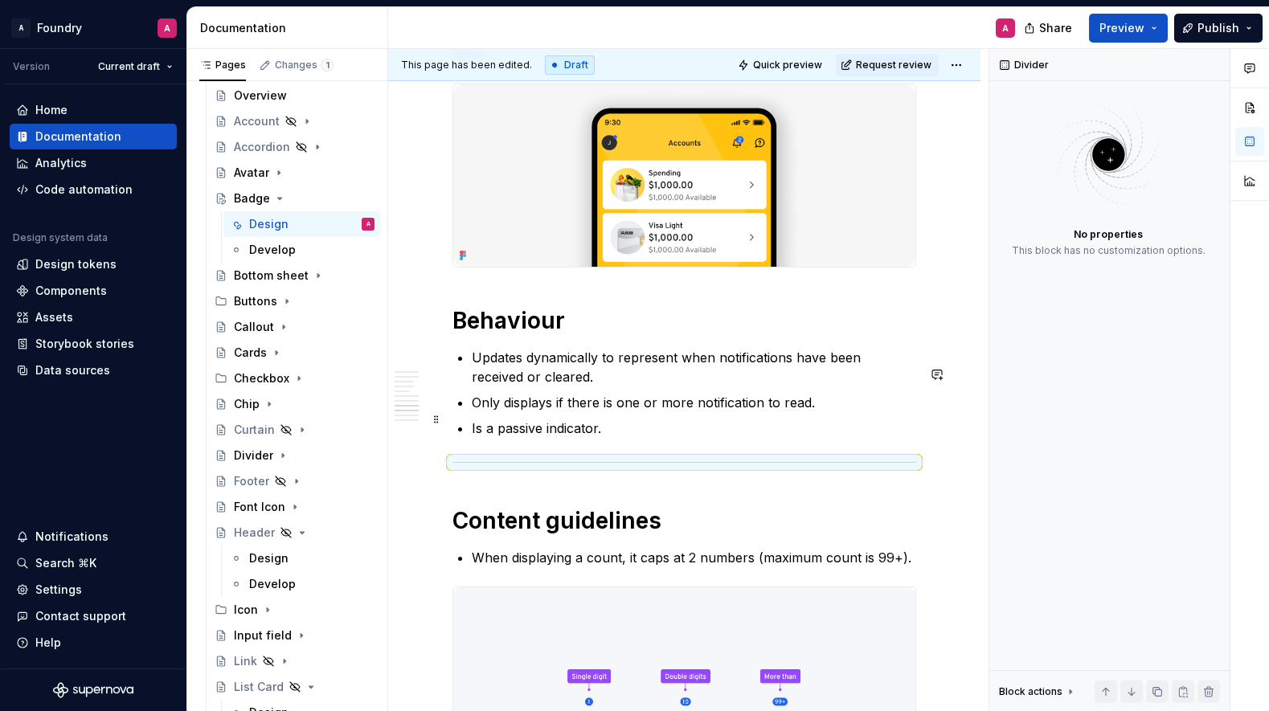
click at [593, 412] on p "Only displays if there is one or more notification to read." at bounding box center [694, 402] width 445 height 19
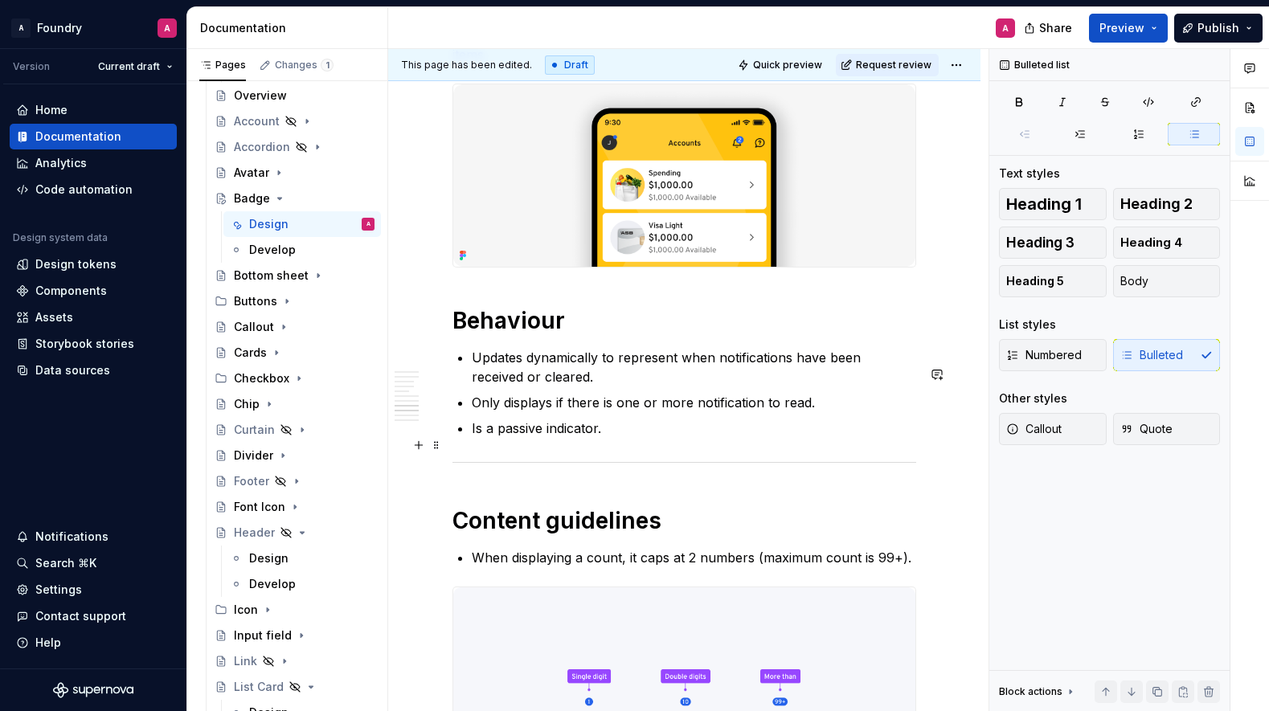
click at [604, 432] on ul "Updates dynamically to represent when notifications have been received or clear…" at bounding box center [694, 393] width 445 height 90
click at [634, 438] on p "Is a passive indicator." at bounding box center [694, 428] width 445 height 19
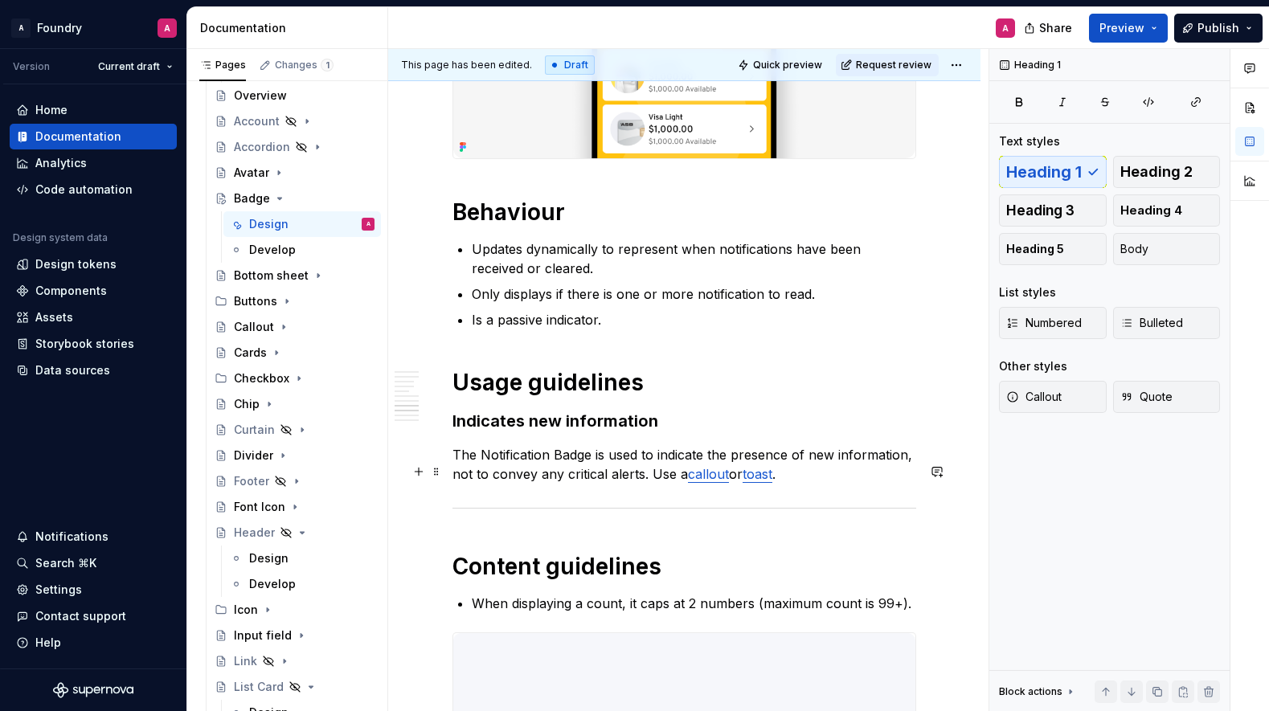
scroll to position [2733, 0]
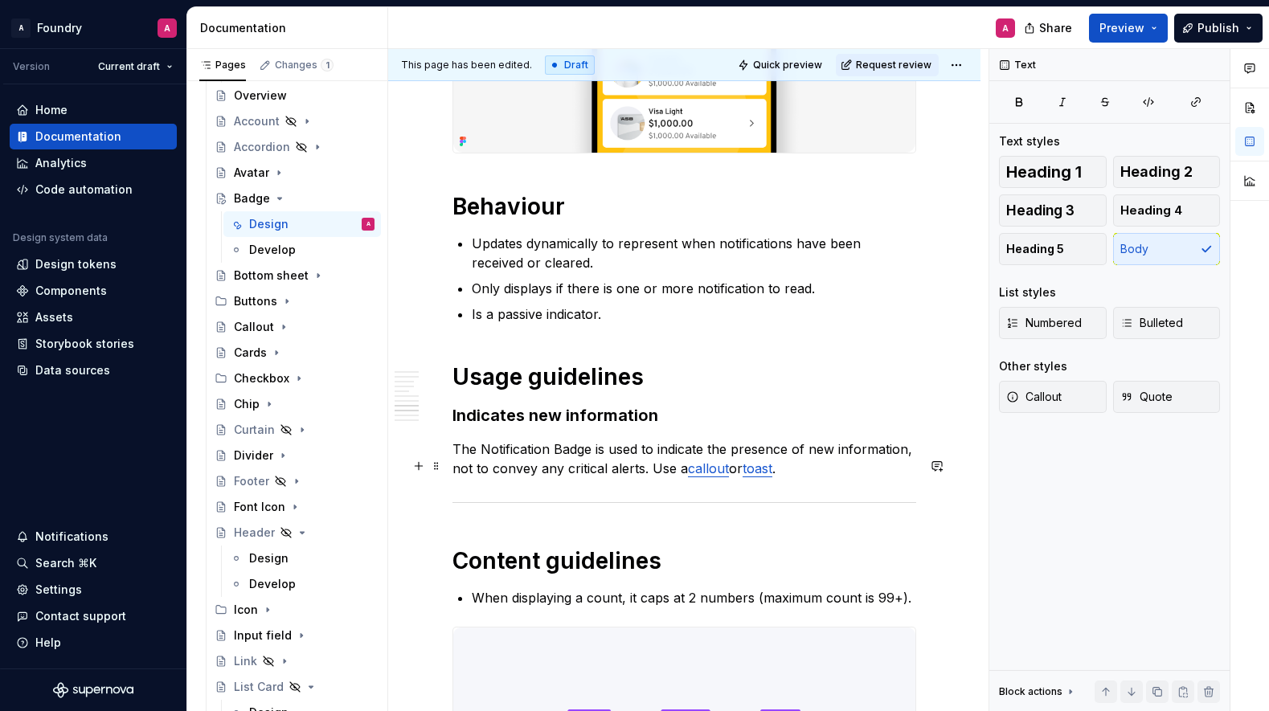
click at [801, 478] on p "The Notification Badge is used to indicate the presence of new information, not…" at bounding box center [685, 459] width 464 height 39
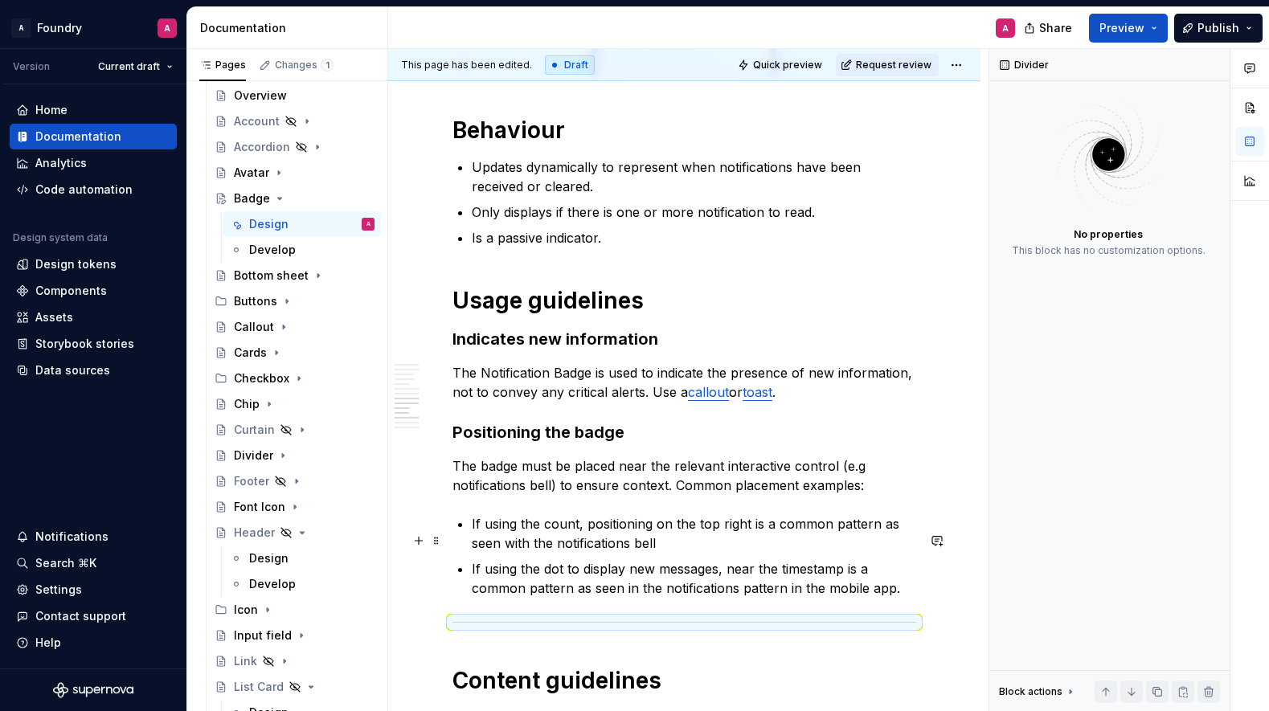
scroll to position [2882, 0]
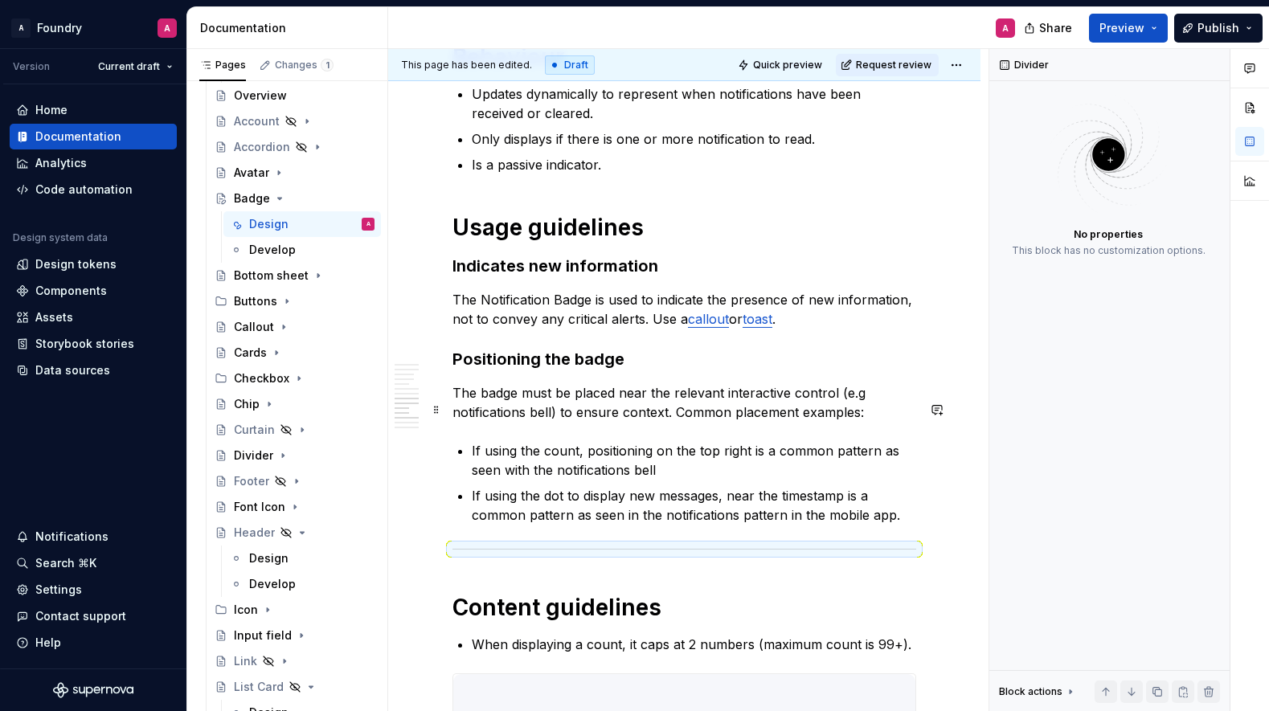
click at [657, 422] on p "The badge must be placed near the relevant interactive control (e.g notificatio…" at bounding box center [685, 402] width 464 height 39
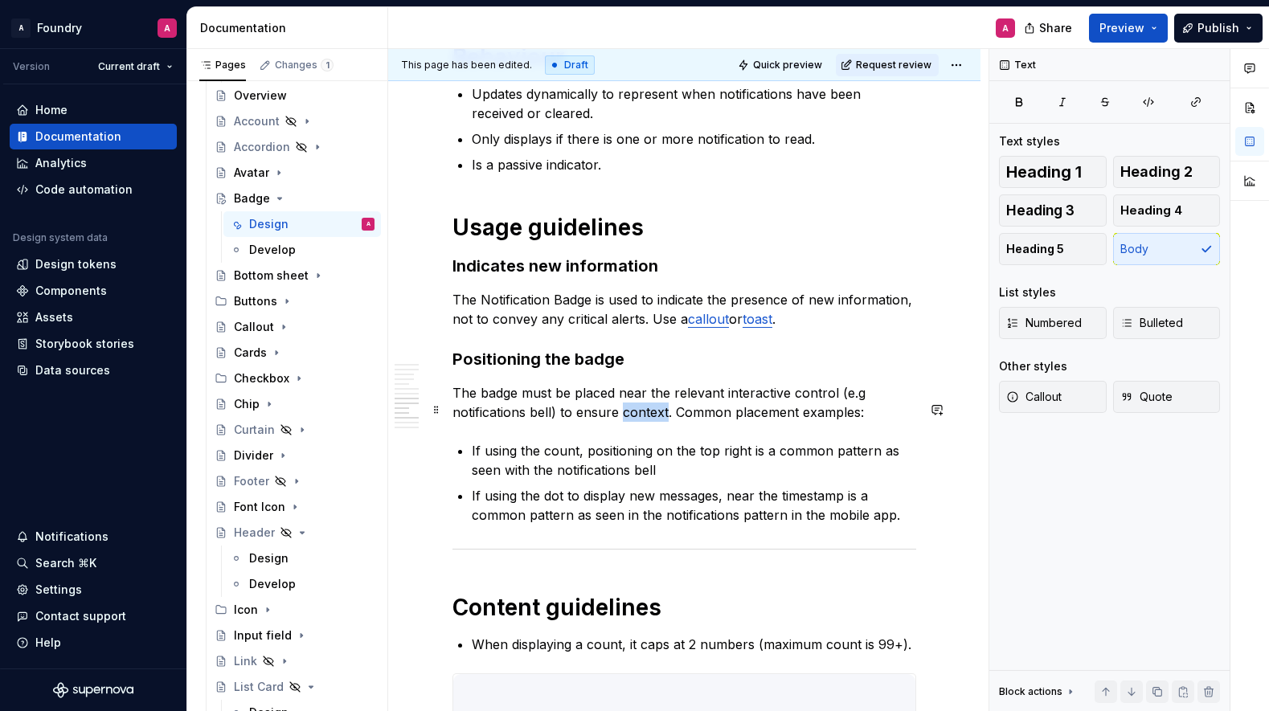
click at [657, 422] on p "The badge must be placed near the relevant interactive control (e.g notificatio…" at bounding box center [685, 402] width 464 height 39
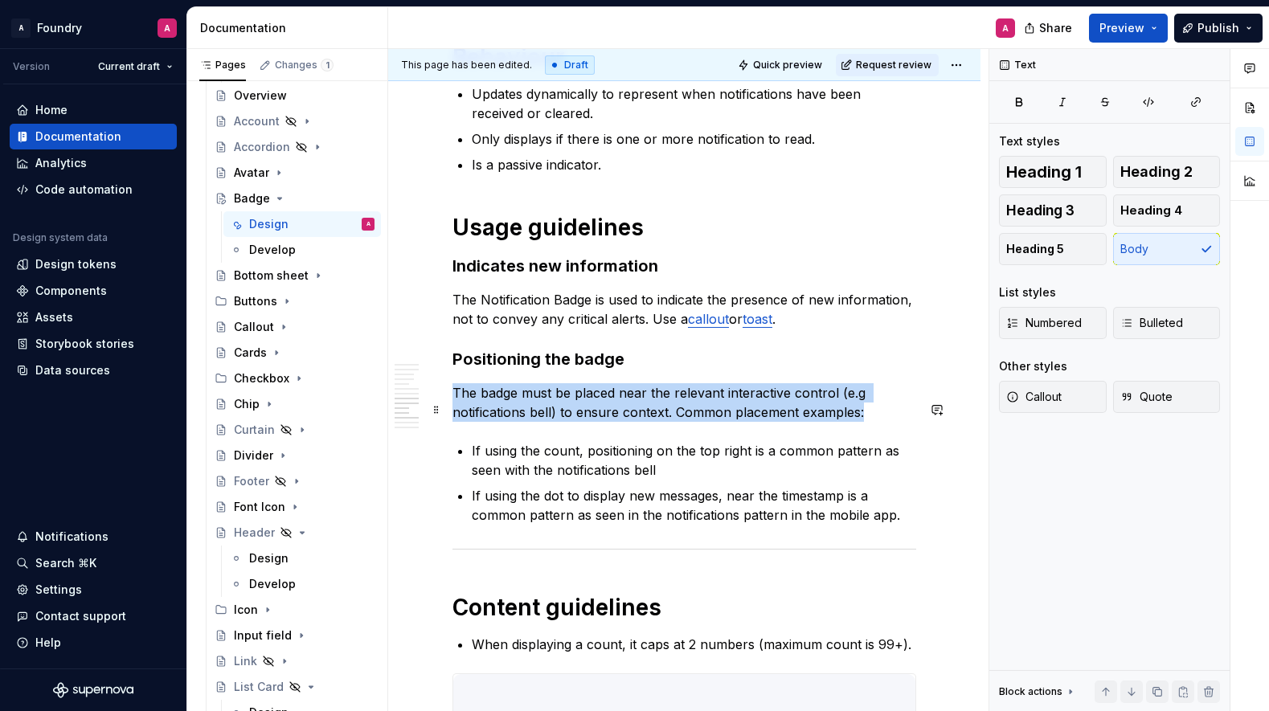
click at [657, 422] on p "The badge must be placed near the relevant interactive control (e.g notificatio…" at bounding box center [685, 402] width 464 height 39
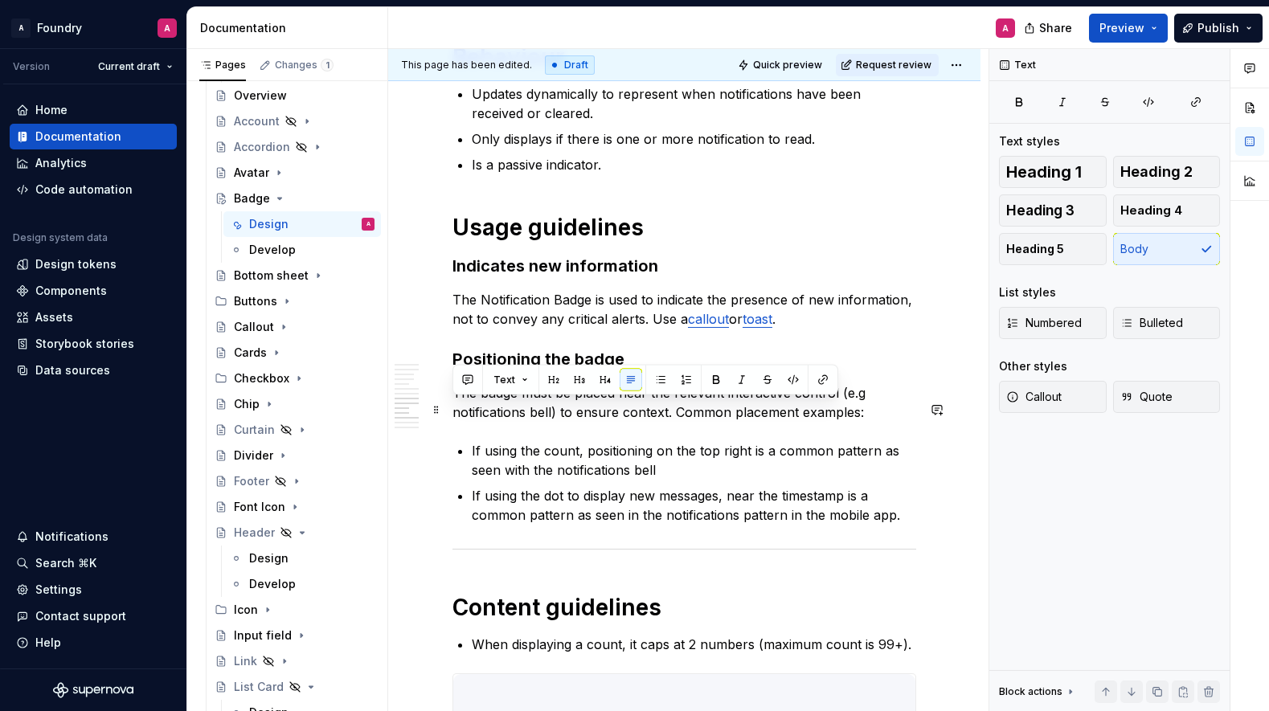
click at [776, 422] on p "The badge must be placed near the relevant interactive control (e.g notificatio…" at bounding box center [685, 402] width 464 height 39
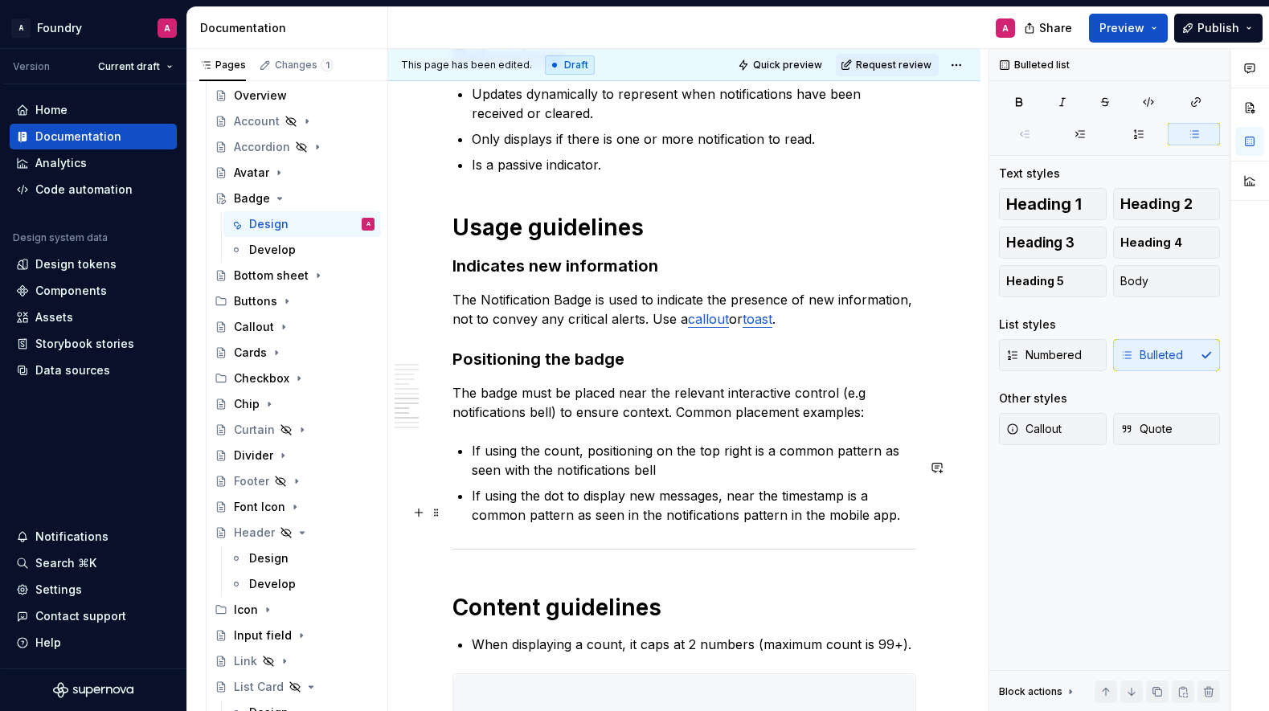
click at [728, 514] on p "If using the dot to display new messages, near the timestamp is a common patter…" at bounding box center [694, 505] width 445 height 39
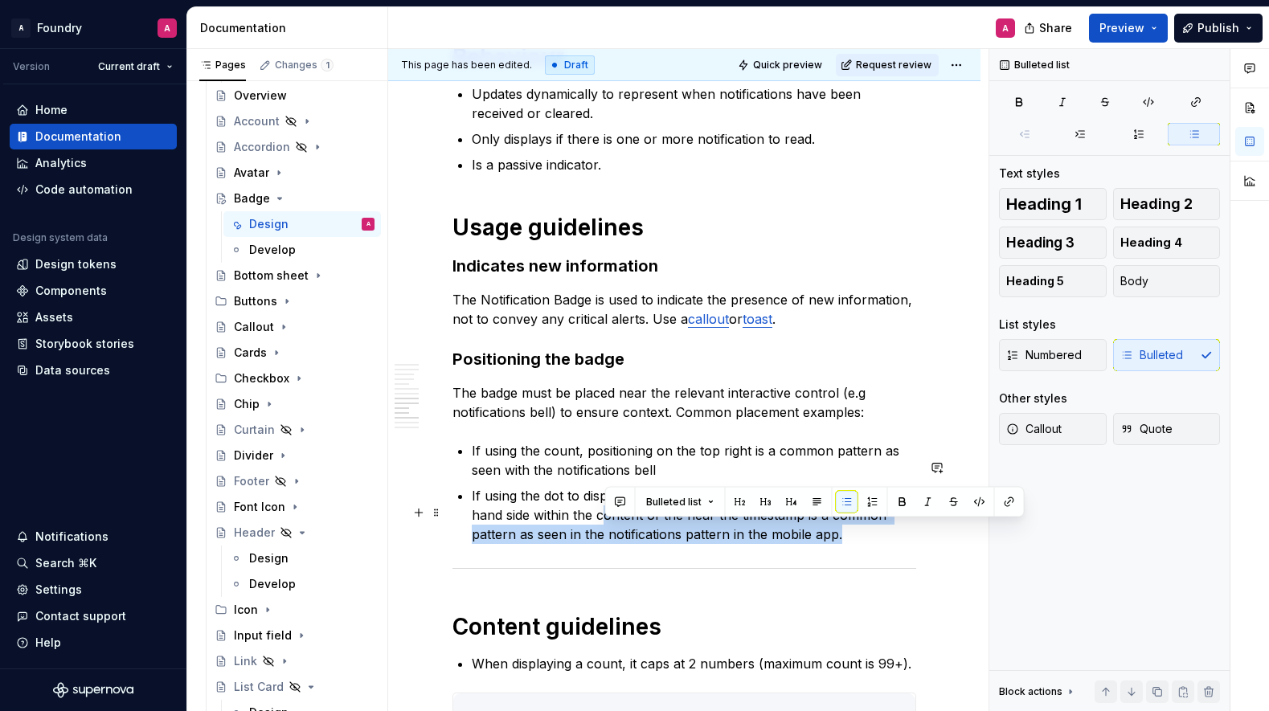
drag, startPoint x: 832, startPoint y: 551, endPoint x: 606, endPoint y: 535, distance: 226.4
click at [606, 535] on p "If using the dot to display new messages, ensure it’s placed on the right hand …" at bounding box center [694, 515] width 445 height 58
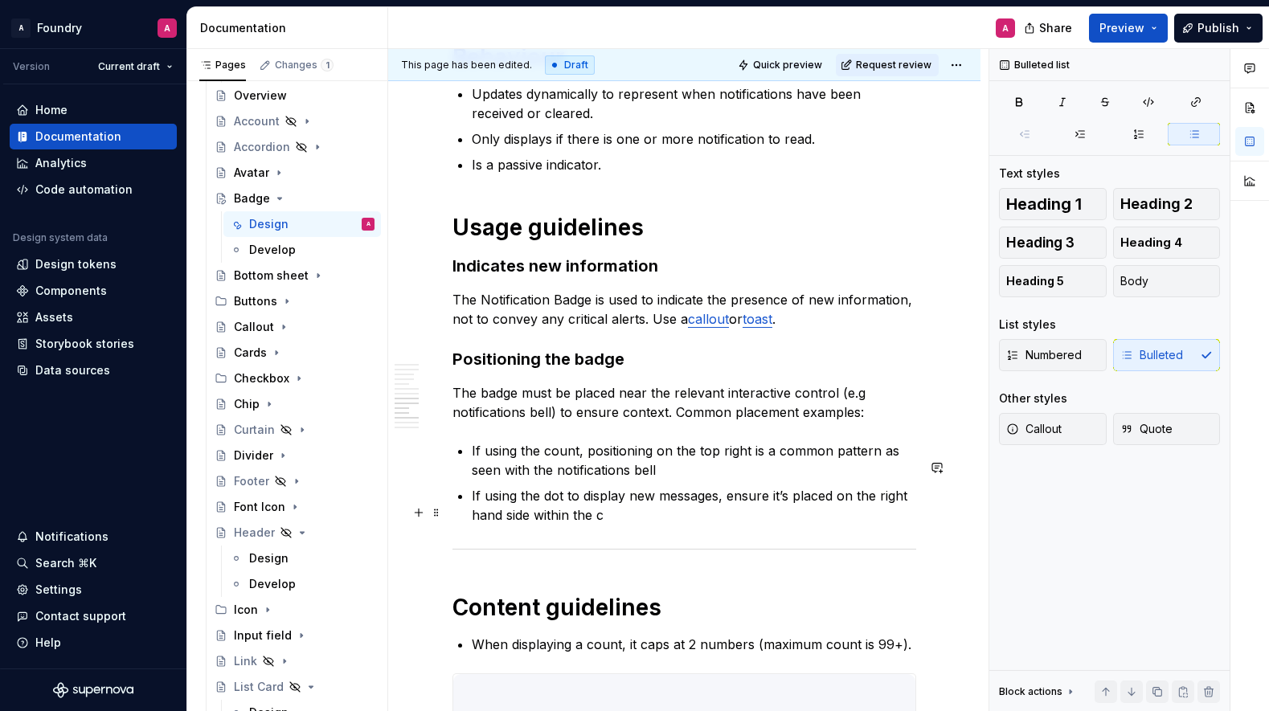
click at [823, 515] on p "If using the dot to display new messages, ensure it’s placed on the right hand …" at bounding box center [694, 505] width 445 height 39
click at [875, 511] on p "If using the dot to display new messages, ensure it’s placed on the right hand …" at bounding box center [694, 505] width 445 height 39
click at [910, 510] on p "If using the dot to display new messages, ensure it’s placed on the right hand …" at bounding box center [694, 505] width 445 height 39
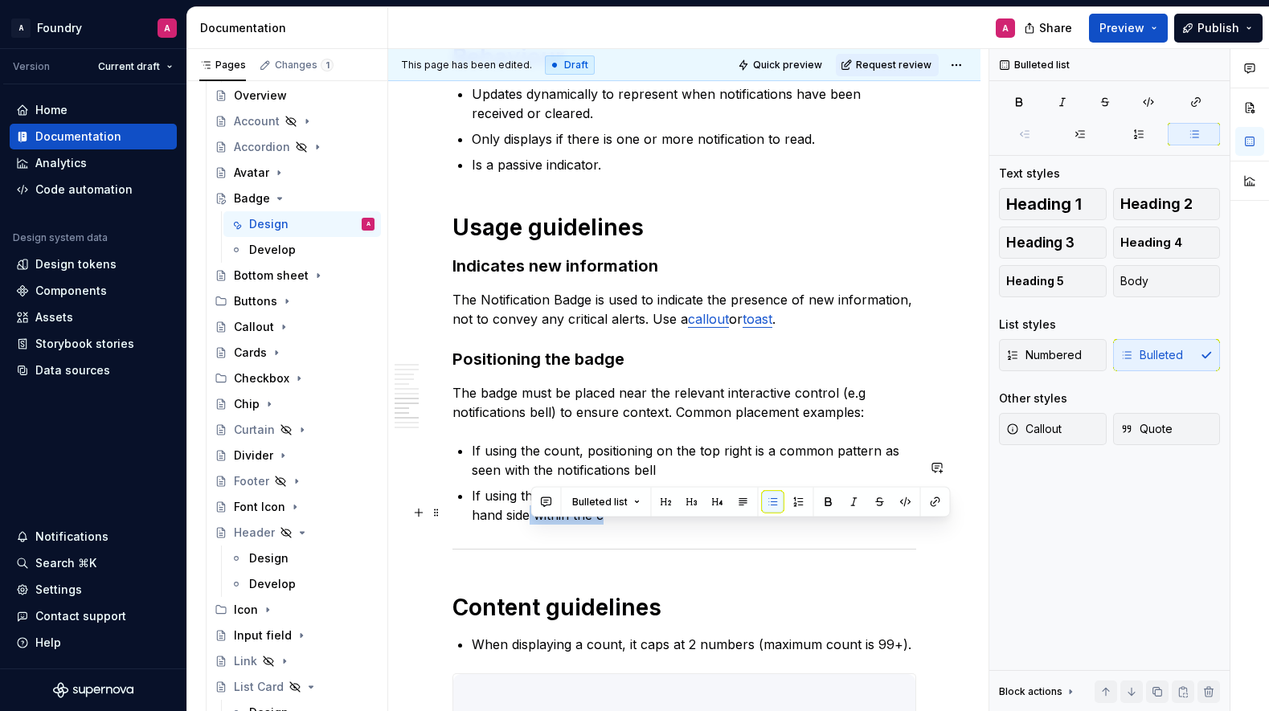
drag, startPoint x: 589, startPoint y: 531, endPoint x: 531, endPoint y: 530, distance: 58.7
click at [530, 525] on p "If using the dot to display new messages, ensure it’s placed on the right hand …" at bounding box center [694, 505] width 445 height 39
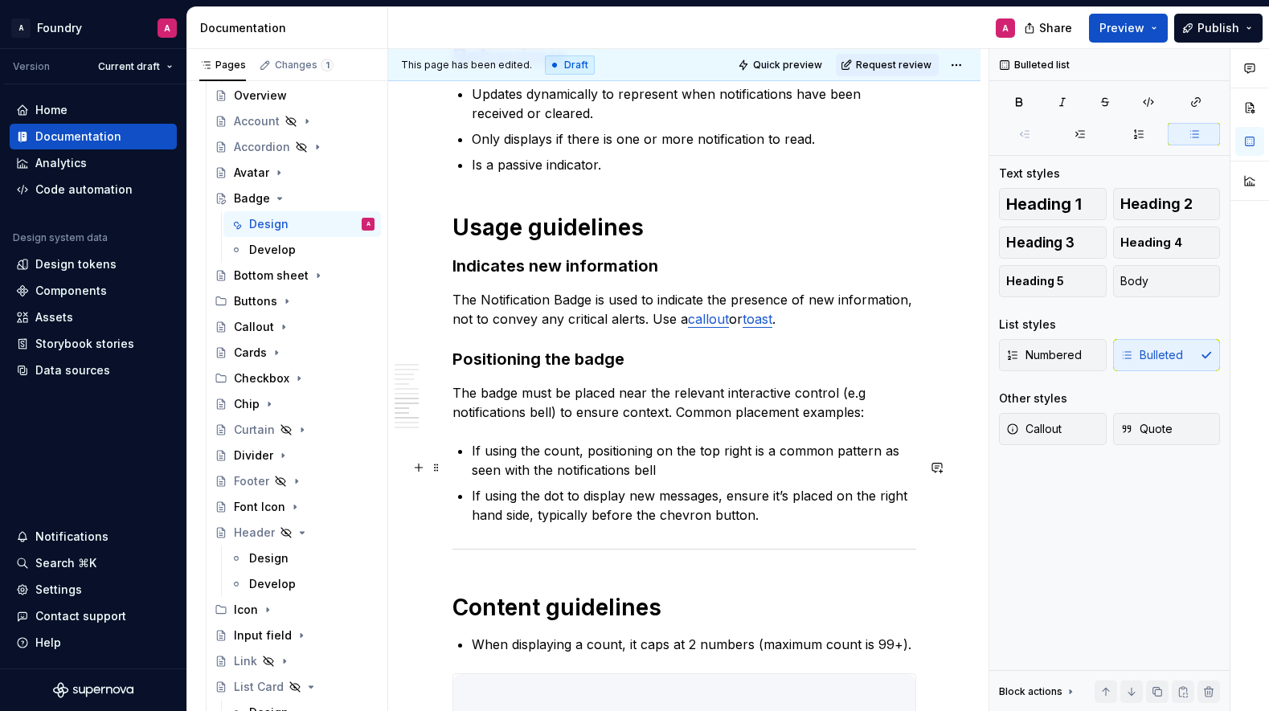
click at [671, 480] on p "If using the count, positioning on the top right is a common pattern as seen wi…" at bounding box center [694, 460] width 445 height 39
click at [771, 525] on p "If using the dot to display new messages, ensure it’s placed on the right hand …" at bounding box center [694, 505] width 445 height 39
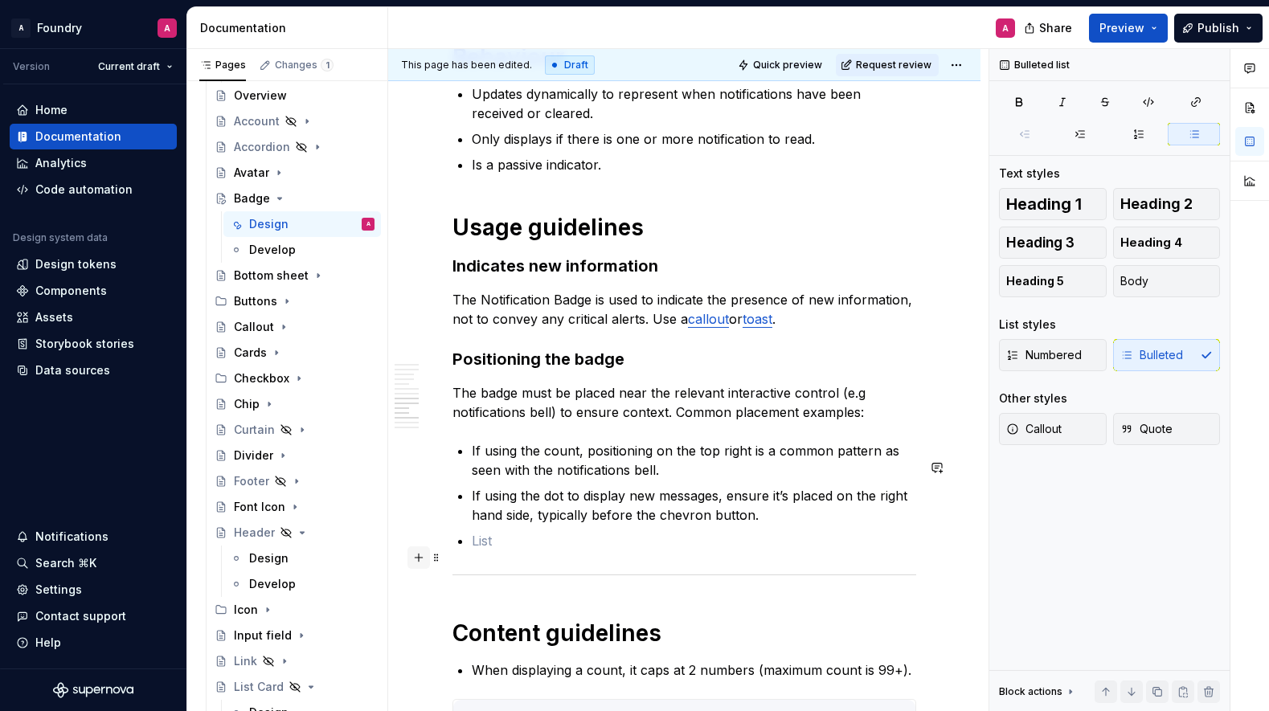
click at [417, 559] on button "button" at bounding box center [419, 558] width 23 height 23
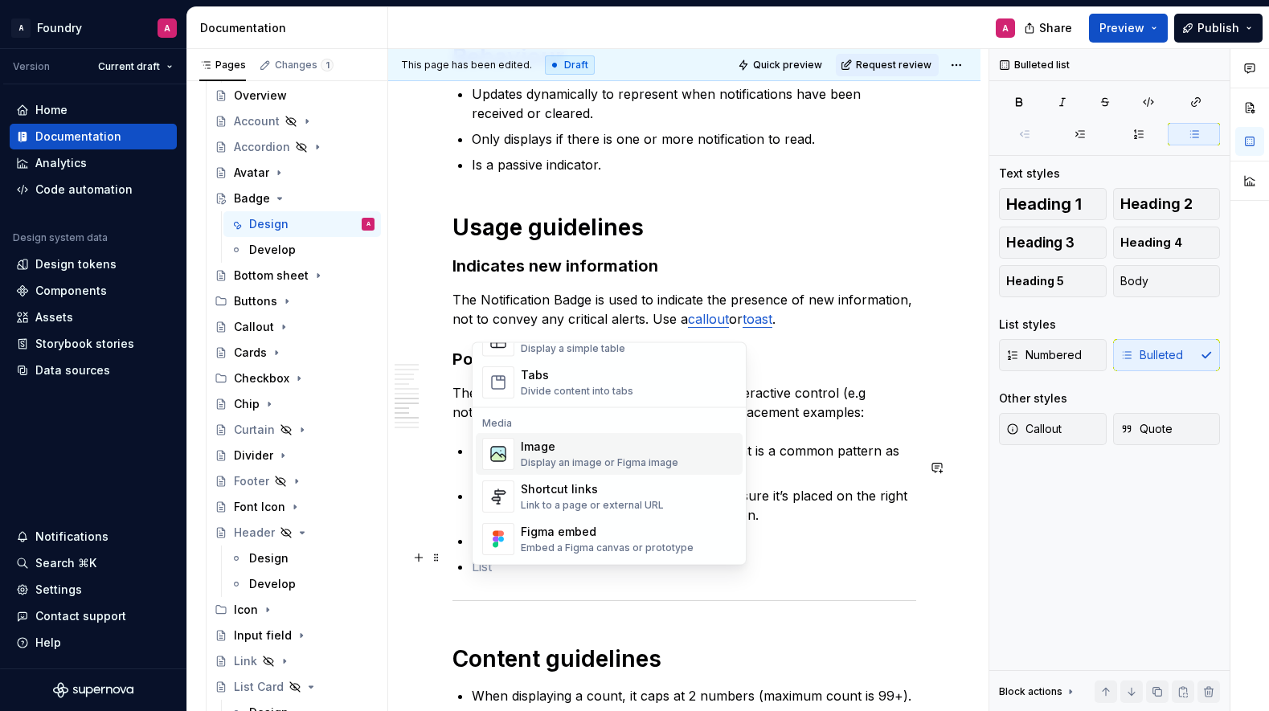
scroll to position [645, 0]
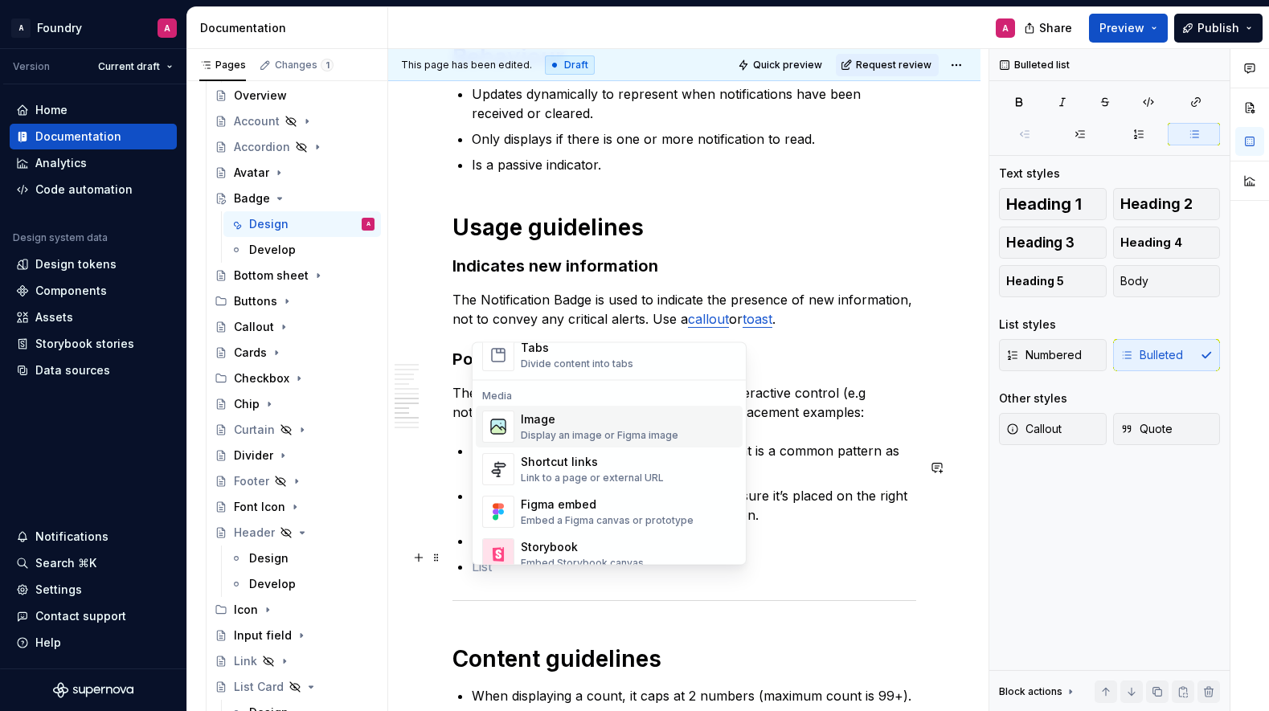
click at [518, 428] on span "Image Display an image or Figma image" at bounding box center [609, 428] width 267 height 42
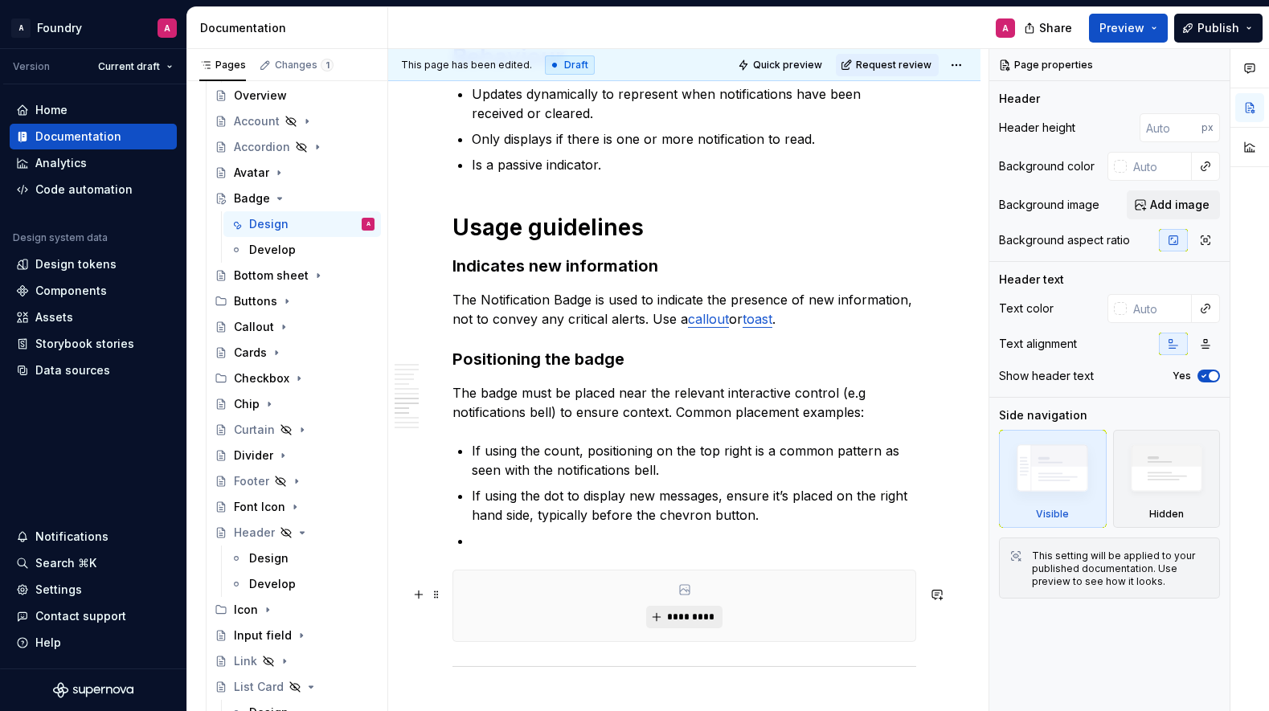
click at [684, 624] on span "*********" at bounding box center [690, 617] width 49 height 13
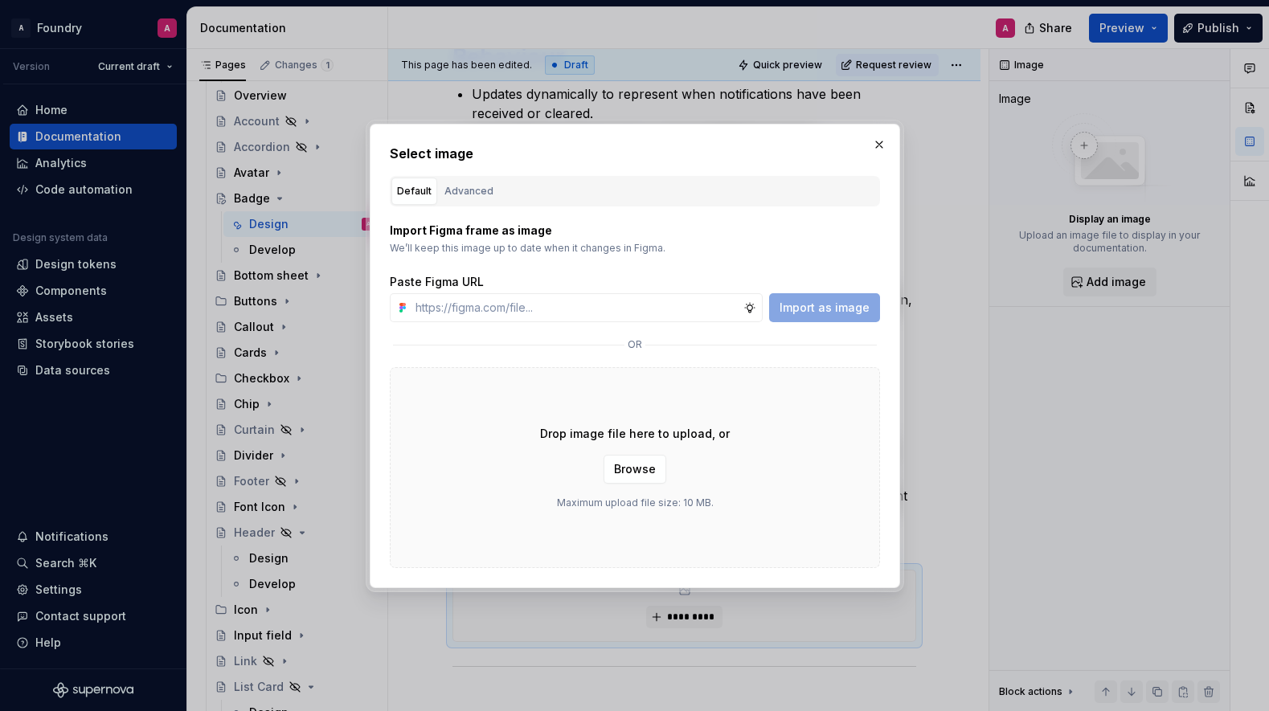
type textarea "*"
paste input "[URL][DOMAIN_NAME]"
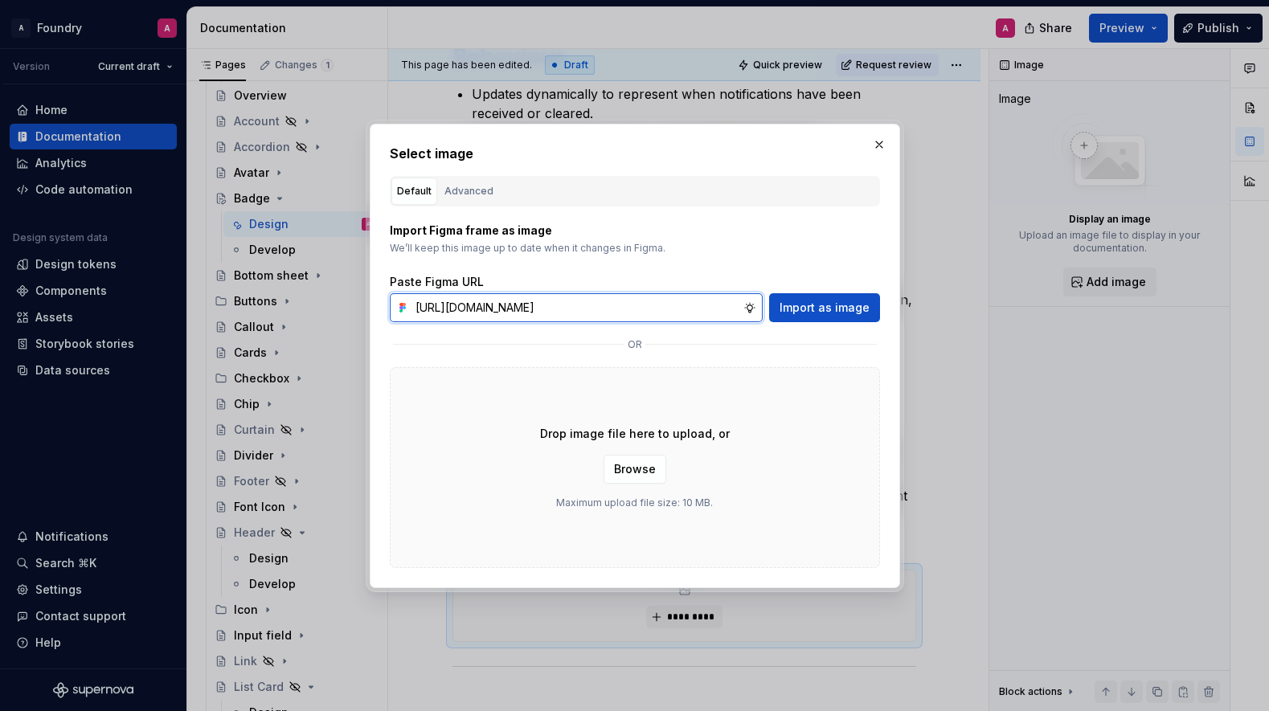
scroll to position [0, 540]
type input "[URL][DOMAIN_NAME]"
click at [811, 305] on span "Import as image" at bounding box center [825, 308] width 90 height 16
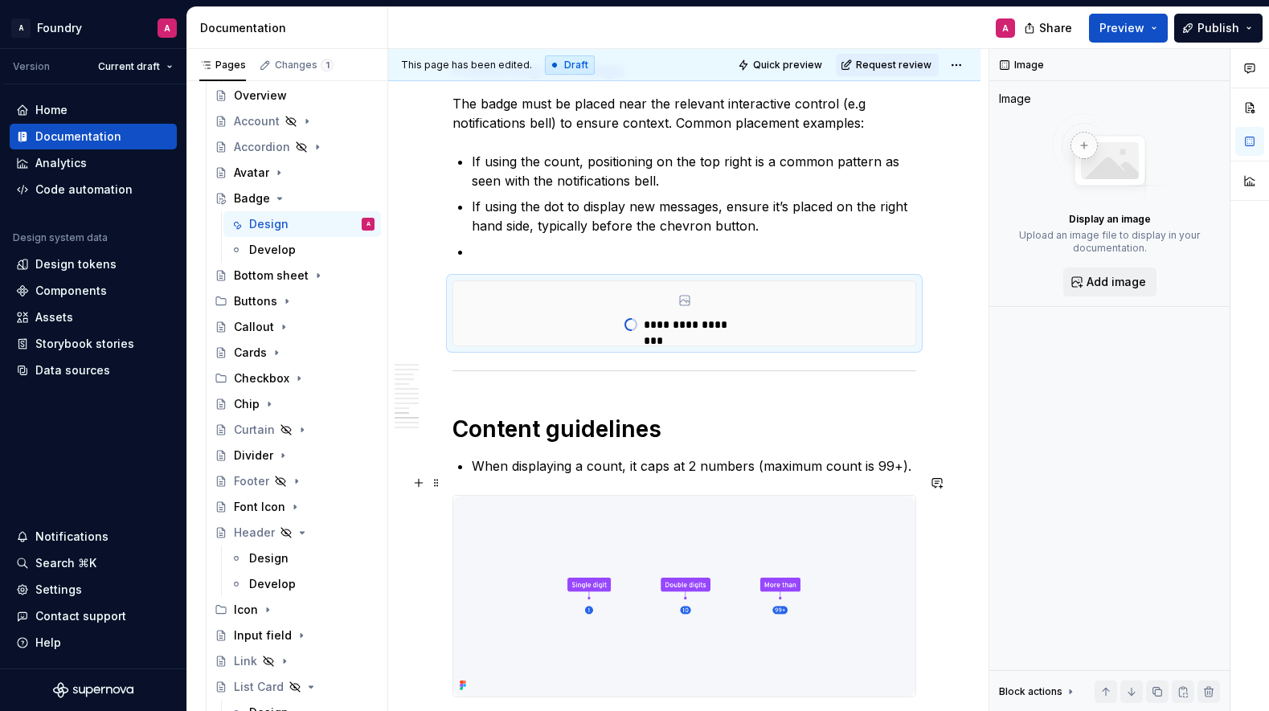
scroll to position [3177, 0]
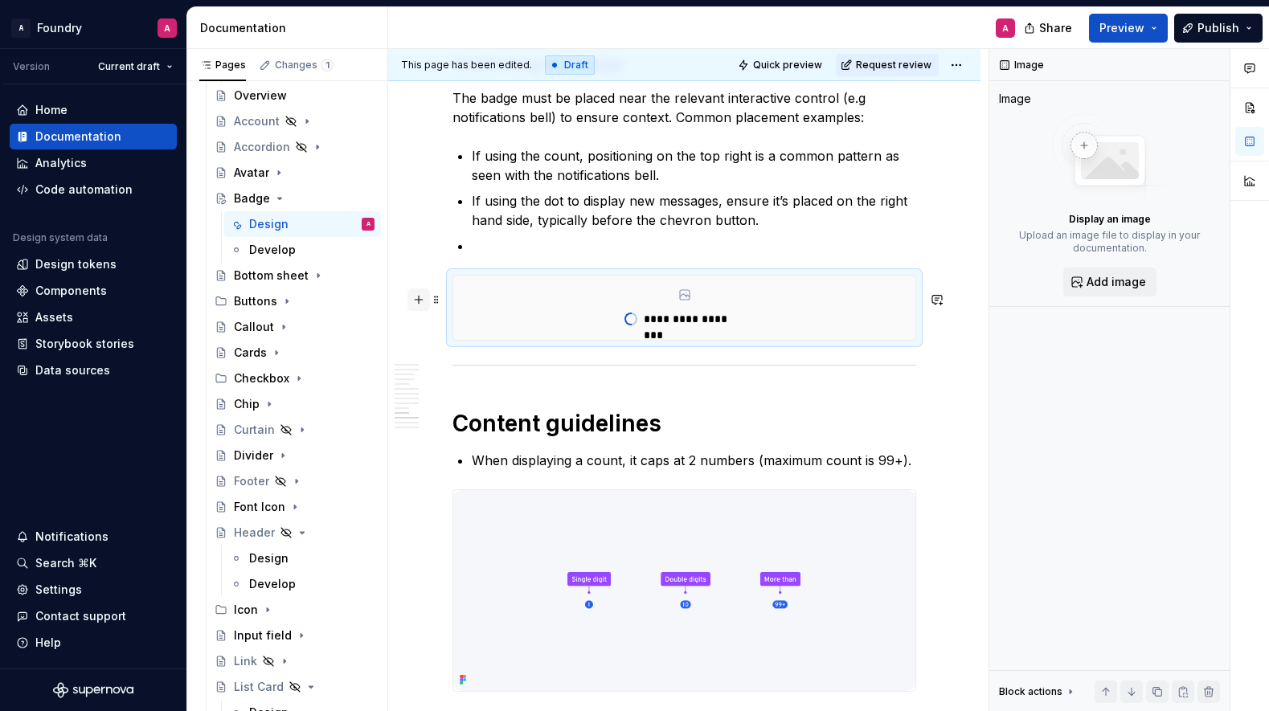
click at [423, 302] on button "button" at bounding box center [419, 300] width 23 height 23
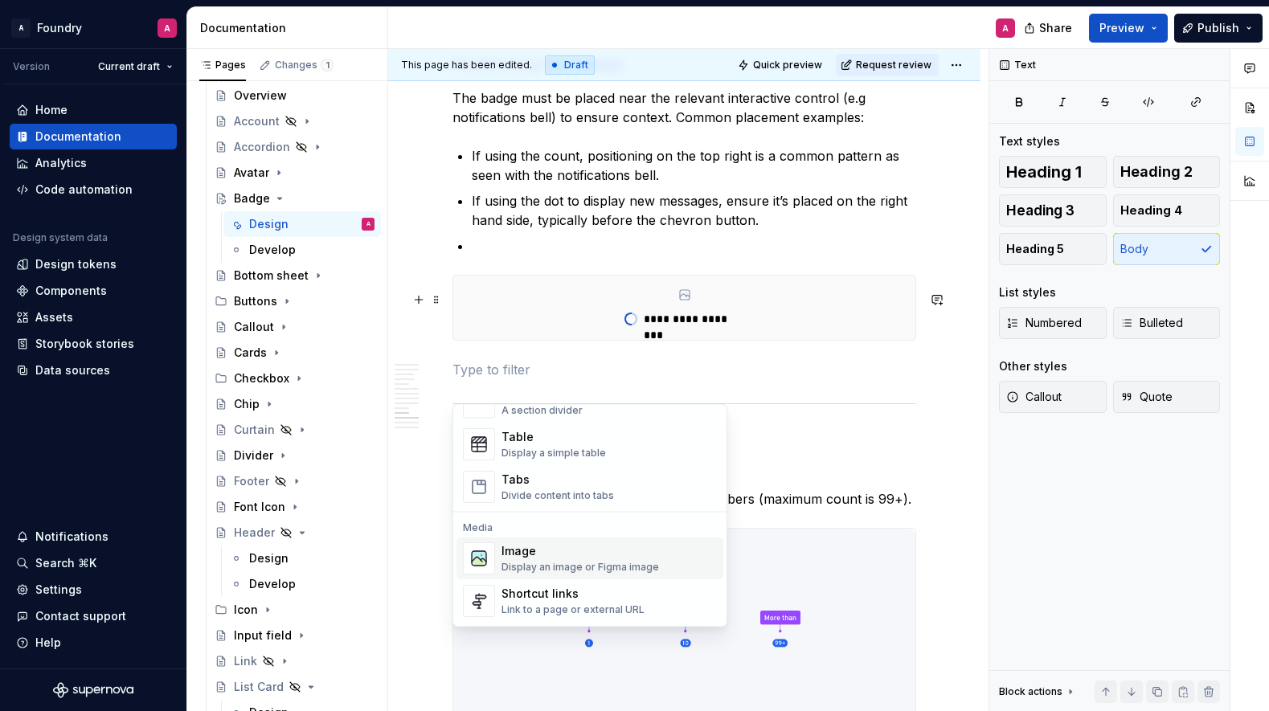
scroll to position [575, 0]
click at [551, 563] on div "Display an image or Figma image" at bounding box center [581, 569] width 158 height 13
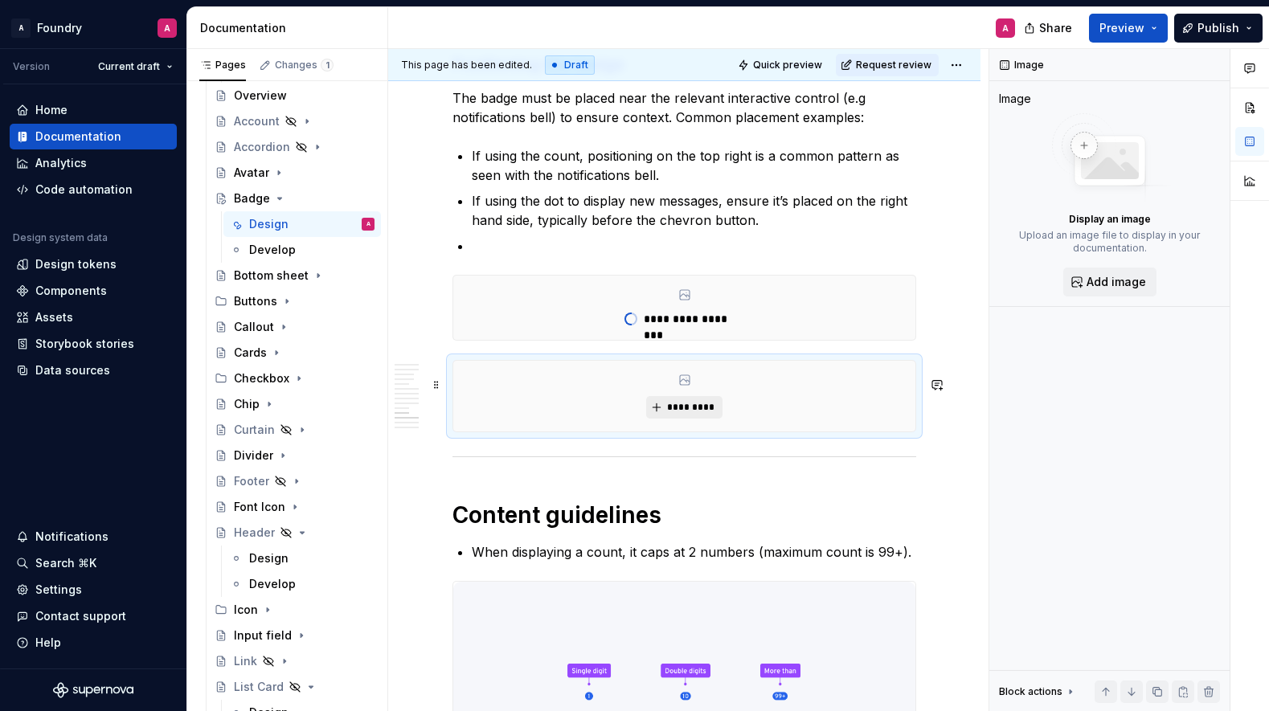
click at [686, 414] on span "*********" at bounding box center [690, 407] width 49 height 13
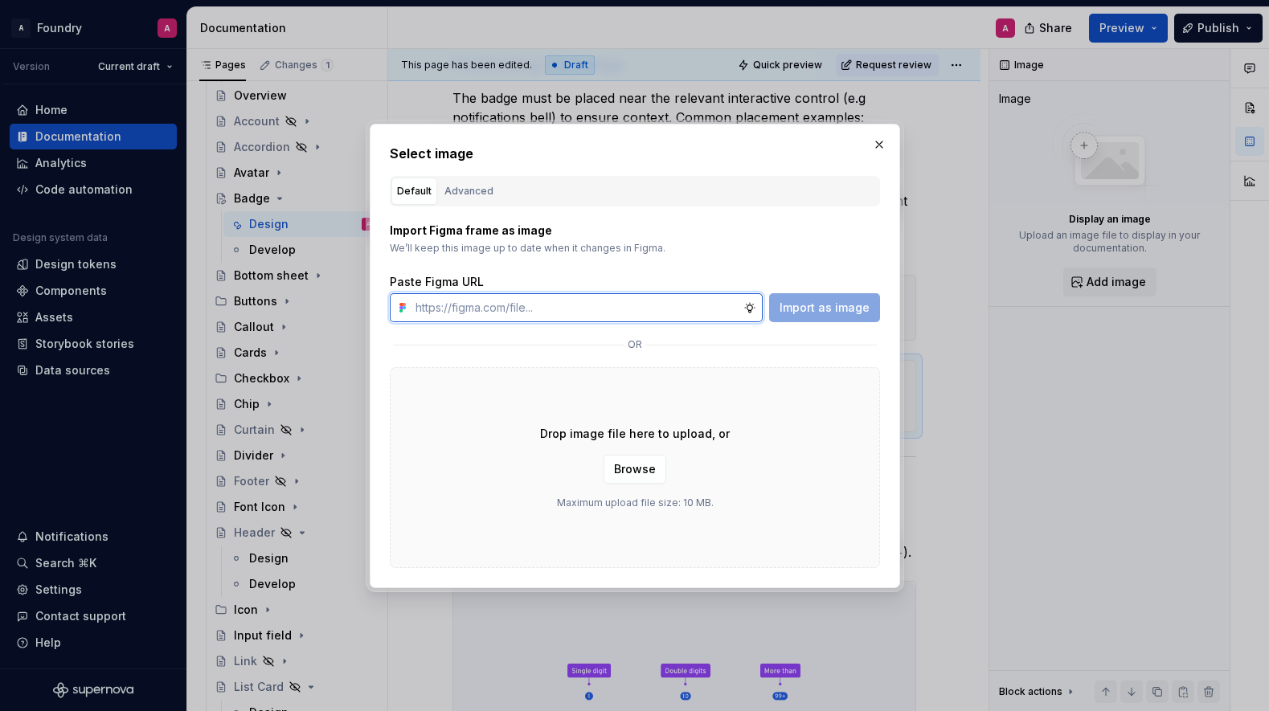
paste input "[URL][DOMAIN_NAME]"
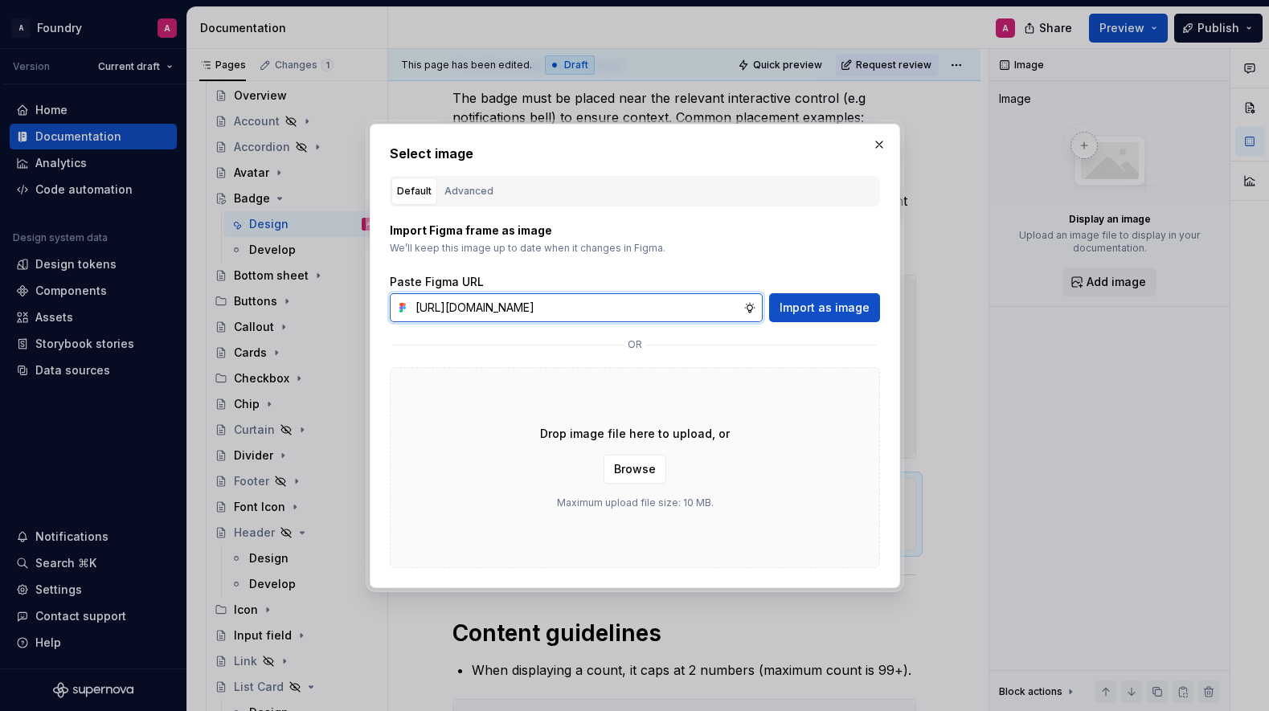
scroll to position [0, 540]
type input "[URL][DOMAIN_NAME]"
click at [826, 309] on span "Import as image" at bounding box center [825, 308] width 90 height 16
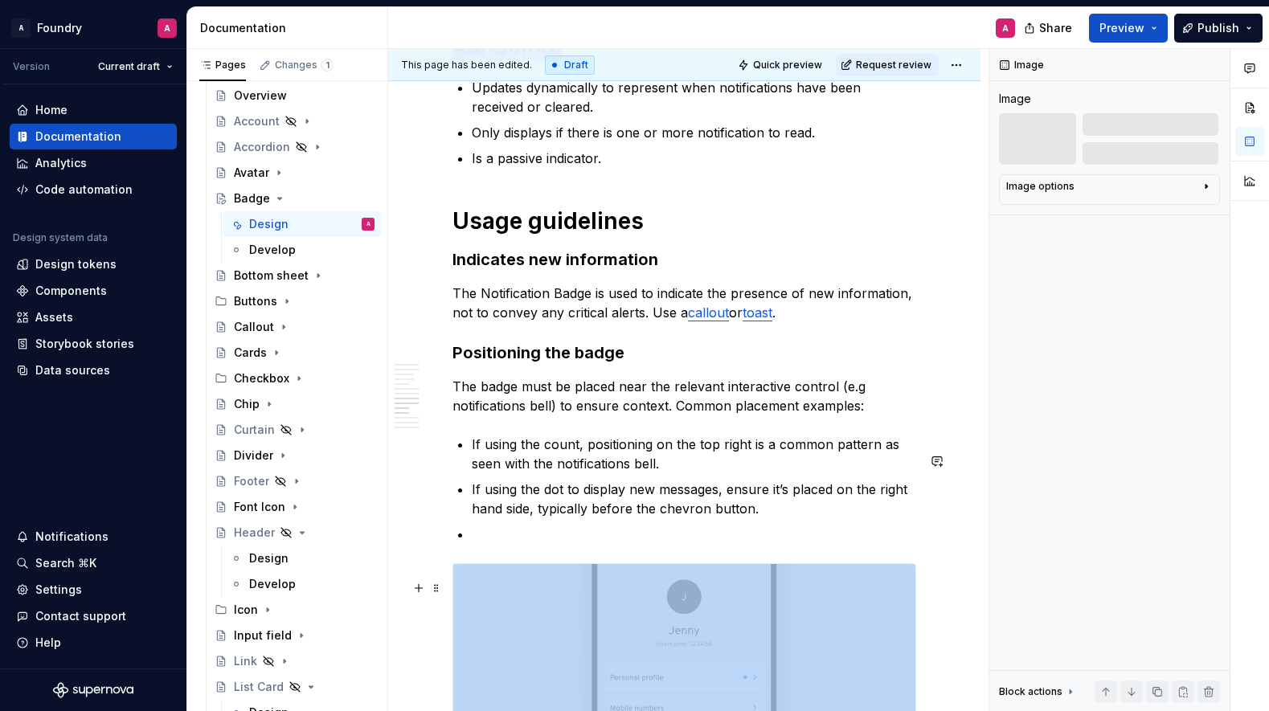
click at [485, 564] on img at bounding box center [684, 655] width 462 height 182
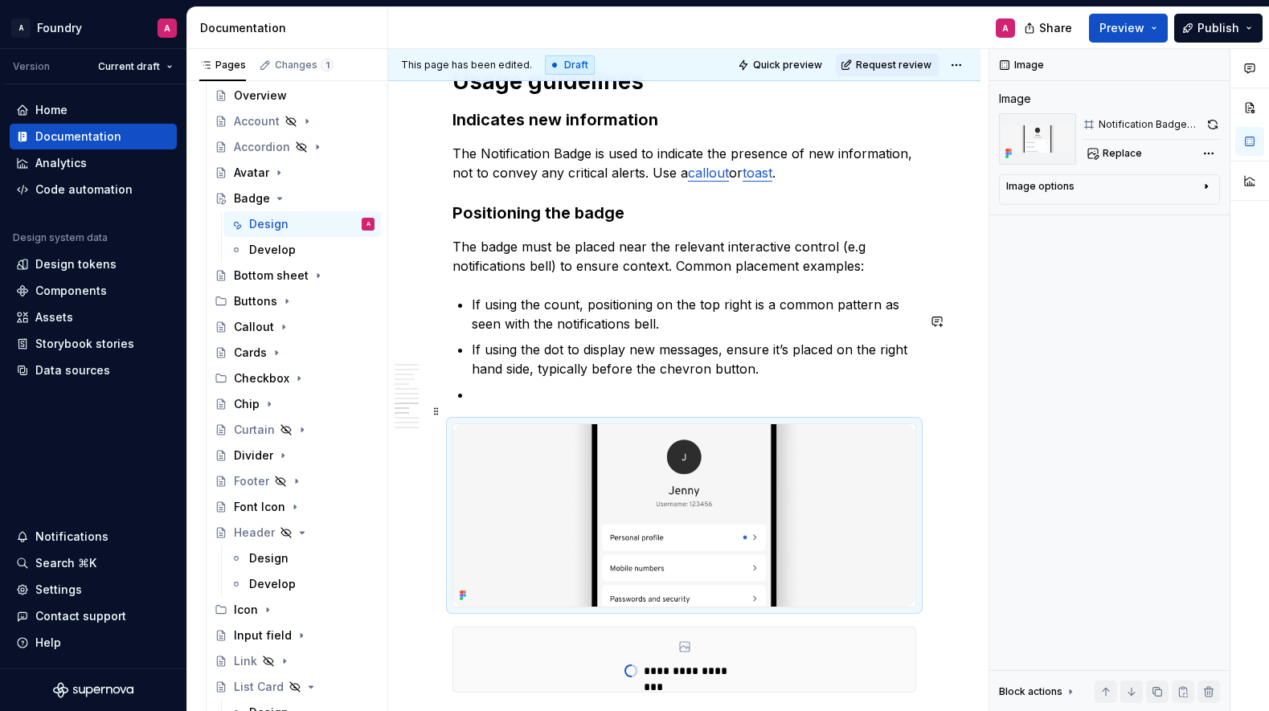
click at [488, 404] on p at bounding box center [694, 394] width 445 height 19
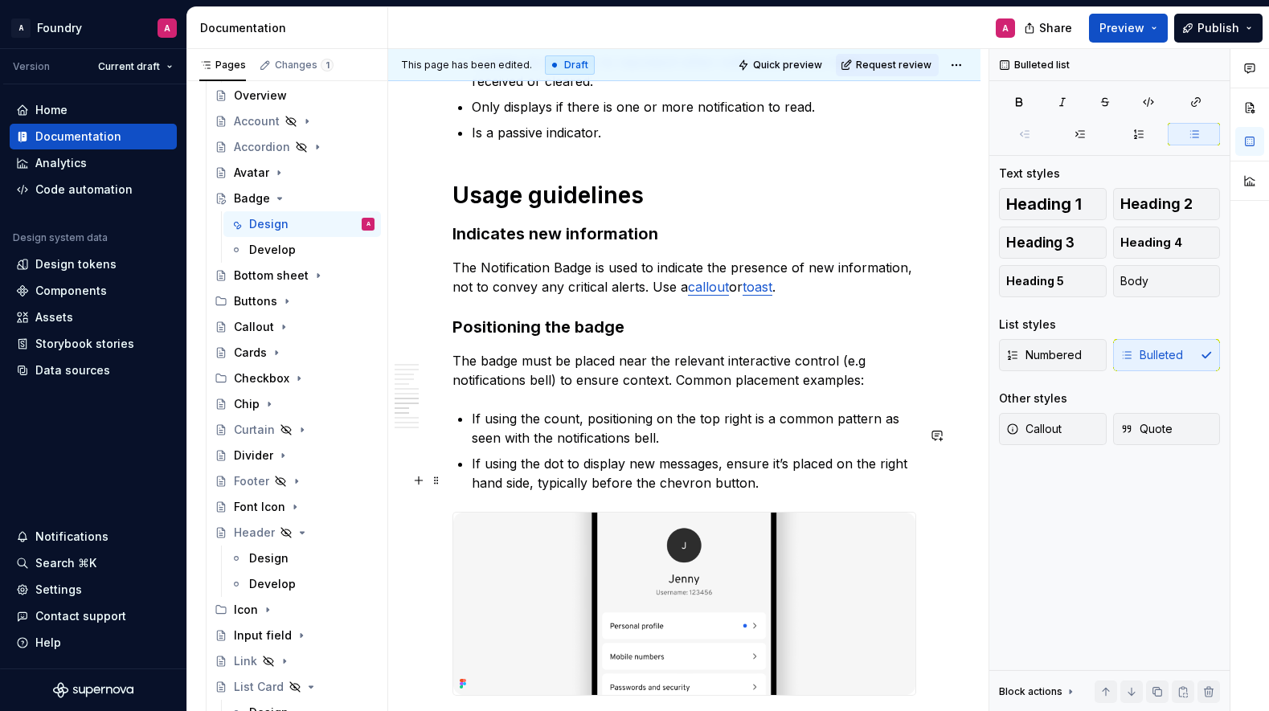
scroll to position [2999, 0]
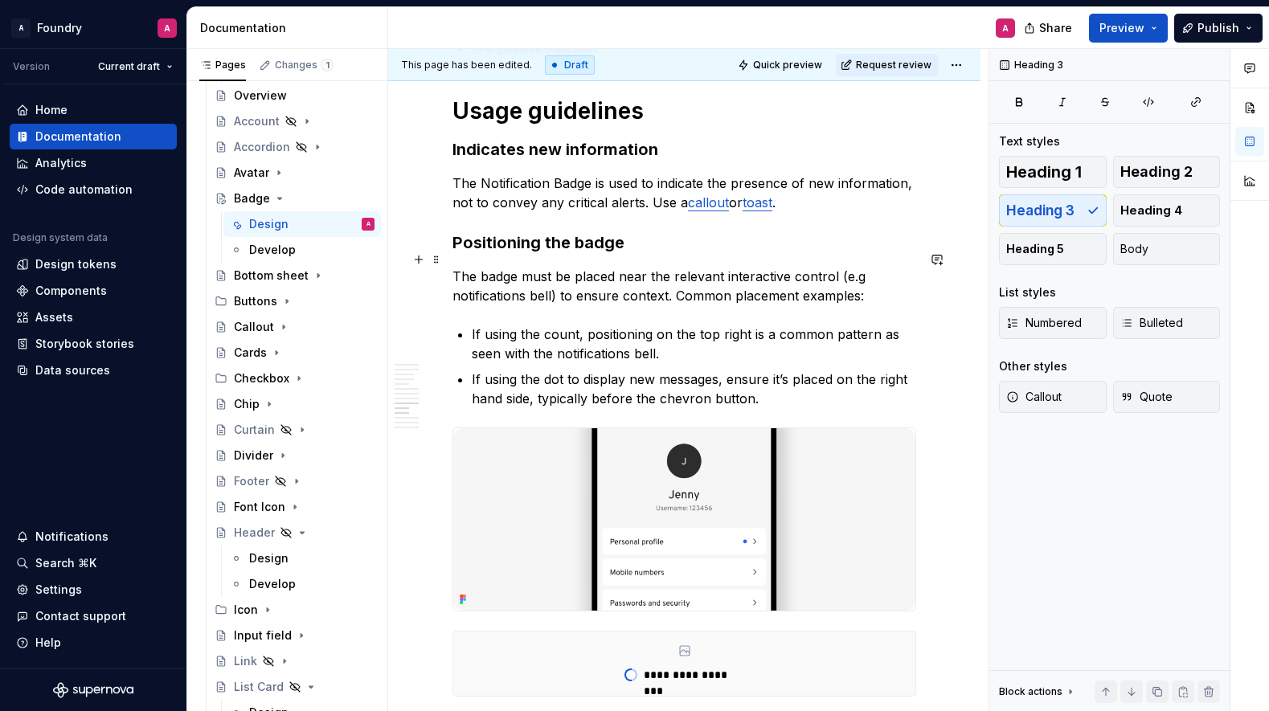
click at [575, 254] on h3 "Positioning the badge" at bounding box center [685, 242] width 464 height 23
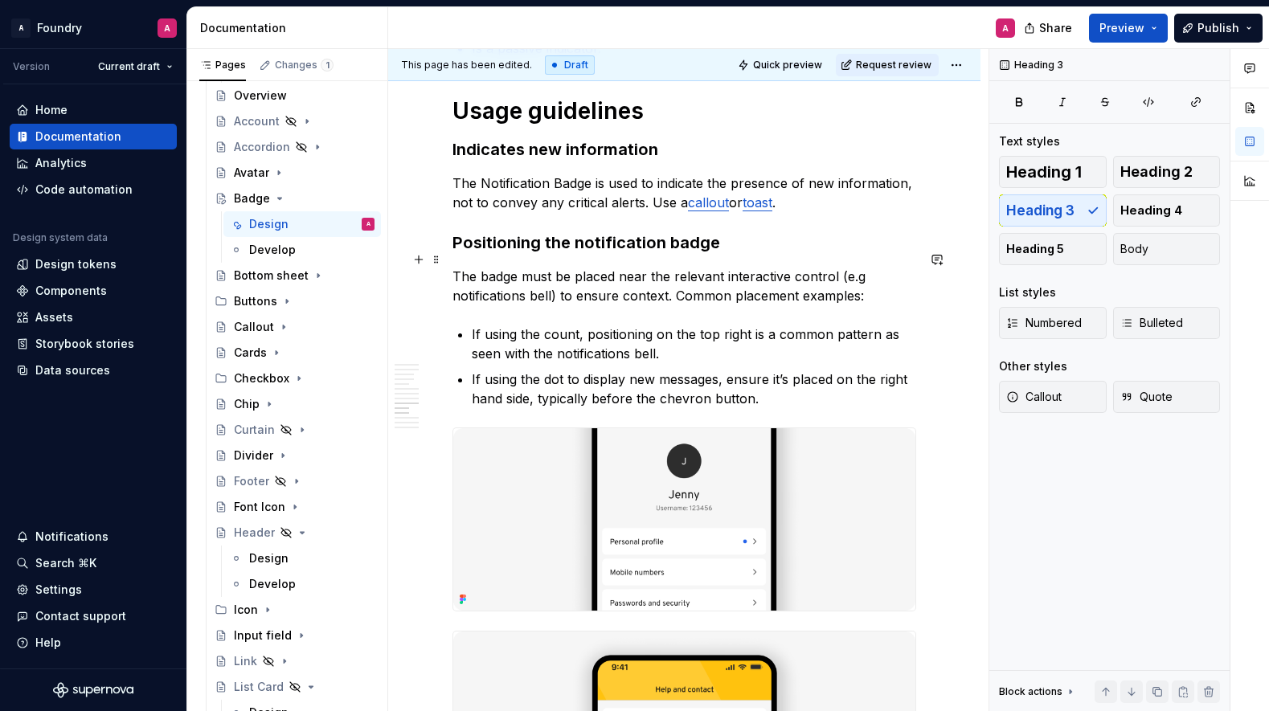
click at [719, 254] on h3 "Positioning the notification badge" at bounding box center [685, 242] width 464 height 23
click at [610, 254] on h3 "Positioning the notification badge" at bounding box center [685, 242] width 464 height 23
click at [722, 254] on h3 "Positioning the notification badge" at bounding box center [685, 242] width 464 height 23
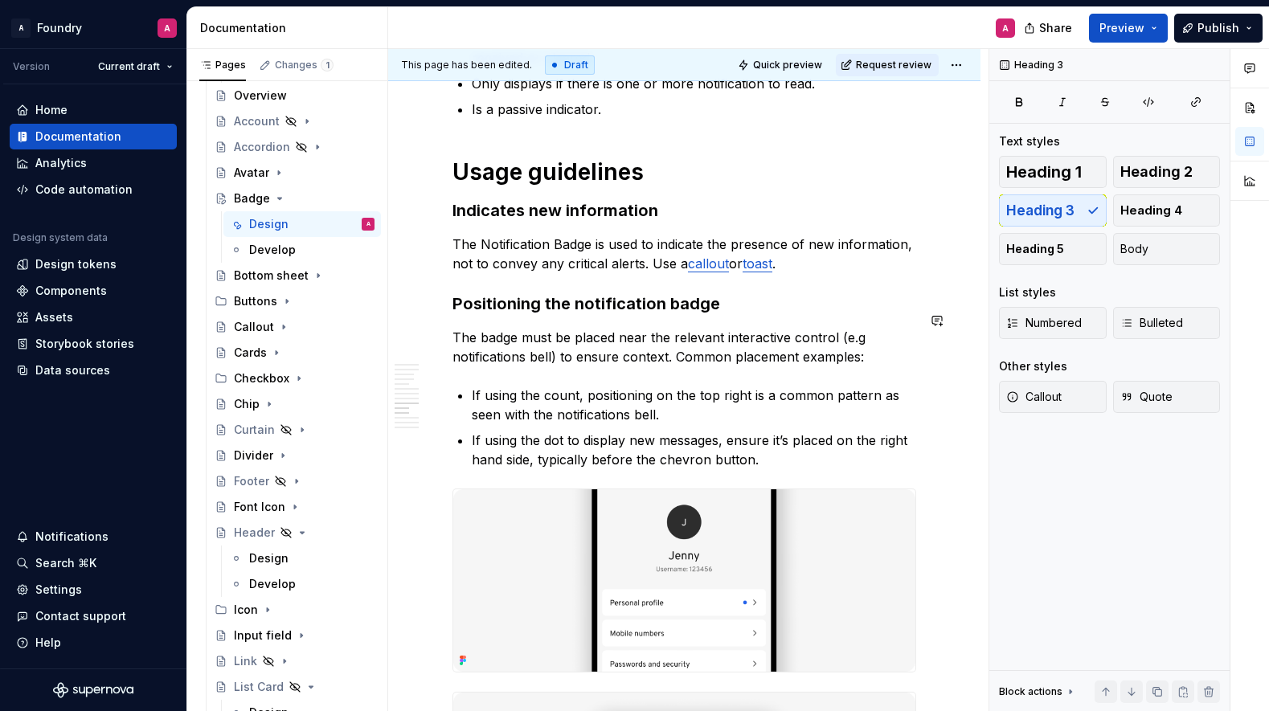
scroll to position [2937, 0]
click at [571, 316] on h3 "Positioning the notification badge" at bounding box center [685, 304] width 464 height 23
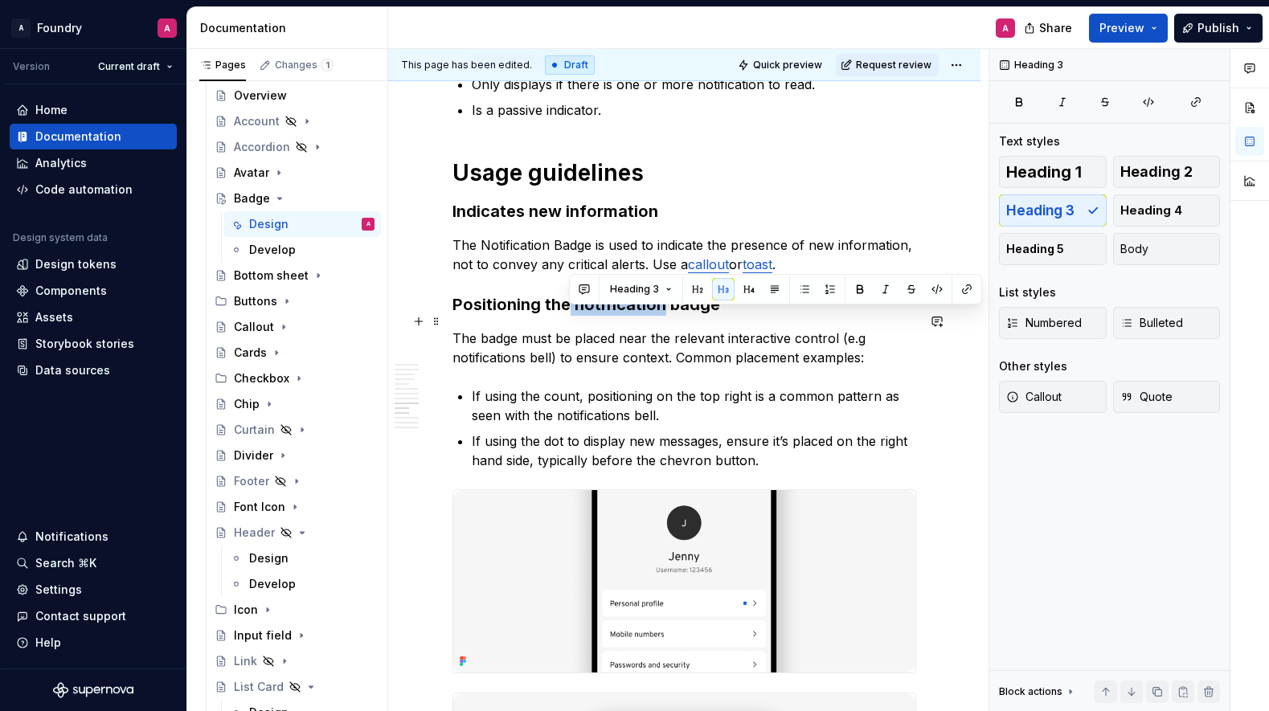
click at [571, 316] on h3 "Positioning the notification badge" at bounding box center [685, 304] width 464 height 23
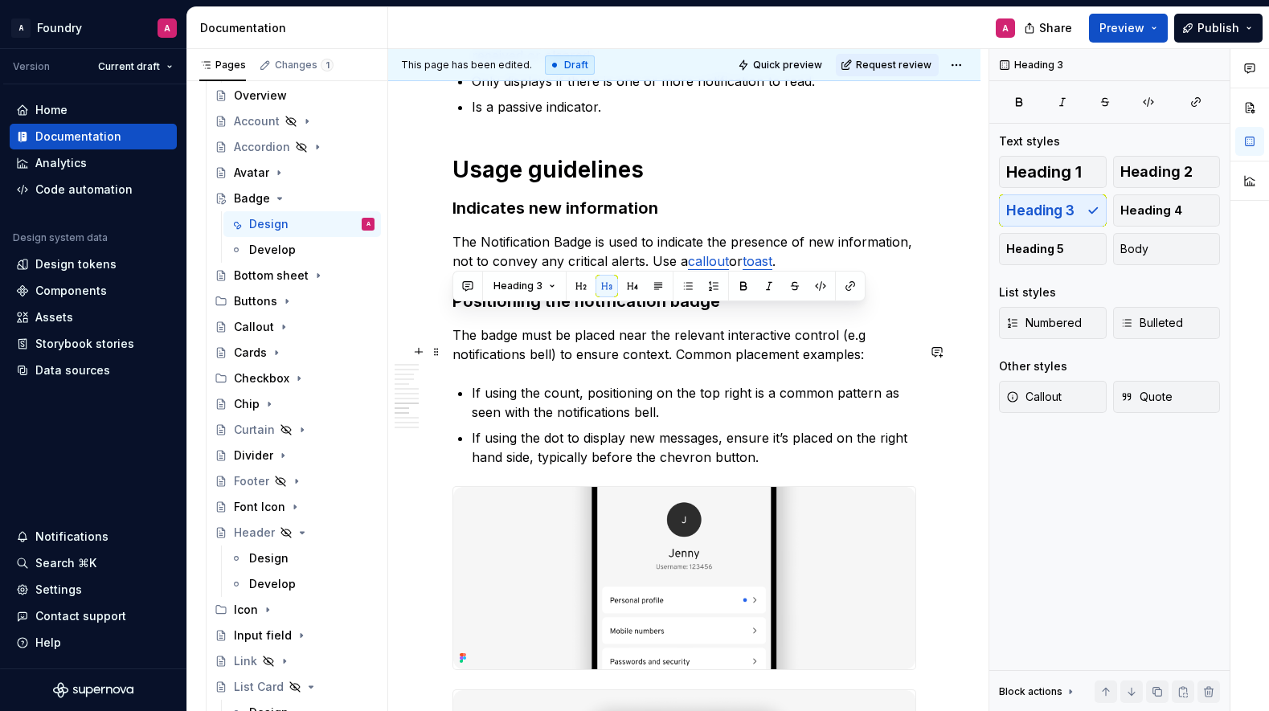
click at [585, 343] on p "The badge must be placed near the relevant interactive control (e.g notificatio…" at bounding box center [685, 345] width 464 height 39
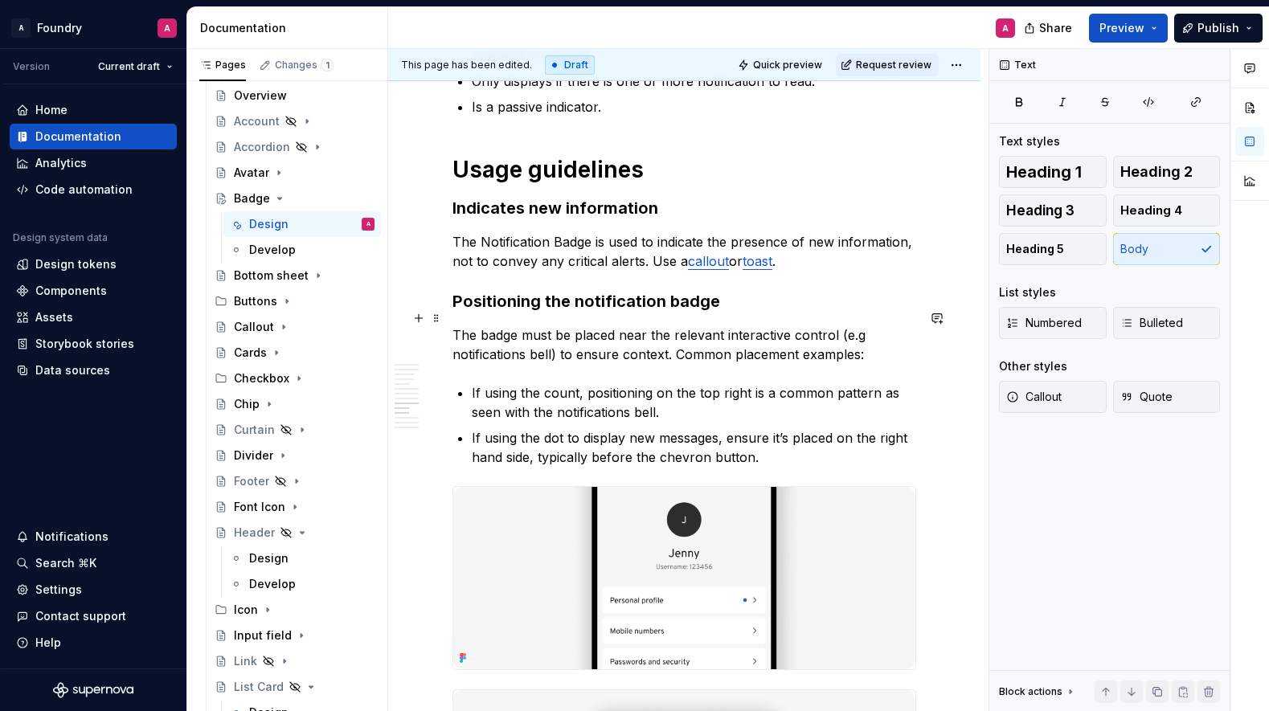
click at [584, 313] on h3 "Positioning the notification badge" at bounding box center [685, 301] width 464 height 23
click at [584, 313] on h3 "Positioning the notification badge" at bounding box center [685, 302] width 464 height 23
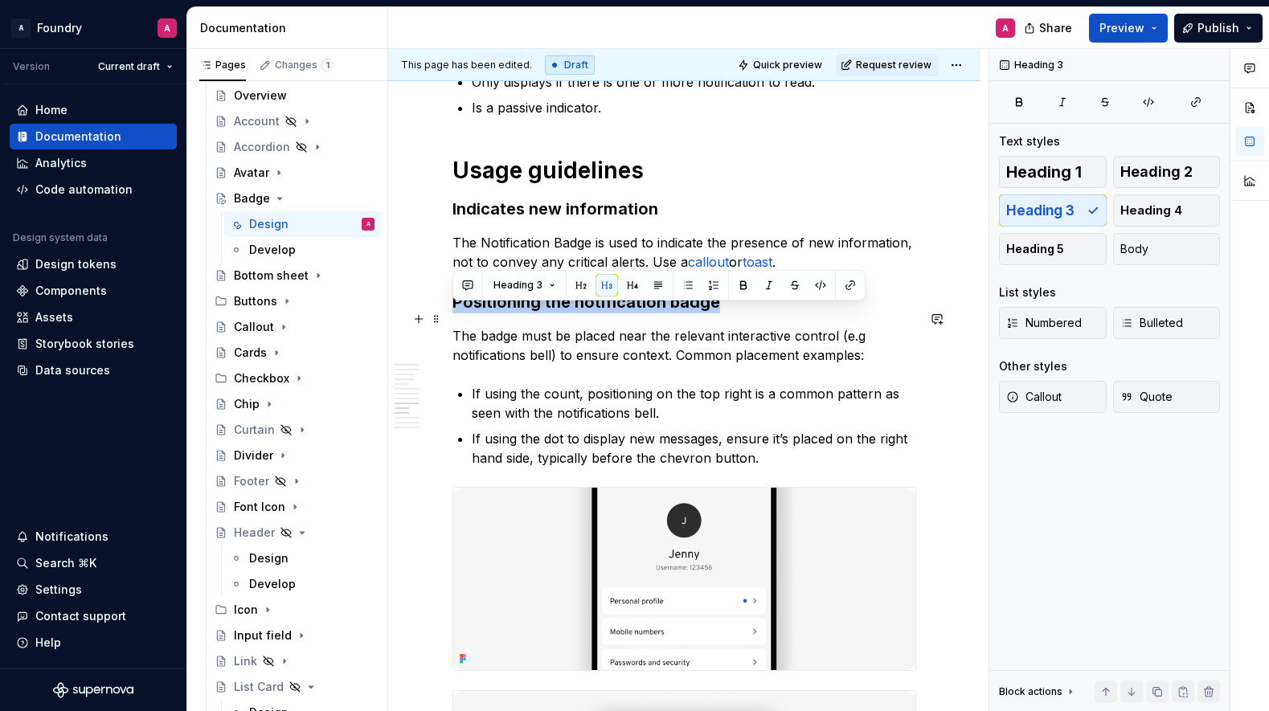
click at [584, 313] on h3 "Positioning the notification badge" at bounding box center [685, 302] width 464 height 23
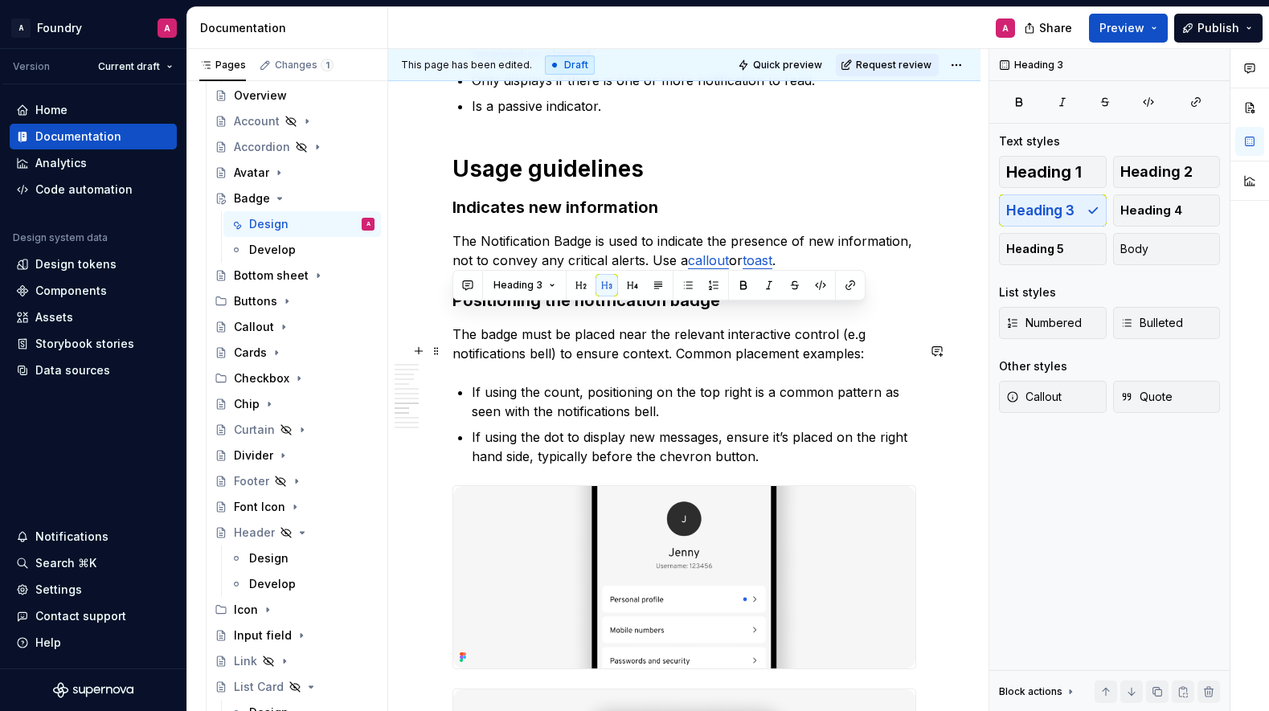
click at [654, 360] on p "The badge must be placed near the relevant interactive control (e.g notificatio…" at bounding box center [685, 344] width 464 height 39
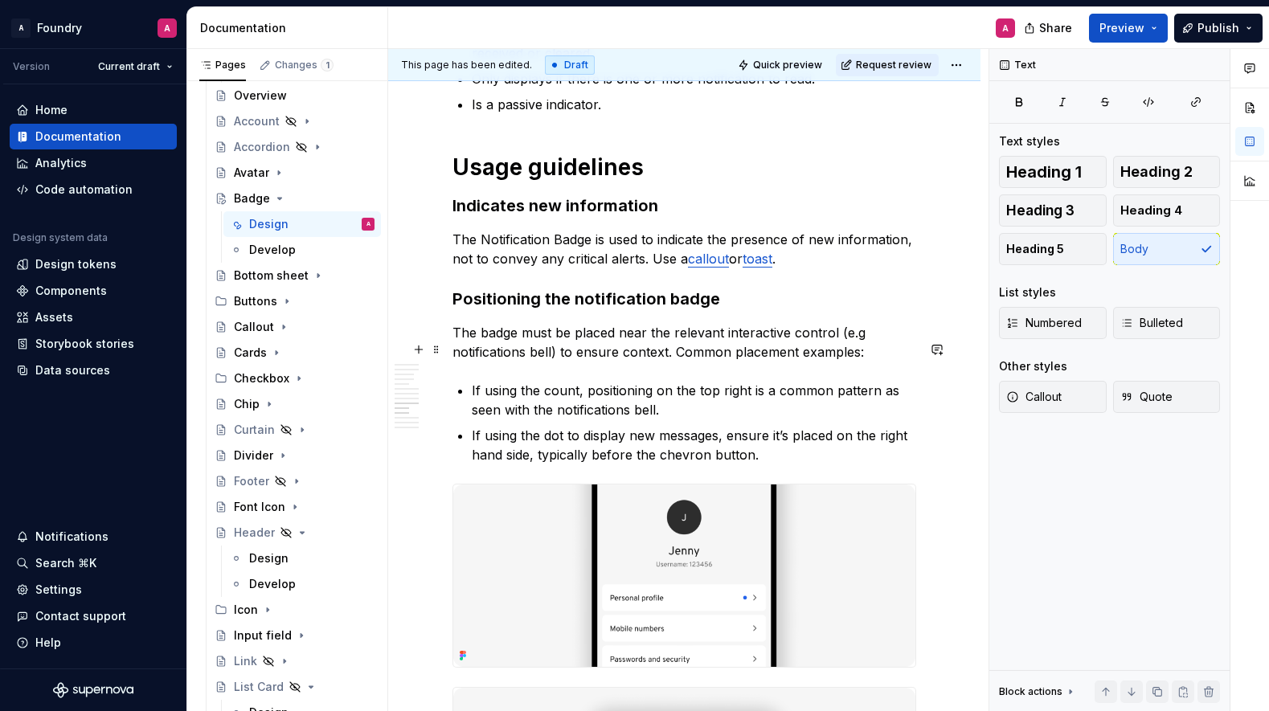
scroll to position [2942, 0]
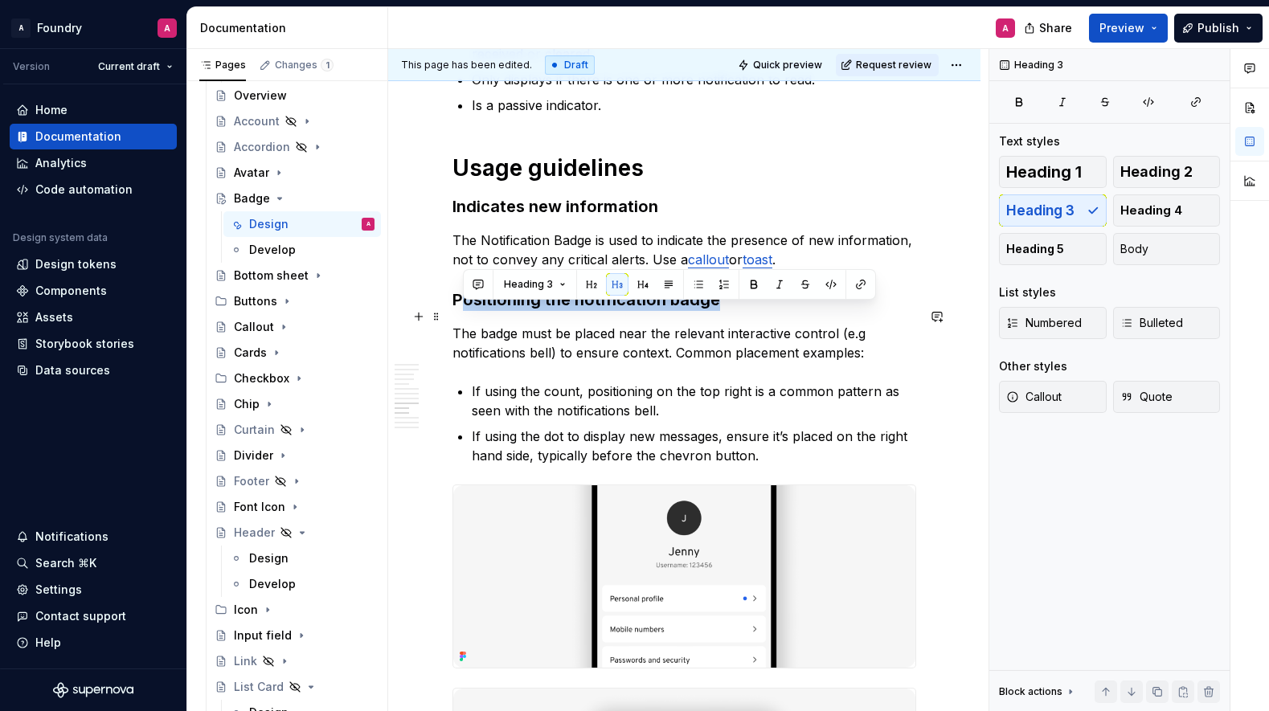
drag, startPoint x: 477, startPoint y: 316, endPoint x: 727, endPoint y: 311, distance: 250.0
click at [728, 310] on h3 "Positioning the notification badge" at bounding box center [685, 300] width 464 height 23
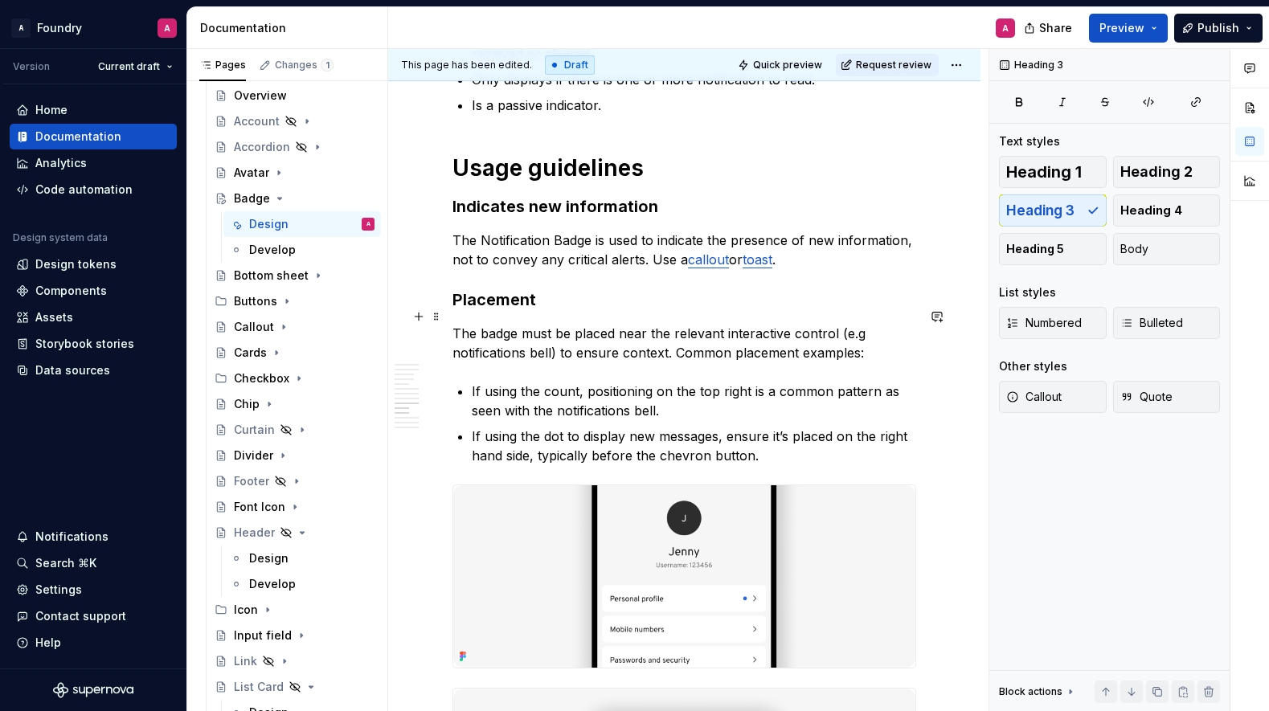
click at [471, 311] on h3 "Placement" at bounding box center [685, 300] width 464 height 23
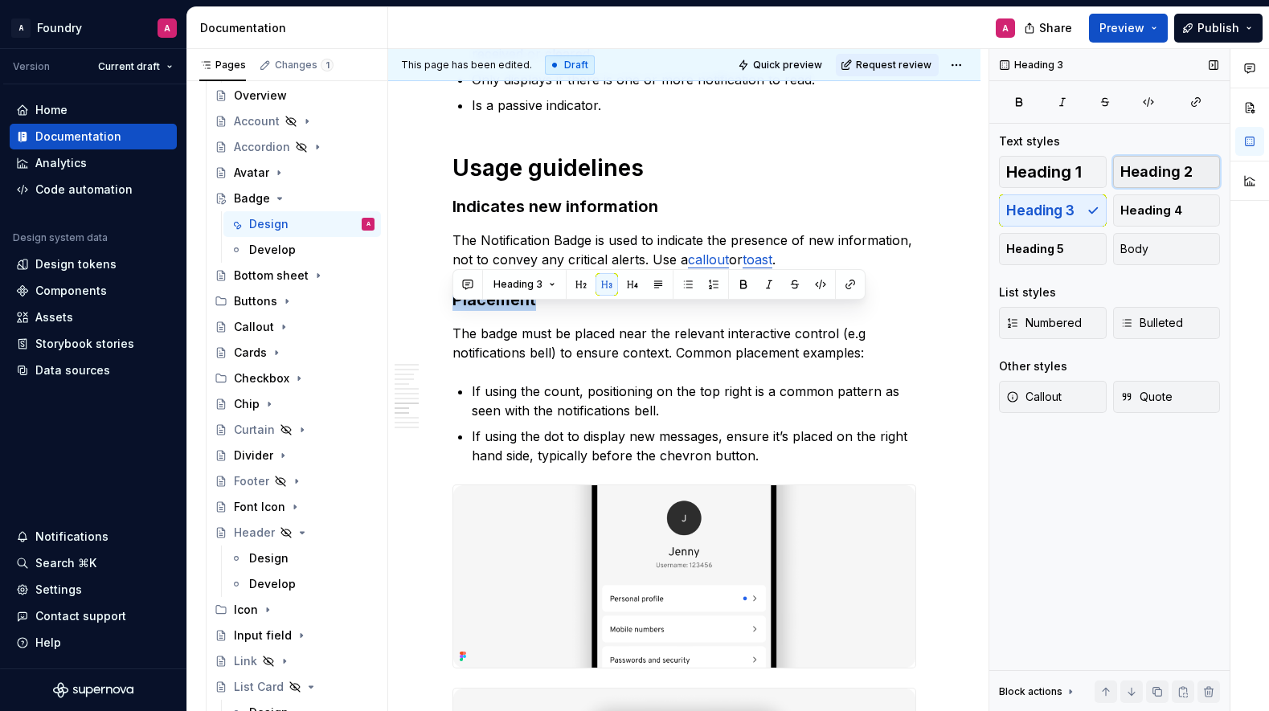
click at [1154, 173] on span "Heading 2" at bounding box center [1157, 172] width 72 height 16
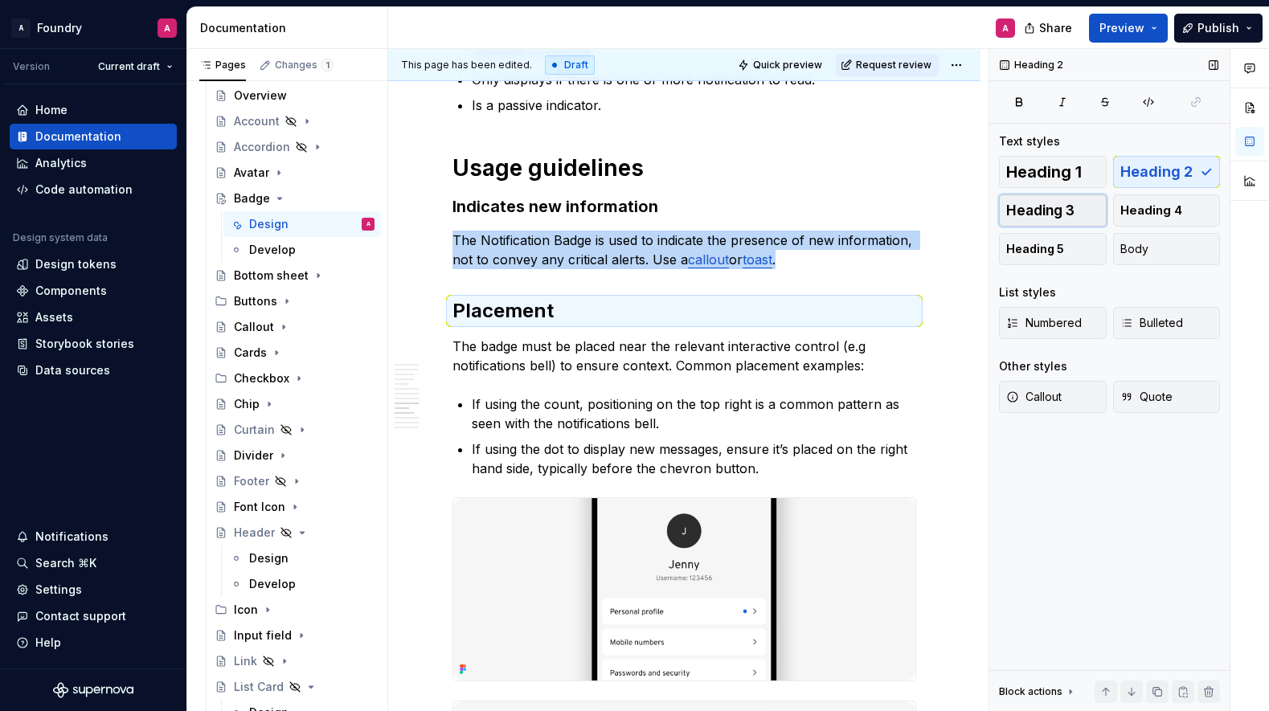
click at [1065, 203] on span "Heading 3" at bounding box center [1040, 211] width 68 height 16
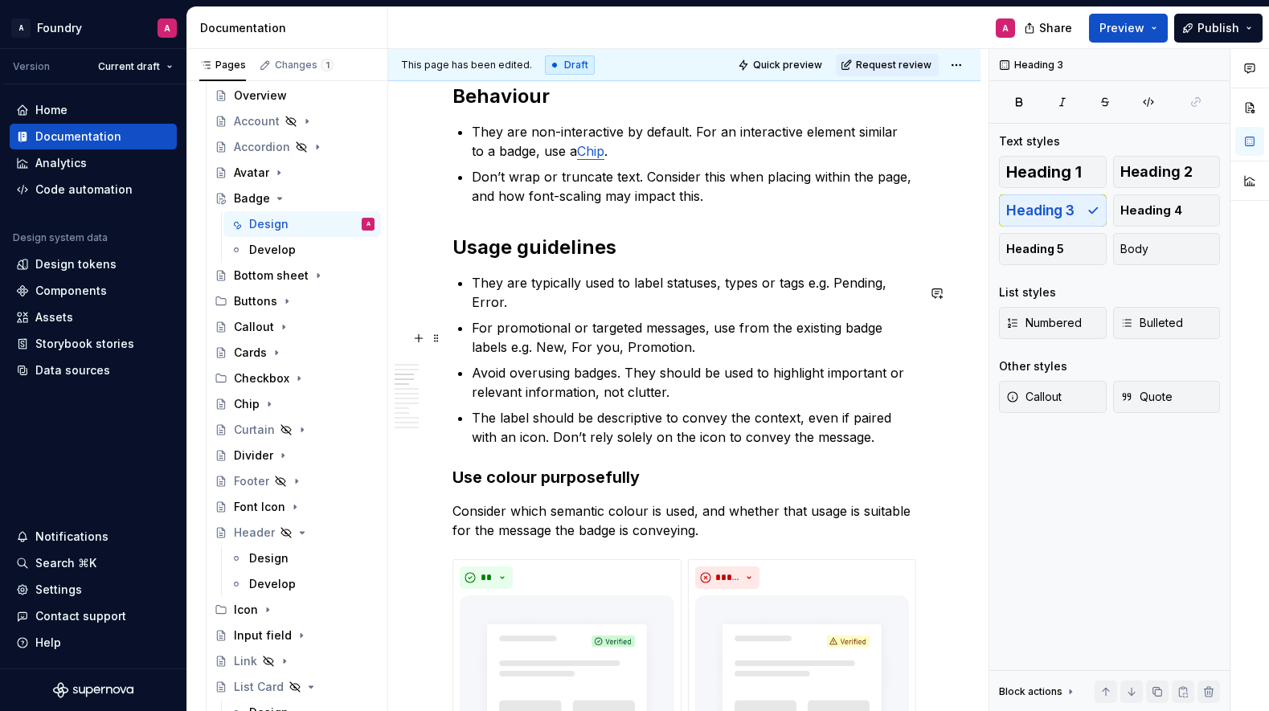
scroll to position [1551, 0]
click at [571, 490] on h3 "Use colour purposefully" at bounding box center [685, 478] width 464 height 23
click at [547, 487] on h3 "Use colour purposefully" at bounding box center [685, 478] width 464 height 23
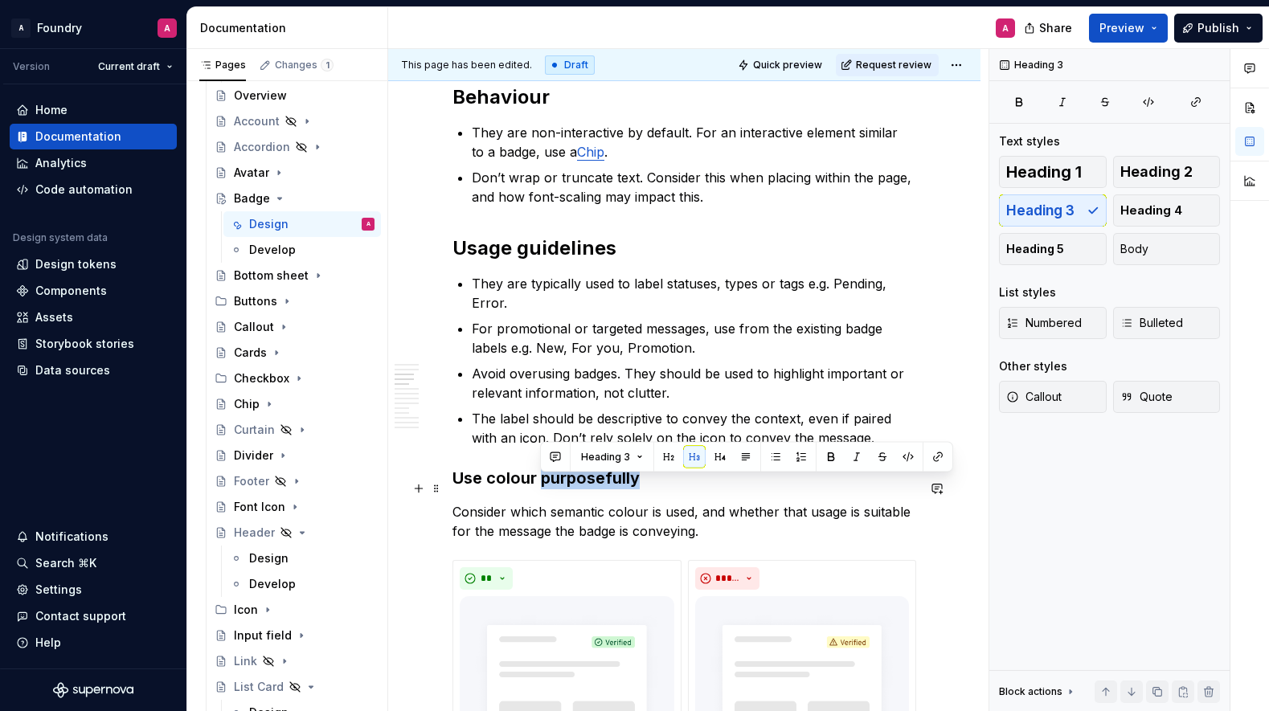
click at [547, 487] on h3 "Use colour purposefully" at bounding box center [685, 478] width 464 height 23
click at [522, 490] on h3 "Use colour purposefully" at bounding box center [685, 478] width 464 height 23
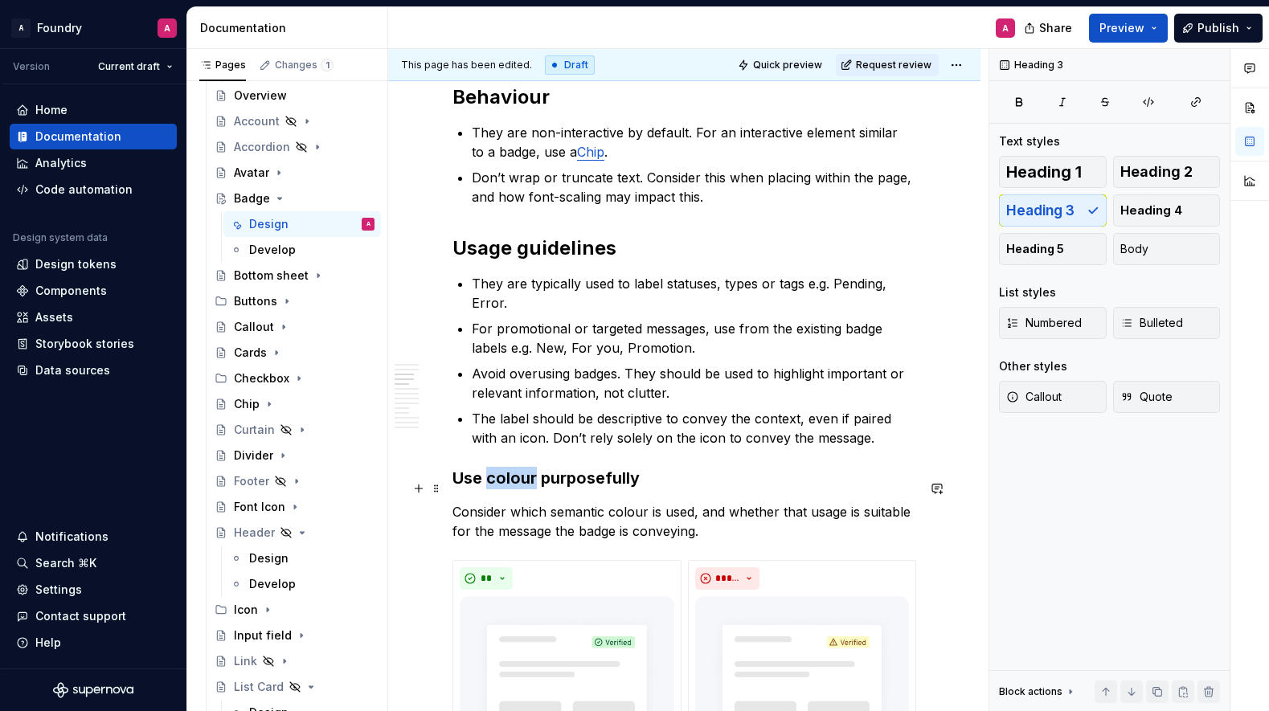
click at [522, 490] on h3 "Use colour purposefully" at bounding box center [685, 478] width 464 height 23
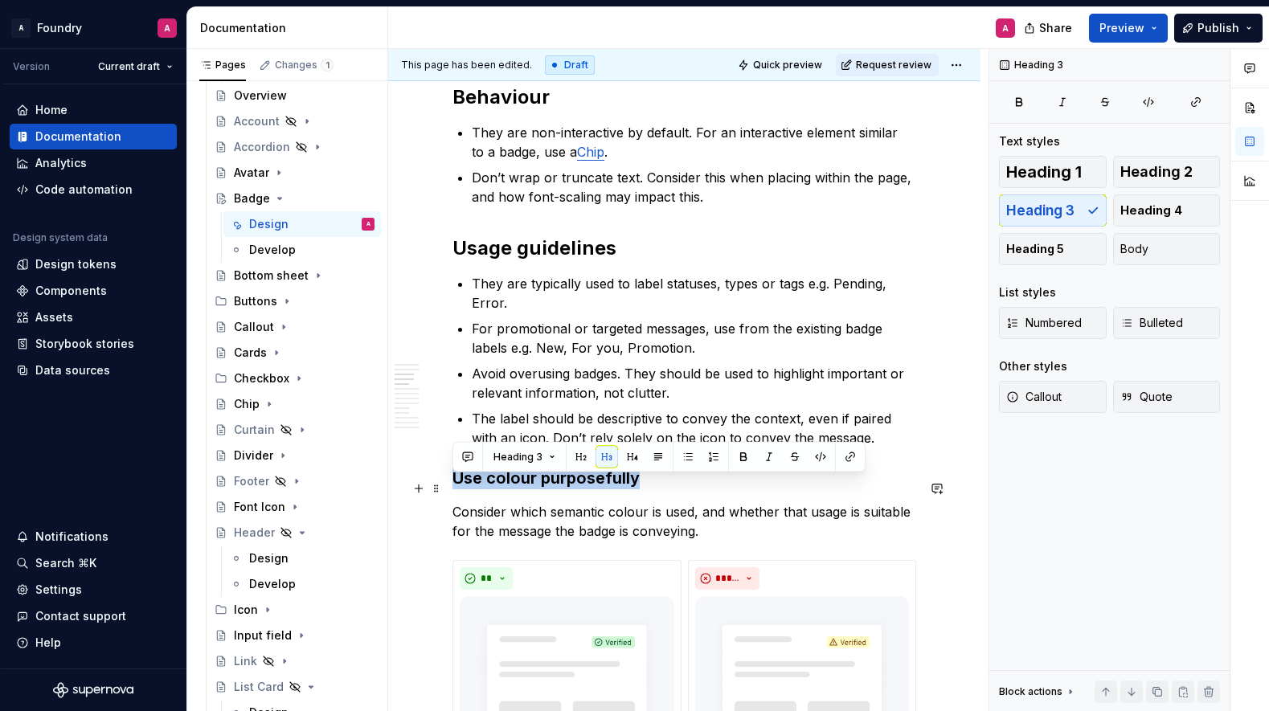
click at [522, 490] on h3 "Use colour purposefully" at bounding box center [685, 478] width 464 height 23
click at [529, 260] on h2 "Usage guidelines" at bounding box center [685, 249] width 464 height 26
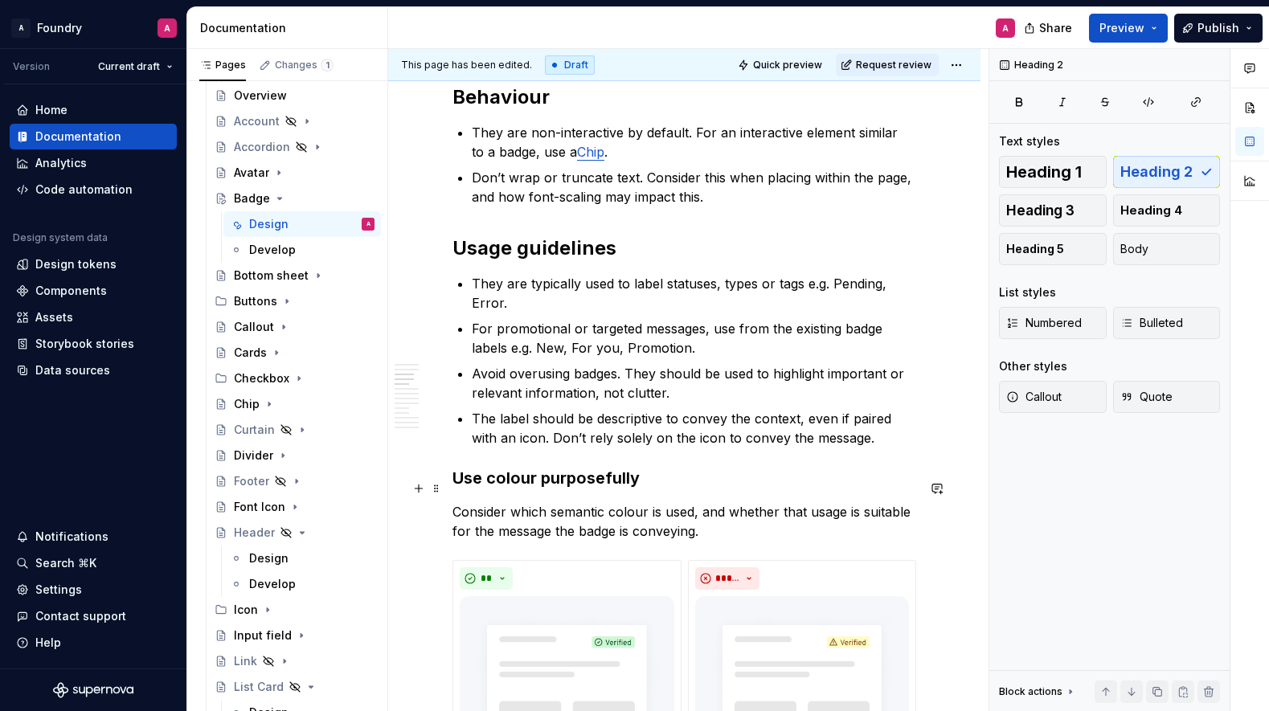
click at [555, 486] on h3 "Use colour purposefully" at bounding box center [685, 478] width 464 height 23
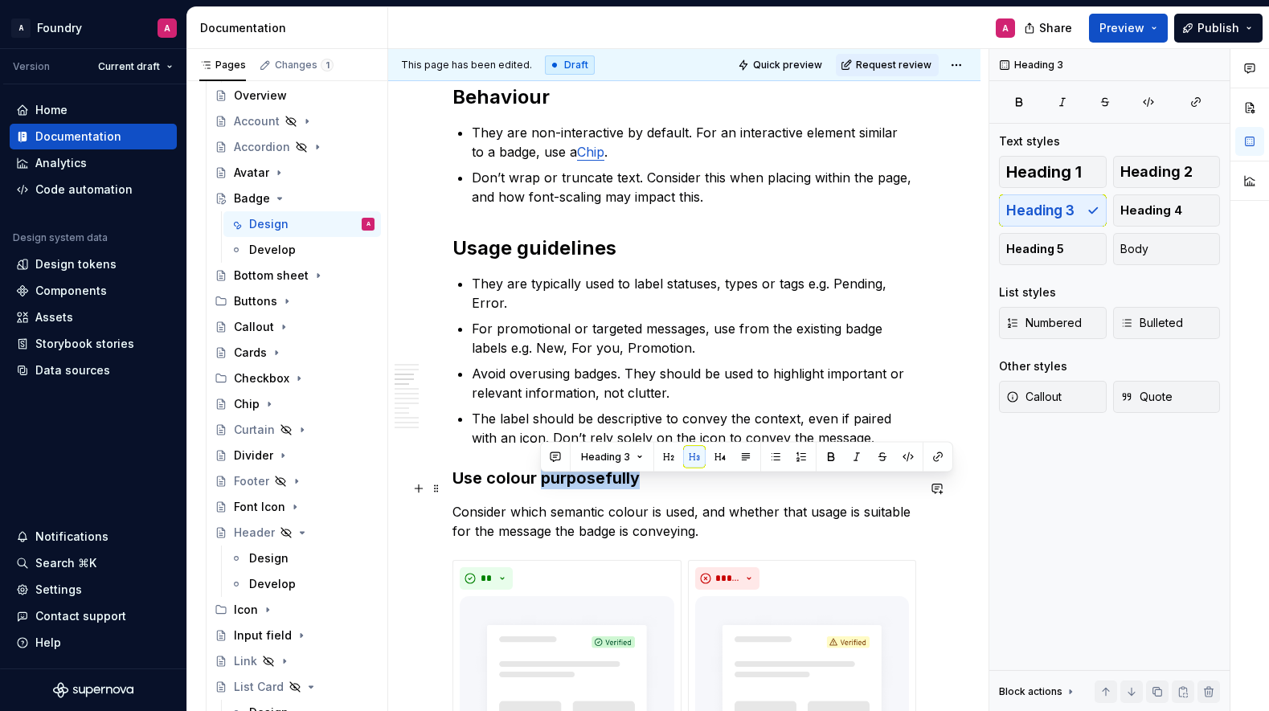
click at [555, 487] on h3 "Use colour purposefully" at bounding box center [685, 478] width 464 height 23
click at [1155, 178] on span "Heading 2" at bounding box center [1157, 172] width 72 height 16
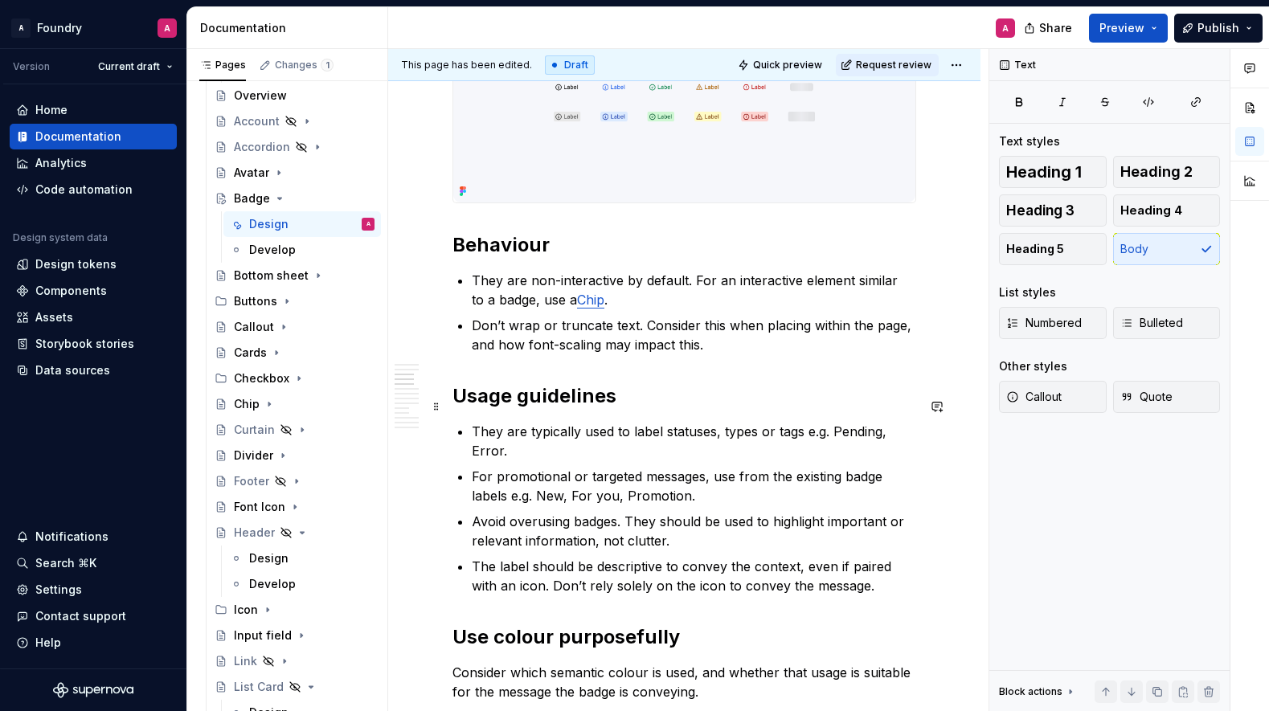
scroll to position [1416, 0]
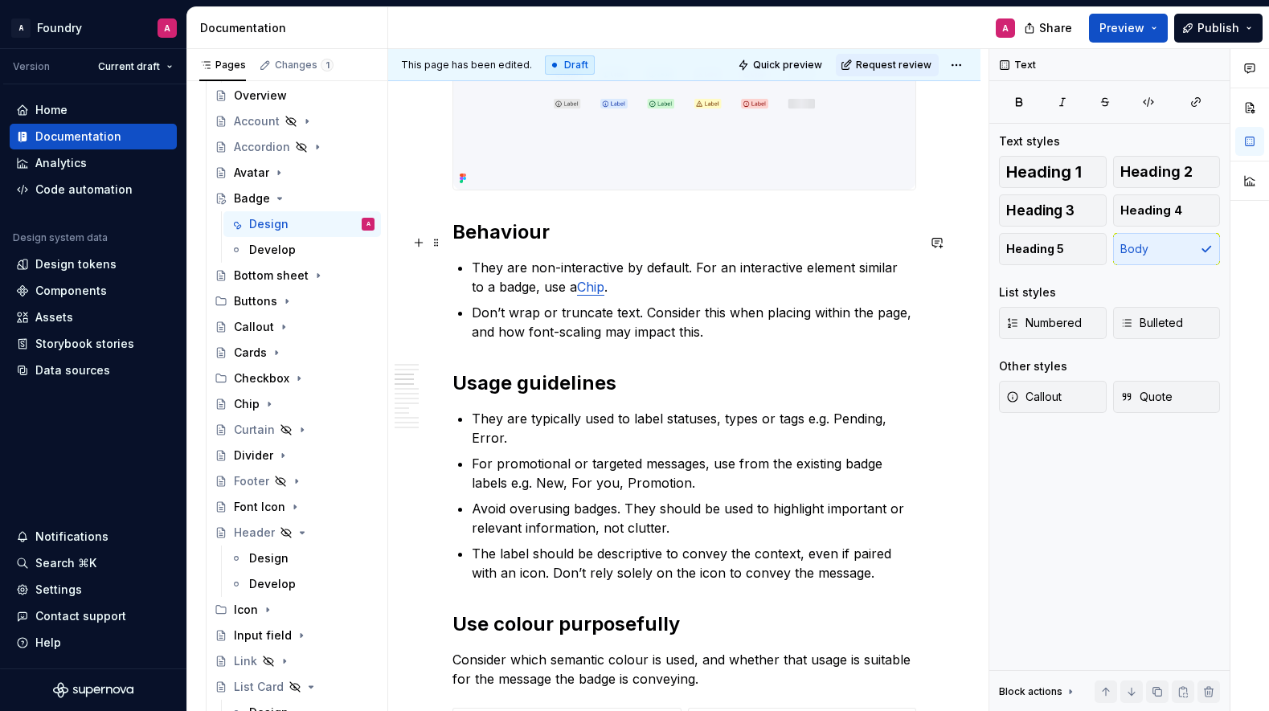
click at [493, 239] on h2 "Behaviour" at bounding box center [685, 232] width 464 height 26
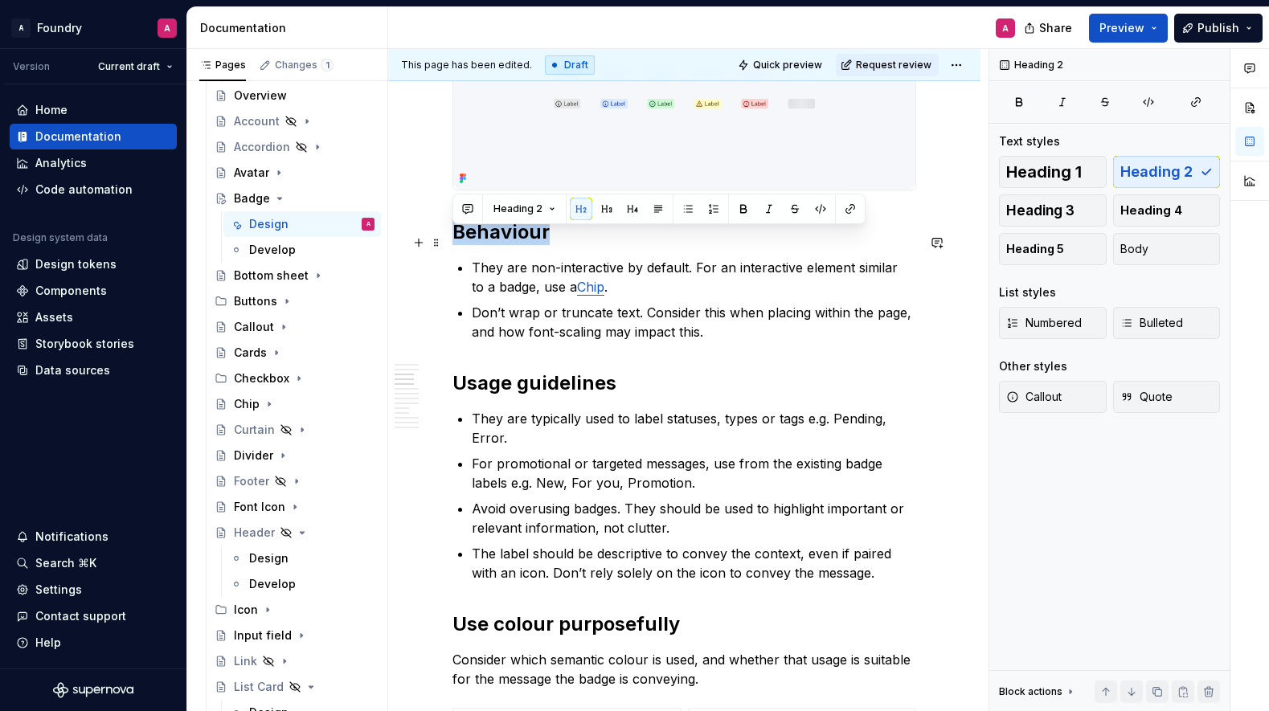
click at [493, 239] on h2 "Behaviour" at bounding box center [685, 232] width 464 height 26
drag, startPoint x: 1072, startPoint y: 194, endPoint x: 625, endPoint y: 303, distance: 460.1
click at [1072, 194] on div "Heading 1 Heading 2 Heading 3 Heading 4 Heading 5 Body" at bounding box center [1109, 210] width 221 height 109
click at [561, 383] on h2 "Usage guidelines" at bounding box center [685, 384] width 464 height 26
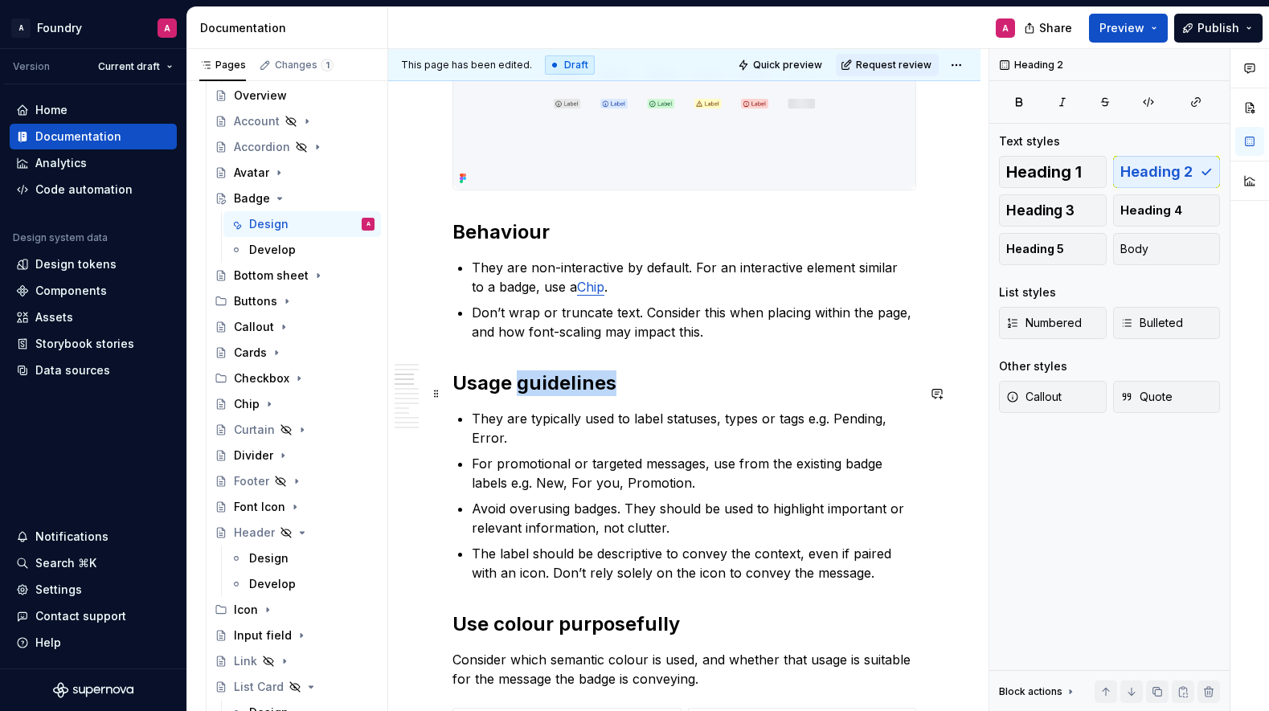
click at [561, 383] on h2 "Usage guidelines" at bounding box center [685, 384] width 464 height 26
click at [553, 387] on h2 "Usage guidelines" at bounding box center [685, 384] width 464 height 26
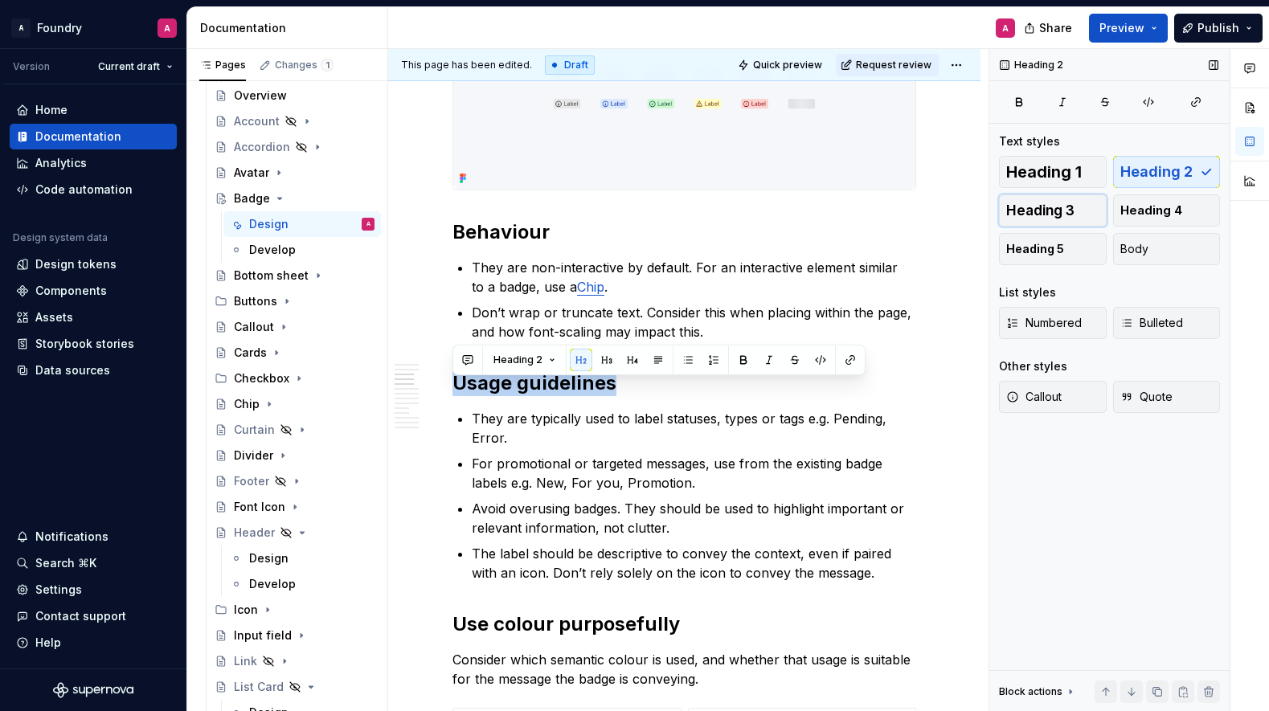
drag, startPoint x: 1088, startPoint y: 211, endPoint x: 1062, endPoint y: 212, distance: 25.8
click at [1087, 211] on button "Heading 3" at bounding box center [1053, 211] width 108 height 32
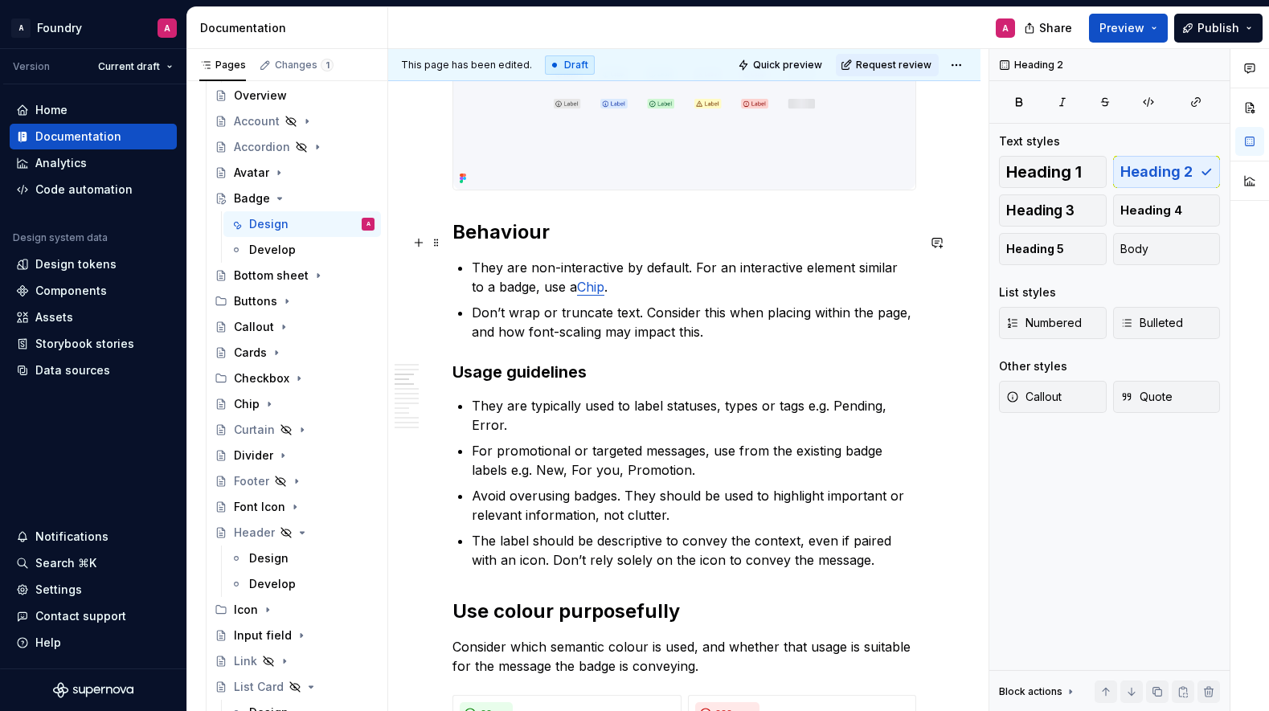
click at [509, 245] on h2 "Behaviour" at bounding box center [685, 232] width 464 height 26
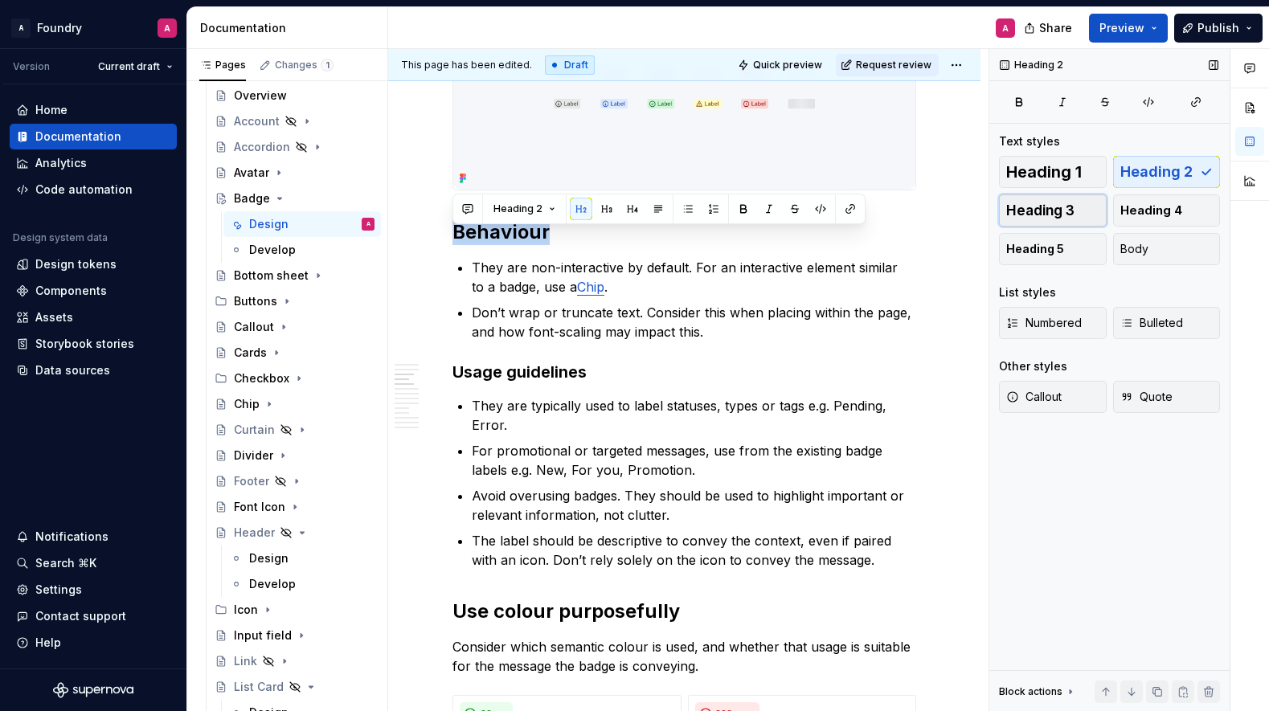
click at [1073, 207] on span "Heading 3" at bounding box center [1040, 211] width 68 height 16
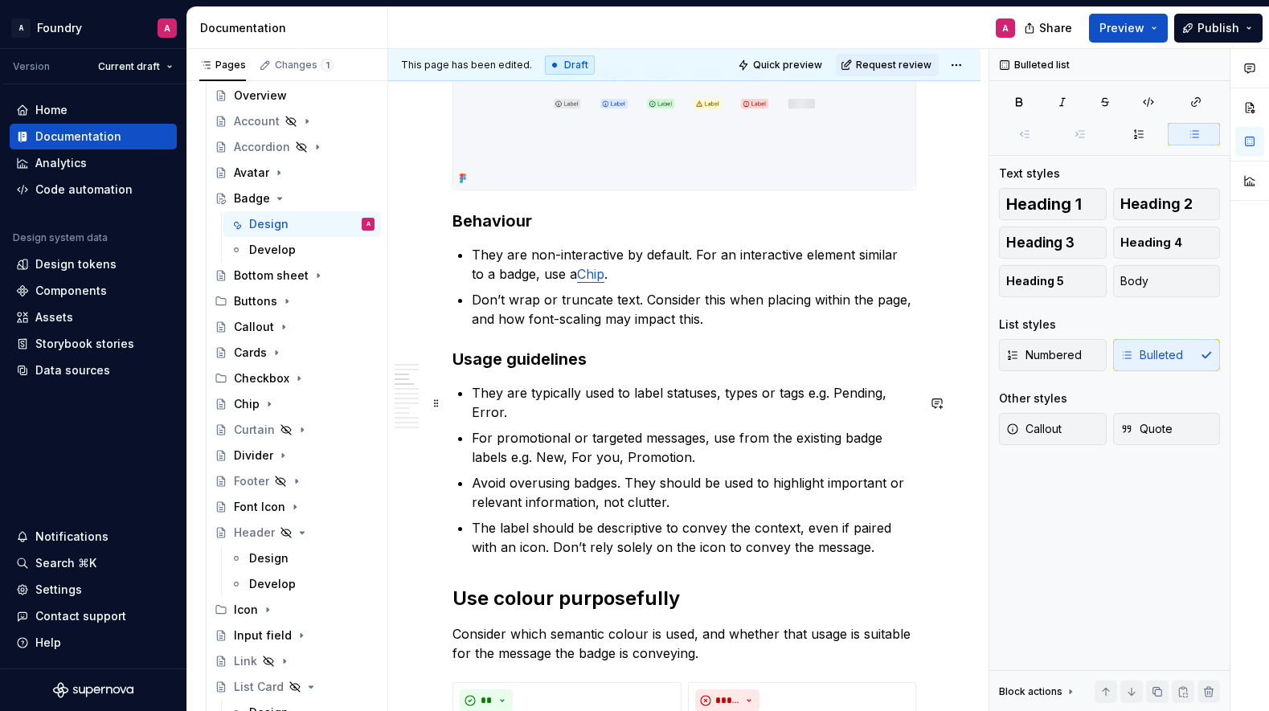
click at [747, 422] on p "They are typically used to label statuses, types or tags e.g. Pending, Error." at bounding box center [694, 402] width 445 height 39
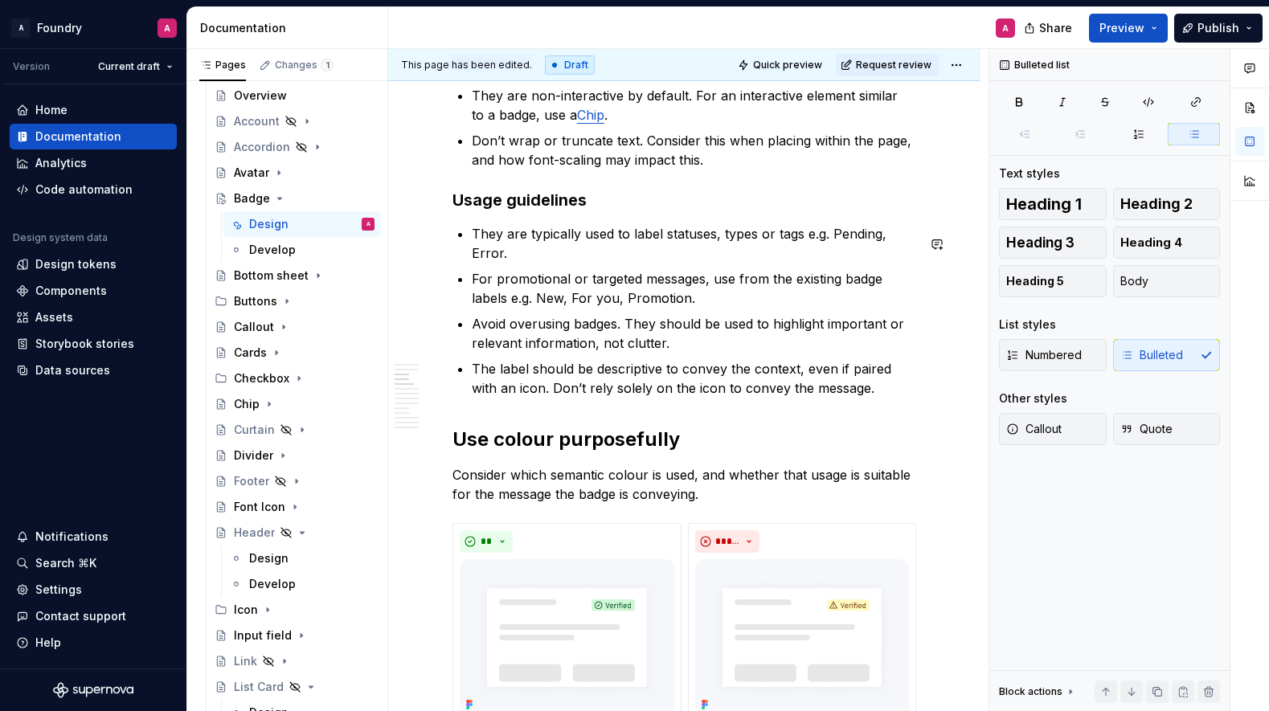
scroll to position [1592, 0]
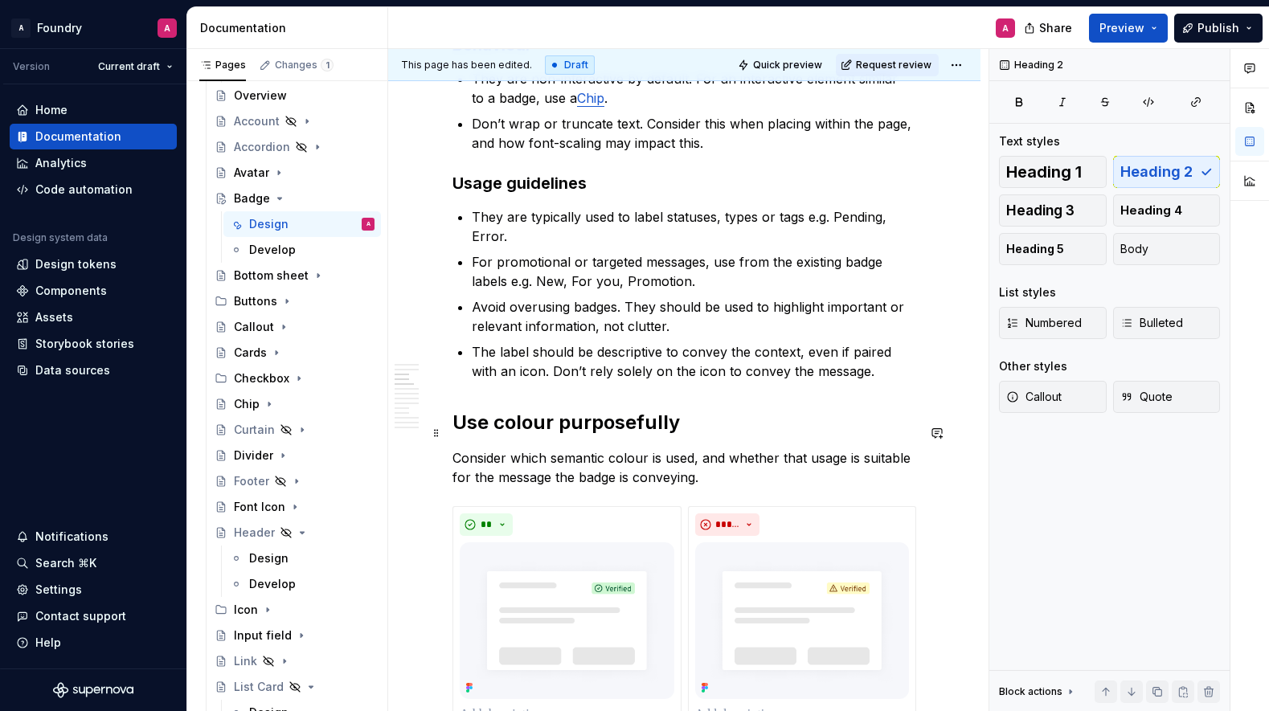
click at [539, 436] on h2 "Use colour purposefully" at bounding box center [685, 423] width 464 height 26
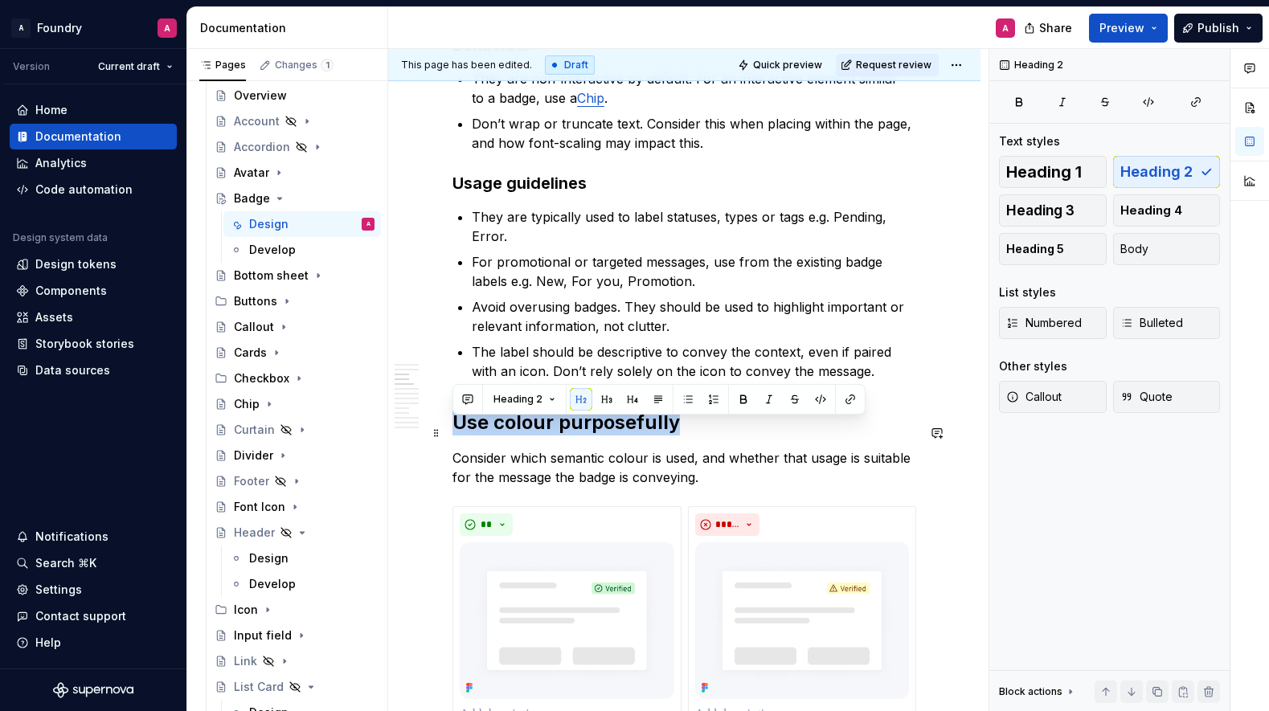
click at [539, 436] on h2 "Use colour purposefully" at bounding box center [685, 423] width 464 height 26
click at [1051, 211] on span "Heading 3" at bounding box center [1040, 211] width 68 height 16
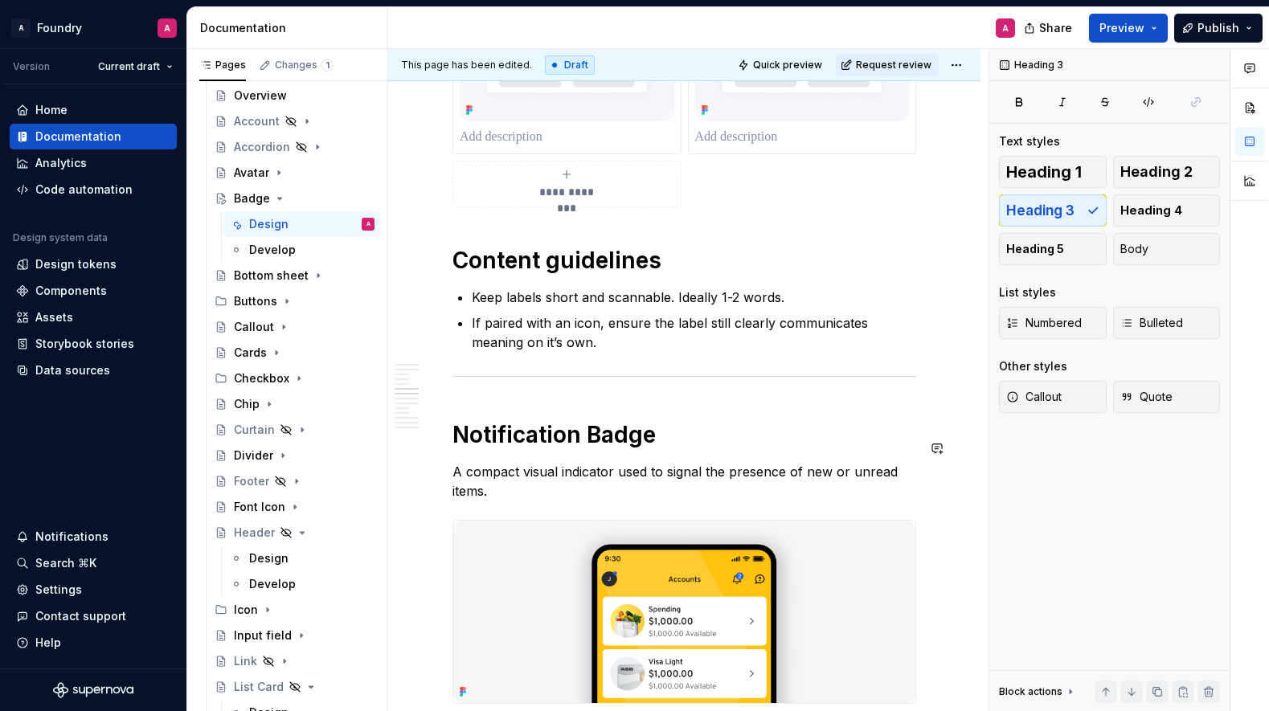
scroll to position [2174, 0]
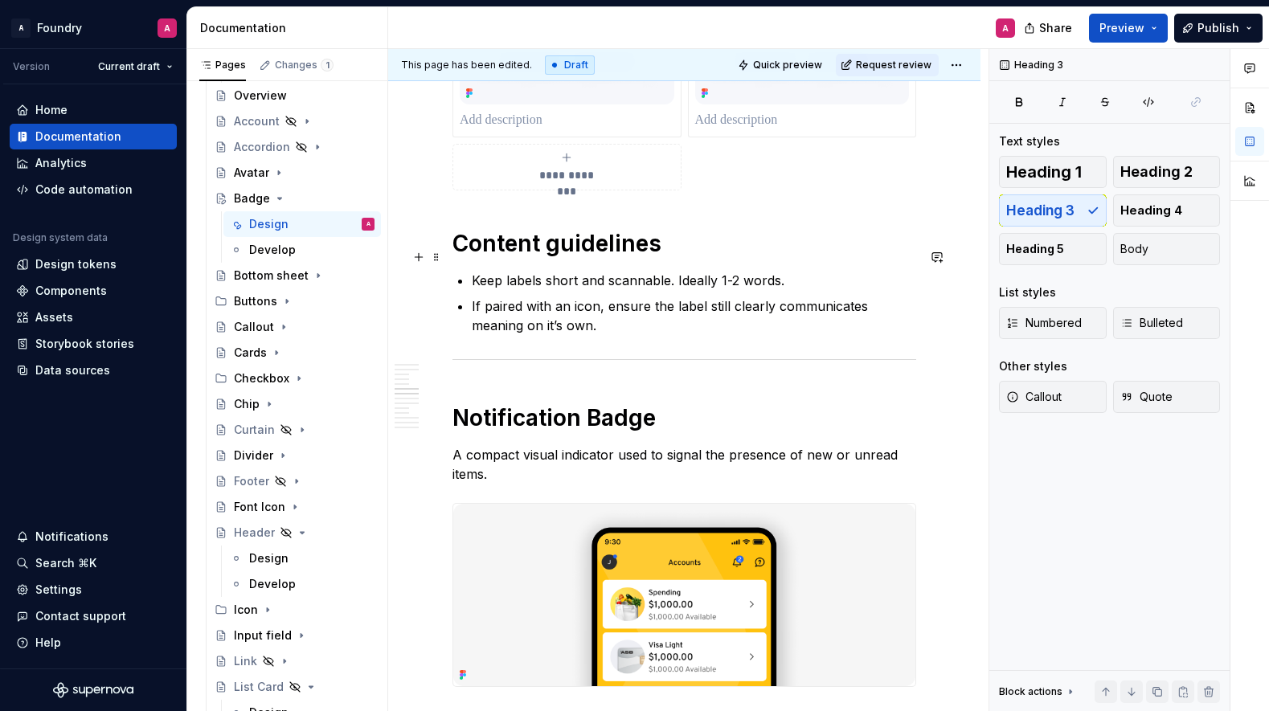
click at [575, 256] on h1 "Content guidelines" at bounding box center [685, 243] width 464 height 29
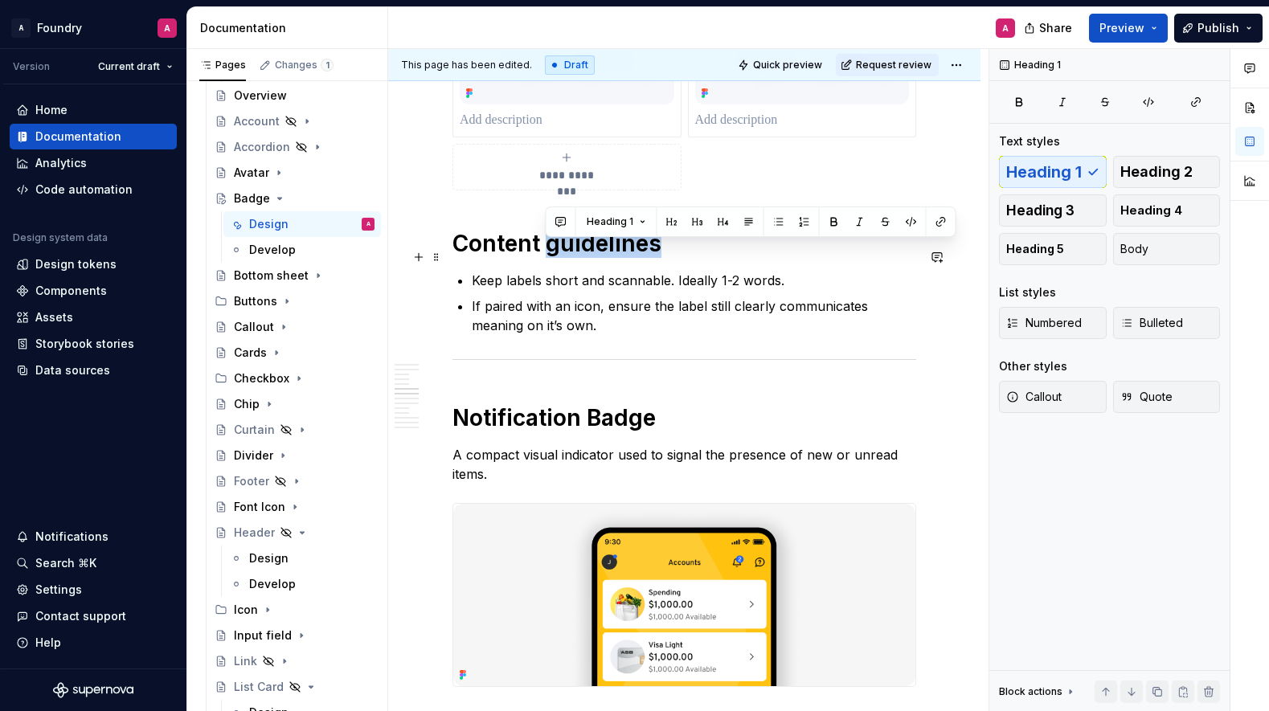
click at [575, 256] on h1 "Content guidelines" at bounding box center [685, 243] width 464 height 29
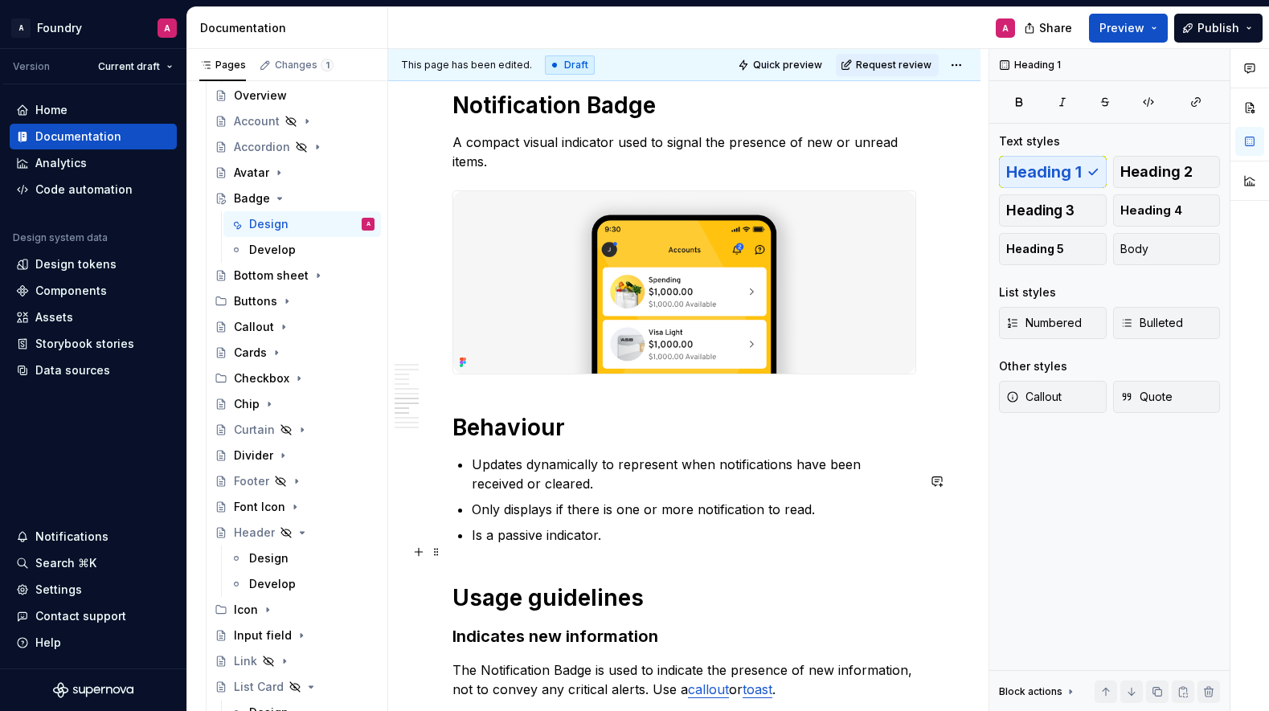
scroll to position [2588, 0]
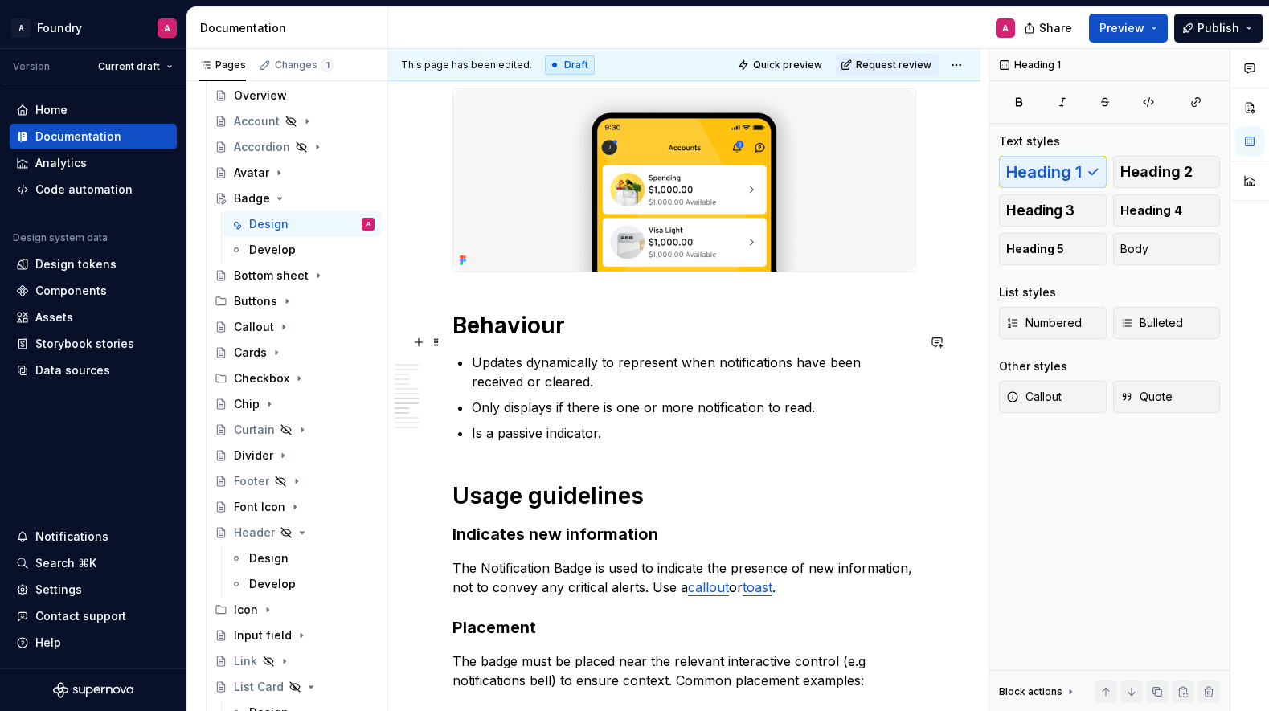
click at [514, 340] on h1 "Behaviour" at bounding box center [685, 325] width 464 height 29
drag, startPoint x: 1047, startPoint y: 214, endPoint x: 597, endPoint y: 428, distance: 497.6
click at [1047, 214] on span "Heading 3" at bounding box center [1040, 211] width 68 height 16
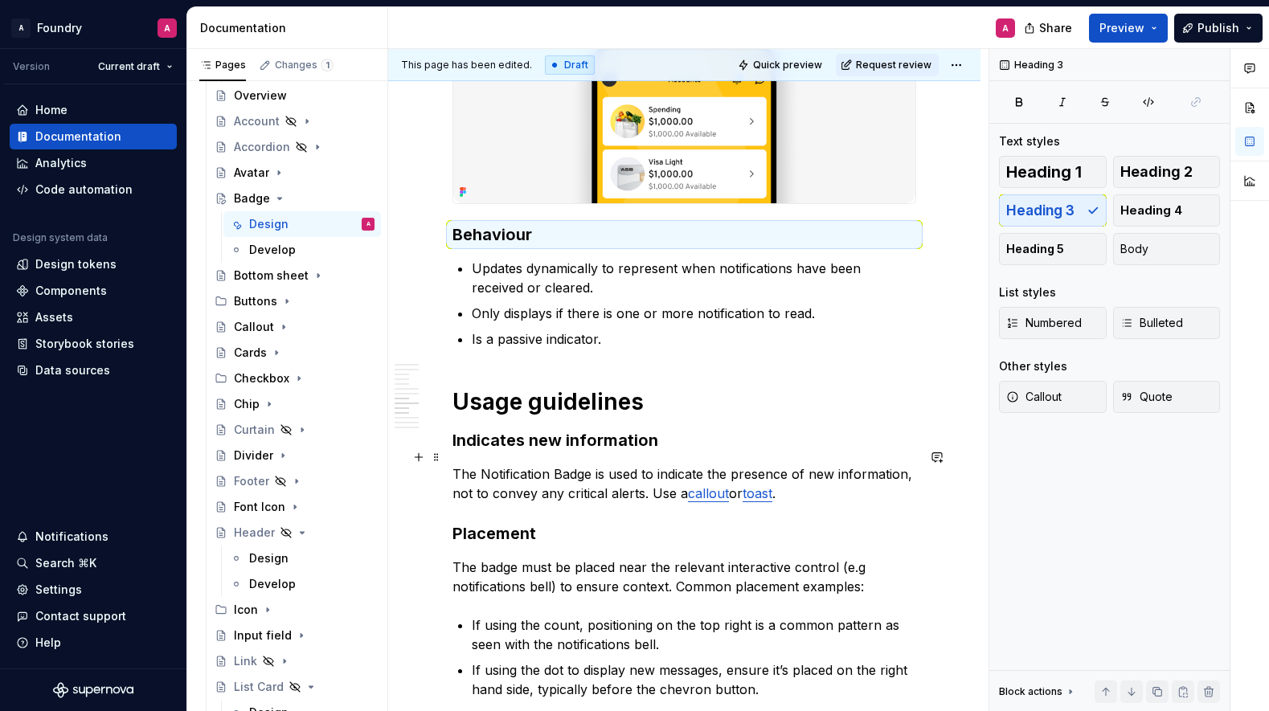
scroll to position [2660, 0]
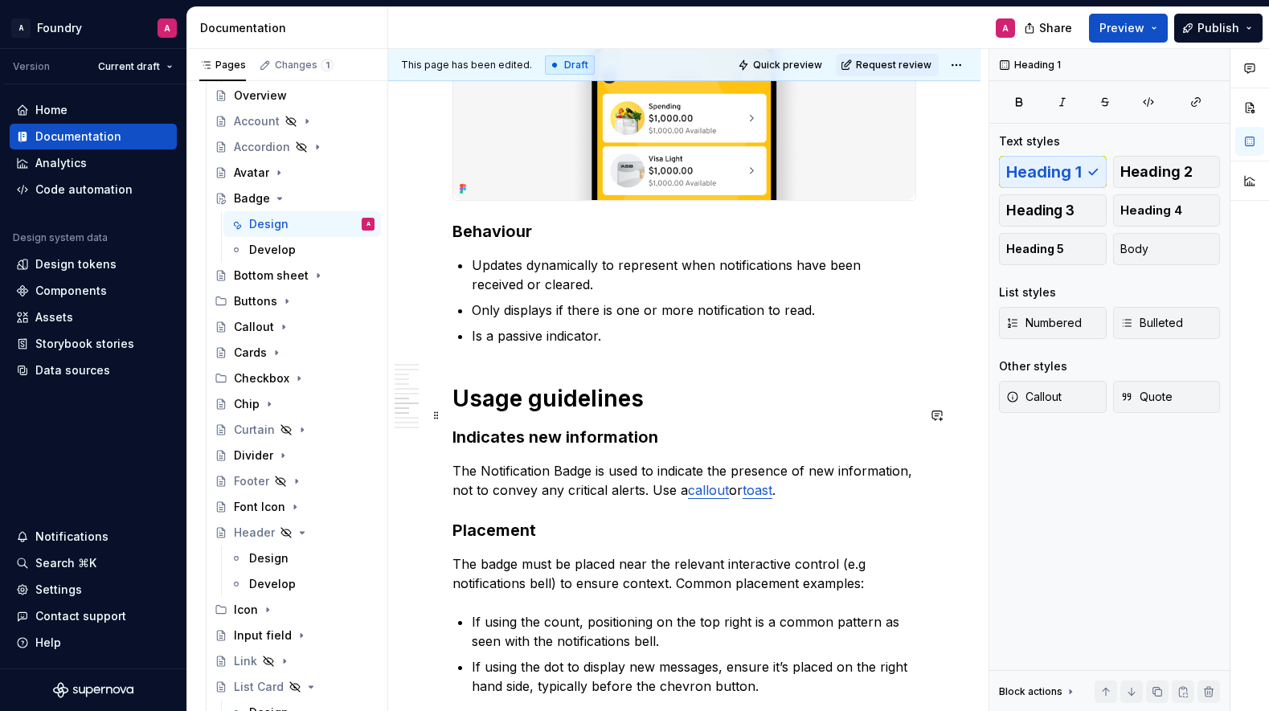
click at [553, 413] on h1 "Usage guidelines" at bounding box center [685, 398] width 464 height 29
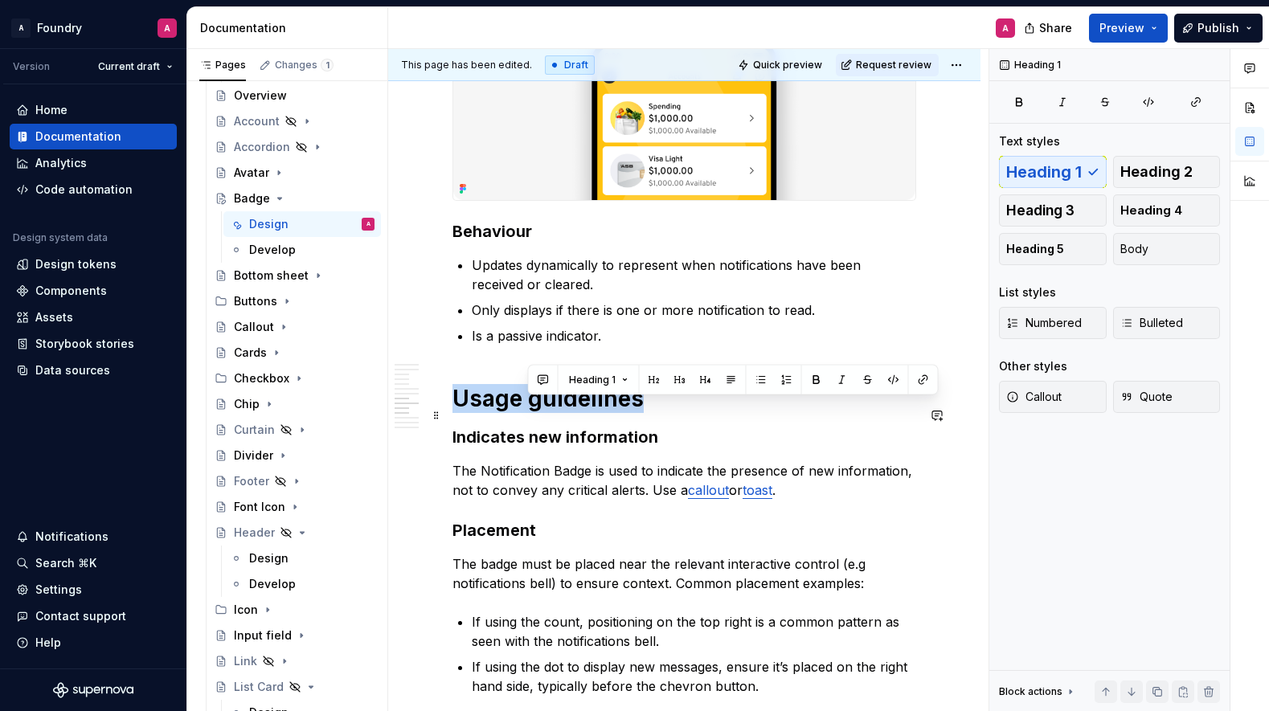
click at [553, 413] on h1 "Usage guidelines" at bounding box center [685, 398] width 464 height 29
click at [1067, 213] on span "Heading 3" at bounding box center [1040, 211] width 68 height 16
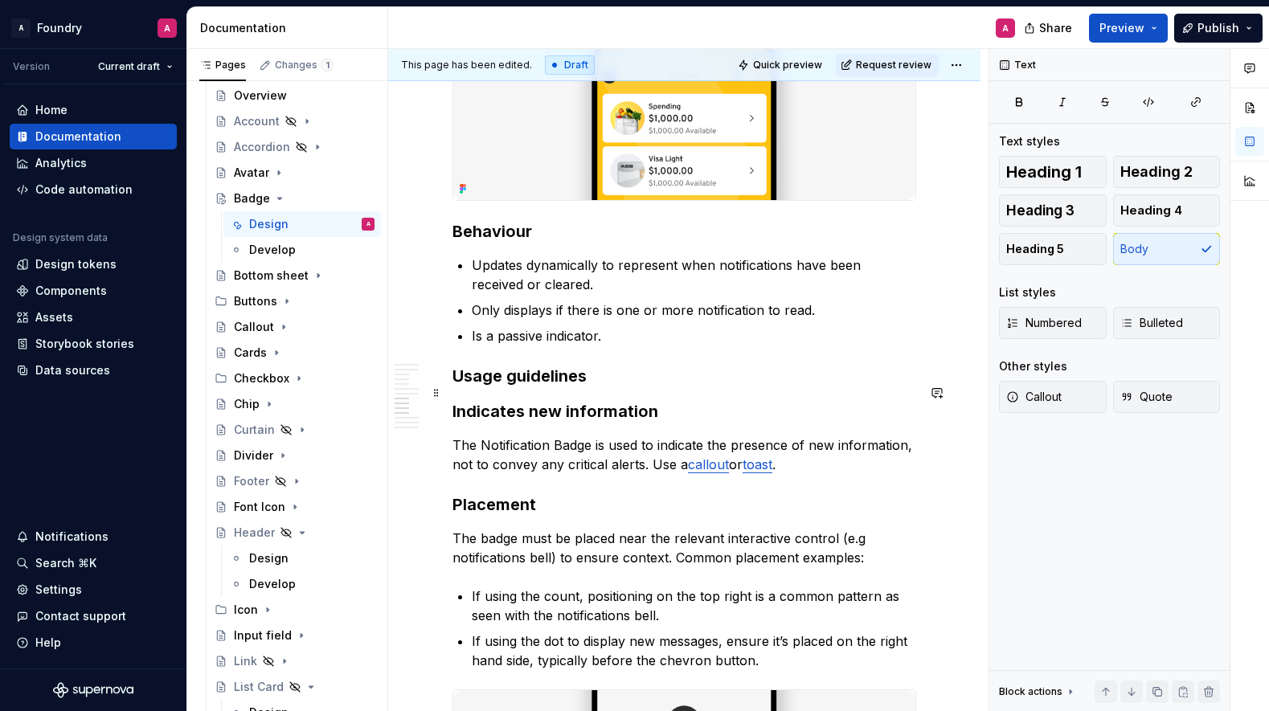
click at [545, 387] on h3 "Usage guidelines" at bounding box center [685, 376] width 464 height 23
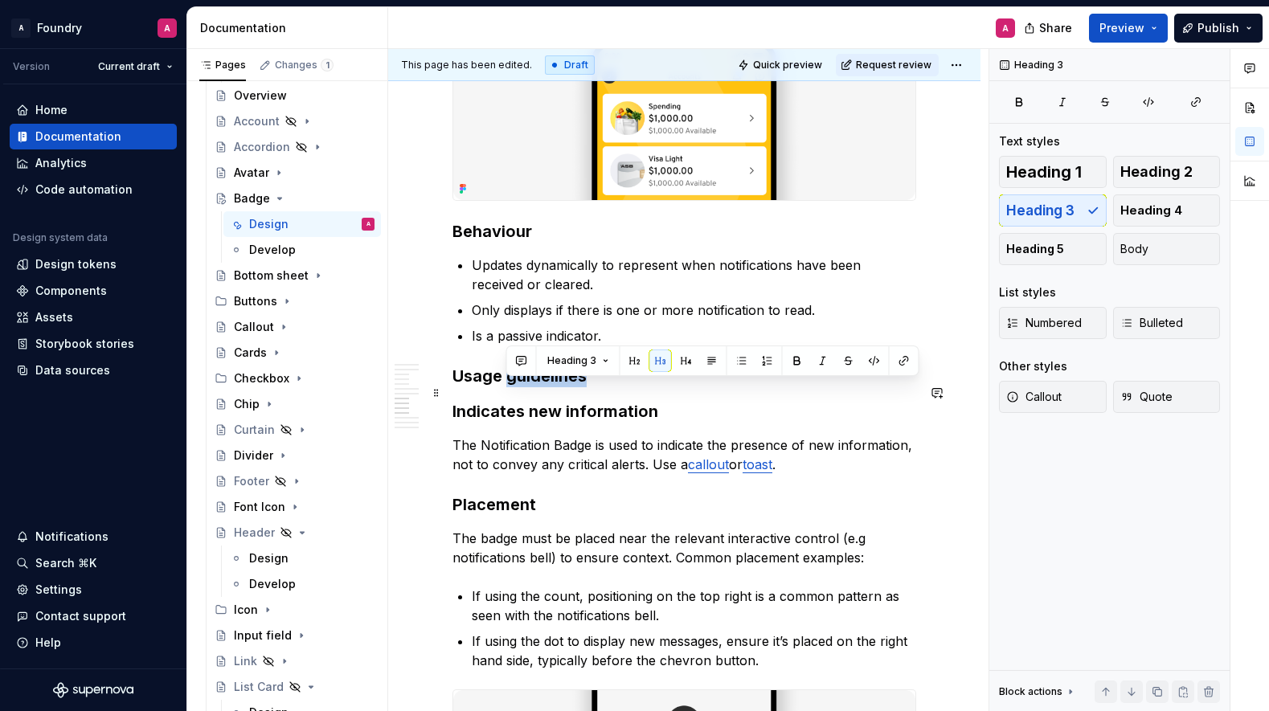
click at [545, 387] on h3 "Usage guidelines" at bounding box center [685, 376] width 464 height 23
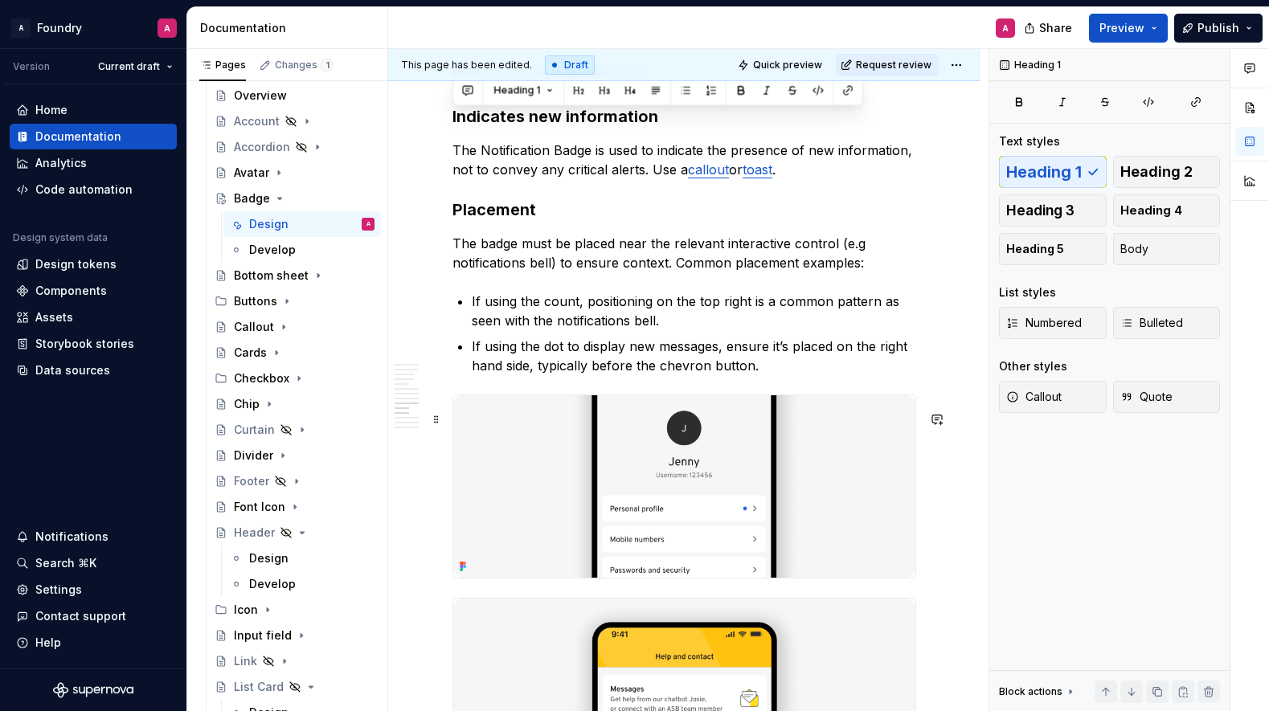
scroll to position [3049, 0]
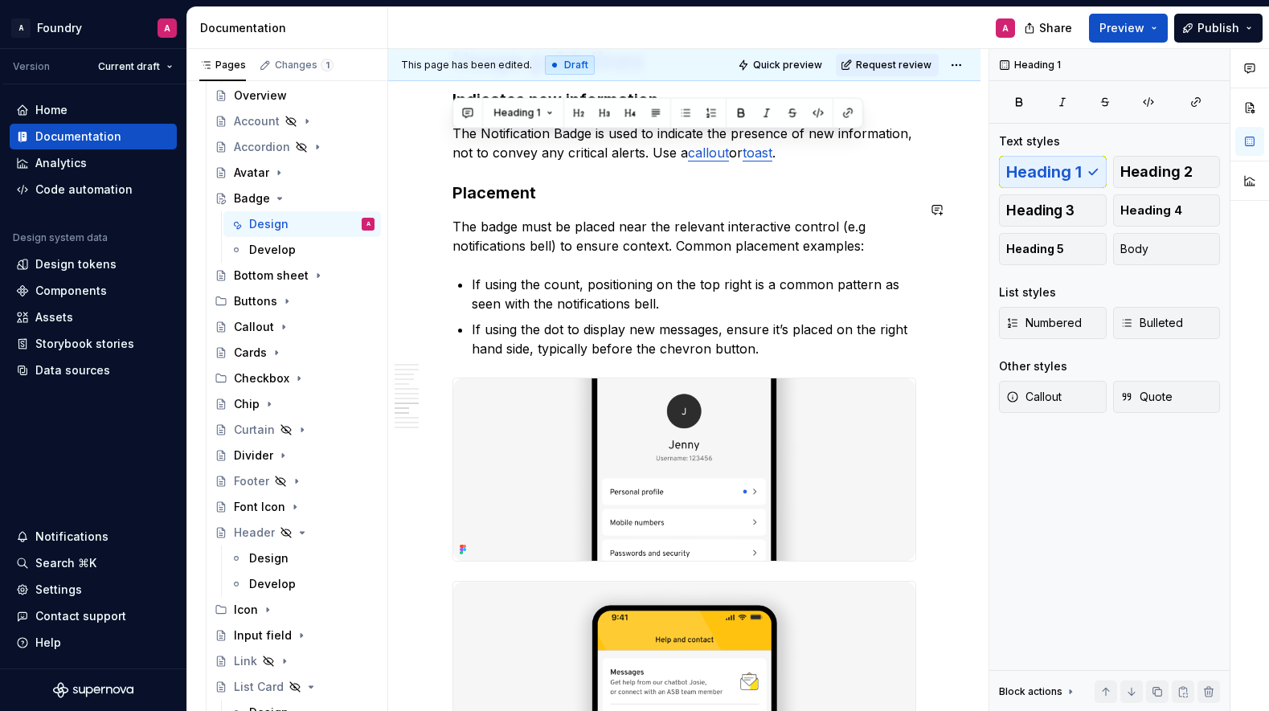
click at [522, 204] on h3 "Placement" at bounding box center [685, 193] width 464 height 23
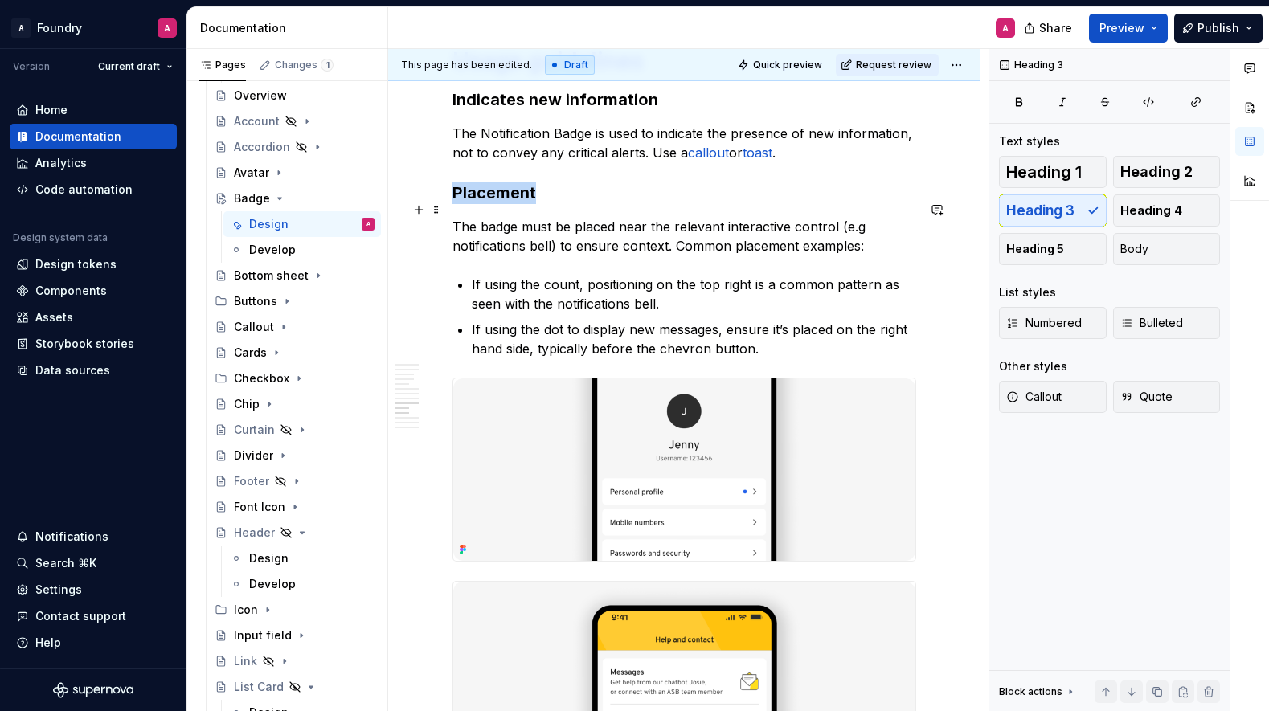
click at [522, 204] on h3 "Placement" at bounding box center [685, 193] width 464 height 23
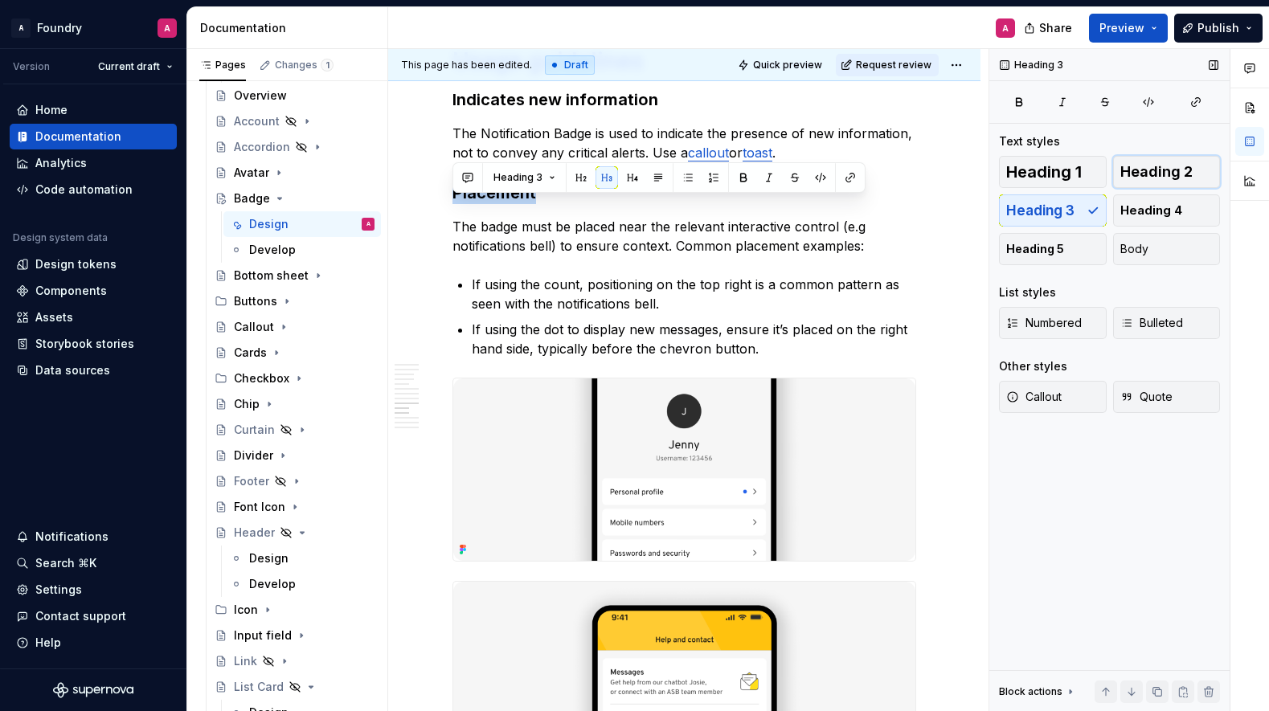
click at [1170, 166] on span "Heading 2" at bounding box center [1157, 172] width 72 height 16
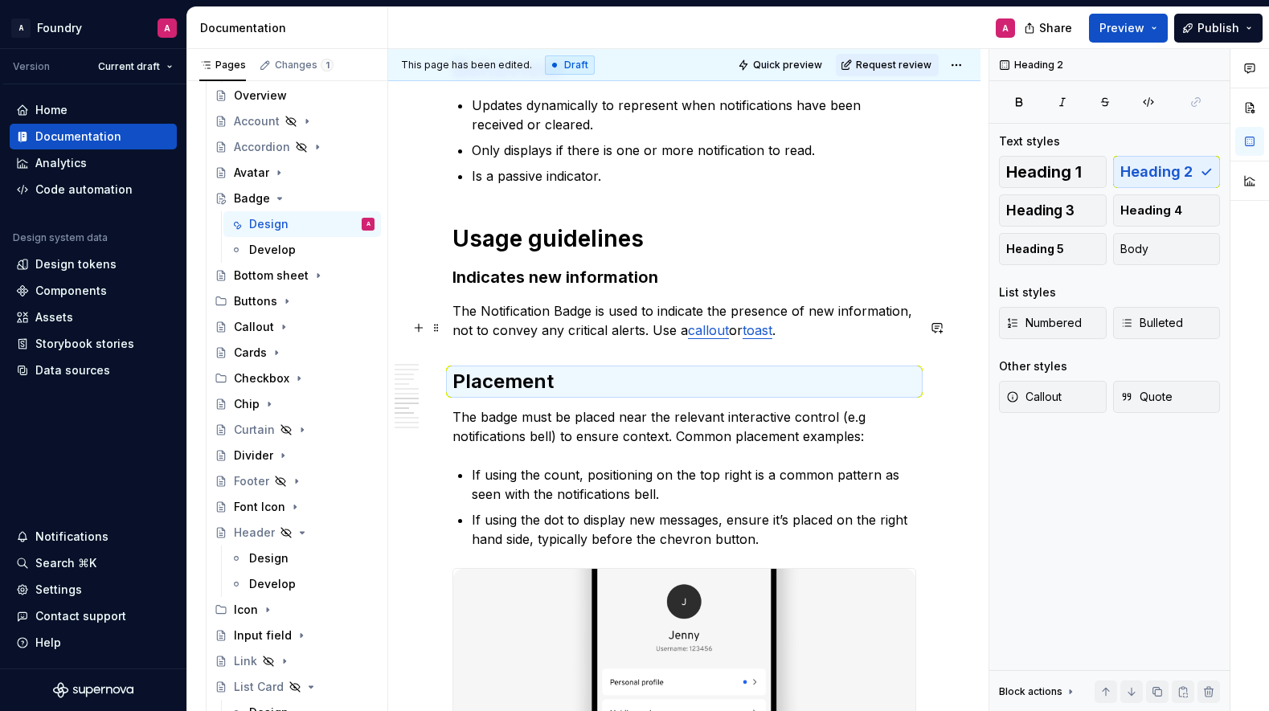
scroll to position [2868, 0]
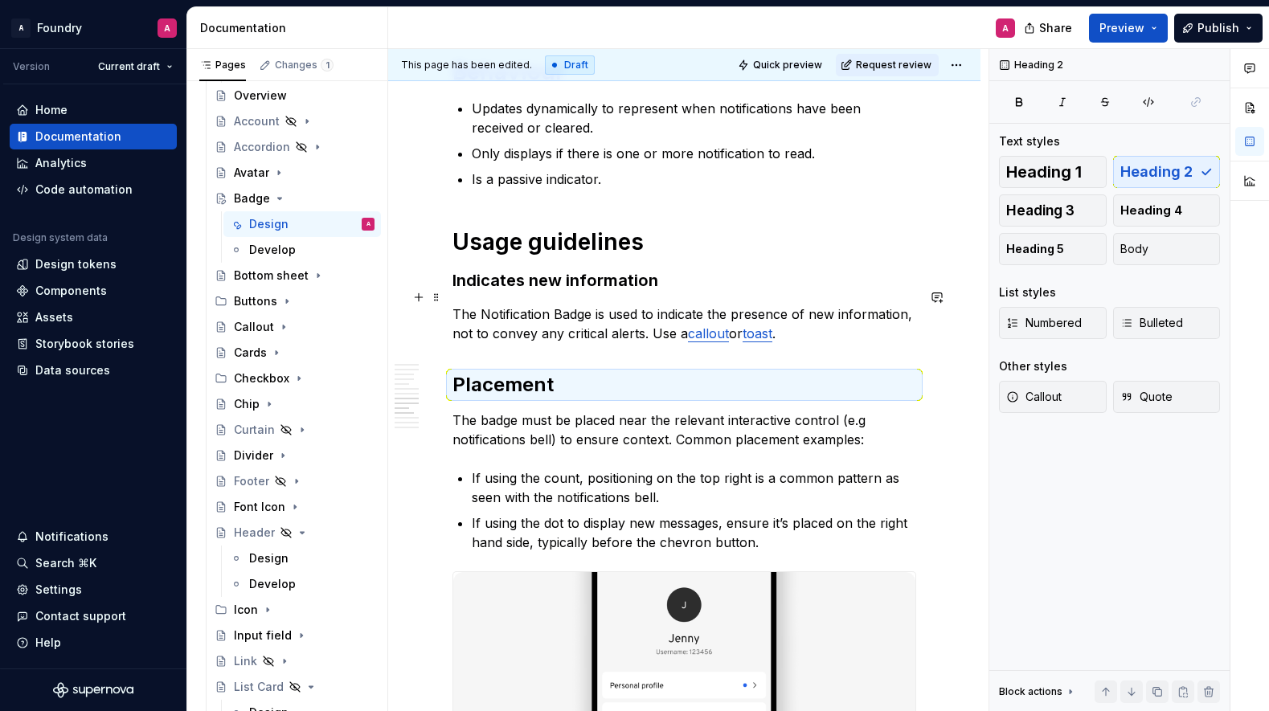
click at [558, 292] on h3 "Indicates new information" at bounding box center [685, 280] width 464 height 23
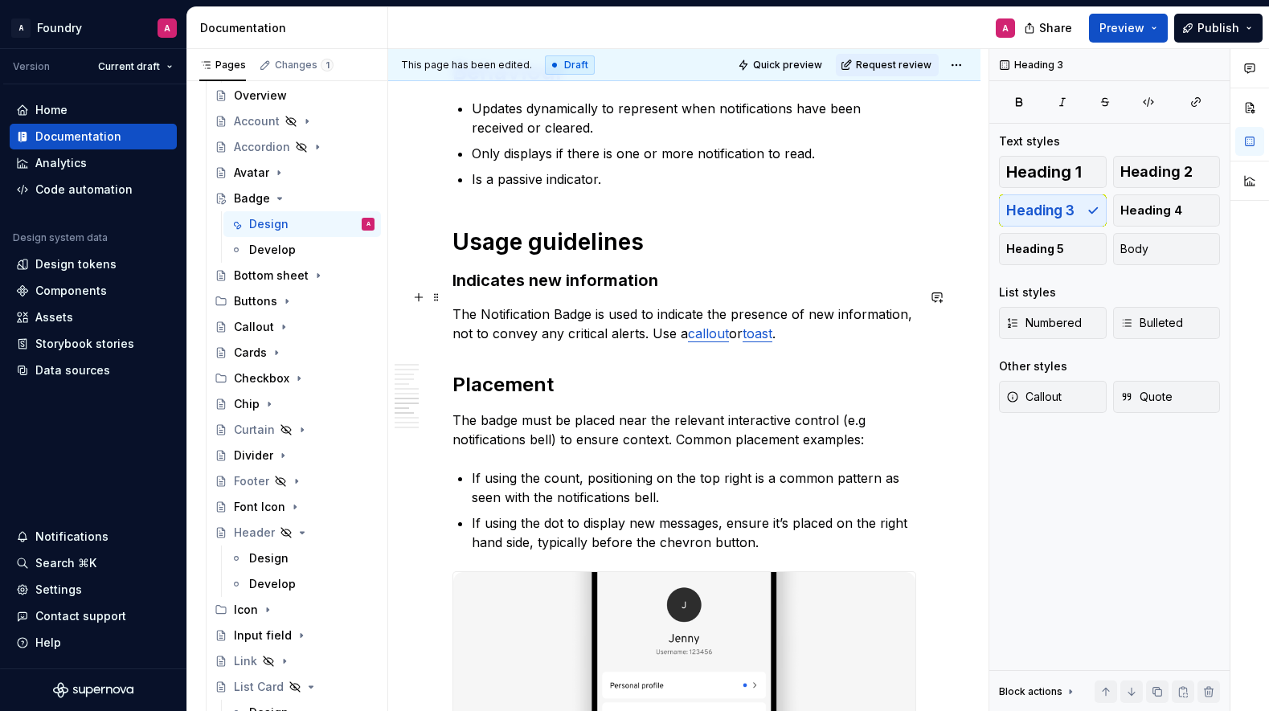
click at [534, 292] on h3 "Indicates new information" at bounding box center [685, 280] width 464 height 23
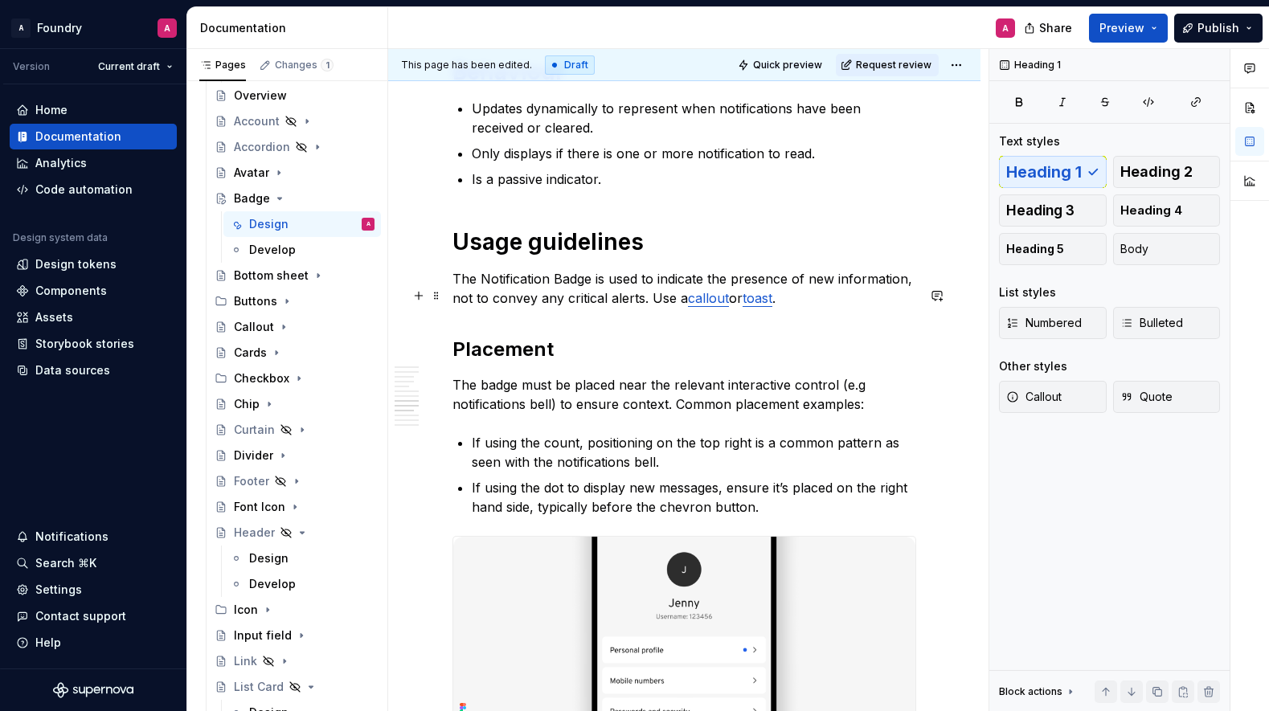
click at [711, 293] on p "The Notification Badge is used to indicate the presence of new information, not…" at bounding box center [685, 288] width 464 height 39
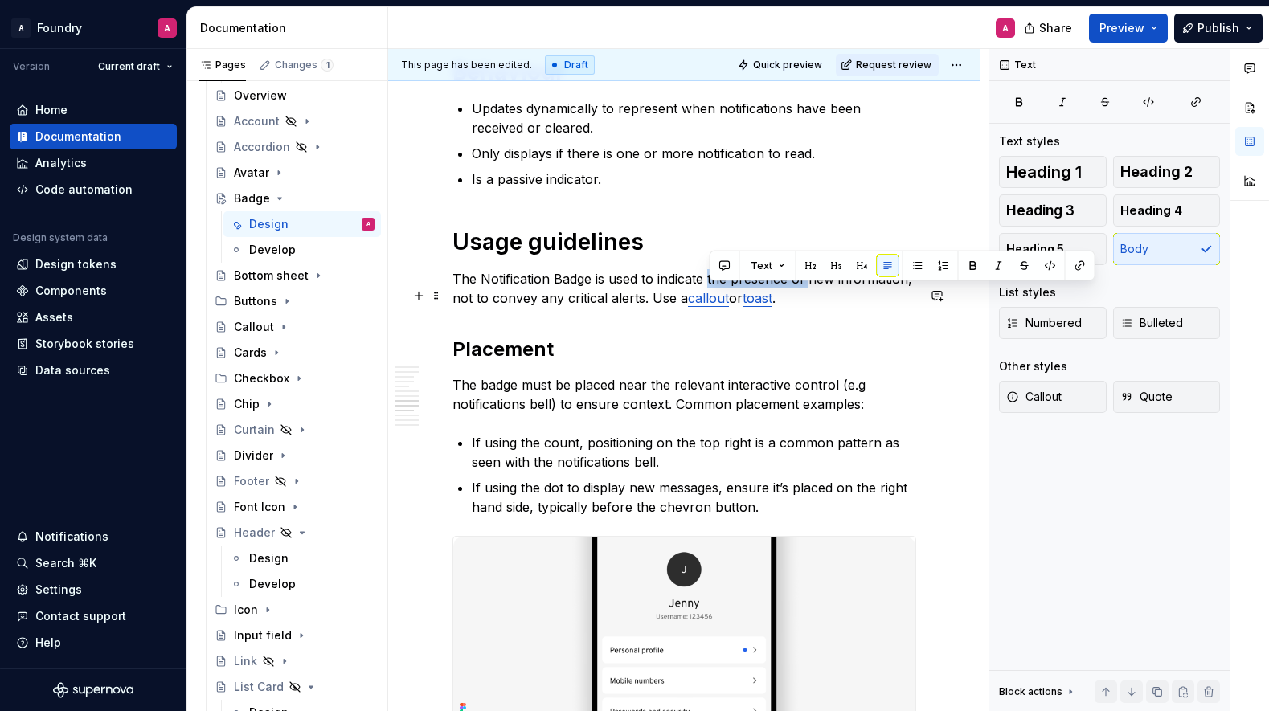
drag, startPoint x: 810, startPoint y: 296, endPoint x: 709, endPoint y: 294, distance: 101.3
click at [709, 294] on p "The Notification Badge is used to indicate the presence of new information, not…" at bounding box center [685, 288] width 464 height 39
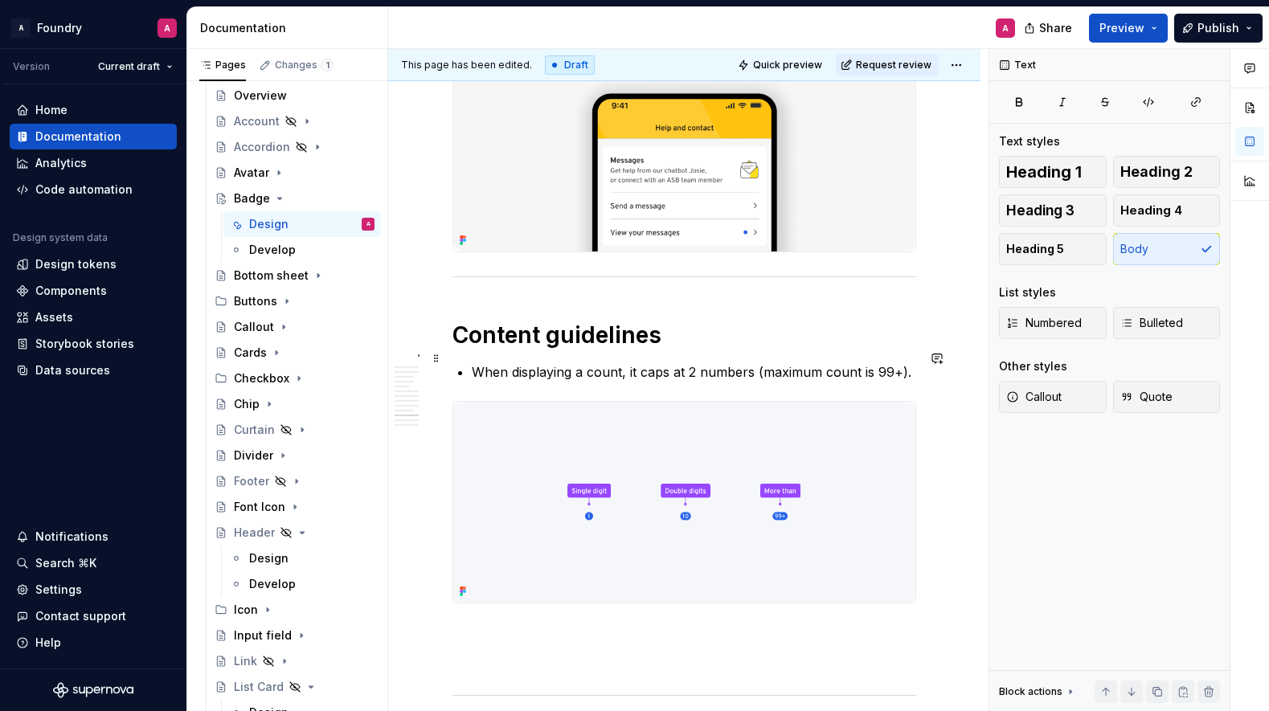
scroll to position [3563, 0]
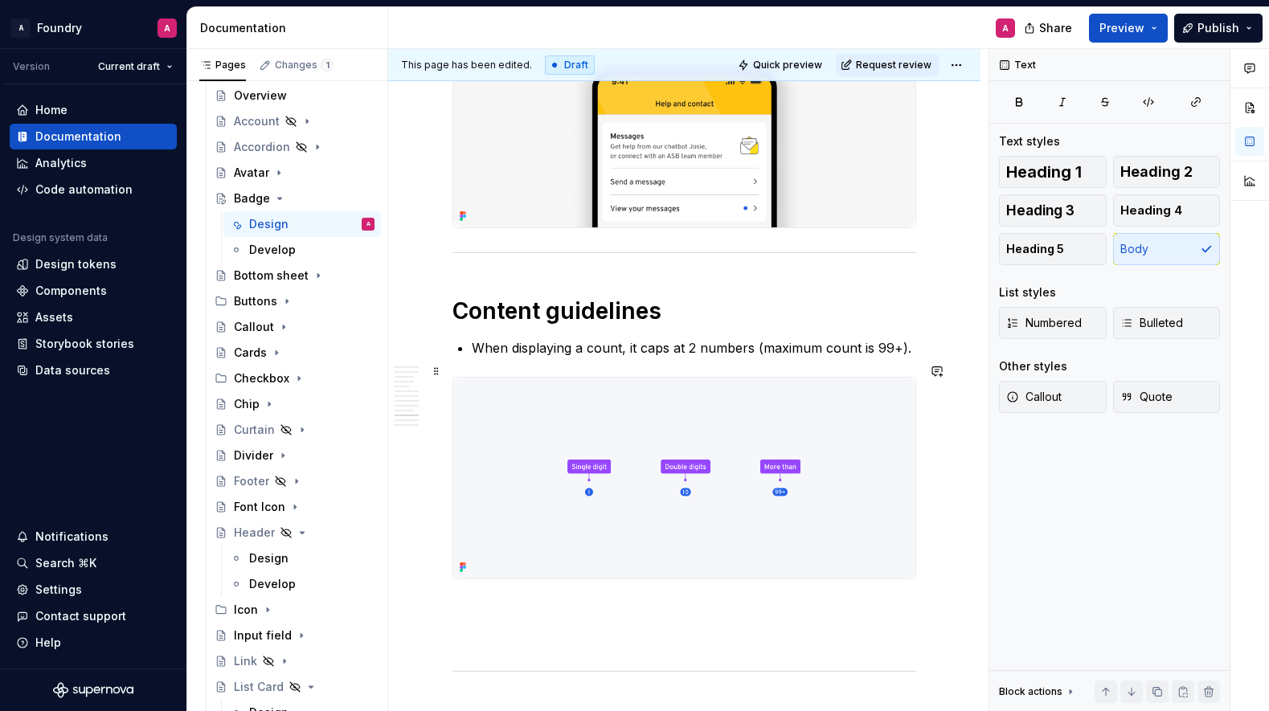
click at [476, 358] on p "When displaying a count, it caps at 2 numbers (maximum count is 99+)." at bounding box center [694, 347] width 445 height 19
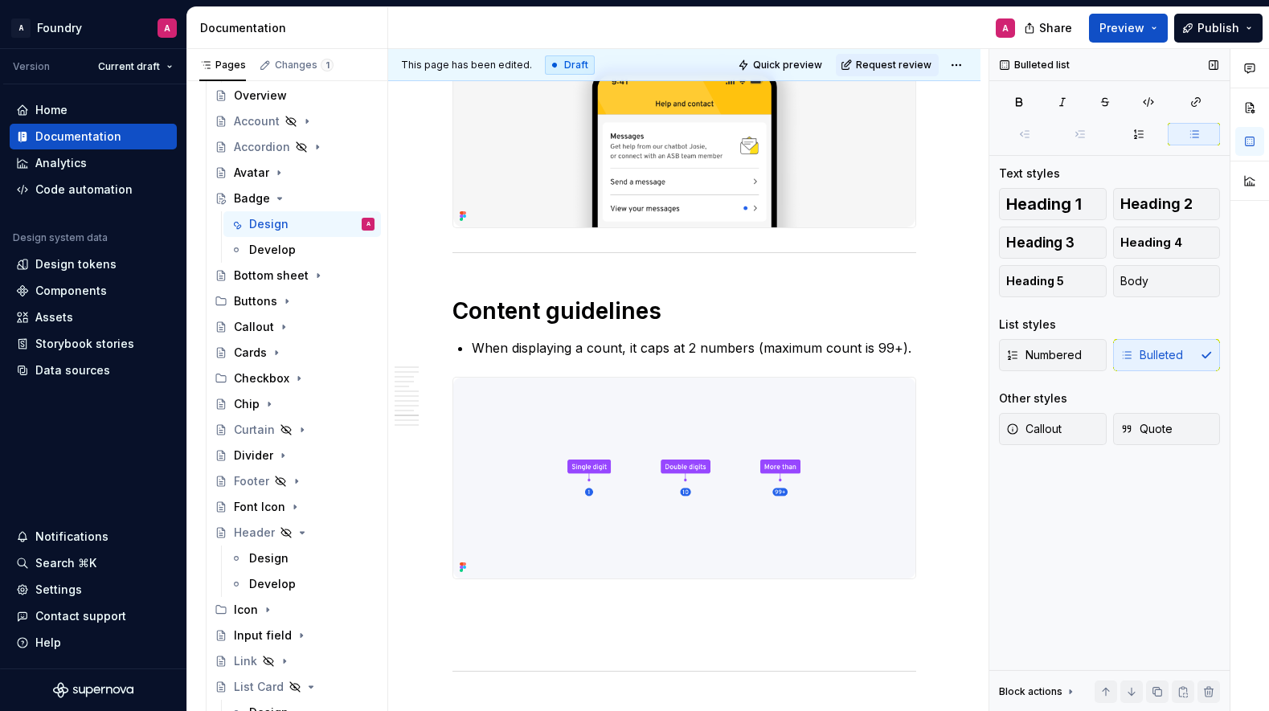
click at [1168, 355] on div "Numbered Bulleted" at bounding box center [1109, 355] width 221 height 32
click at [1151, 274] on button "Body" at bounding box center [1167, 281] width 108 height 32
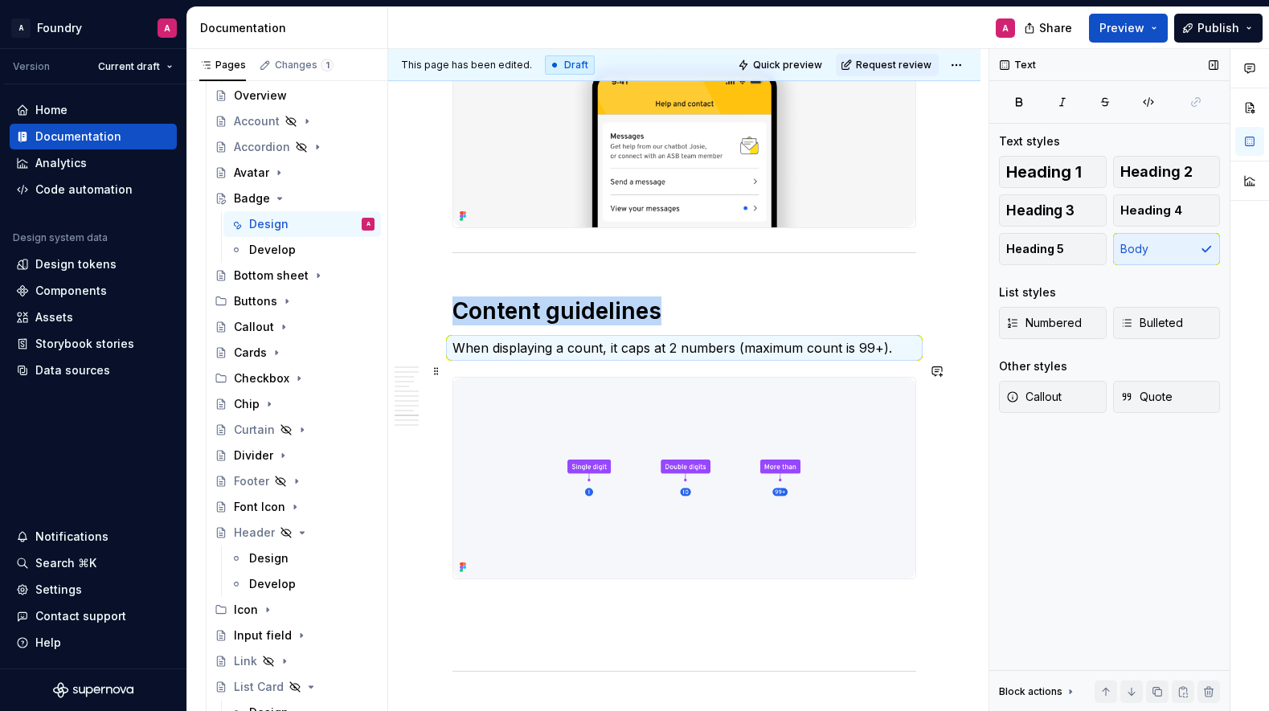
click at [897, 358] on p "When displaying a count, it caps at 2 numbers (maximum count is 99+)." at bounding box center [685, 347] width 464 height 19
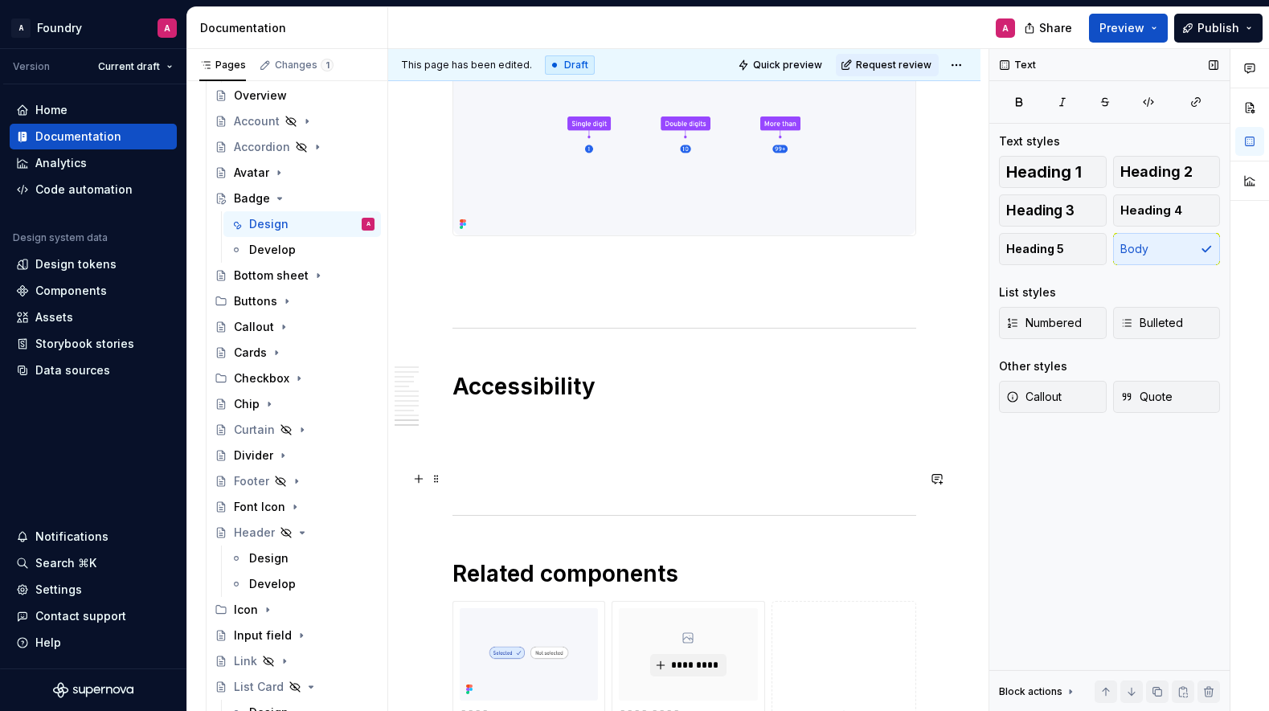
scroll to position [3948, 0]
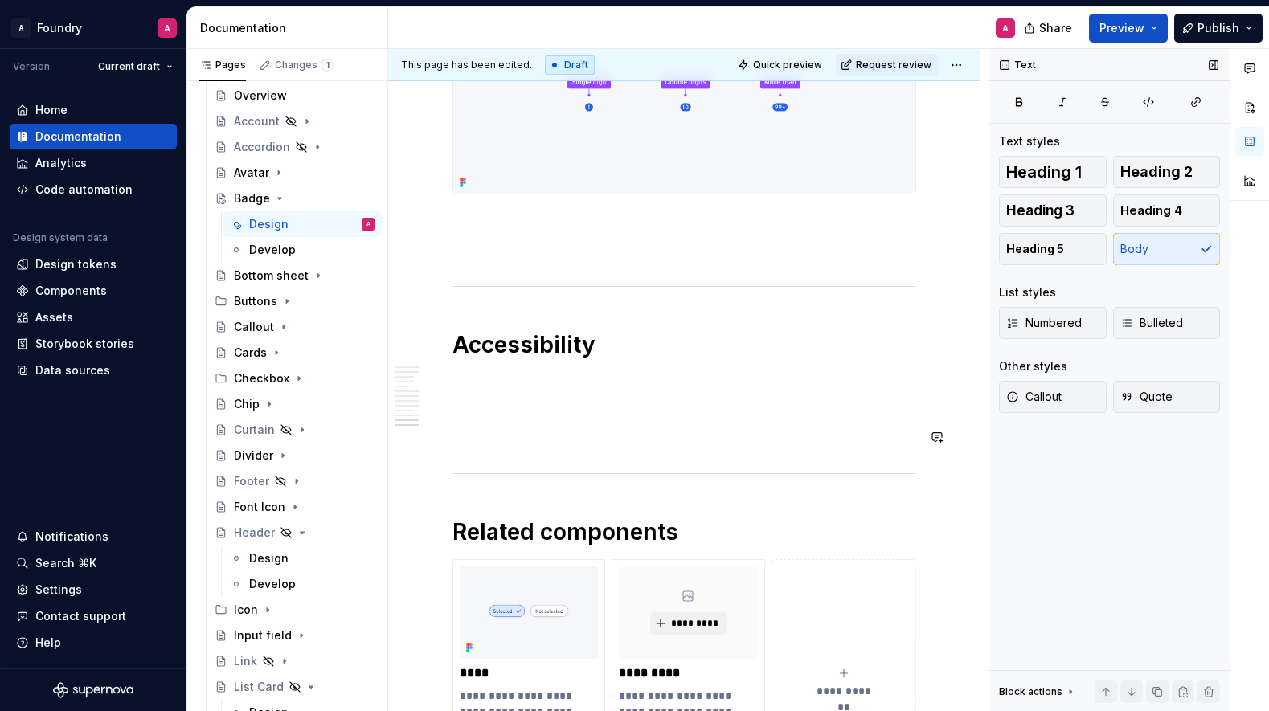
click at [555, 391] on p at bounding box center [685, 381] width 464 height 19
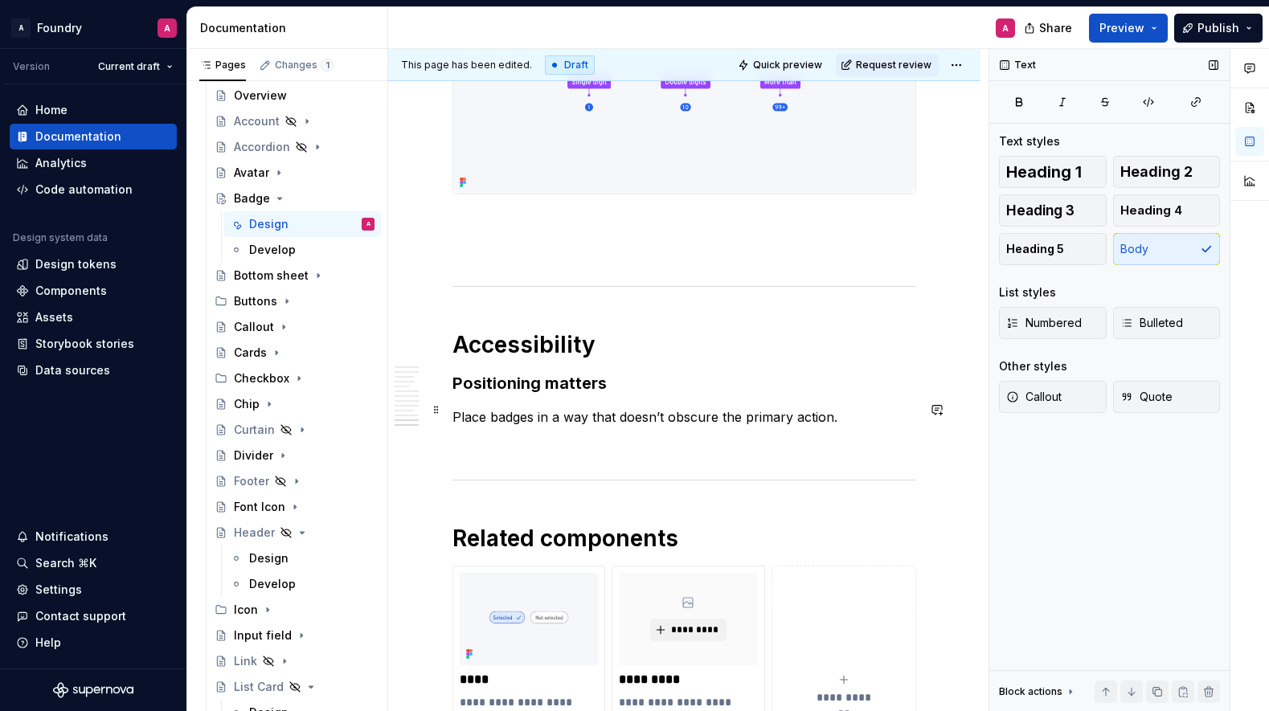
click at [516, 395] on h3 "Positioning matters" at bounding box center [685, 383] width 464 height 23
click at [455, 427] on p "Place badges in a way that doesn’t obscure the primary action." at bounding box center [685, 417] width 464 height 19
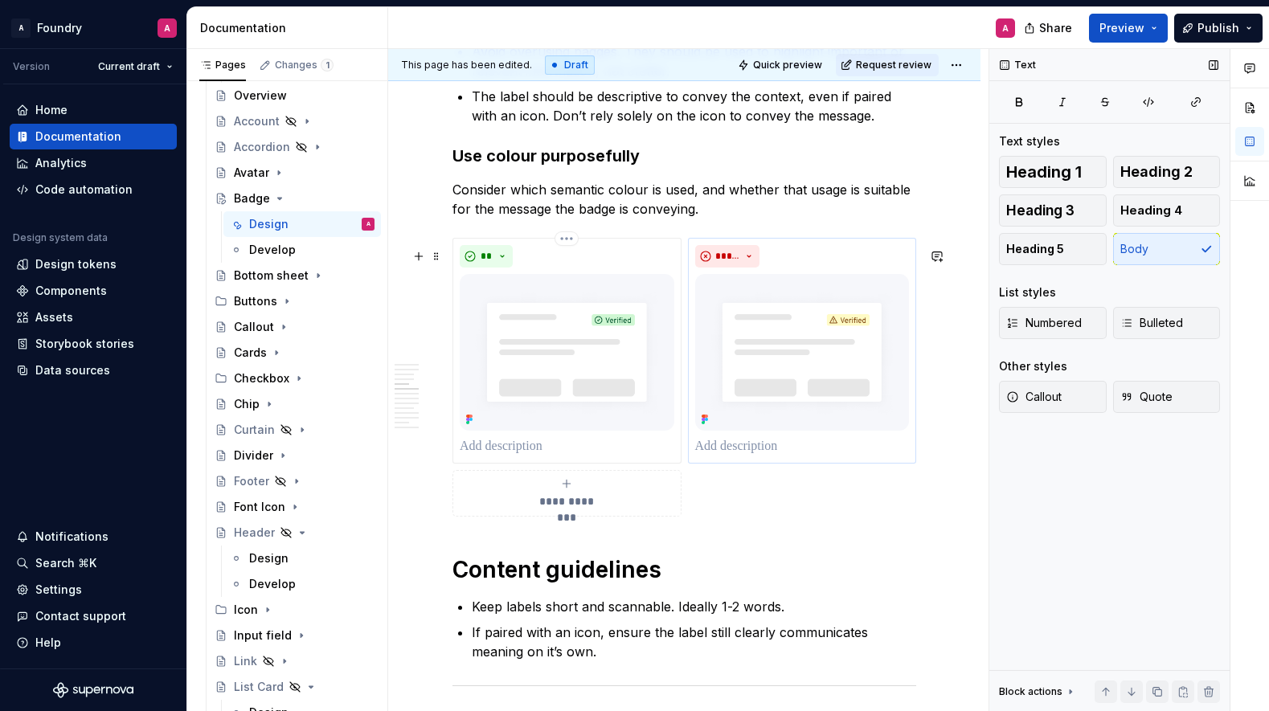
scroll to position [1871, 0]
click at [494, 548] on div "**********" at bounding box center [685, 678] width 464 height 4425
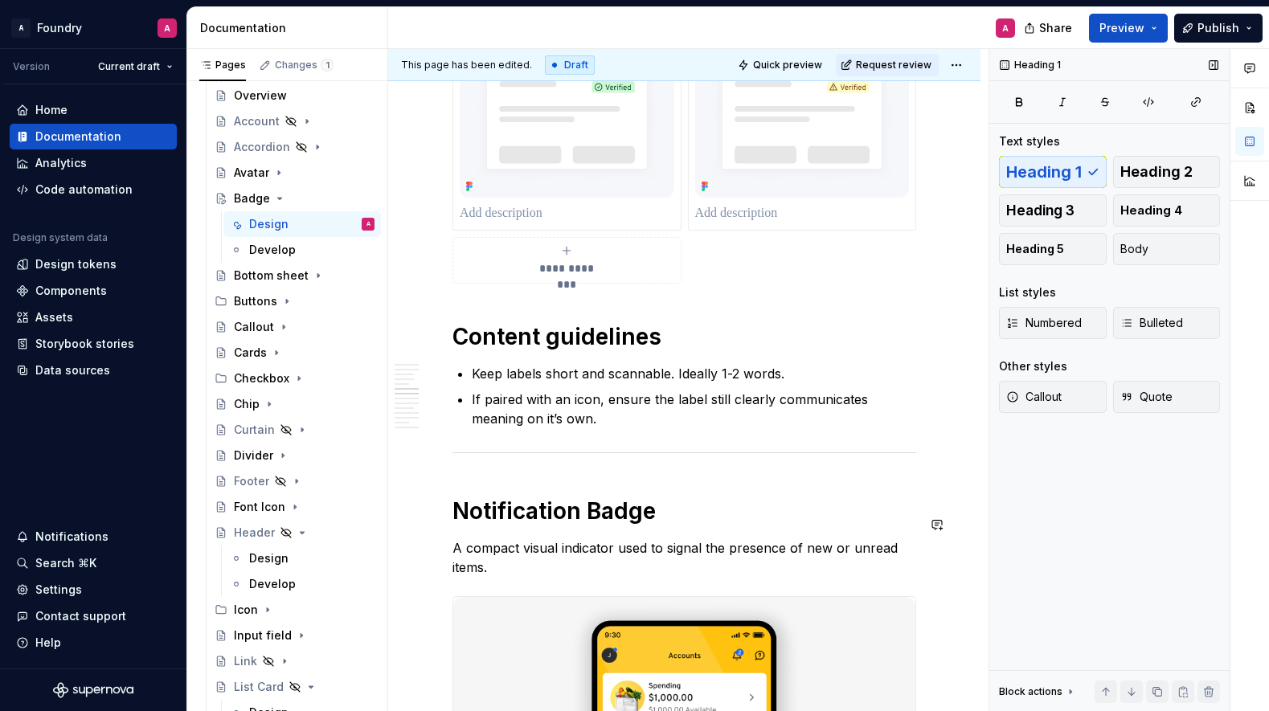
scroll to position [2079, 0]
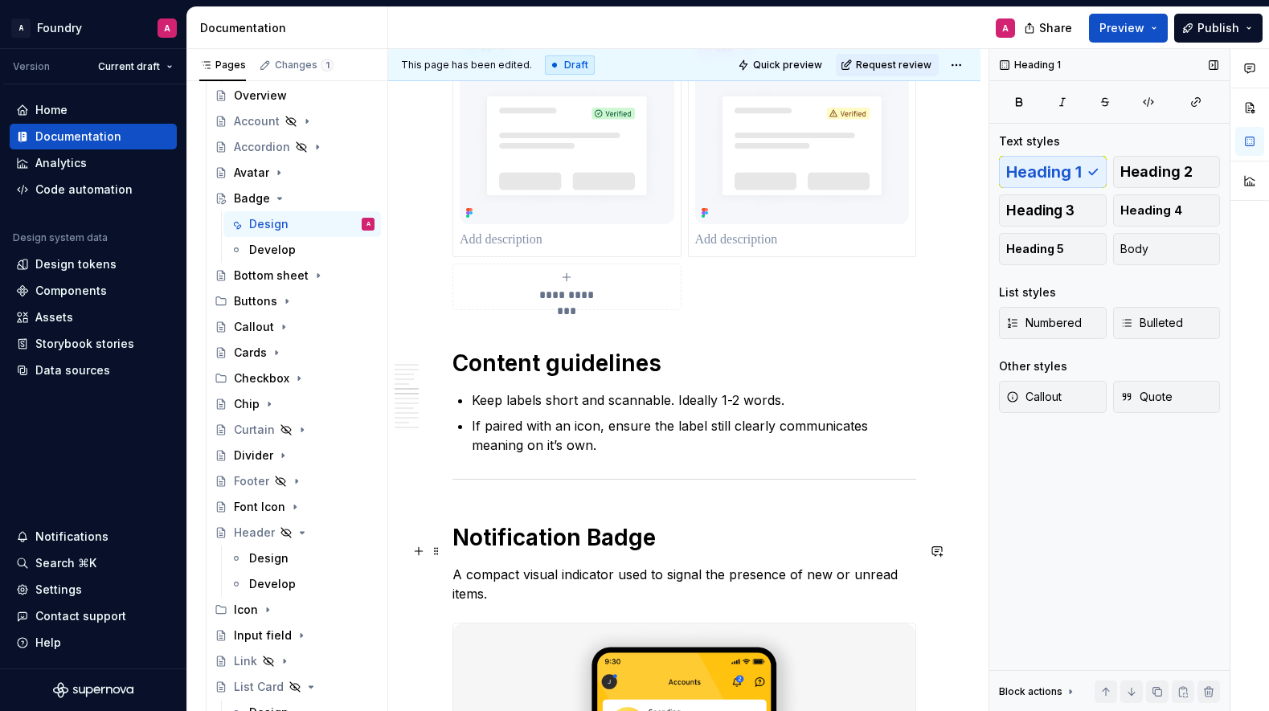
click at [547, 552] on h1 "Notification Badge" at bounding box center [685, 537] width 464 height 29
click at [536, 552] on h1 "Notification Badge" at bounding box center [685, 537] width 464 height 29
click at [594, 371] on h1 "Content guidelines" at bounding box center [685, 363] width 464 height 29
click at [584, 375] on h1 "Content guidelines" at bounding box center [685, 363] width 464 height 29
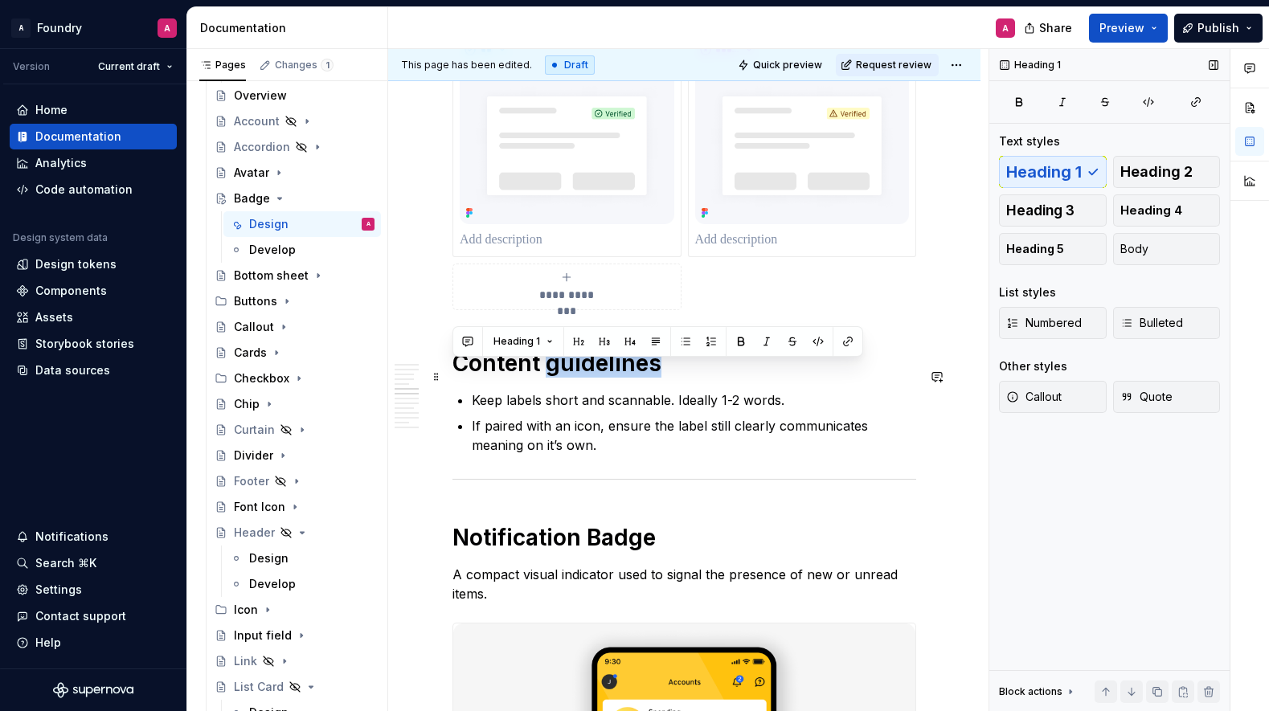
click at [584, 375] on h1 "Content guidelines" at bounding box center [685, 363] width 464 height 29
drag, startPoint x: 1172, startPoint y: 163, endPoint x: 964, endPoint y: 177, distance: 208.6
click at [1172, 164] on span "Heading 2" at bounding box center [1157, 172] width 72 height 16
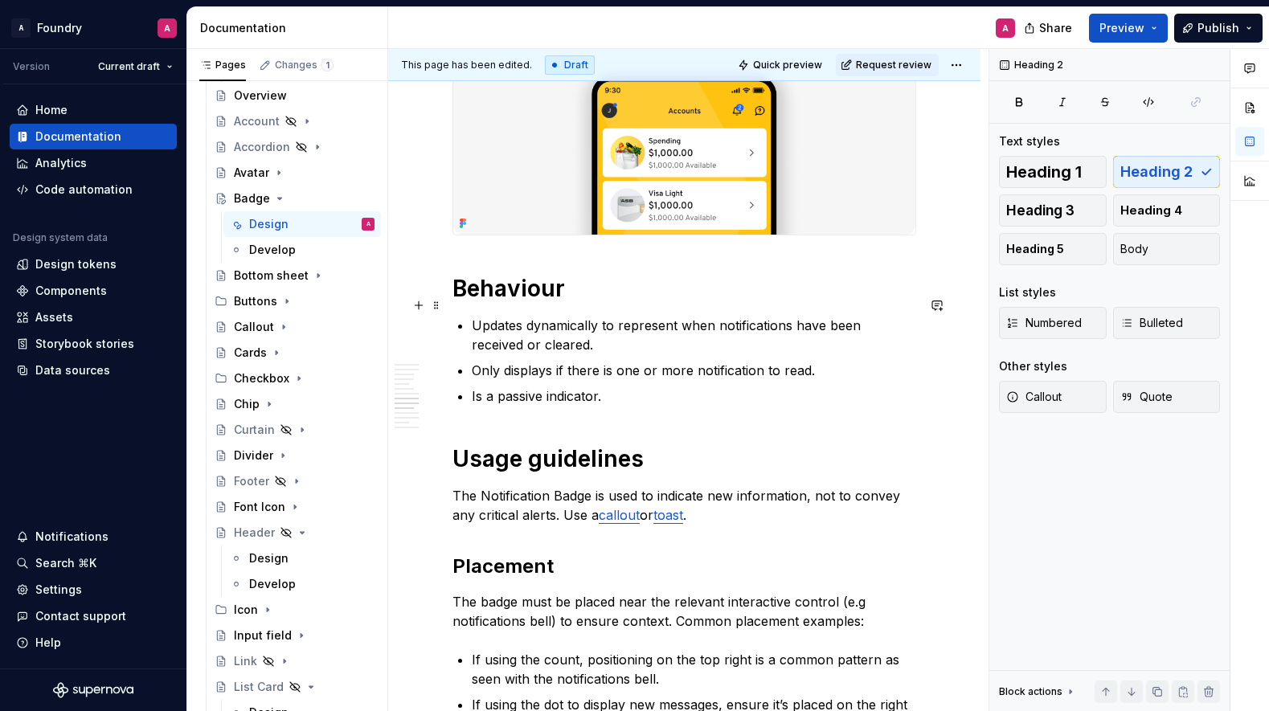
click at [520, 303] on h1 "Behaviour" at bounding box center [685, 288] width 464 height 29
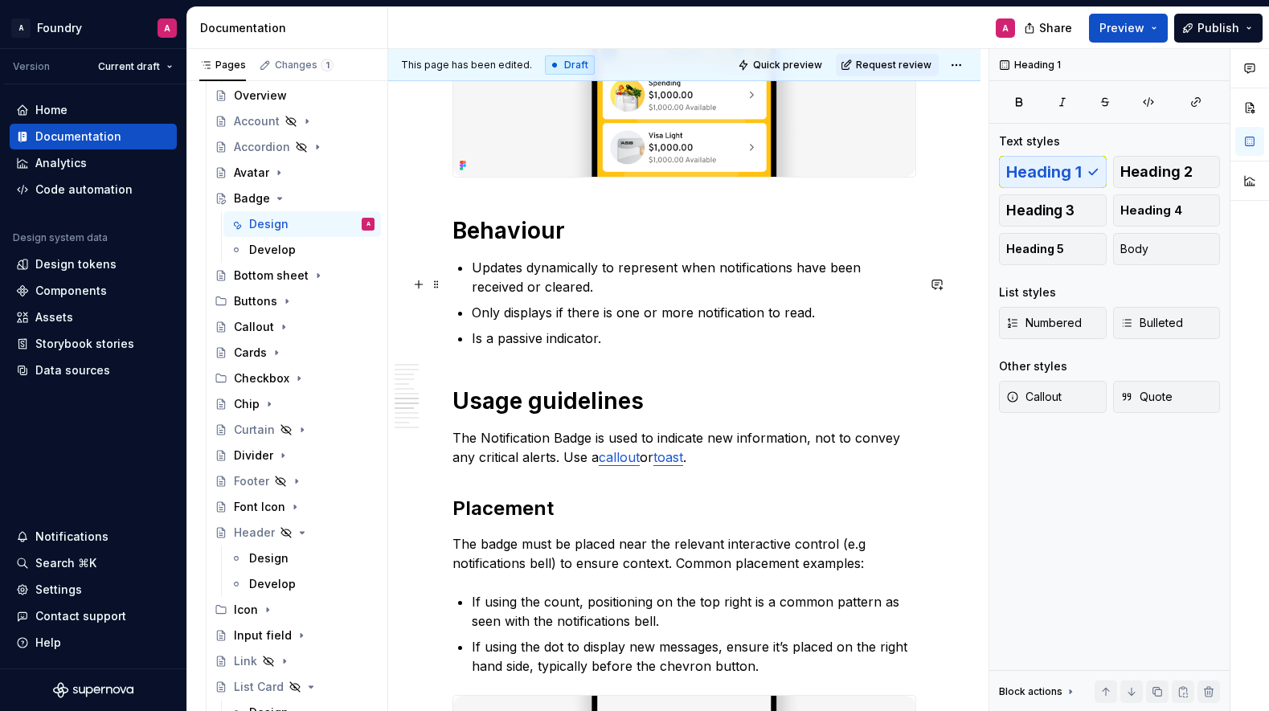
scroll to position [2743, 0]
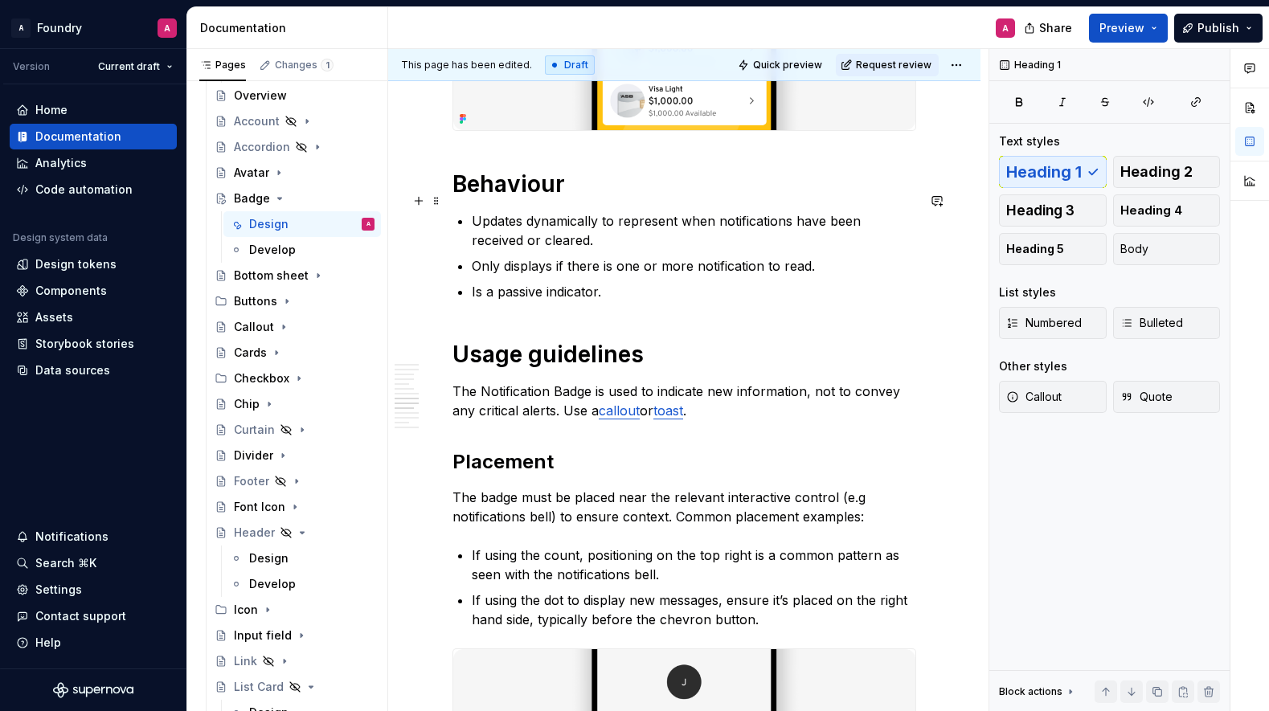
click at [514, 193] on h1 "Behaviour" at bounding box center [685, 184] width 464 height 29
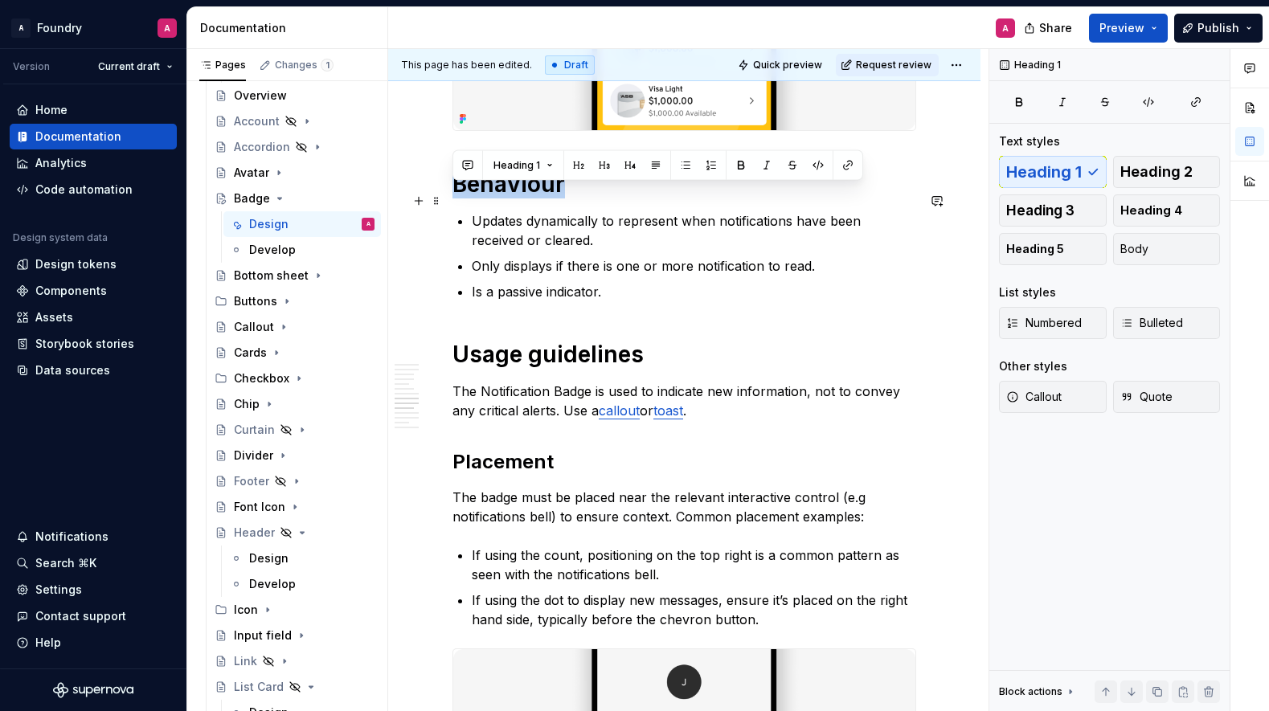
click at [514, 193] on h1 "Behaviour" at bounding box center [685, 184] width 464 height 29
click at [1173, 178] on span "Heading 2" at bounding box center [1157, 172] width 72 height 16
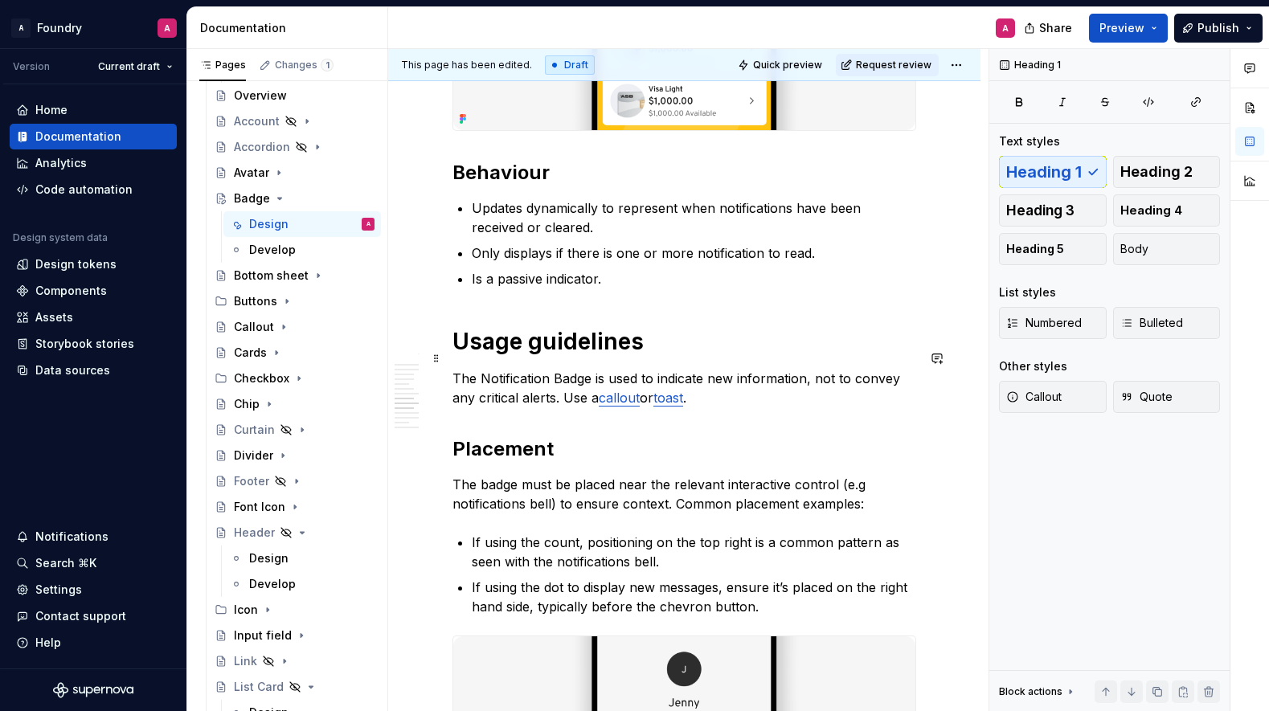
click at [575, 356] on h1 "Usage guidelines" at bounding box center [685, 341] width 464 height 29
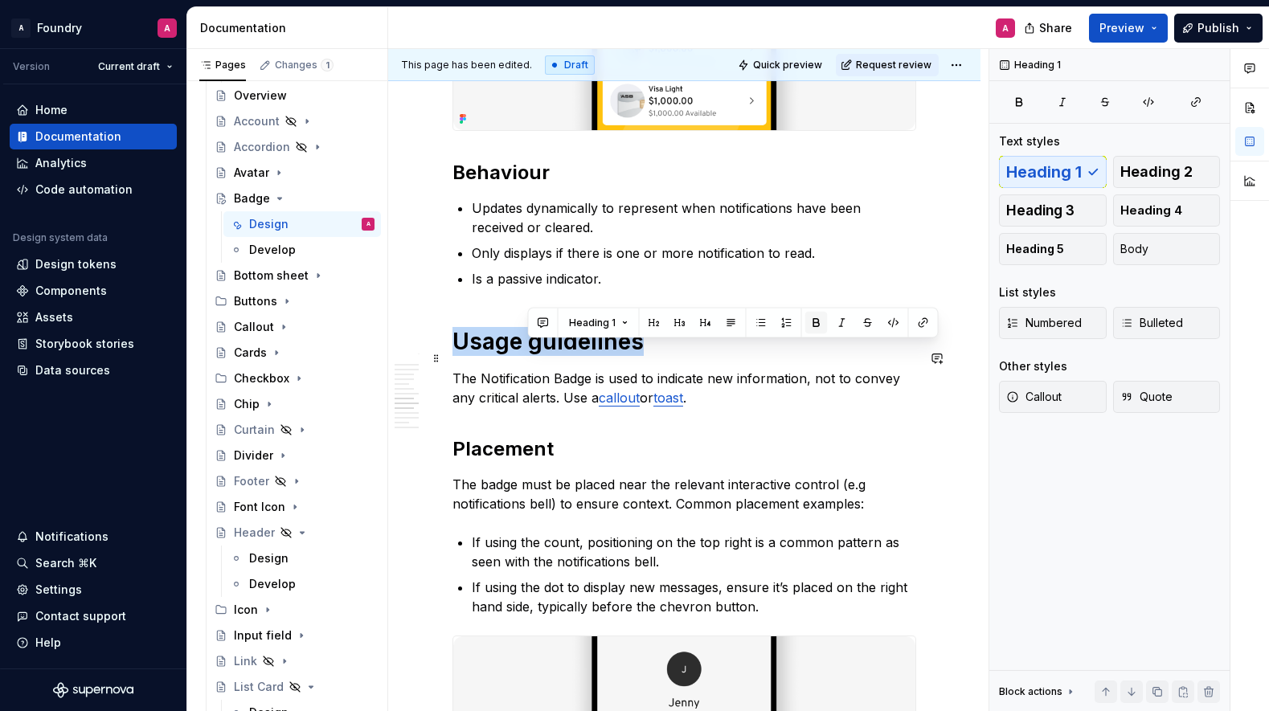
drag, startPoint x: 575, startPoint y: 356, endPoint x: 735, endPoint y: 330, distance: 162.8
click at [575, 356] on h1 "Usage guidelines" at bounding box center [685, 341] width 464 height 29
click at [1160, 170] on span "Heading 2" at bounding box center [1157, 172] width 72 height 16
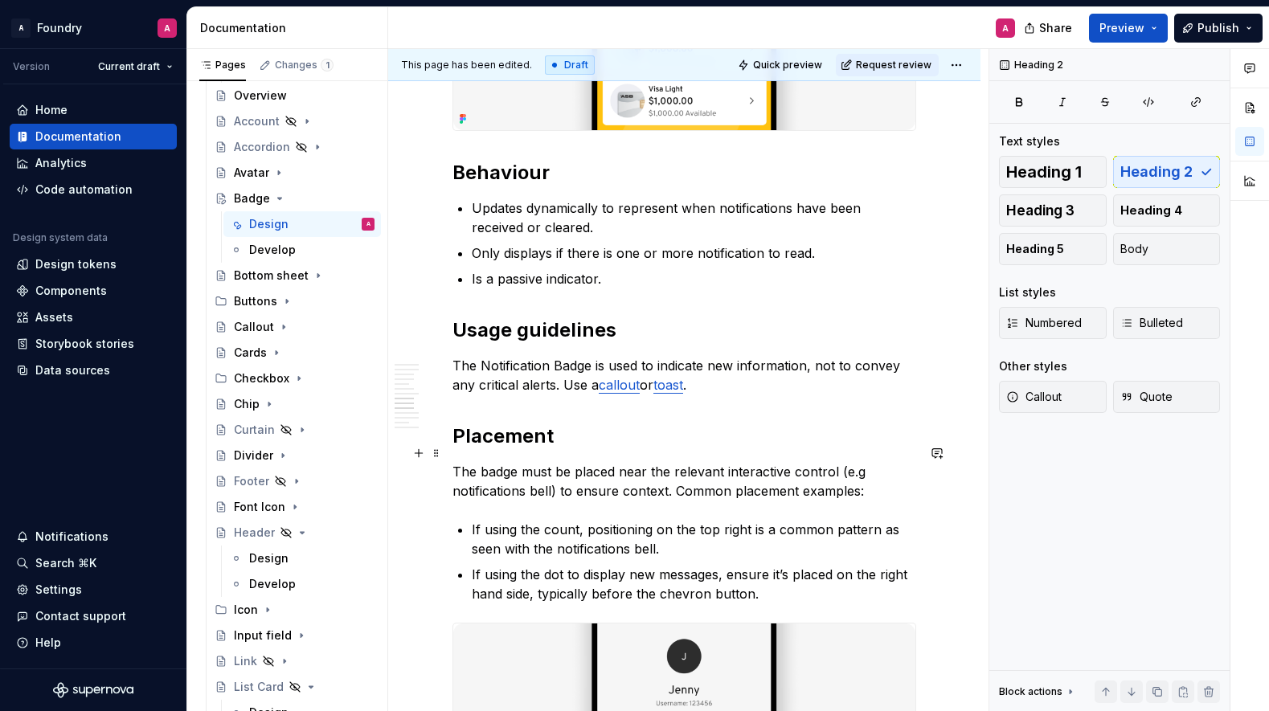
click at [518, 449] on h2 "Placement" at bounding box center [685, 437] width 464 height 26
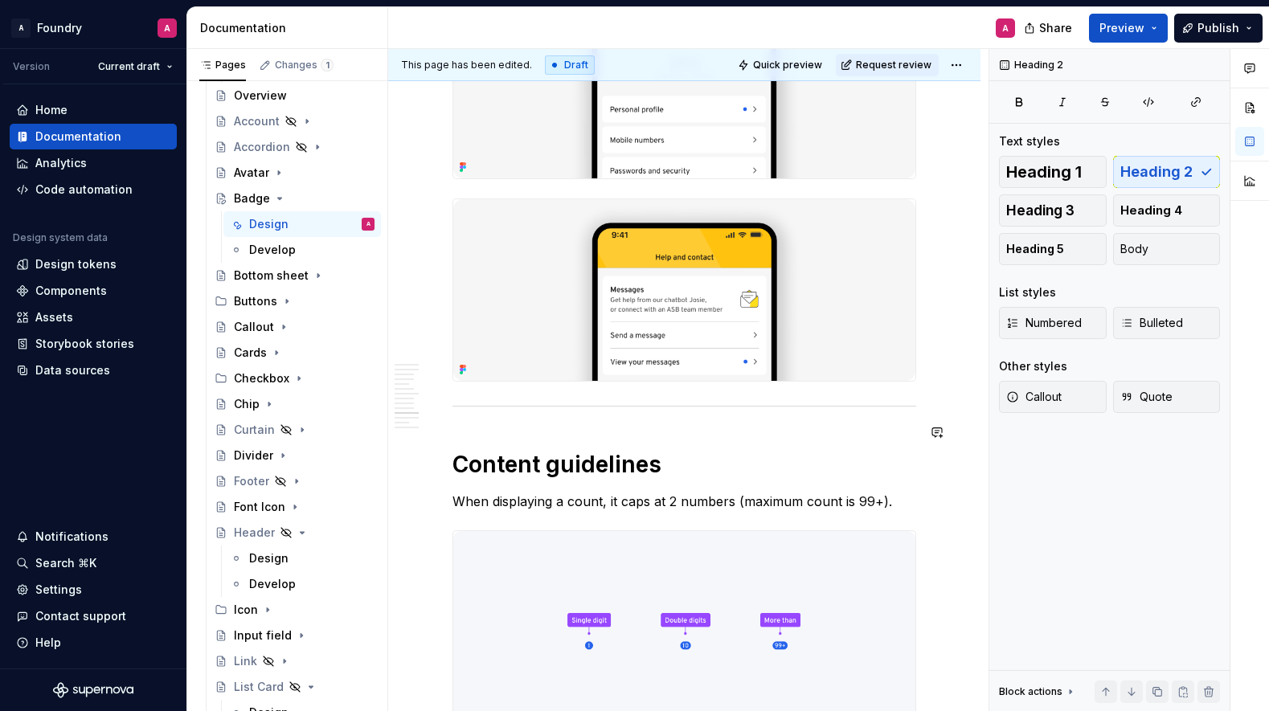
scroll to position [3422, 0]
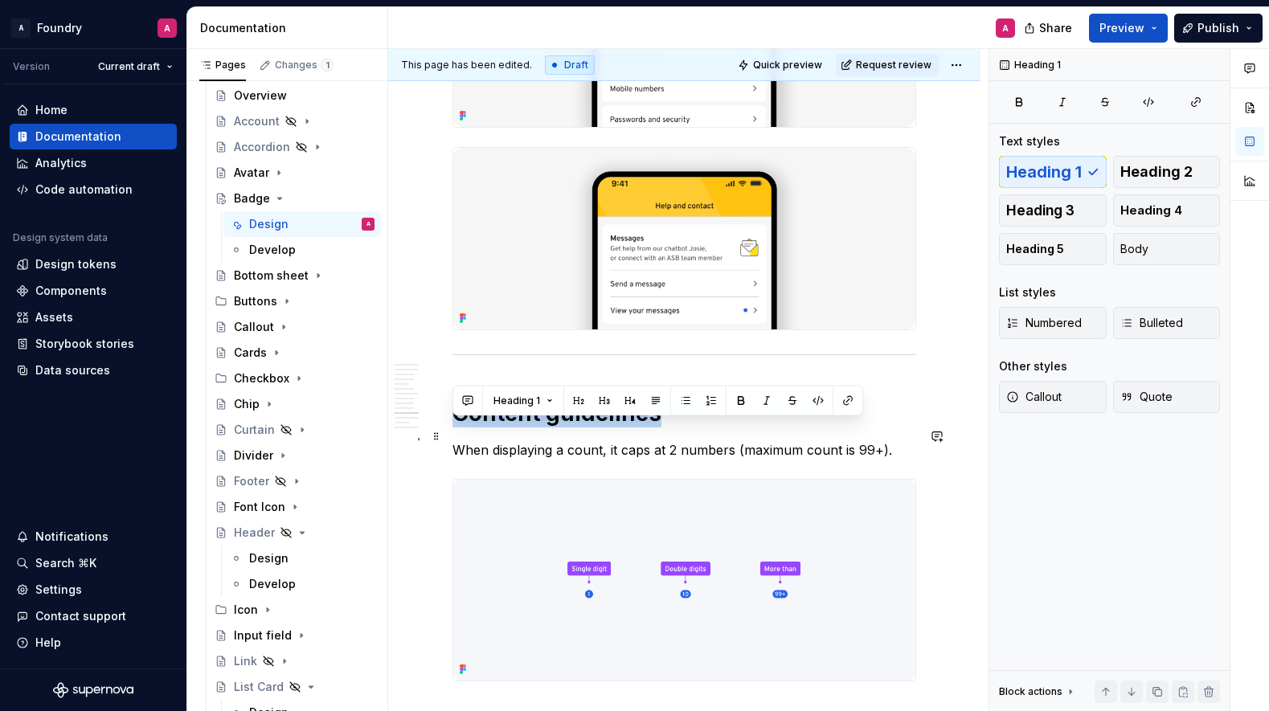
drag, startPoint x: 654, startPoint y: 438, endPoint x: 453, endPoint y: 440, distance: 201.8
click at [453, 428] on h1 "Content guidelines" at bounding box center [685, 413] width 464 height 29
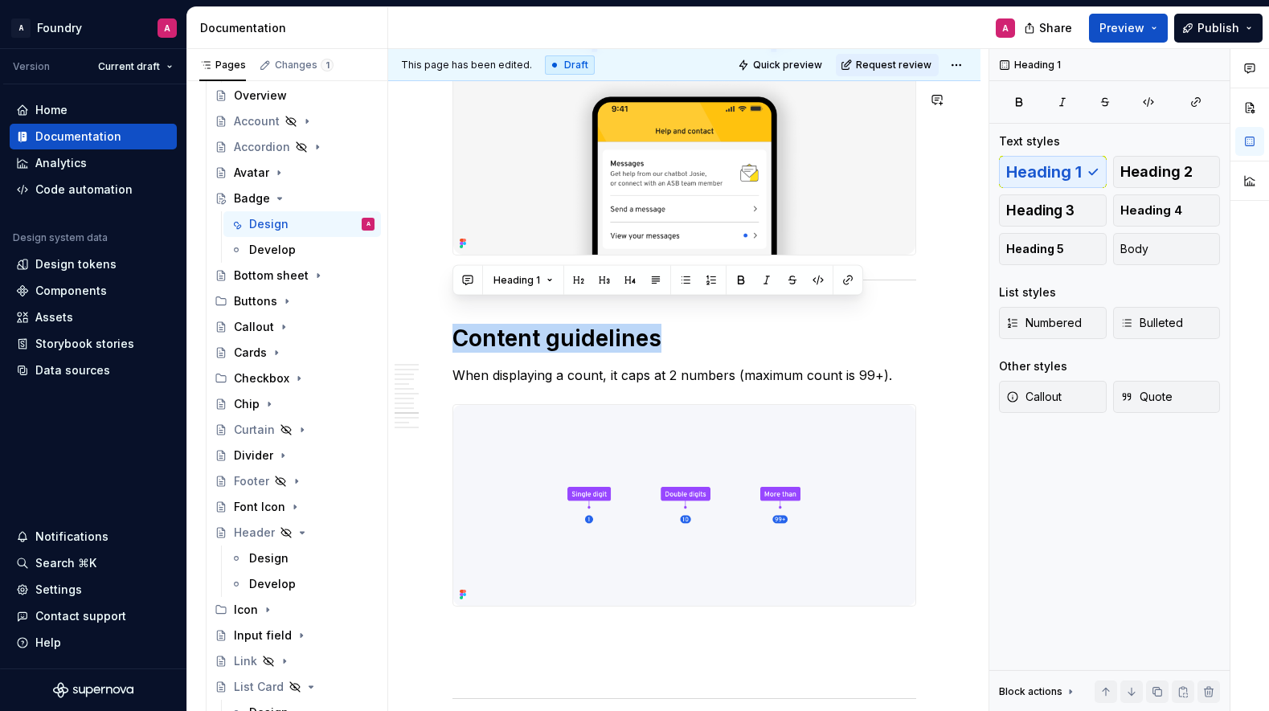
scroll to position [3542, 0]
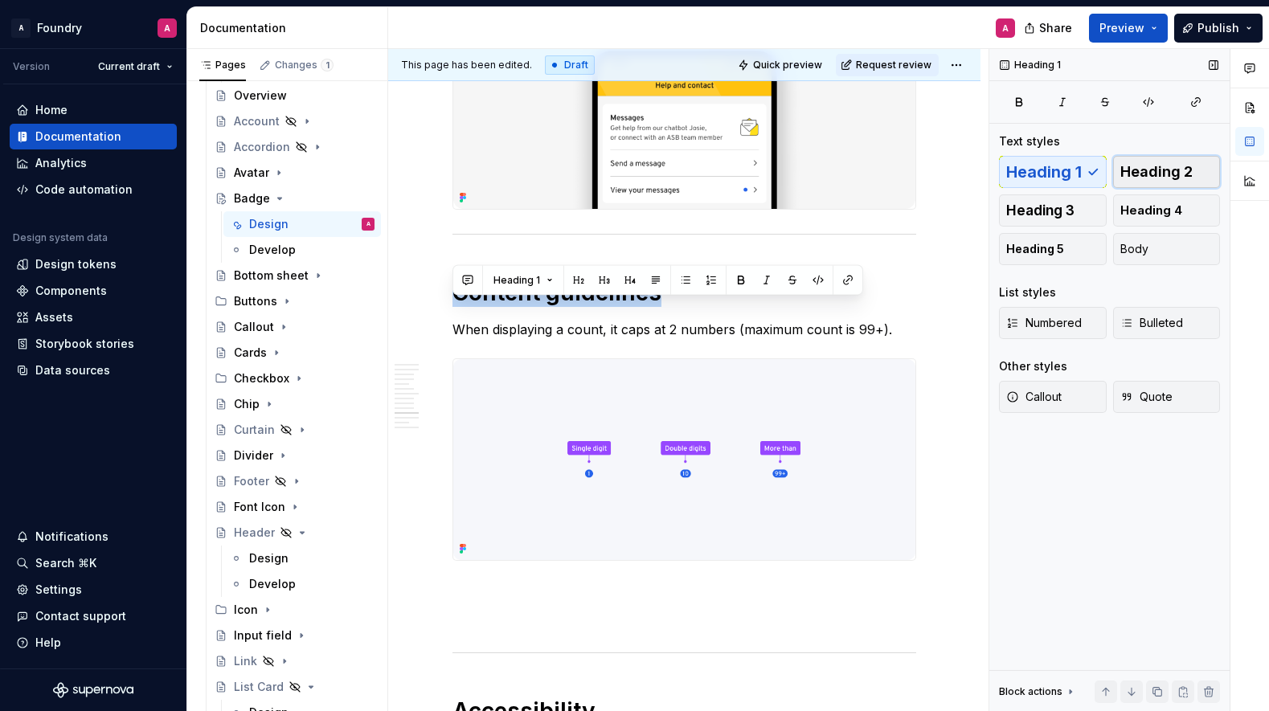
click at [1169, 171] on span "Heading 2" at bounding box center [1157, 172] width 72 height 16
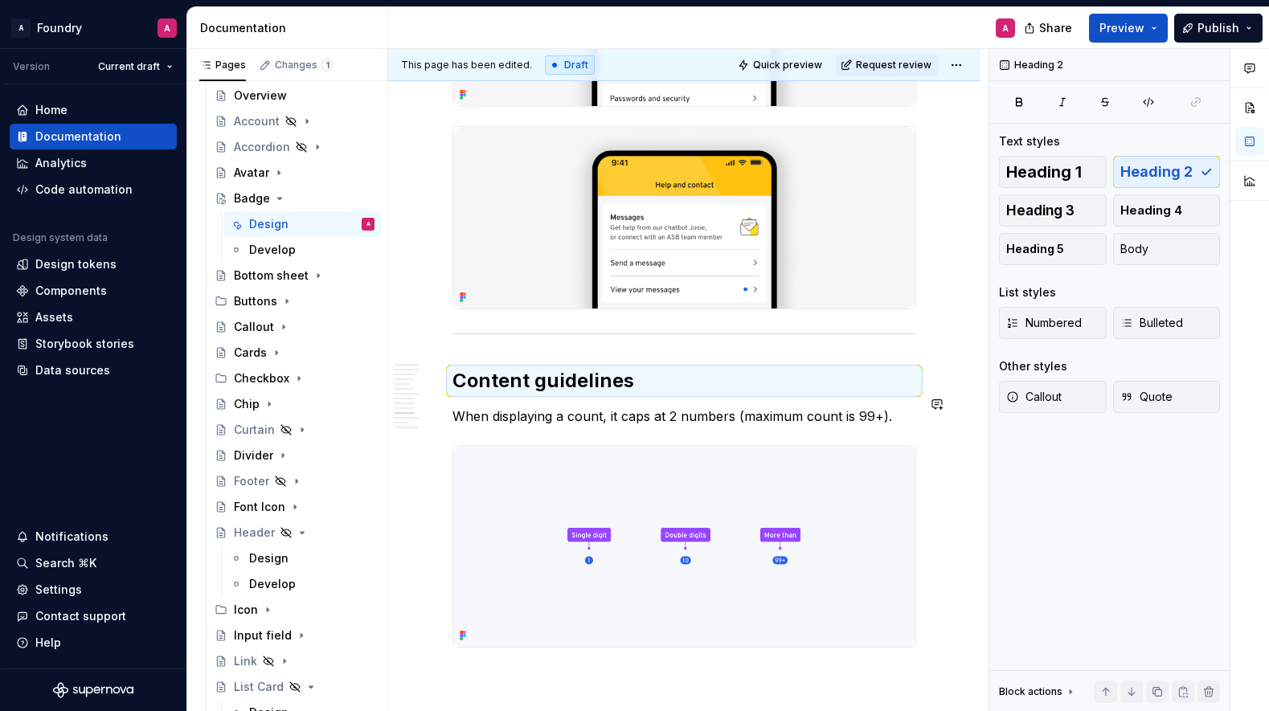
scroll to position [3422, 0]
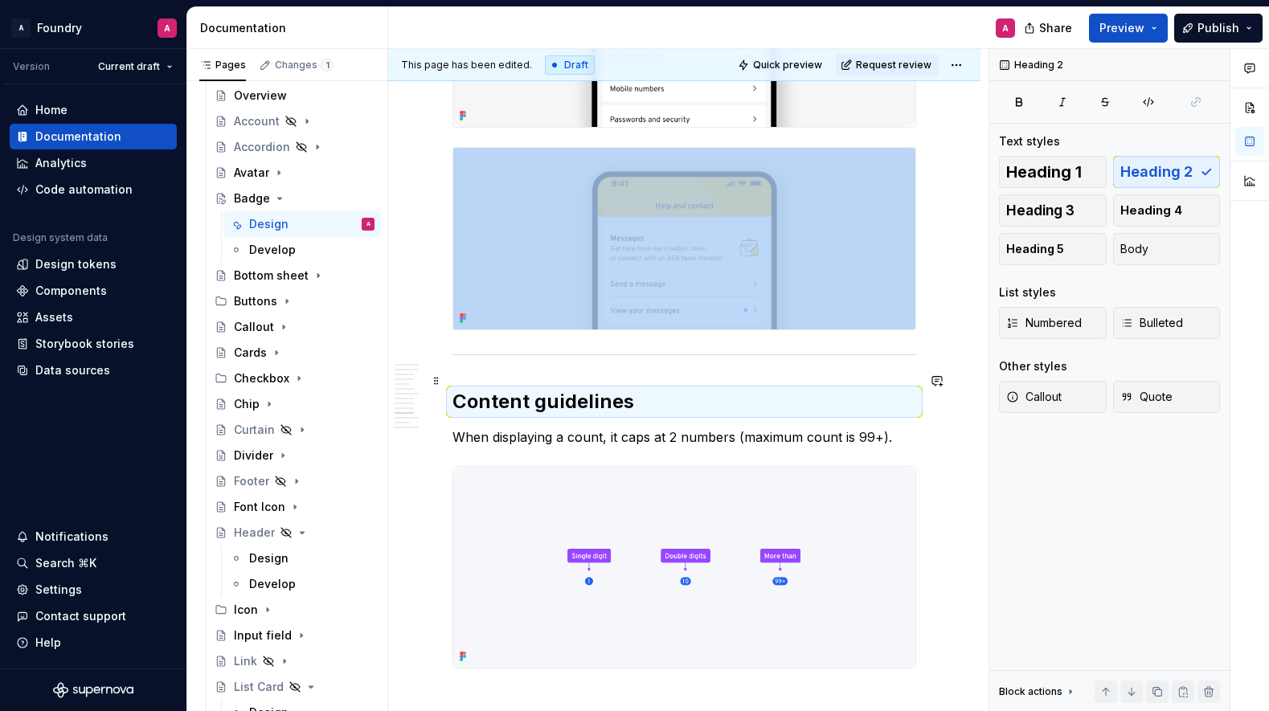
click at [555, 360] on div at bounding box center [685, 355] width 464 height 10
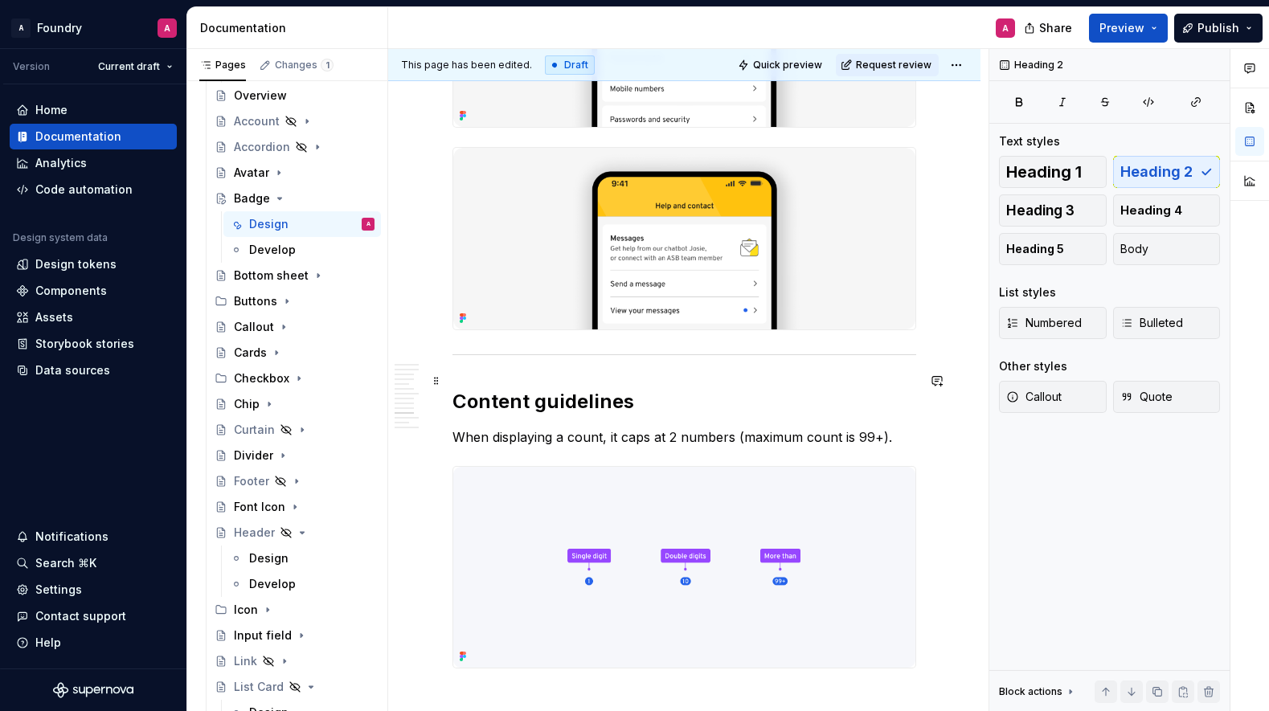
click at [607, 360] on div at bounding box center [685, 355] width 464 height 10
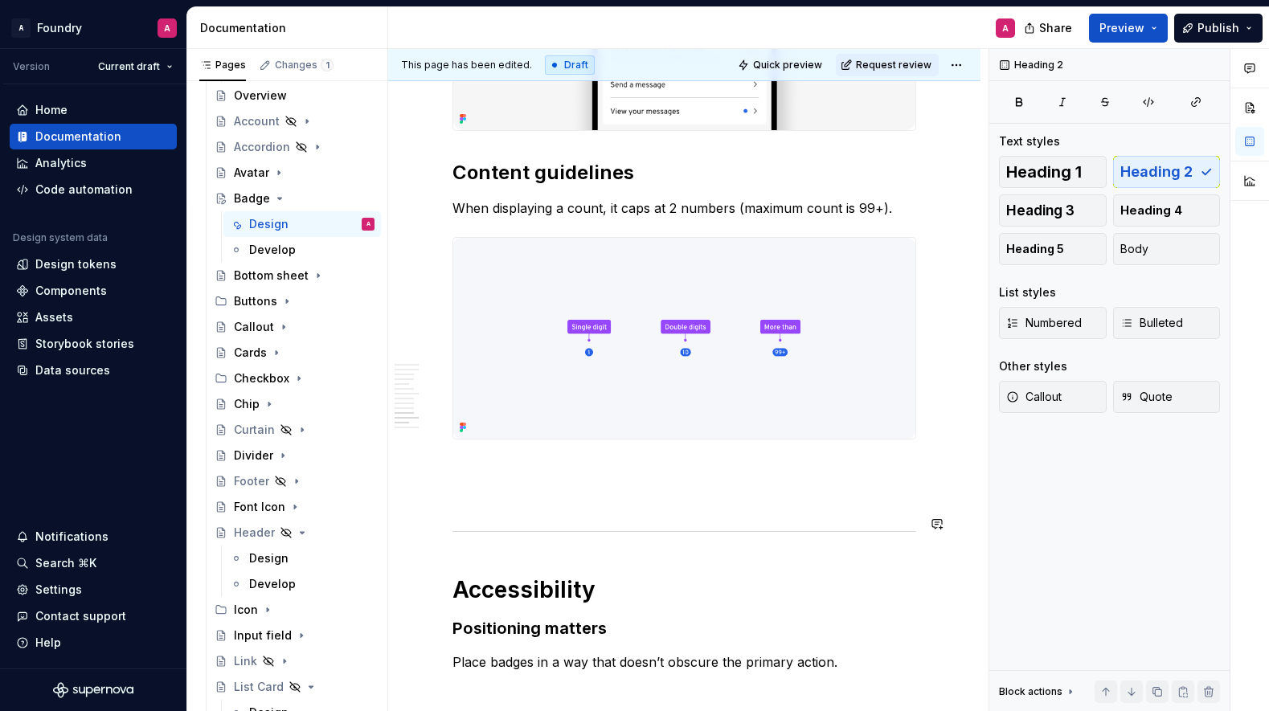
scroll to position [3658, 0]
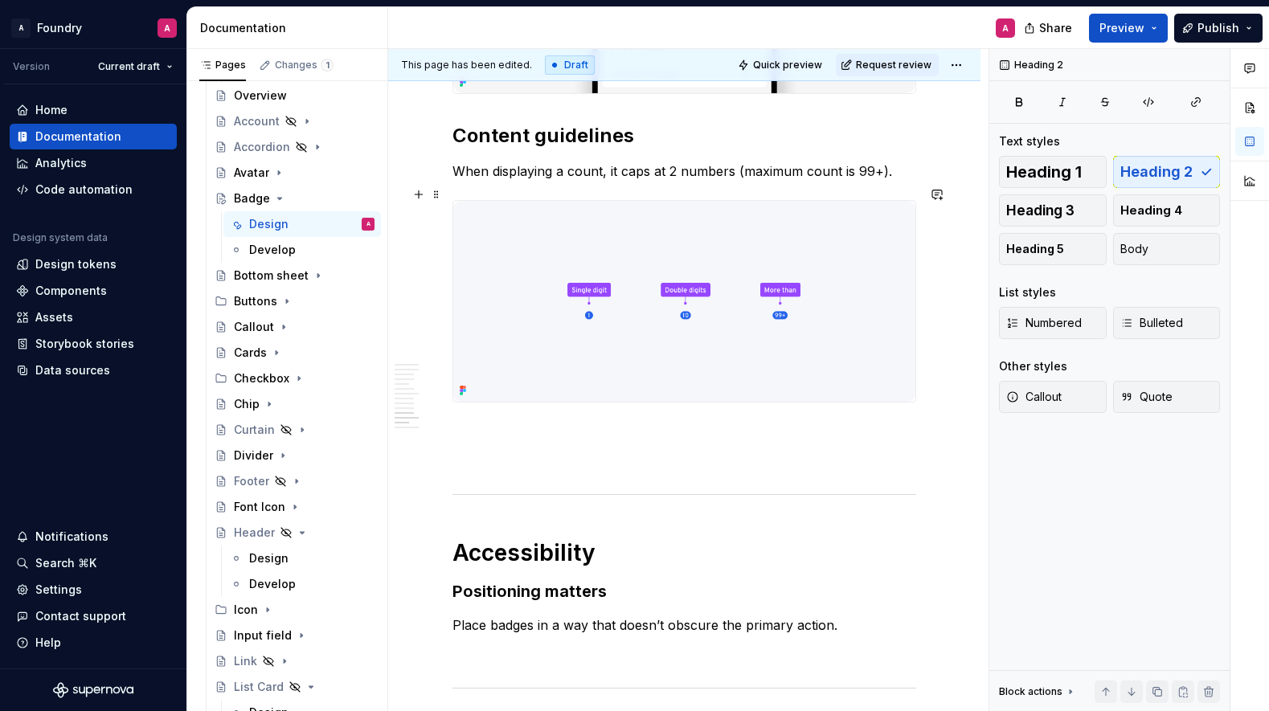
click at [645, 181] on p "When displaying a count, it caps at 2 numbers (maximum count is 99+)." at bounding box center [685, 171] width 464 height 19
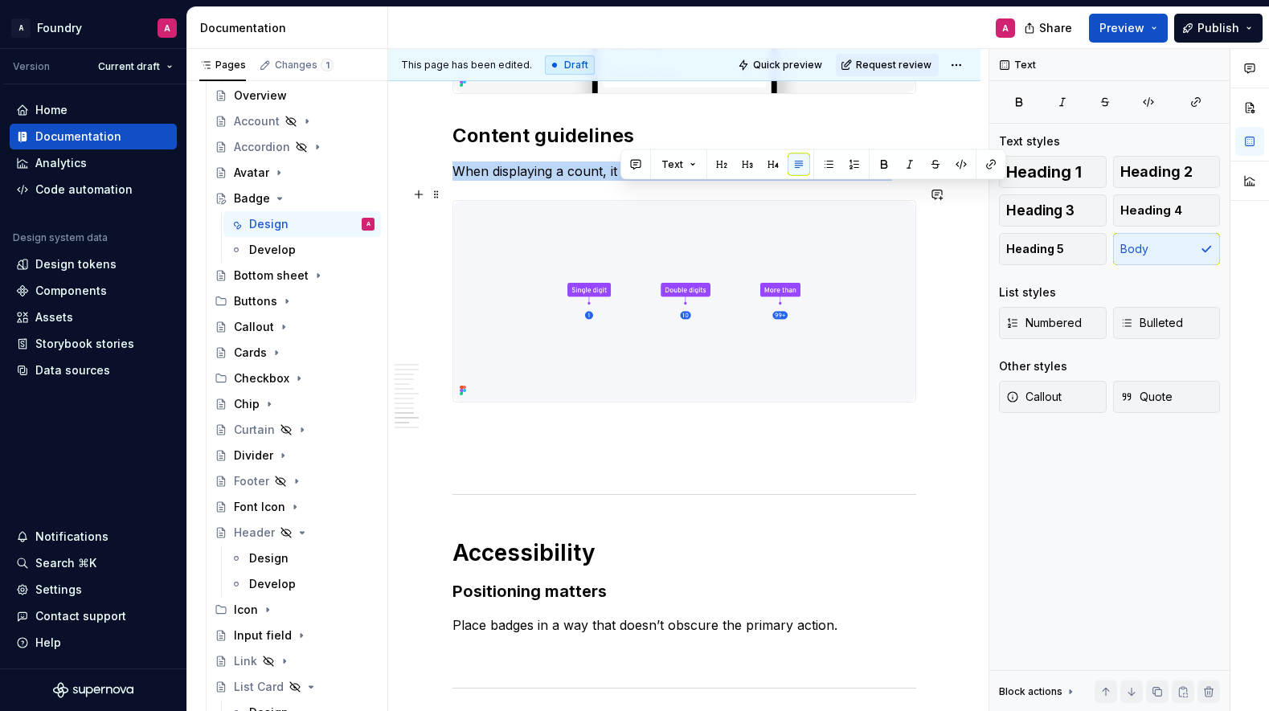
drag, startPoint x: 645, startPoint y: 191, endPoint x: 652, endPoint y: 203, distance: 13.4
click at [645, 181] on p "When displaying a count, it caps at 2 numbers (maximum count is 99+)." at bounding box center [685, 171] width 464 height 19
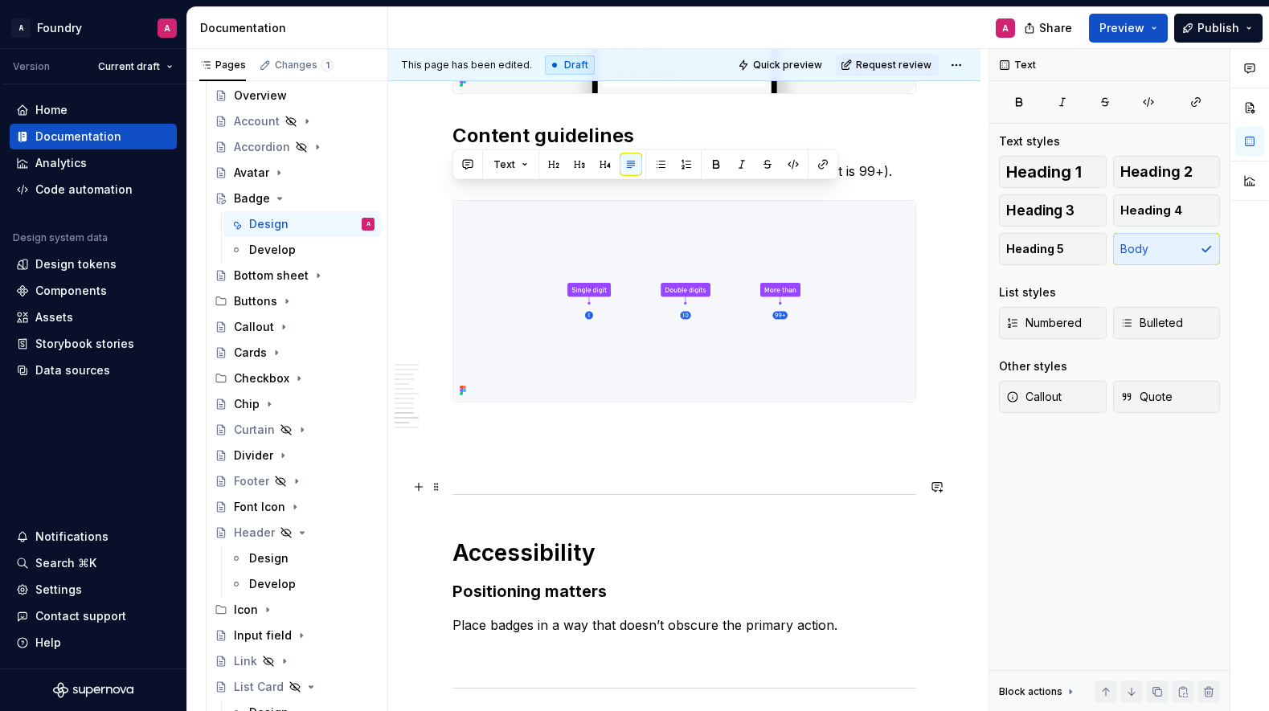
click at [838, 470] on p at bounding box center [685, 460] width 464 height 19
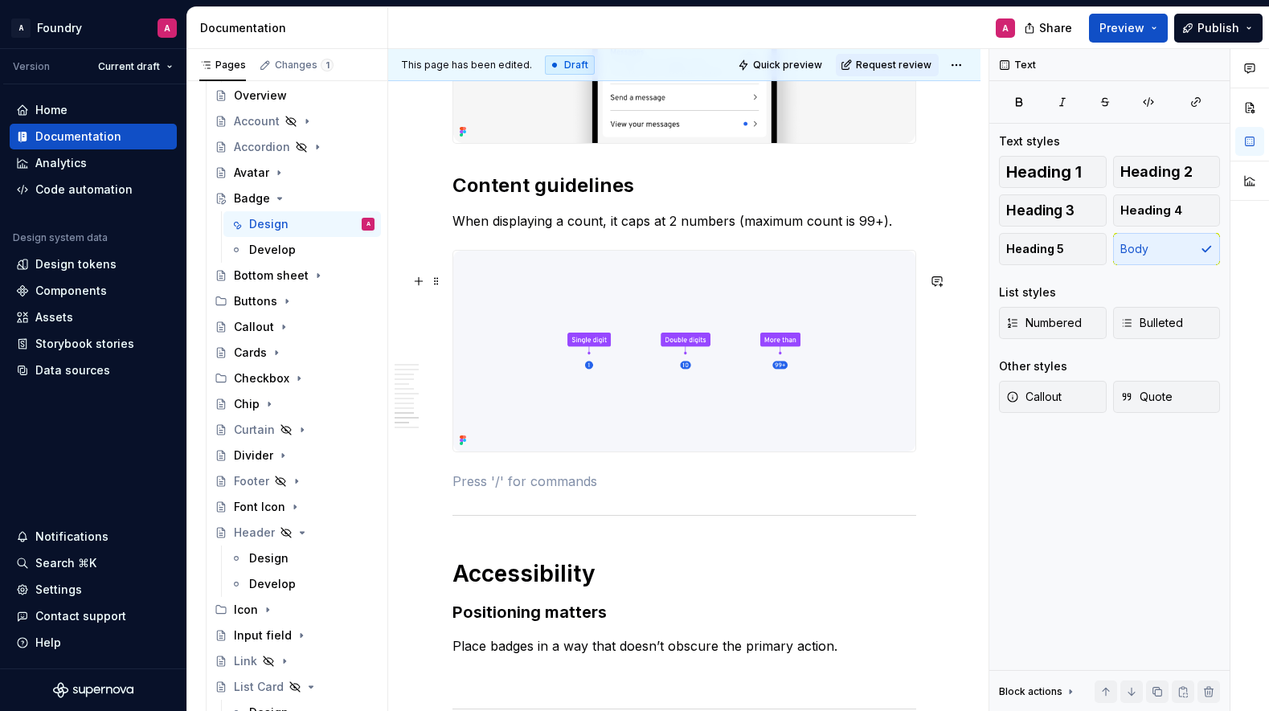
scroll to position [3691, 0]
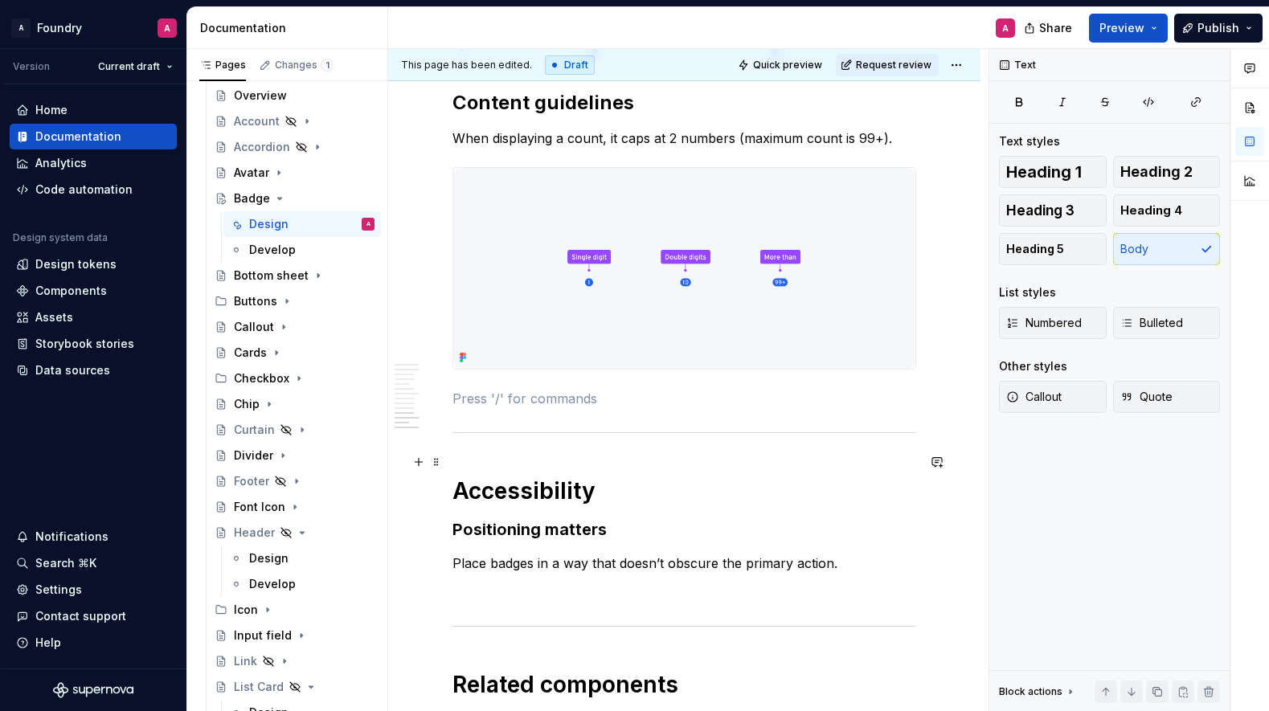
click at [555, 438] on div at bounding box center [685, 433] width 464 height 10
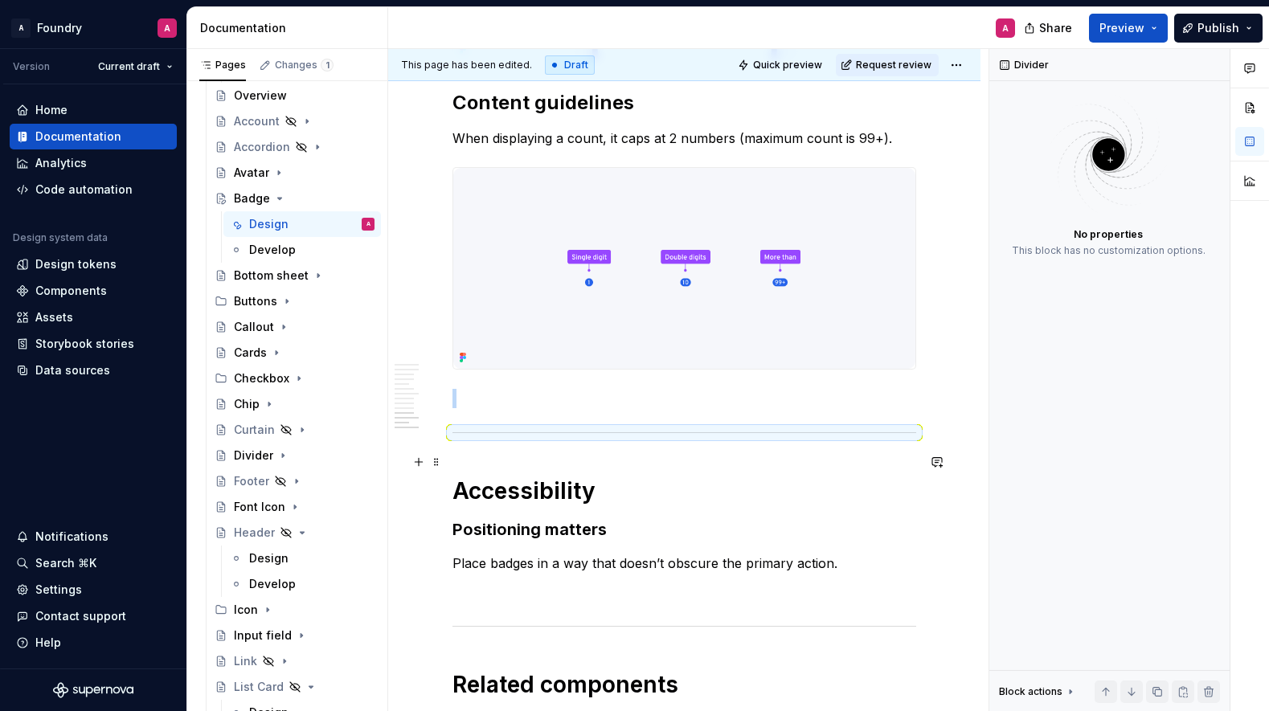
click at [486, 438] on div at bounding box center [685, 433] width 464 height 10
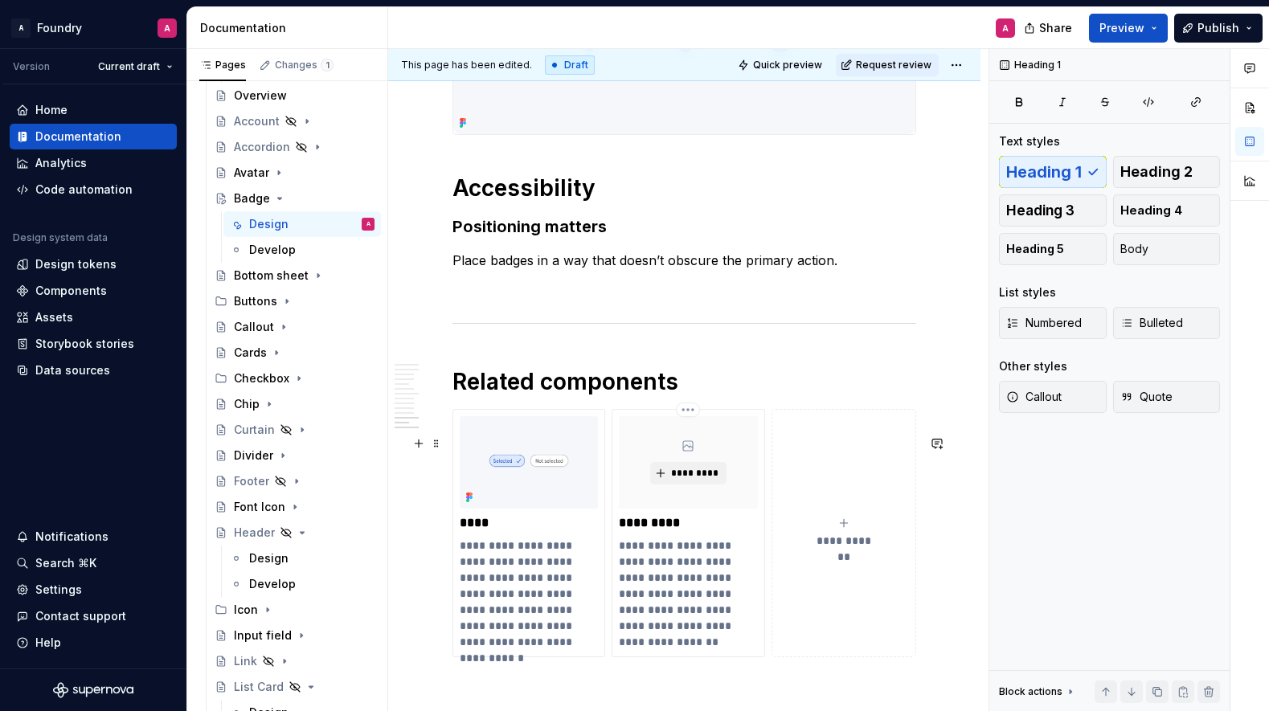
scroll to position [3946, 0]
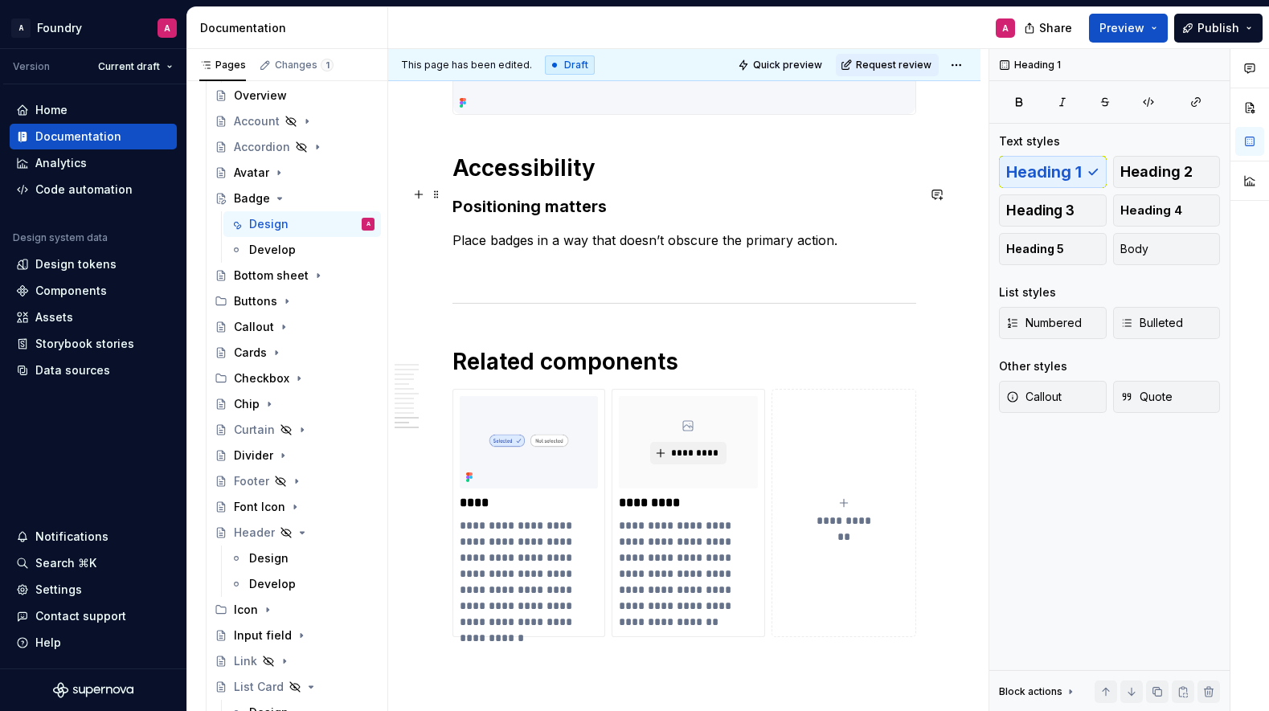
click at [511, 182] on h1 "Accessibility" at bounding box center [685, 168] width 464 height 29
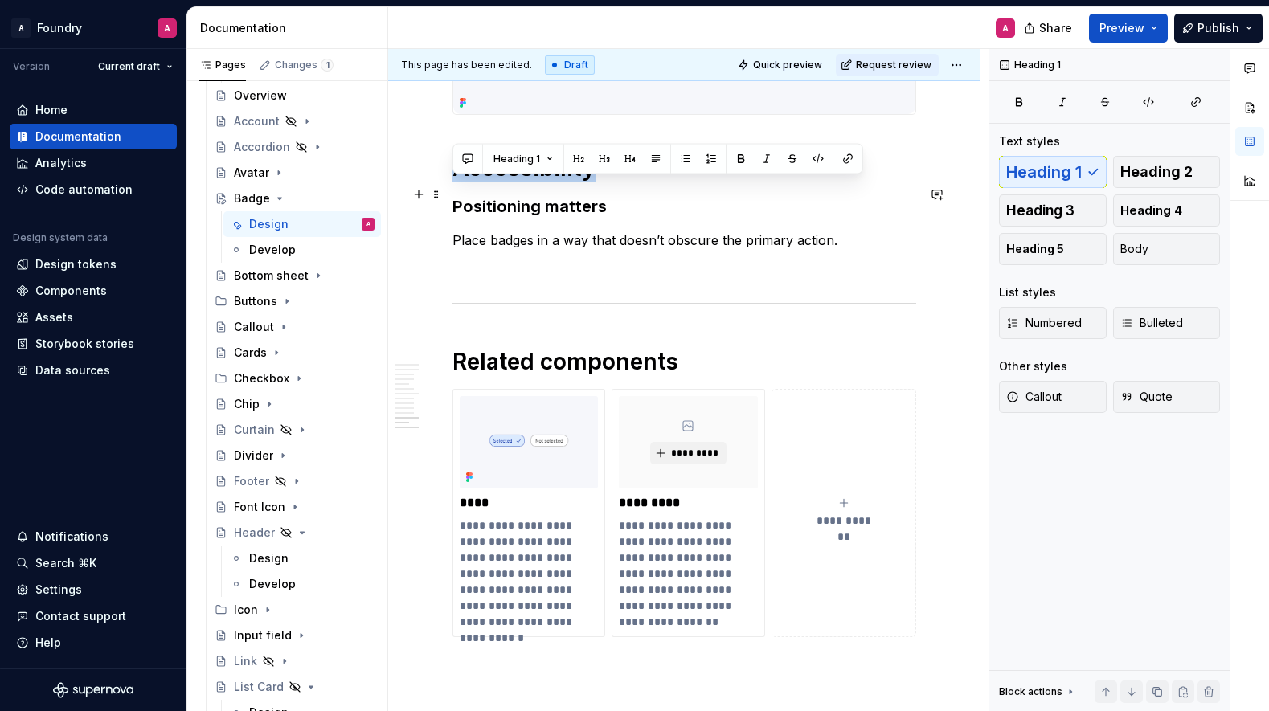
click at [511, 182] on h1 "Accessibility" at bounding box center [685, 168] width 464 height 29
drag, startPoint x: 1153, startPoint y: 161, endPoint x: 1118, endPoint y: 167, distance: 35.9
click at [1153, 162] on button "Heading 2" at bounding box center [1167, 172] width 108 height 32
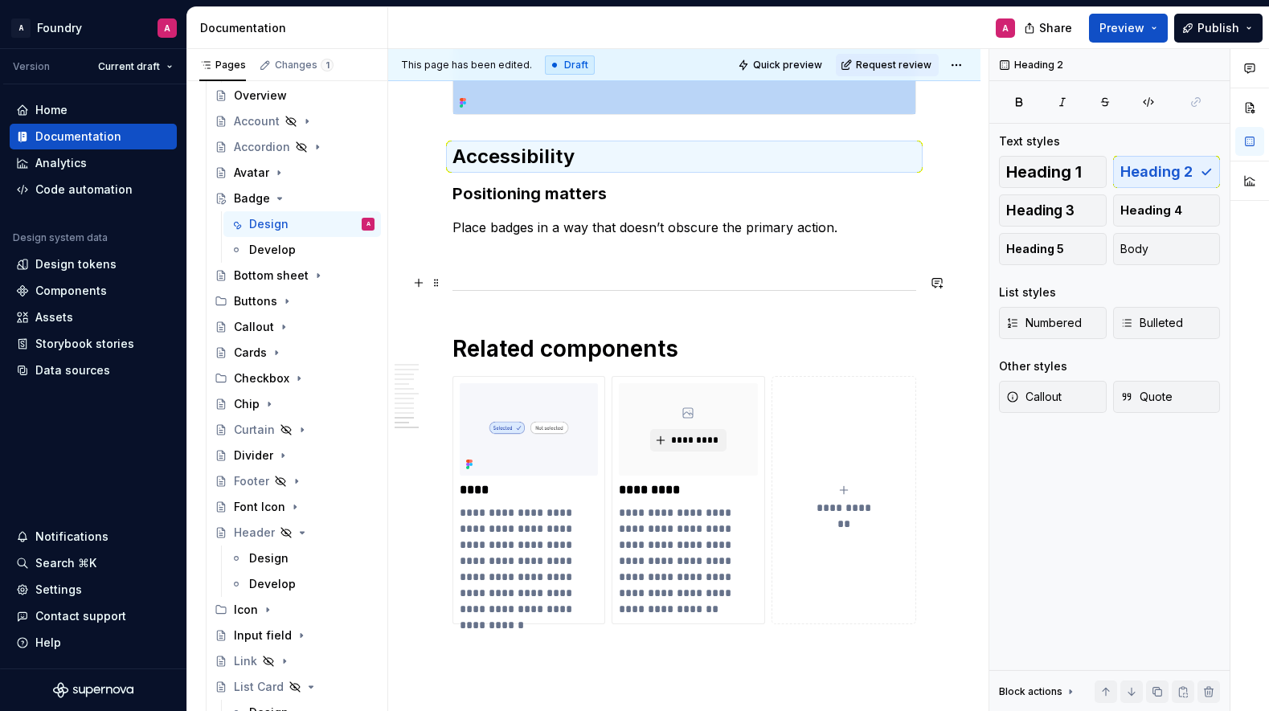
click at [794, 266] on p at bounding box center [685, 256] width 464 height 19
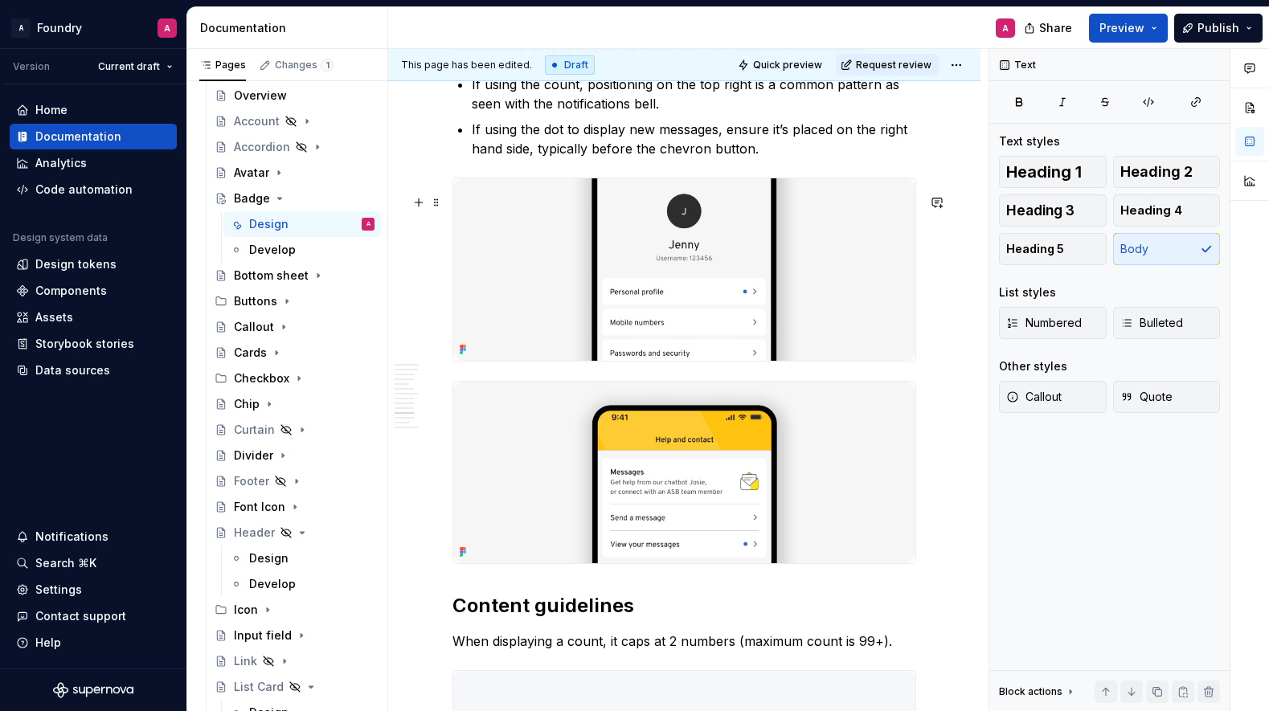
scroll to position [3186, 0]
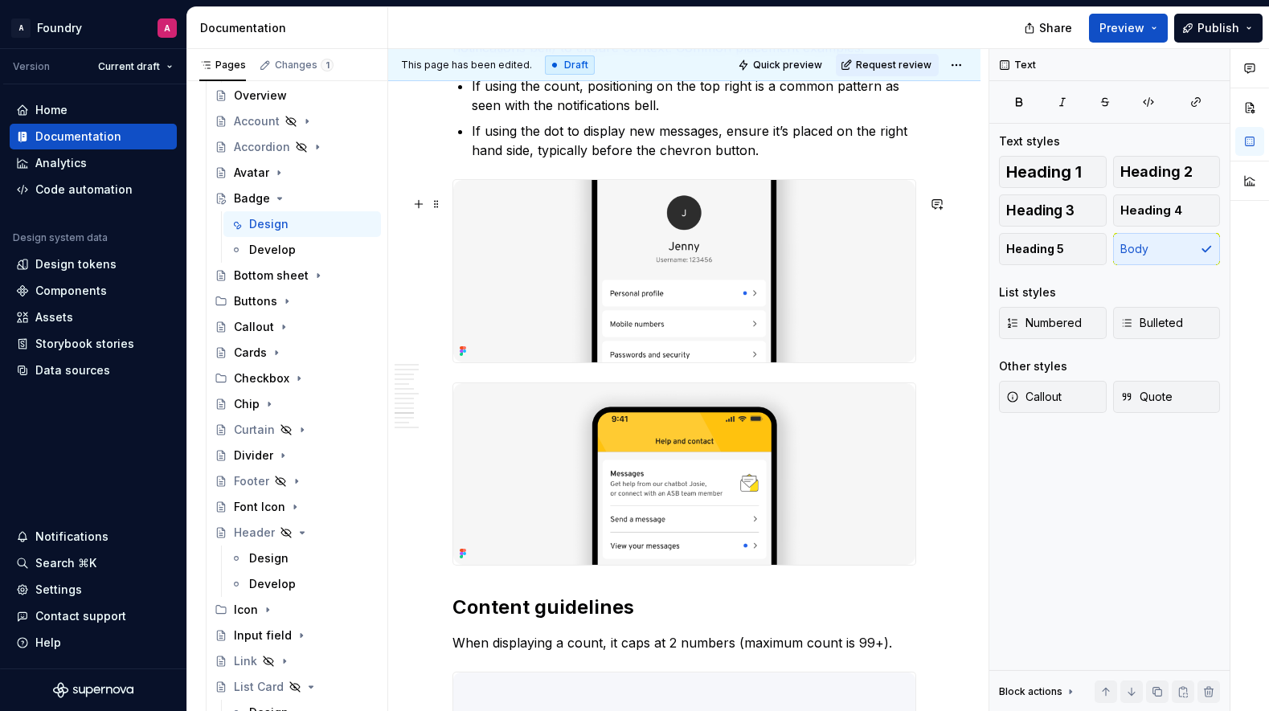
type textarea "*"
